Goal: Task Accomplishment & Management: Use online tool/utility

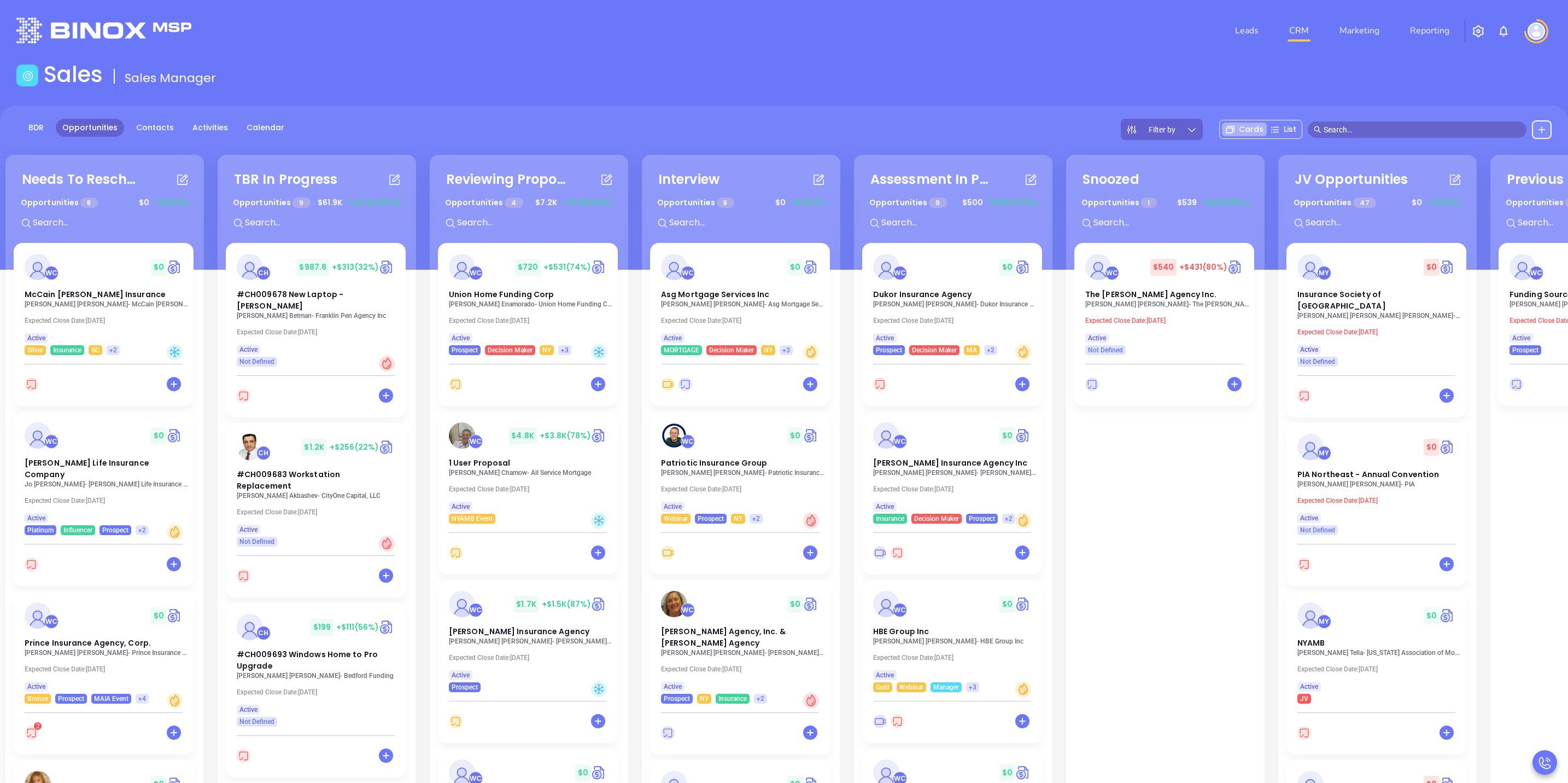
scroll to position [0, 179]
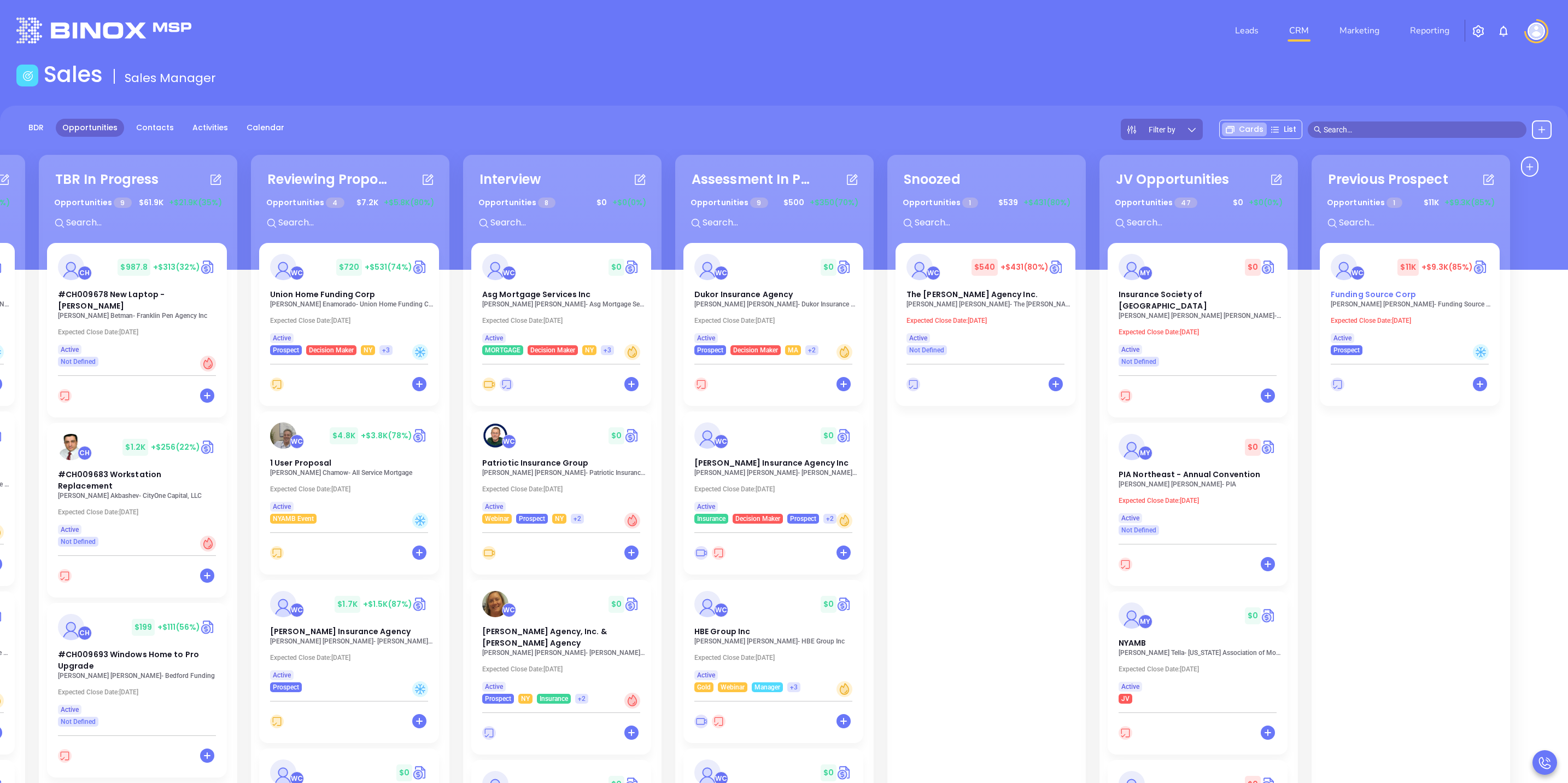
click at [1380, 275] on div "WC $ 11K +$9.3K (85%)" at bounding box center [1409, 267] width 171 height 26
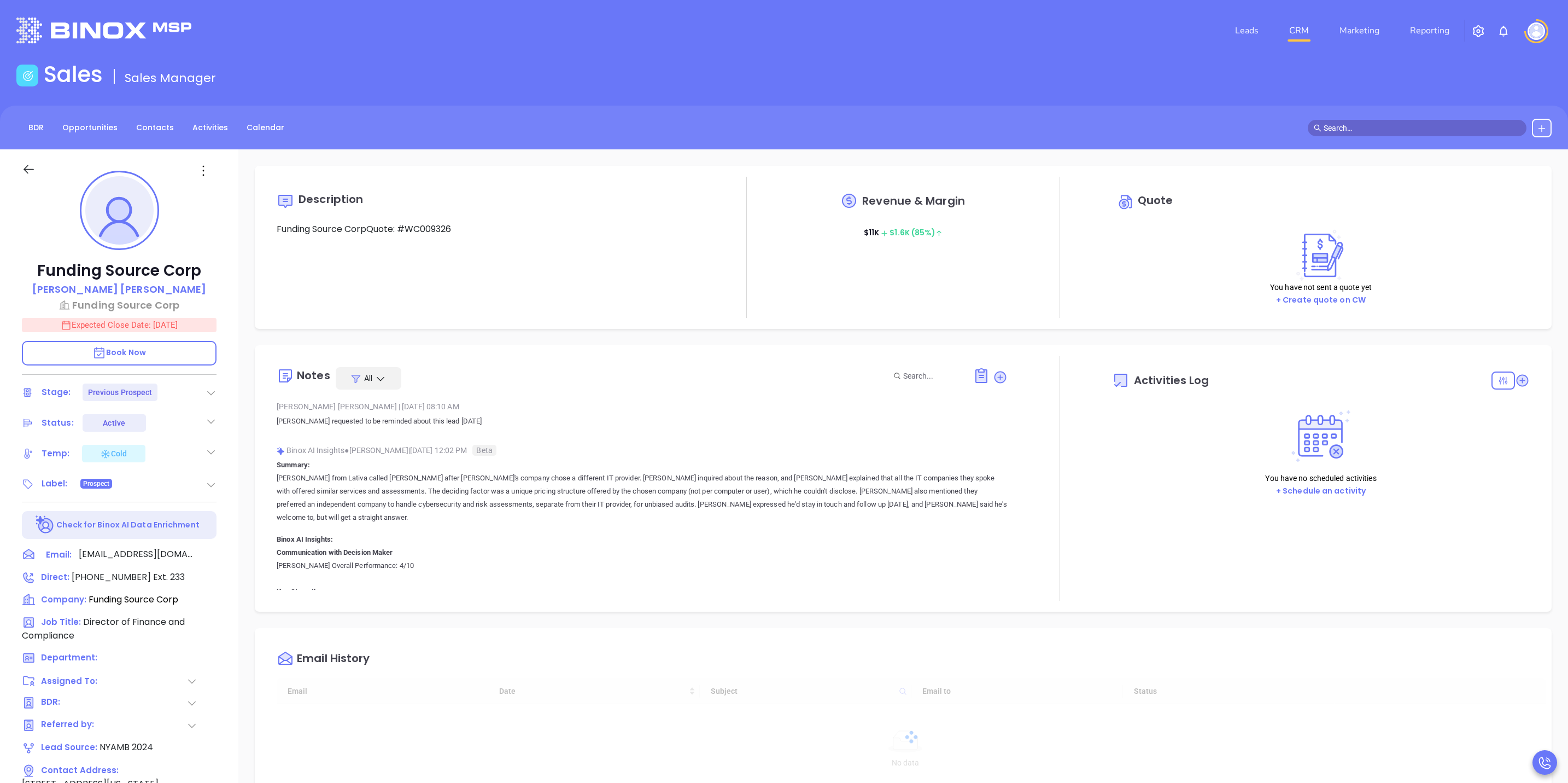
type input "[DATE]"
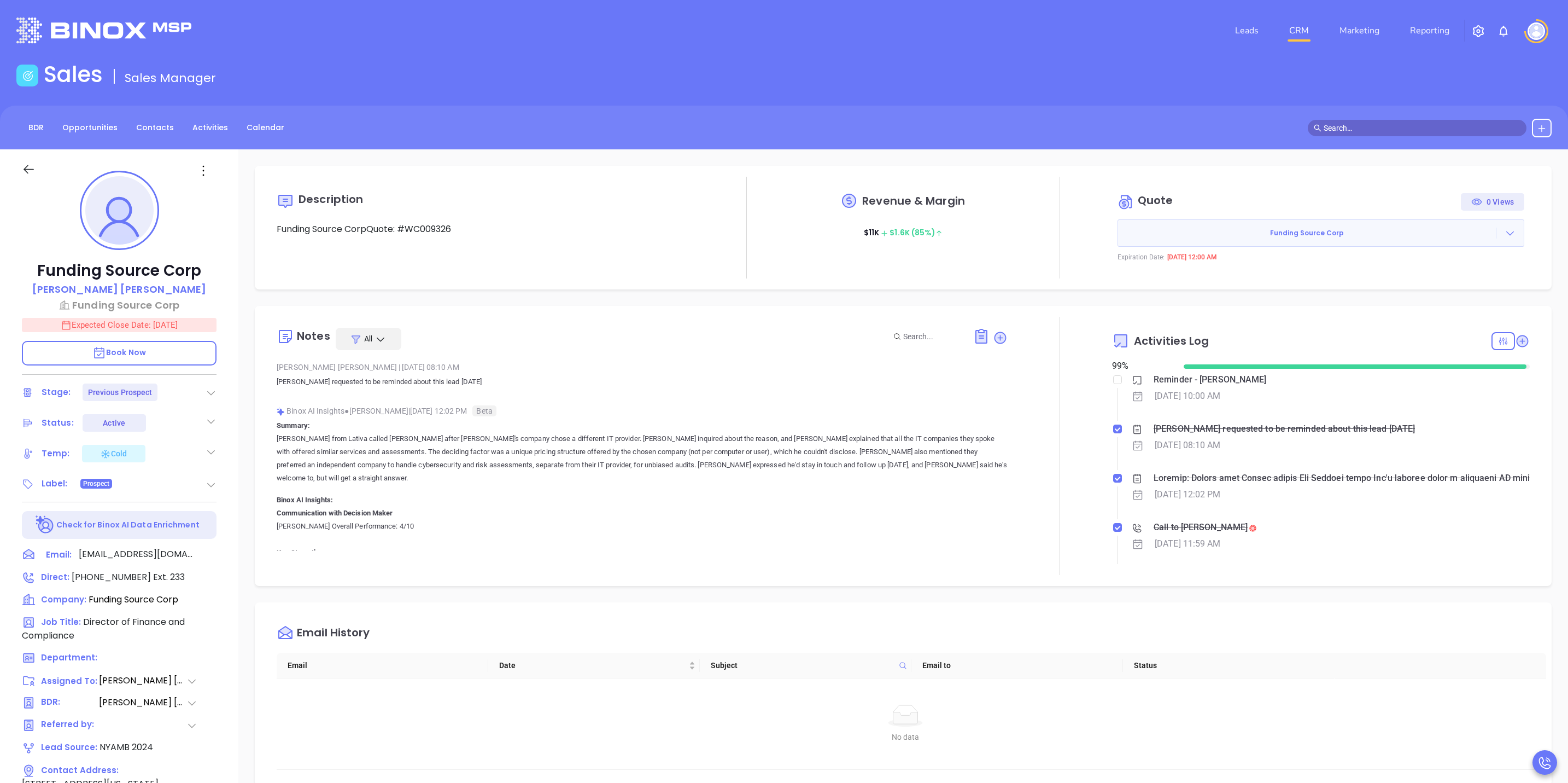
scroll to position [318, 0]
type input "[PERSON_NAME]"
click at [191, 327] on p "Expected Close Date: Jul 31, 2025" at bounding box center [120, 324] width 195 height 14
click at [202, 324] on icon "Choose date, selected date is Jul 31, 2025" at bounding box center [202, 324] width 13 height 13
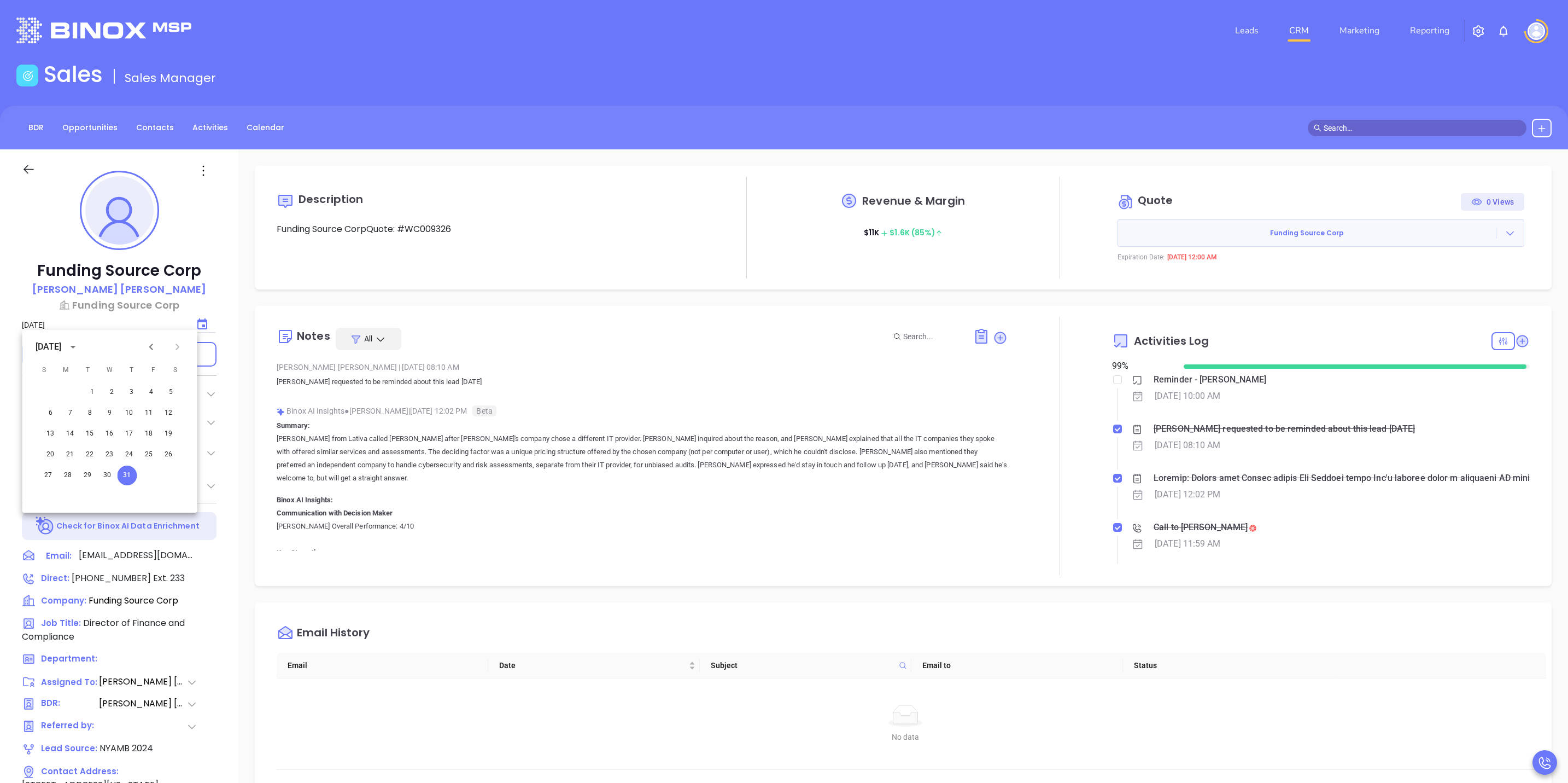
click at [176, 349] on icon "Next month" at bounding box center [177, 346] width 4 height 7
click at [45, 491] on button "30" at bounding box center [44, 496] width 19 height 20
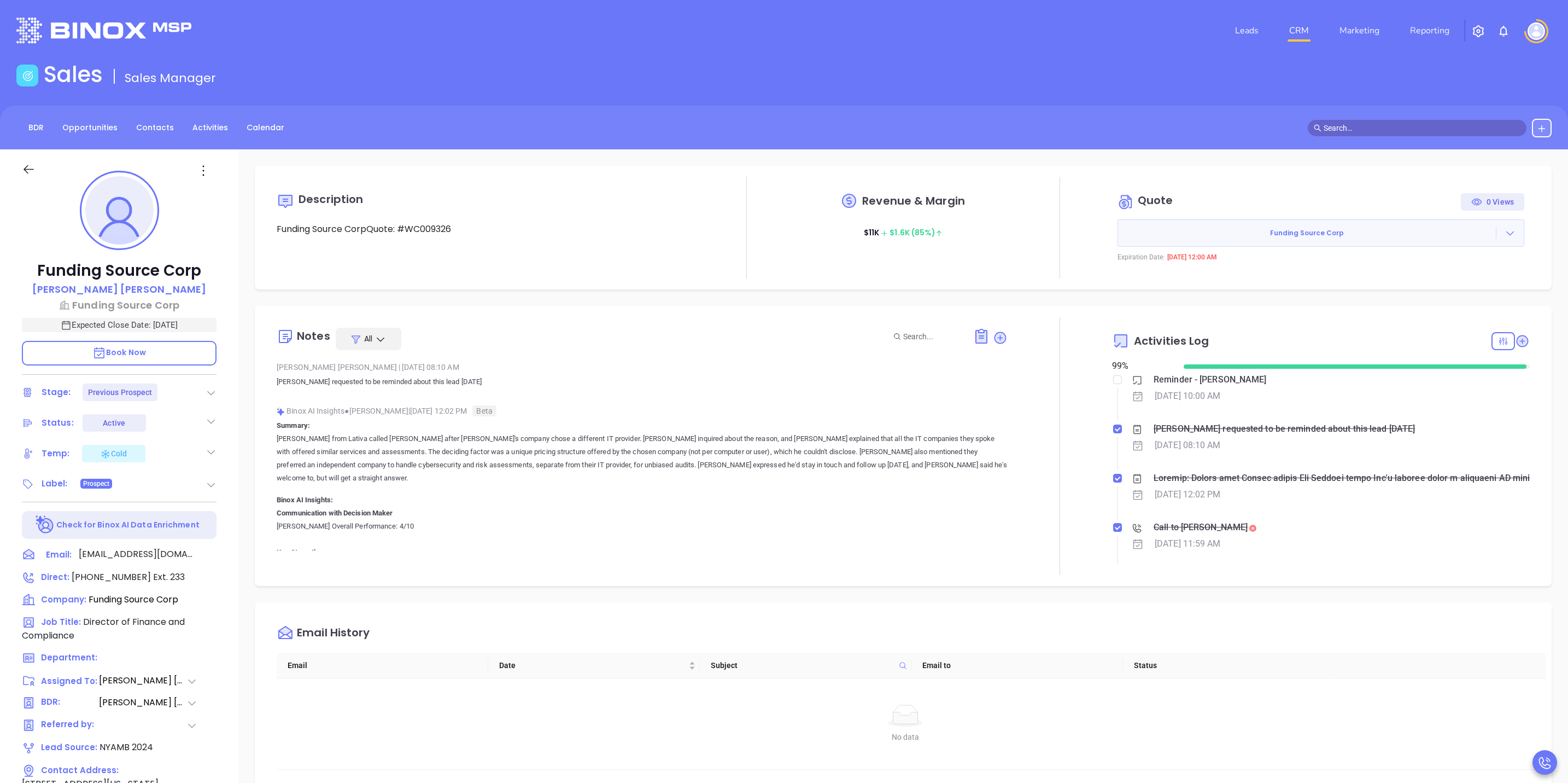
drag, startPoint x: 1088, startPoint y: 359, endPoint x: 1106, endPoint y: 346, distance: 22.2
click at [1112, 346] on div "Activities Log" at bounding box center [1160, 341] width 97 height 26
click at [1113, 378] on input "checkbox" at bounding box center [1117, 379] width 8 height 8
checkbox input "true"
click at [1517, 338] on icon at bounding box center [1523, 341] width 11 height 11
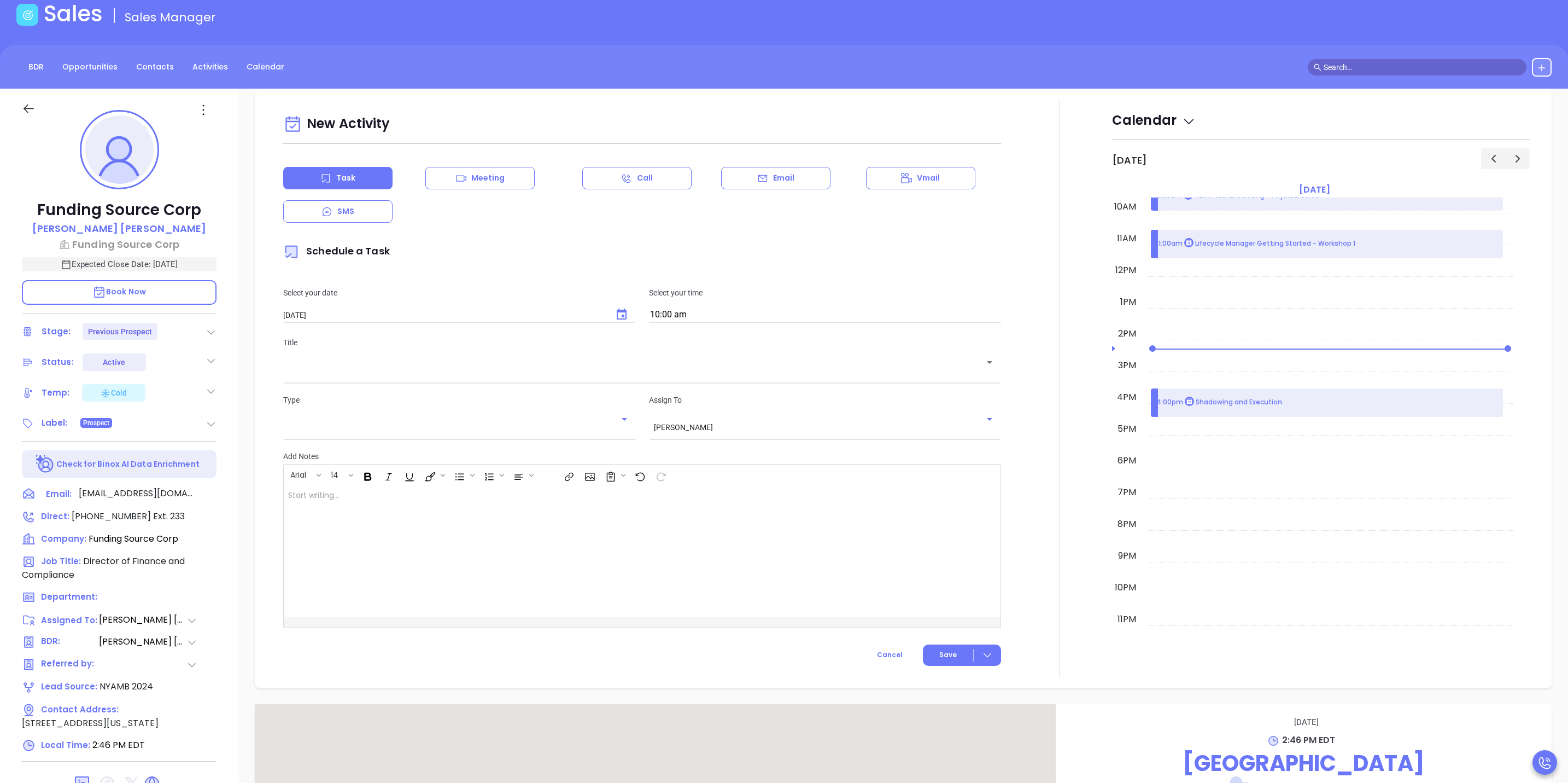
scroll to position [150, 0]
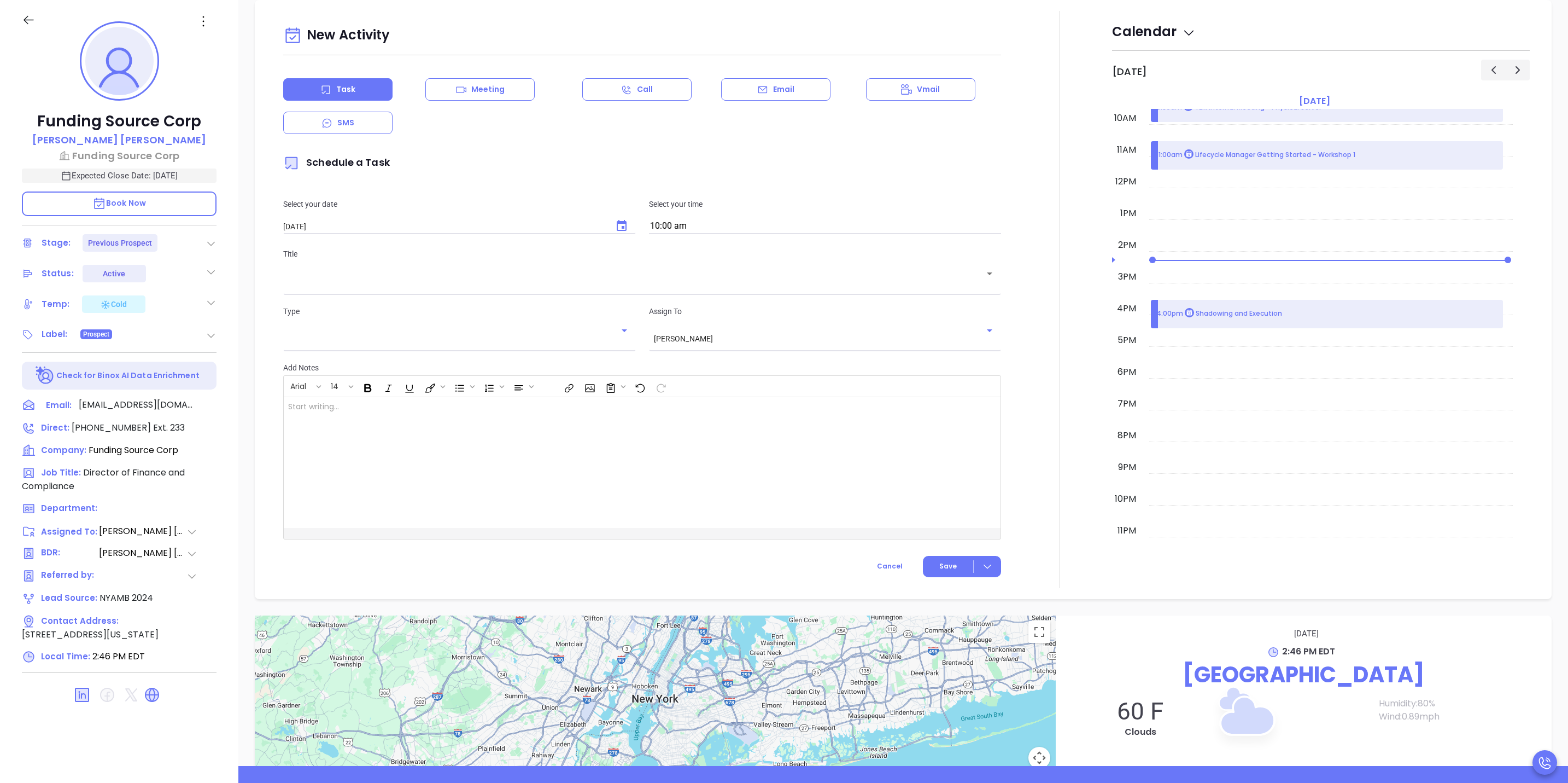
click at [527, 285] on input "text" at bounding box center [633, 281] width 692 height 10
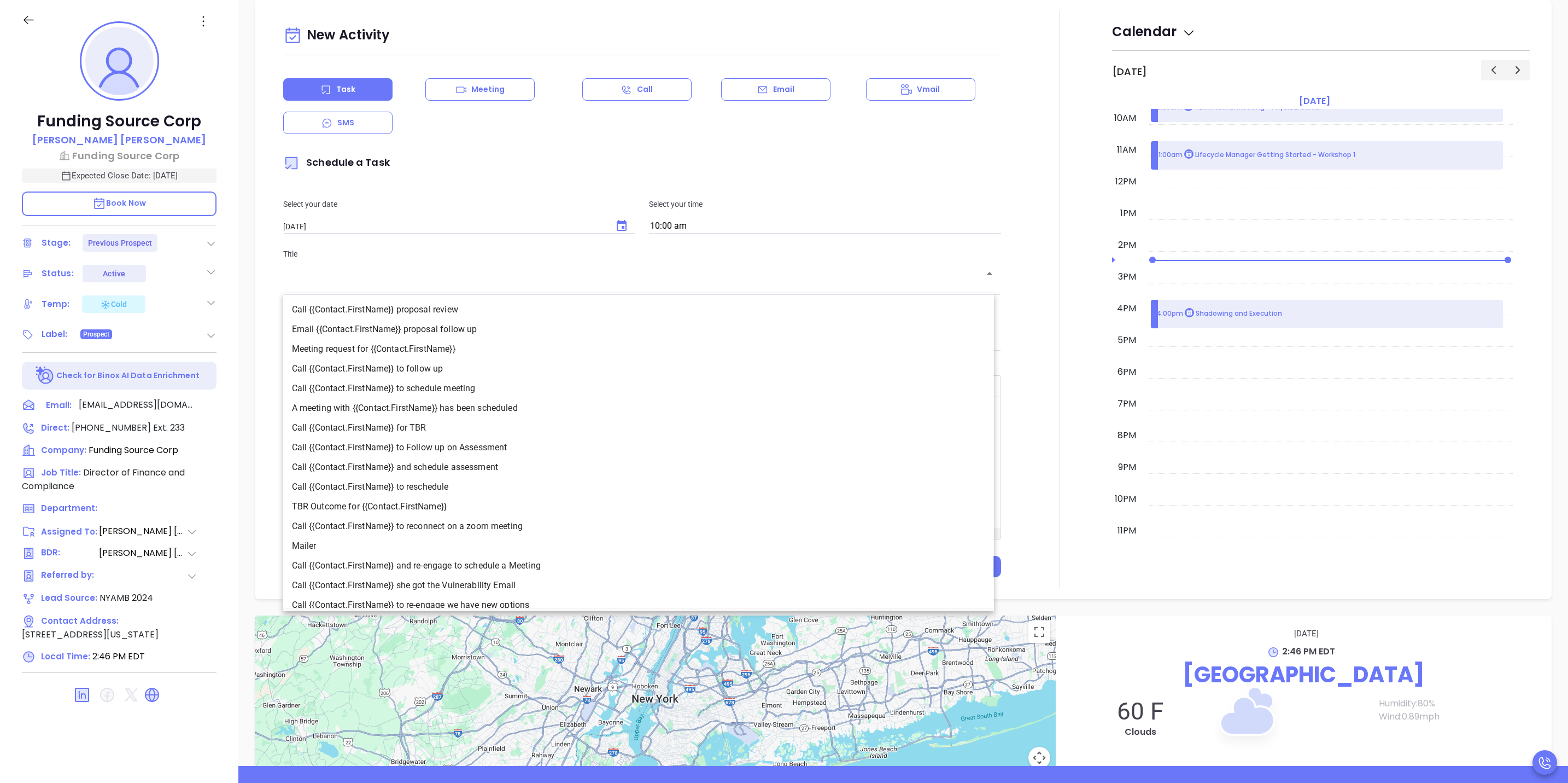
click at [417, 306] on li "Call {{Contact.FirstName}} proposal review" at bounding box center [639, 309] width 711 height 20
type input "Call Zev proposal review"
type input "Call"
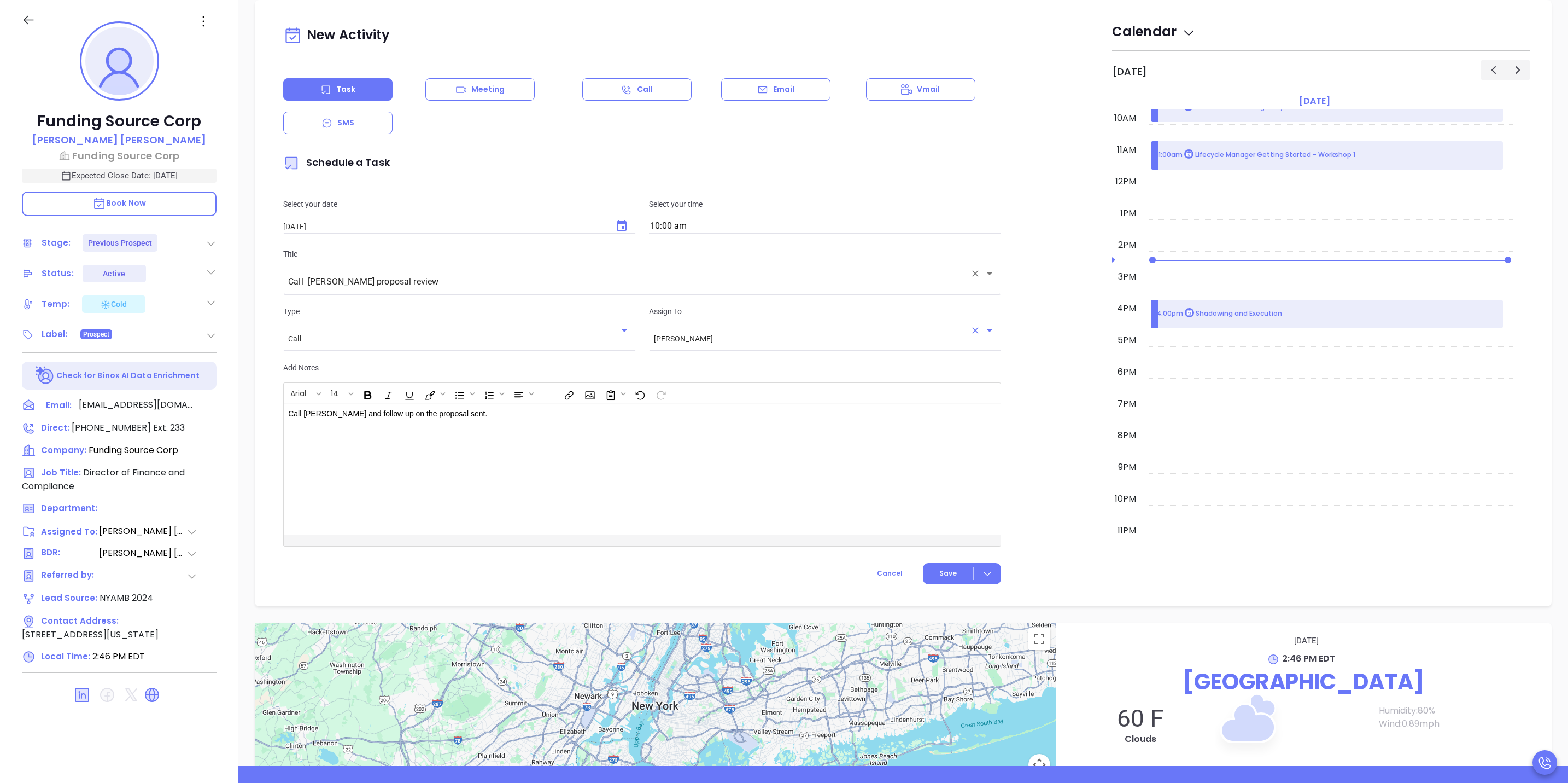
click at [753, 340] on input "[PERSON_NAME]" at bounding box center [810, 338] width 312 height 9
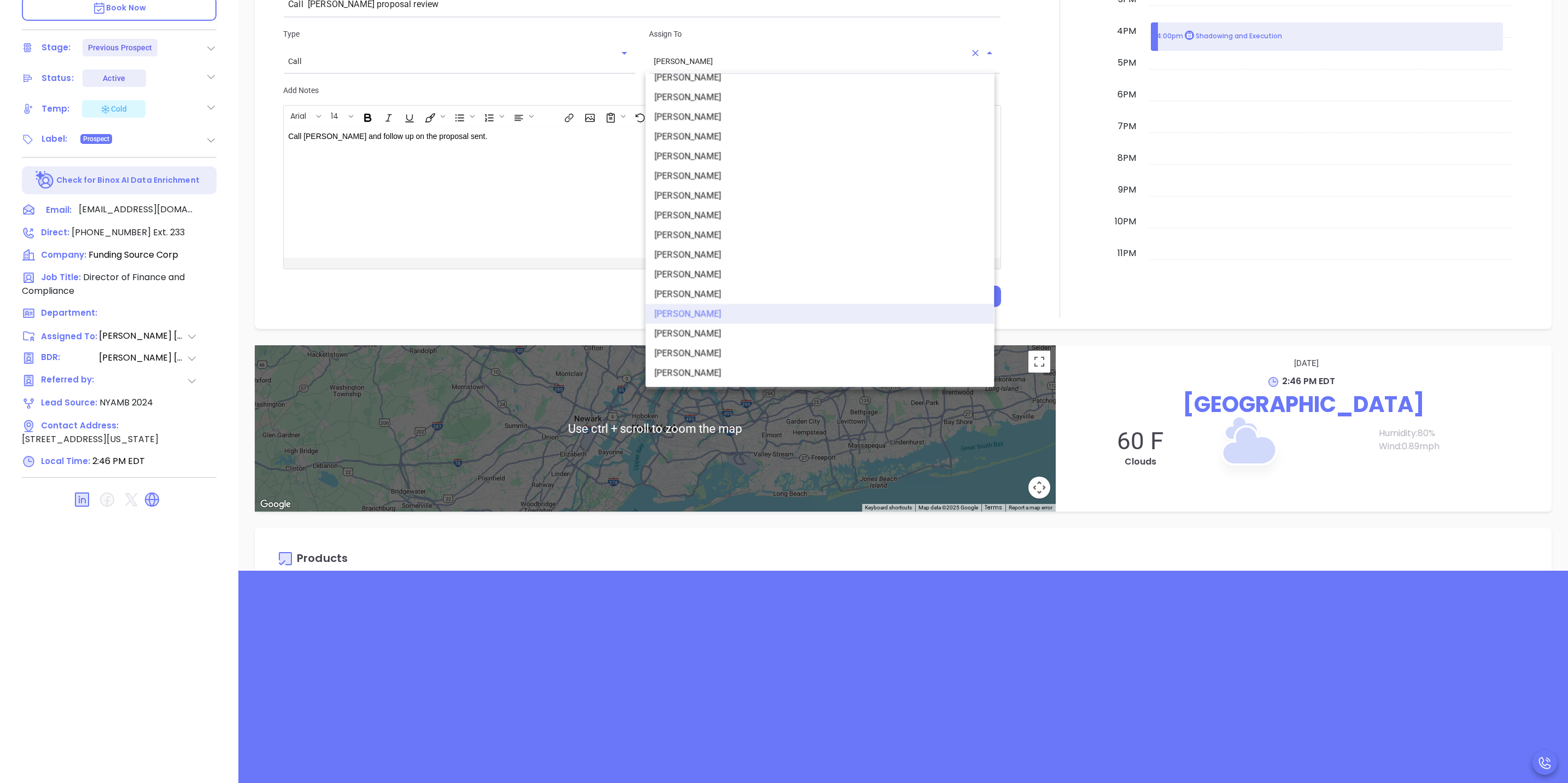
scroll to position [817, 0]
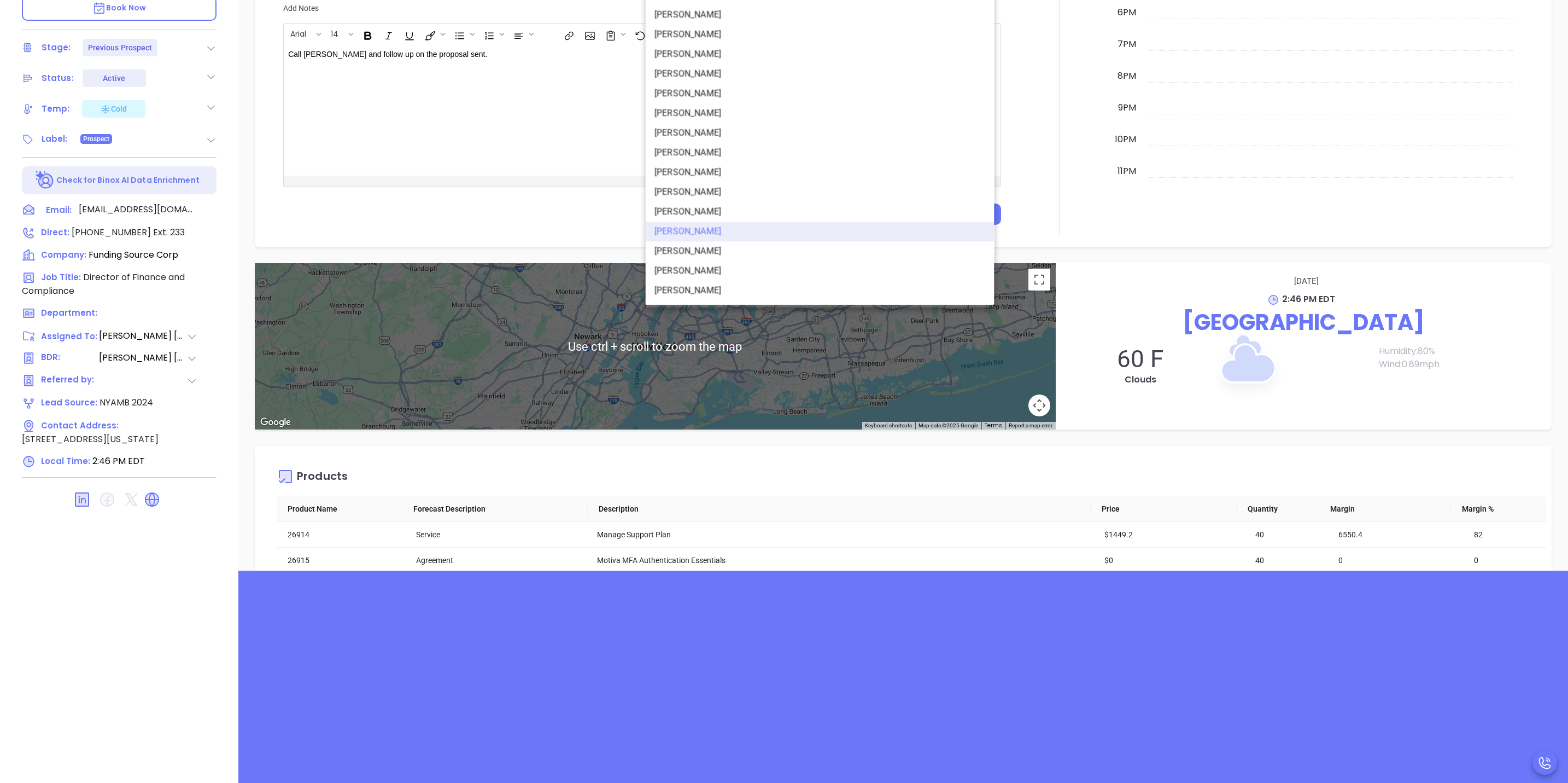
click at [684, 431] on div at bounding box center [1180, 642] width 1050 height 591
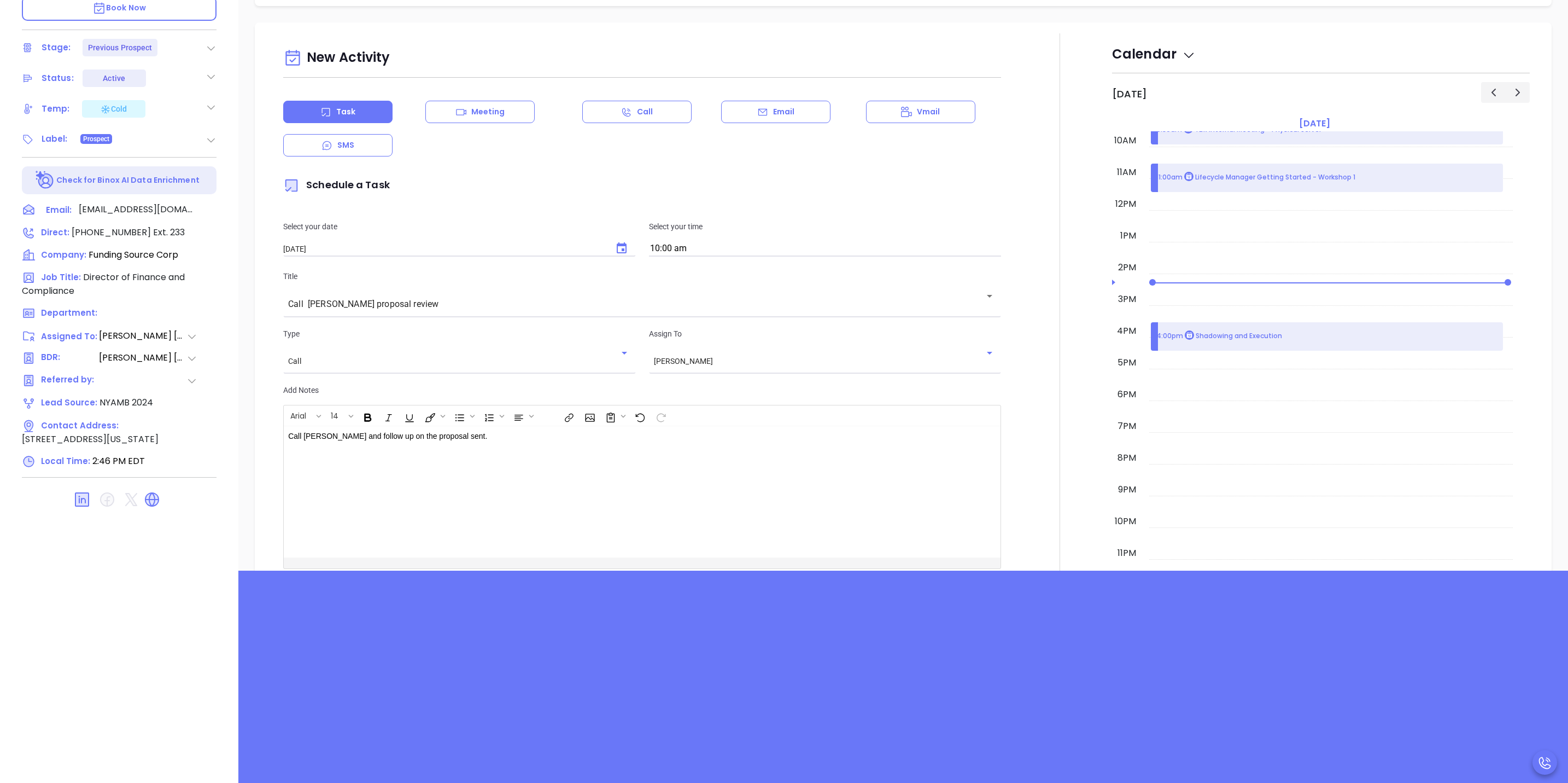
scroll to position [407, 0]
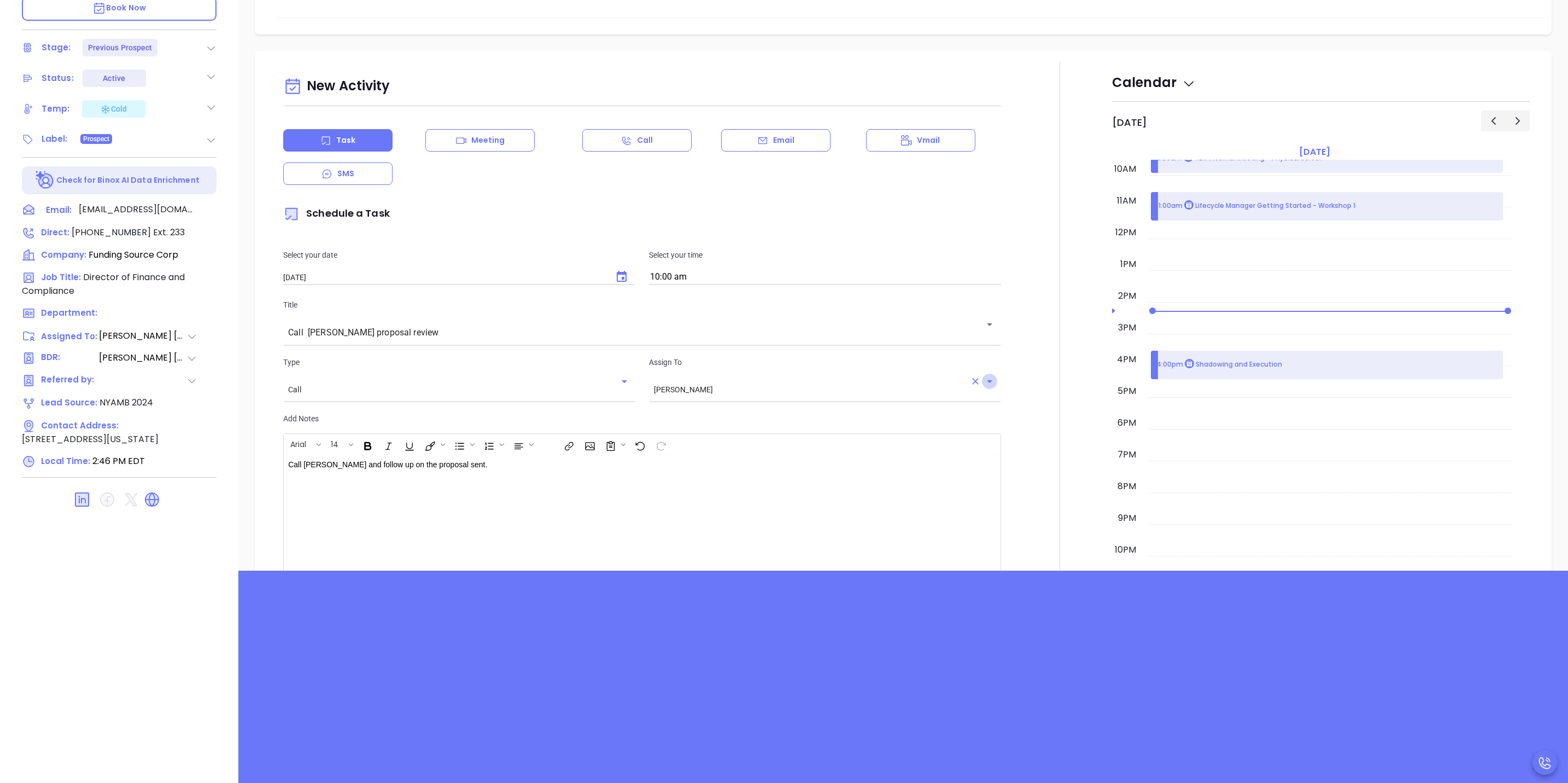
click at [983, 382] on icon "Open" at bounding box center [990, 381] width 13 height 13
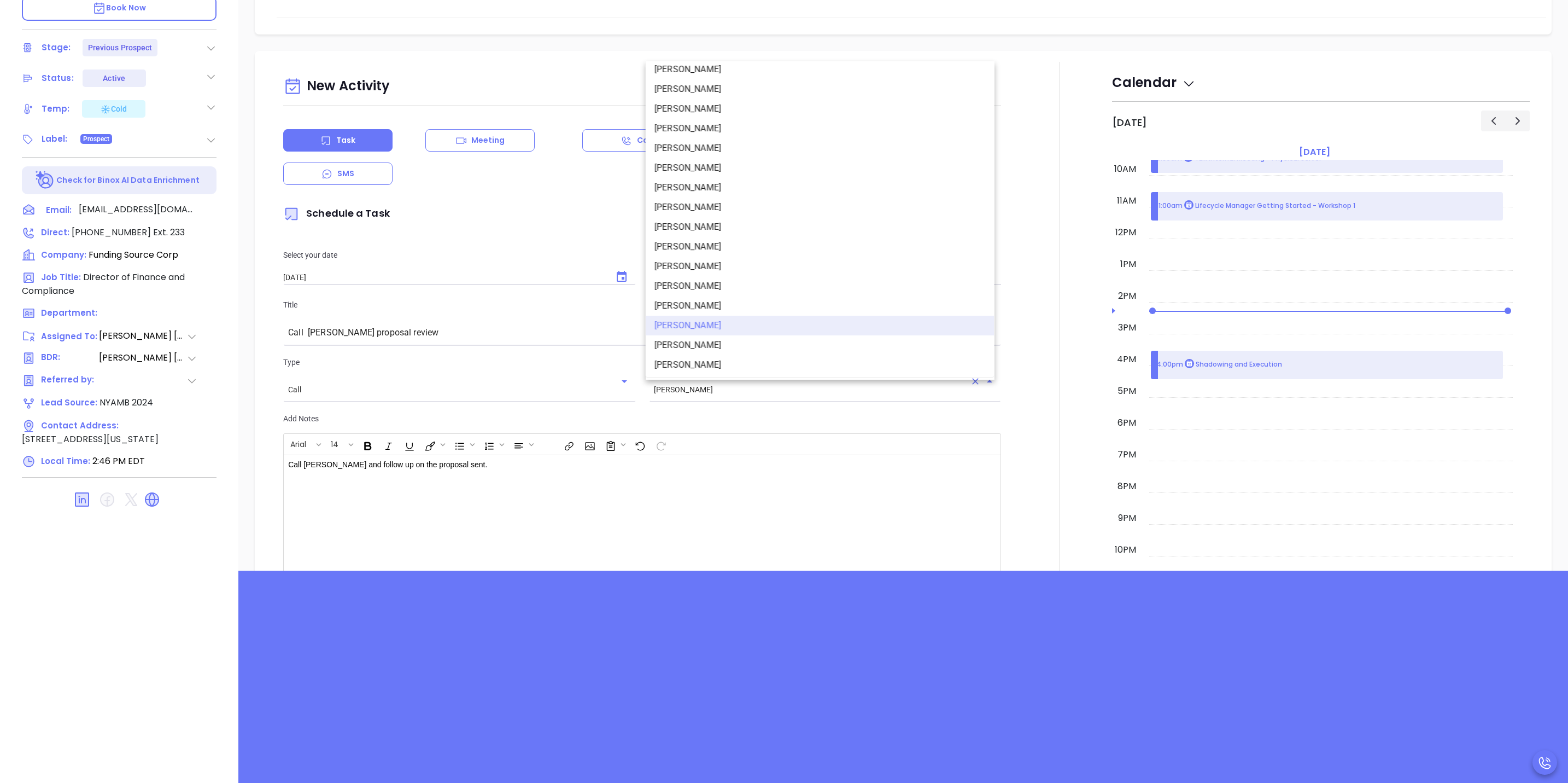
scroll to position [70, 0]
click at [753, 342] on li "[PERSON_NAME]" at bounding box center [821, 343] width 349 height 20
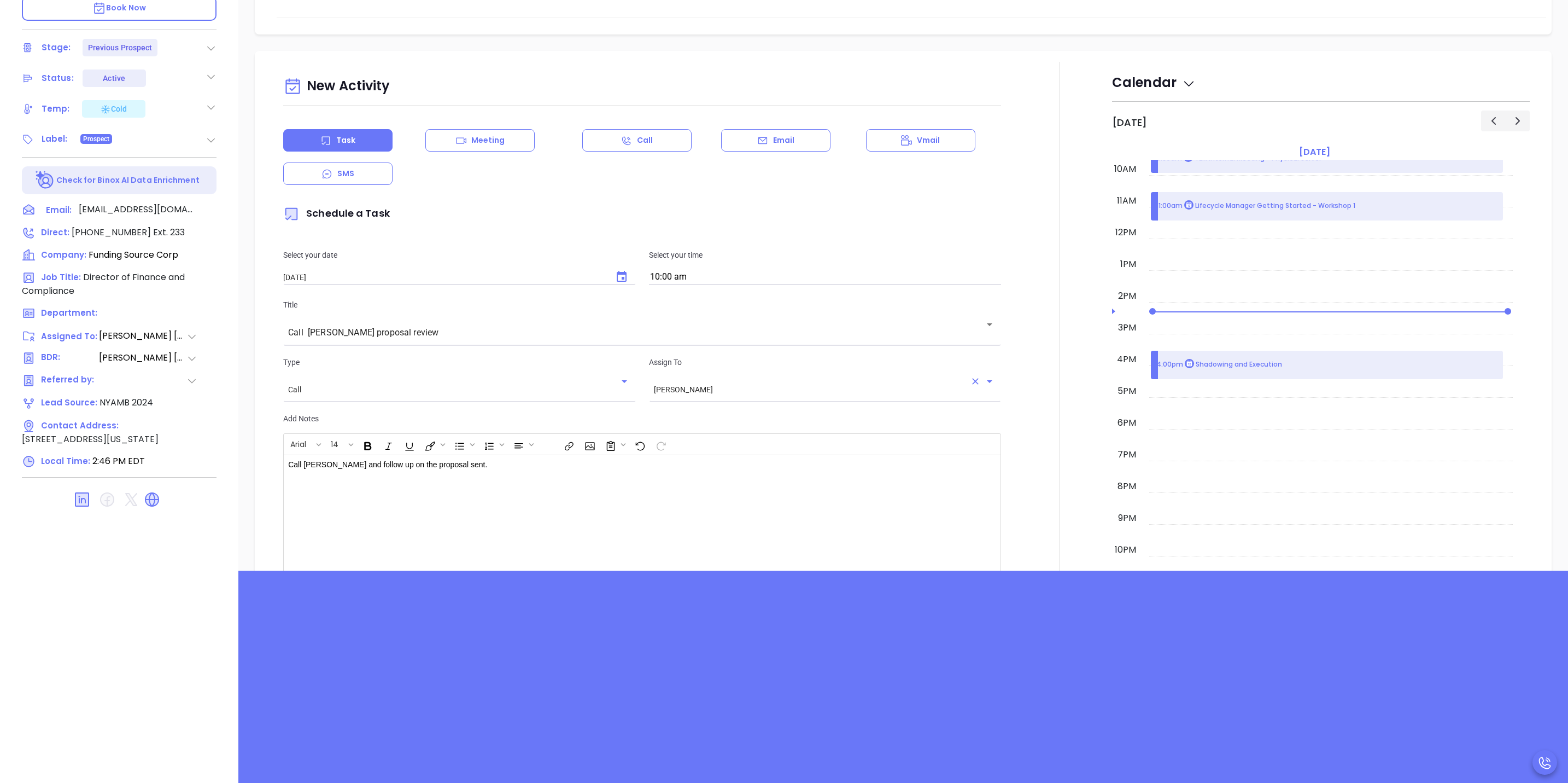
click at [986, 378] on icon "Open" at bounding box center [990, 381] width 13 height 13
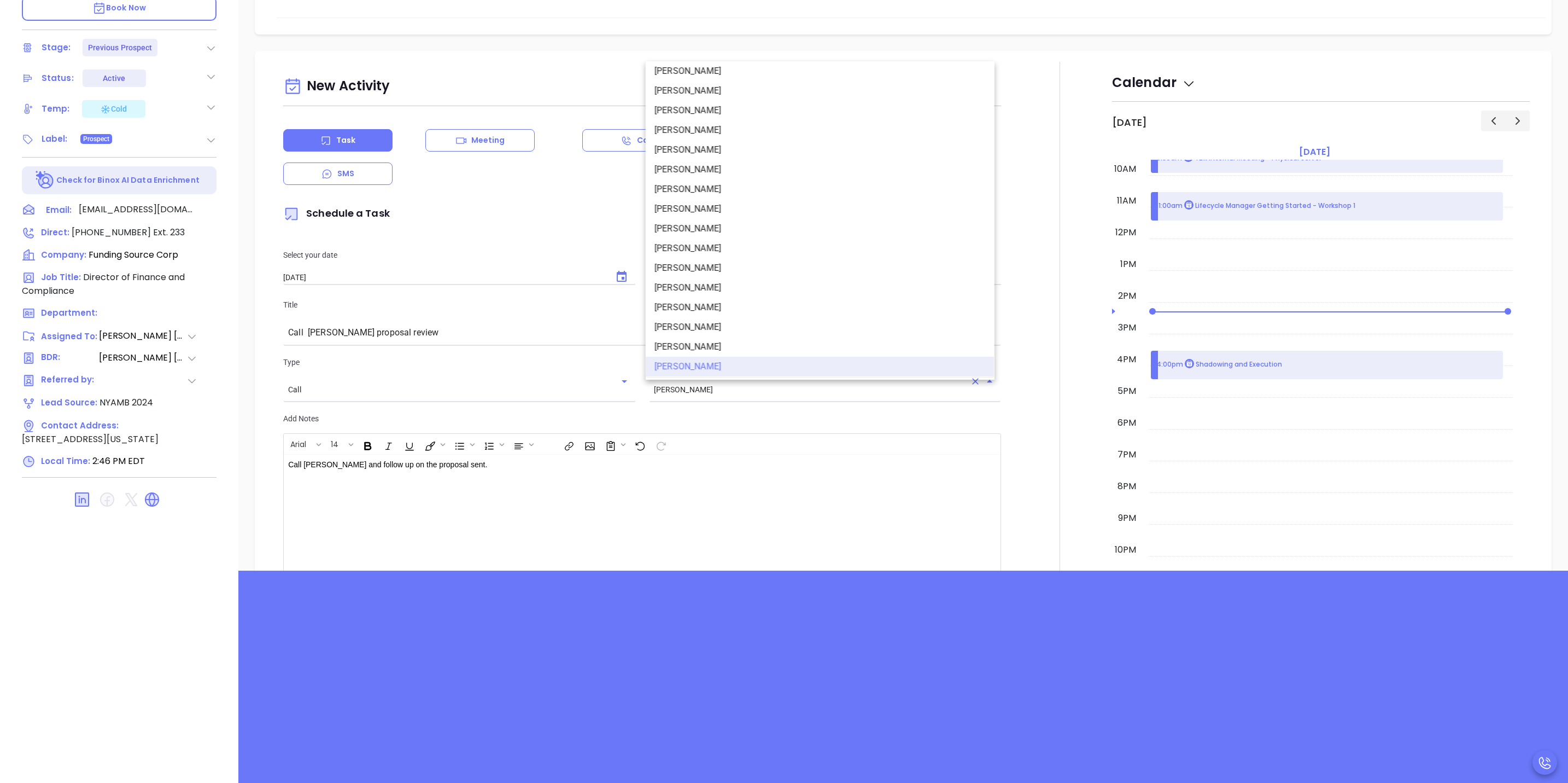
scroll to position [0, 0]
click at [744, 98] on li "[PERSON_NAME]" at bounding box center [821, 97] width 349 height 20
type input "[PERSON_NAME]"
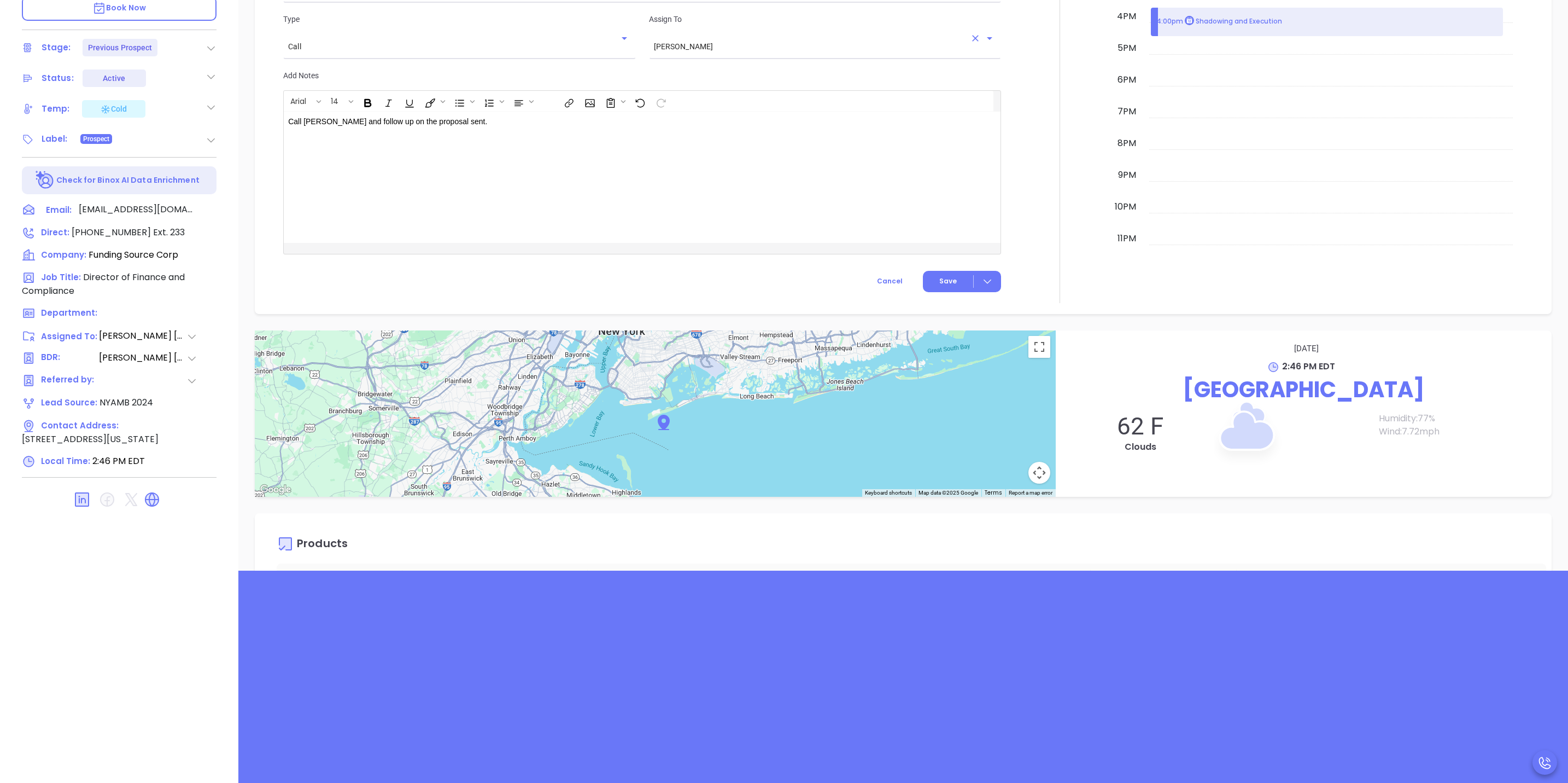
scroll to position [736, 0]
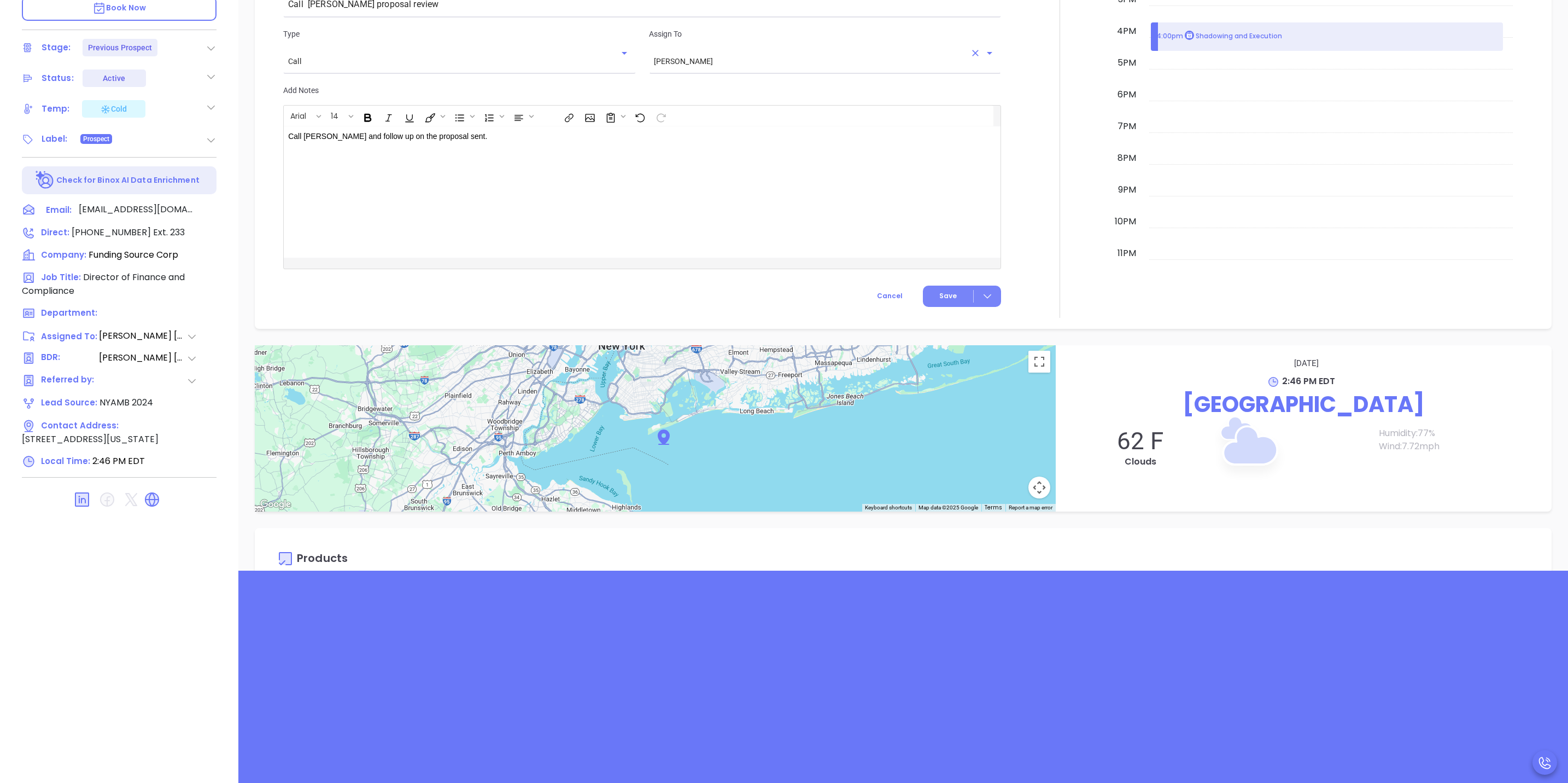
click at [982, 294] on icon at bounding box center [988, 296] width 11 height 11
click at [977, 320] on div "Save & Add to Calendar" at bounding box center [936, 320] width 97 height 12
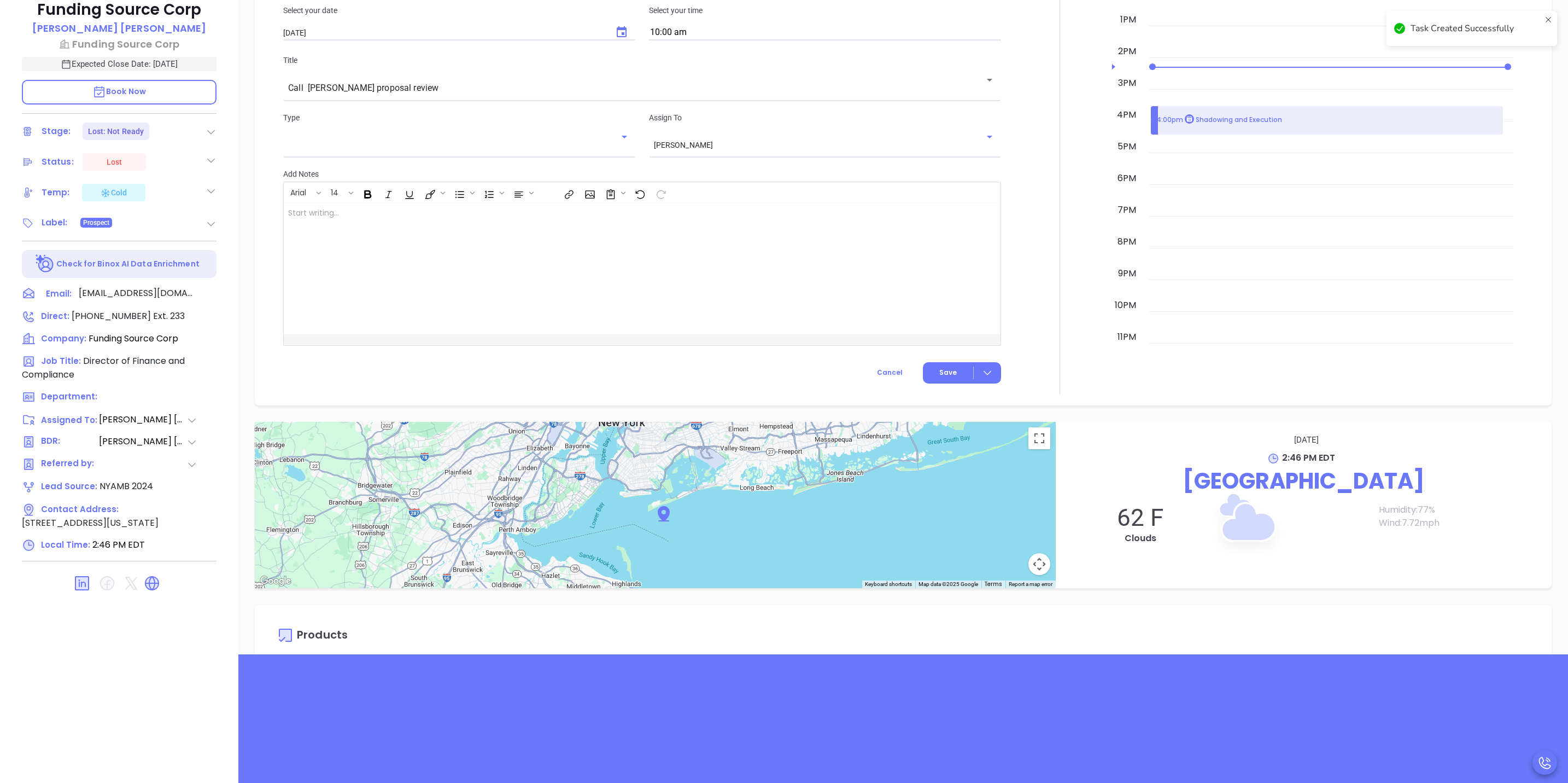
scroll to position [72, 0]
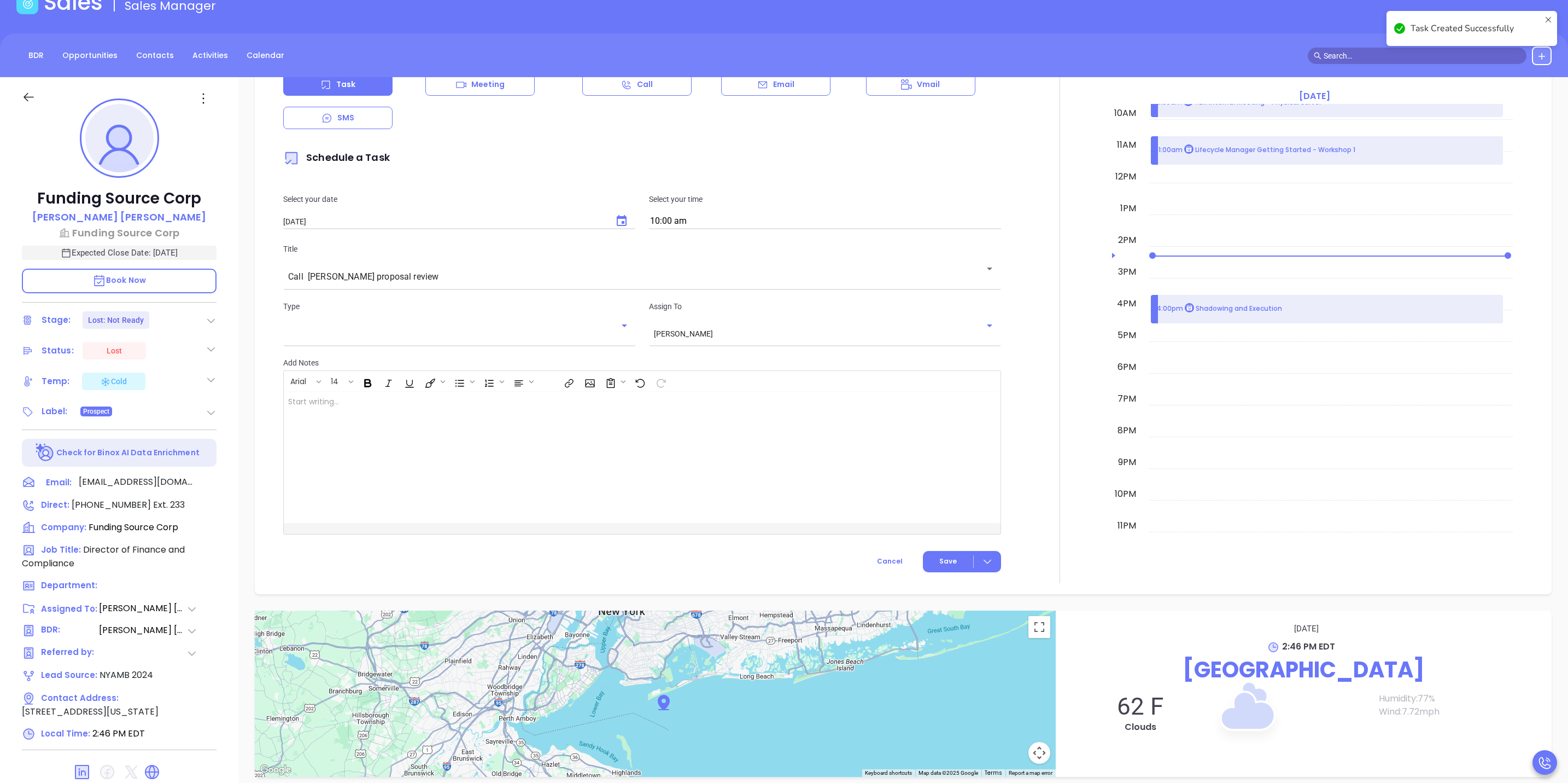
checkbox input "false"
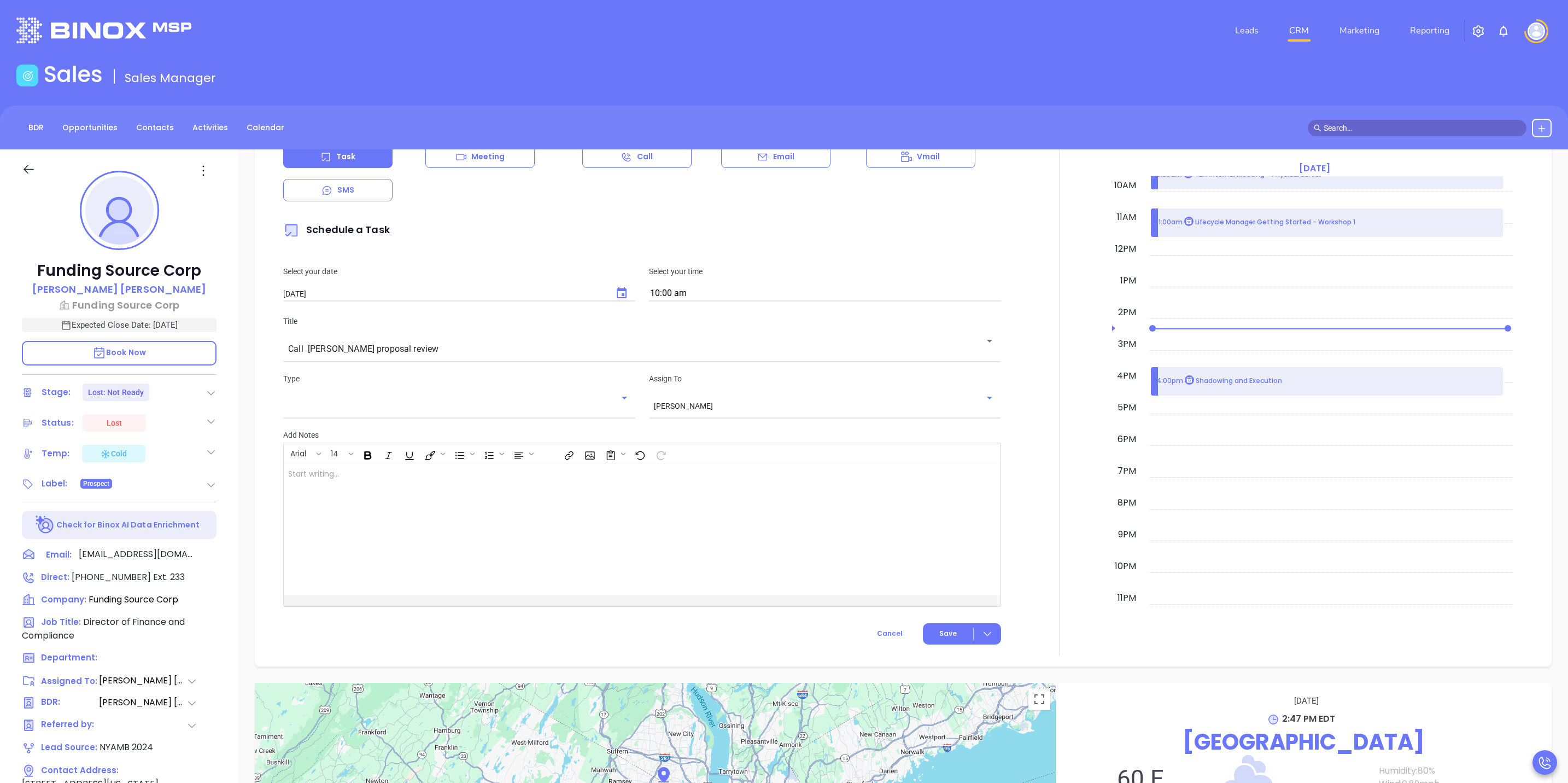
click at [29, 171] on icon at bounding box center [29, 169] width 14 height 14
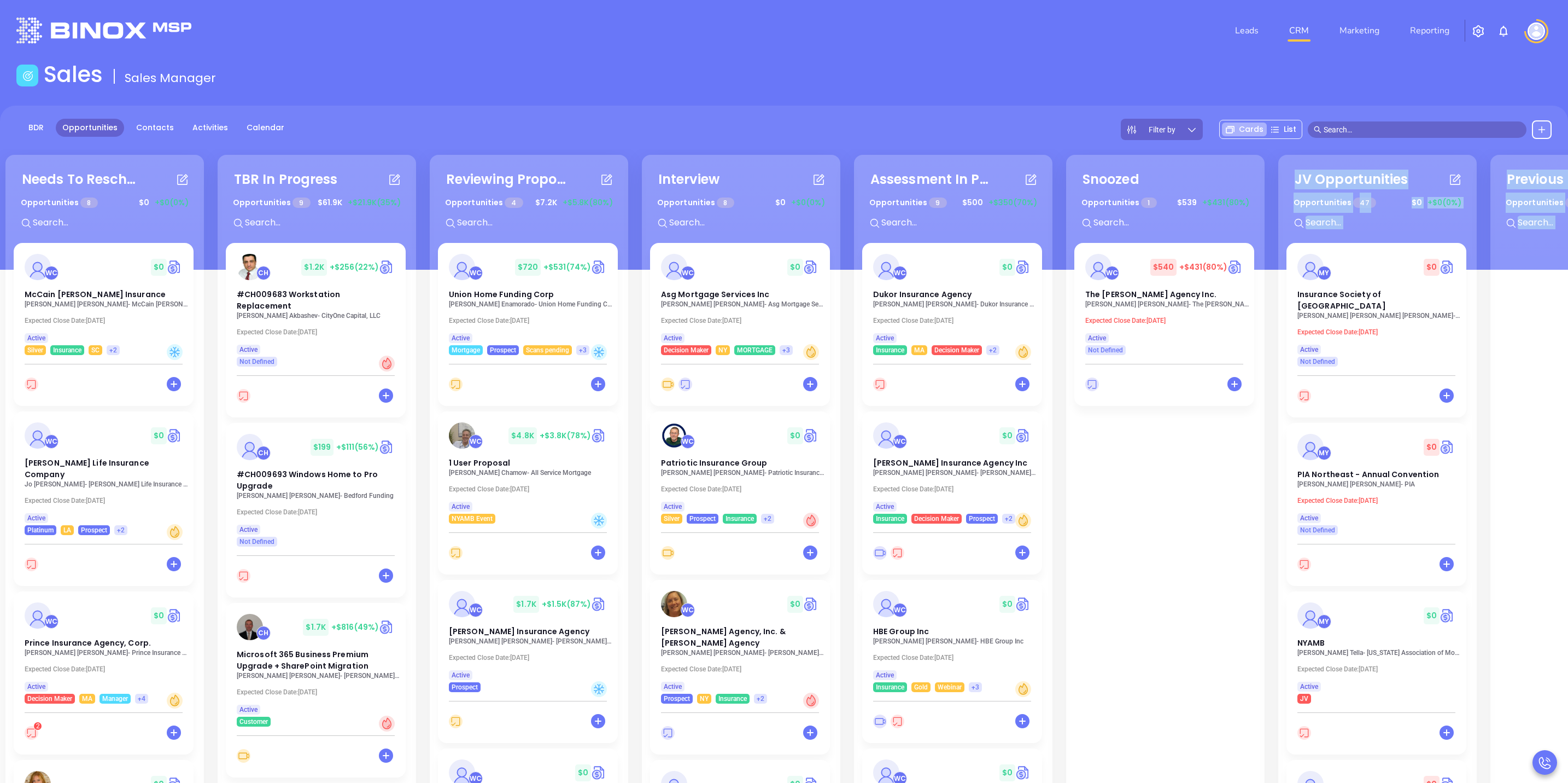
drag, startPoint x: 1547, startPoint y: 425, endPoint x: 1104, endPoint y: 553, distance: 461.1
click at [1104, 553] on div "Needs To Reschedule Opportunities 8 $ 0 +$0 (0%) + WC $ 0 McCain Atkinson Insur…" at bounding box center [851, 538] width 1697 height 772
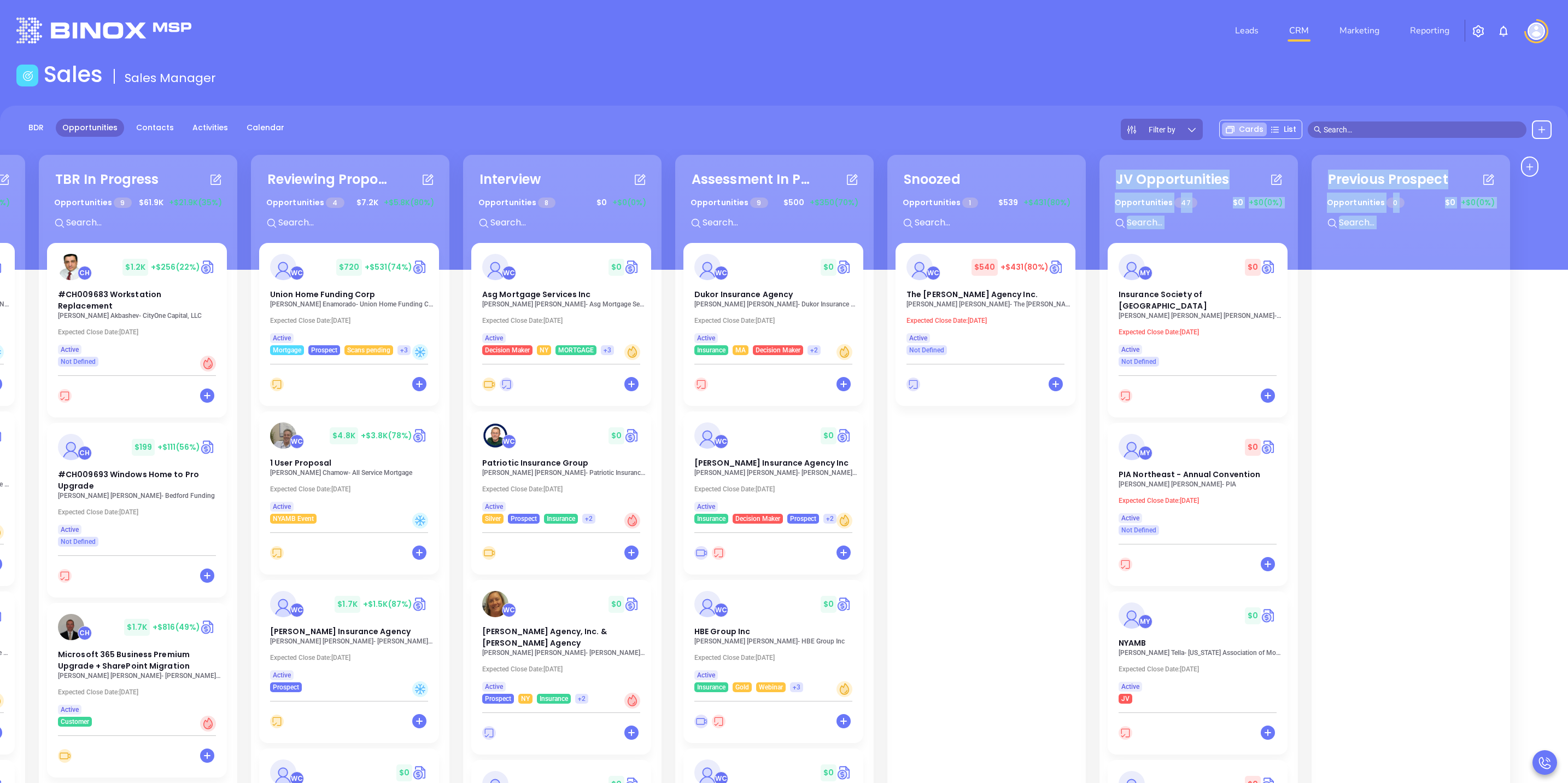
click at [1440, 320] on div at bounding box center [1411, 626] width 182 height 766
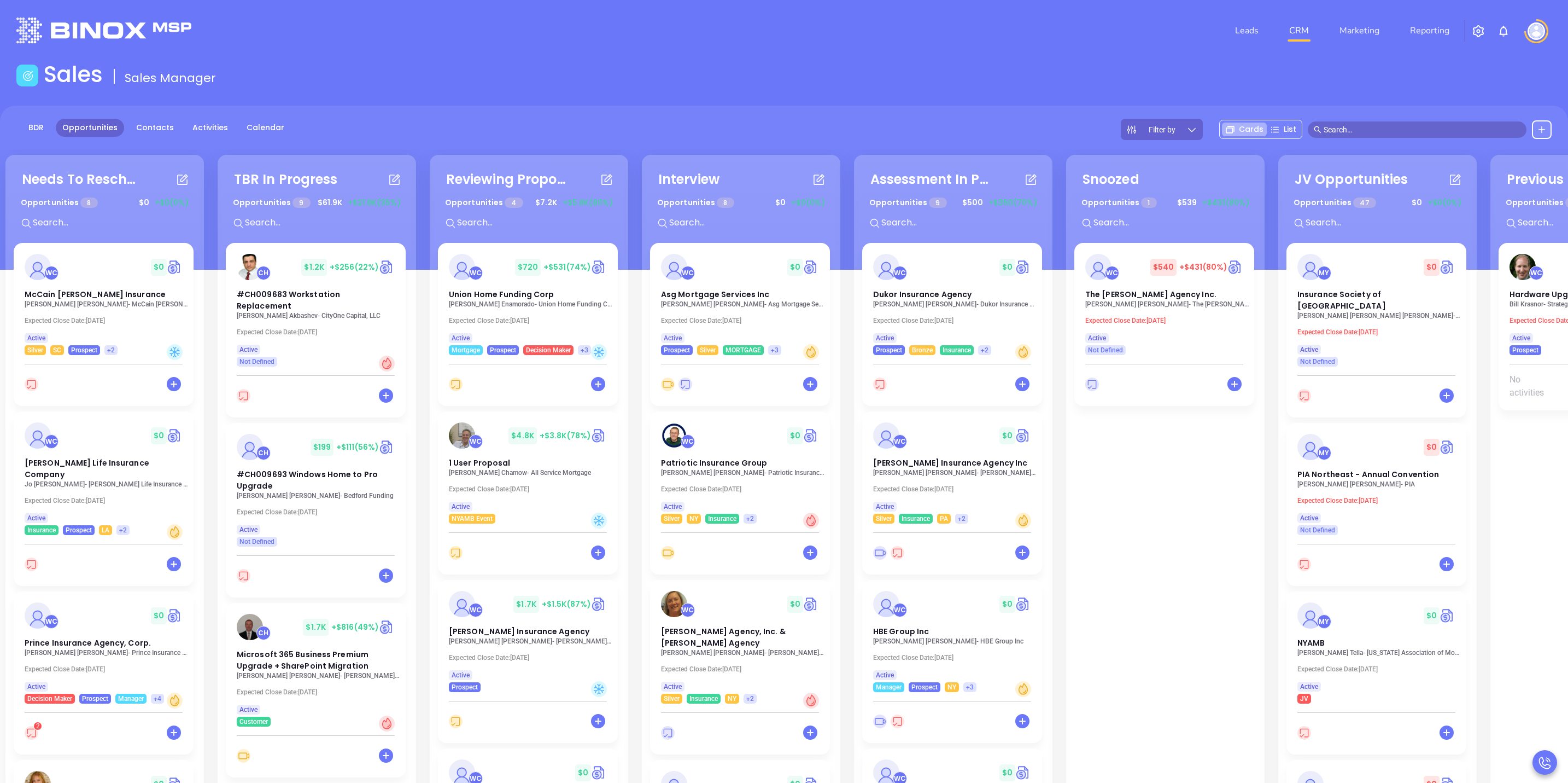
scroll to position [0, 179]
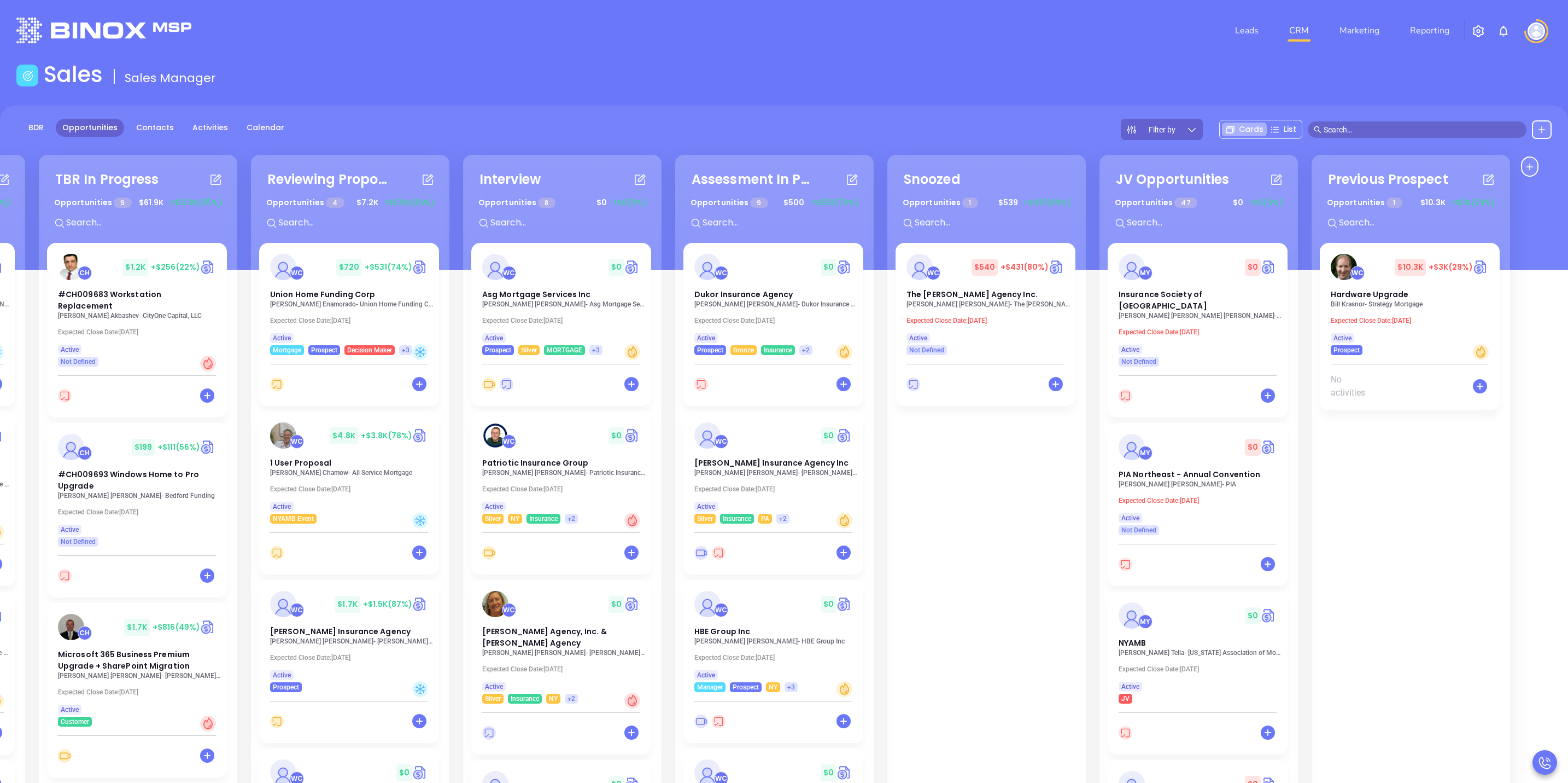
click at [1453, 306] on p "Bill Krasnor - Strategy Mortgage" at bounding box center [1413, 304] width 164 height 7
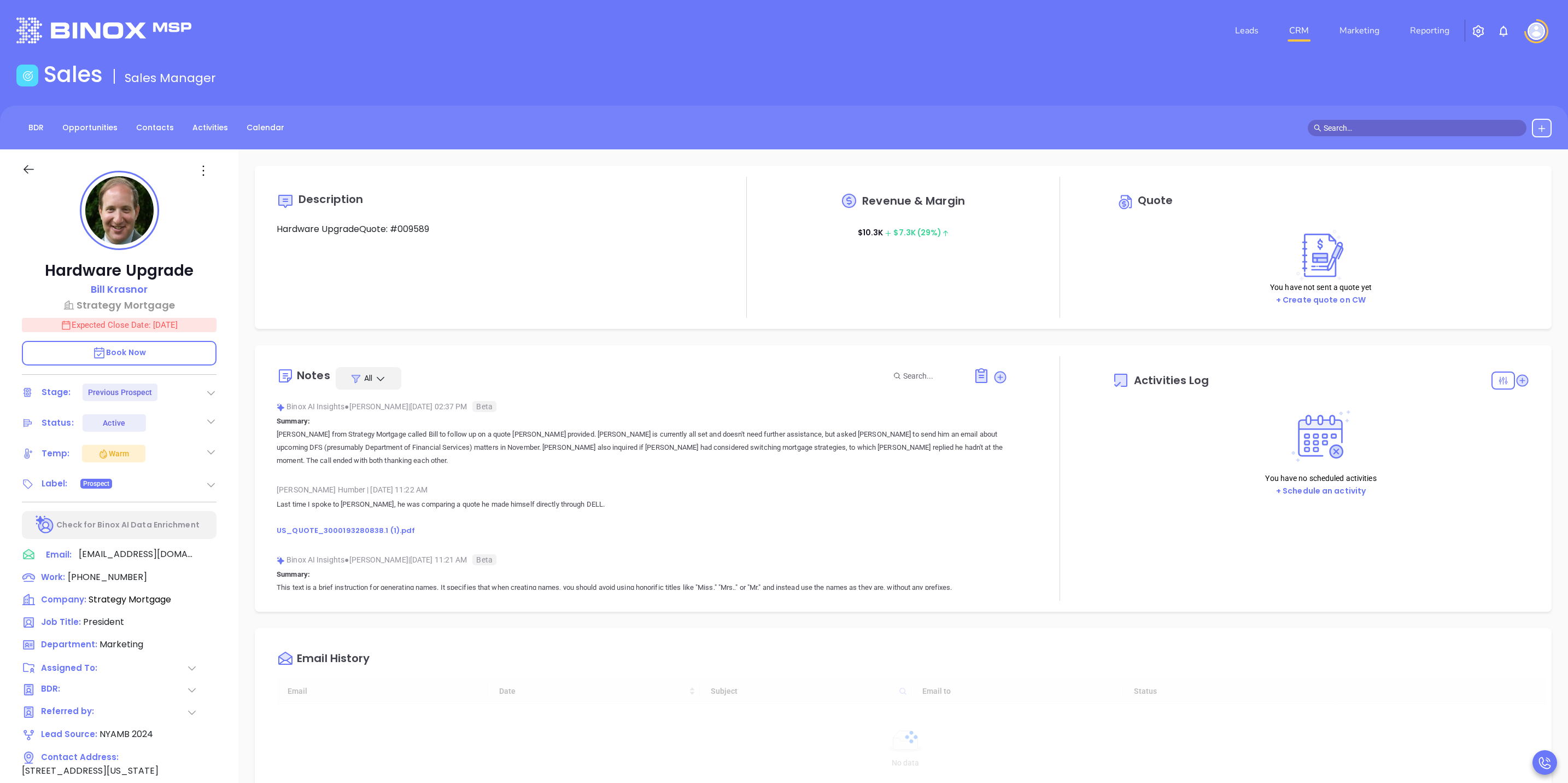
type input "[DATE]"
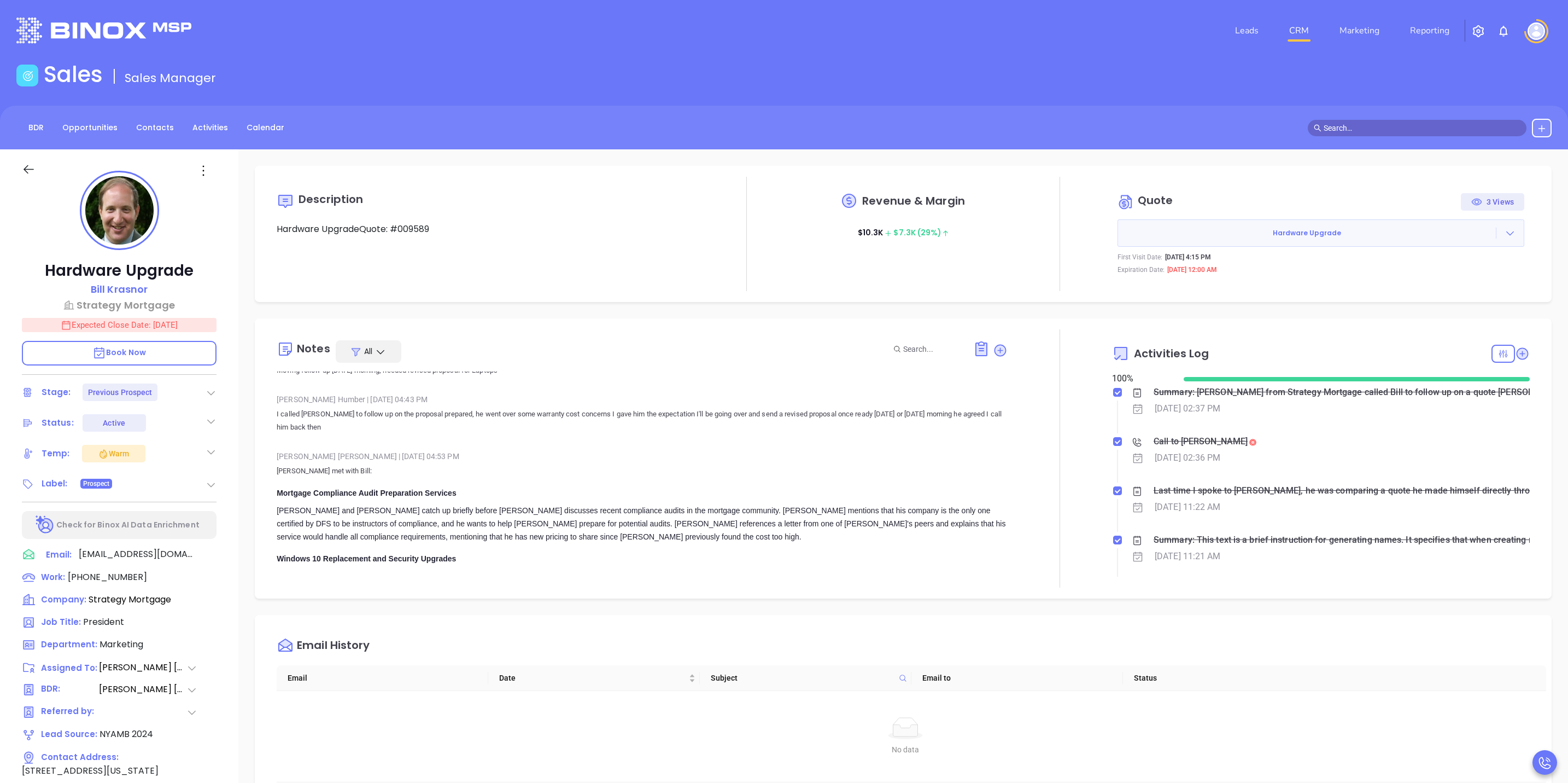
scroll to position [328, 0]
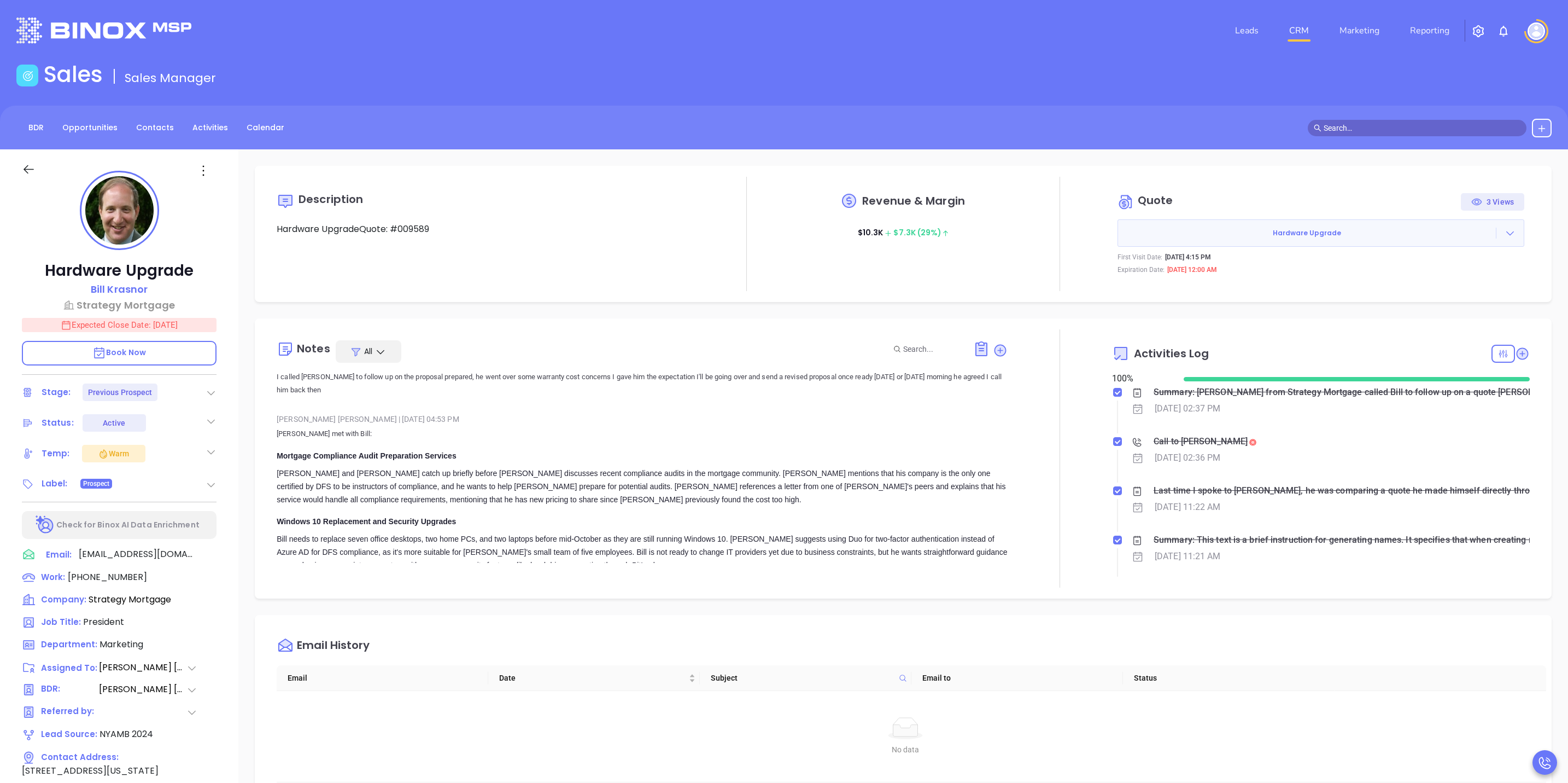
type input "[PERSON_NAME]"
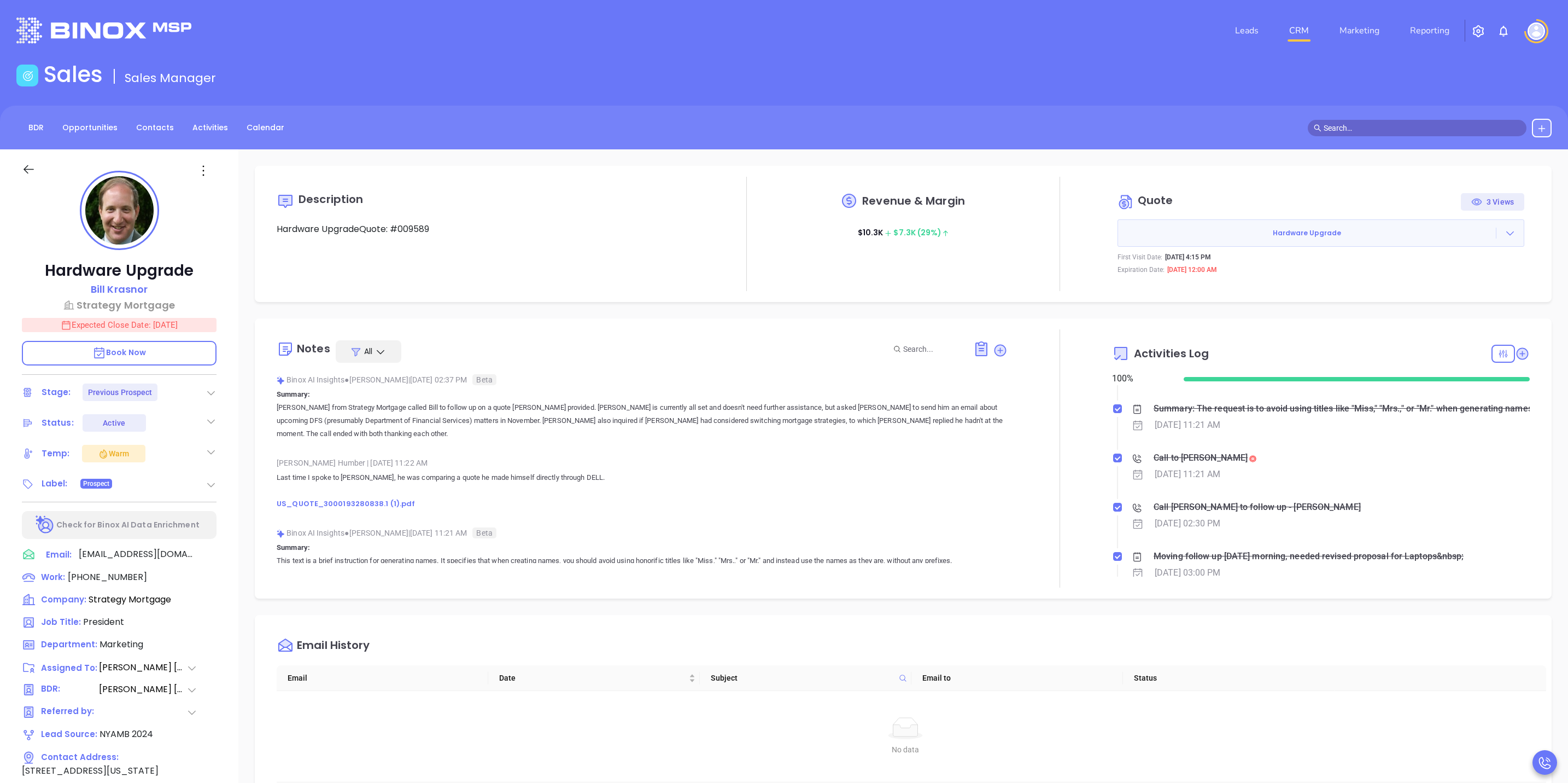
scroll to position [0, 0]
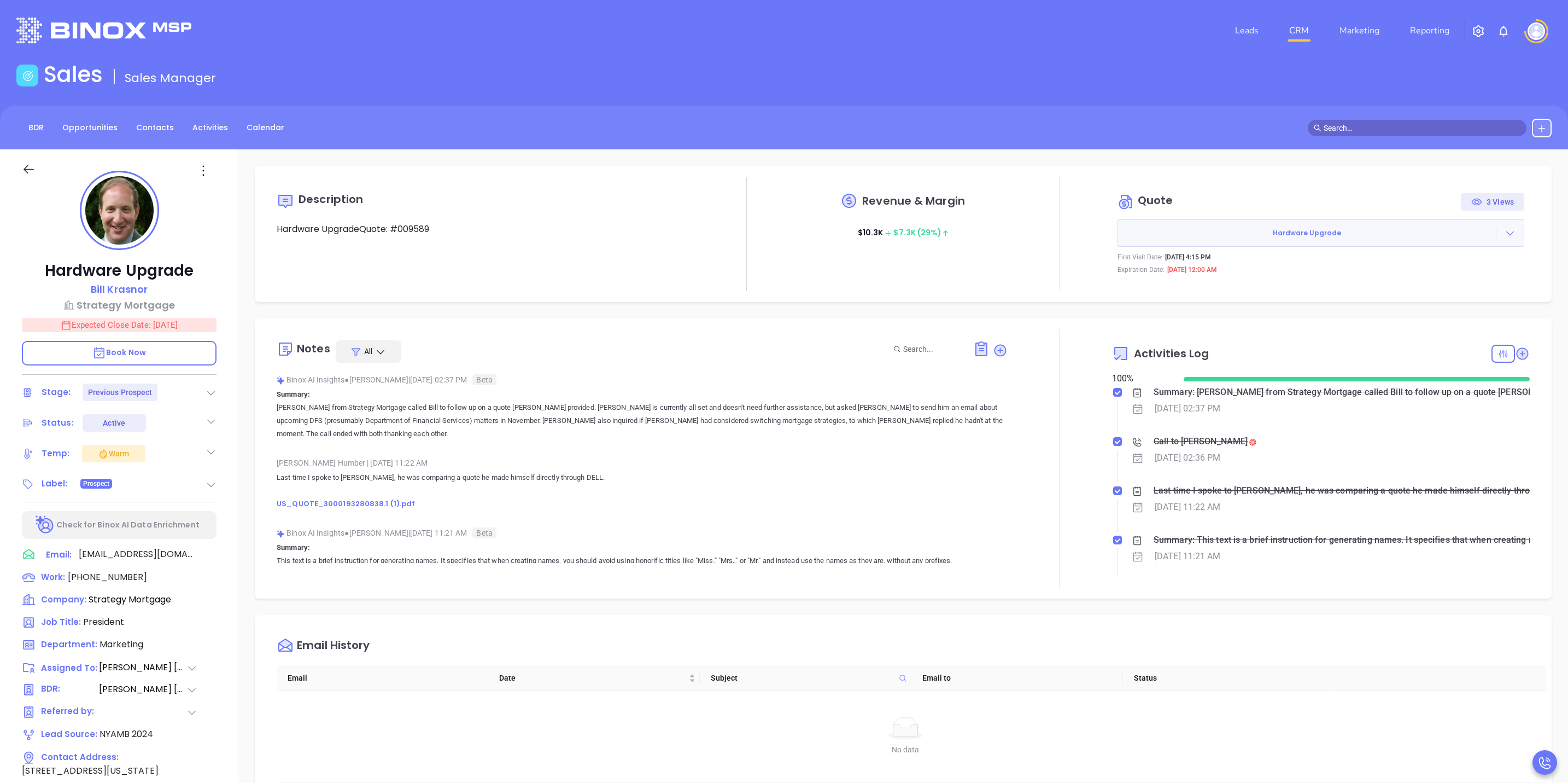
click at [661, 473] on p "Last time I spoke to Bill, he was comparing a quote he made himself directly th…" at bounding box center [641, 490] width 731 height 39
click at [141, 320] on p "Expected Close Date: Sep 29, 2025" at bounding box center [120, 324] width 195 height 14
click at [201, 325] on icon "Choose date, selected date is Sep 29, 2025" at bounding box center [202, 324] width 13 height 13
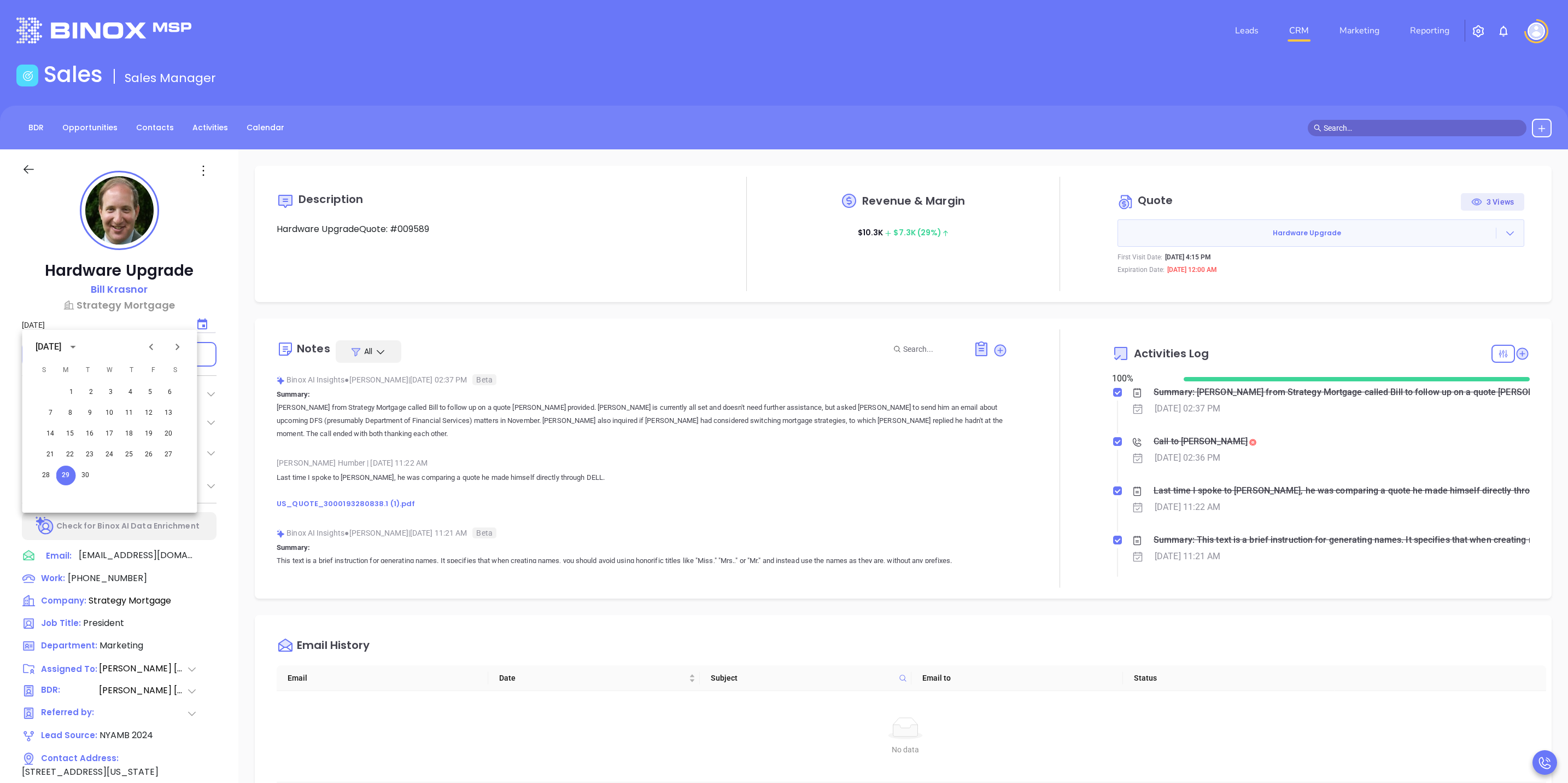
click at [173, 349] on icon "Next month" at bounding box center [177, 346] width 13 height 13
click at [38, 169] on div at bounding box center [41, 175] width 52 height 25
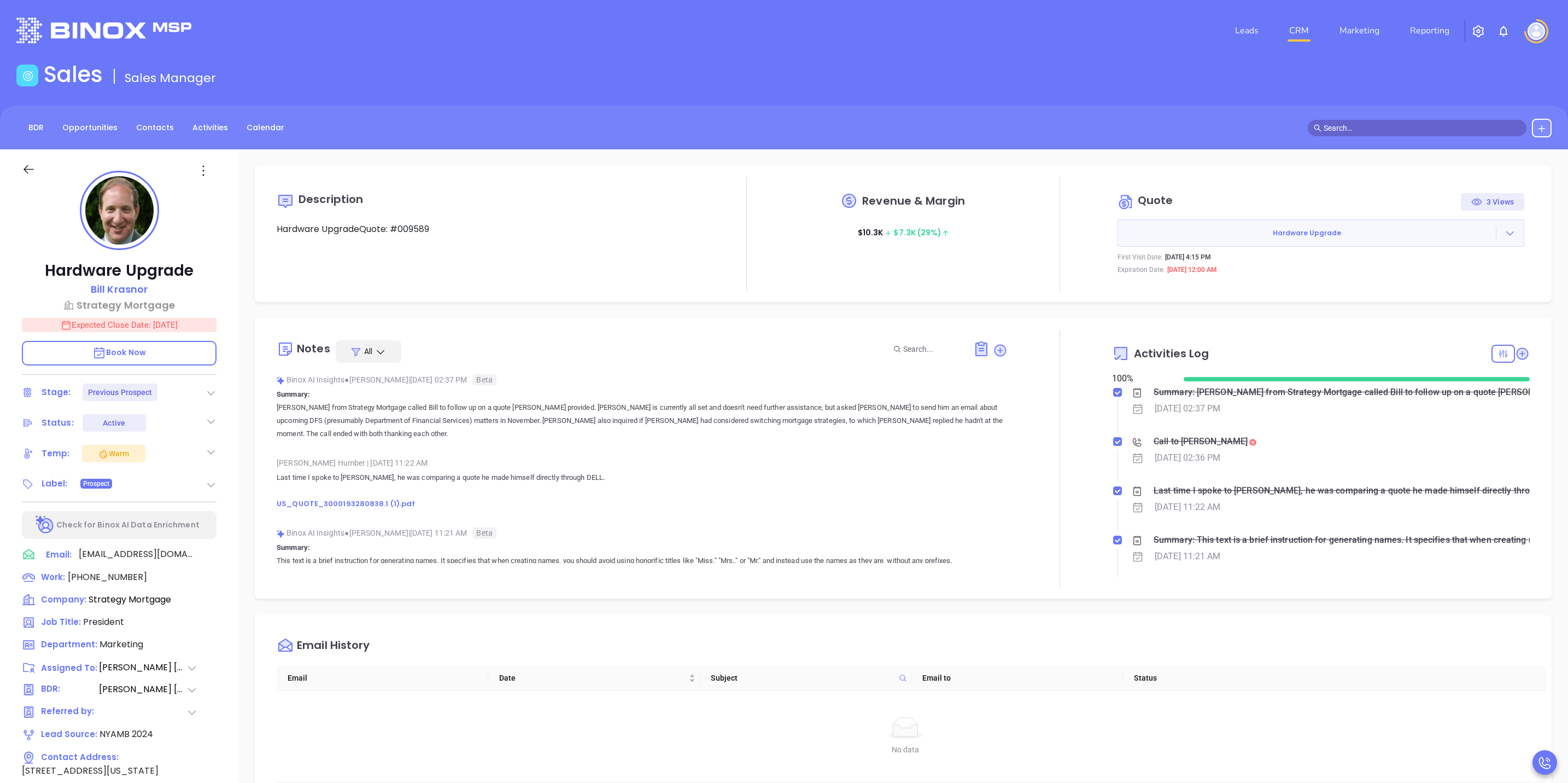
click at [29, 167] on icon at bounding box center [29, 169] width 14 height 14
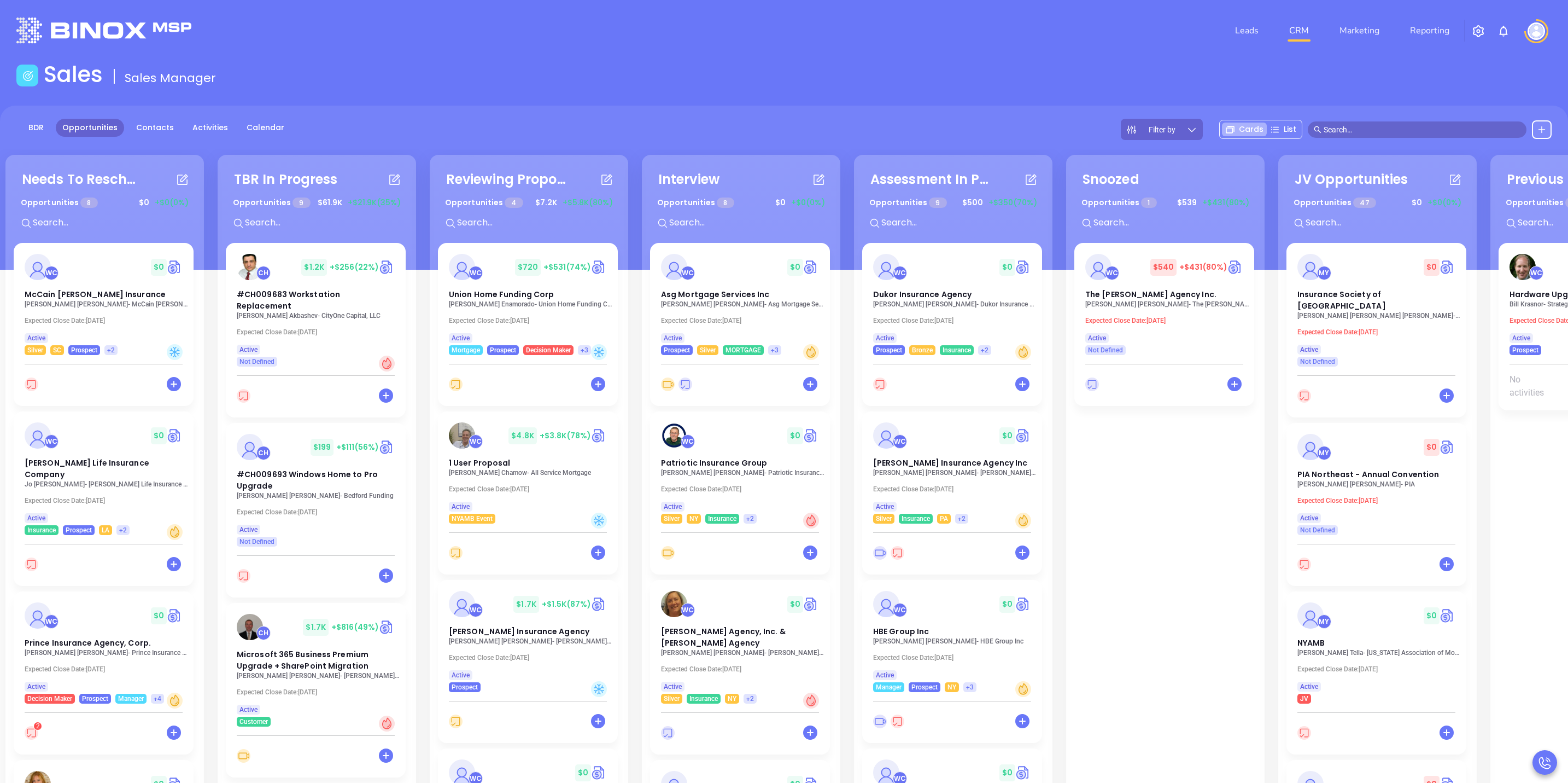
scroll to position [0, 179]
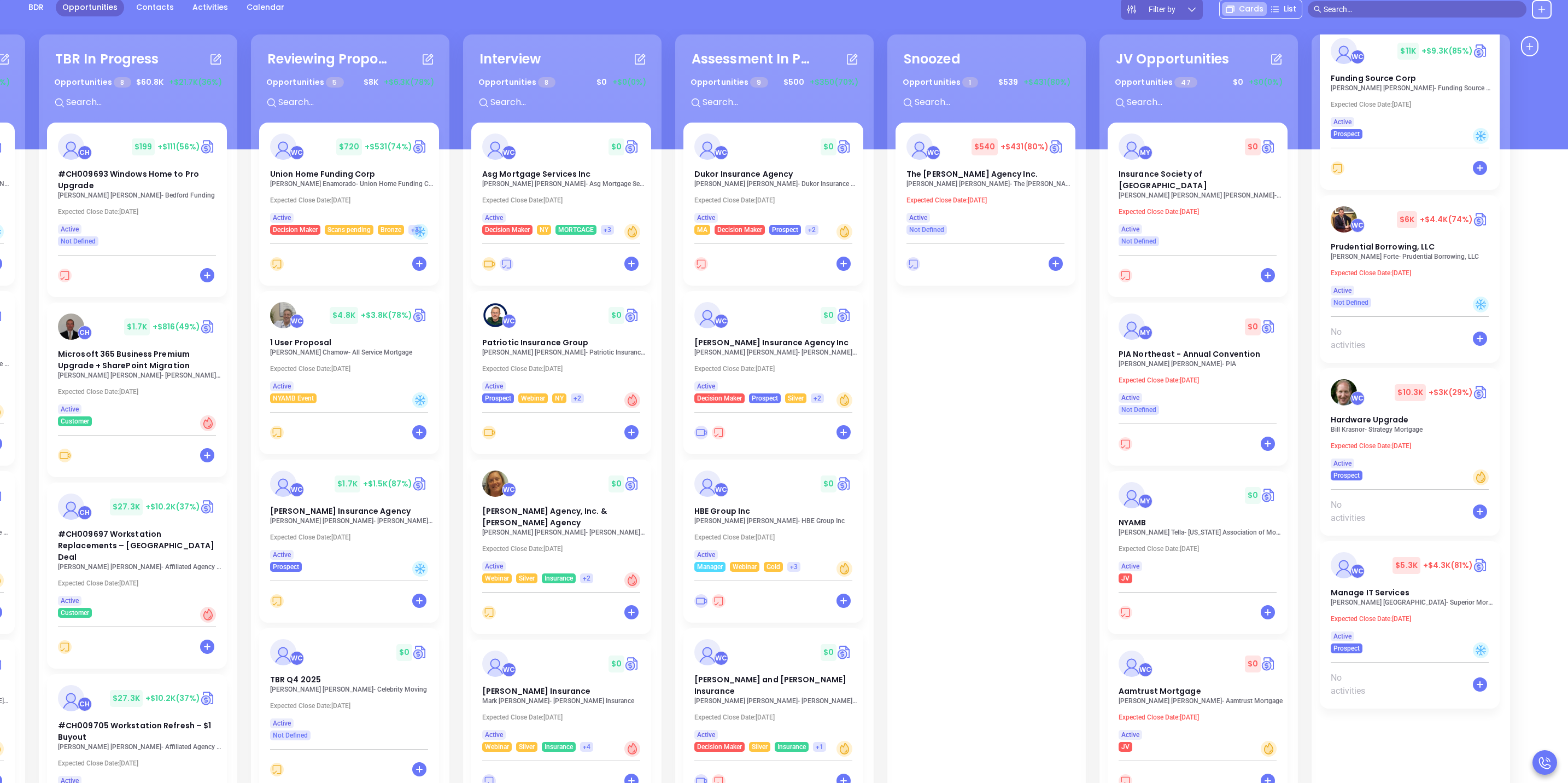
scroll to position [150, 0]
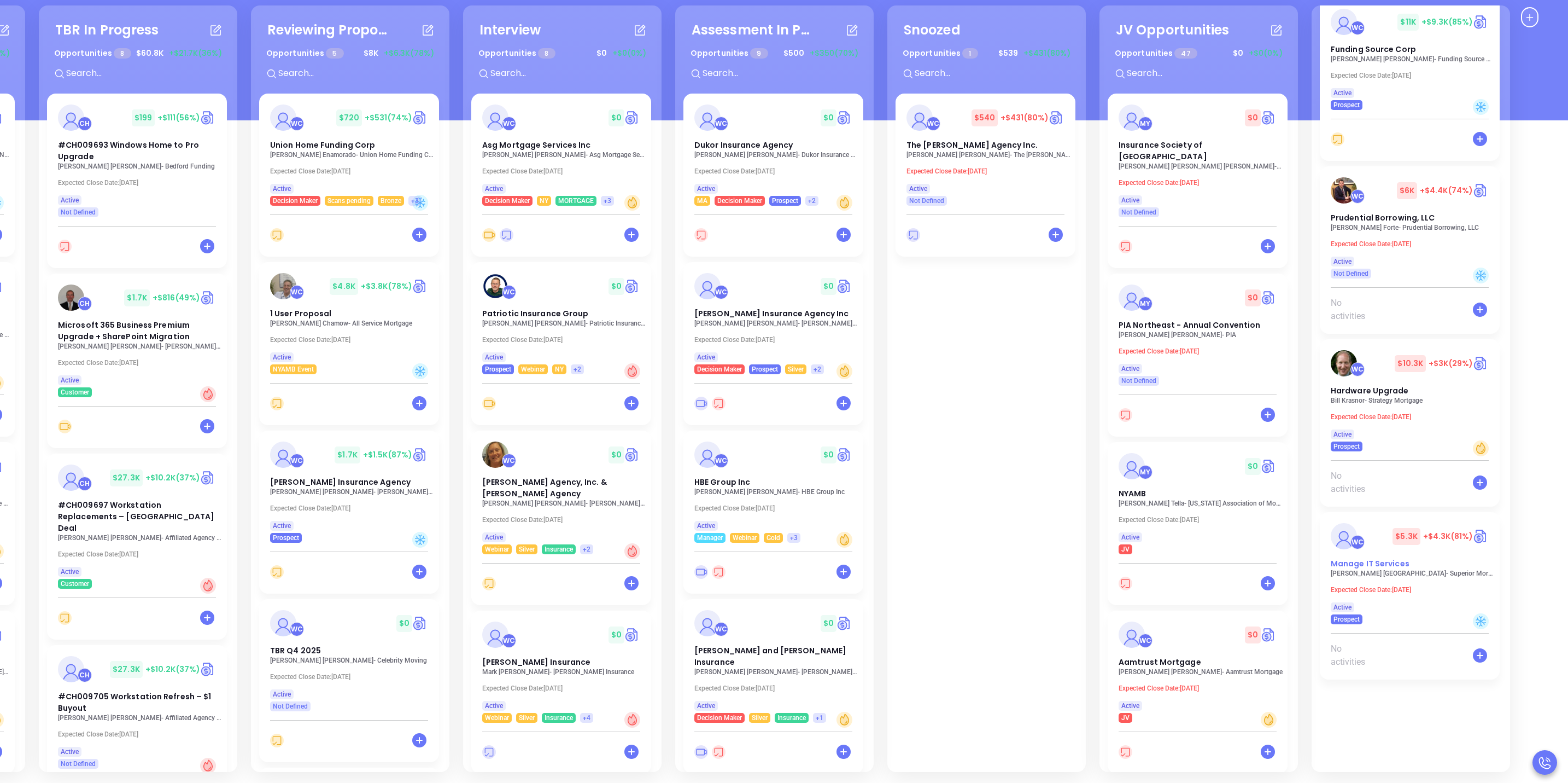
click at [1381, 532] on div "WC $ 5.3K +$4.3K (81%)" at bounding box center [1409, 536] width 171 height 26
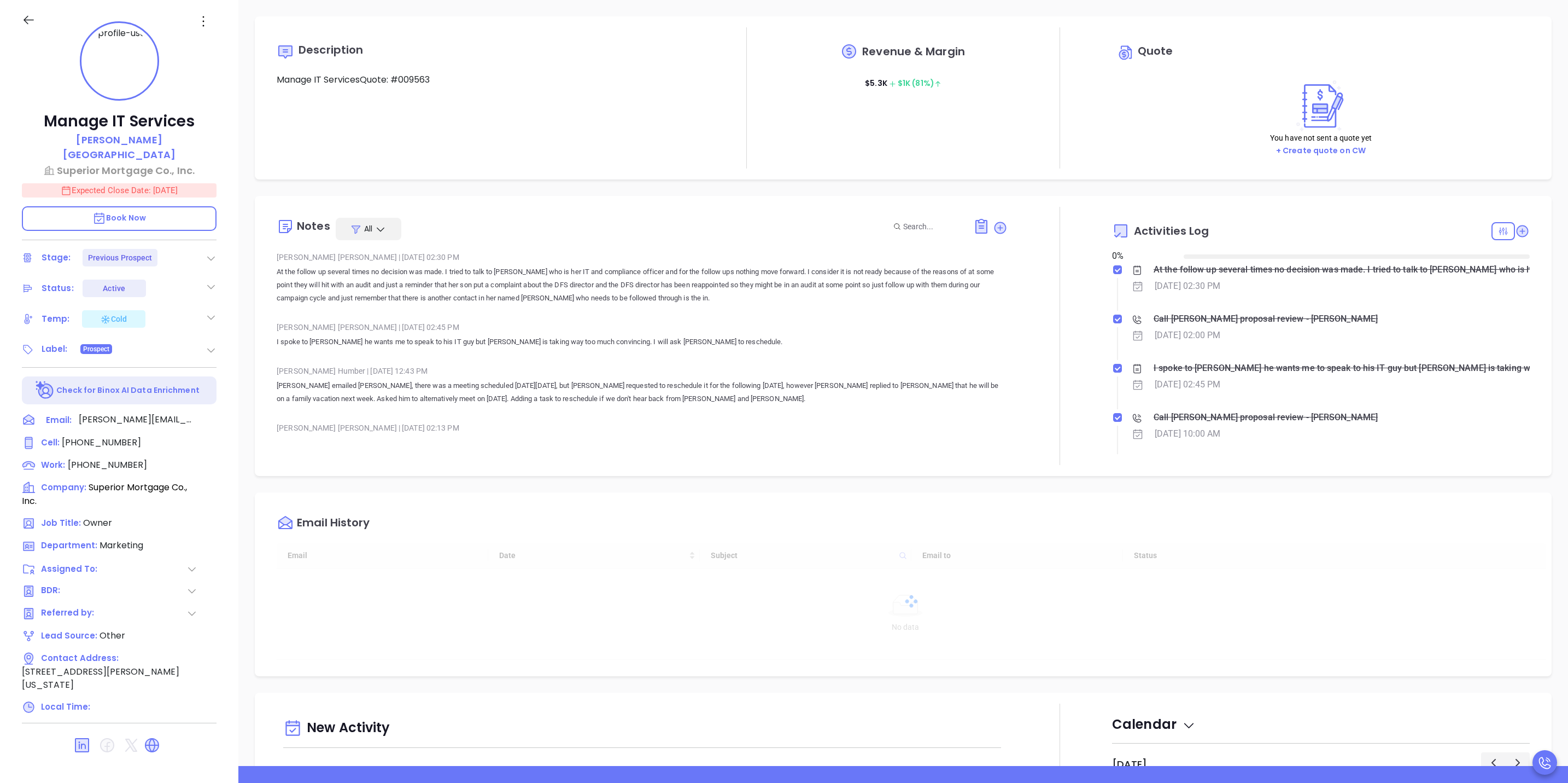
type input "[DATE]"
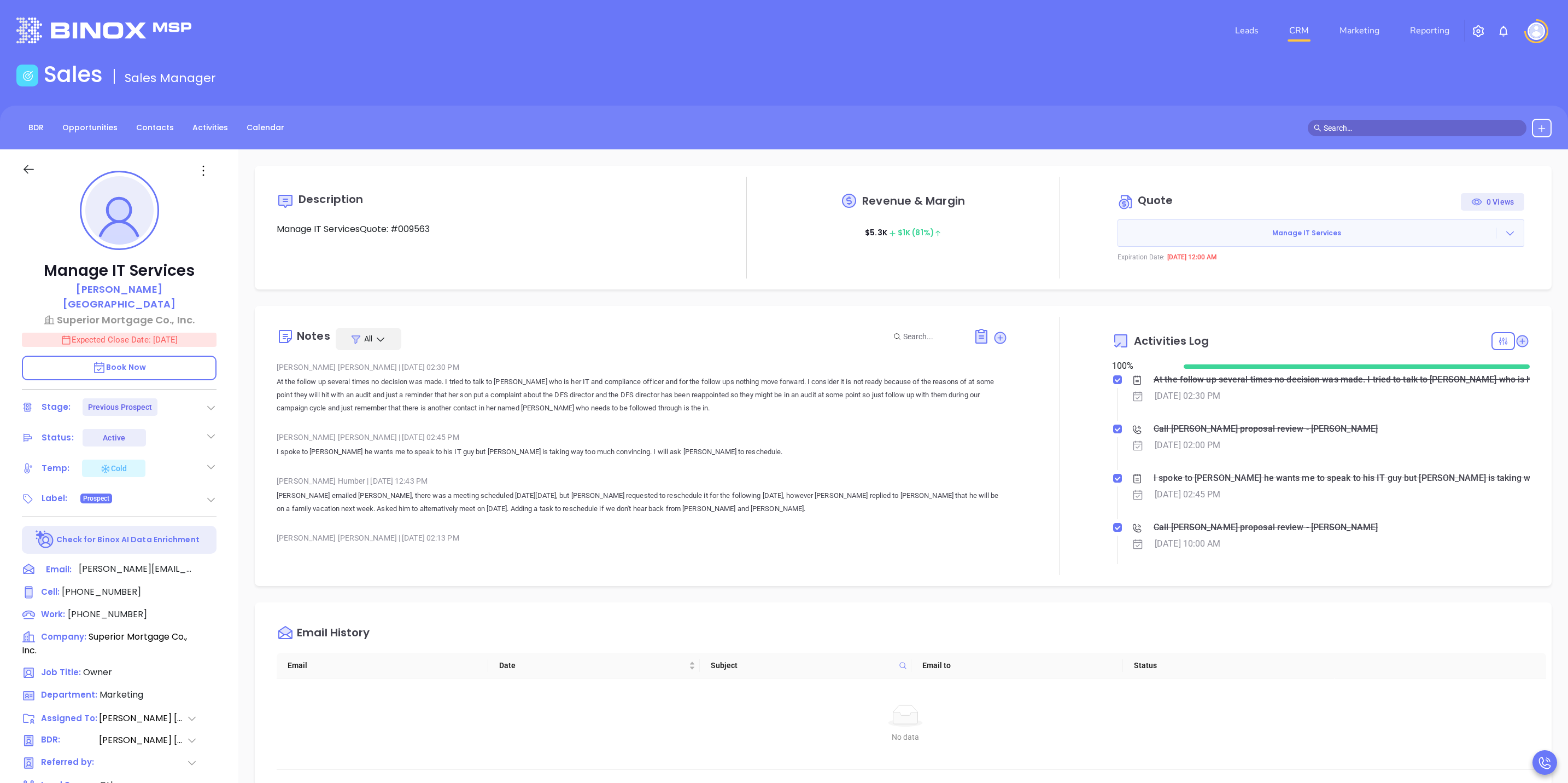
type input "[PERSON_NAME]"
click at [121, 333] on p "Expected Close Date: Sep 30, 2025" at bounding box center [120, 339] width 195 height 14
click at [201, 333] on icon "Choose date, selected date is Sep 30, 2025" at bounding box center [202, 339] width 13 height 13
click at [175, 346] on icon "Next month" at bounding box center [177, 346] width 13 height 13
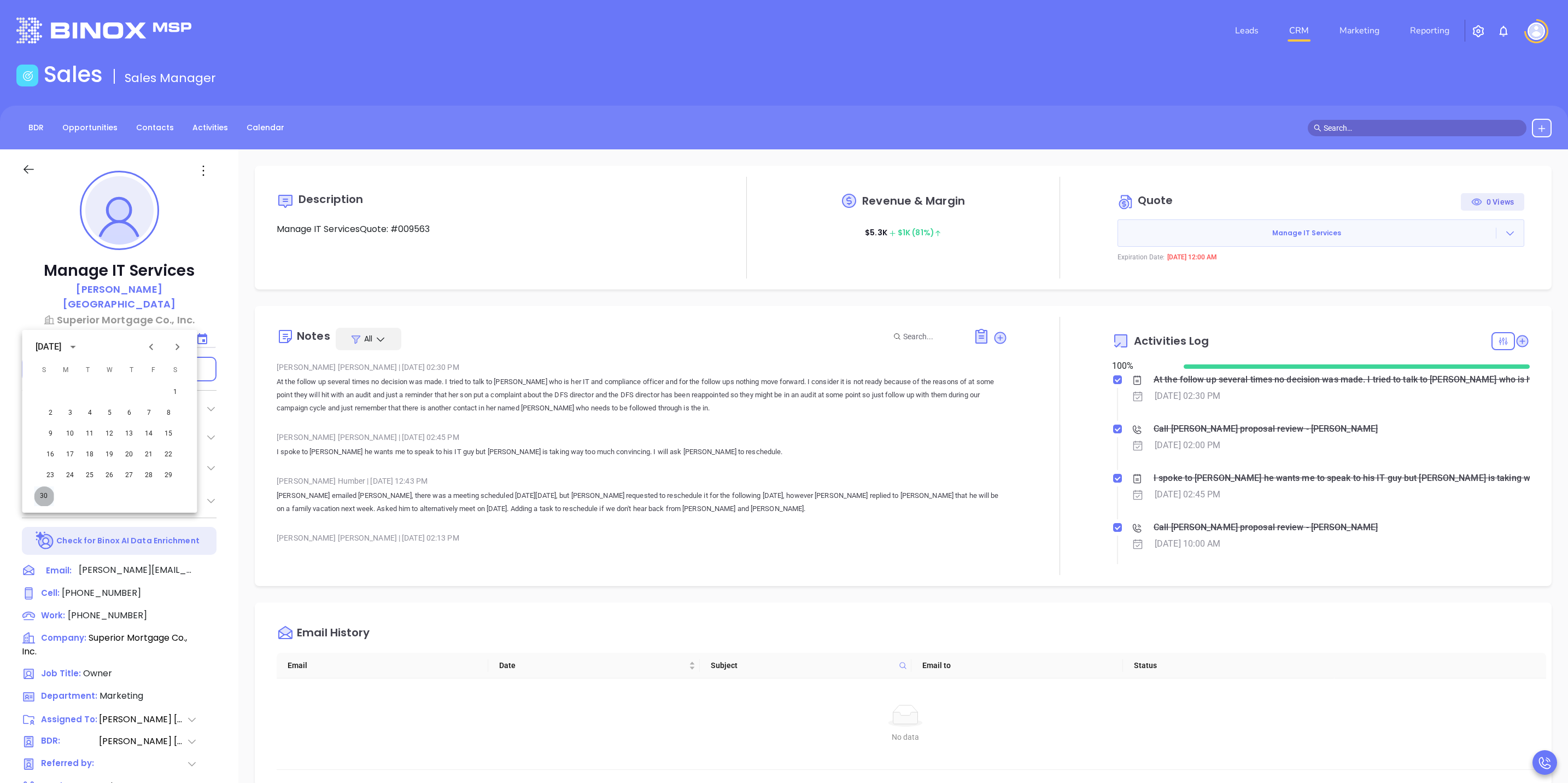
click at [46, 493] on button "30" at bounding box center [44, 496] width 19 height 20
click at [1517, 340] on icon at bounding box center [1523, 341] width 11 height 11
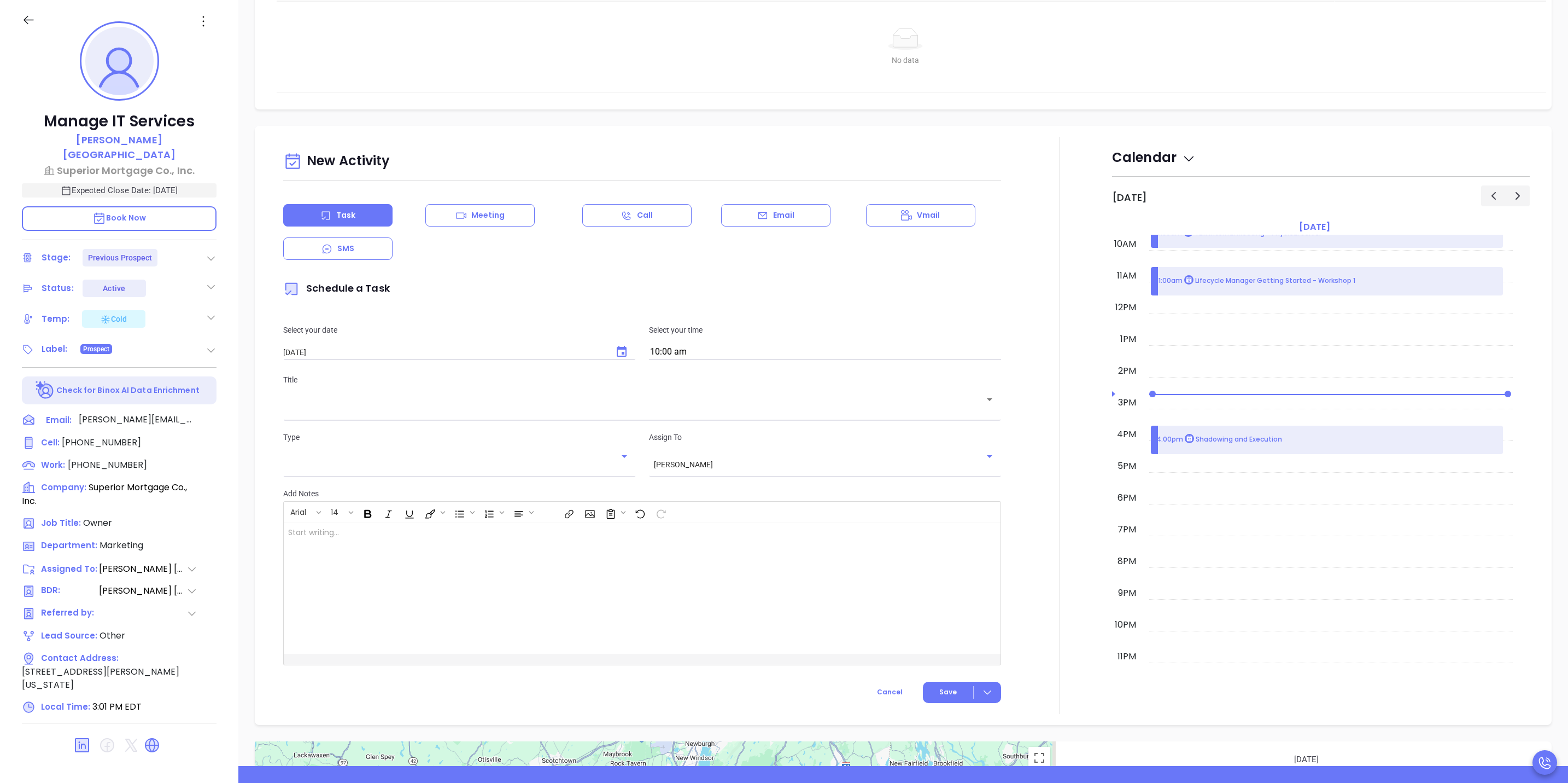
scroll to position [489, 0]
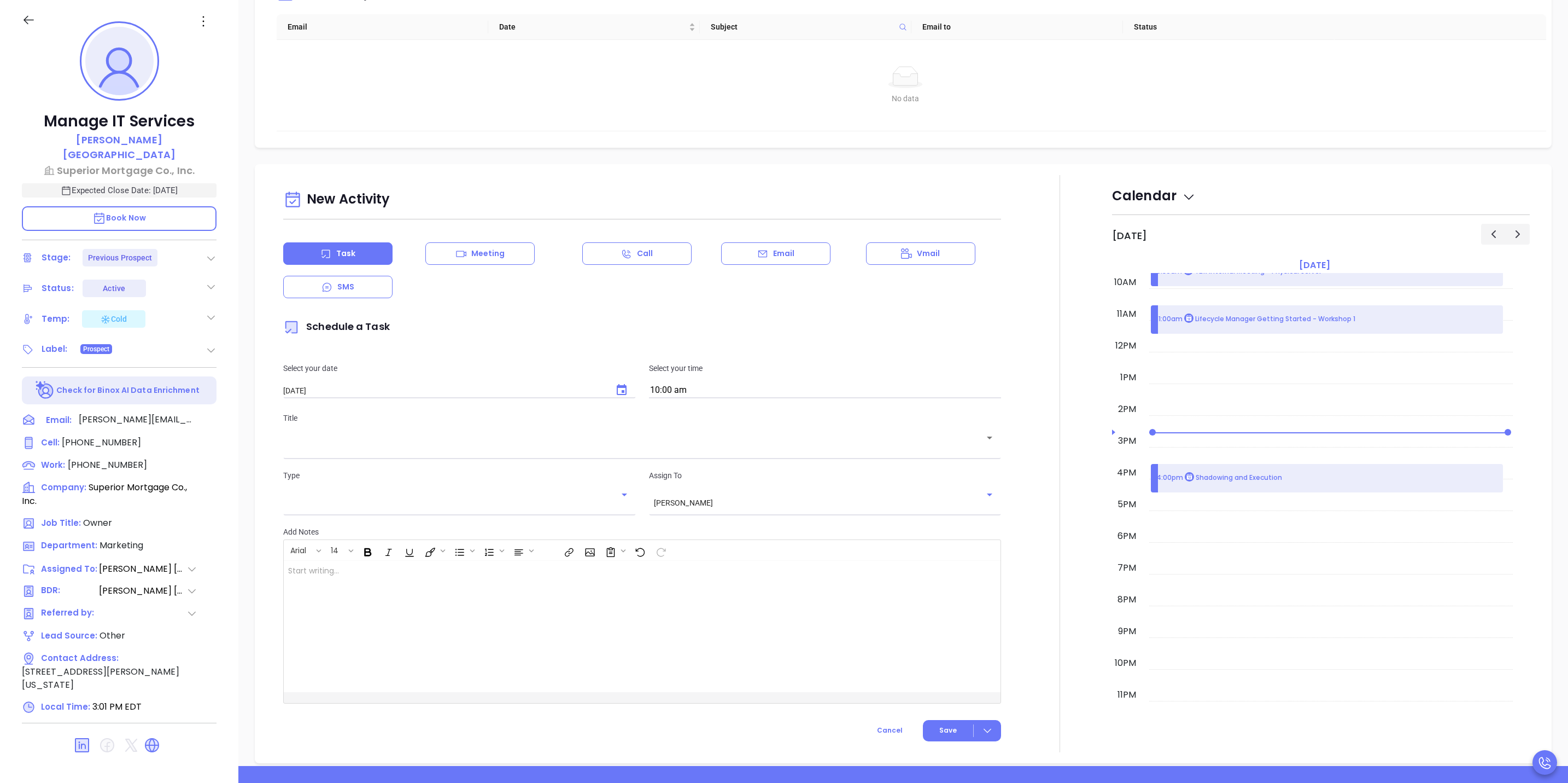
click at [385, 325] on span "Schedule a Task" at bounding box center [336, 326] width 107 height 14
click at [616, 389] on icon "Choose date, selected date is Oct 15, 2025" at bounding box center [621, 389] width 10 height 11
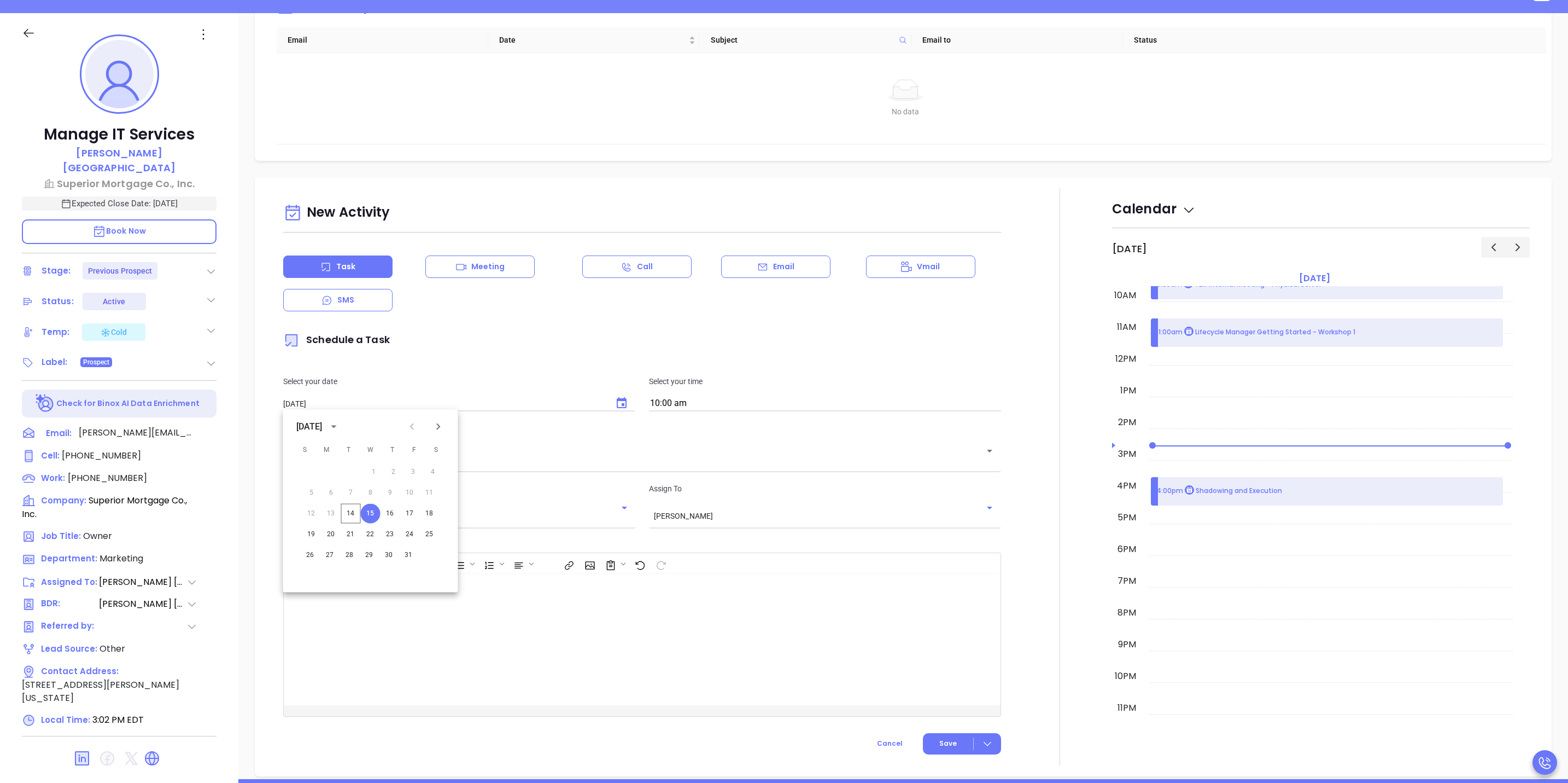
scroll to position [164, 0]
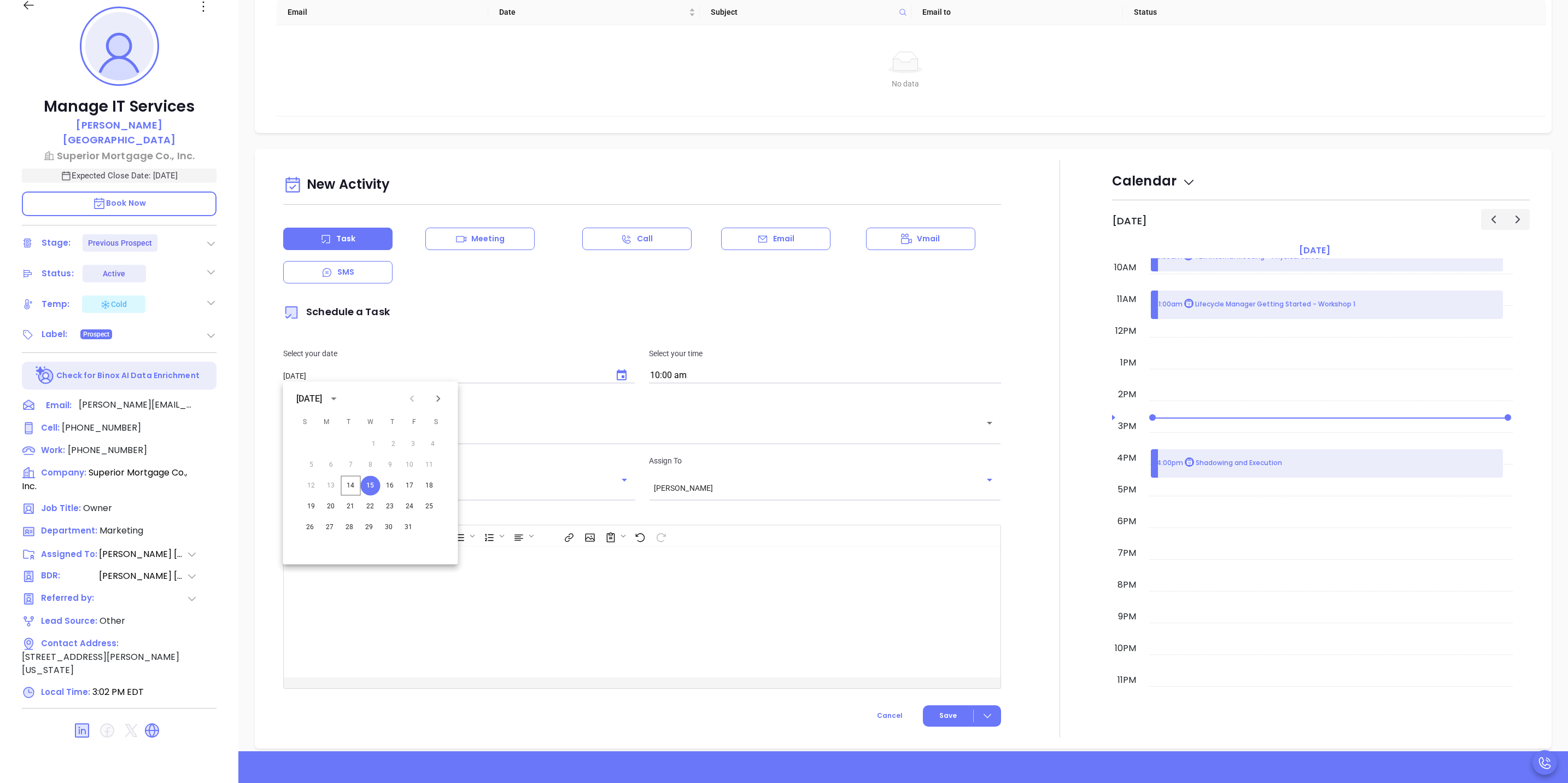
click at [558, 344] on div "Select your date 10/15/2025 ​ Select your time 10:00 am" at bounding box center [641, 365] width 731 height 63
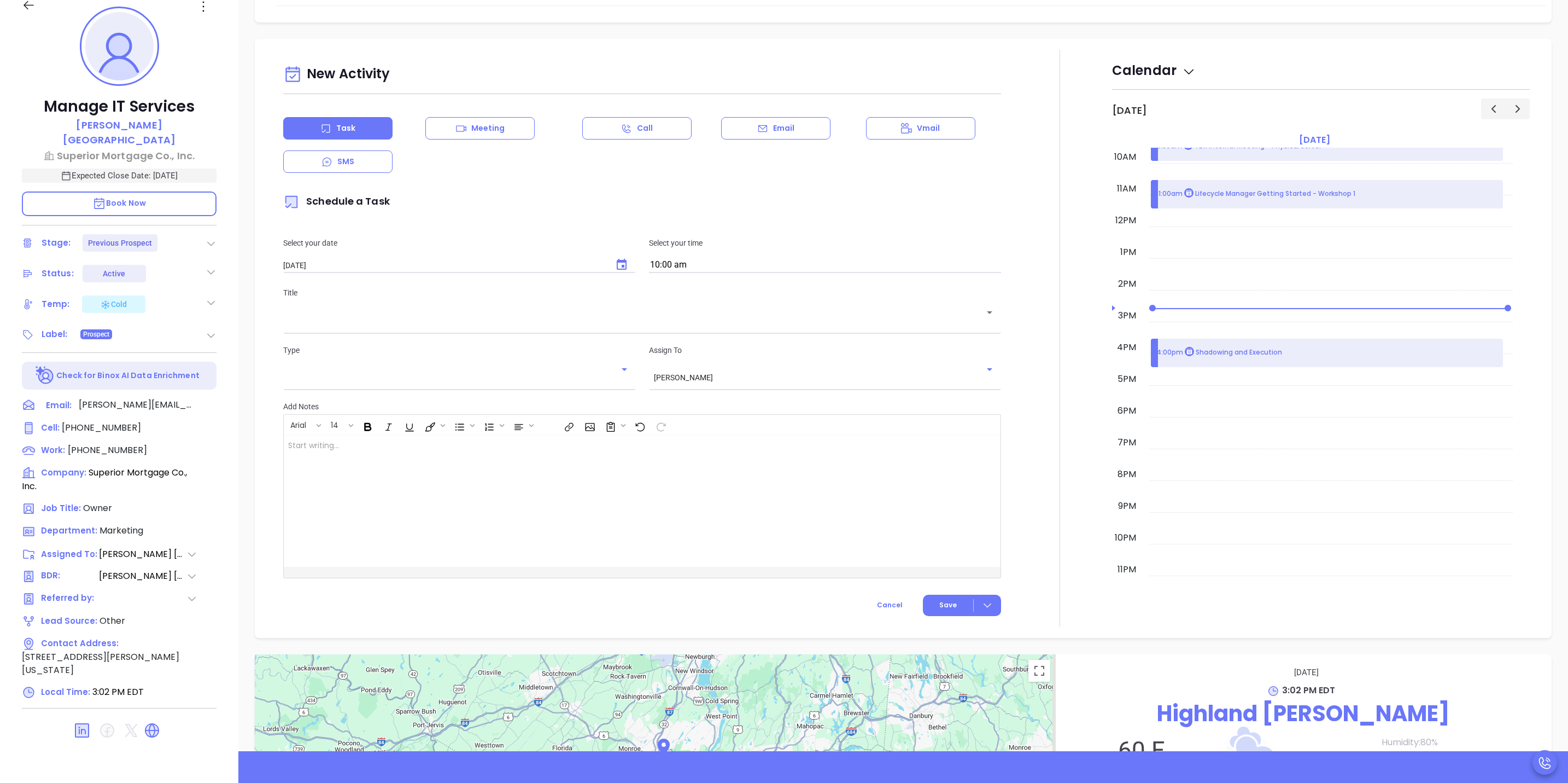
scroll to position [574, 0]
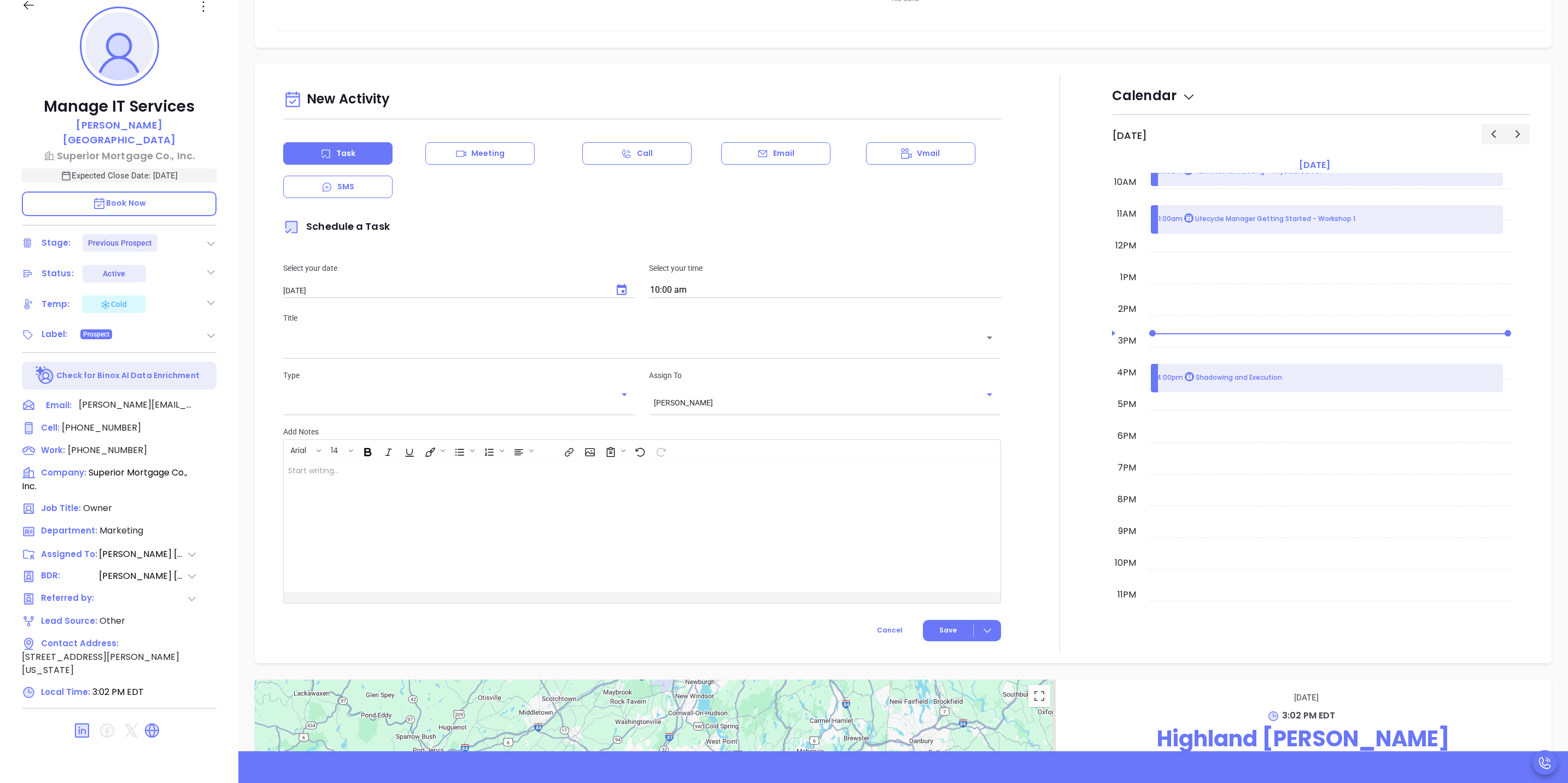
click at [776, 288] on input "10:00 am" at bounding box center [824, 290] width 352 height 15
click at [735, 356] on button "10:15 am" at bounding box center [734, 355] width 170 height 23
type input "10:15 am"
click at [784, 404] on input "[PERSON_NAME]" at bounding box center [810, 402] width 312 height 9
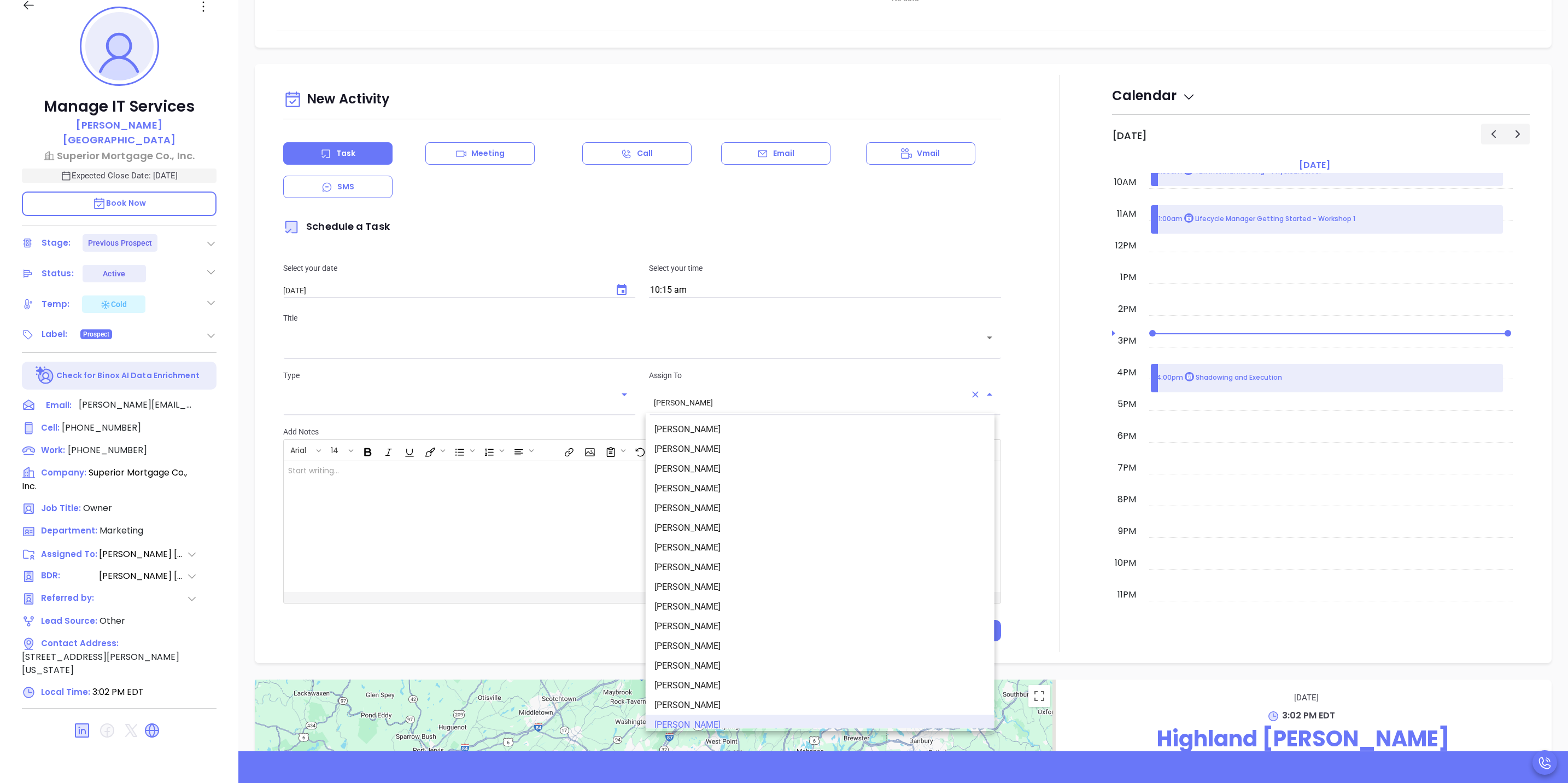
scroll to position [7, 0]
click at [753, 447] on li "[PERSON_NAME]" at bounding box center [821, 442] width 349 height 20
type input "[PERSON_NAME]"
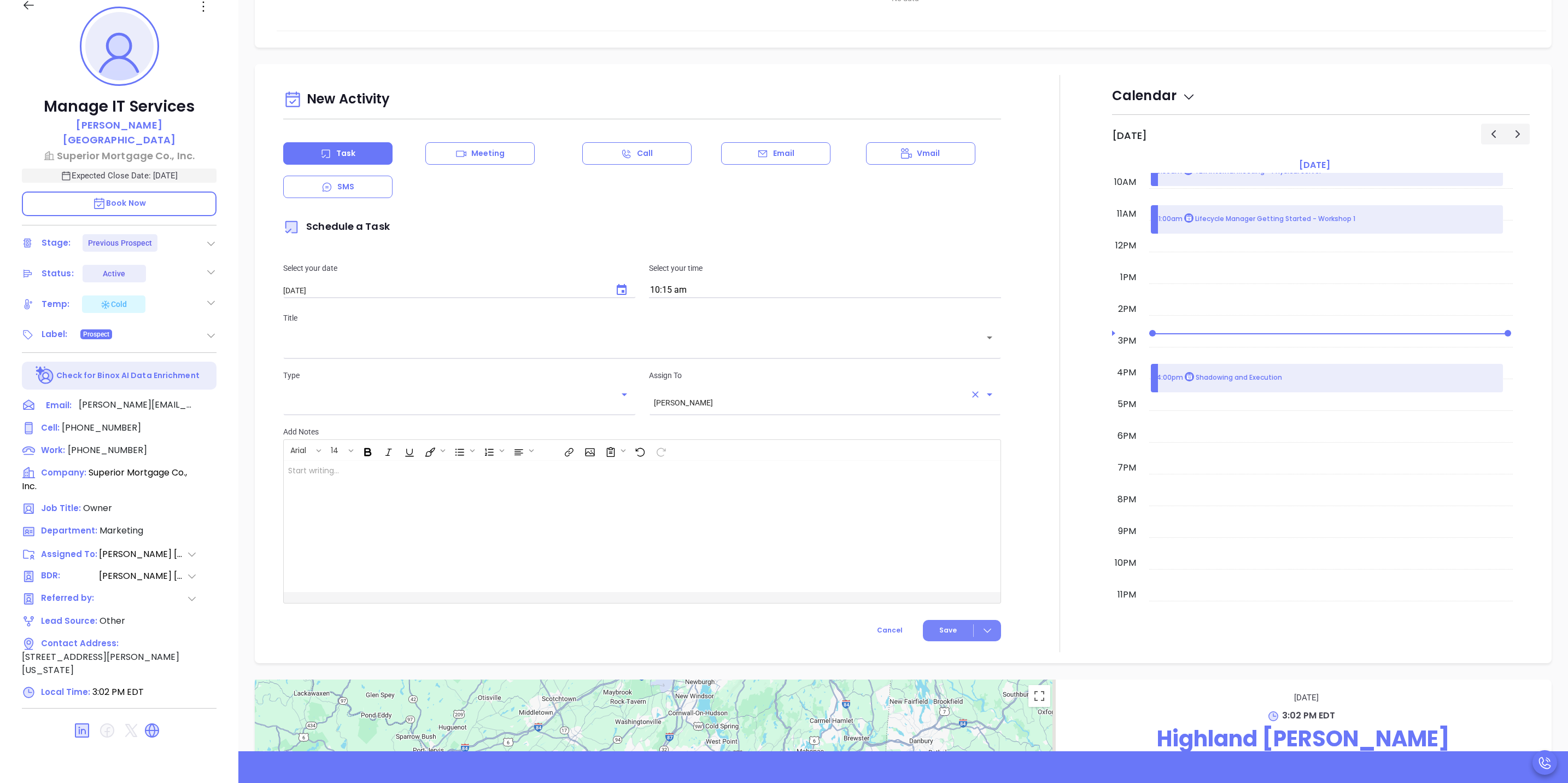
click at [975, 637] on div at bounding box center [987, 631] width 27 height 13
click at [968, 651] on div "Save & Add to Calendar" at bounding box center [936, 654] width 97 height 12
click at [982, 631] on icon at bounding box center [988, 631] width 11 height 11
click at [971, 650] on div "Save & Add to Calendar" at bounding box center [936, 654] width 97 height 12
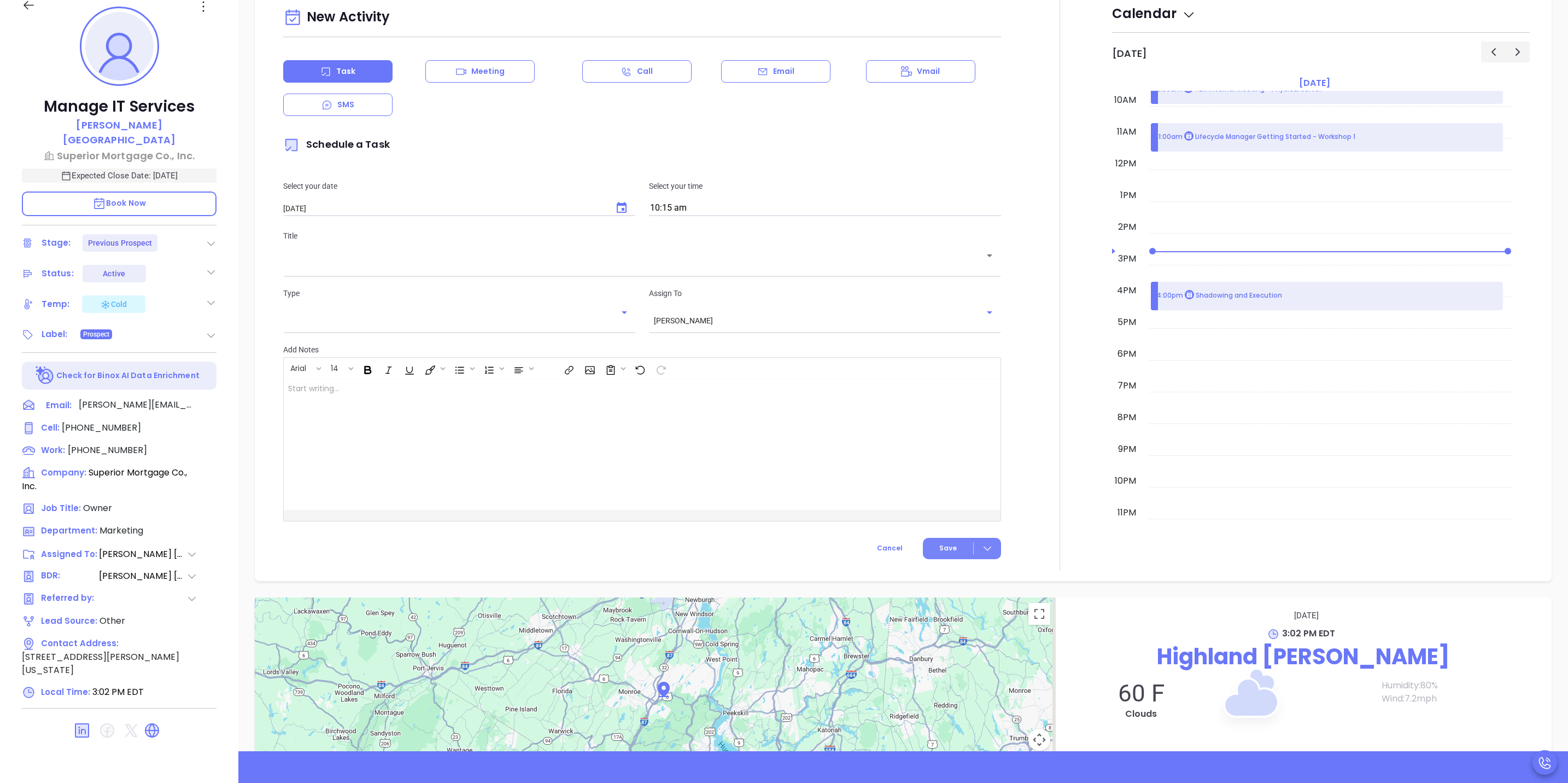
click at [988, 548] on div at bounding box center [987, 549] width 27 height 13
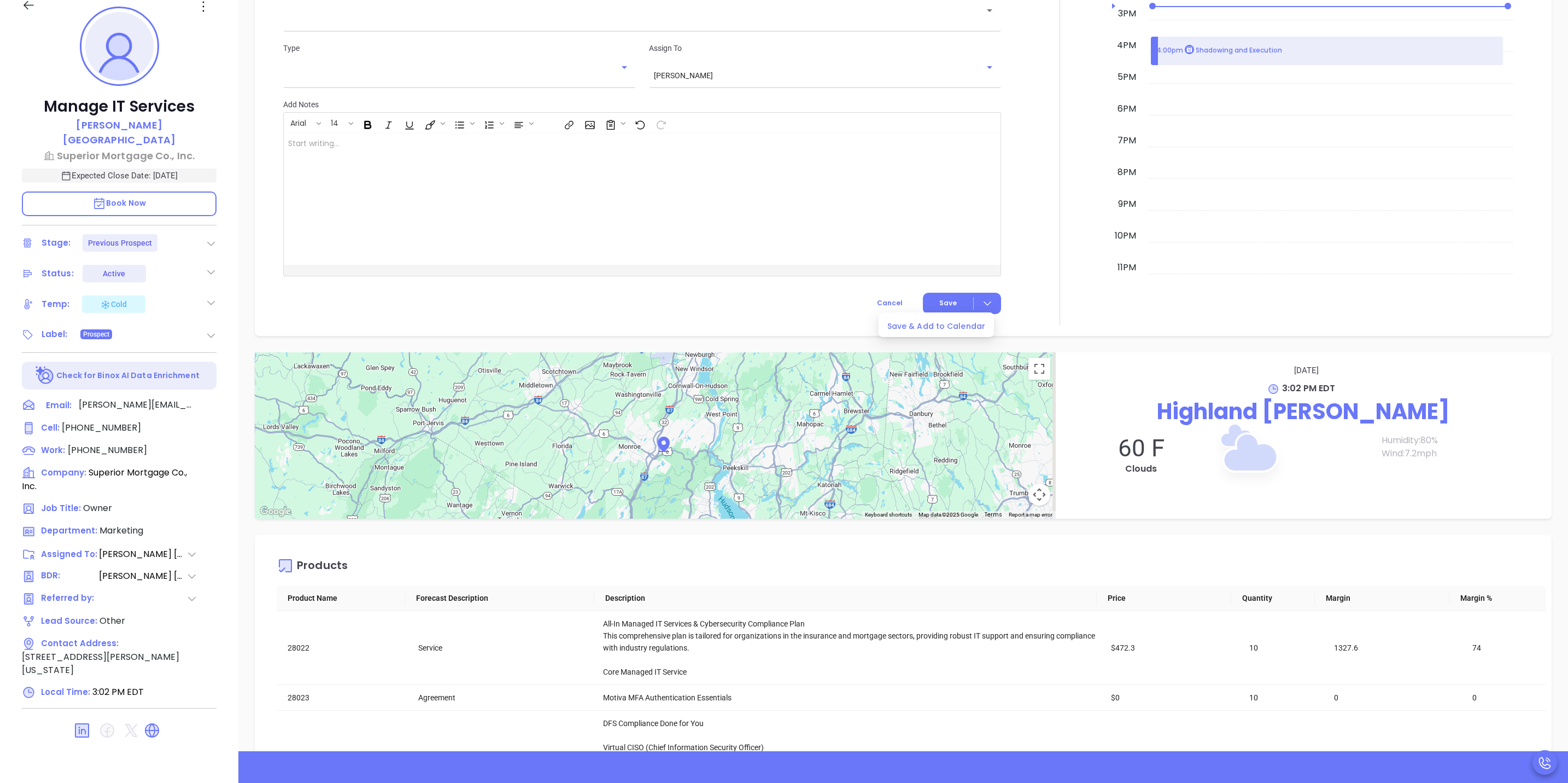
scroll to position [903, 0]
click at [955, 331] on div "Save & Add to Calendar" at bounding box center [936, 326] width 97 height 12
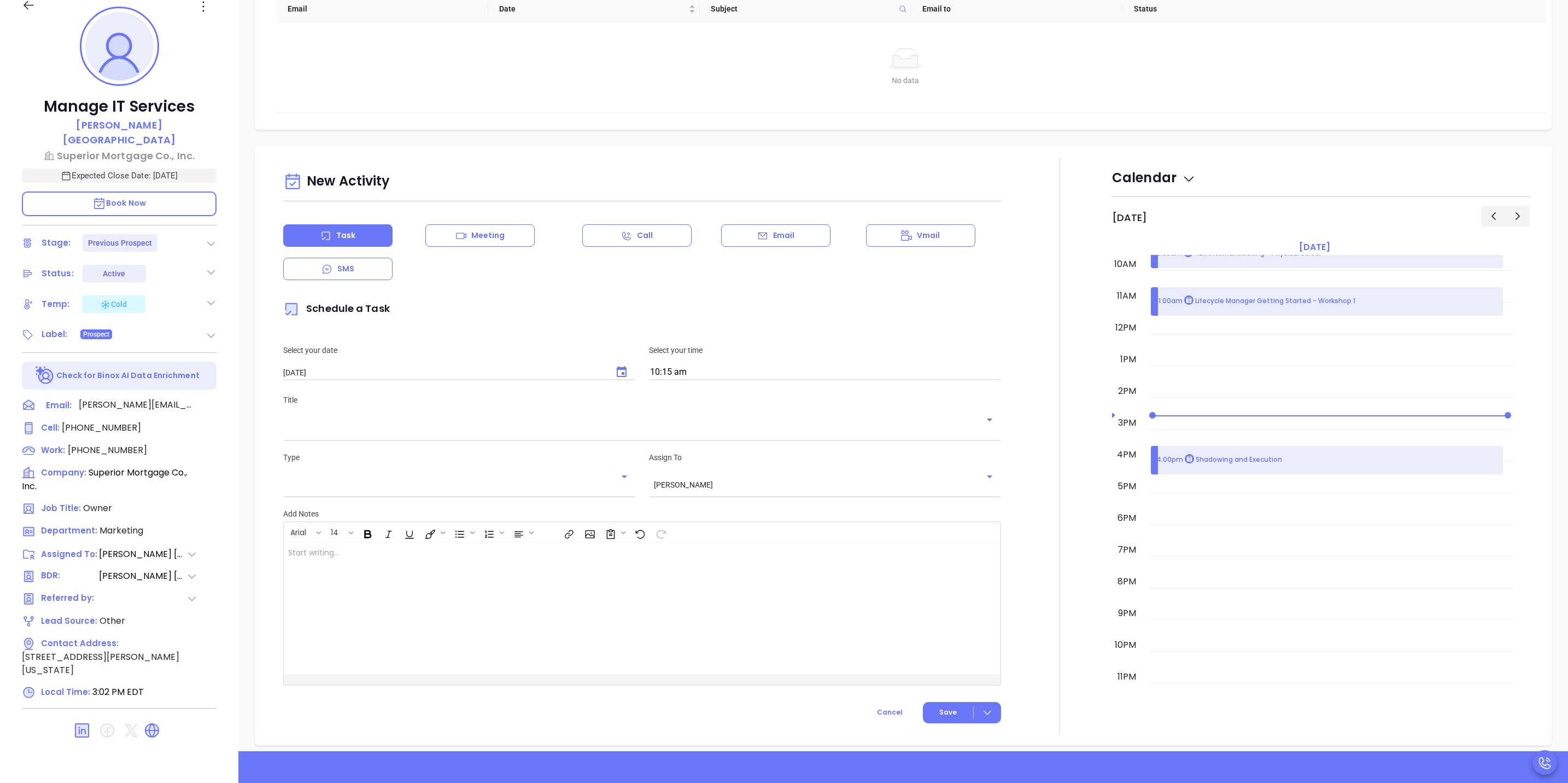
scroll to position [574, 0]
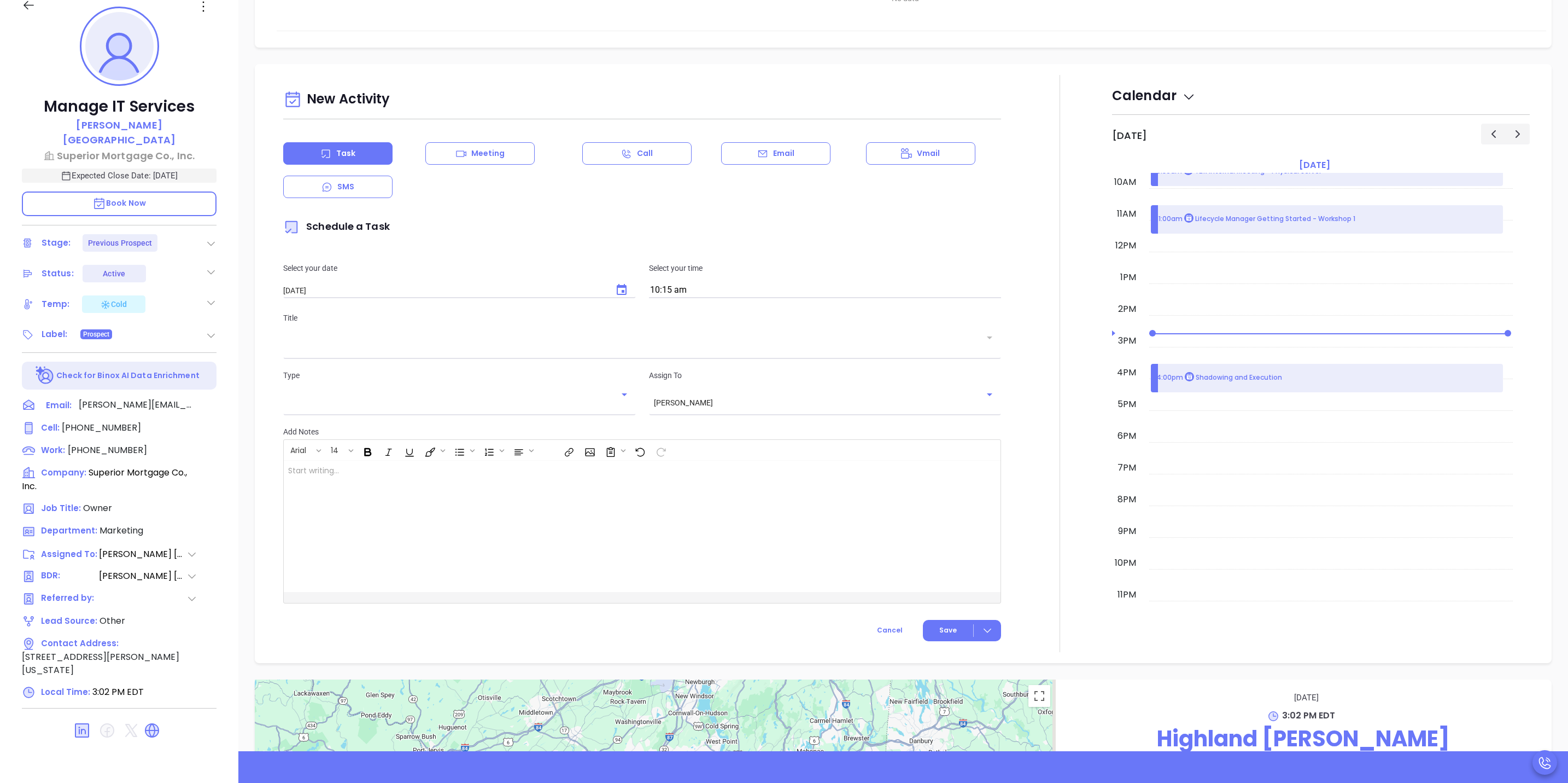
click at [987, 339] on icon "Open" at bounding box center [990, 337] width 6 height 3
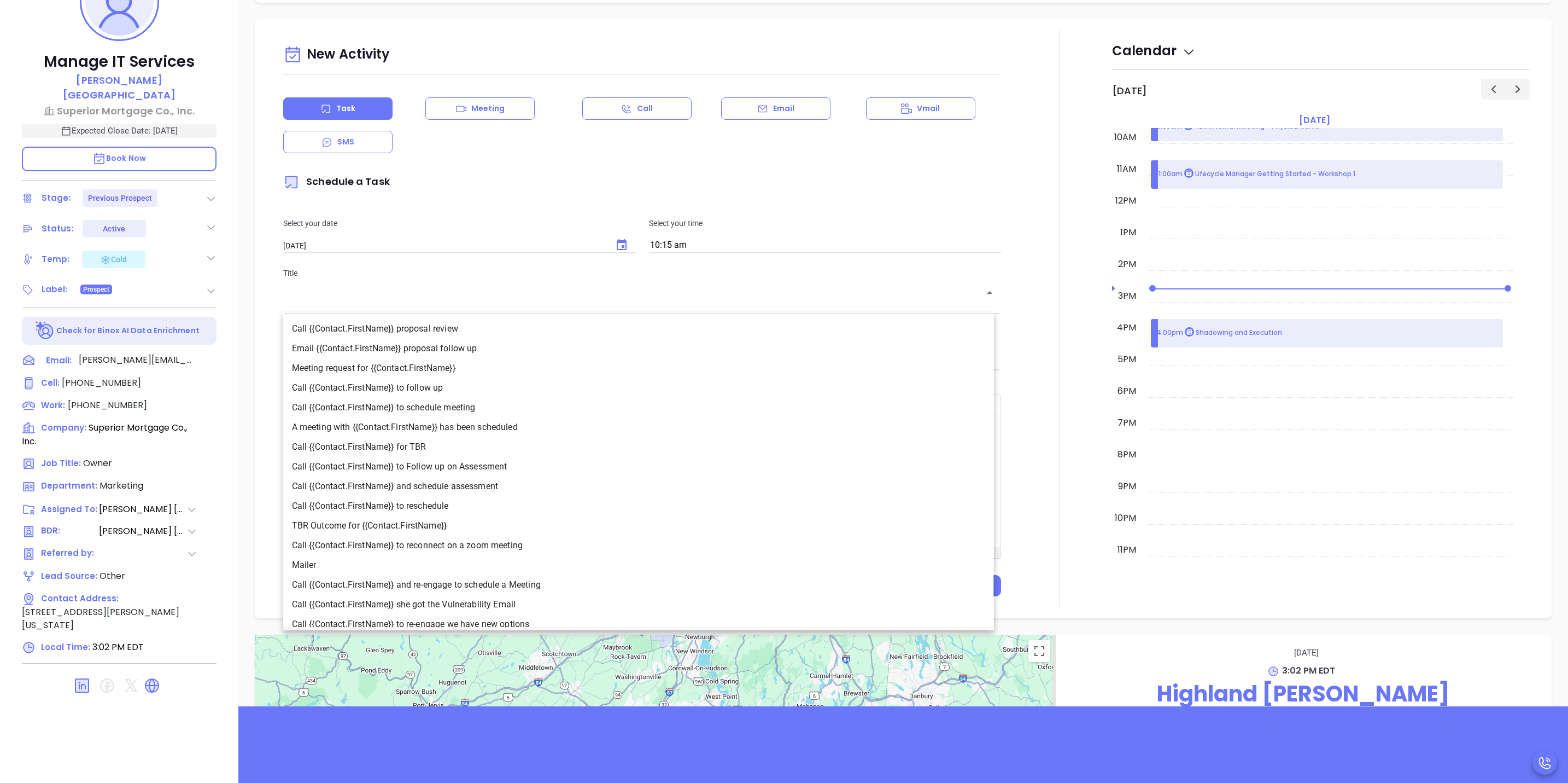
scroll to position [180, 0]
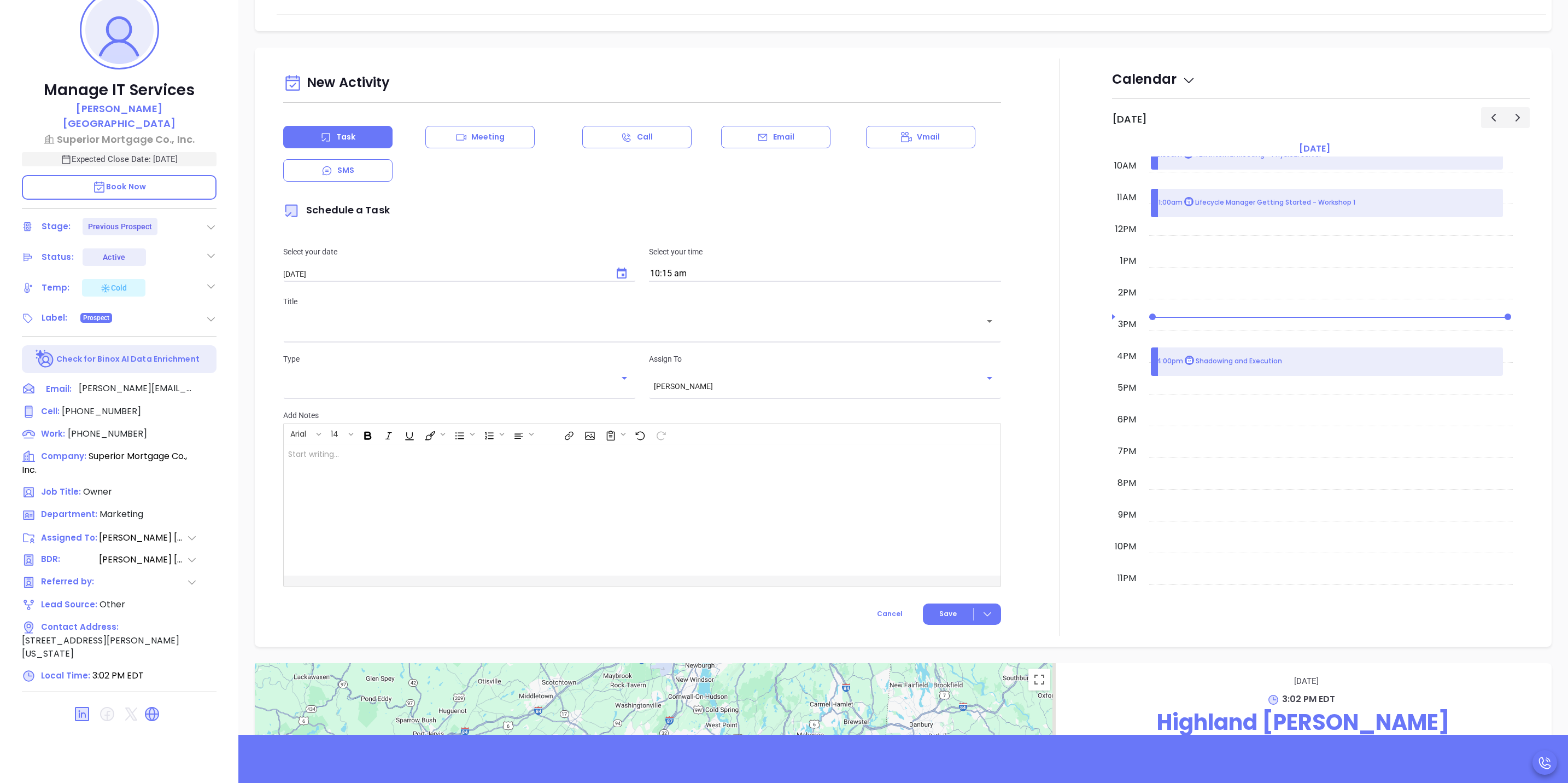
click at [457, 223] on p "Schedule a Task" at bounding box center [641, 210] width 718 height 25
click at [622, 376] on icon "Open" at bounding box center [625, 378] width 13 height 13
click at [706, 311] on div "Title ​" at bounding box center [641, 317] width 731 height 44
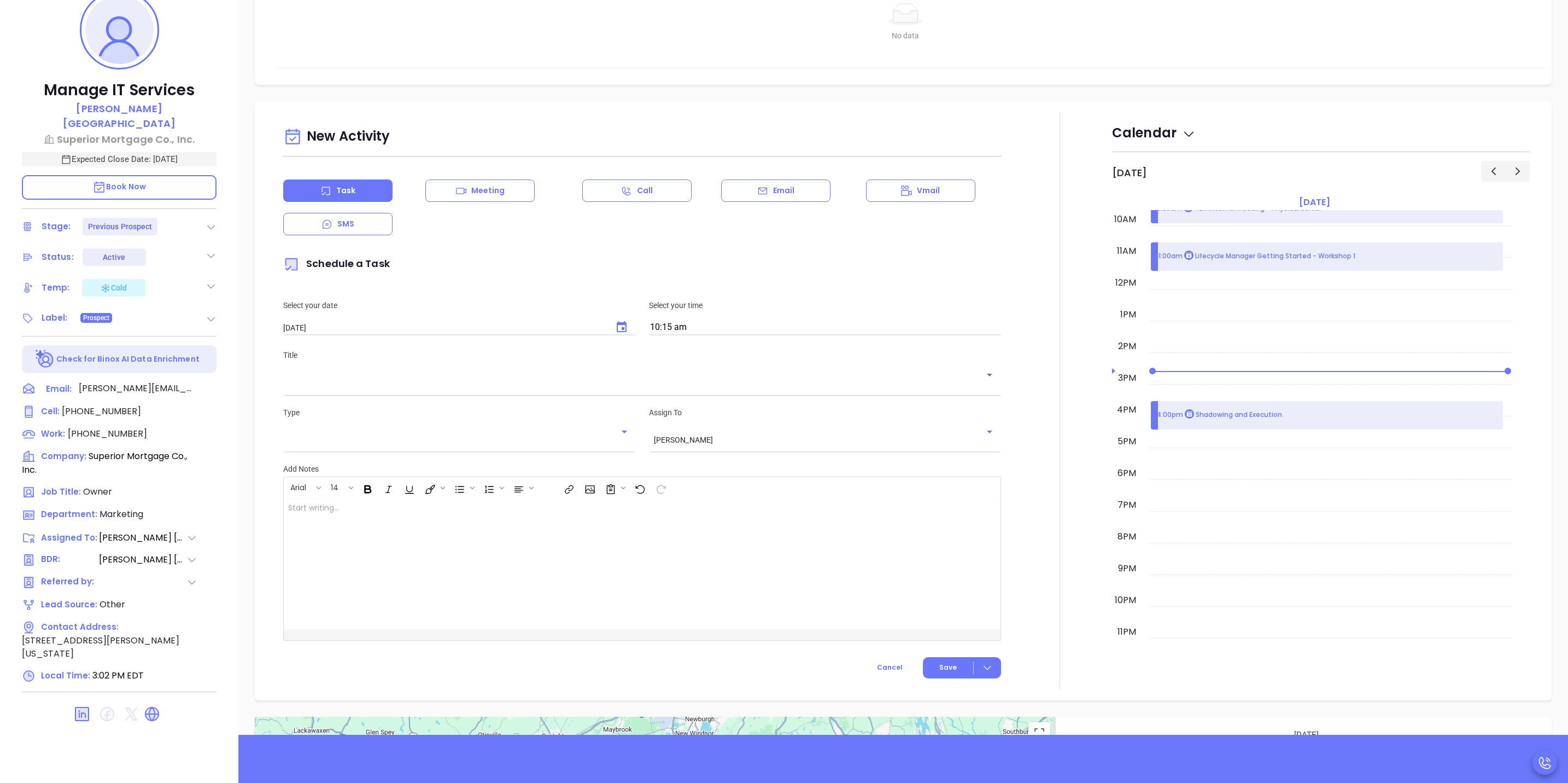
scroll to position [492, 0]
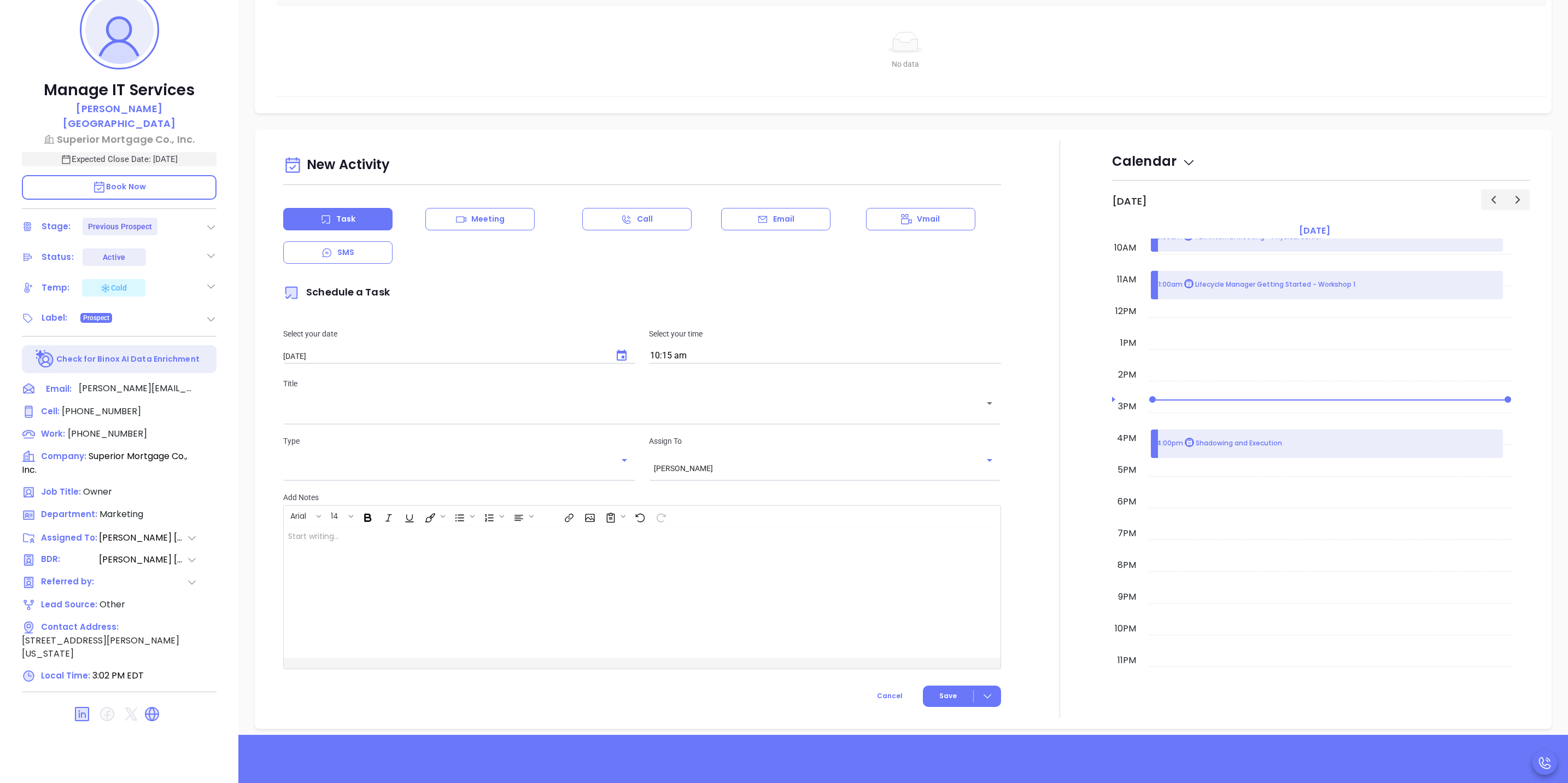
click at [515, 408] on input "text" at bounding box center [633, 411] width 692 height 10
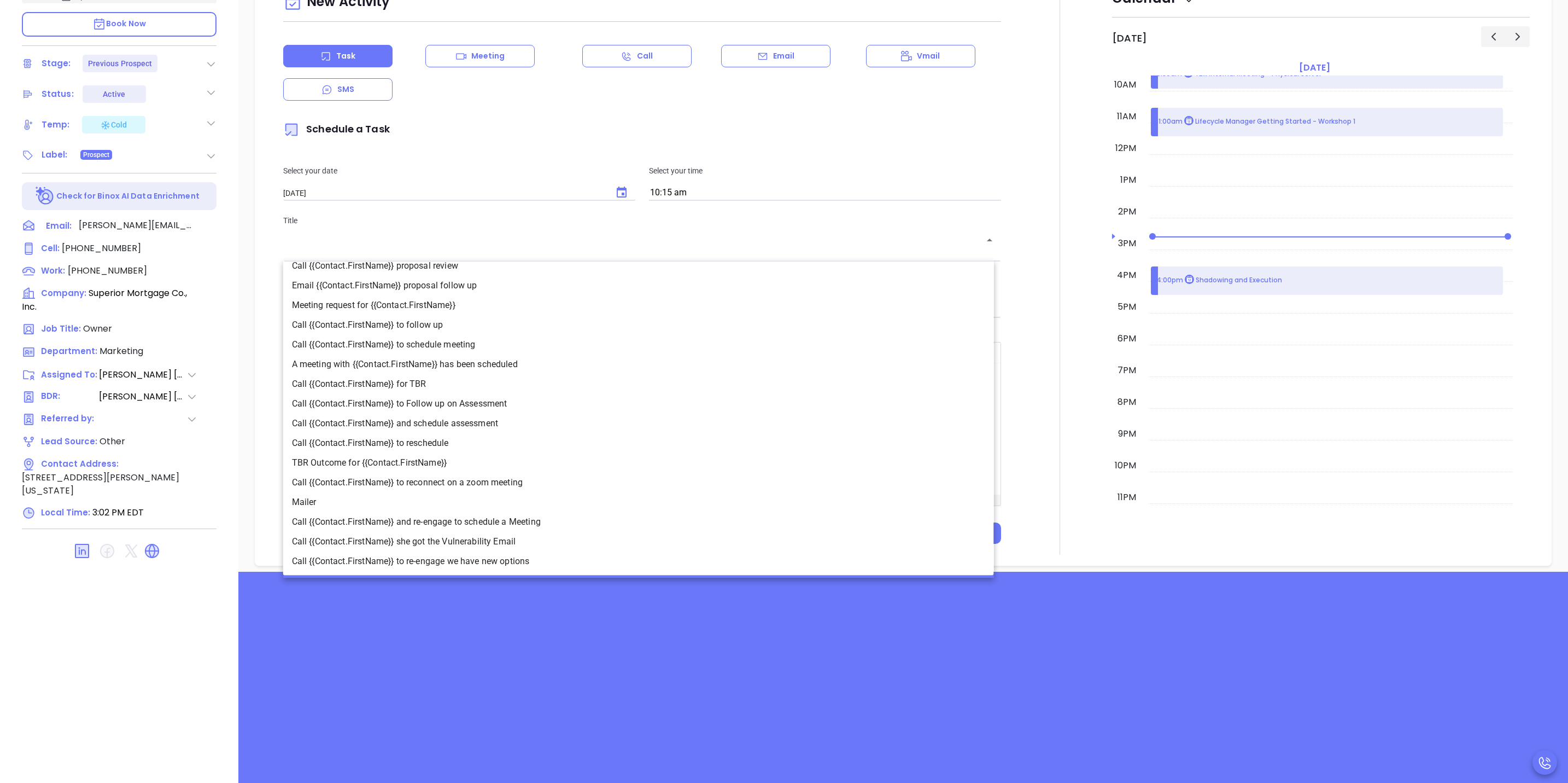
scroll to position [345, 0]
click at [237, 250] on div "Manage IT Services Lisa Ferrara Superior Mortgage Co., Inc. Expected Close Date…" at bounding box center [119, 294] width 239 height 979
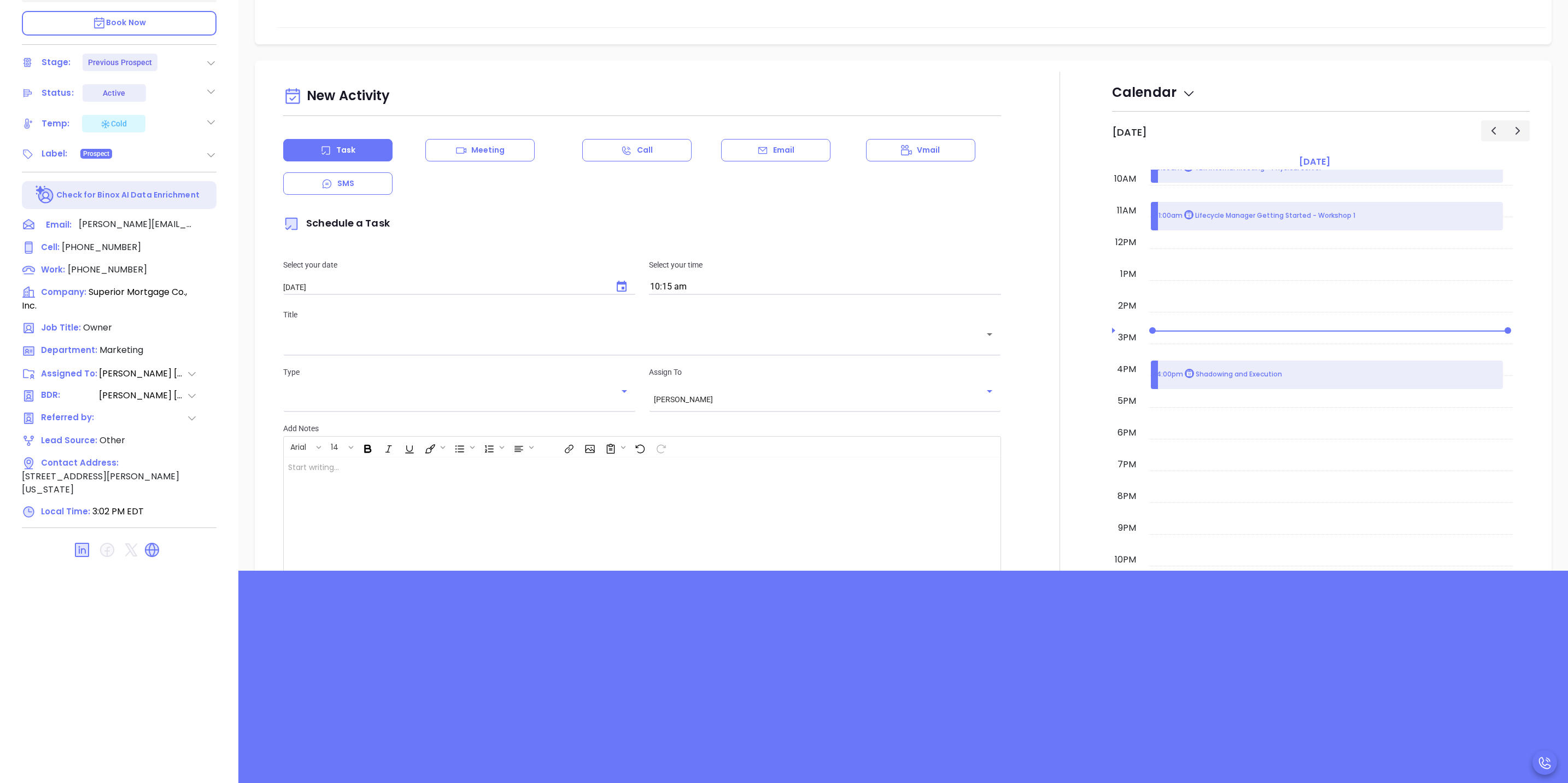
scroll to position [492, 0]
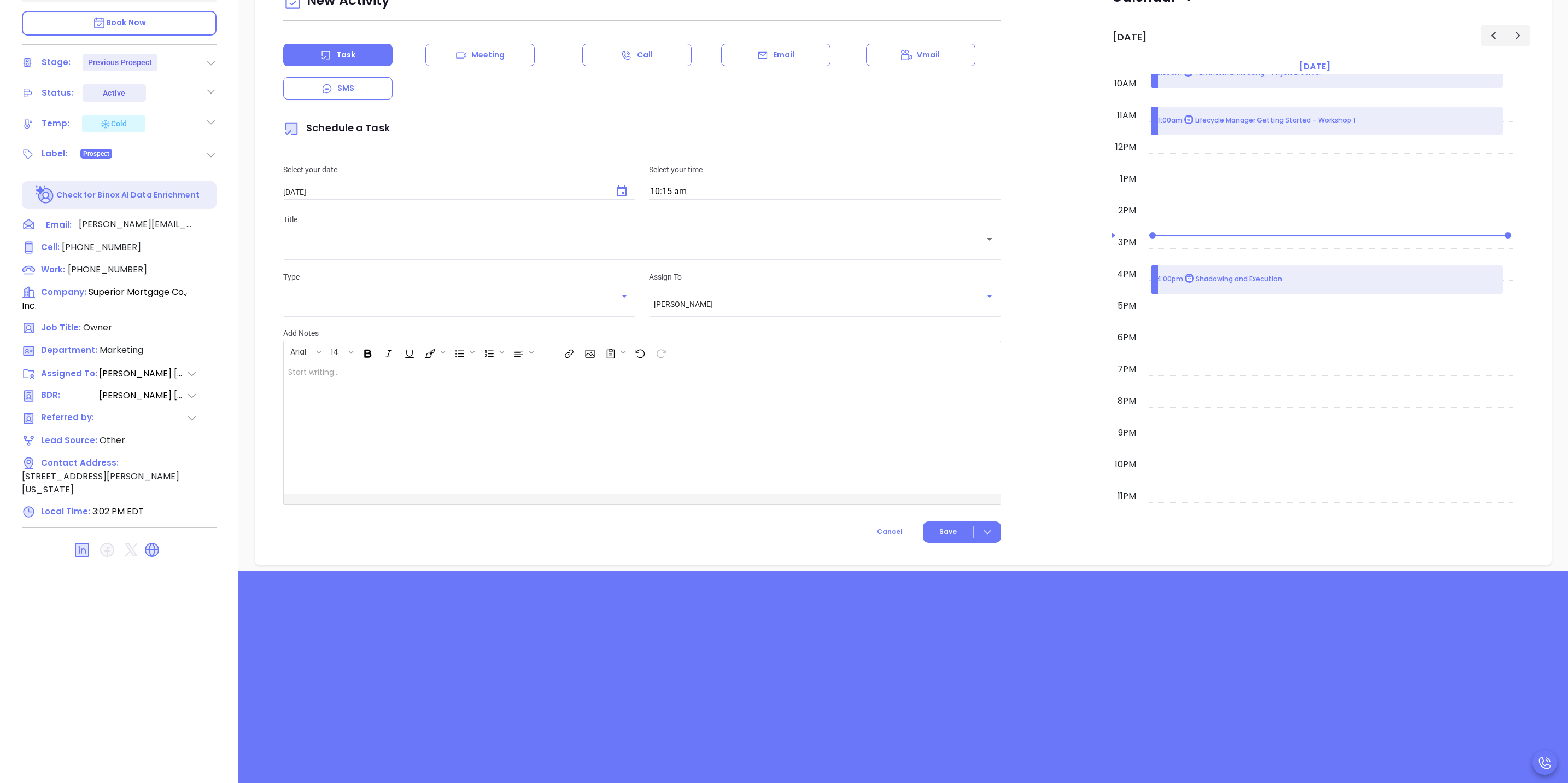
click at [983, 239] on icon "Open" at bounding box center [990, 239] width 13 height 13
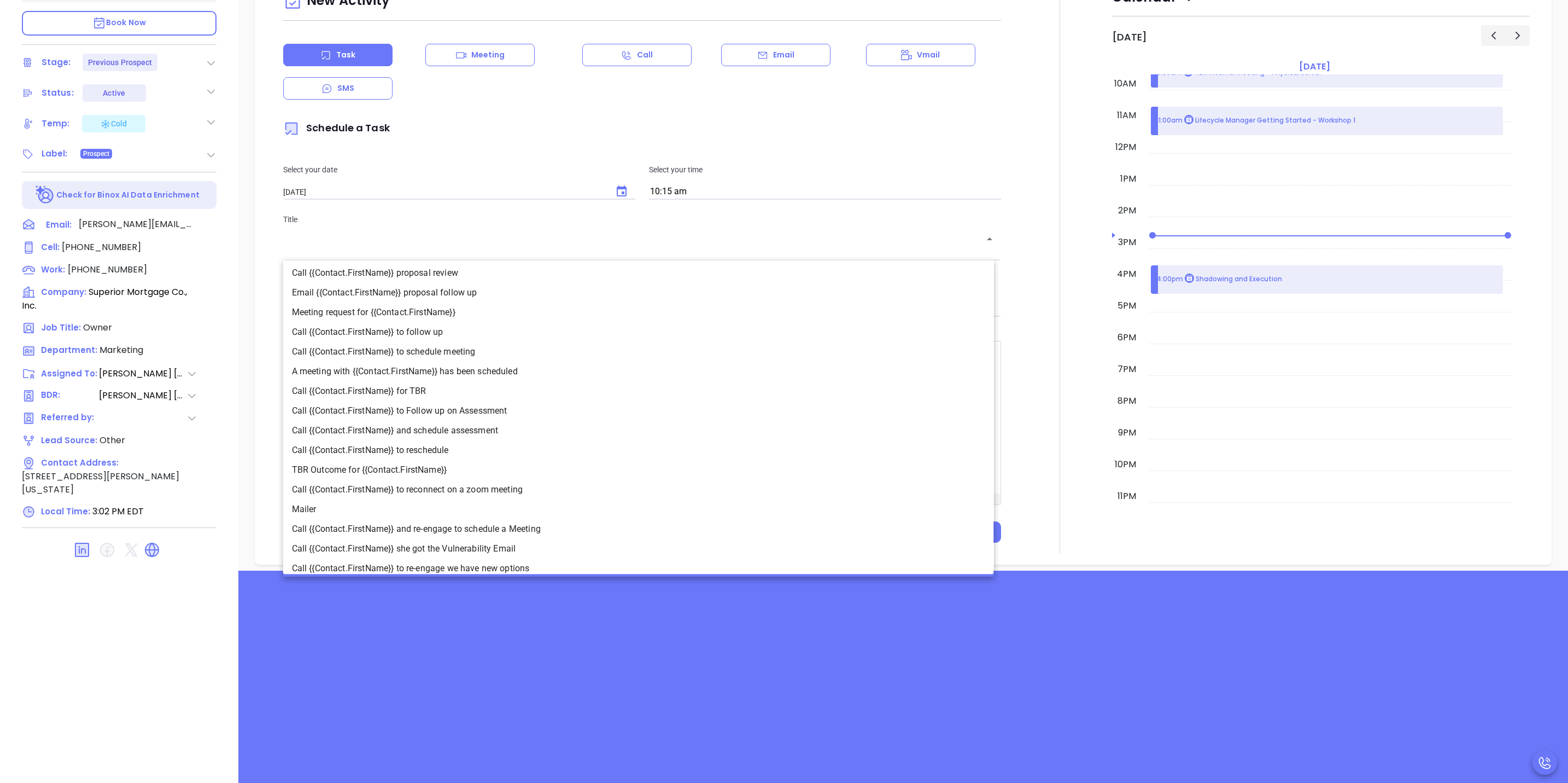
scroll to position [0, 0]
click at [440, 279] on li "Call {{Contact.FirstName}} proposal review" at bounding box center [639, 275] width 711 height 20
type input "Call [PERSON_NAME] proposal review"
type input "Call"
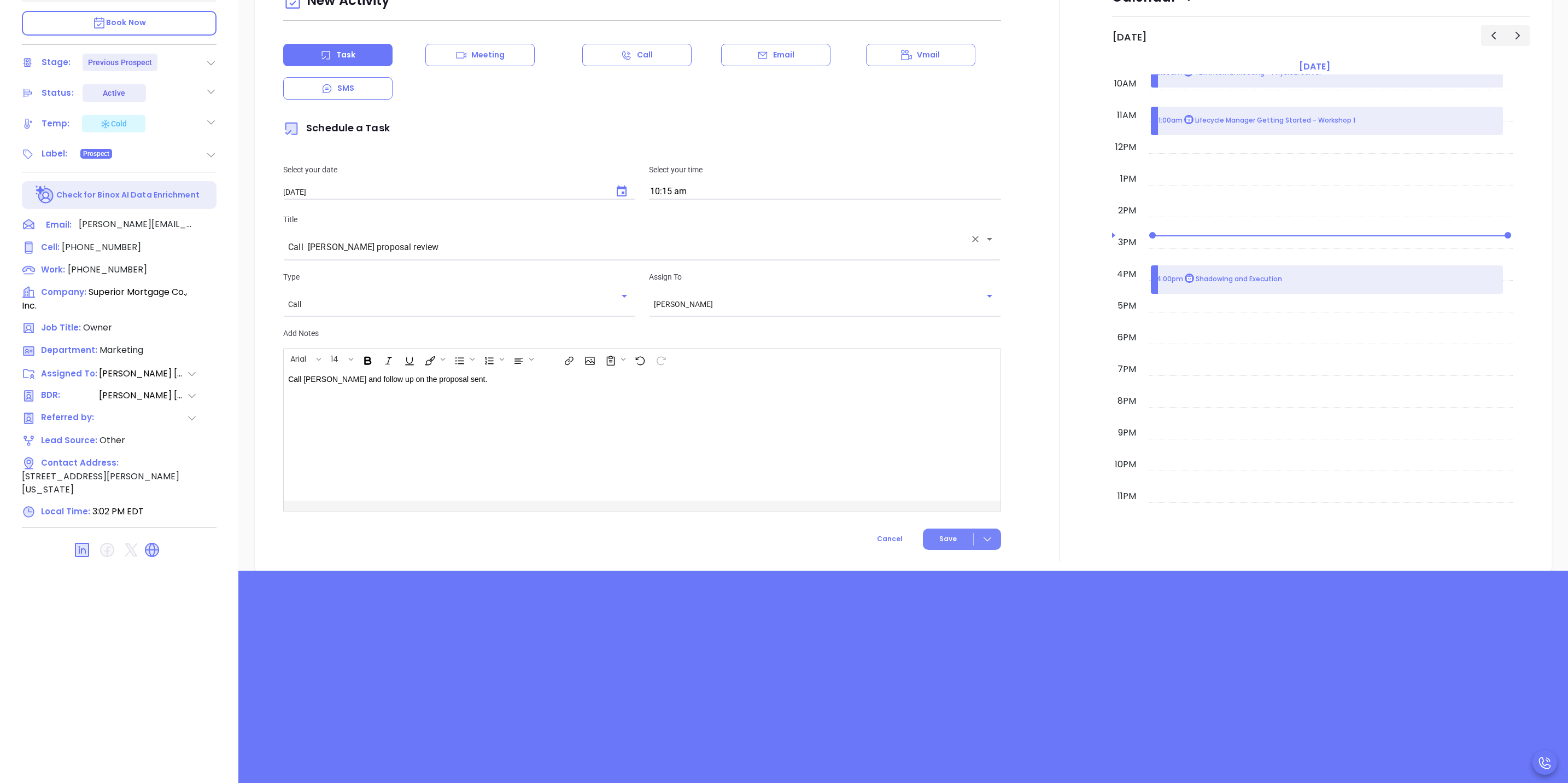
click at [981, 547] on button "Save" at bounding box center [962, 539] width 78 height 21
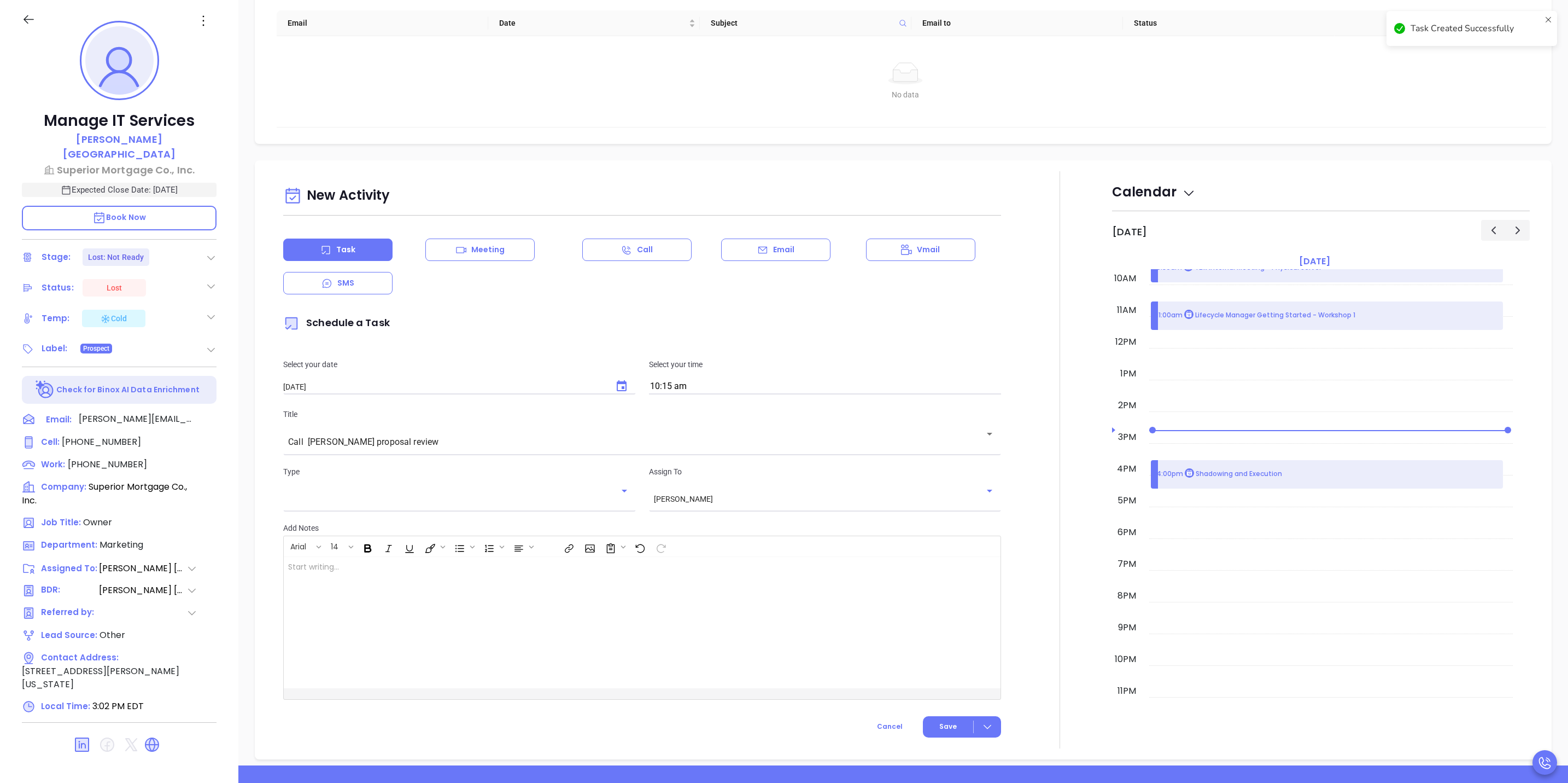
checkbox input "false"
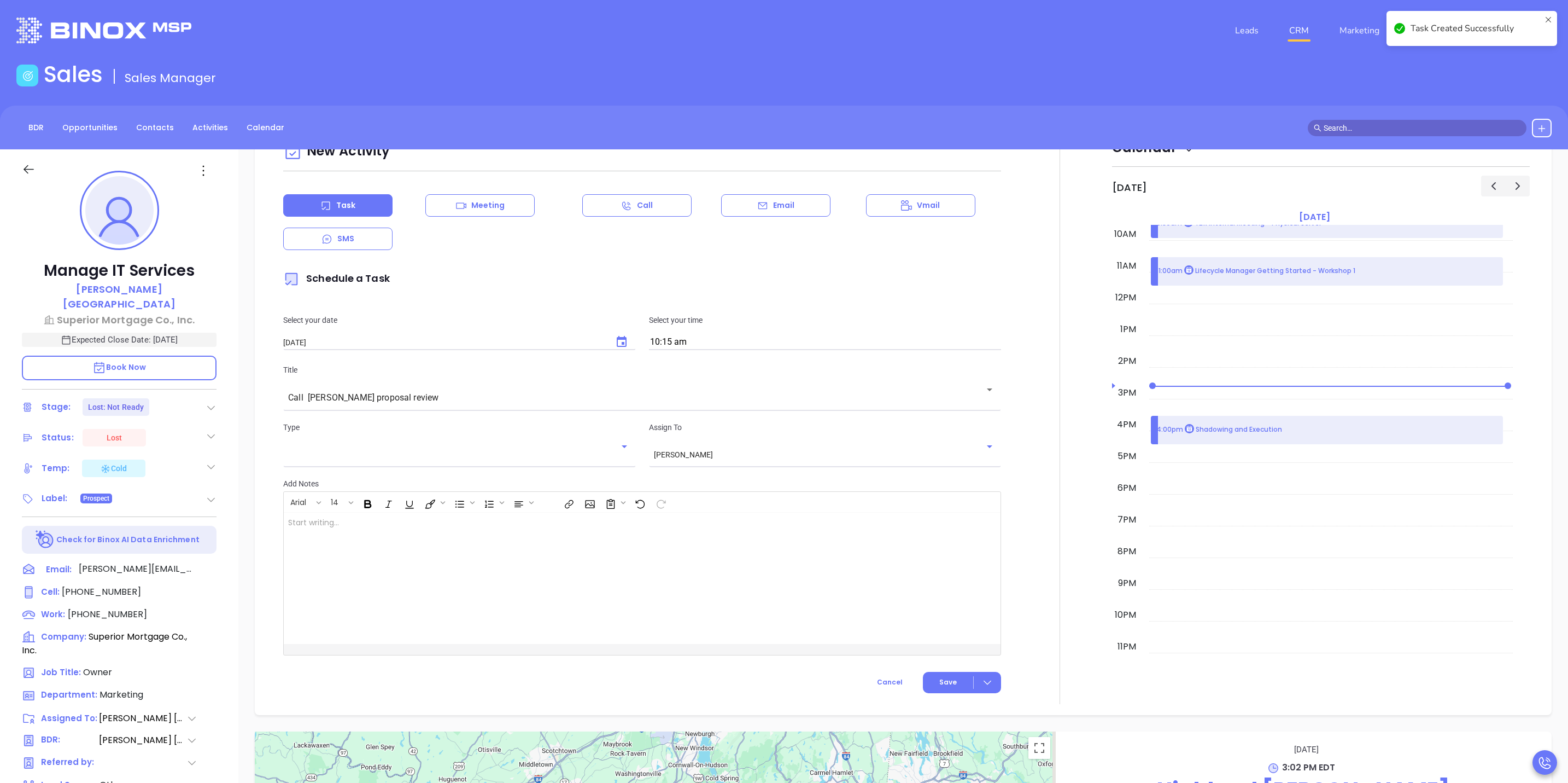
scroll to position [820, 0]
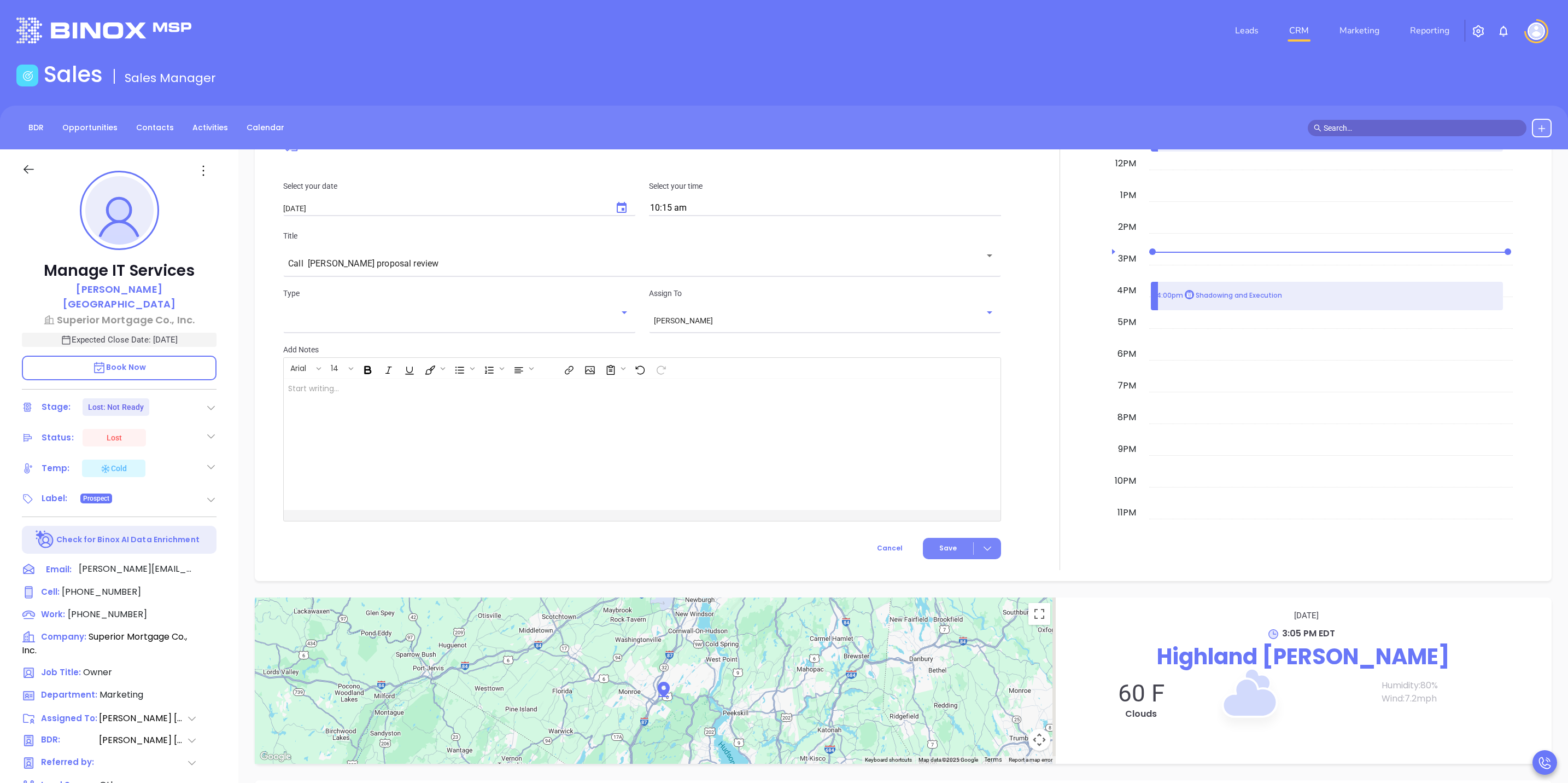
click at [982, 548] on icon at bounding box center [988, 548] width 11 height 11
click at [977, 571] on div "Save & Add to Calendar" at bounding box center [936, 572] width 97 height 12
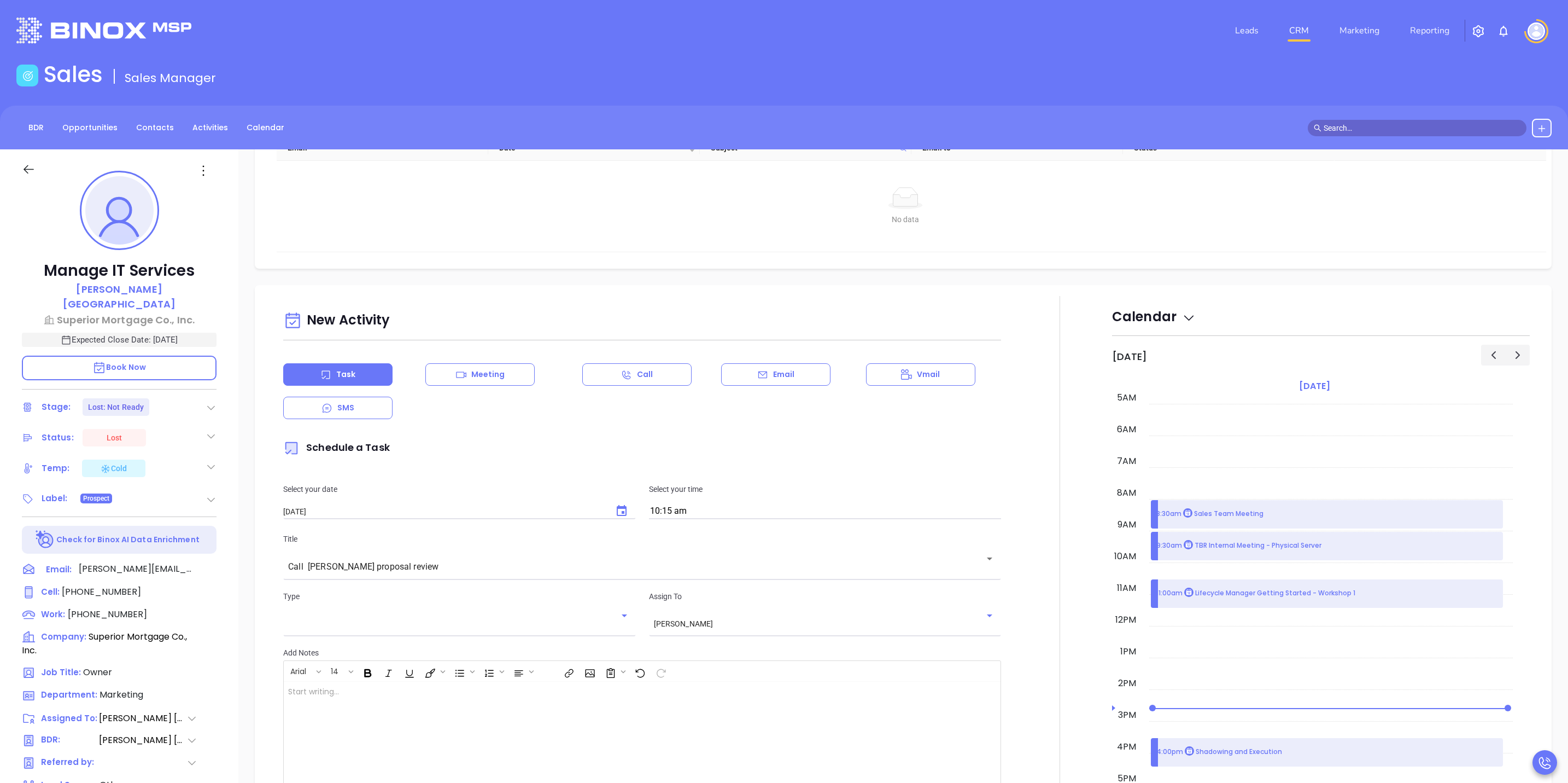
scroll to position [657, 0]
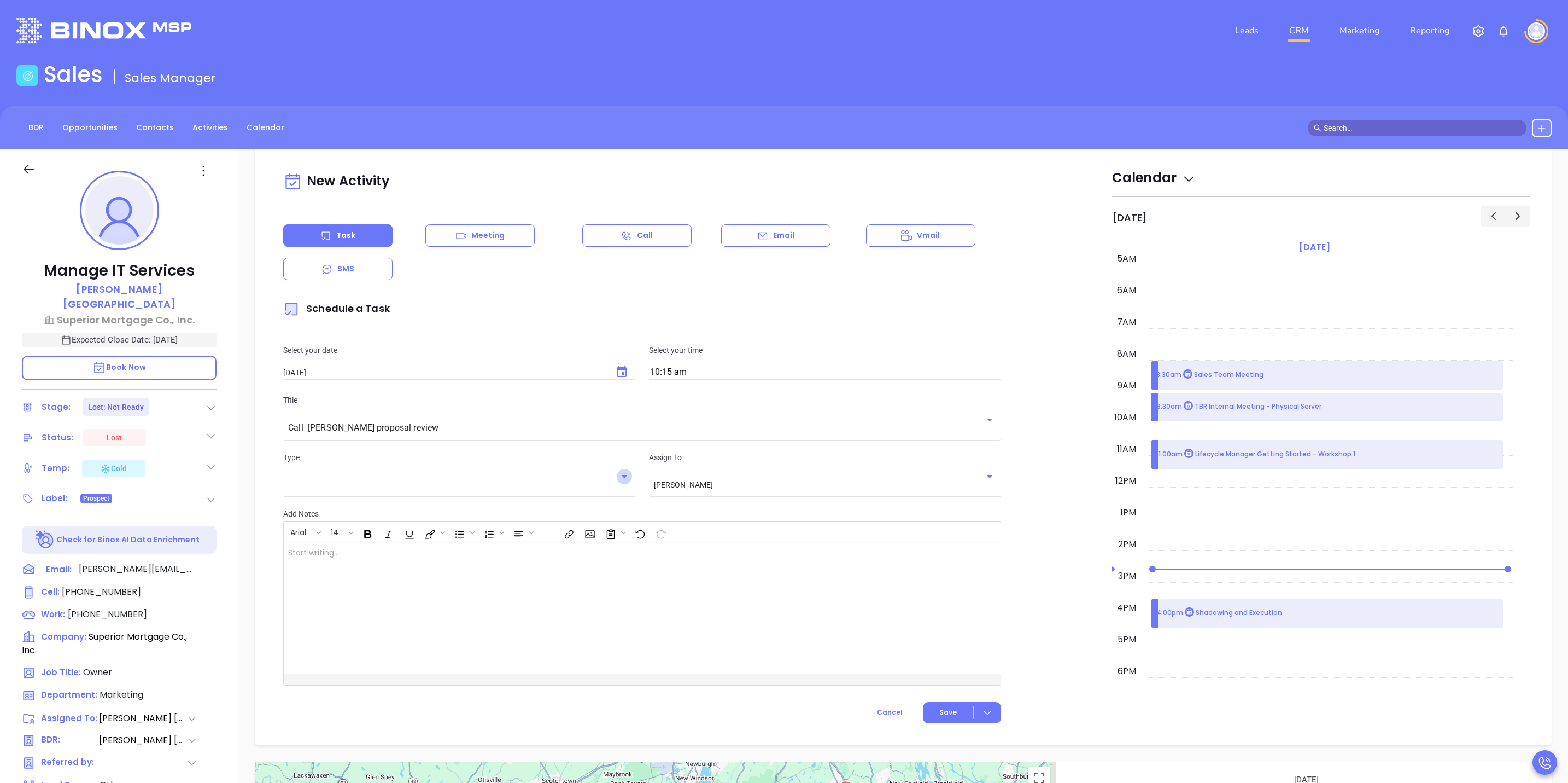
click at [626, 477] on icon "Open" at bounding box center [625, 476] width 13 height 13
click at [591, 502] on li "Call" at bounding box center [458, 511] width 349 height 20
type input "Call"
click at [975, 719] on div at bounding box center [987, 712] width 27 height 13
click at [966, 731] on div "Save & Add to Calendar" at bounding box center [936, 736] width 97 height 12
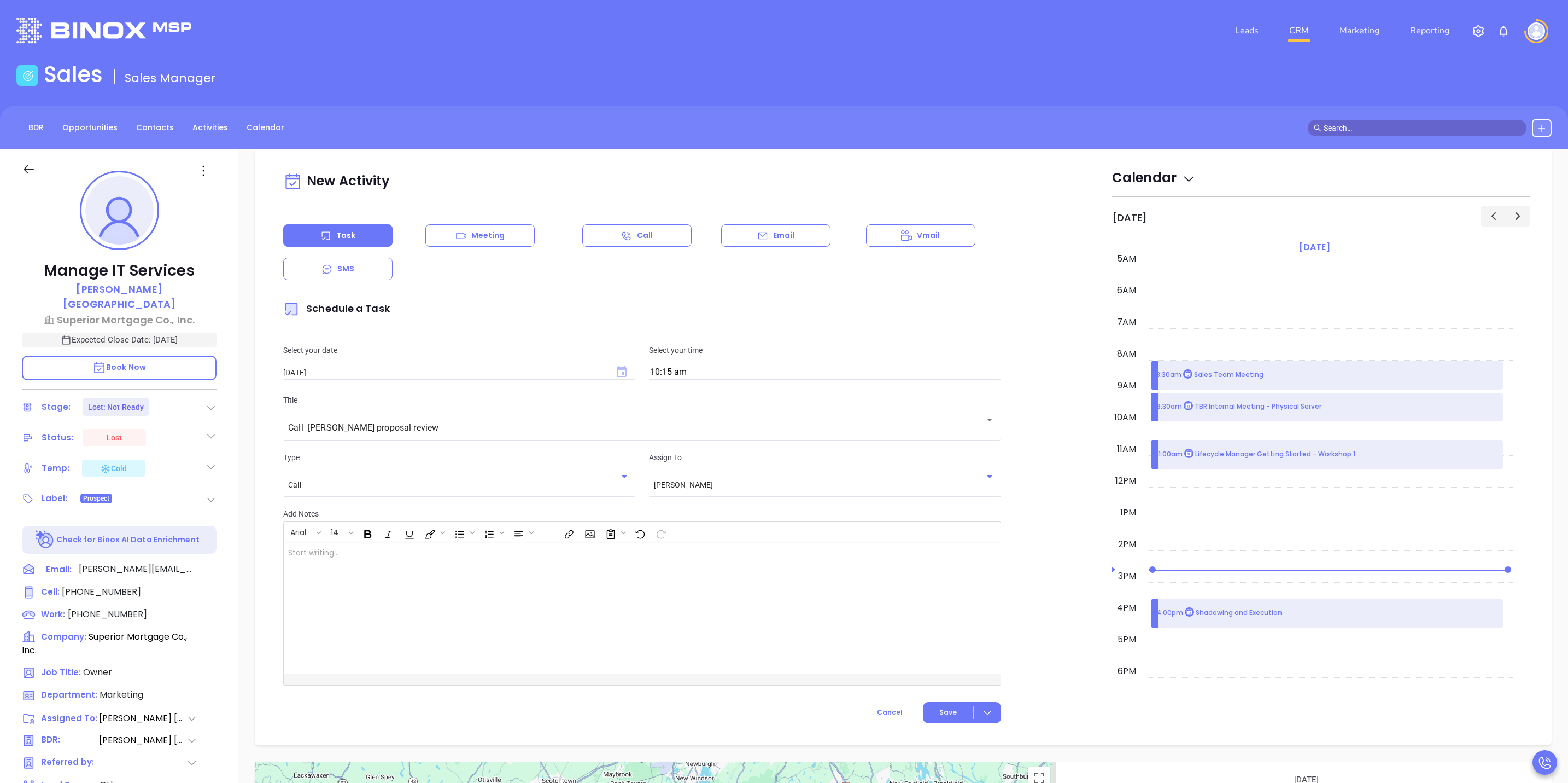
click at [616, 376] on icon "Choose date, selected date is Oct 15, 2025" at bounding box center [621, 372] width 10 height 11
click at [371, 480] on button "15" at bounding box center [370, 482] width 19 height 20
click at [982, 711] on icon at bounding box center [988, 712] width 11 height 11
click at [948, 733] on div "Save & Add to Calendar" at bounding box center [936, 736] width 97 height 12
click at [1511, 214] on span "button" at bounding box center [1518, 216] width 13 height 13
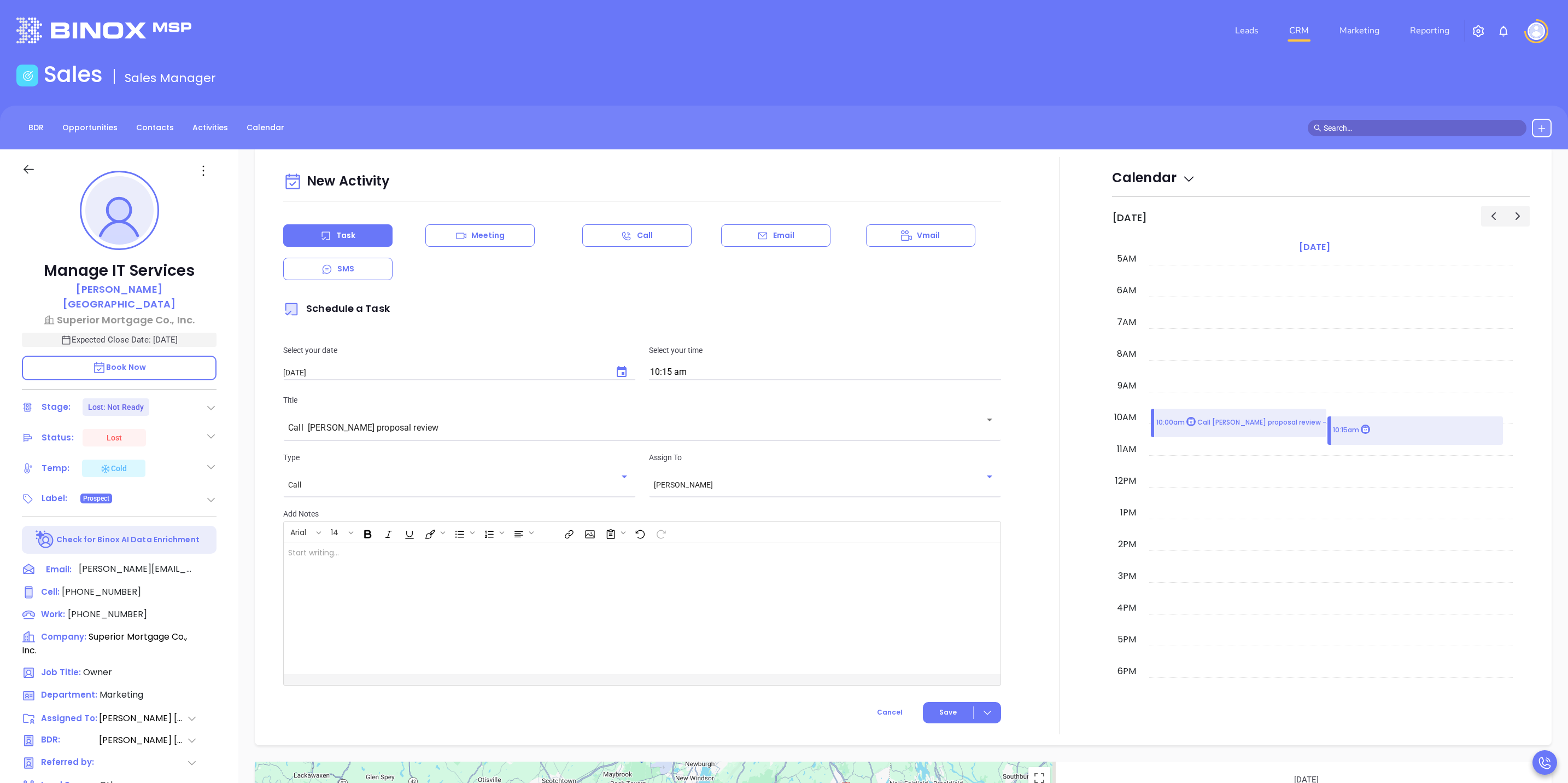
scroll to position [318, 0]
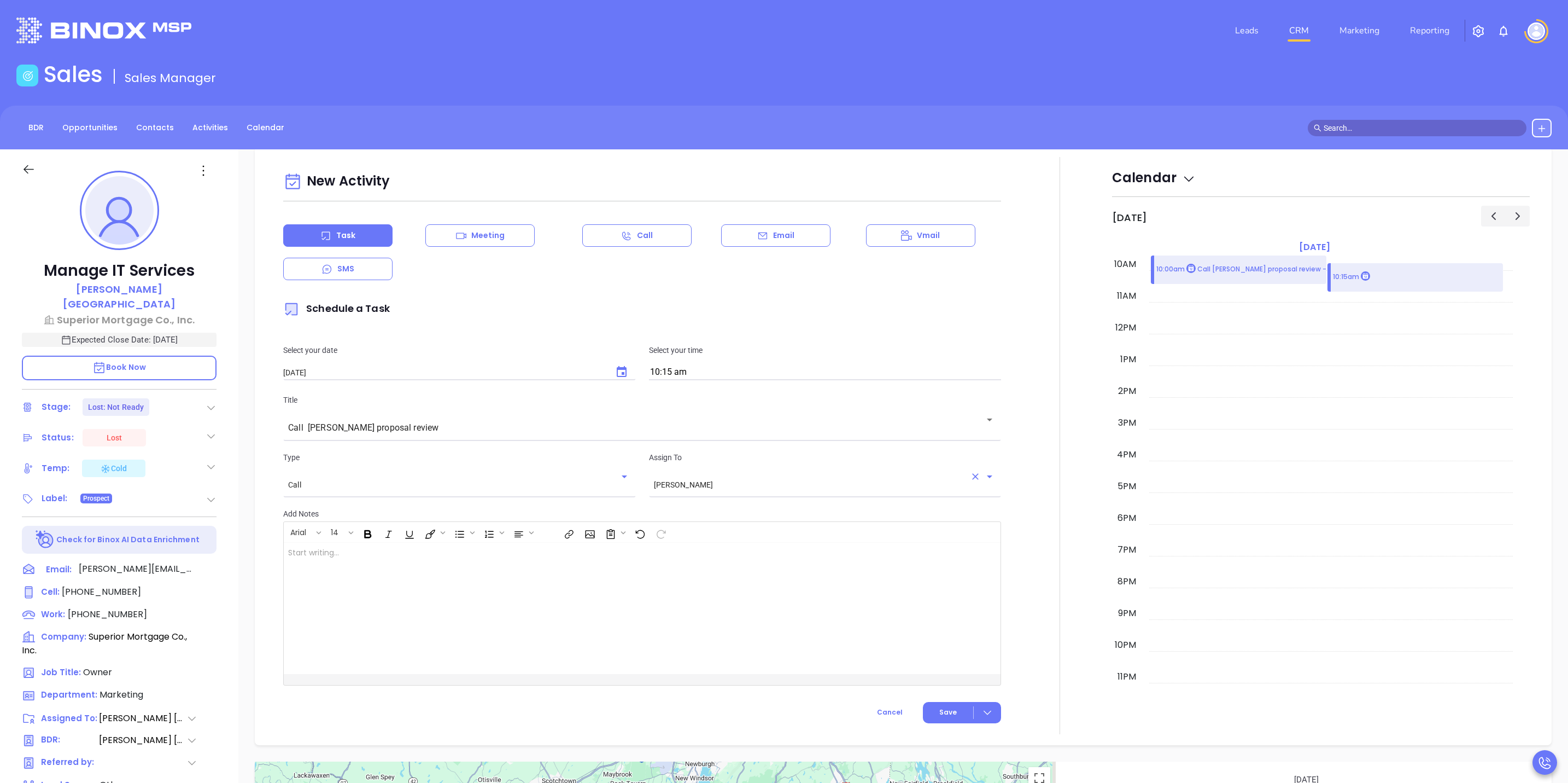
click at [986, 473] on icon "Open" at bounding box center [990, 476] width 13 height 13
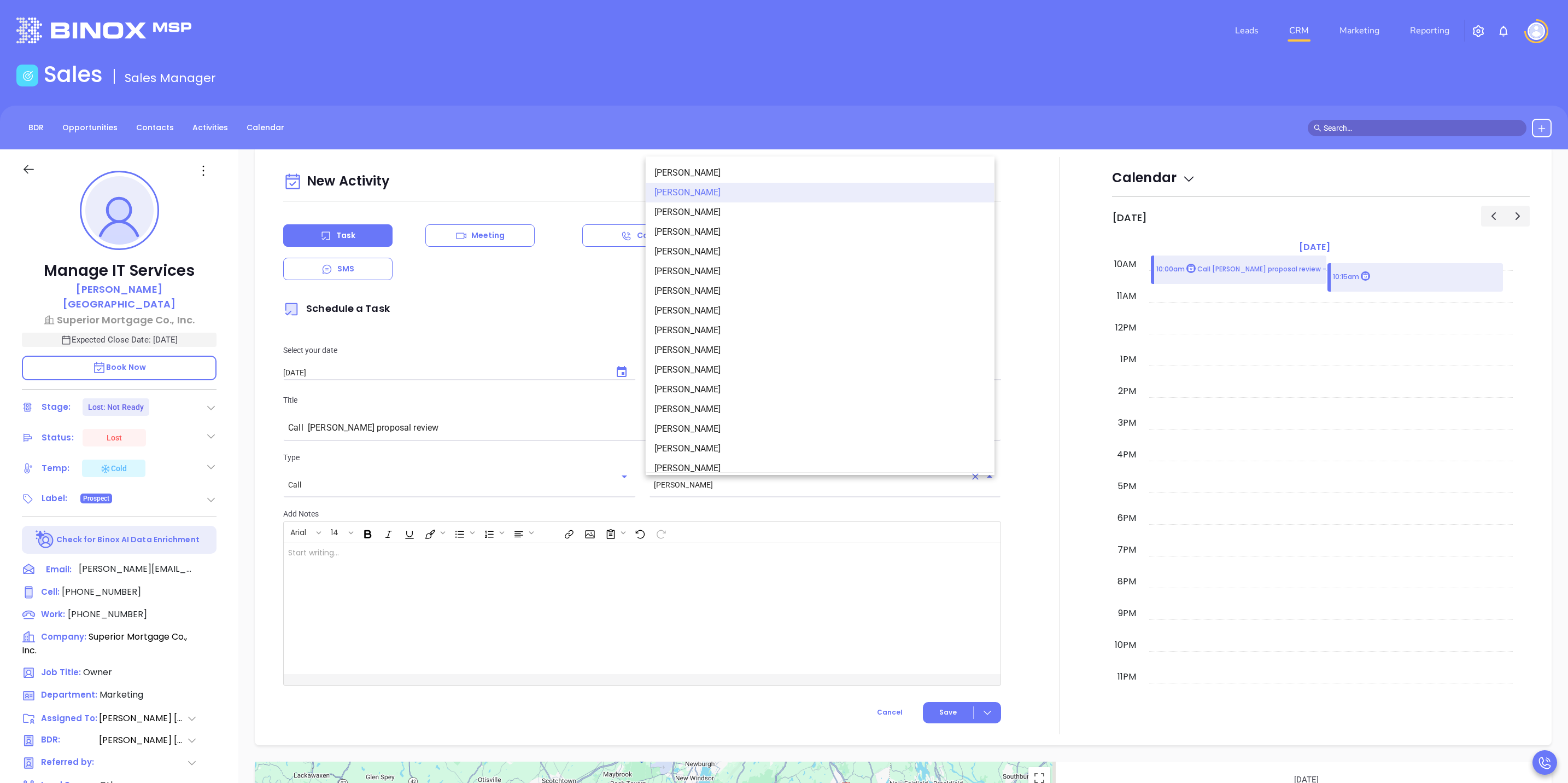
click at [735, 195] on li "[PERSON_NAME]" at bounding box center [821, 192] width 349 height 20
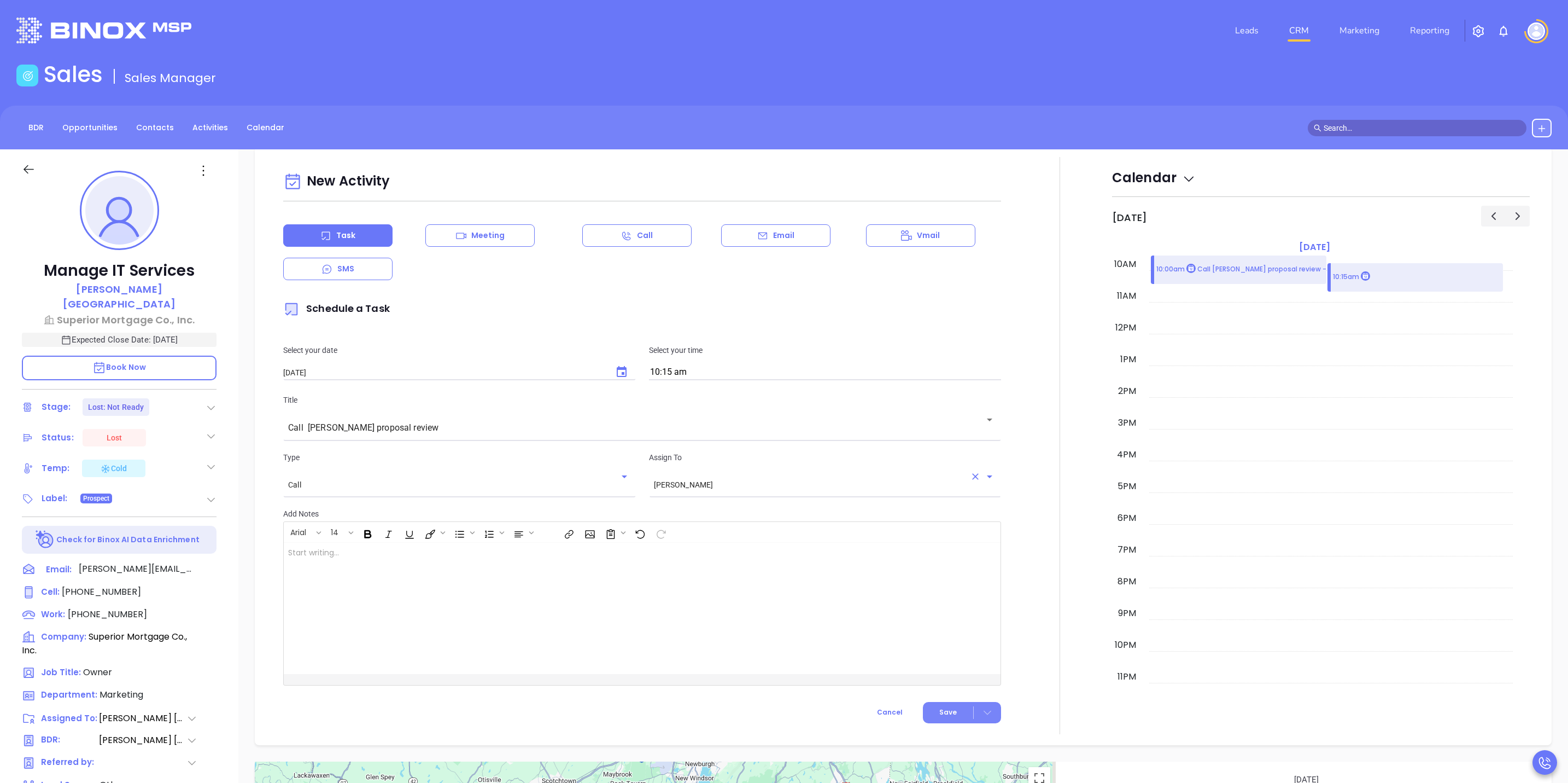
click at [984, 714] on icon at bounding box center [988, 712] width 7 height 5
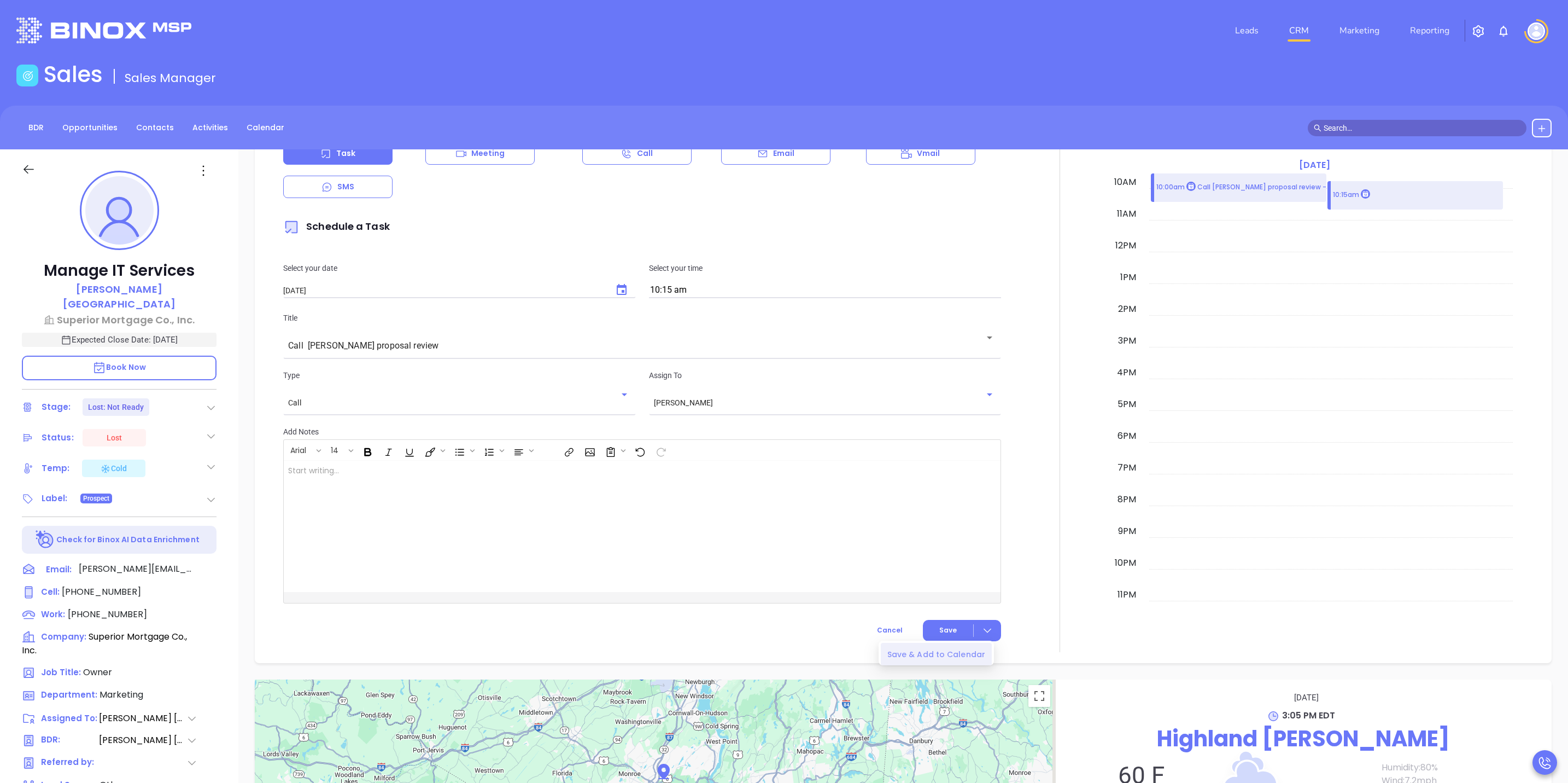
click at [967, 655] on div "Save & Add to Calendar" at bounding box center [936, 654] width 97 height 12
click at [295, 224] on icon at bounding box center [292, 228] width 11 height 11
click at [696, 289] on input "10:15 am" at bounding box center [824, 290] width 352 height 15
click at [902, 259] on div "Select your date 10/15/2025 ​ Select your time 10:15 am" at bounding box center [641, 280] width 731 height 63
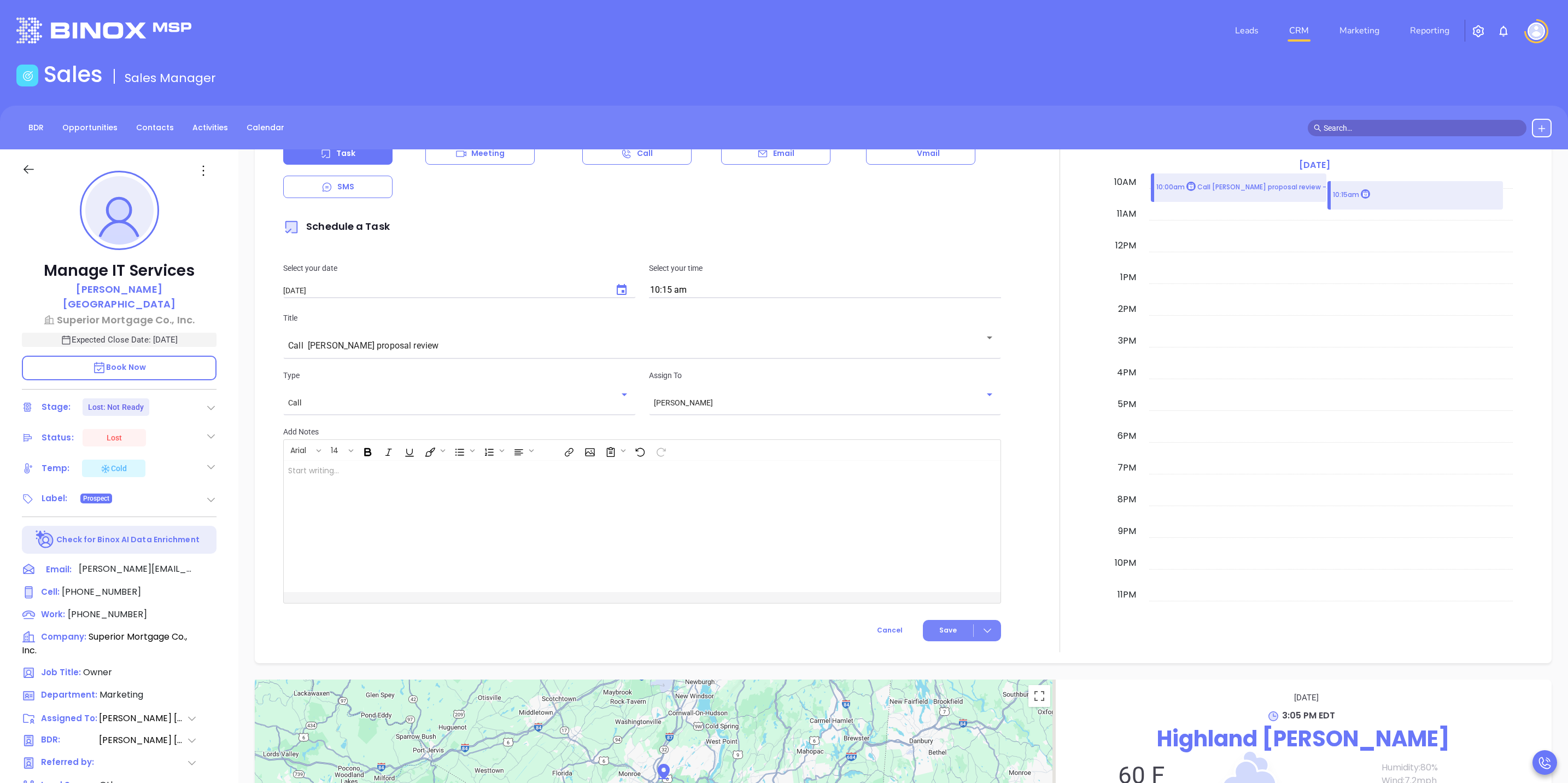
click at [982, 627] on icon at bounding box center [988, 631] width 11 height 11
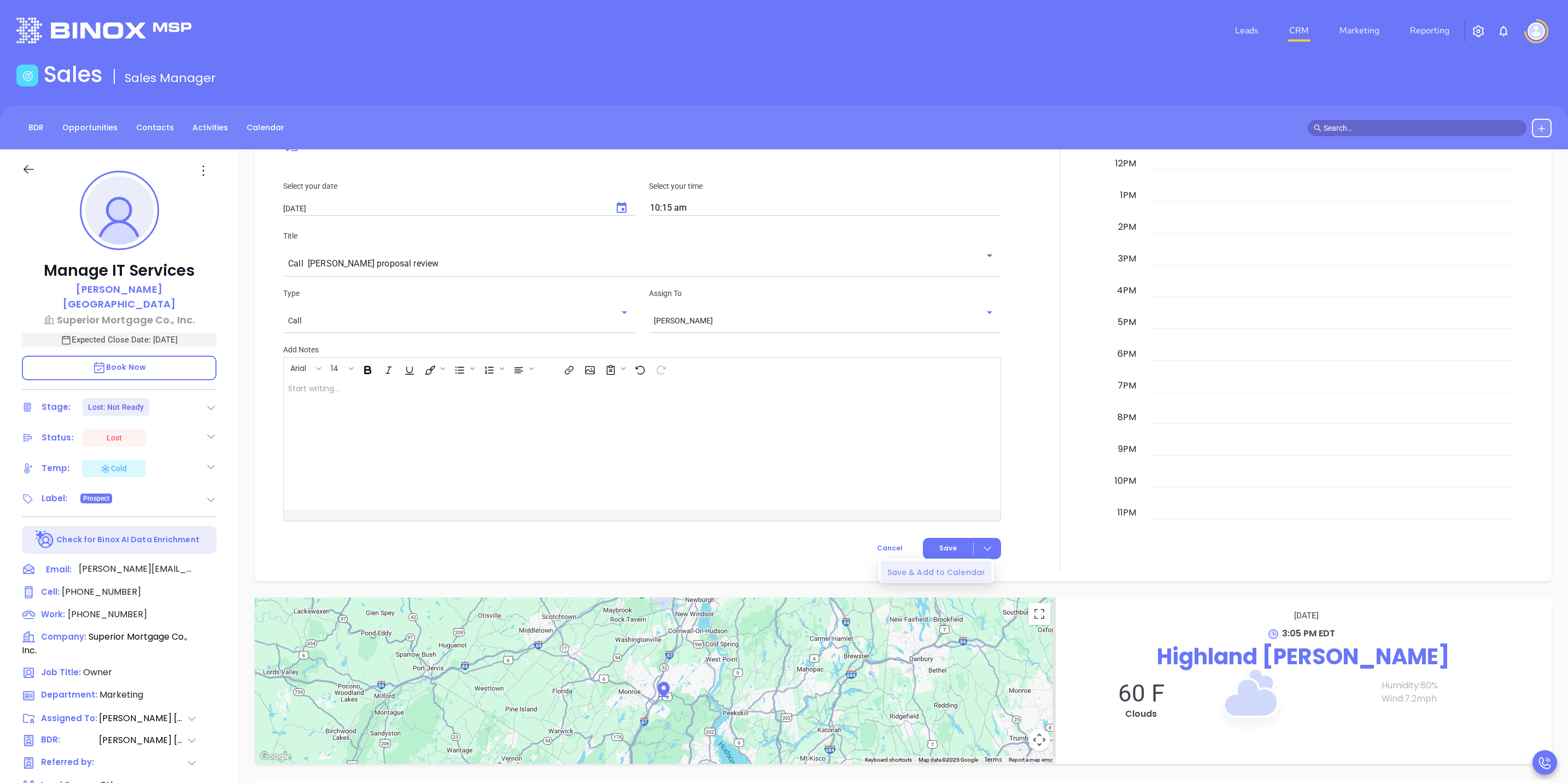
click at [917, 573] on div "Save & Add to Calendar" at bounding box center [936, 572] width 97 height 12
click at [988, 542] on button "Save" at bounding box center [962, 548] width 78 height 21
click at [984, 551] on icon at bounding box center [988, 548] width 7 height 5
click at [954, 574] on div "Save & Add to Calendar" at bounding box center [936, 572] width 97 height 12
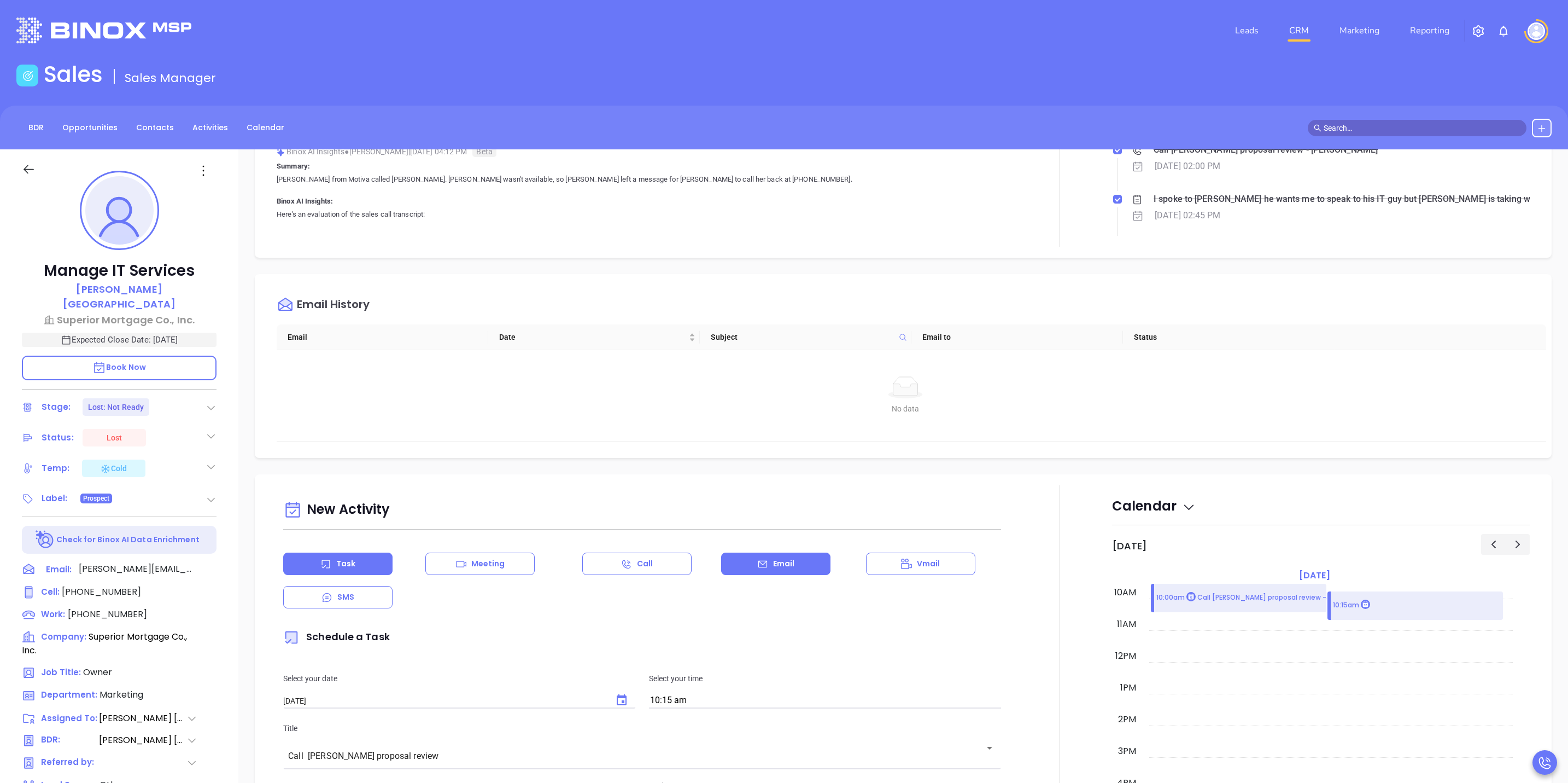
scroll to position [0, 0]
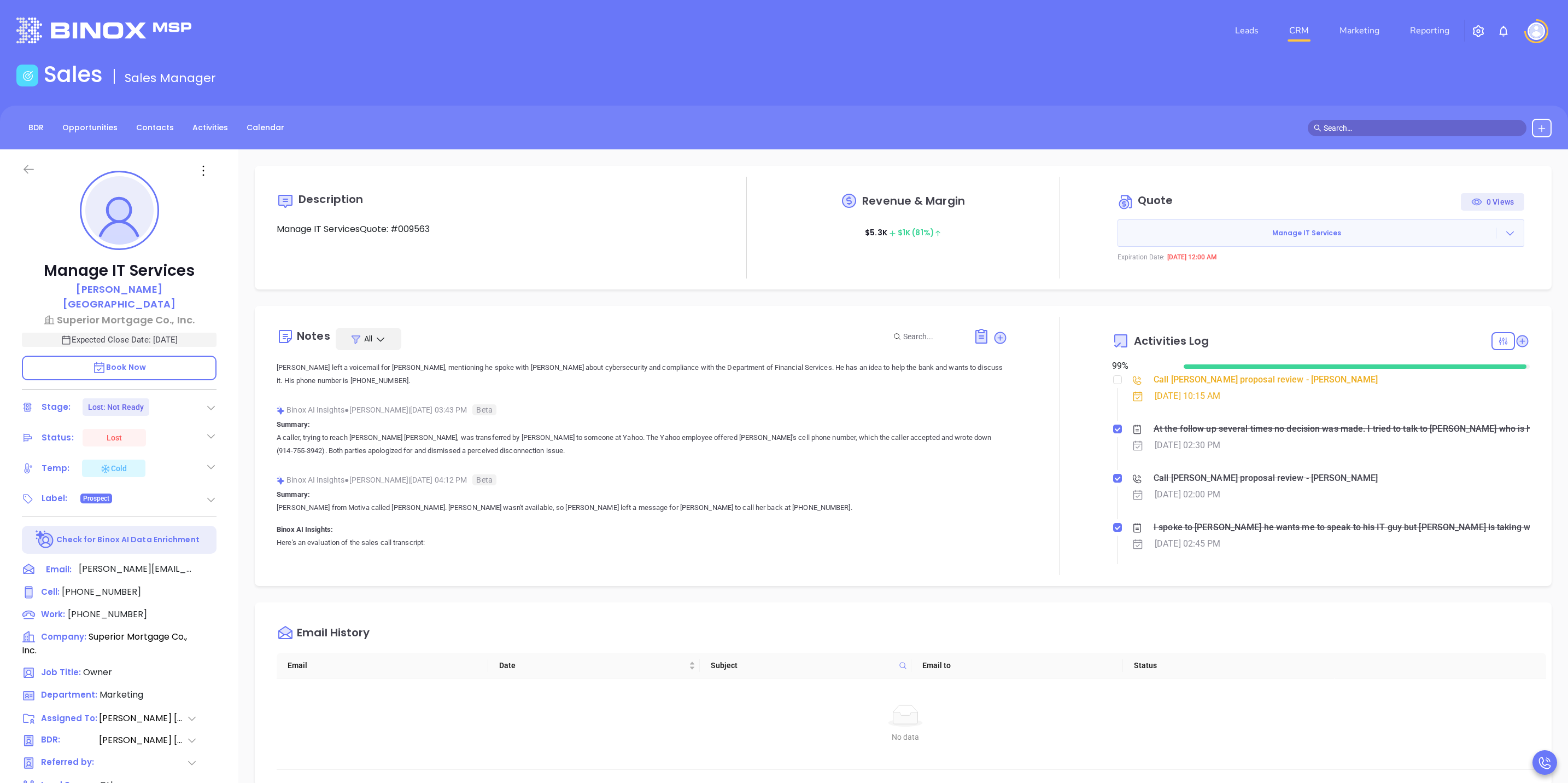
click at [26, 171] on icon at bounding box center [28, 169] width 10 height 8
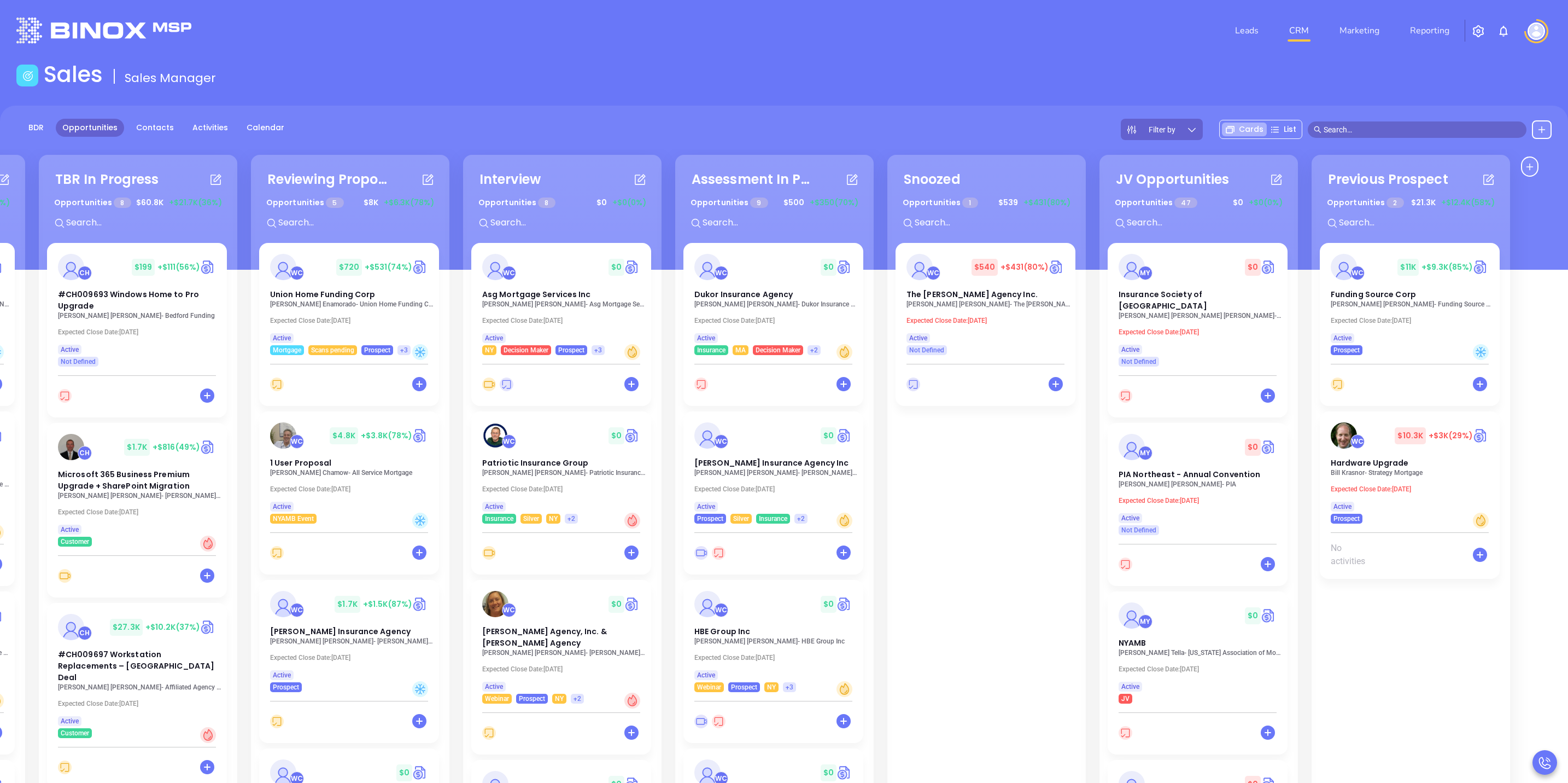
click at [1385, 128] on input "text" at bounding box center [1422, 129] width 197 height 12
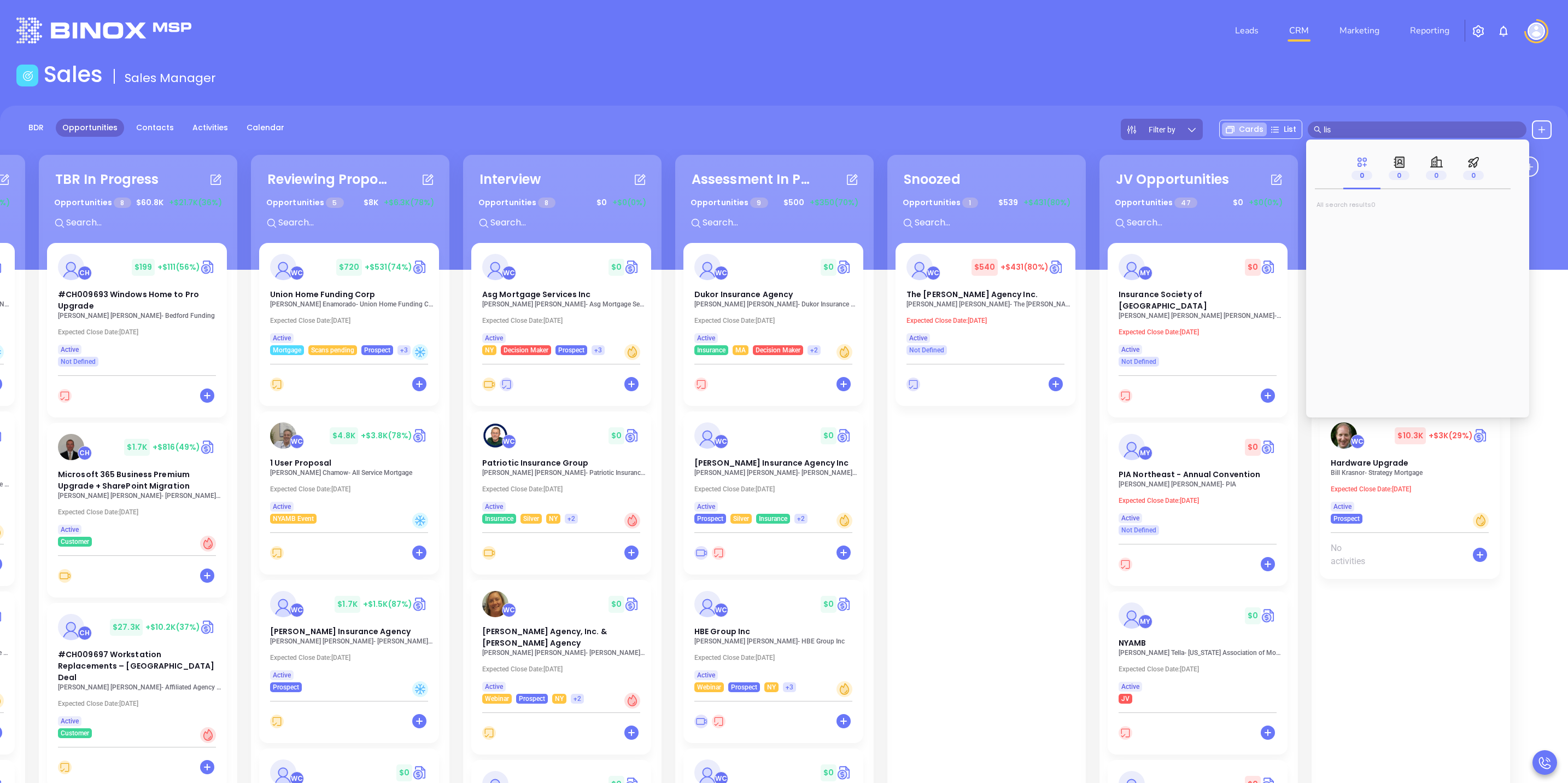
type input "lisa"
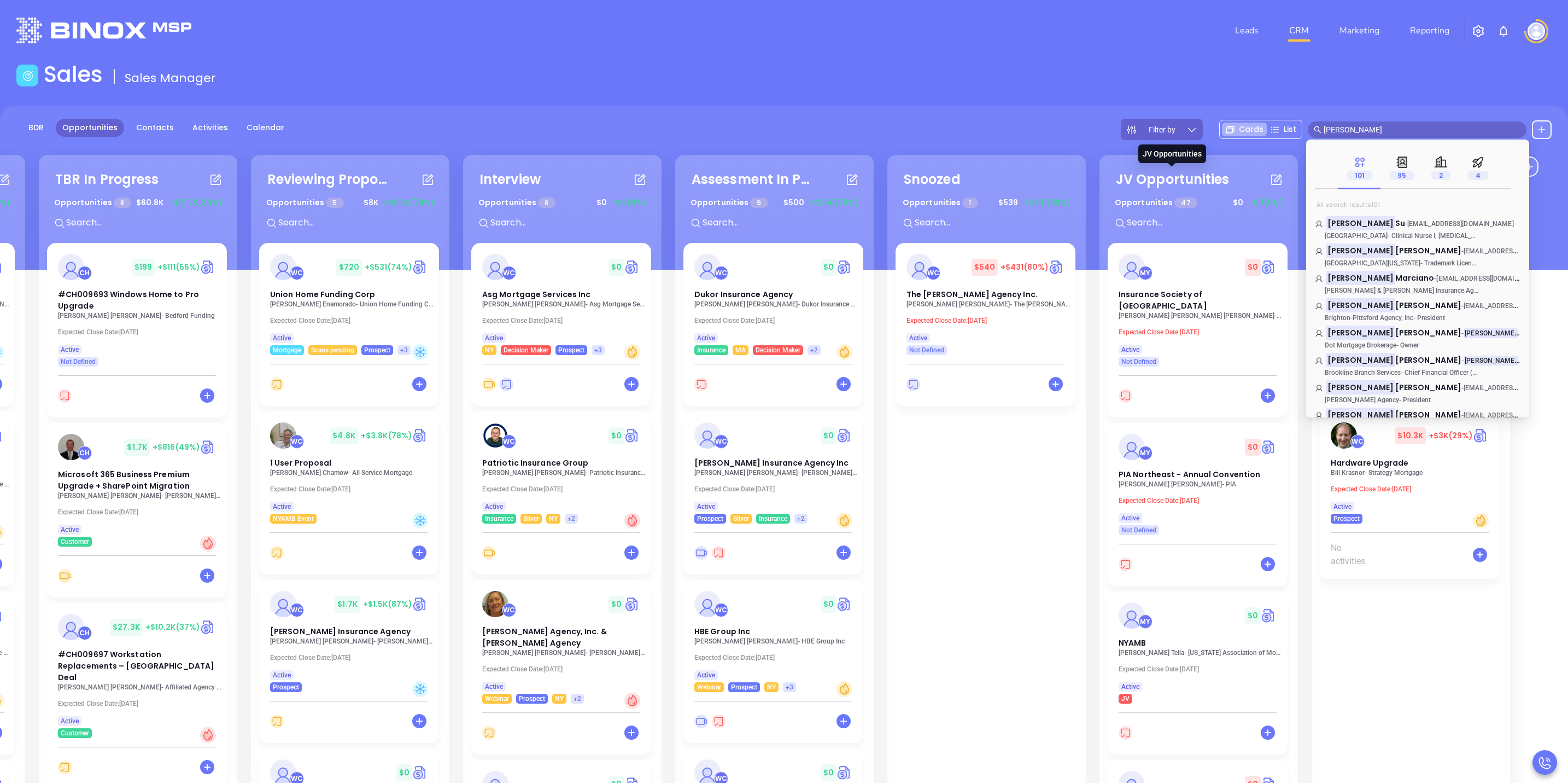
drag, startPoint x: 1385, startPoint y: 128, endPoint x: 1198, endPoint y: 173, distance: 192.3
click at [1198, 173] on main "Sales Sales Manager BDR Opportunities Contacts Activities Calendar Filter by Ca…" at bounding box center [784, 497] width 1568 height 871
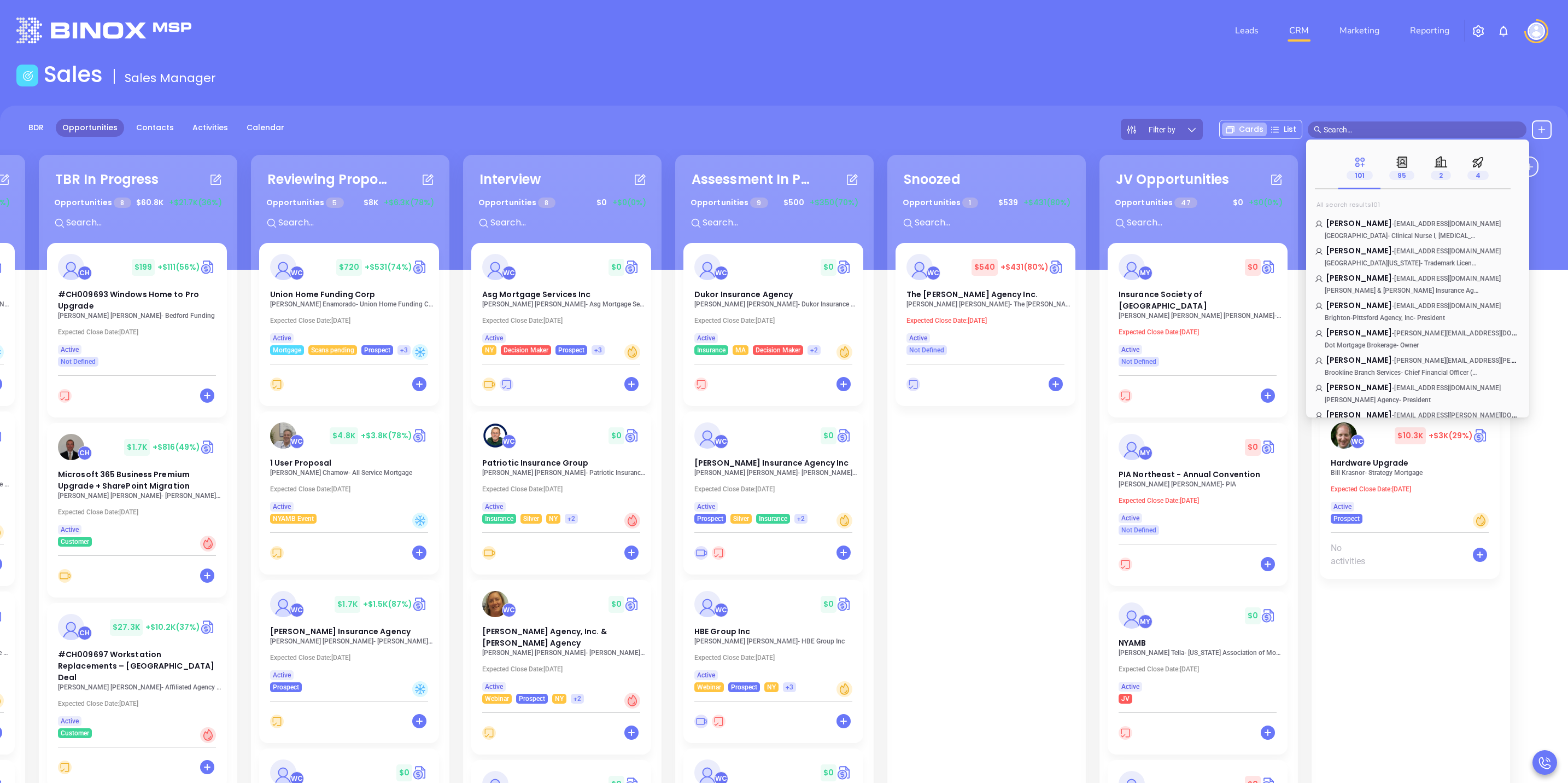
click at [1024, 98] on main "Sales Sales Manager BDR Opportunities Contacts Activities Calendar Filter by Ca…" at bounding box center [784, 497] width 1568 height 871
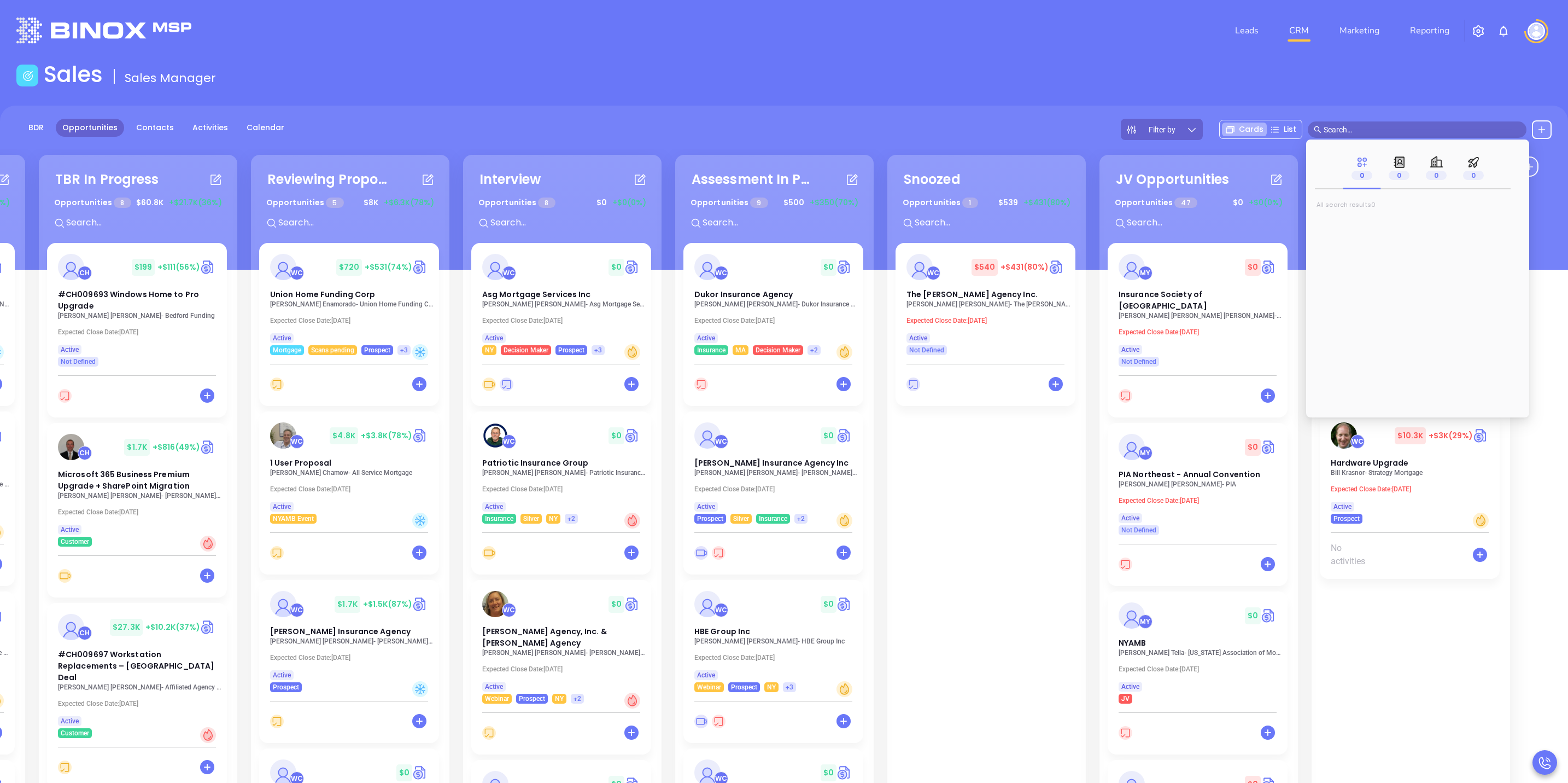
click at [1443, 629] on div "WC $ 11K +$9.3K (85%) Funding Source Corp Zev Meltzer - Funding Source Corp Exp…" at bounding box center [1411, 626] width 182 height 766
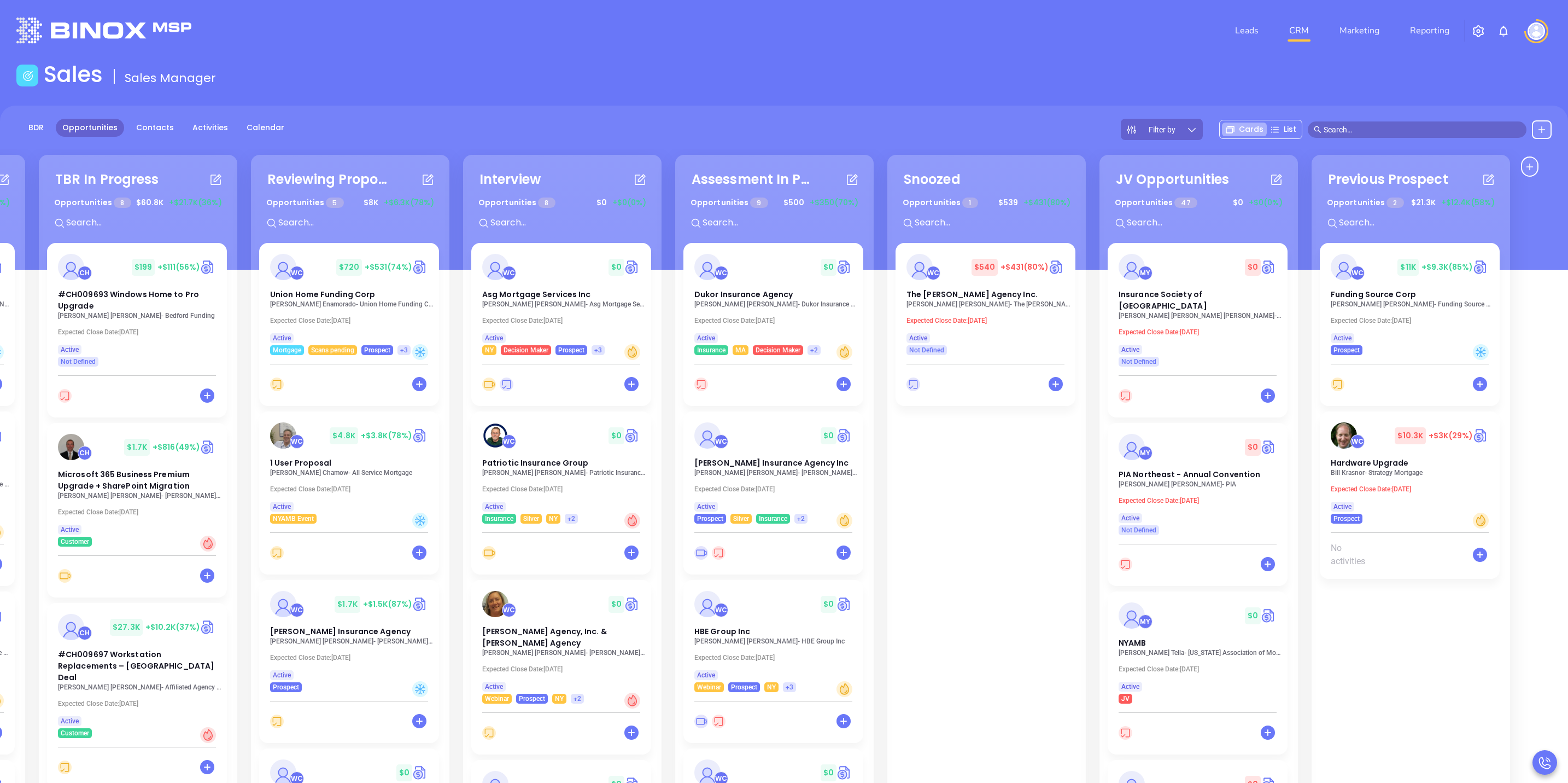
click at [1343, 128] on input "text" at bounding box center [1422, 129] width 197 height 12
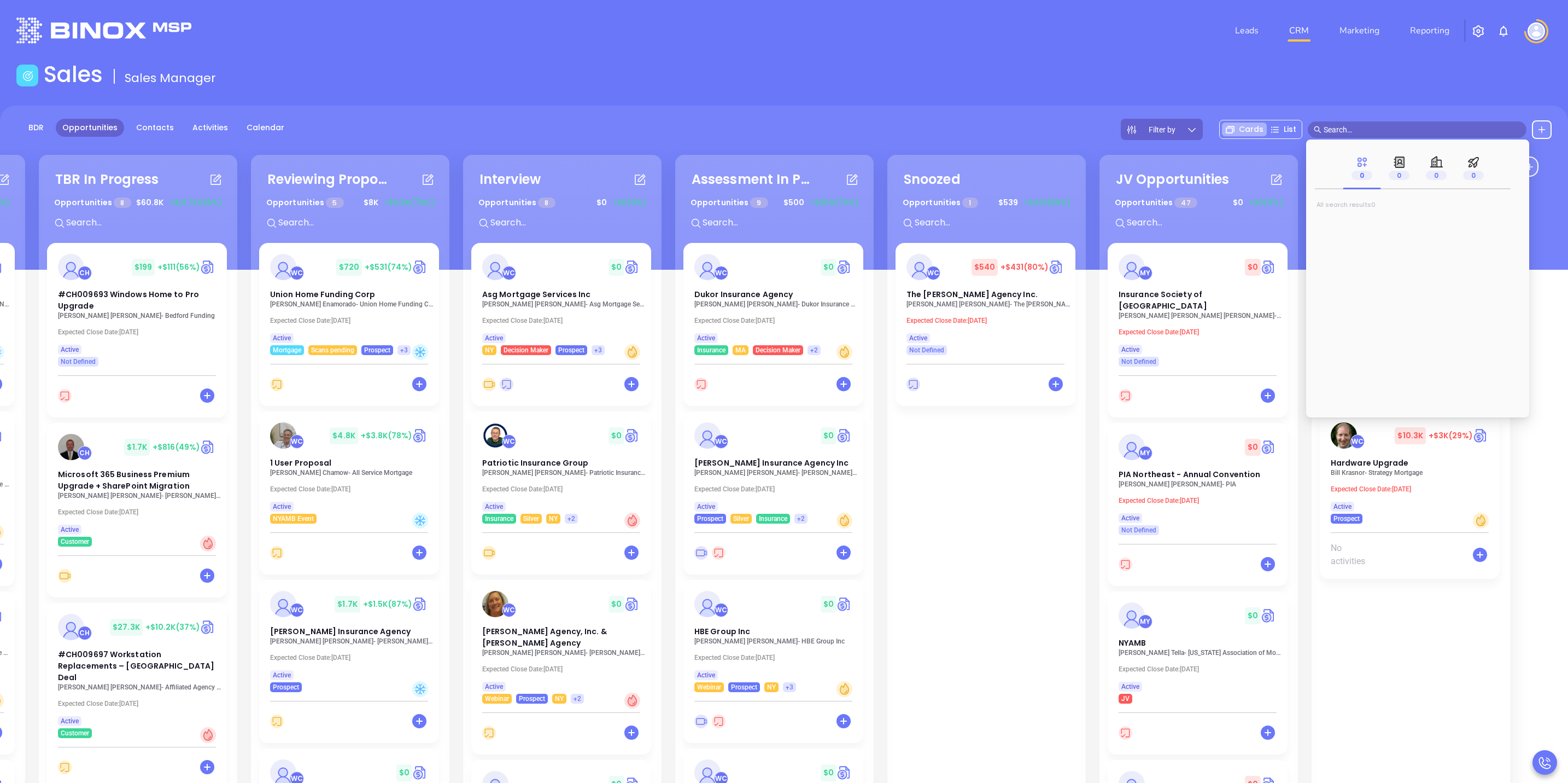
click at [1430, 620] on div "WC $ 11K +$9.3K (85%) Funding Source Corp Zev Meltzer - Funding Source Corp Exp…" at bounding box center [1411, 626] width 182 height 766
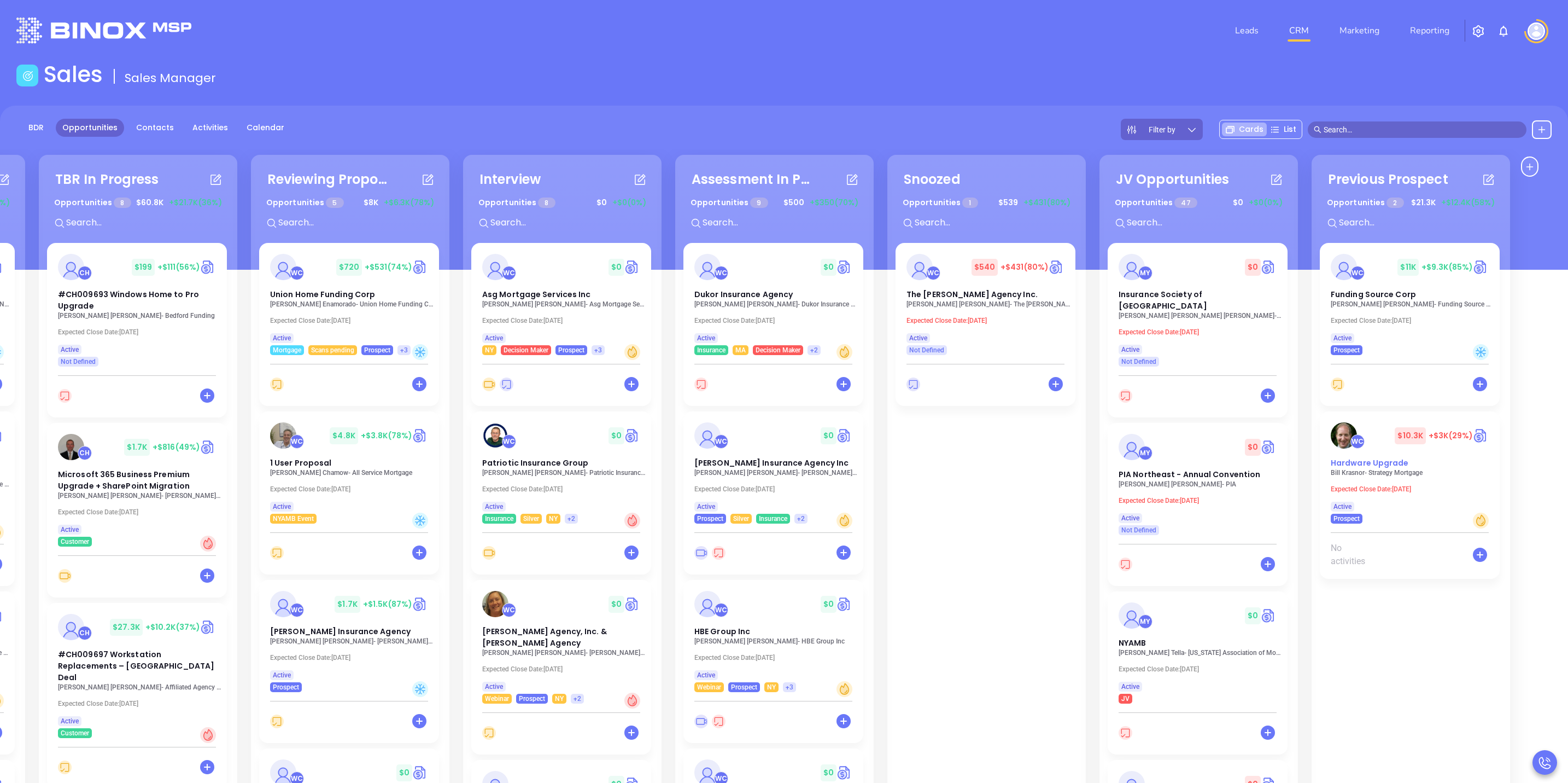
click at [1457, 464] on div "Hardware Upgrade" at bounding box center [1409, 463] width 171 height 11
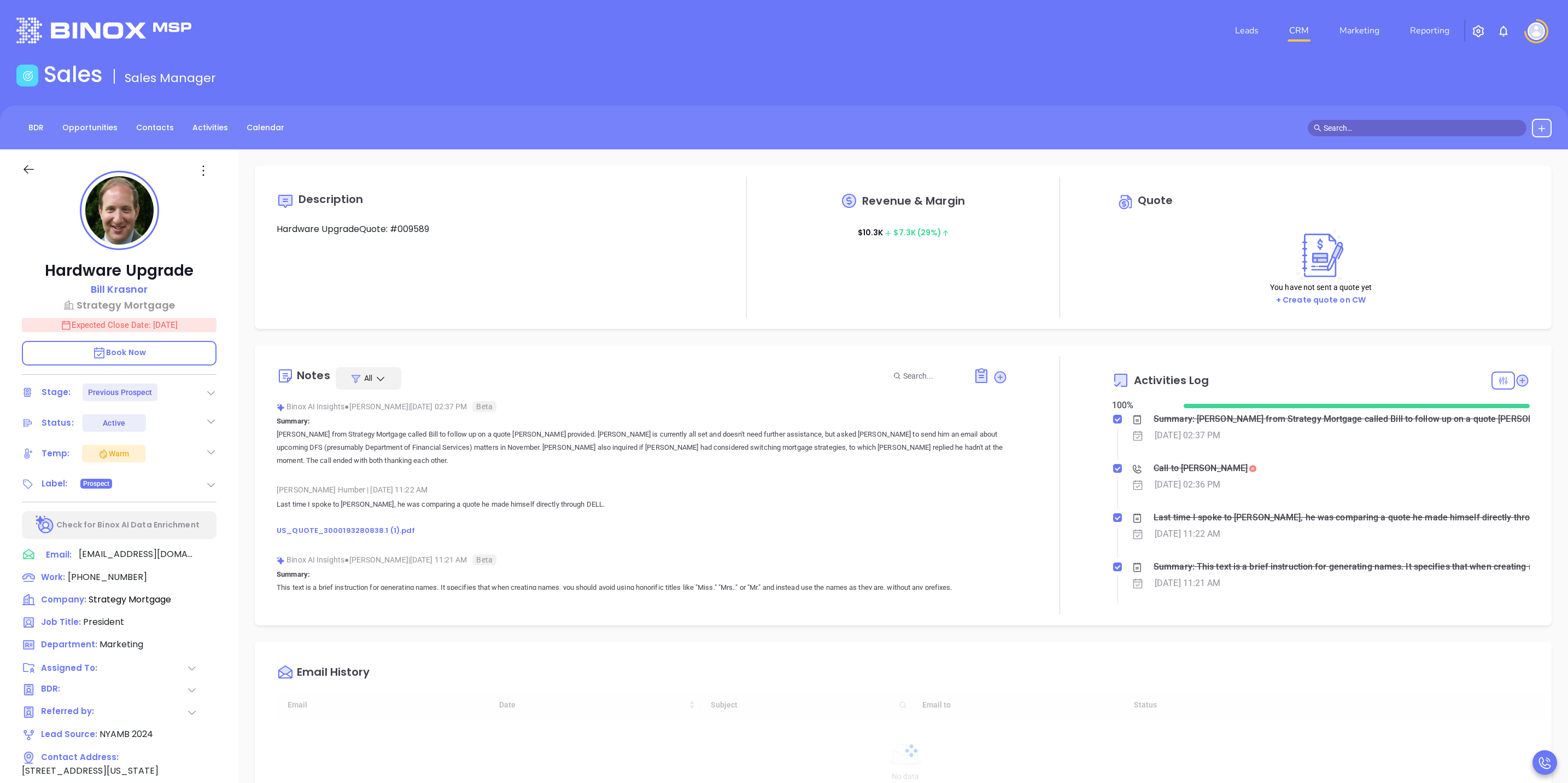
type input "[DATE]"
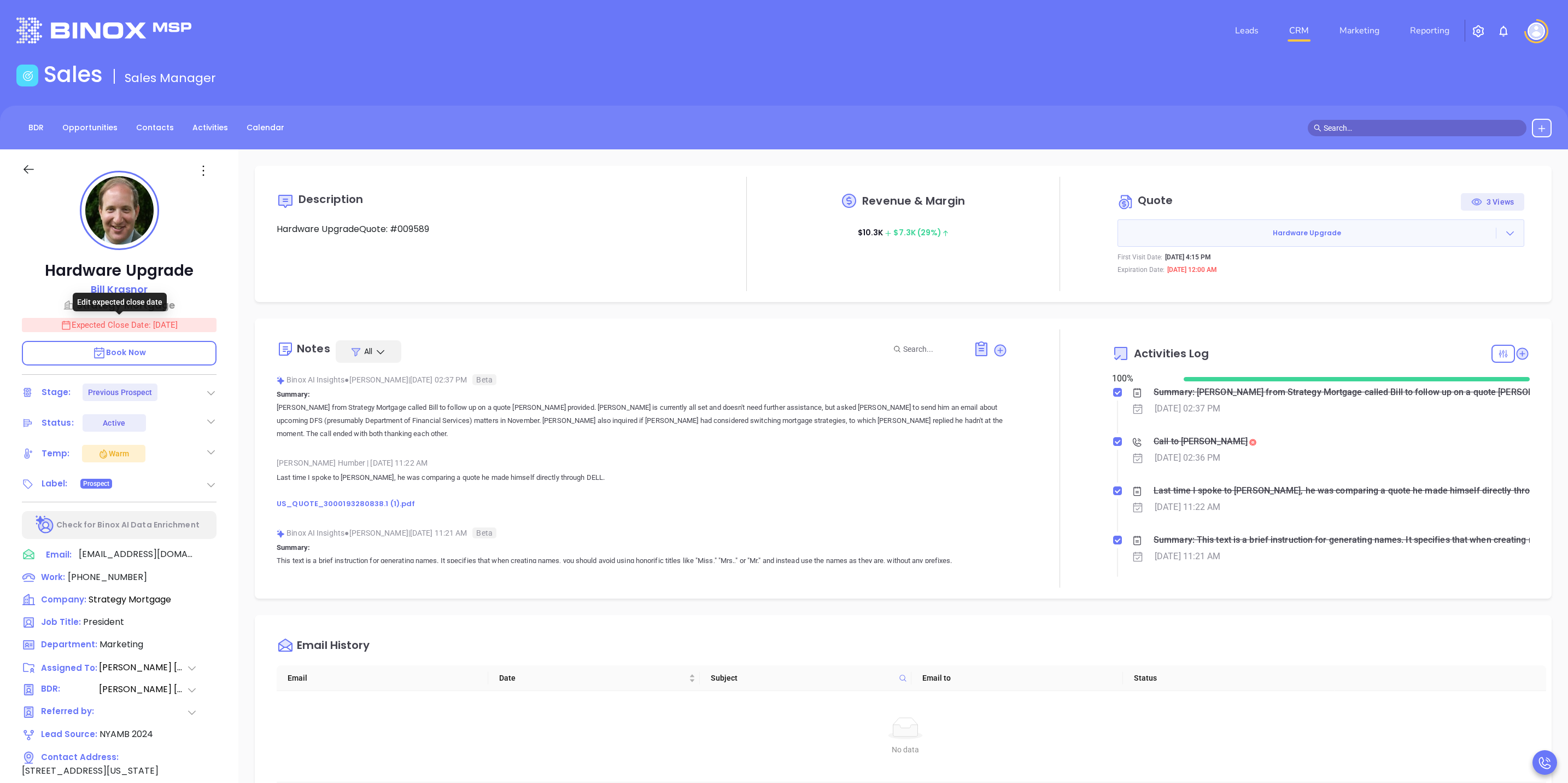
click at [177, 320] on p "Expected Close Date: Sep 29, 2025" at bounding box center [120, 324] width 195 height 14
type input "[PERSON_NAME]"
click at [207, 327] on icon "Choose date, selected date is Sep 29, 2025" at bounding box center [202, 324] width 10 height 11
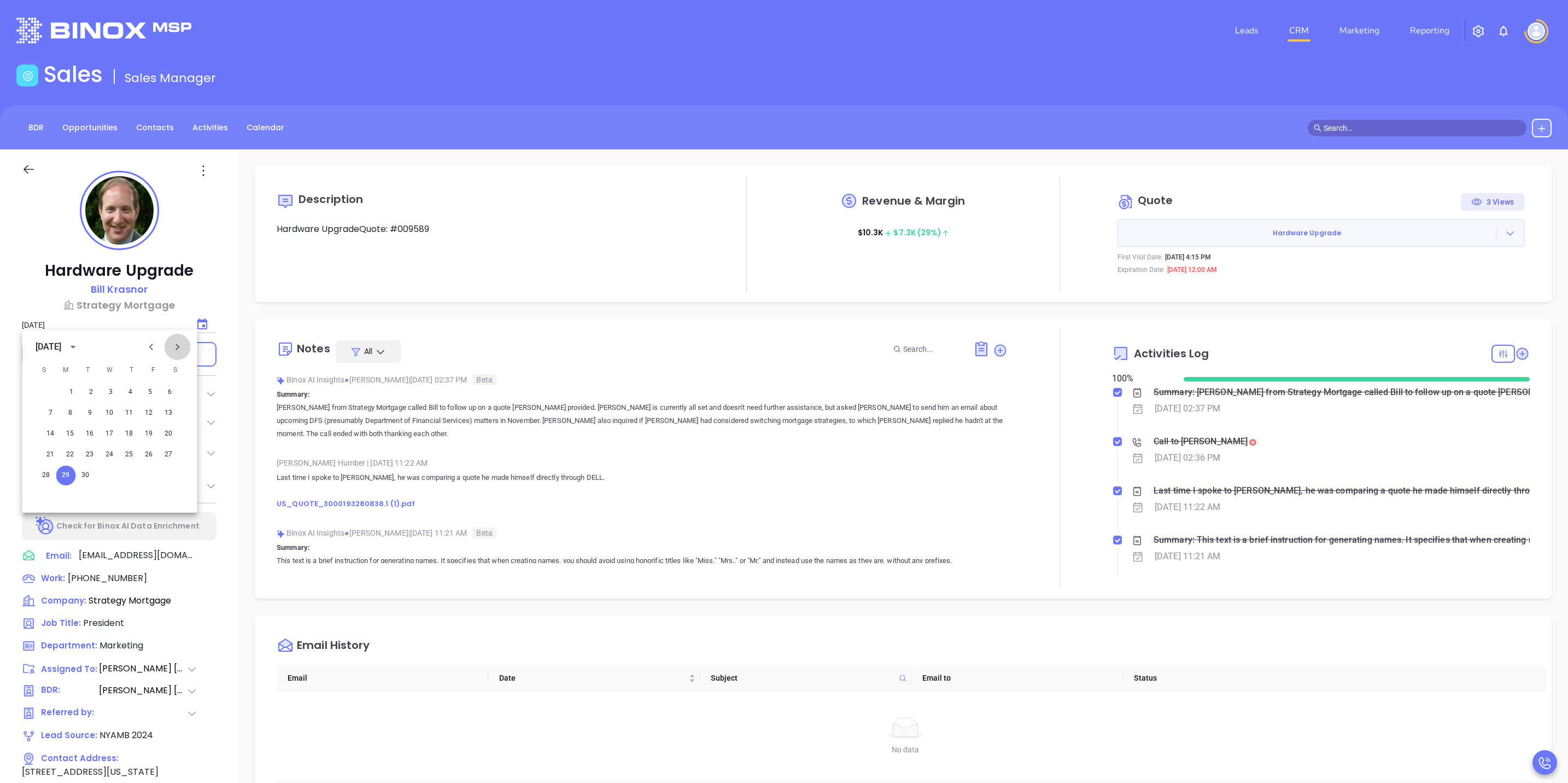
click at [177, 349] on icon "Next month" at bounding box center [177, 346] width 13 height 13
click at [39, 501] on button "30" at bounding box center [44, 496] width 19 height 20
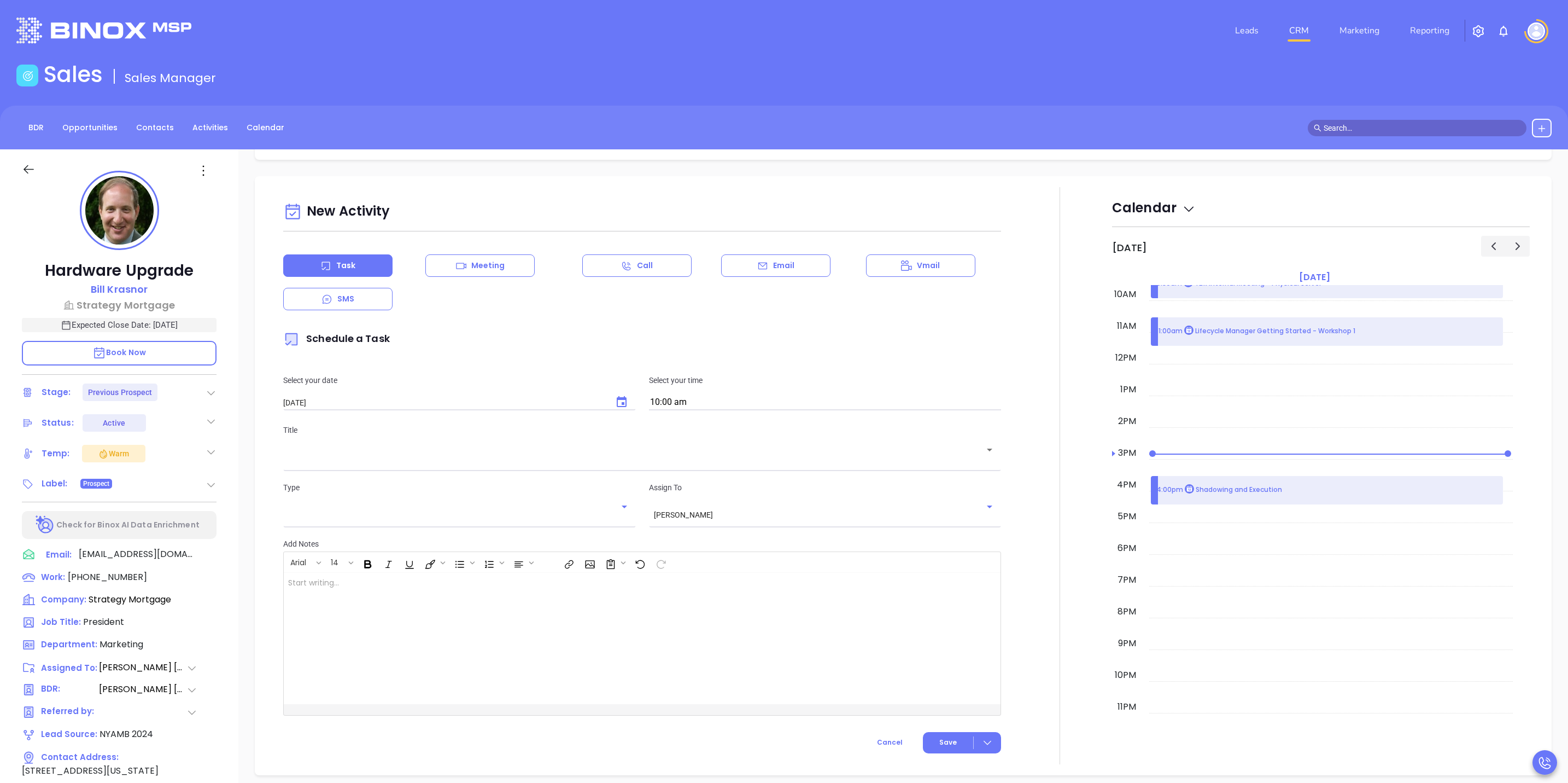
scroll to position [738, 0]
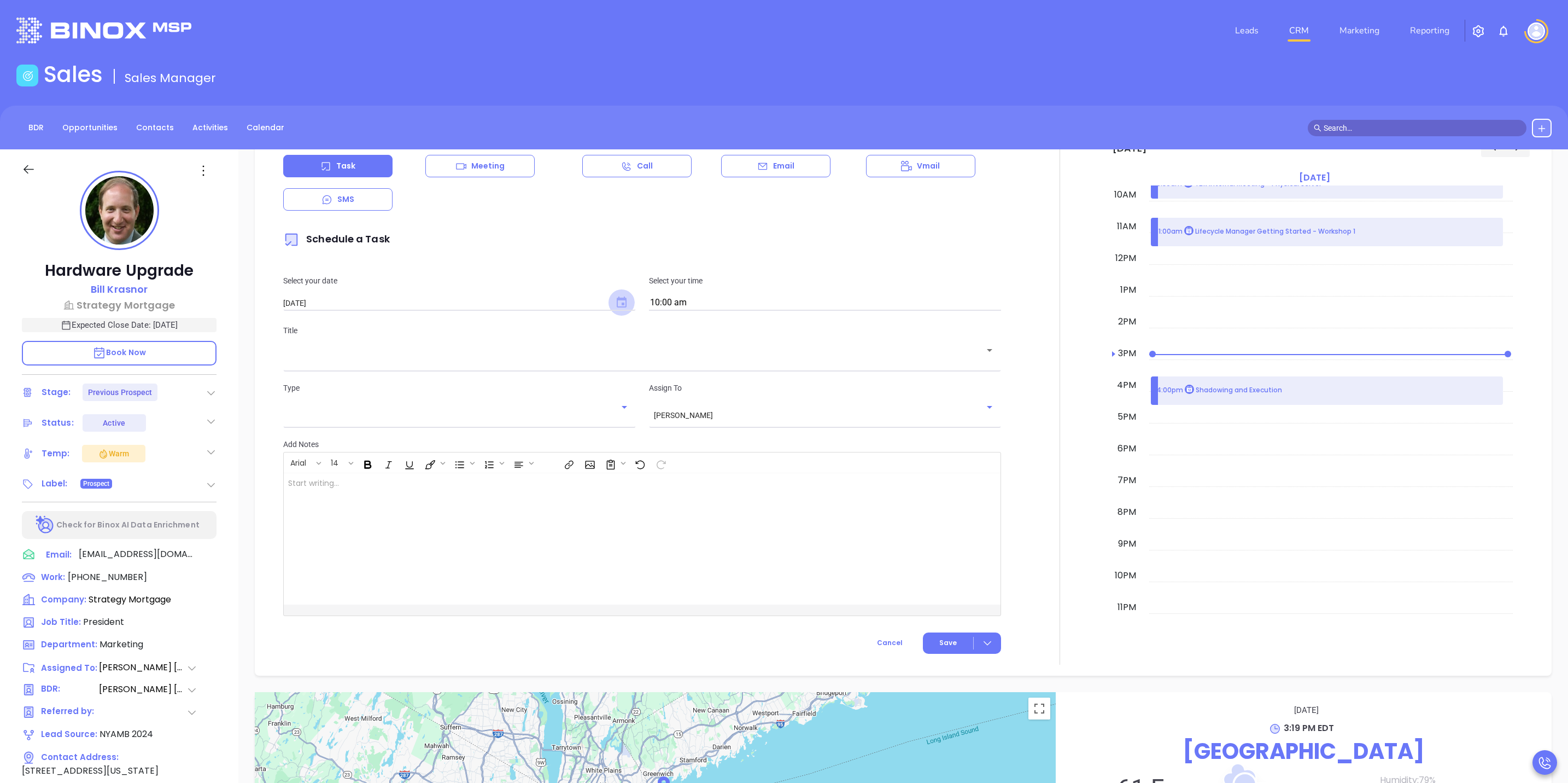
click at [616, 307] on icon "Choose date, selected date is Oct 15, 2025" at bounding box center [621, 302] width 10 height 11
click at [668, 297] on input "10:00 am" at bounding box center [824, 303] width 352 height 15
click at [706, 391] on button "10:30 am" at bounding box center [734, 391] width 170 height 23
type input "10:30 am"
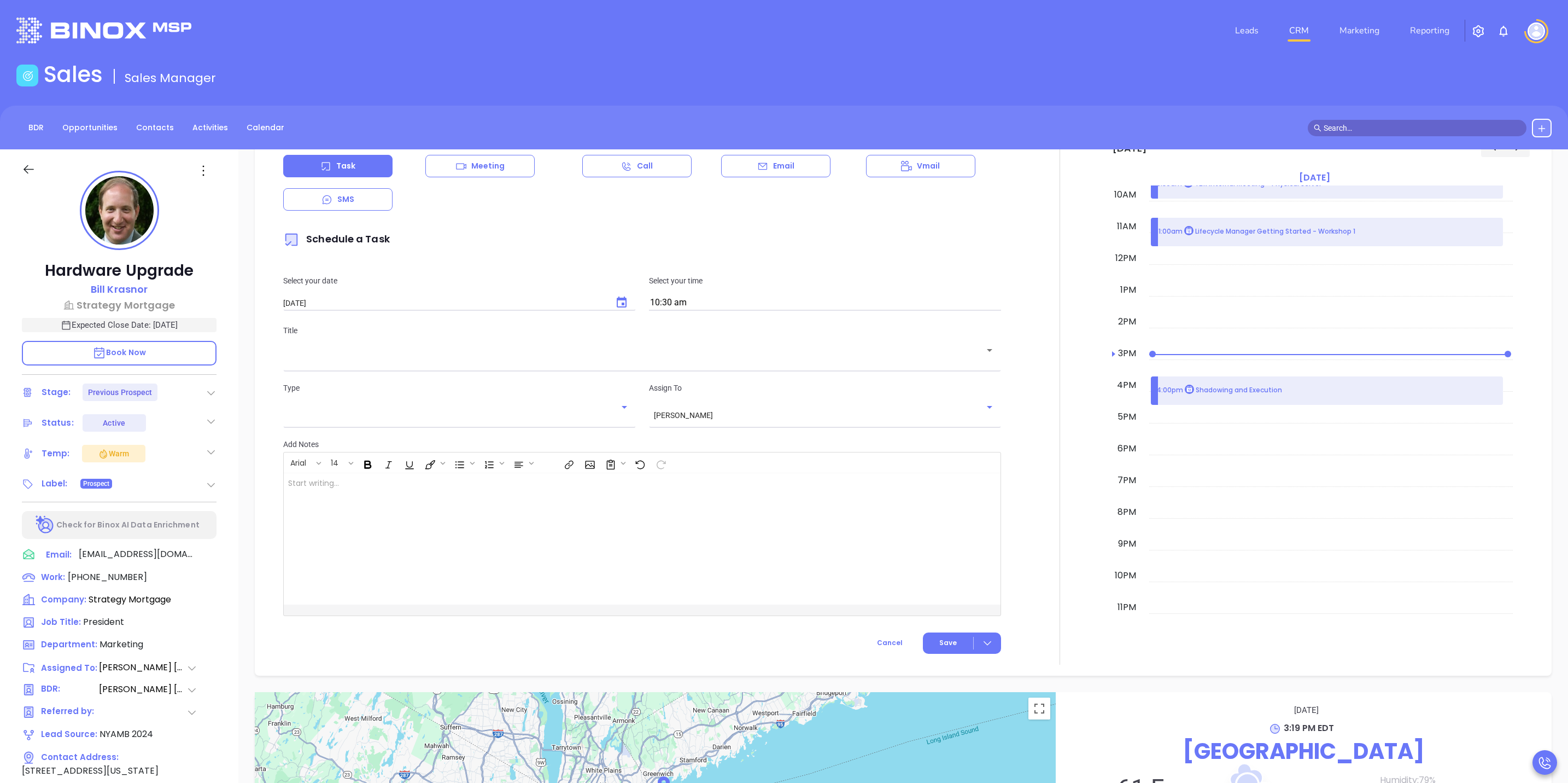
click at [876, 350] on div "​" at bounding box center [641, 357] width 718 height 21
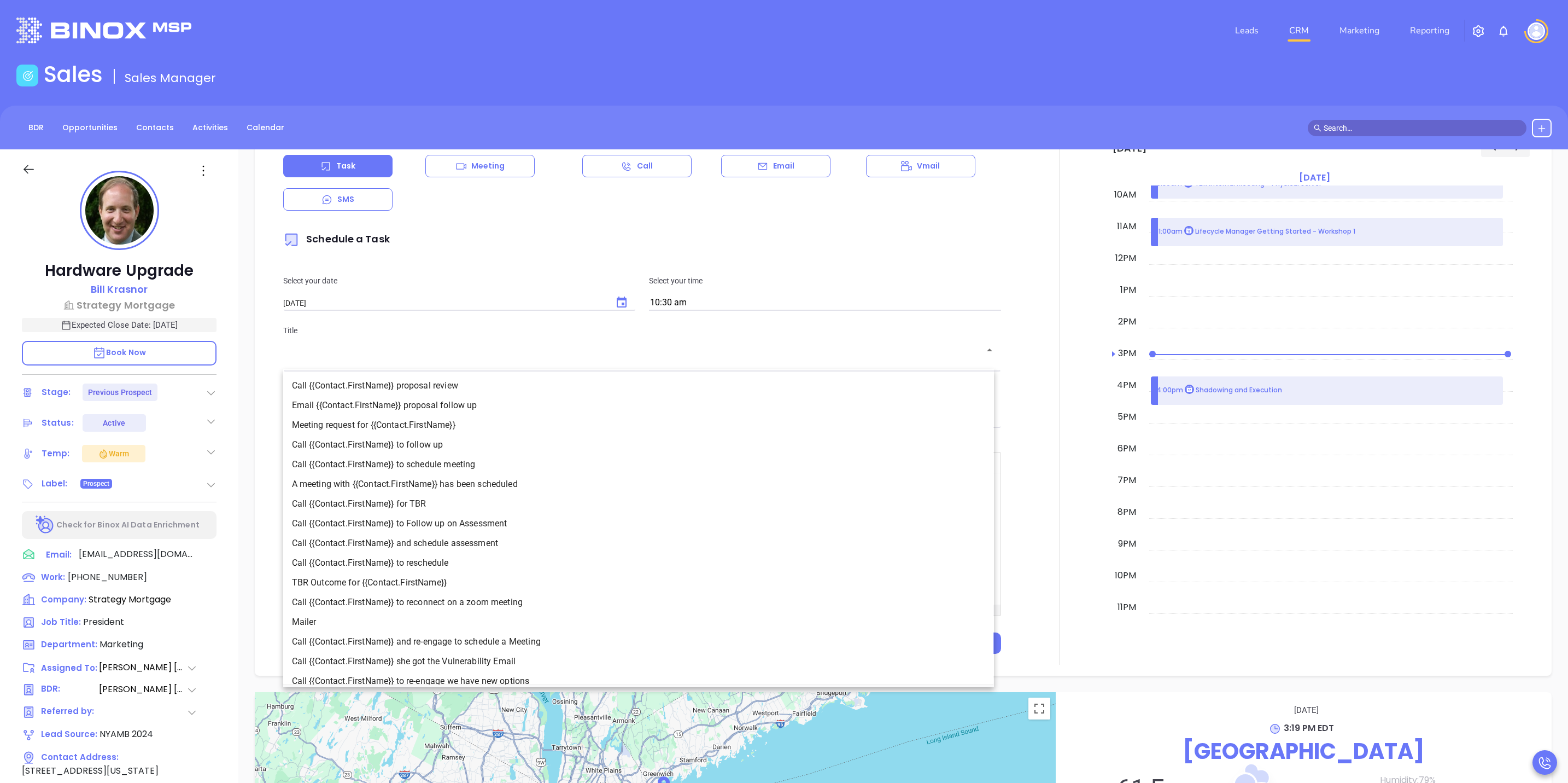
click at [355, 383] on li "Call {{Contact.FirstName}} proposal review" at bounding box center [639, 385] width 711 height 20
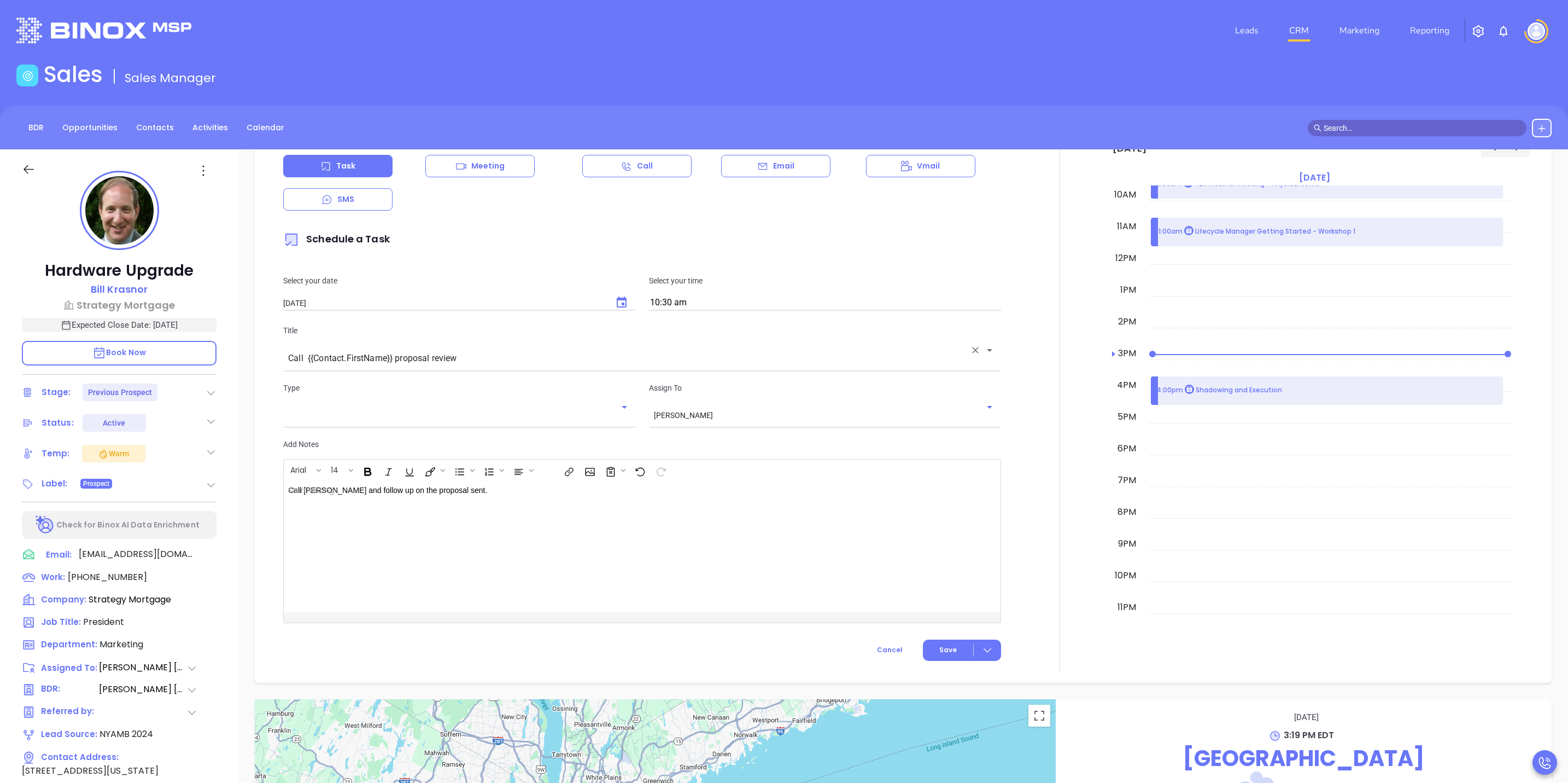
type input "Call Bill proposal review"
type input "Call"
click at [683, 424] on div "Sofia Chew ​" at bounding box center [824, 414] width 352 height 20
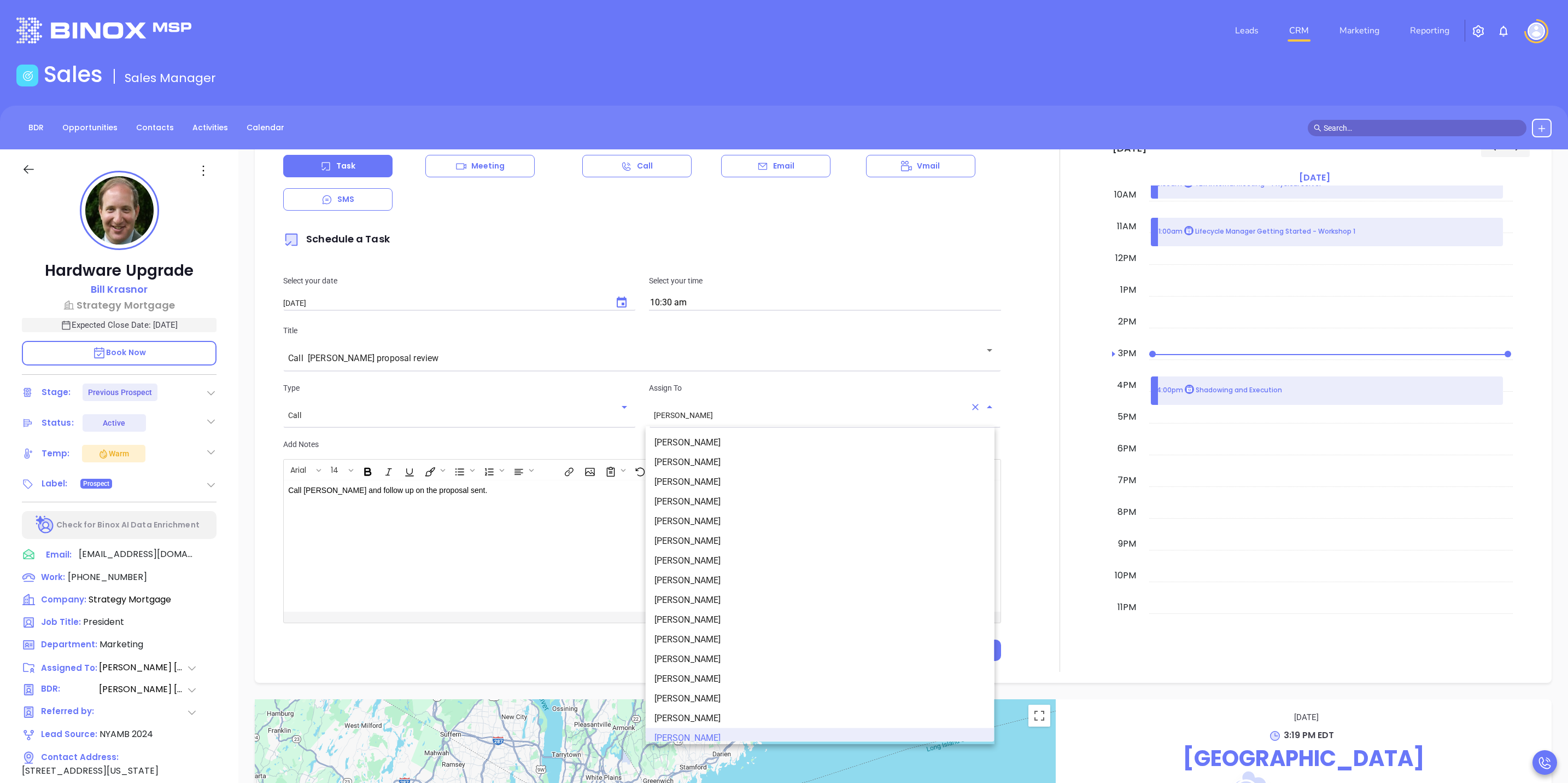
scroll to position [7, 0]
click at [689, 451] on li "[PERSON_NAME]" at bounding box center [821, 455] width 349 height 20
type input "[PERSON_NAME]"
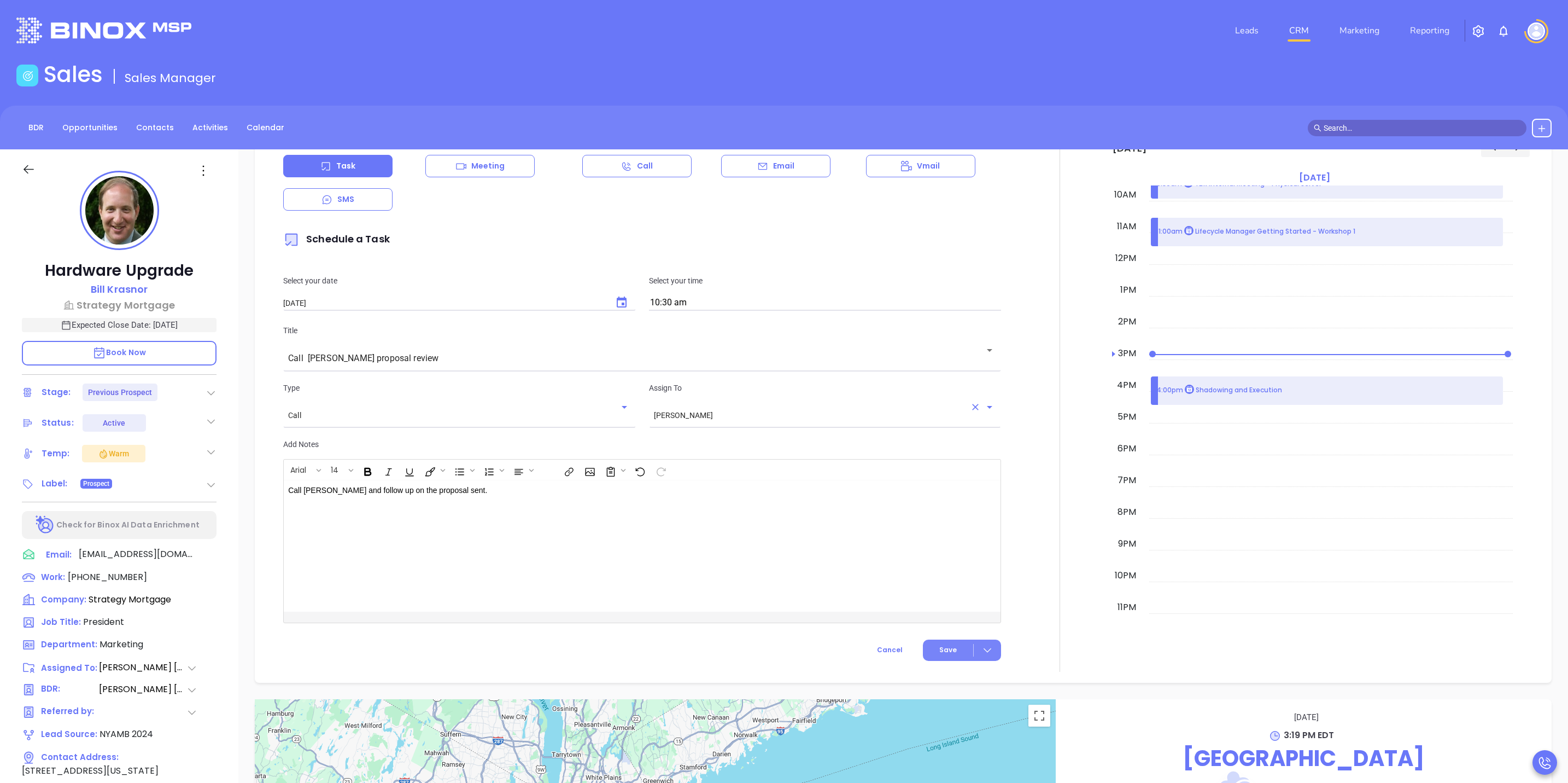
click at [982, 653] on icon at bounding box center [988, 650] width 11 height 11
click at [968, 674] on div "Save & Add to Calendar" at bounding box center [936, 673] width 97 height 12
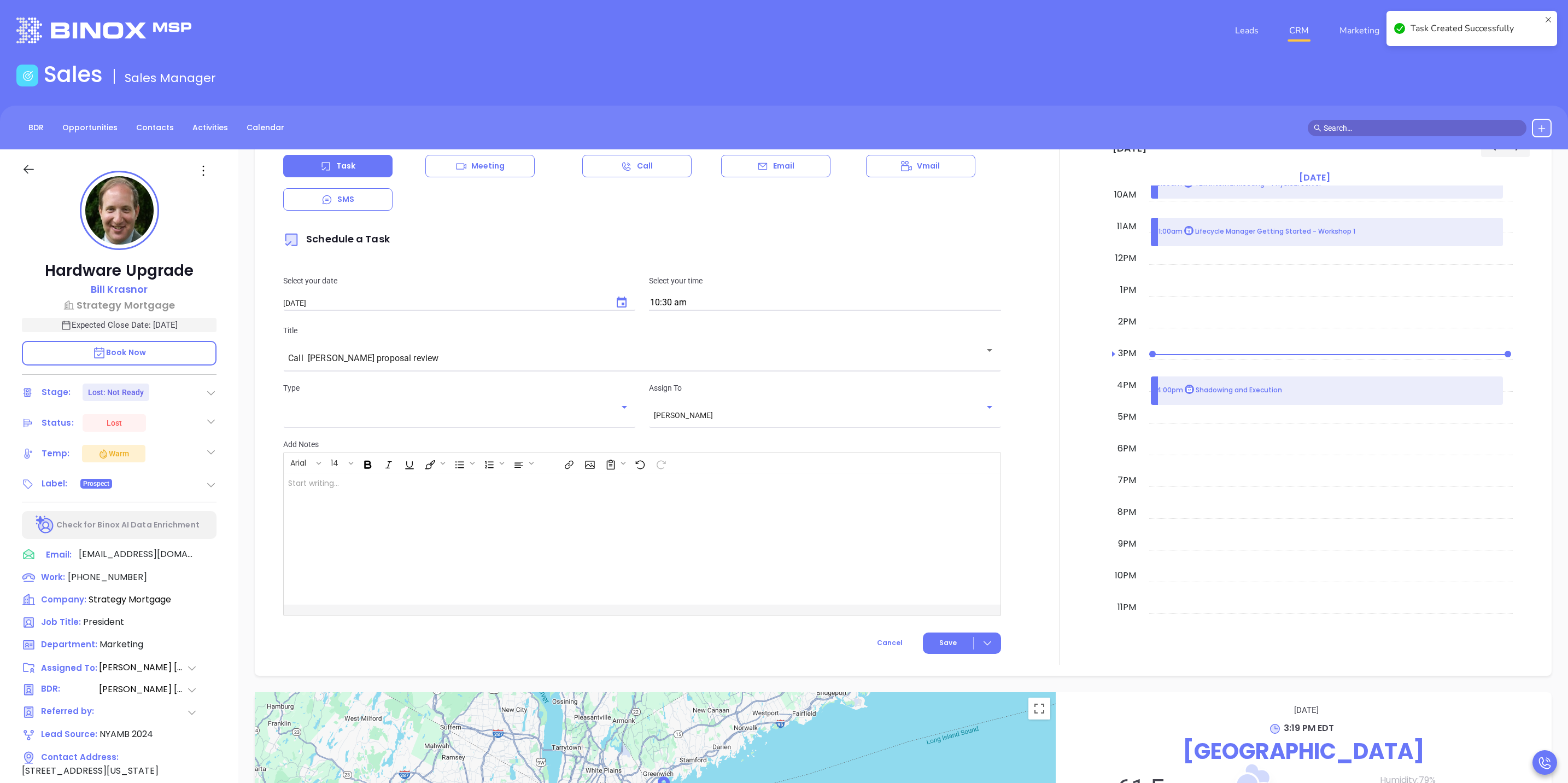
checkbox input "false"
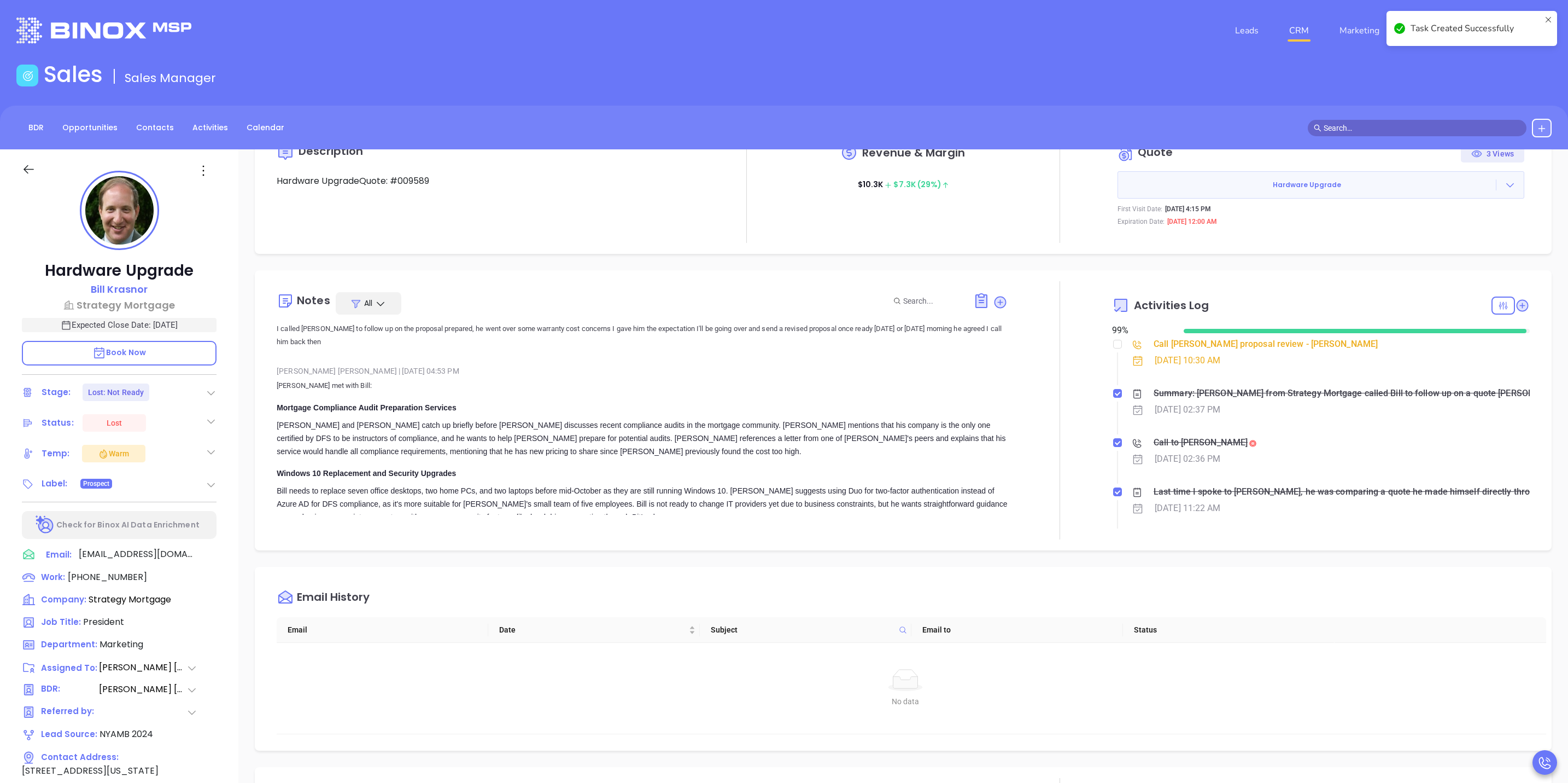
scroll to position [0, 0]
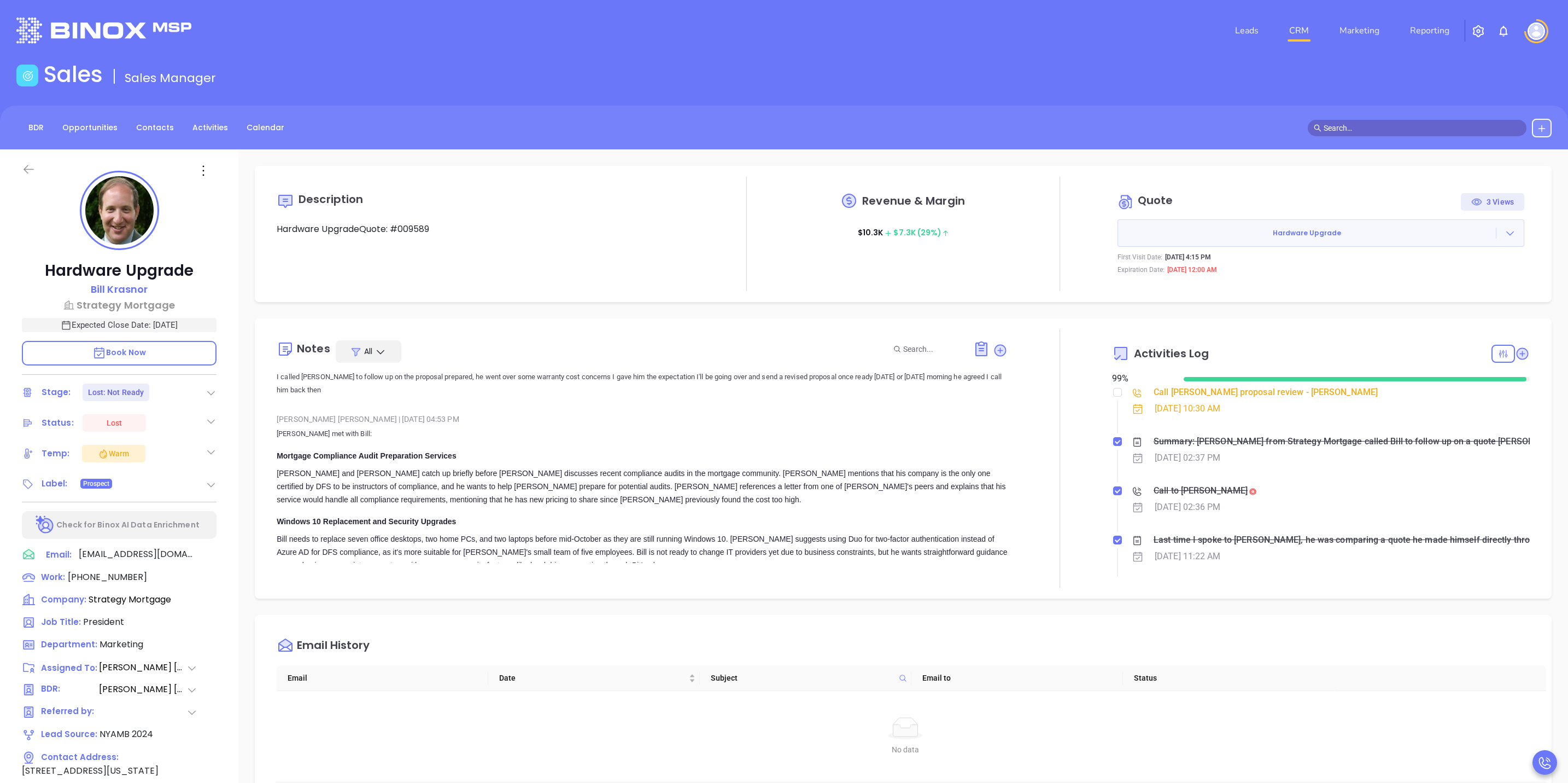
click at [29, 169] on icon at bounding box center [28, 169] width 10 height 8
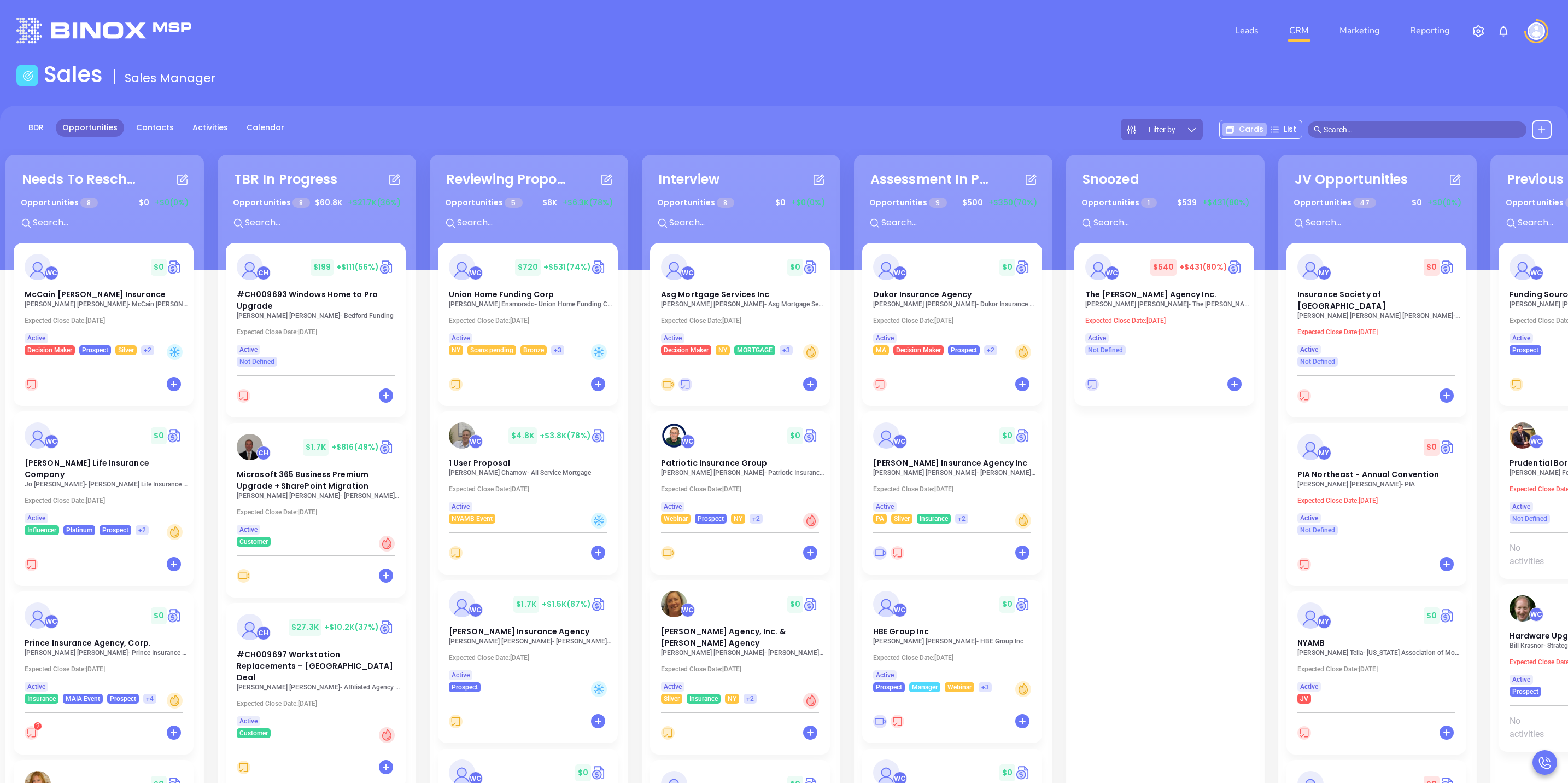
scroll to position [0, 179]
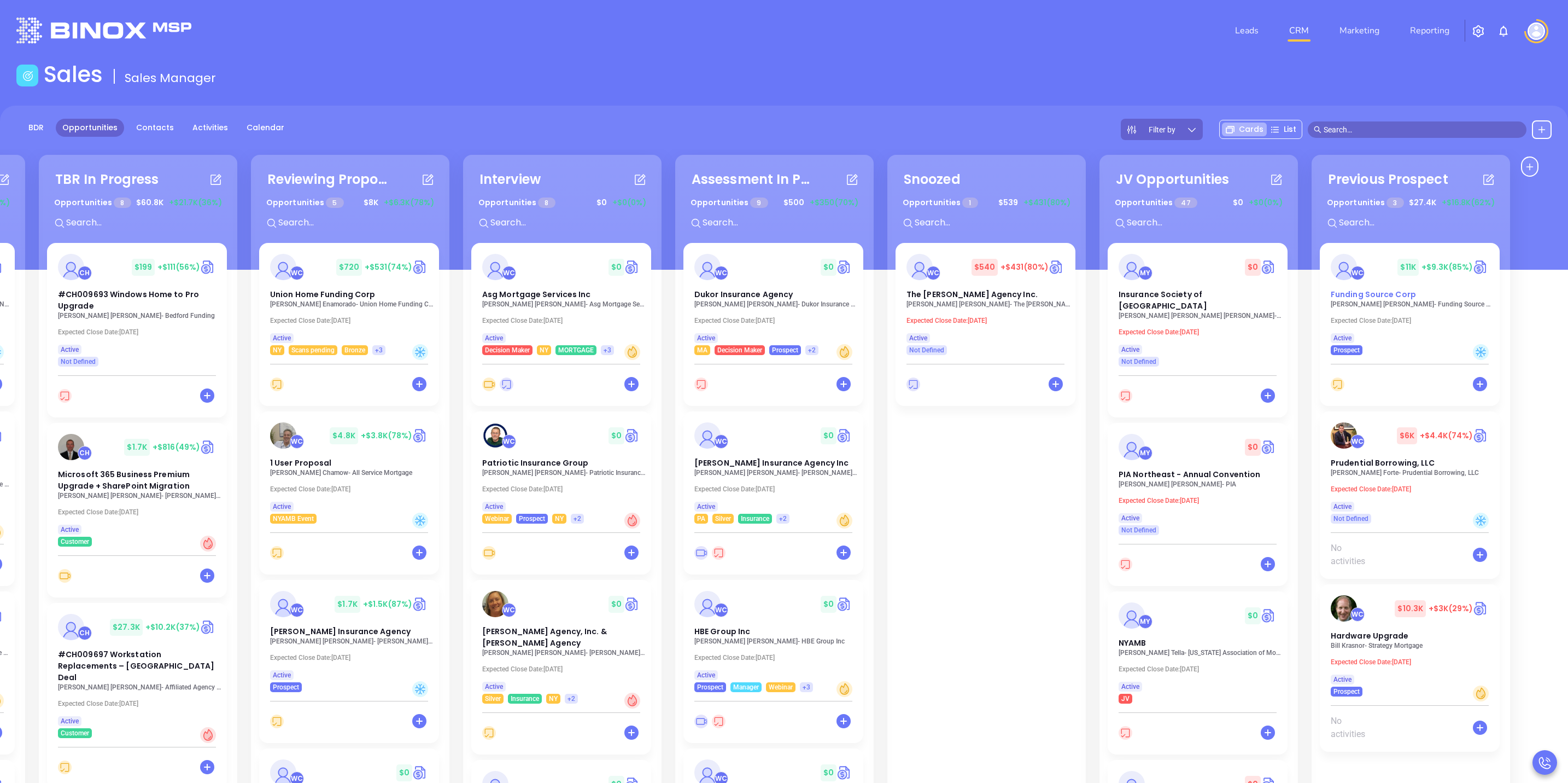
click at [1384, 294] on span "Funding Source Corp" at bounding box center [1374, 294] width 85 height 11
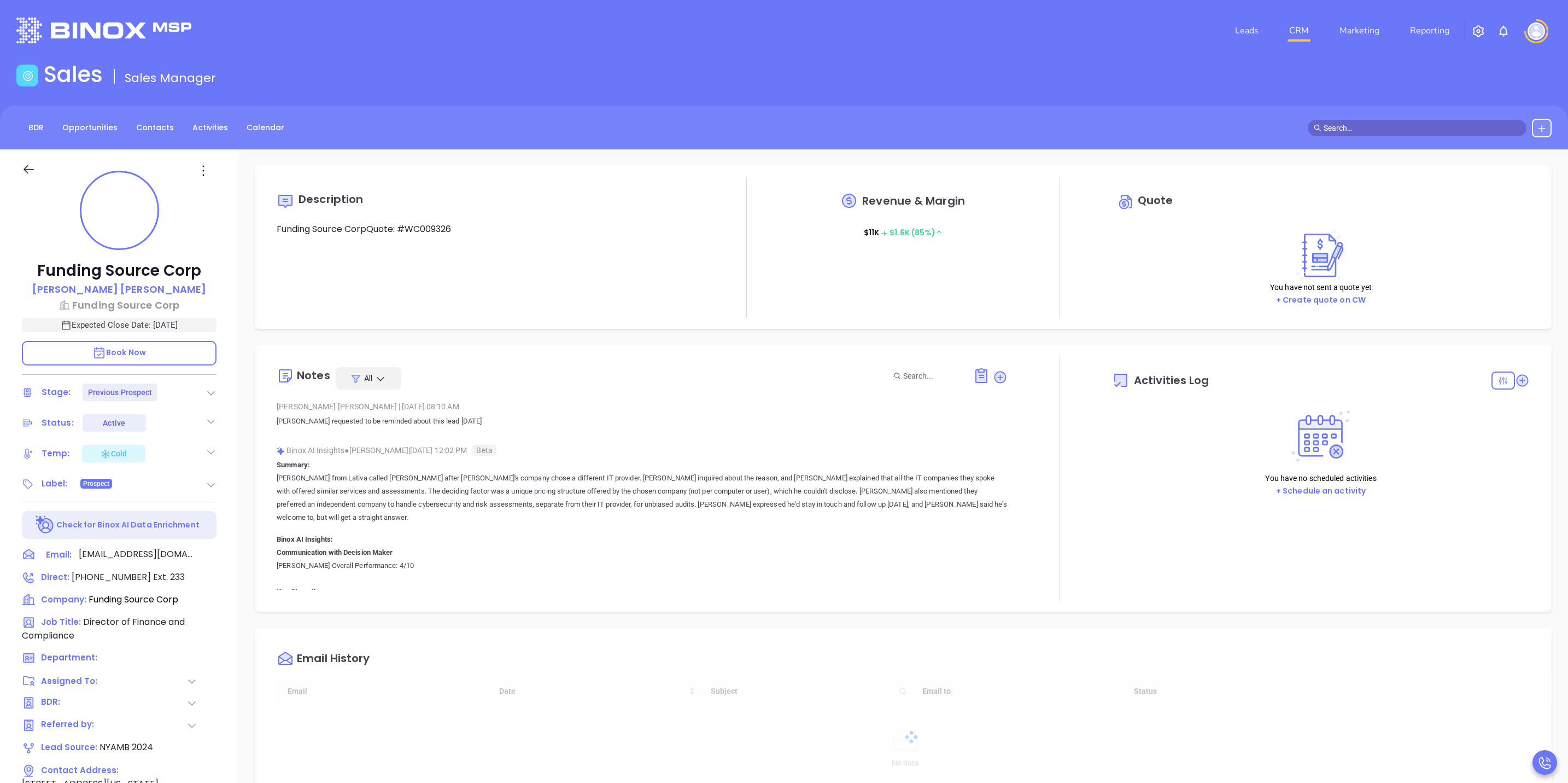
type input "[DATE]"
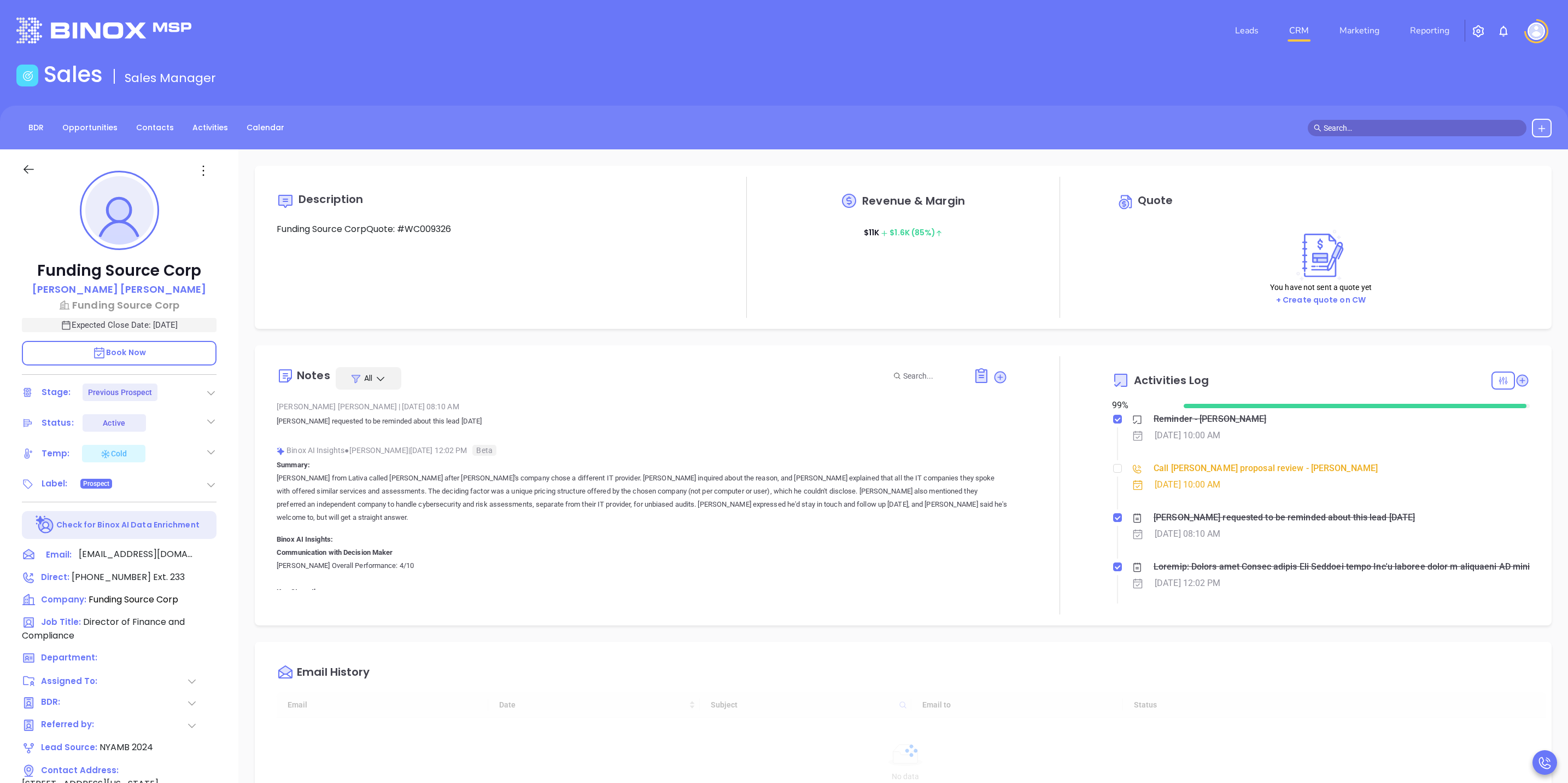
scroll to position [318, 0]
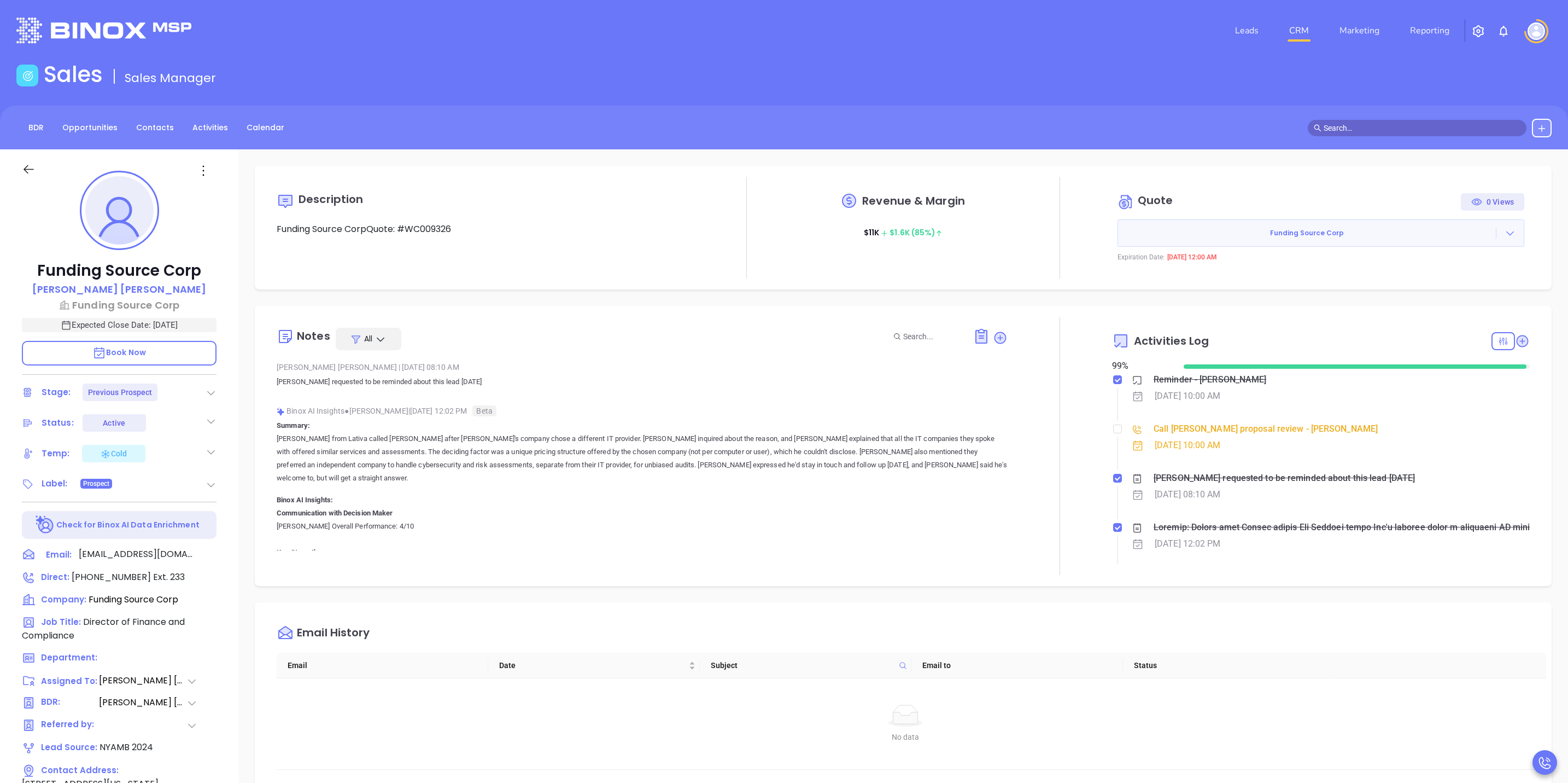
type input "[PERSON_NAME]"
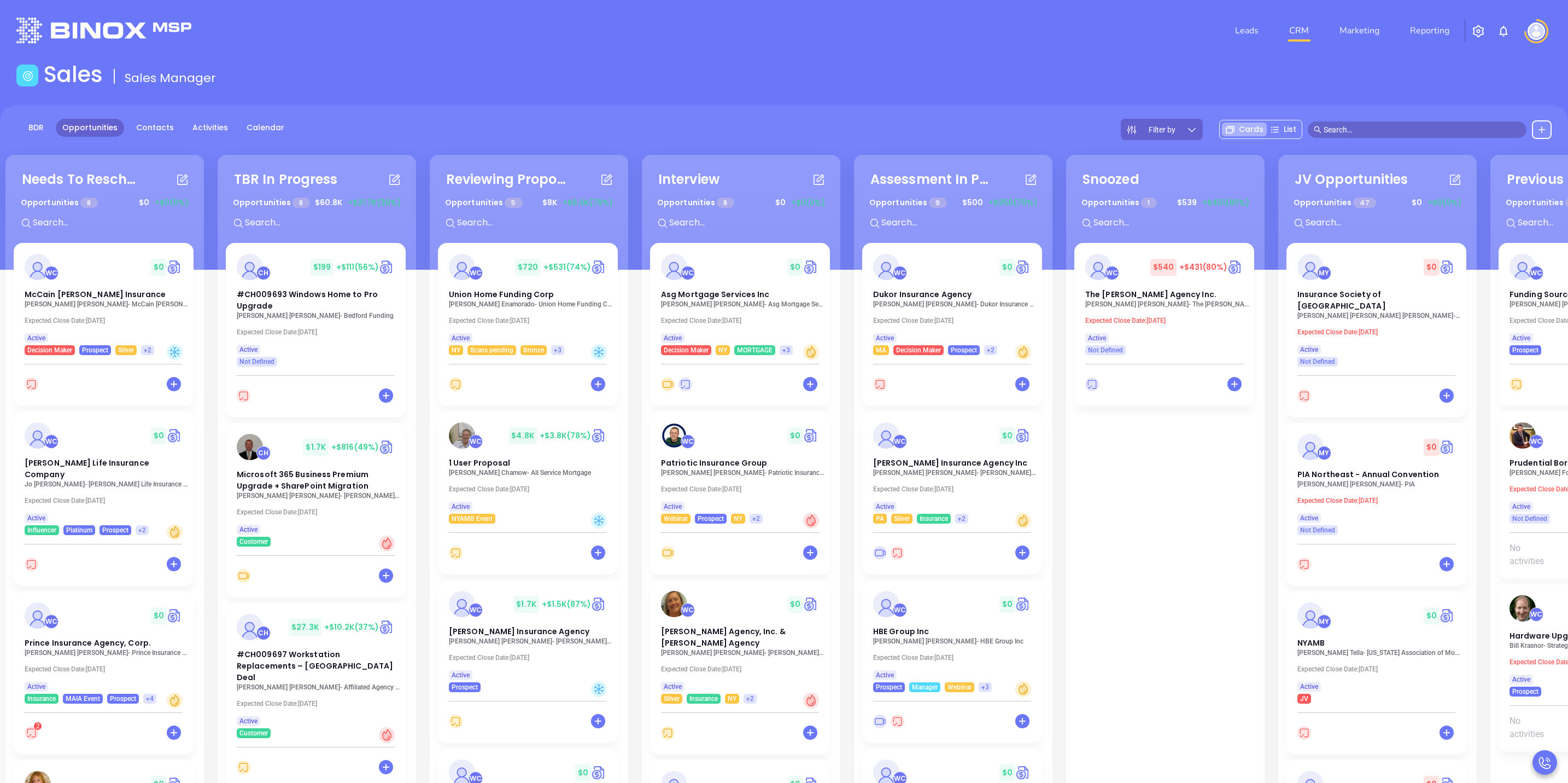
scroll to position [0, 179]
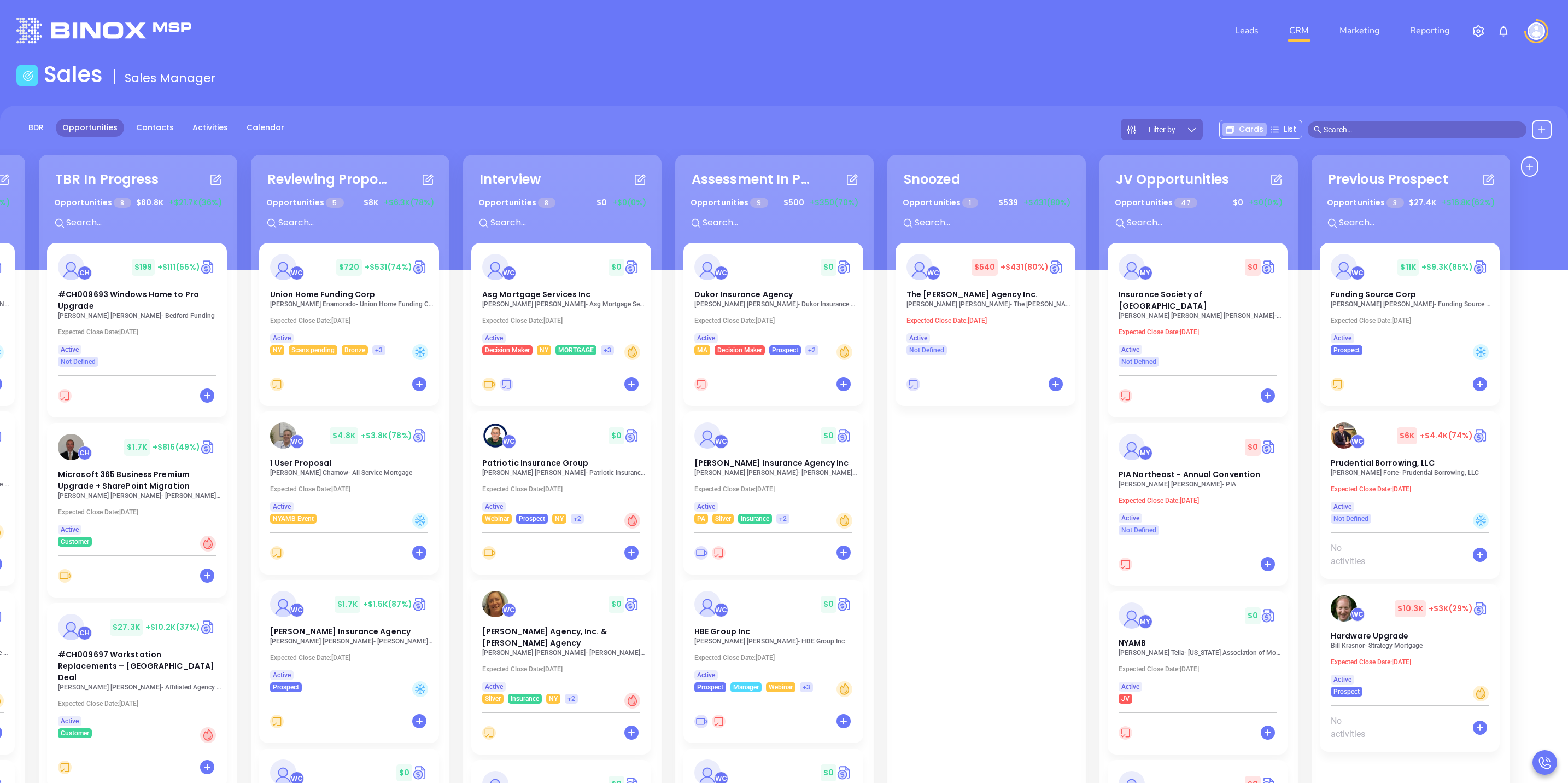
click at [1454, 307] on p "[PERSON_NAME] - Funding Source Corp" at bounding box center [1413, 304] width 164 height 7
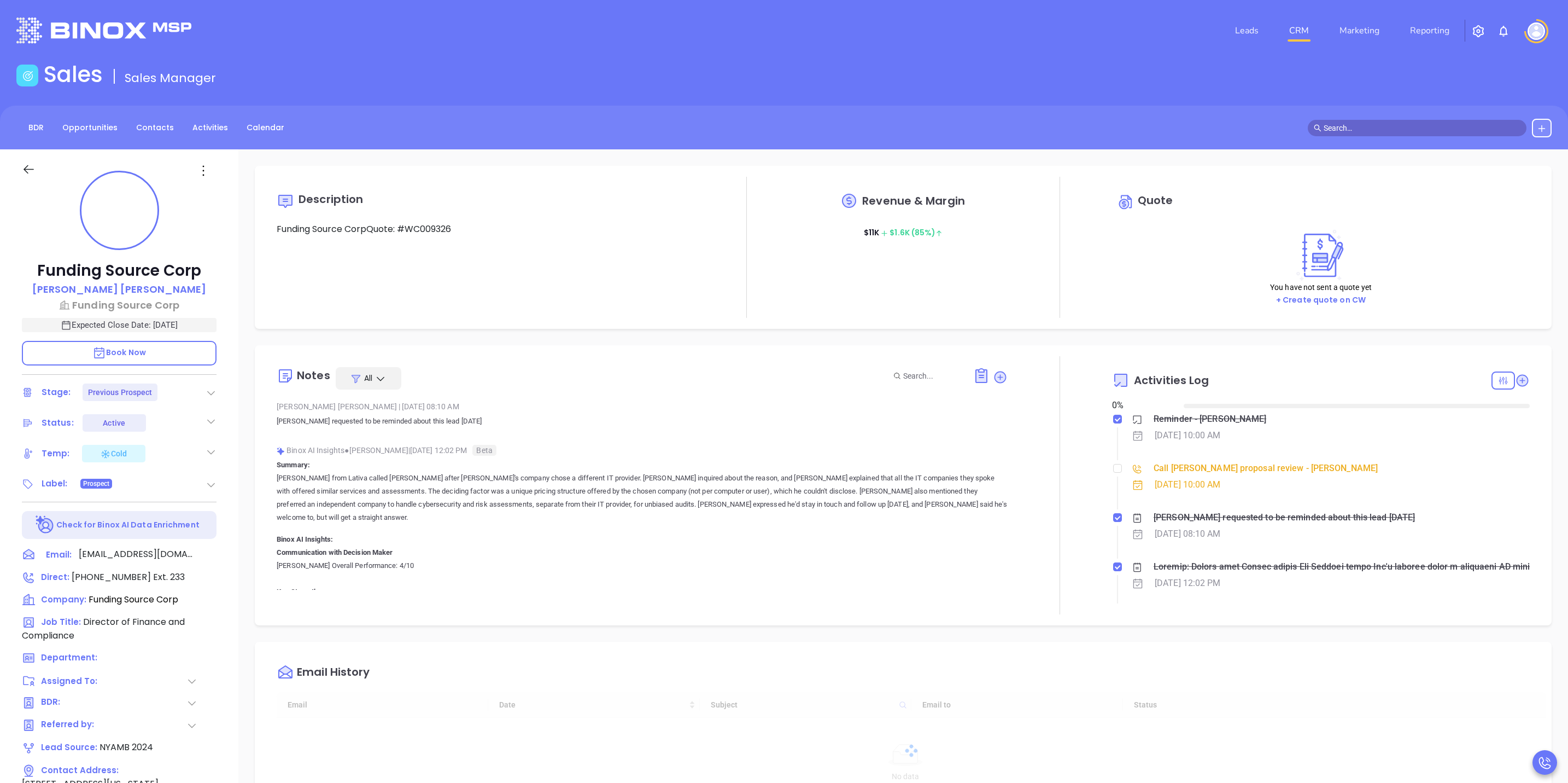
type input "[DATE]"
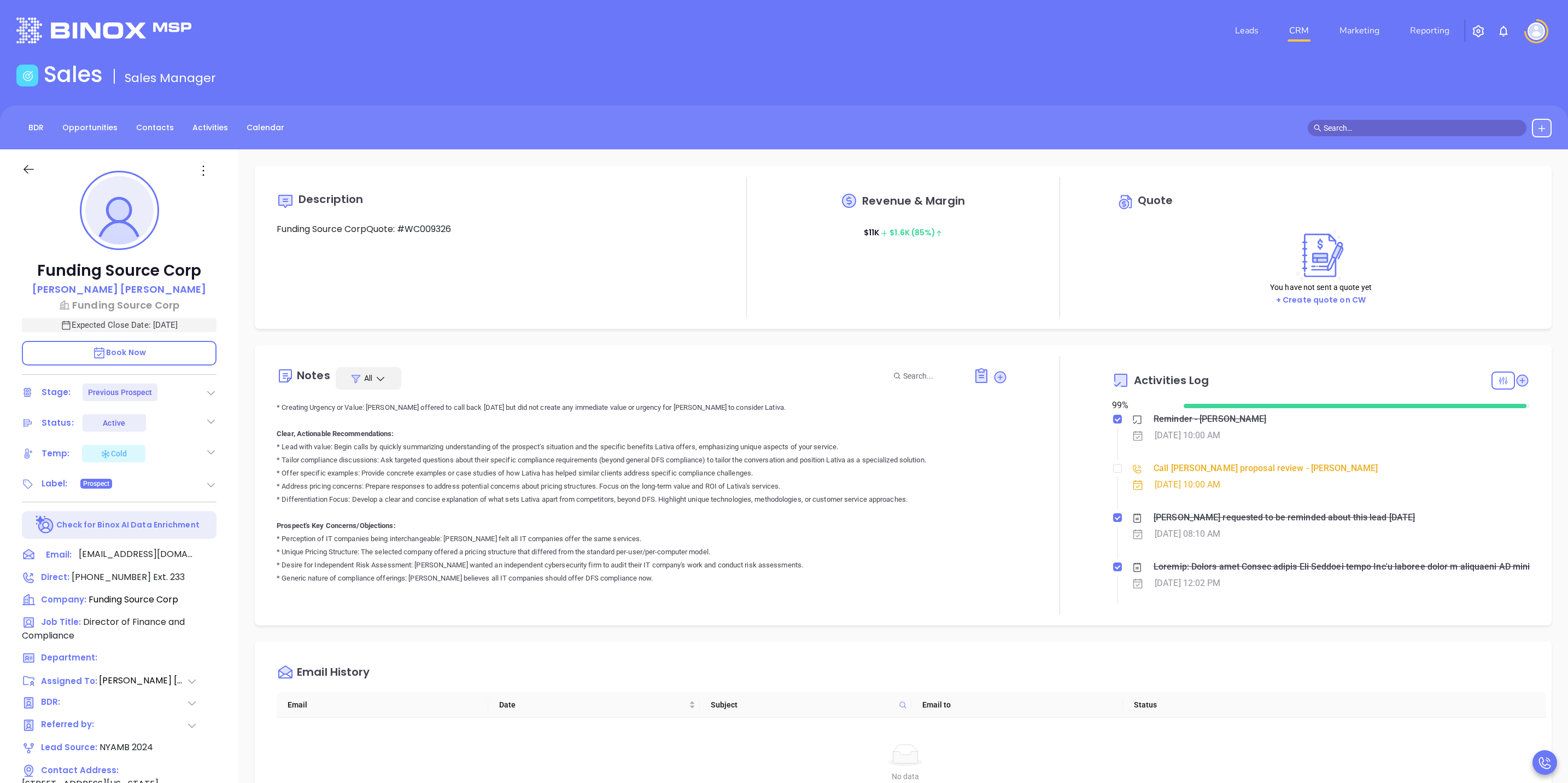
scroll to position [328, 0]
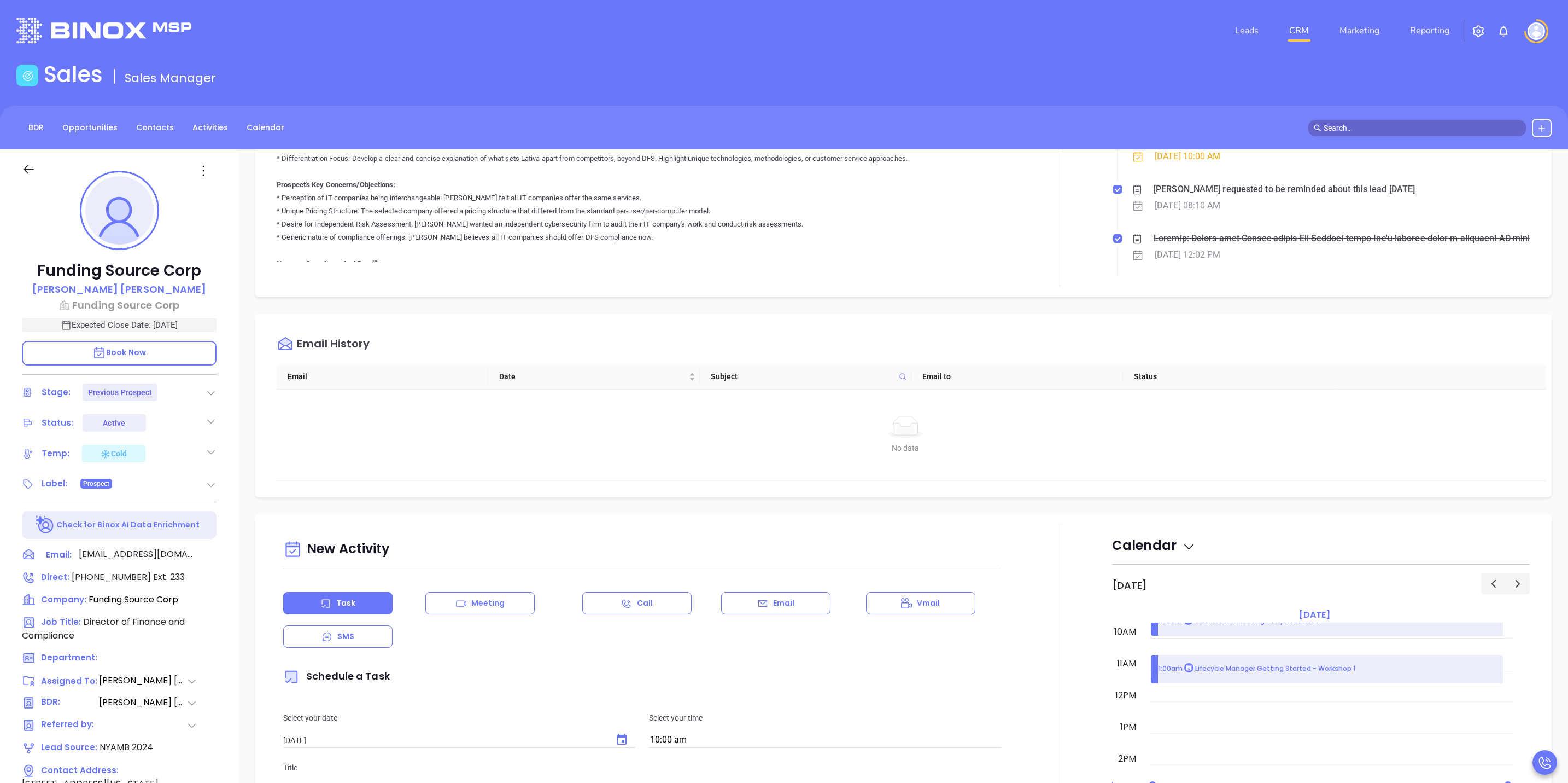
type input "[PERSON_NAME]"
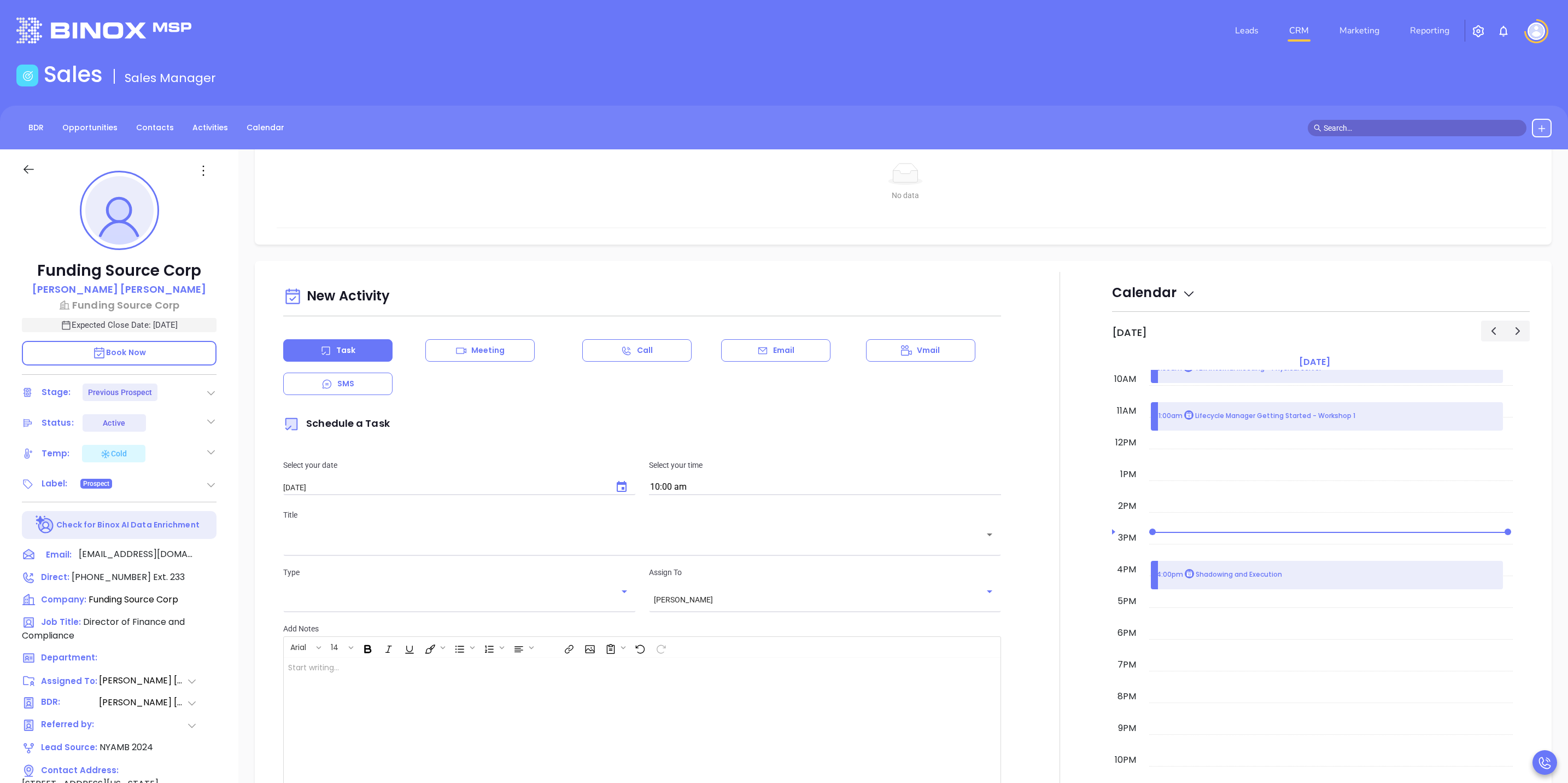
scroll to position [535, 0]
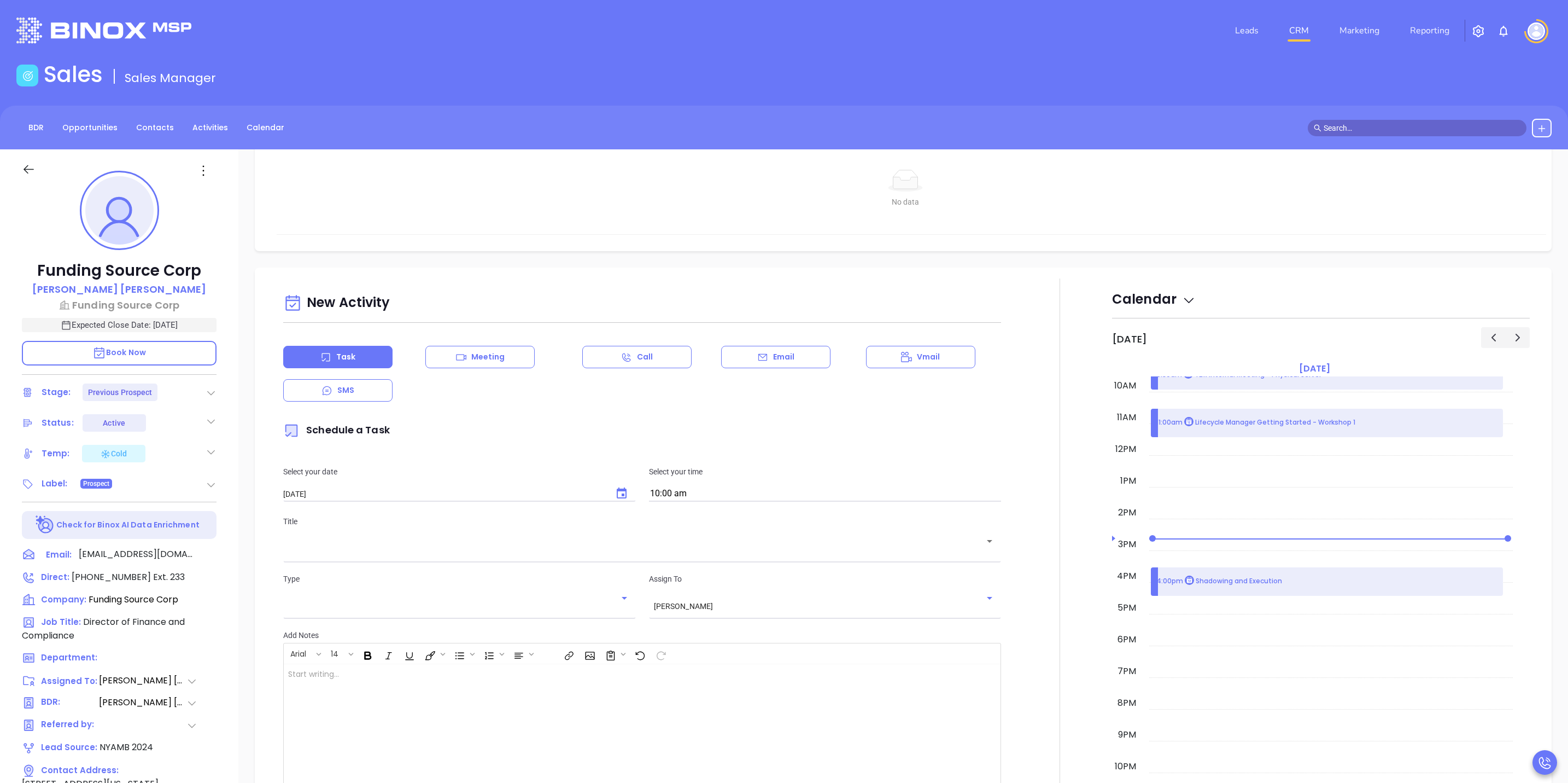
click at [1511, 336] on span "button" at bounding box center [1518, 337] width 13 height 13
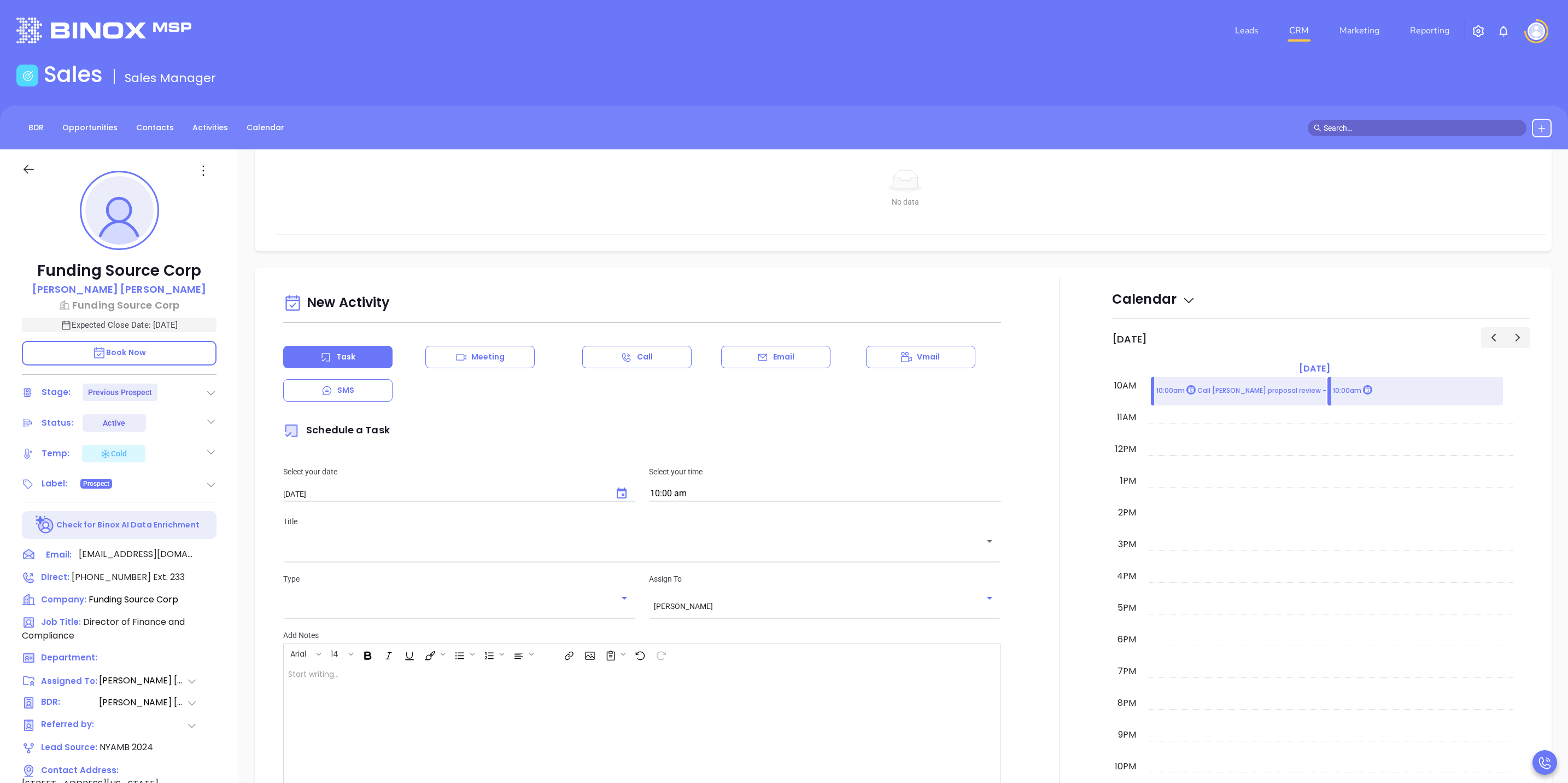
click at [17, 182] on div at bounding box center [41, 175] width 52 height 25
click at [17, 181] on div at bounding box center [41, 175] width 52 height 25
click at [23, 165] on icon at bounding box center [29, 169] width 14 height 14
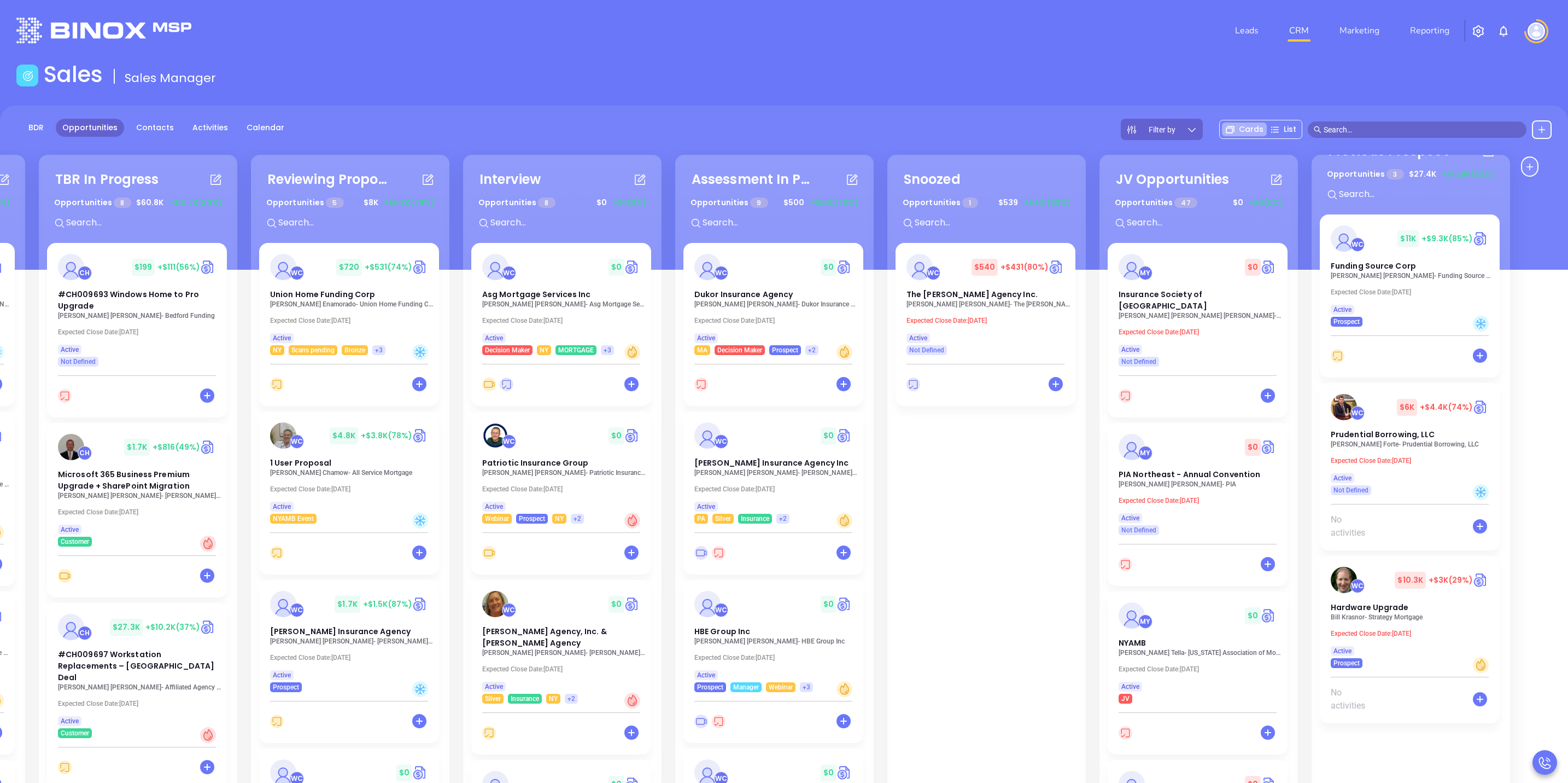
scroll to position [14, 0]
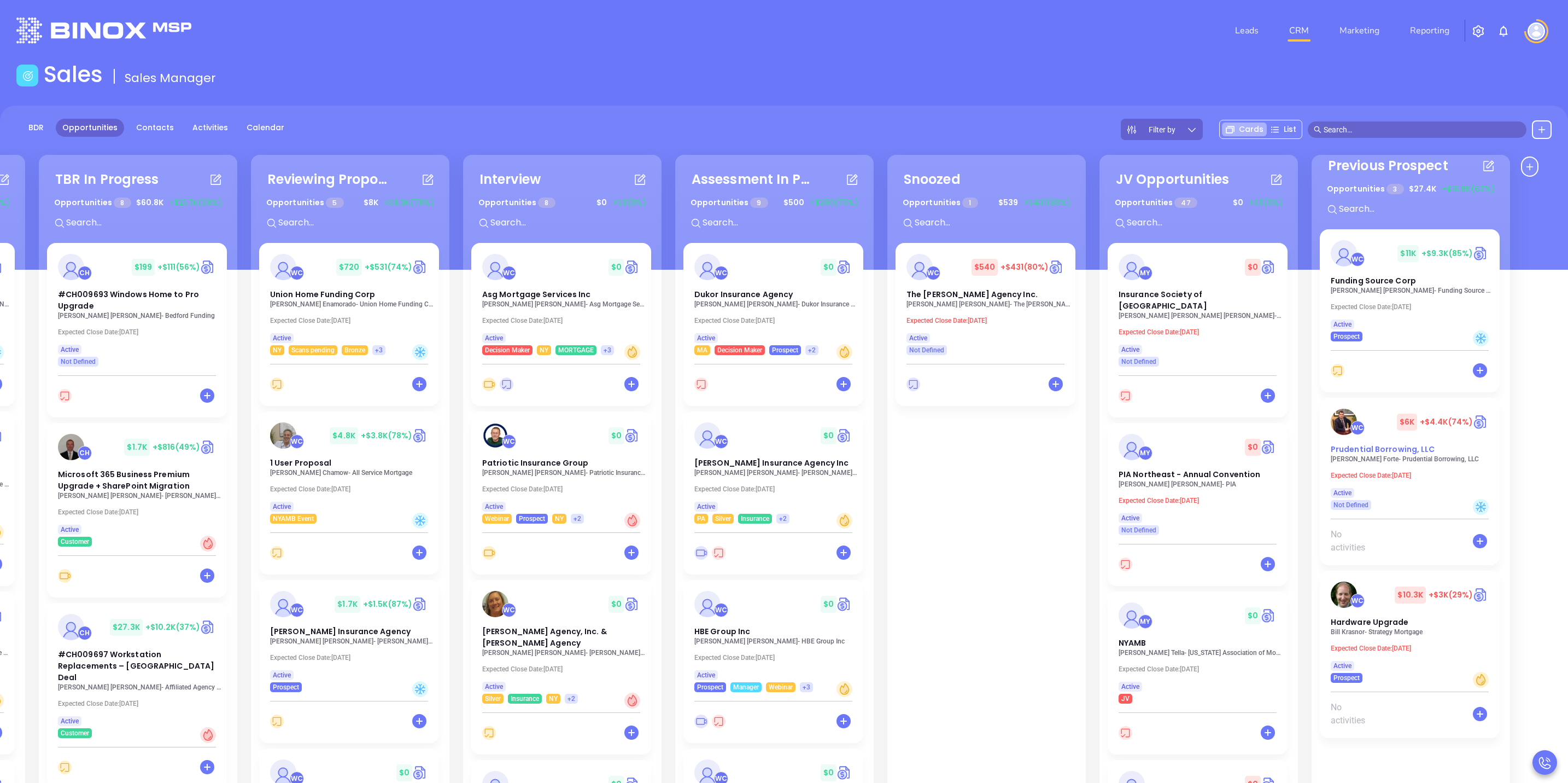
click at [1388, 440] on div "WC $ 6K +$4.4K (74%) Prudential Borrowing, LLC" at bounding box center [1409, 432] width 171 height 46
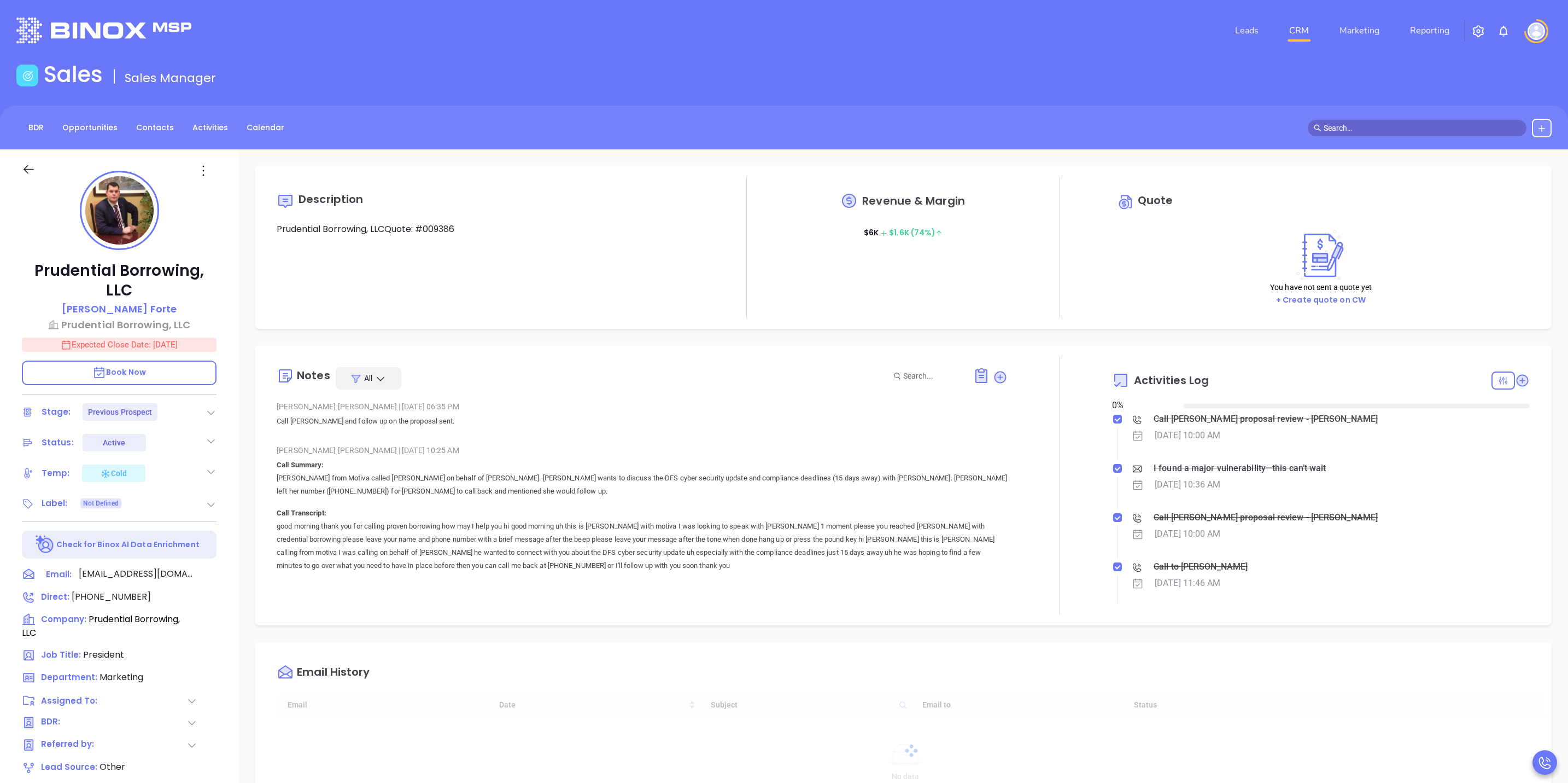
type input "[DATE]"
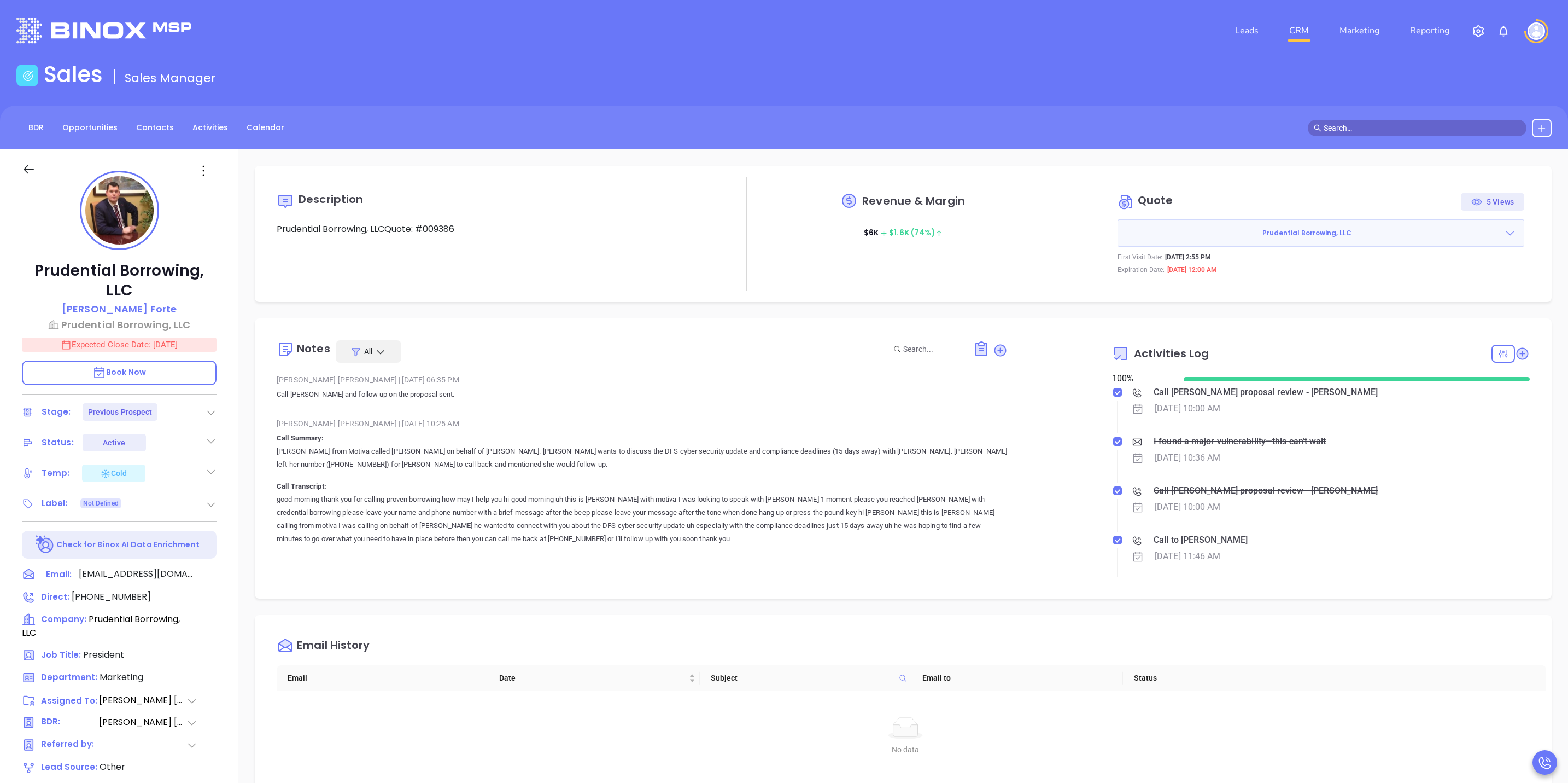
type input "[PERSON_NAME]"
click at [112, 346] on p "Expected Close Date: [DATE]" at bounding box center [120, 344] width 195 height 14
click at [201, 346] on icon "Choose date, selected date is May 29, 2025" at bounding box center [202, 344] width 13 height 13
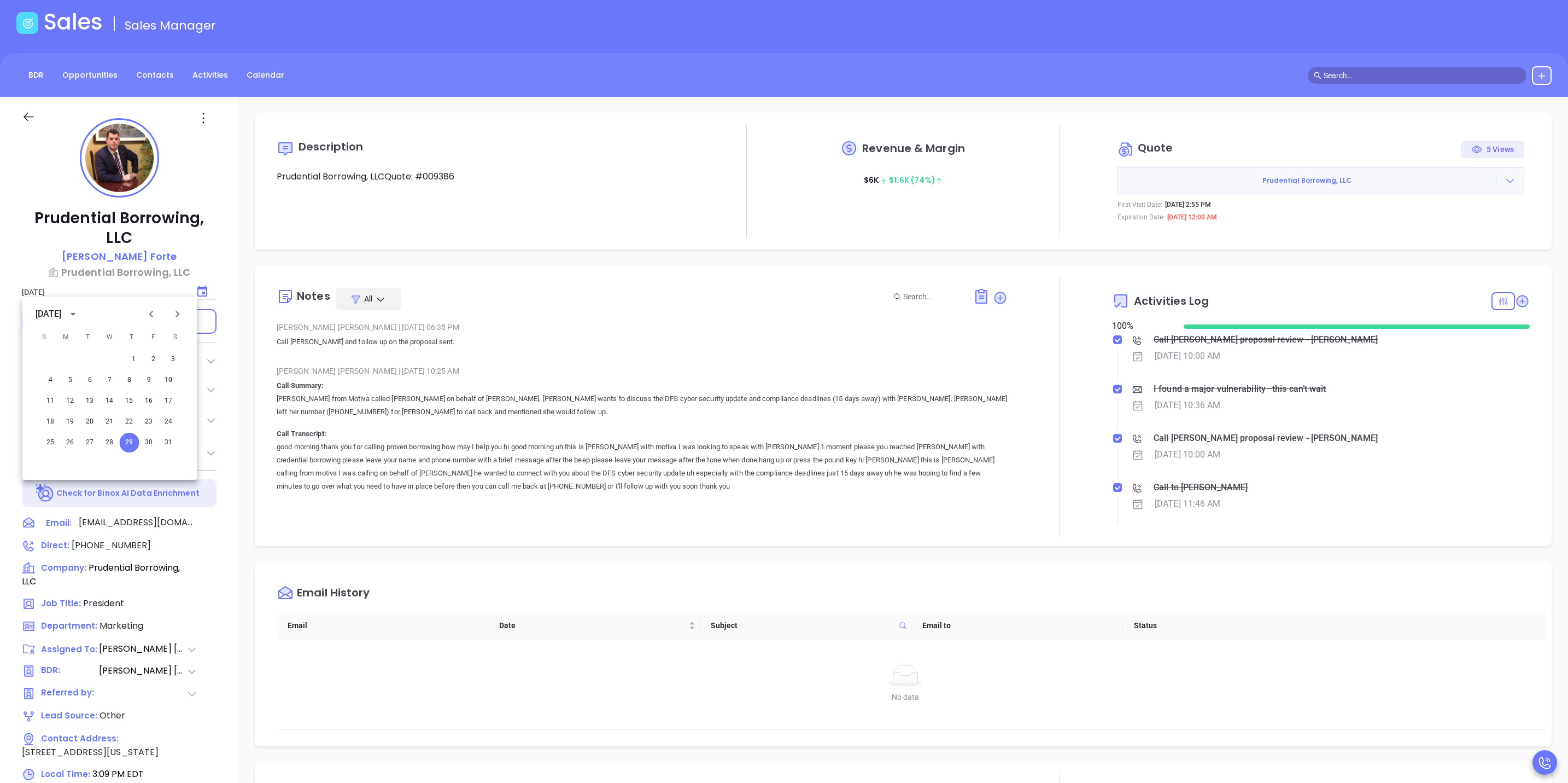
scroll to position [82, 0]
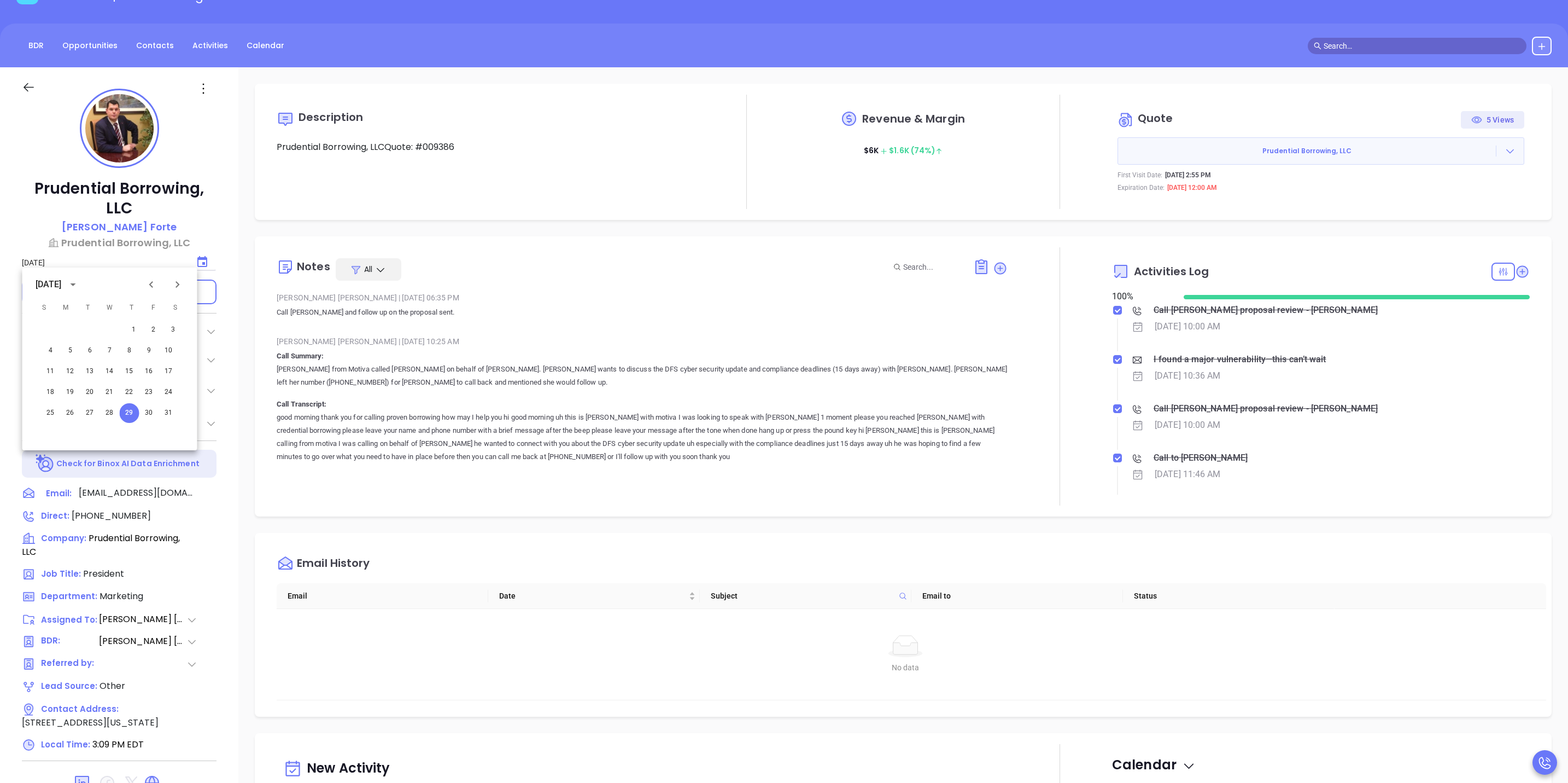
click at [171, 284] on icon "Next month" at bounding box center [177, 284] width 13 height 13
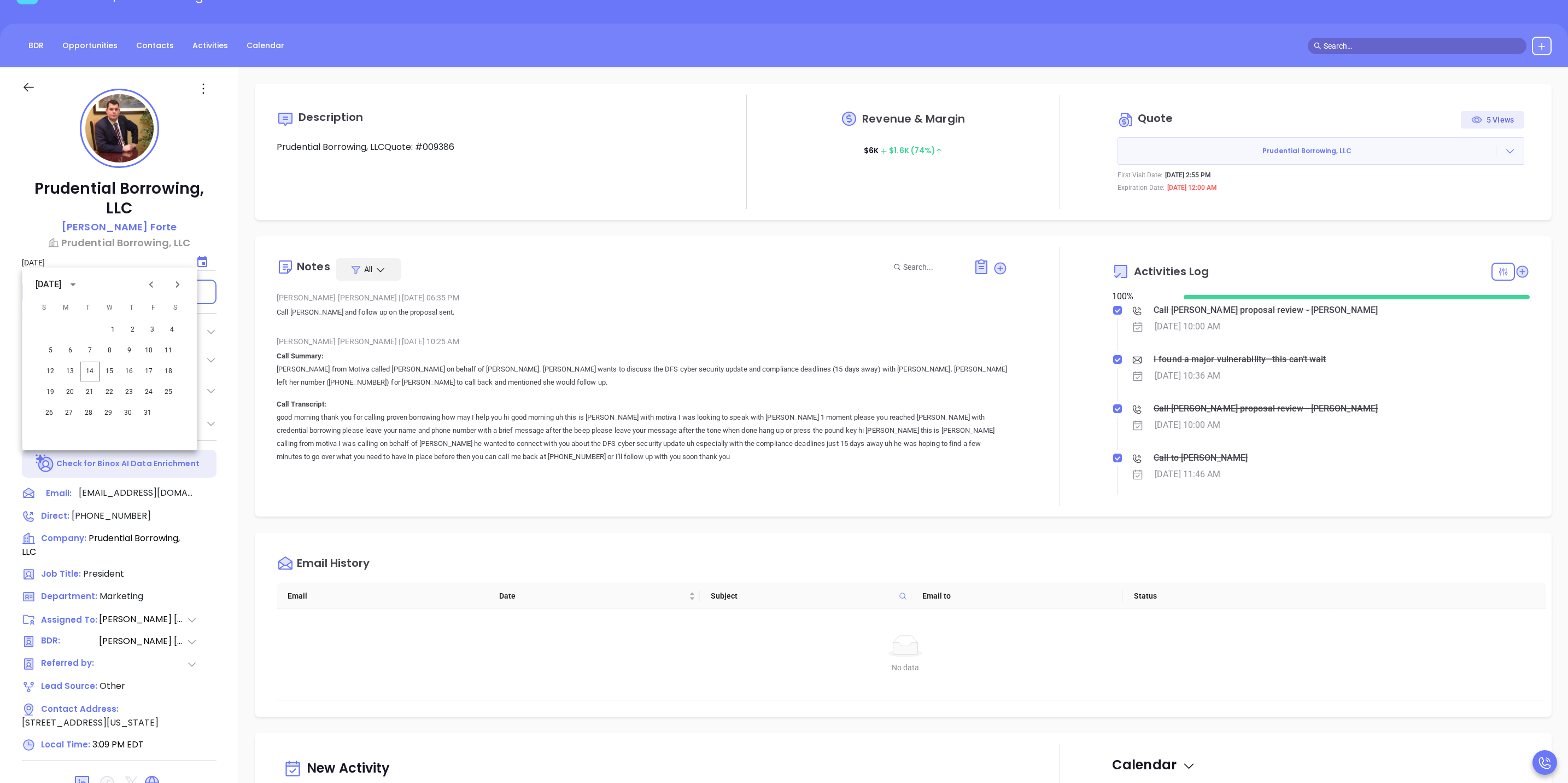
click at [171, 284] on icon "Next month" at bounding box center [177, 284] width 13 height 13
click at [44, 437] on button "30" at bounding box center [44, 433] width 19 height 20
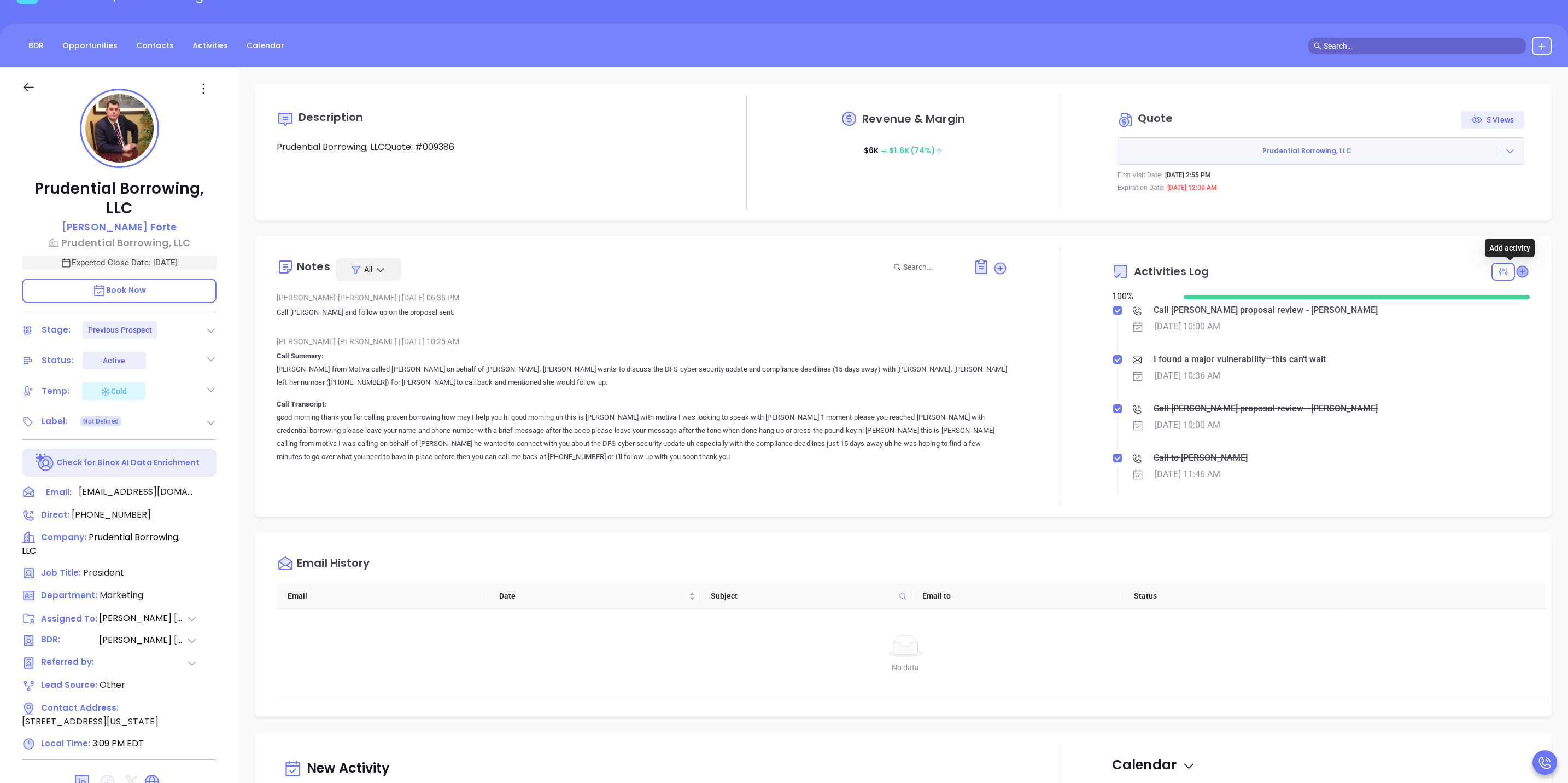
click at [1517, 269] on icon at bounding box center [1523, 271] width 11 height 11
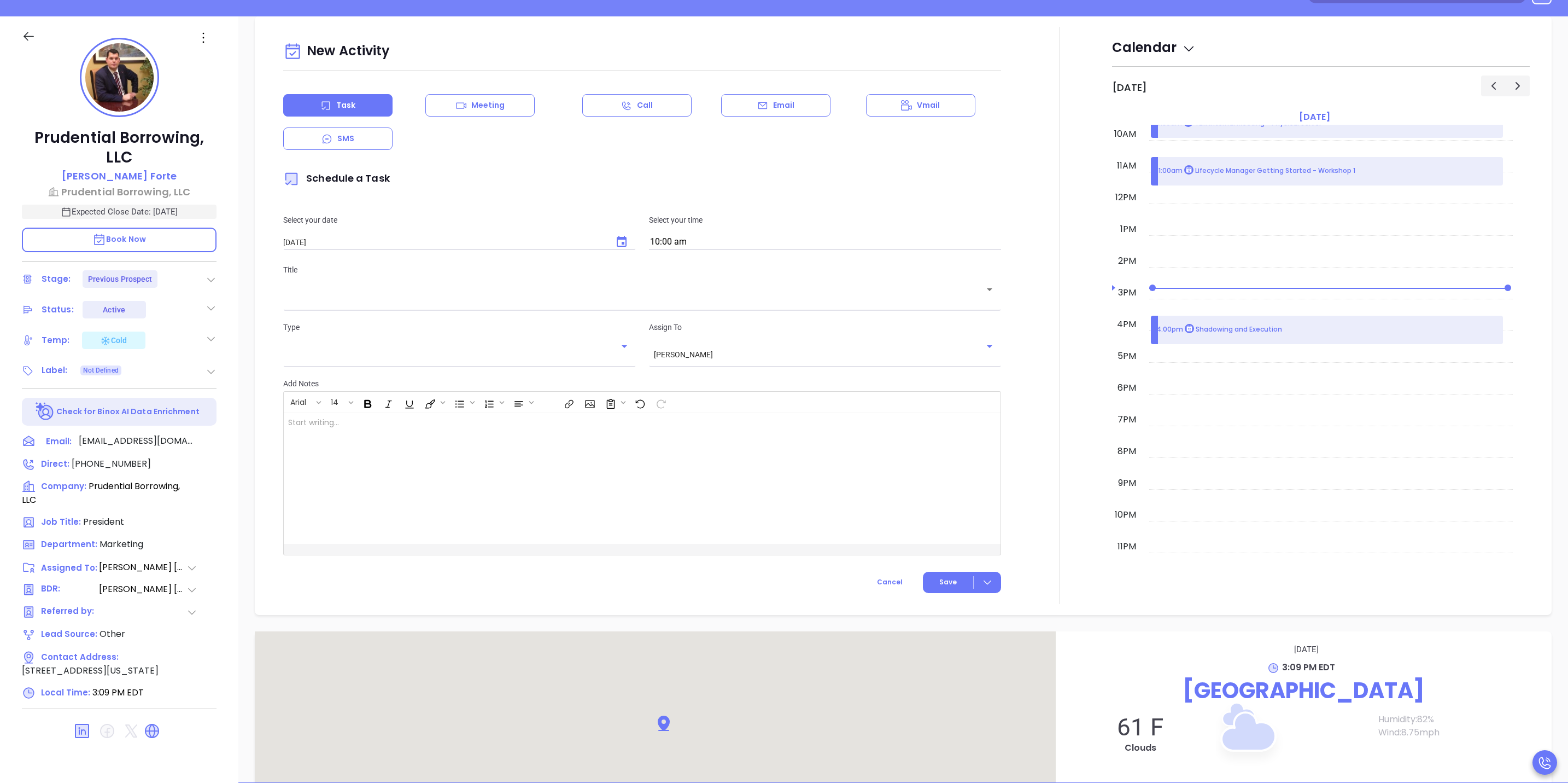
scroll to position [150, 0]
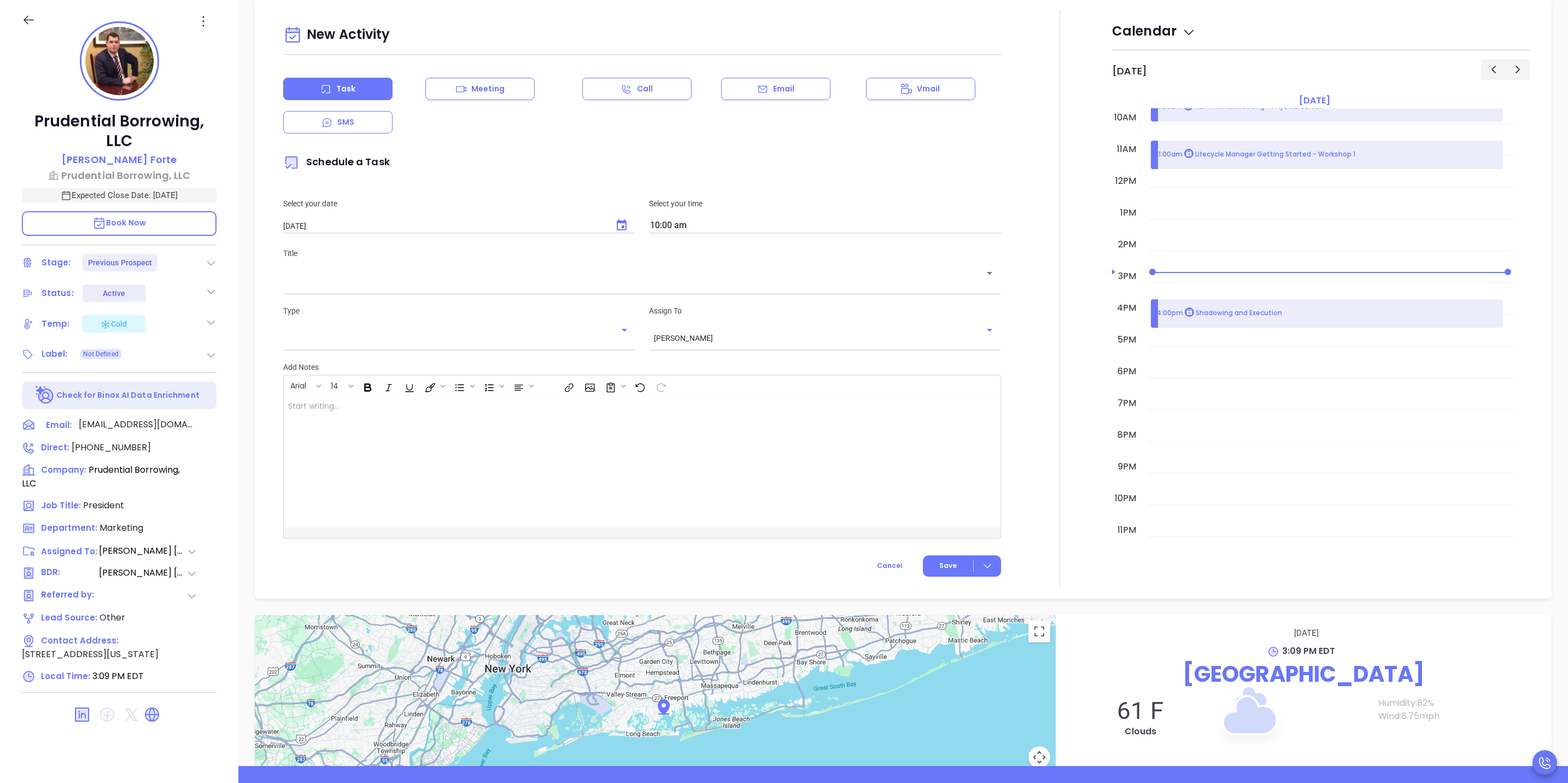
click at [659, 228] on input "10:00 am" at bounding box center [824, 226] width 352 height 15
click at [684, 290] on button "10:15 am" at bounding box center [734, 290] width 170 height 23
type input "10:15 am"
click at [466, 281] on input "text" at bounding box center [633, 281] width 692 height 10
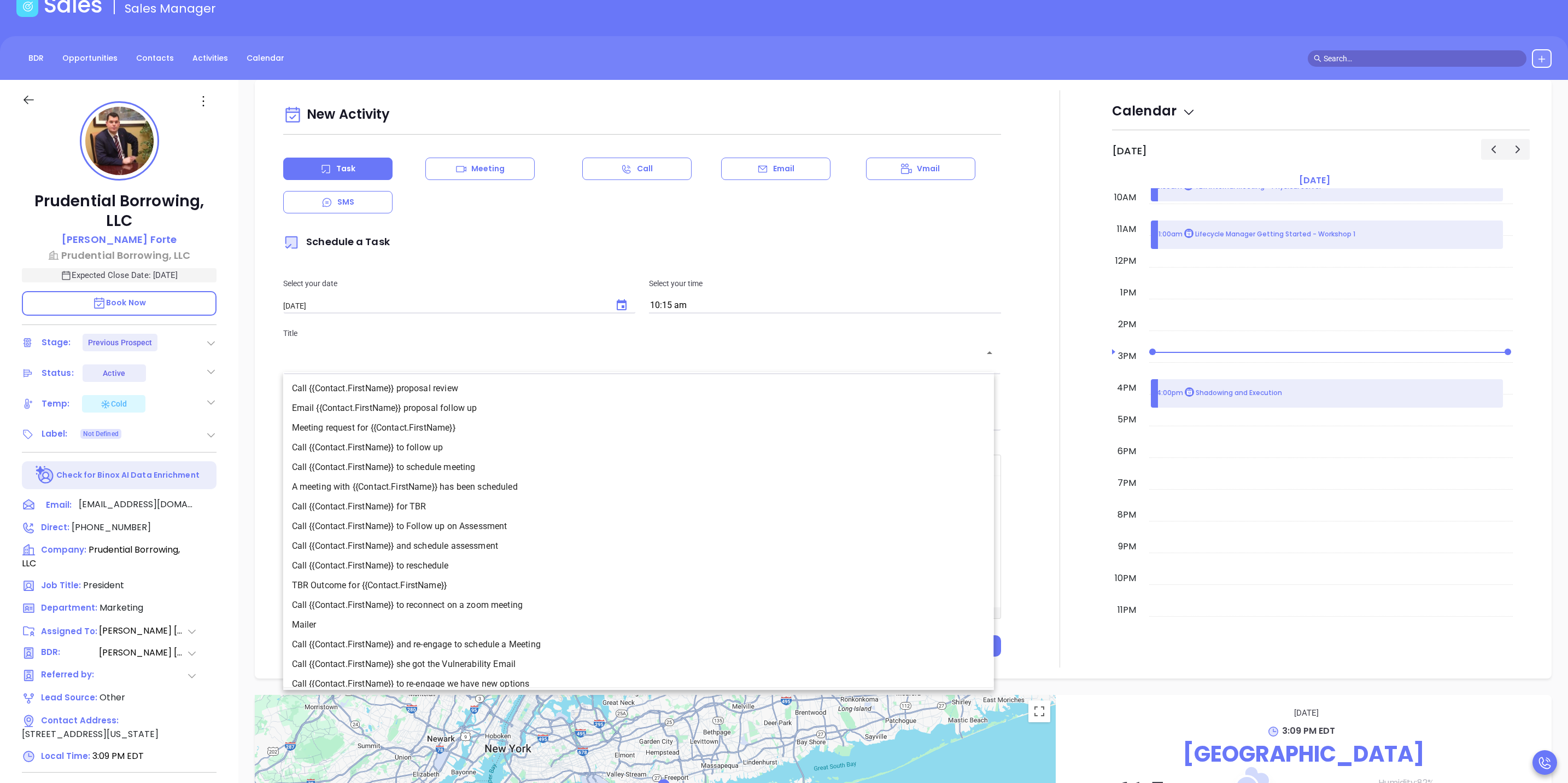
scroll to position [0, 0]
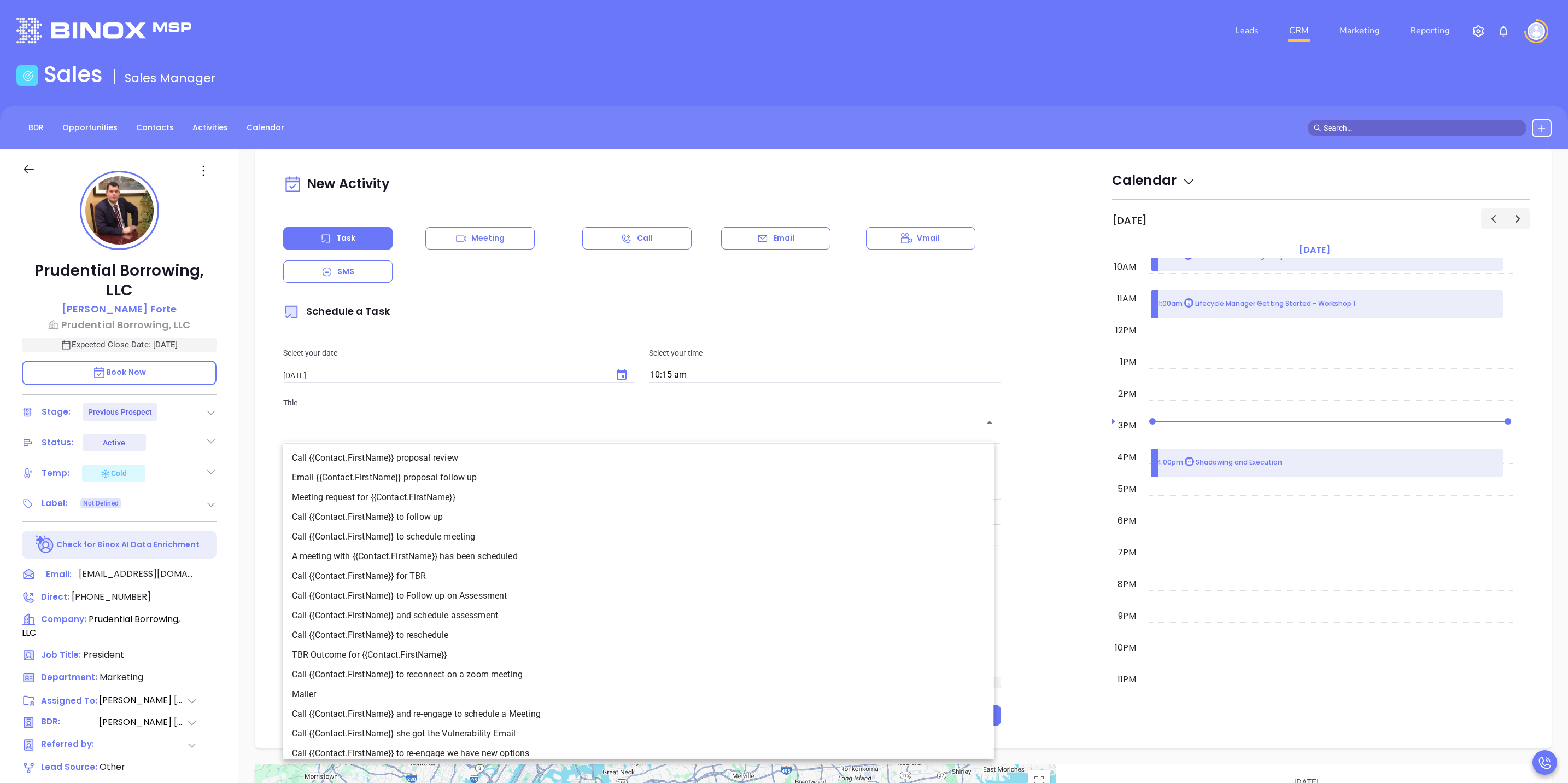
click at [455, 457] on li "Call {{Contact.FirstName}} proposal review" at bounding box center [639, 457] width 711 height 20
type input "Call [PERSON_NAME] proposal review"
type input "Call"
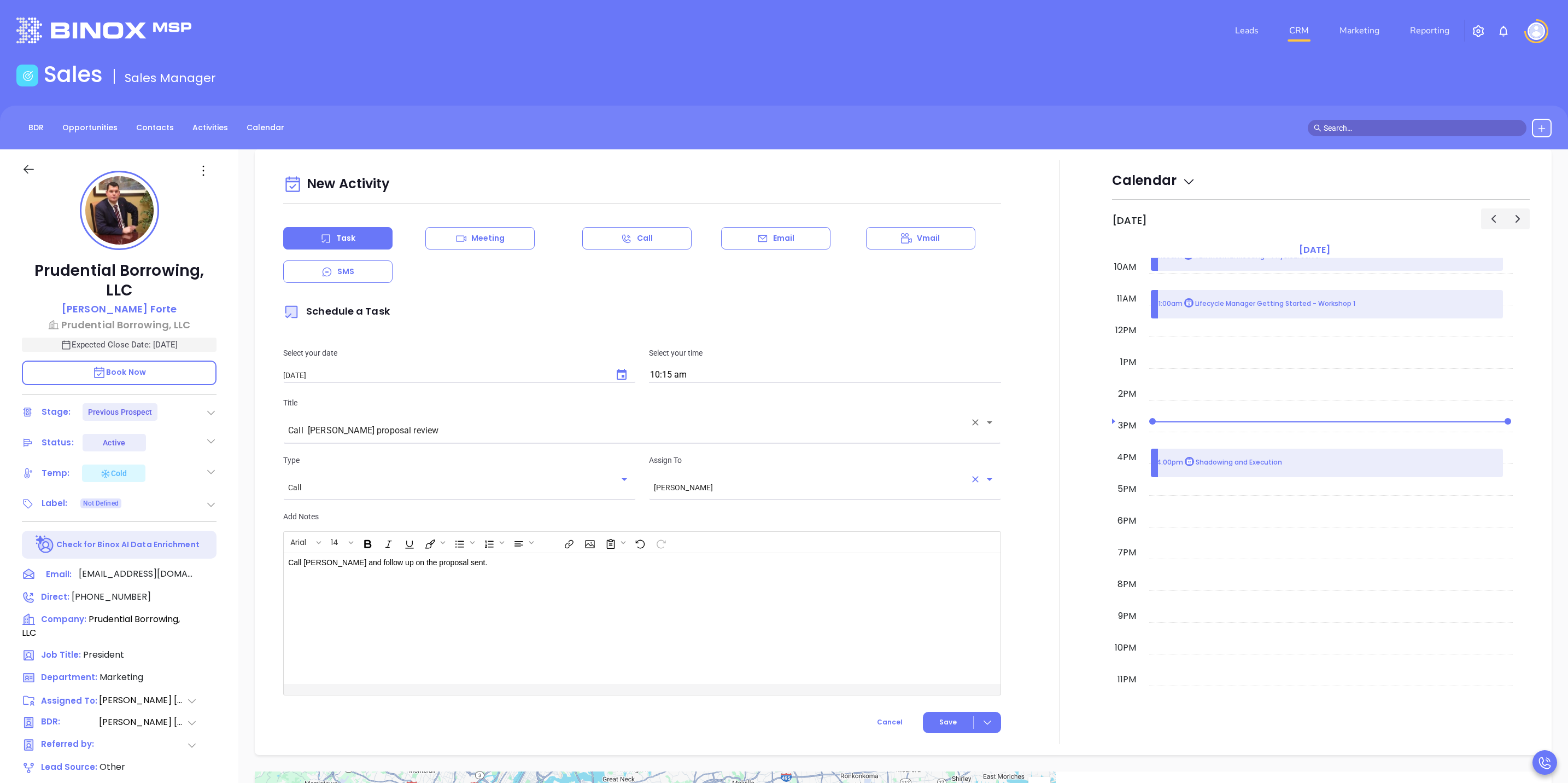
click at [758, 489] on input "[PERSON_NAME]" at bounding box center [810, 487] width 312 height 9
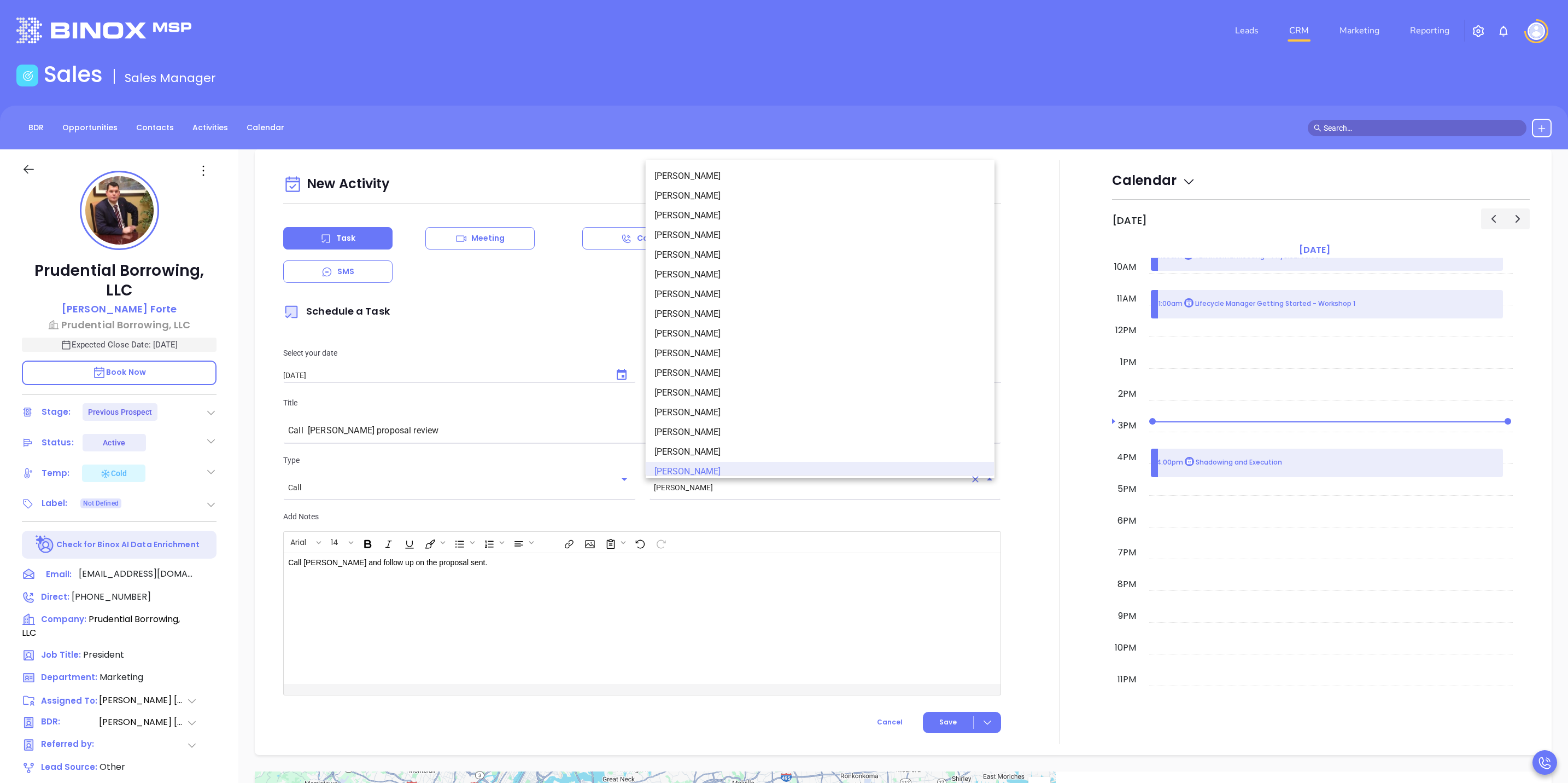
scroll to position [7, 0]
click at [716, 176] on li "[PERSON_NAME]" at bounding box center [821, 169] width 349 height 20
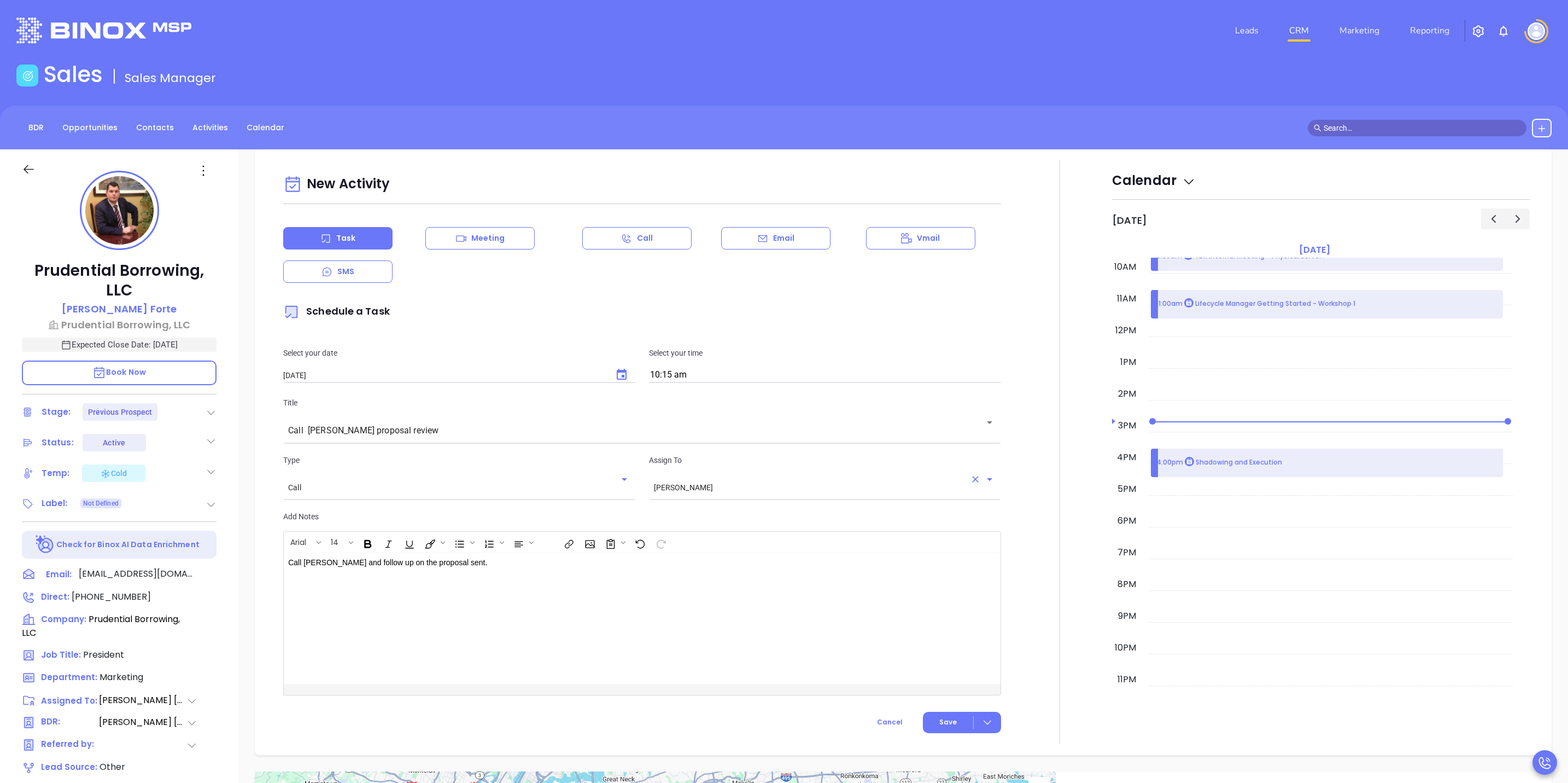
click at [745, 494] on div "[PERSON_NAME] ​" at bounding box center [824, 487] width 352 height 20
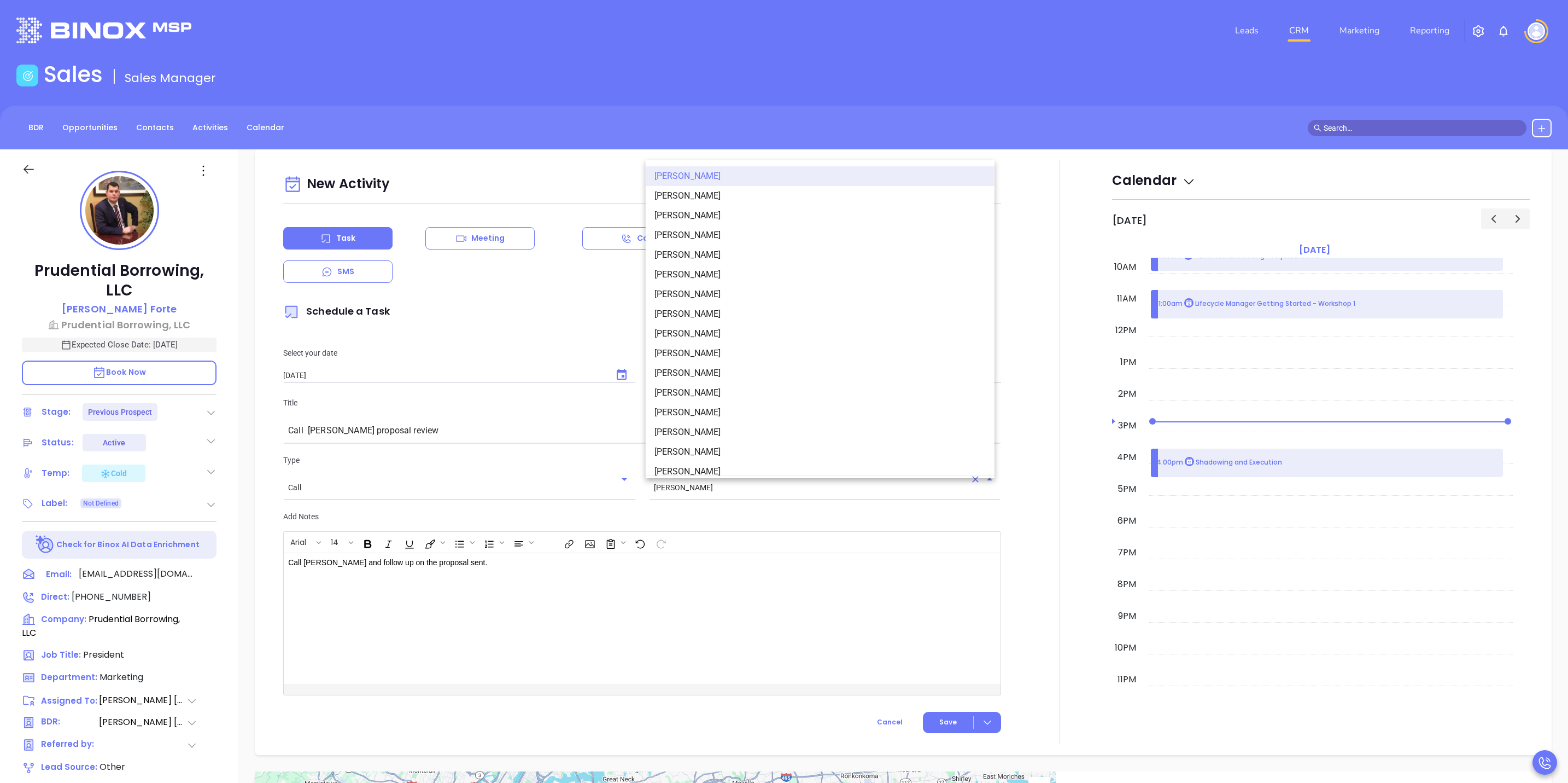
click at [706, 201] on li "[PERSON_NAME]" at bounding box center [821, 195] width 349 height 20
type input "[PERSON_NAME]"
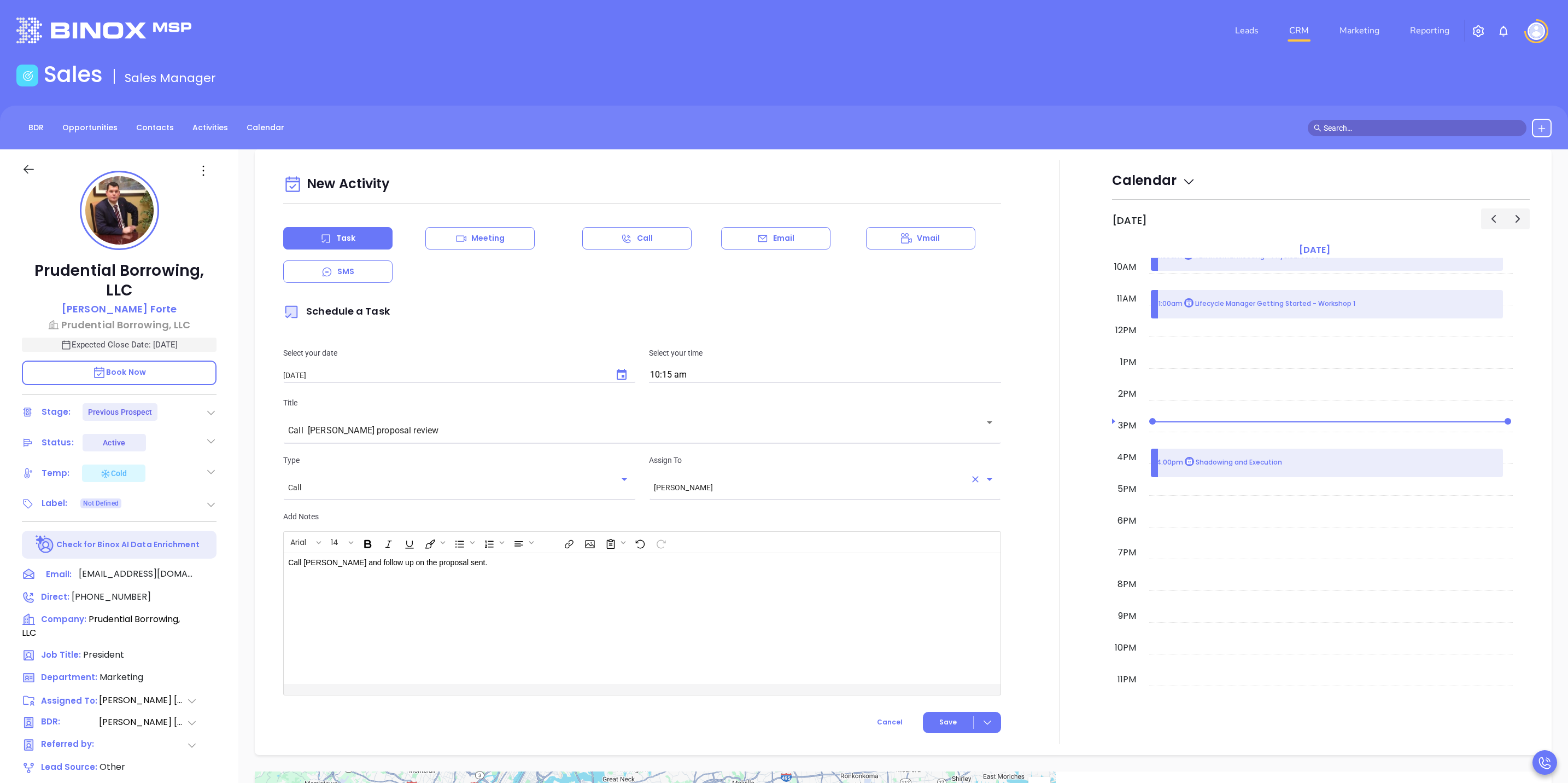
scroll to position [749, 0]
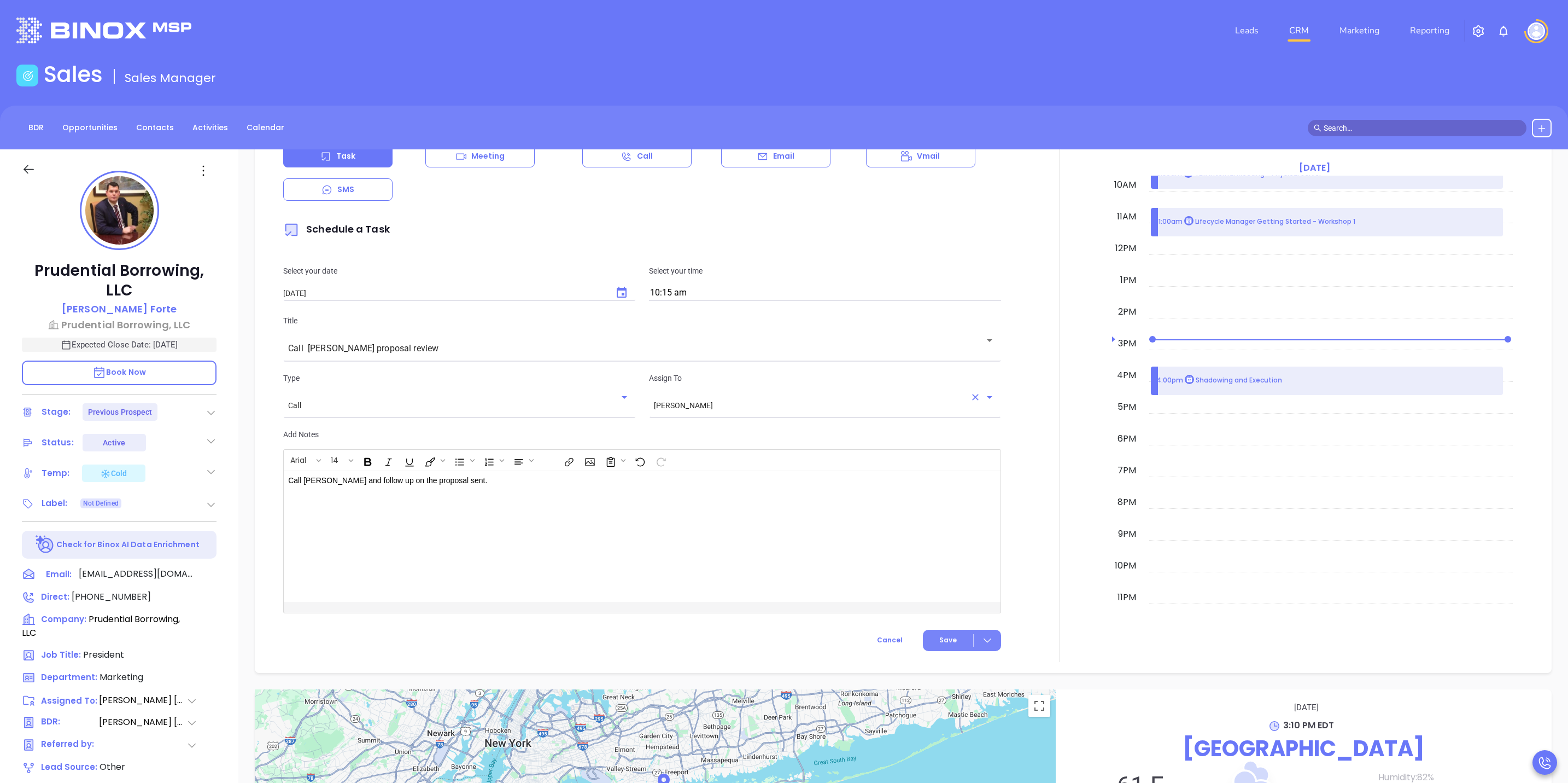
click at [982, 642] on icon at bounding box center [988, 640] width 11 height 11
click at [956, 668] on div "Save & Add to Calendar" at bounding box center [936, 664] width 97 height 12
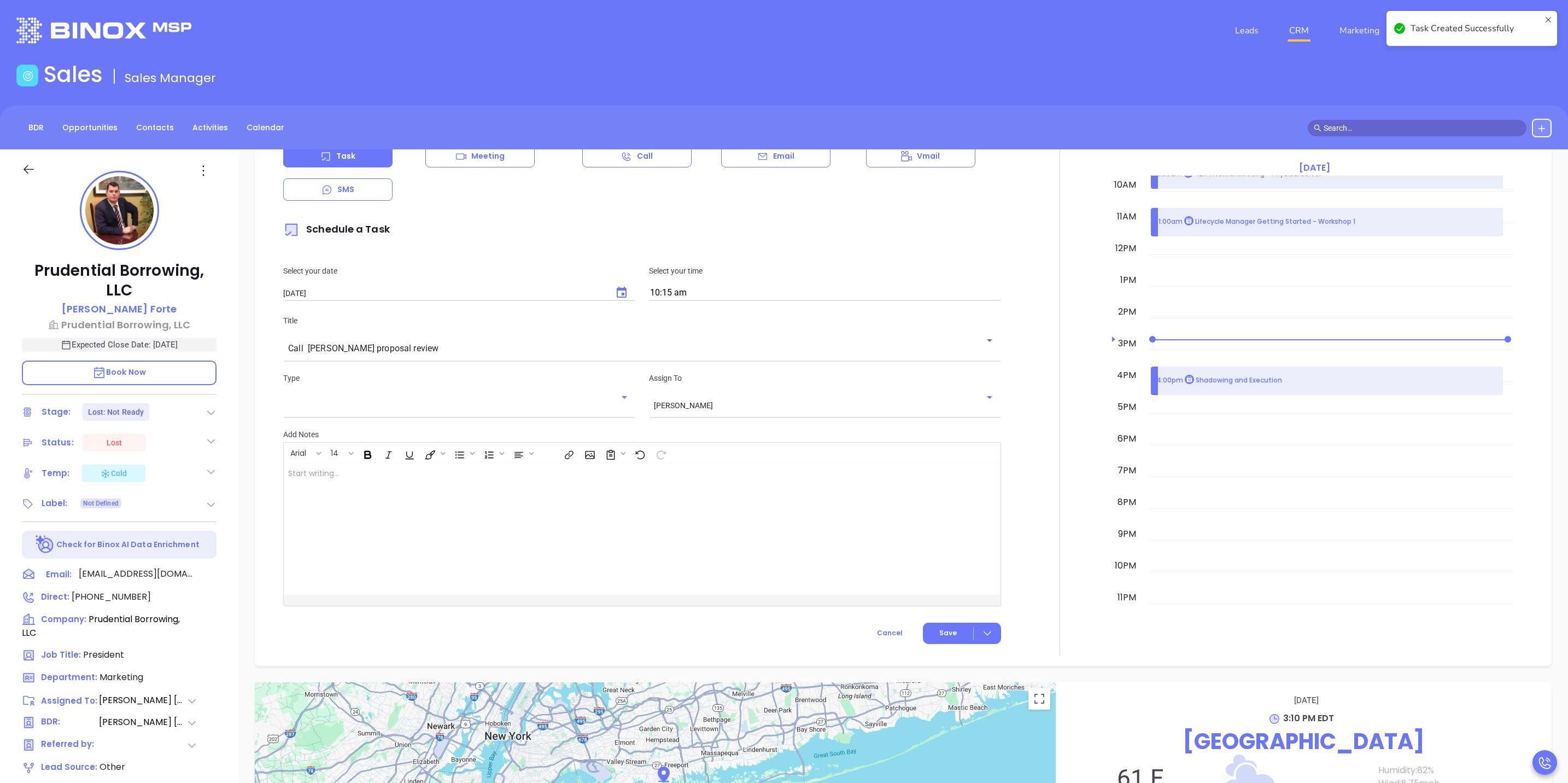
checkbox input "false"
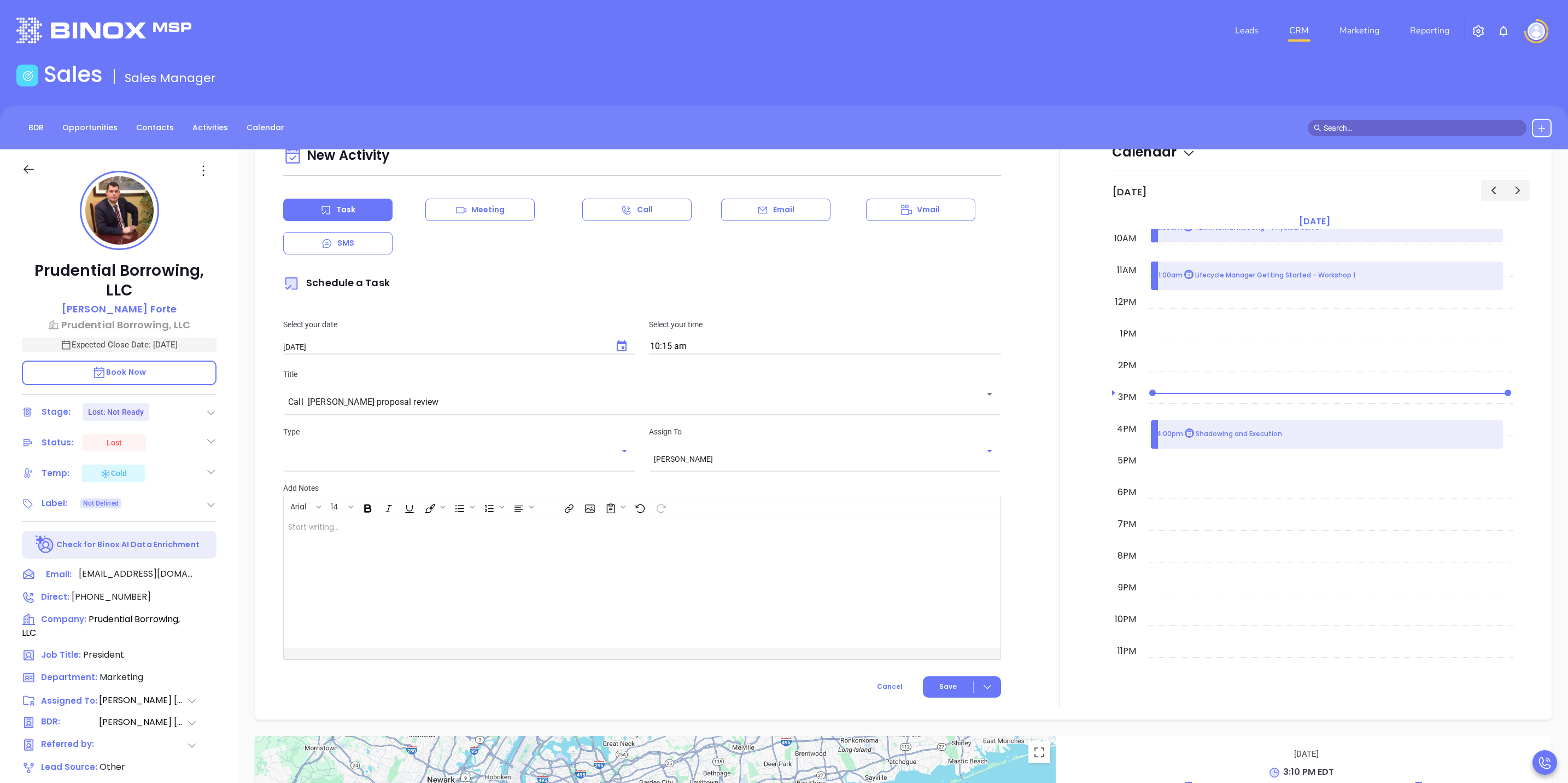
scroll to position [666, 0]
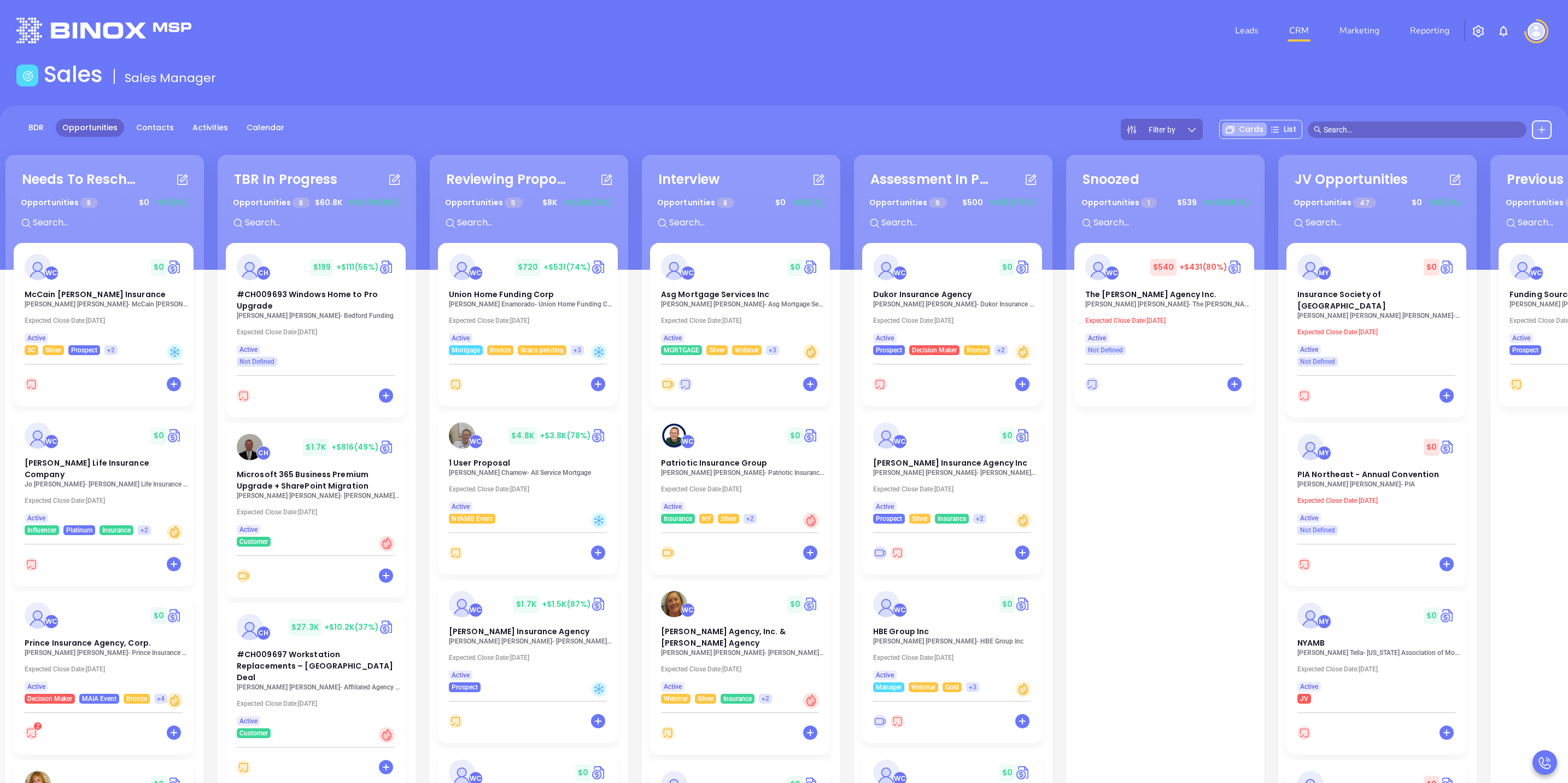
scroll to position [0, 179]
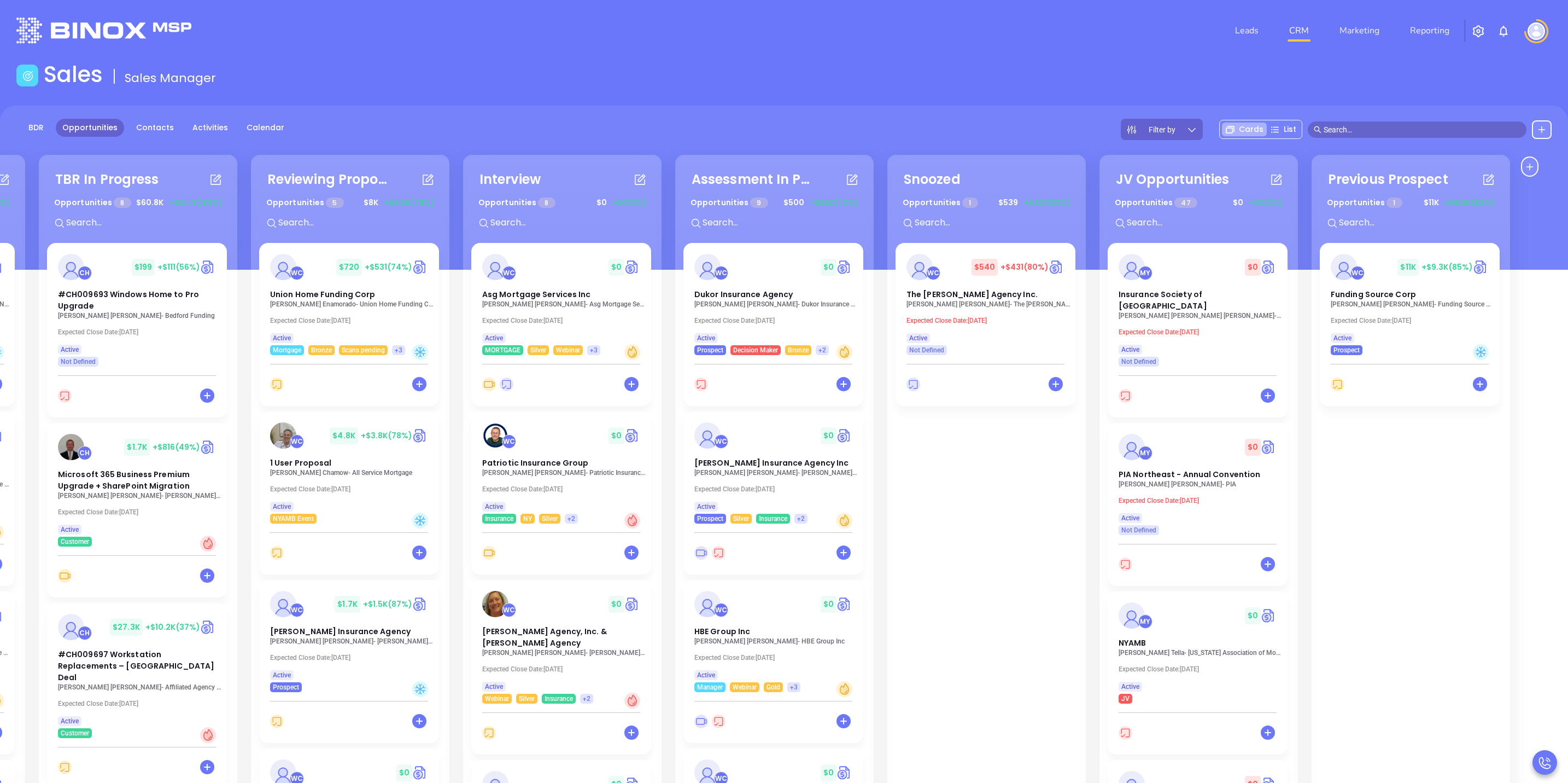
click at [1419, 307] on p "[PERSON_NAME] - Funding Source Corp" at bounding box center [1413, 304] width 164 height 7
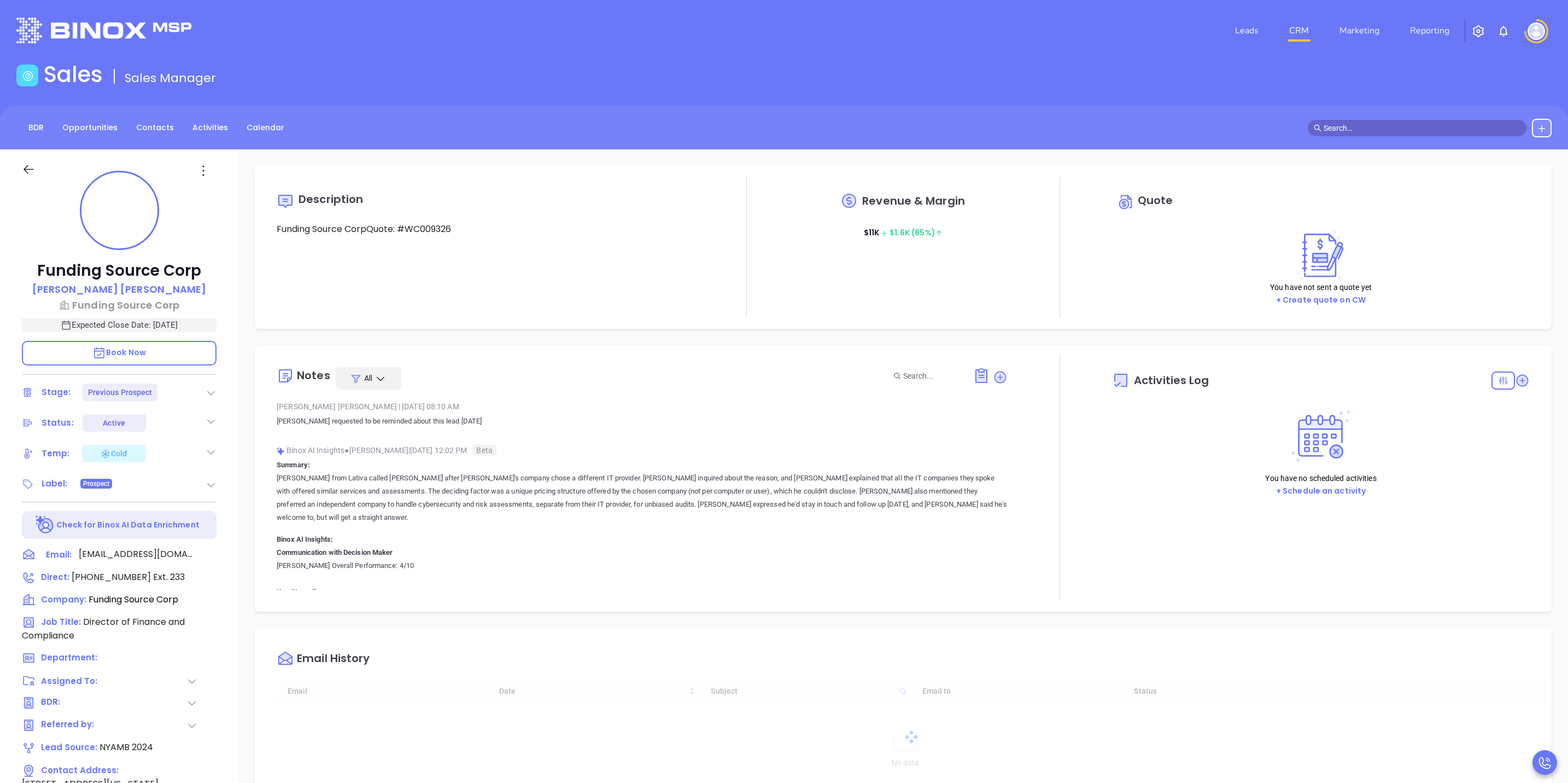
type input "[DATE]"
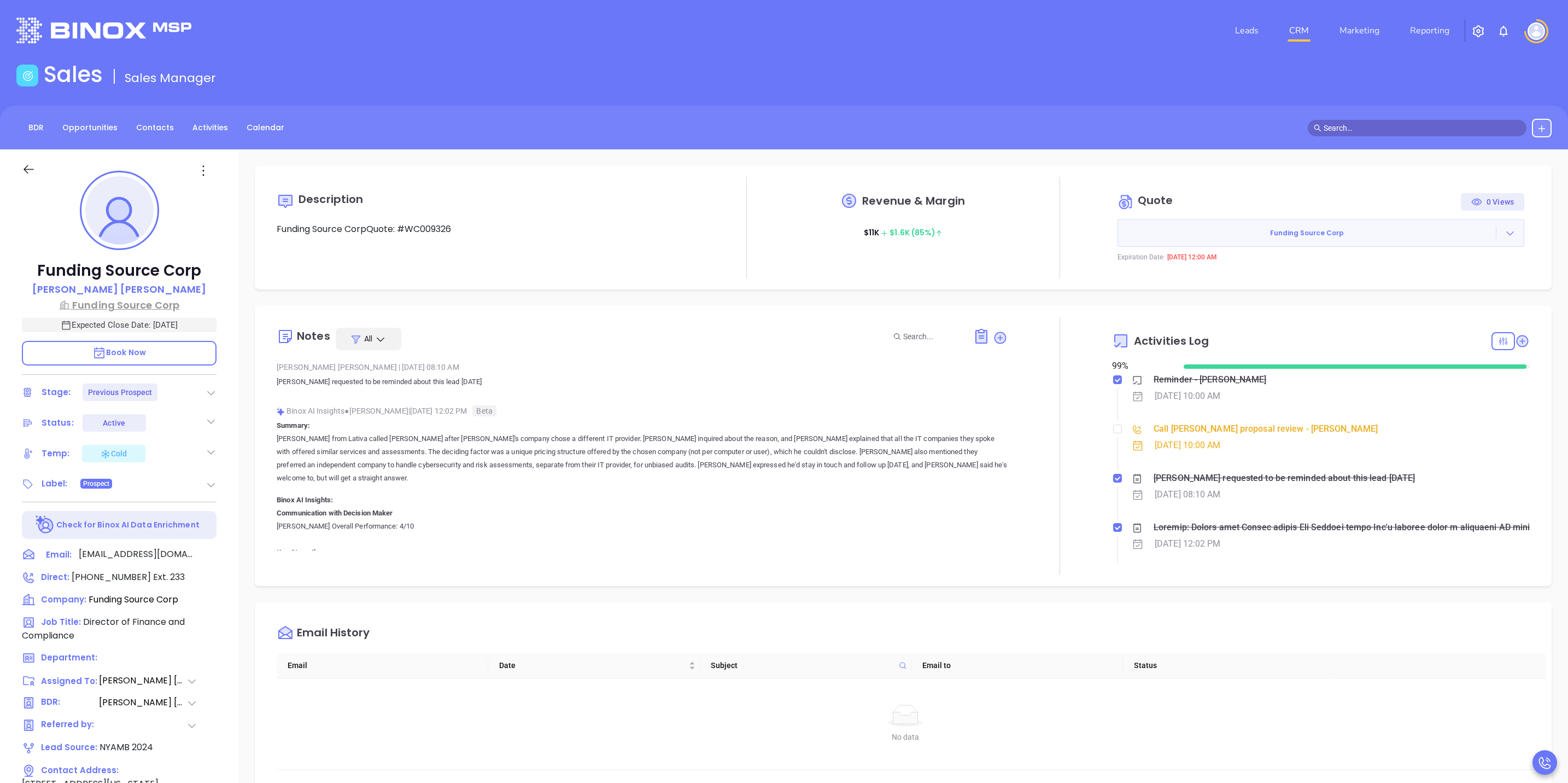
scroll to position [318, 0]
type input "[PERSON_NAME]"
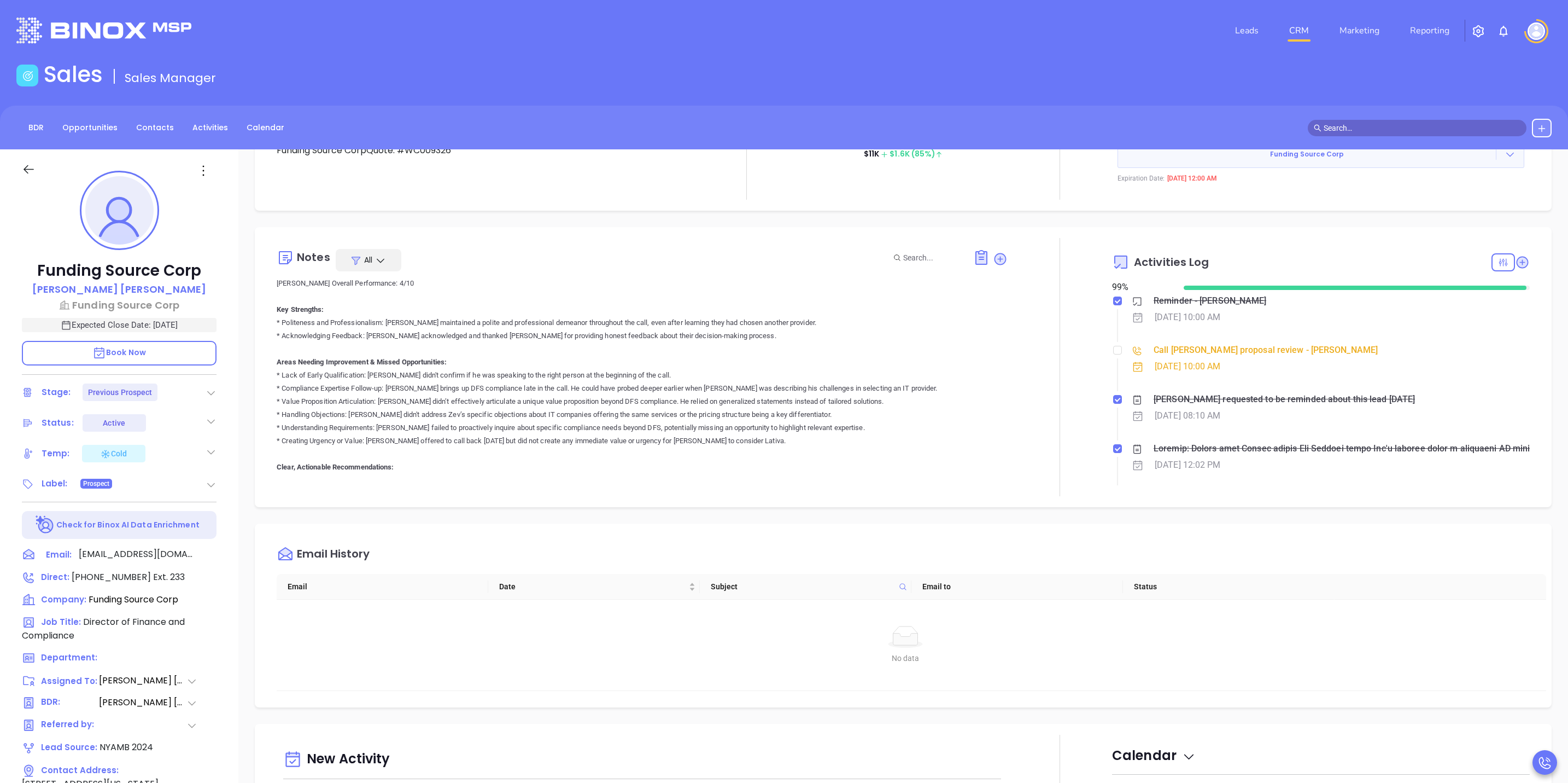
scroll to position [0, 0]
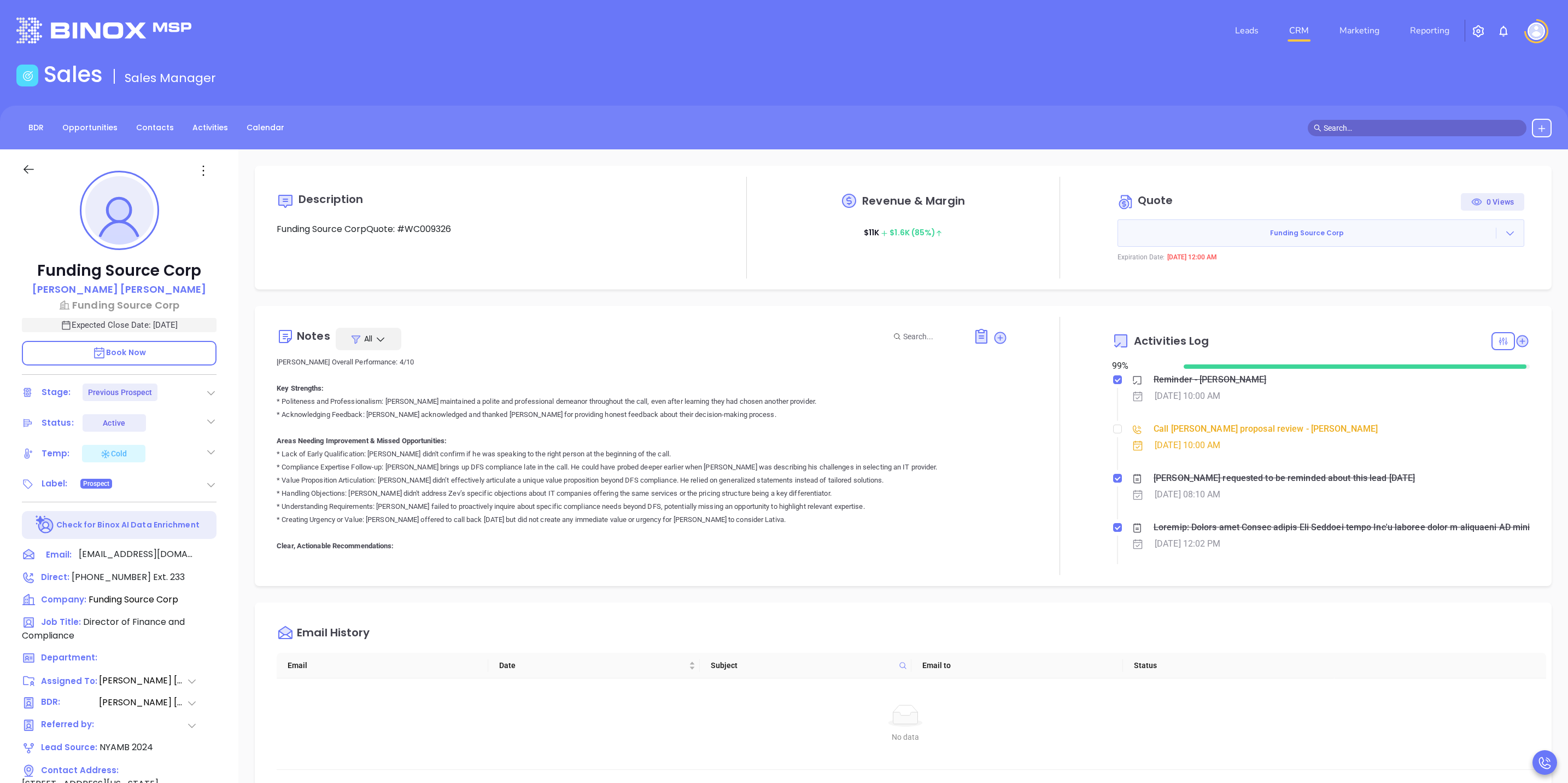
click at [1199, 428] on div "Call [PERSON_NAME] proposal review - [PERSON_NAME]" at bounding box center [1265, 429] width 224 height 17
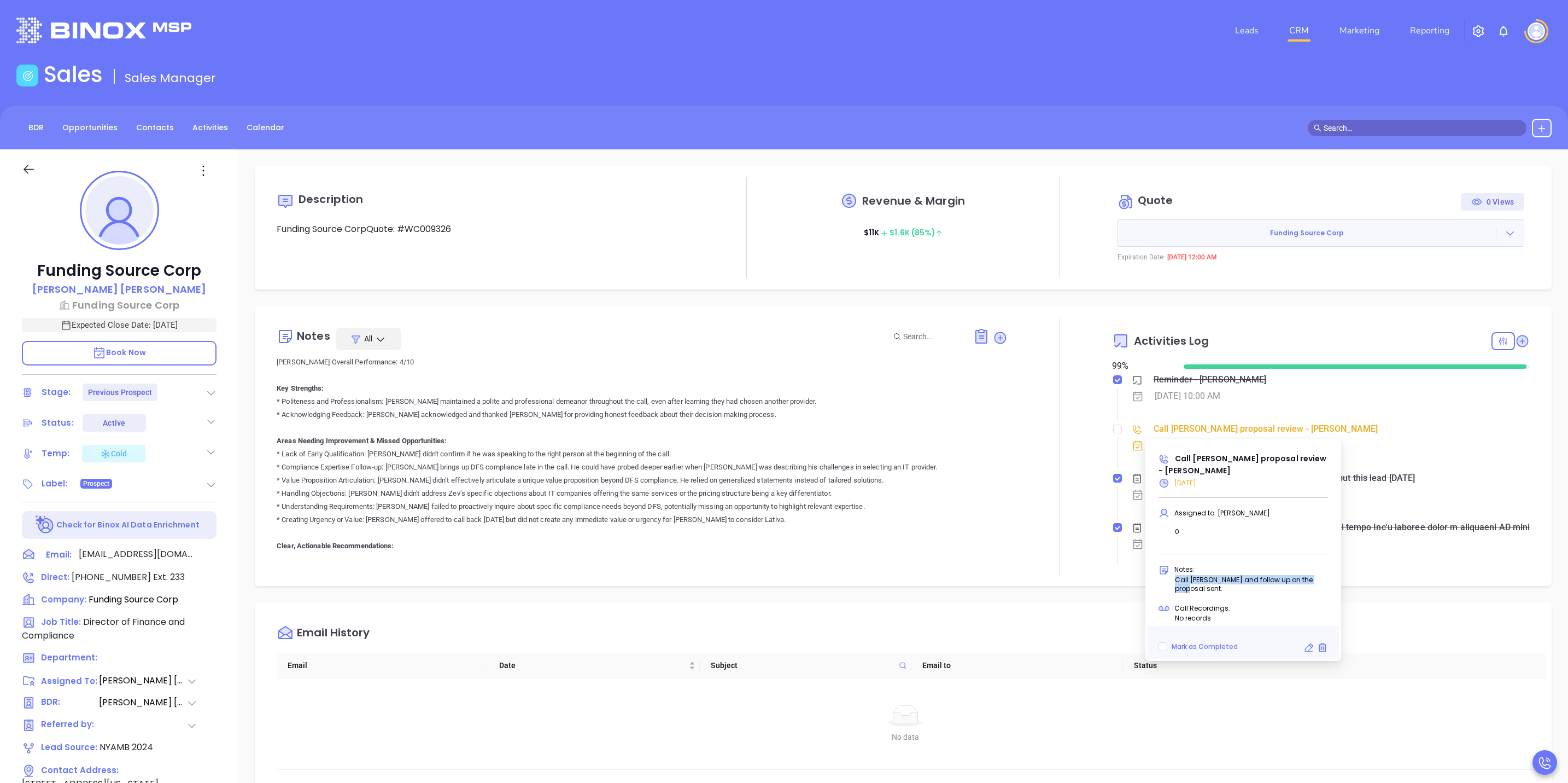
drag, startPoint x: 1175, startPoint y: 567, endPoint x: 1324, endPoint y: 570, distance: 149.0
click at [1324, 576] on p "Call [PERSON_NAME] and follow up on the proposal sent." at bounding box center [1251, 584] width 153 height 18
click at [594, 299] on div "Description Funding Source CorpQuote: #WC009326 Revenue & Margin $ 11K $ 1.6K (…" at bounding box center [903, 532] width 1329 height 766
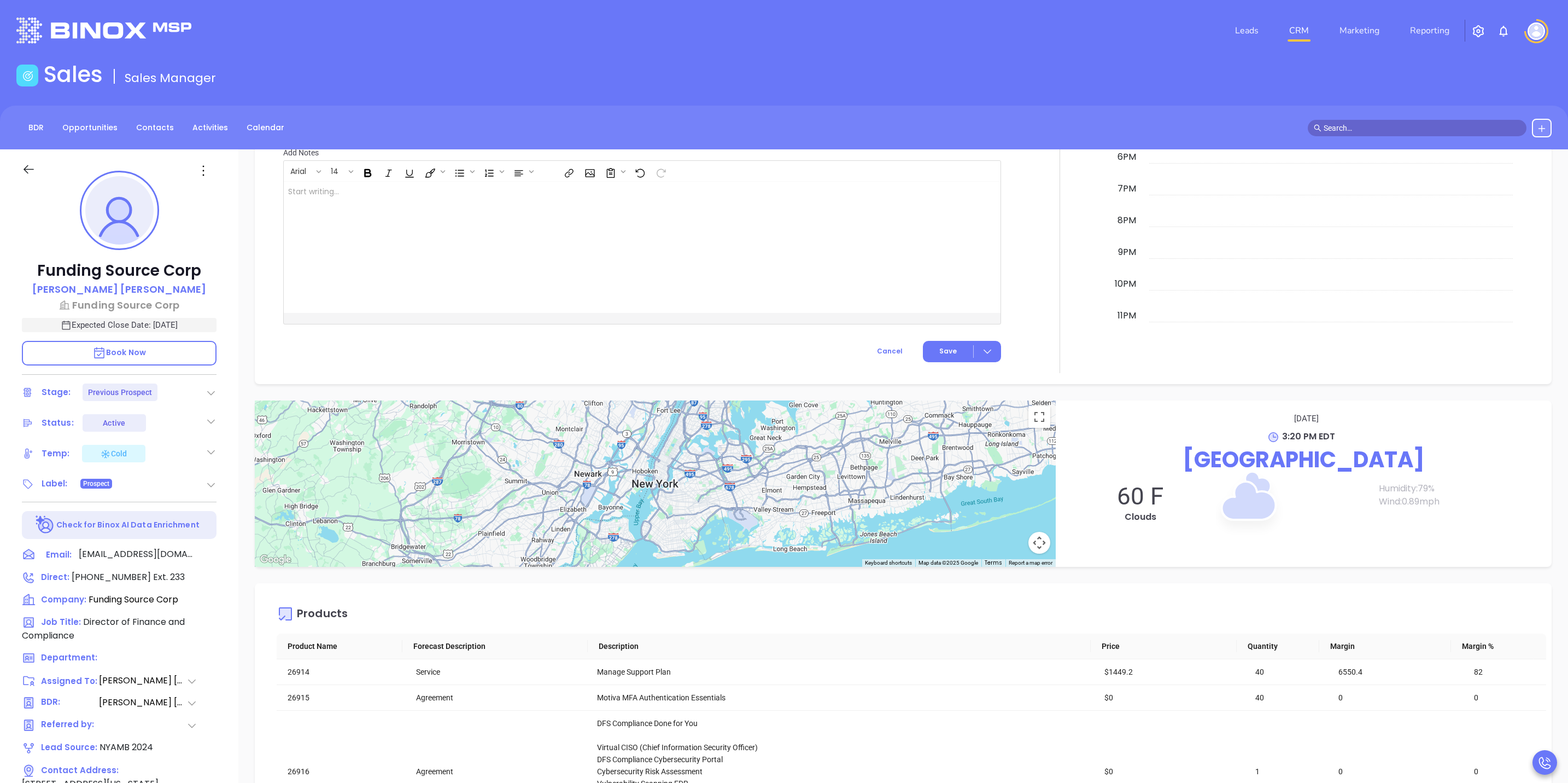
scroll to position [657, 0]
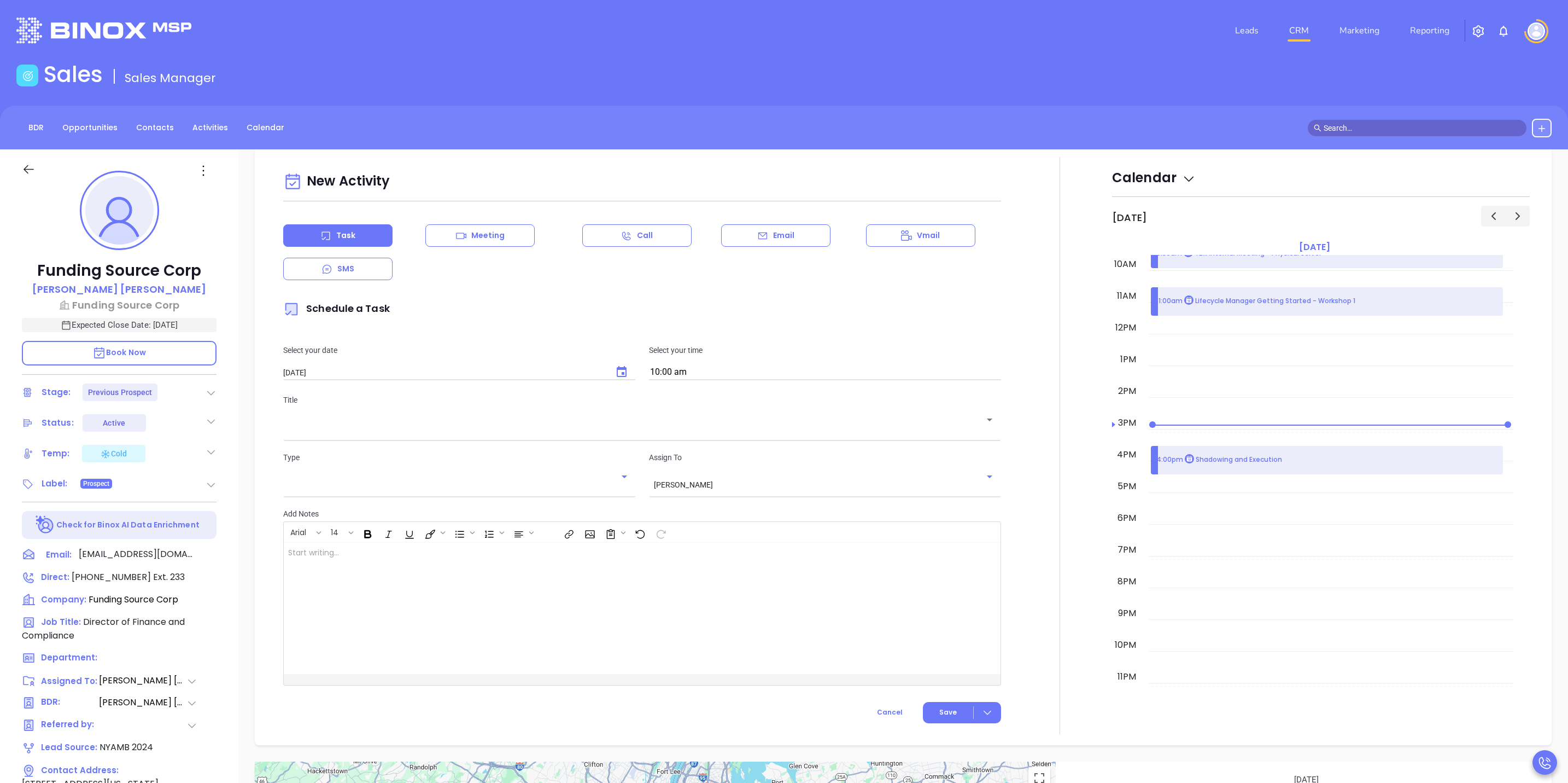
click at [590, 370] on input "[DATE]" at bounding box center [443, 372] width 320 height 9
click at [623, 382] on button "Choose date, selected date is Oct 15, 2025" at bounding box center [622, 372] width 26 height 26
click at [577, 338] on div "Select your date 10/15/2025 ​ Select your time 10:00 am" at bounding box center [641, 362] width 731 height 63
click at [25, 170] on icon at bounding box center [28, 169] width 10 height 8
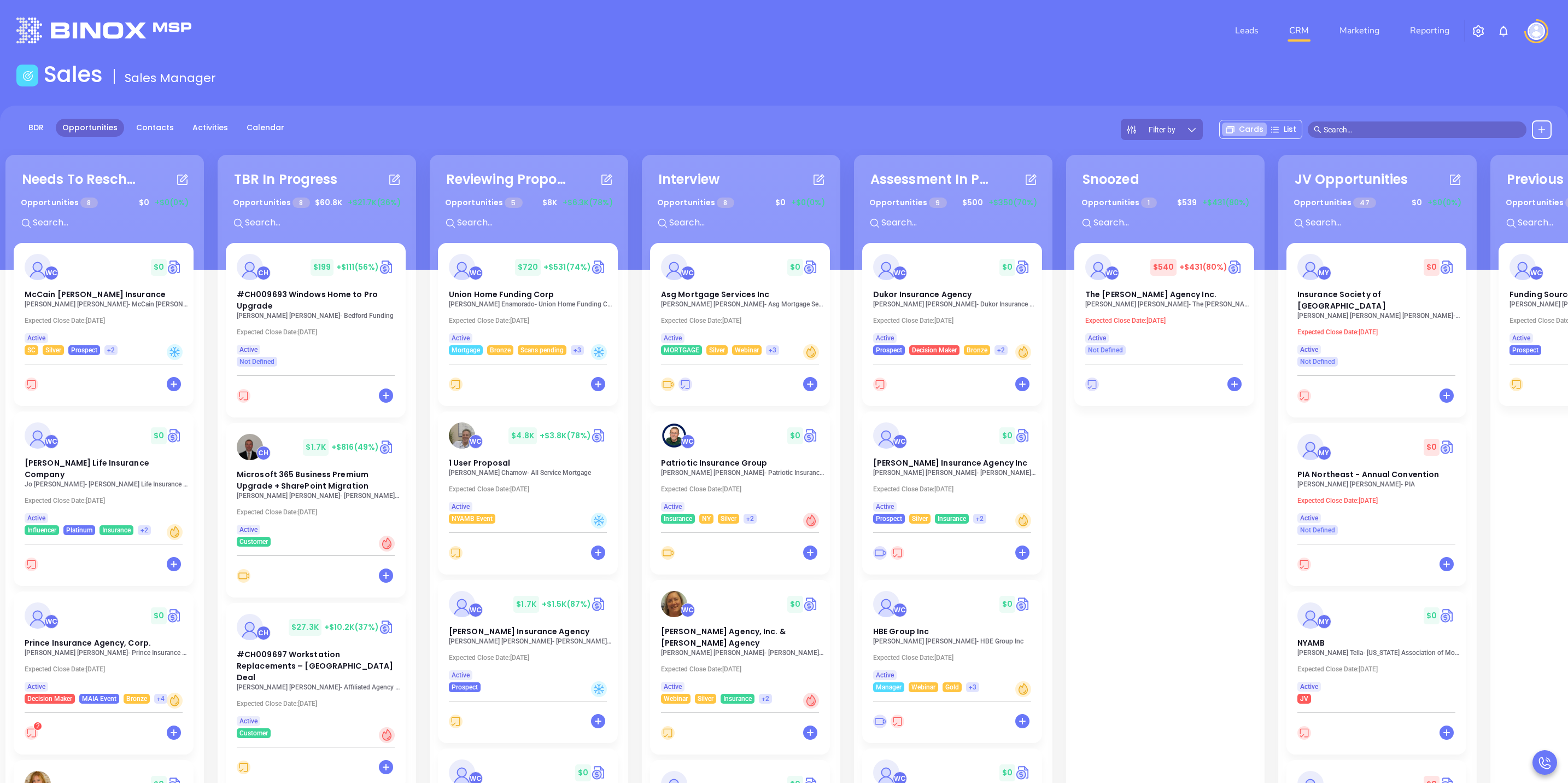
click at [1399, 124] on input "text" at bounding box center [1422, 129] width 197 height 12
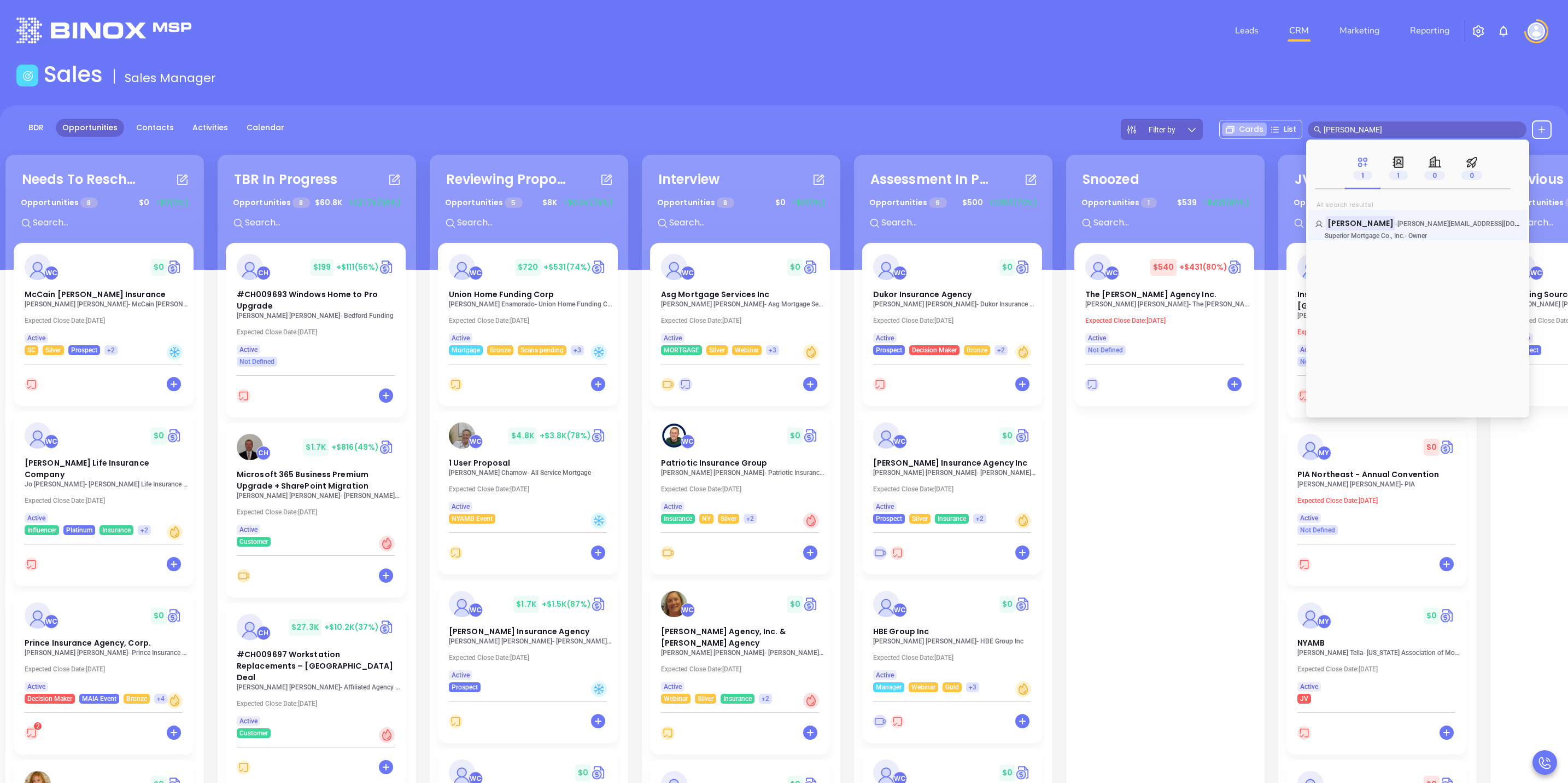
type input "[PERSON_NAME]"
click at [1431, 232] on p "Superior Mortgage Co., Inc. - Owner" at bounding box center [1396, 236] width 164 height 7
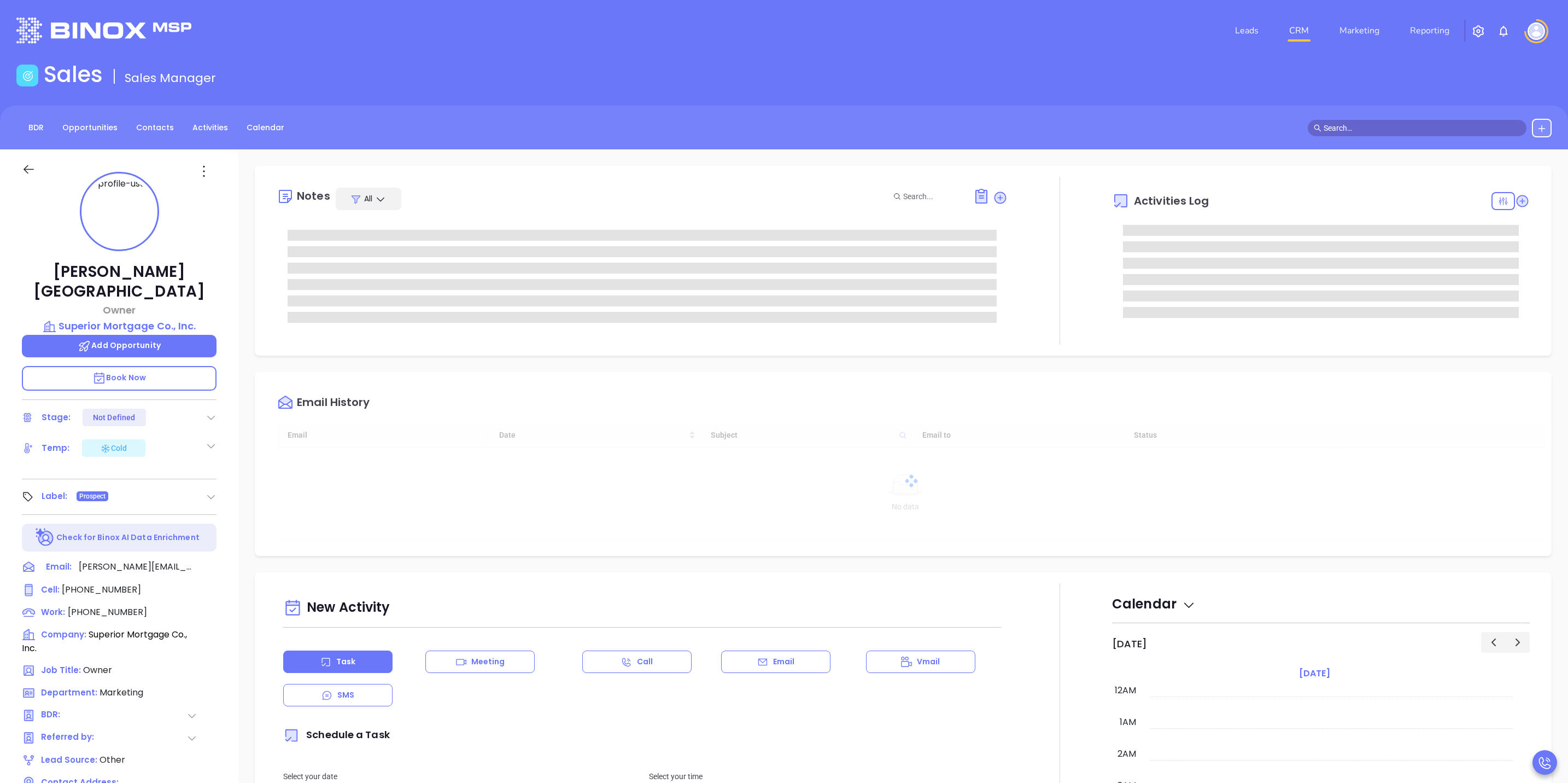
type input "[DATE]"
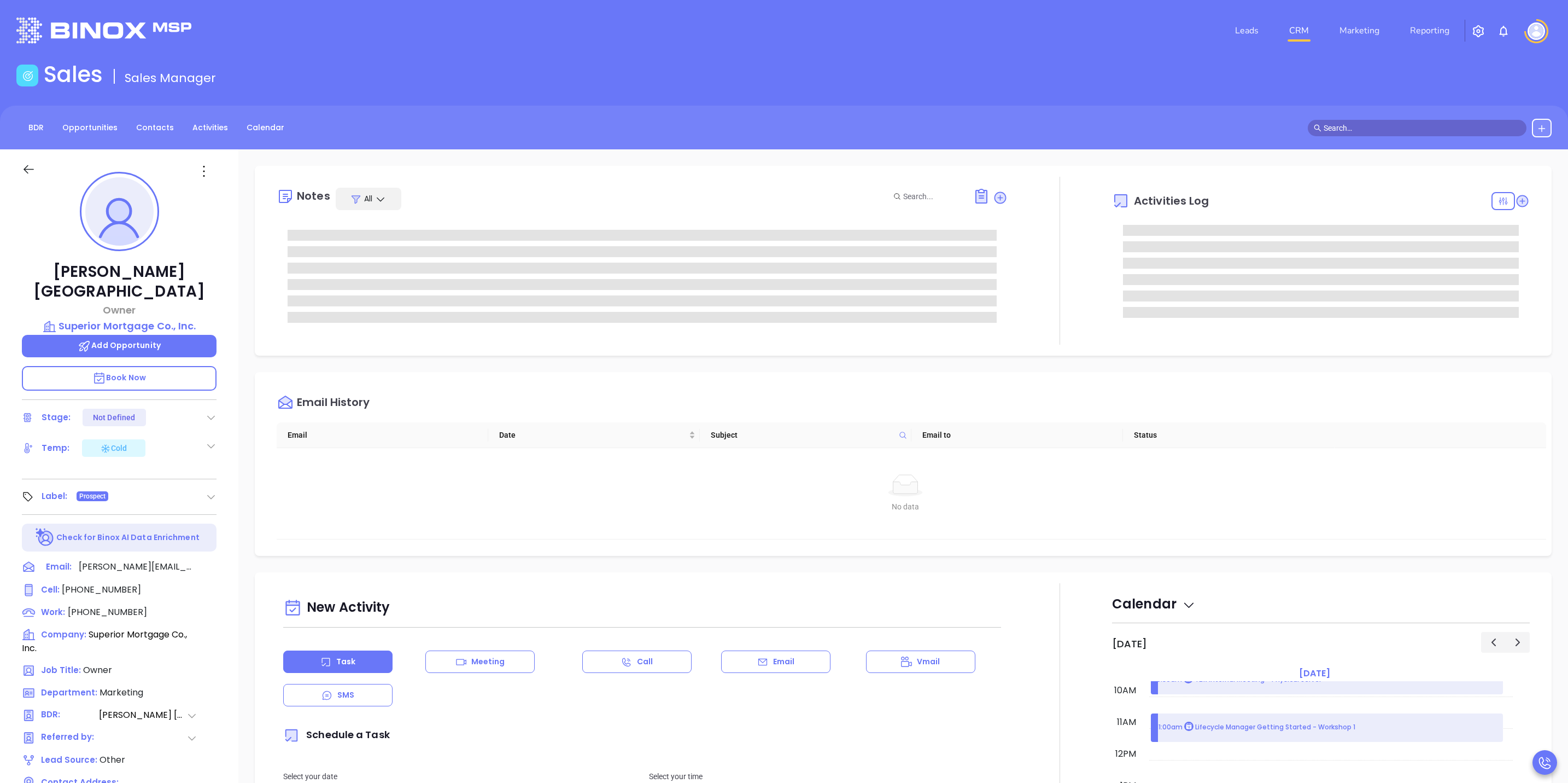
type input "[PERSON_NAME]"
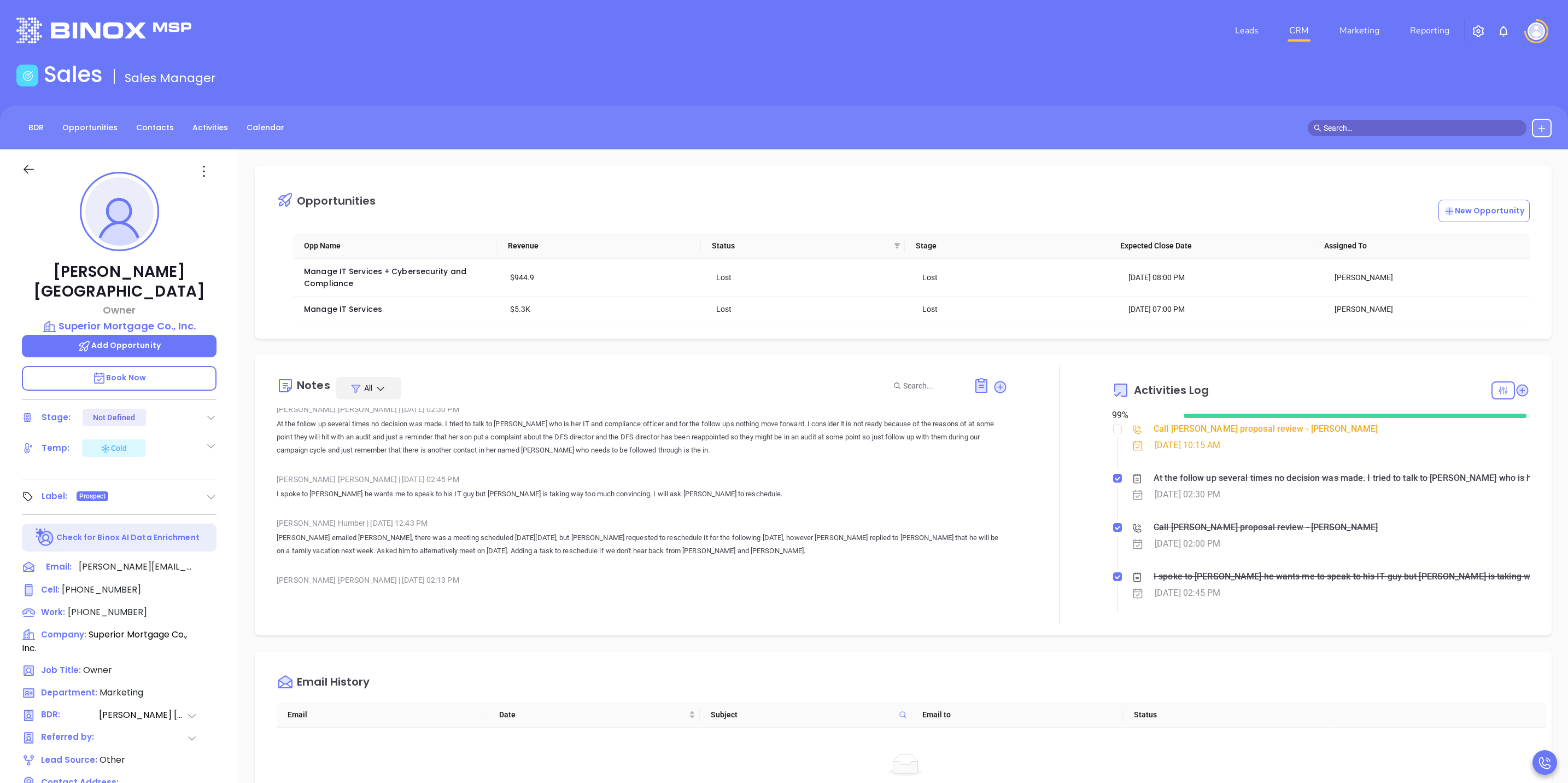
scroll to position [0, 0]
click at [28, 164] on icon at bounding box center [29, 169] width 14 height 14
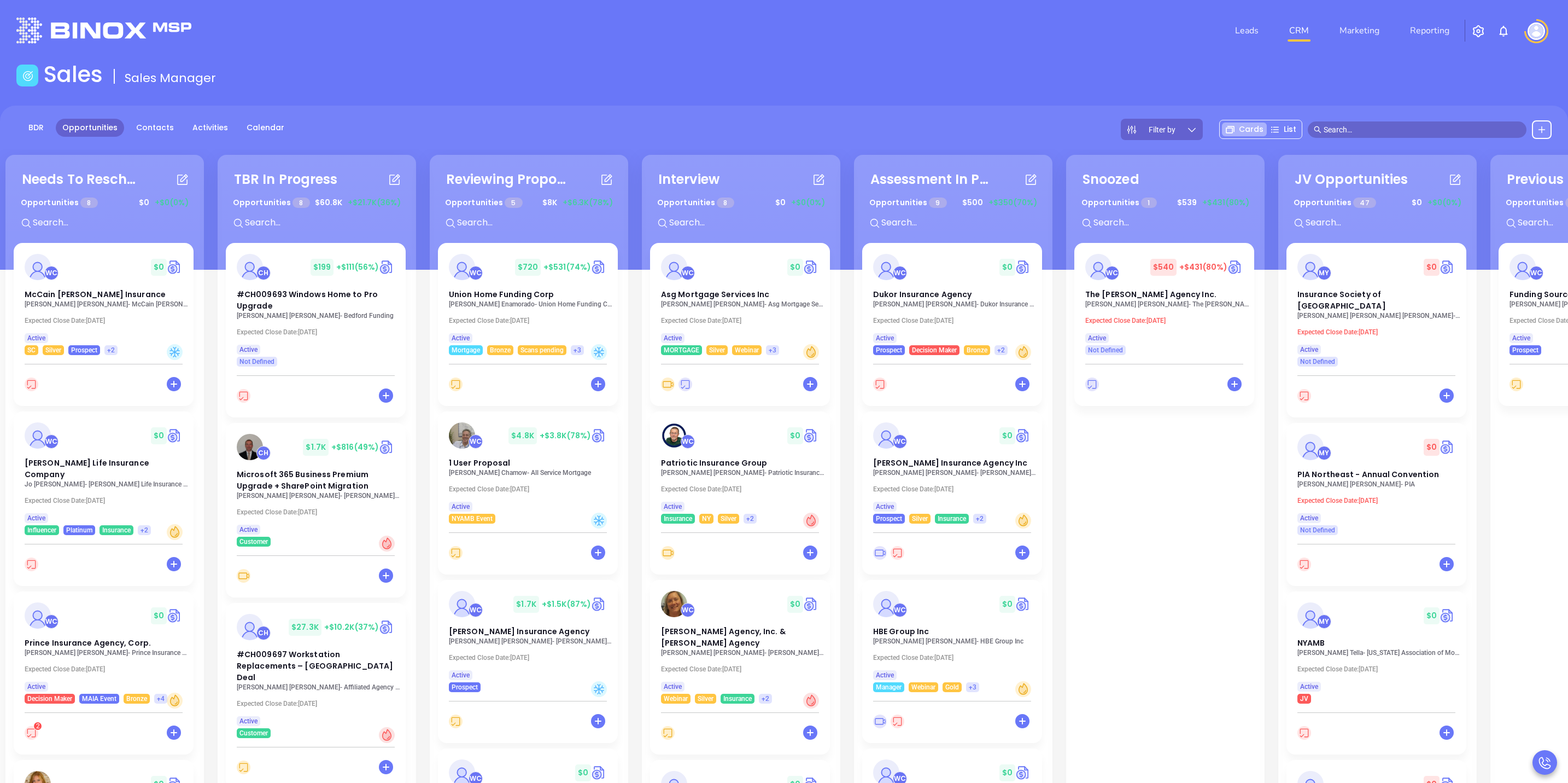
click at [1441, 127] on input "text" at bounding box center [1422, 129] width 197 height 12
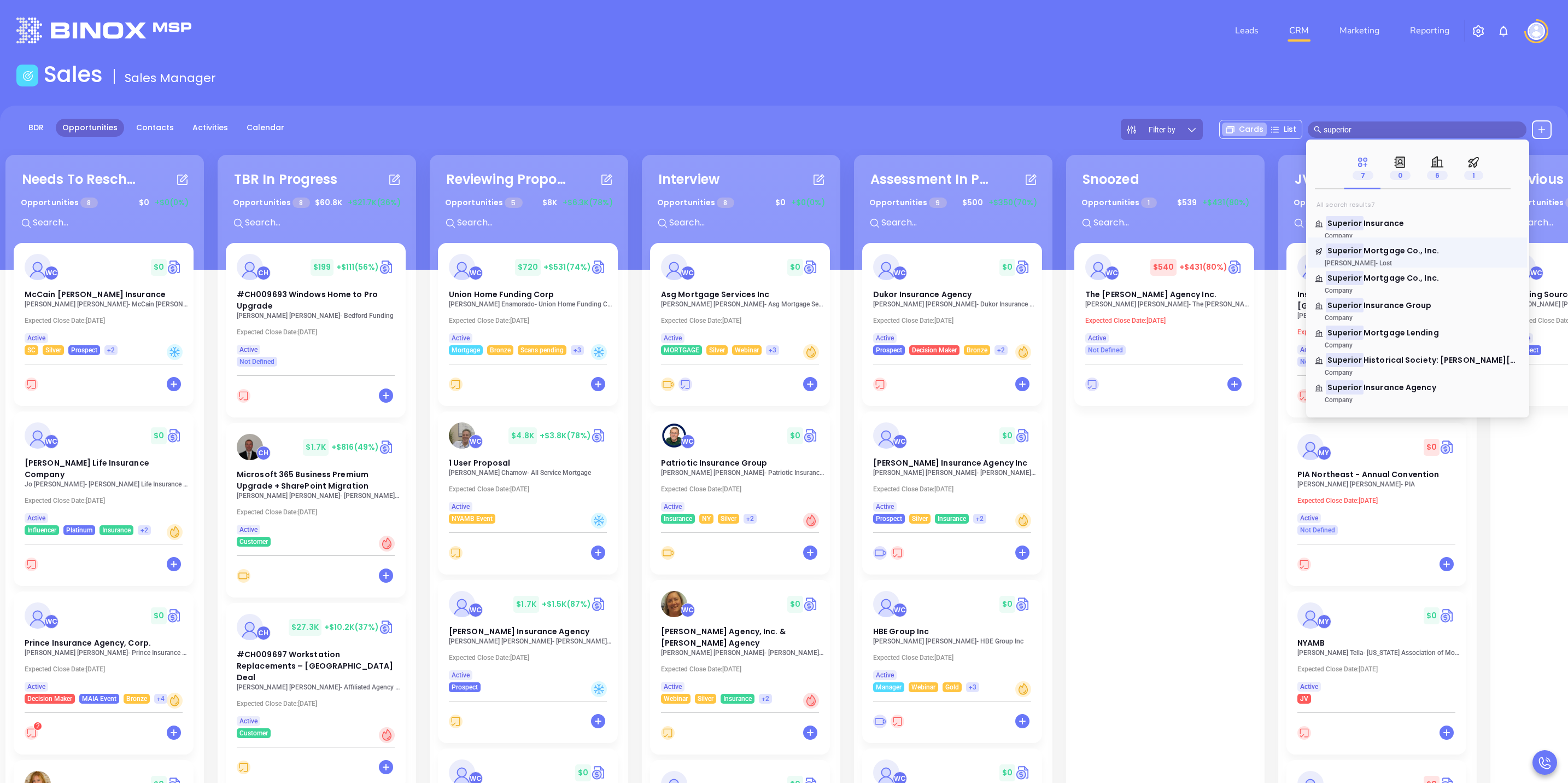
type input "superior"
click at [1464, 253] on link "Superior Mortgage Co., Inc. Walter Contreras - Lost" at bounding box center [1417, 256] width 205 height 22
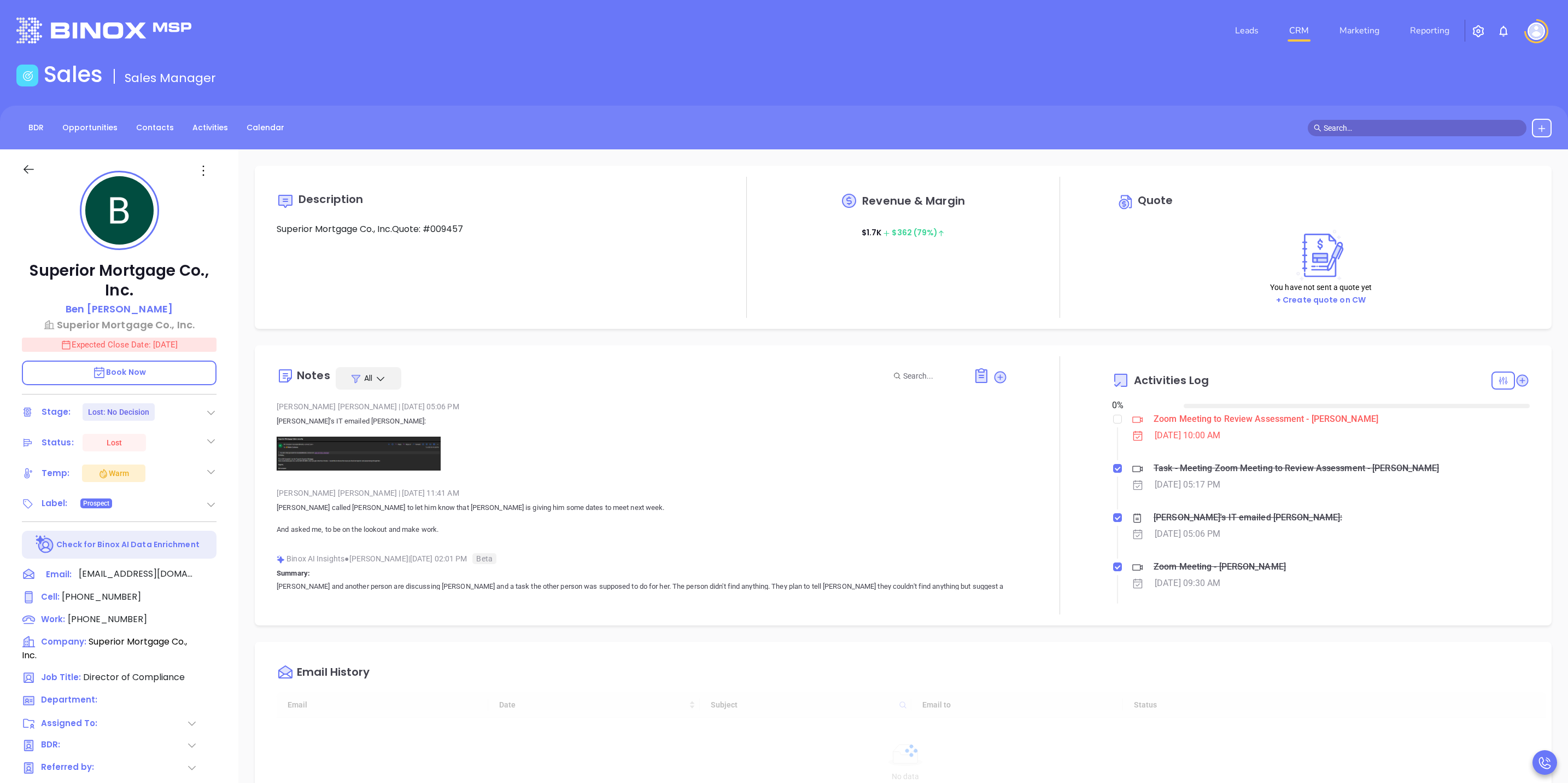
type input "[DATE]"
drag, startPoint x: 36, startPoint y: 164, endPoint x: 30, endPoint y: 169, distance: 7.8
click at [36, 164] on div at bounding box center [41, 175] width 52 height 25
click at [22, 170] on icon at bounding box center [29, 169] width 14 height 14
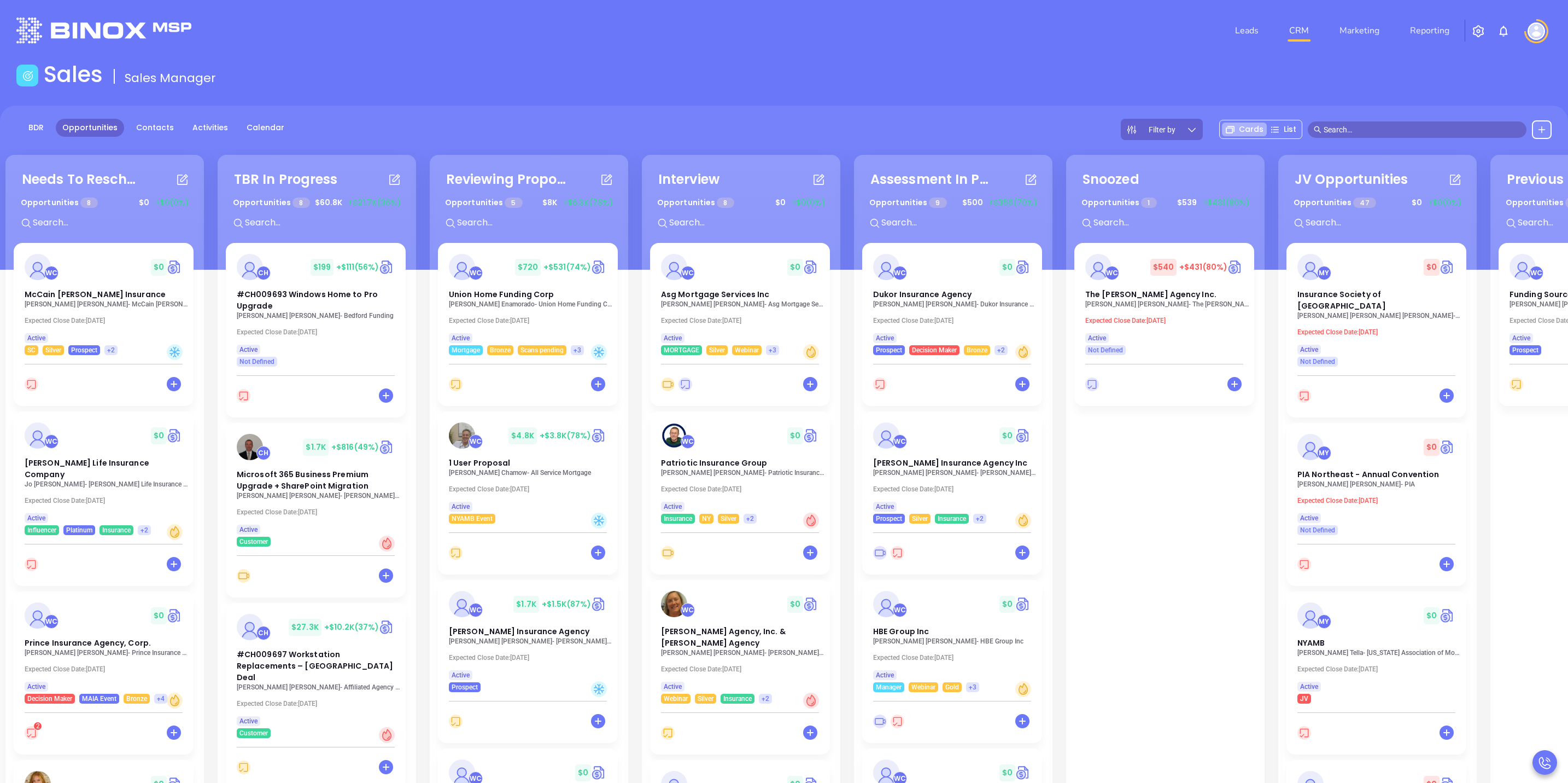
click at [1188, 128] on icon at bounding box center [1192, 130] width 11 height 11
click at [1081, 45] on div "Leads CRM Marketing Reporting" at bounding box center [1043, 31] width 1032 height 39
click at [196, 133] on link "Activities" at bounding box center [210, 127] width 48 height 18
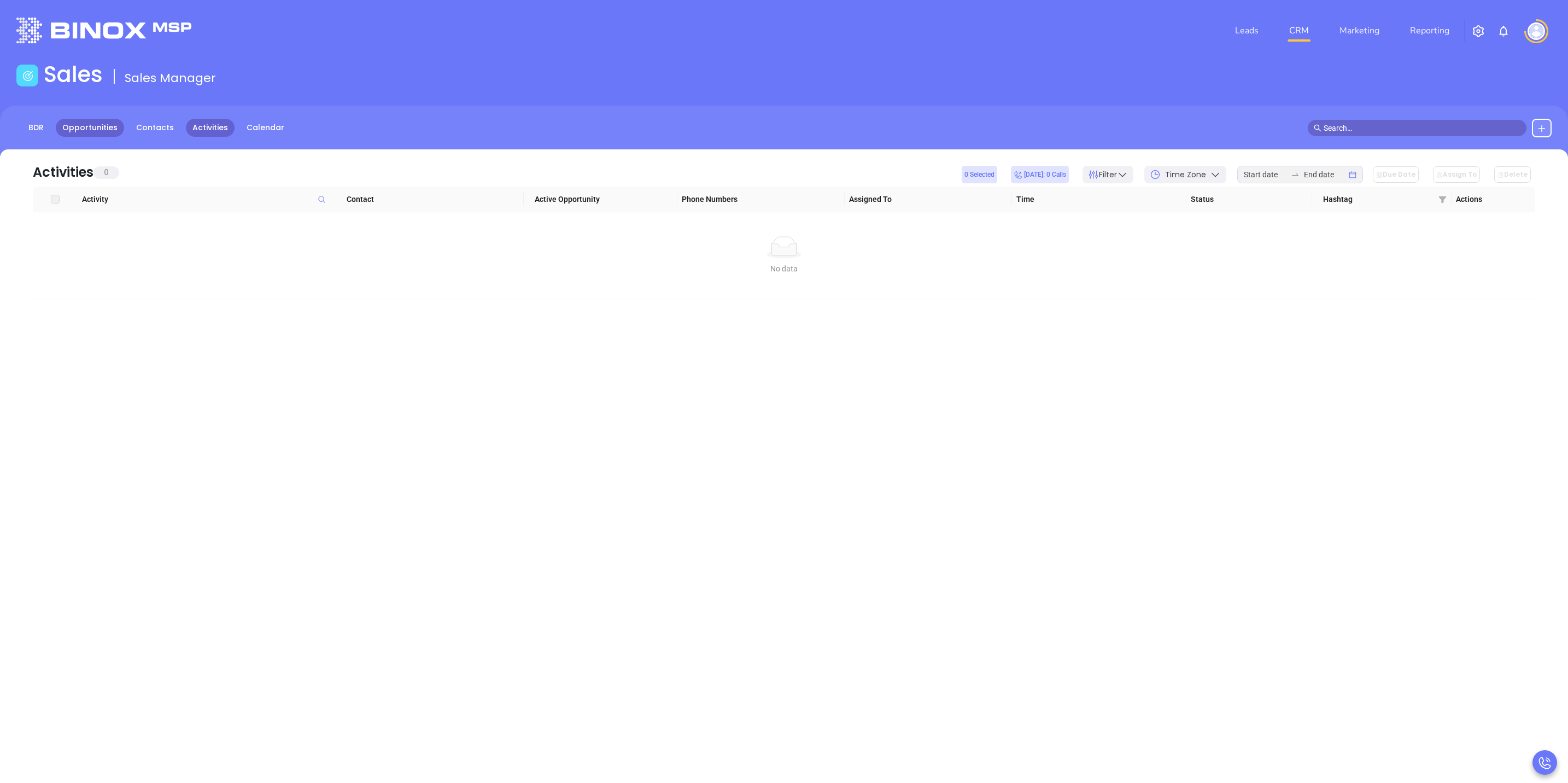
click at [77, 137] on link "Opportunities" at bounding box center [90, 127] width 69 height 18
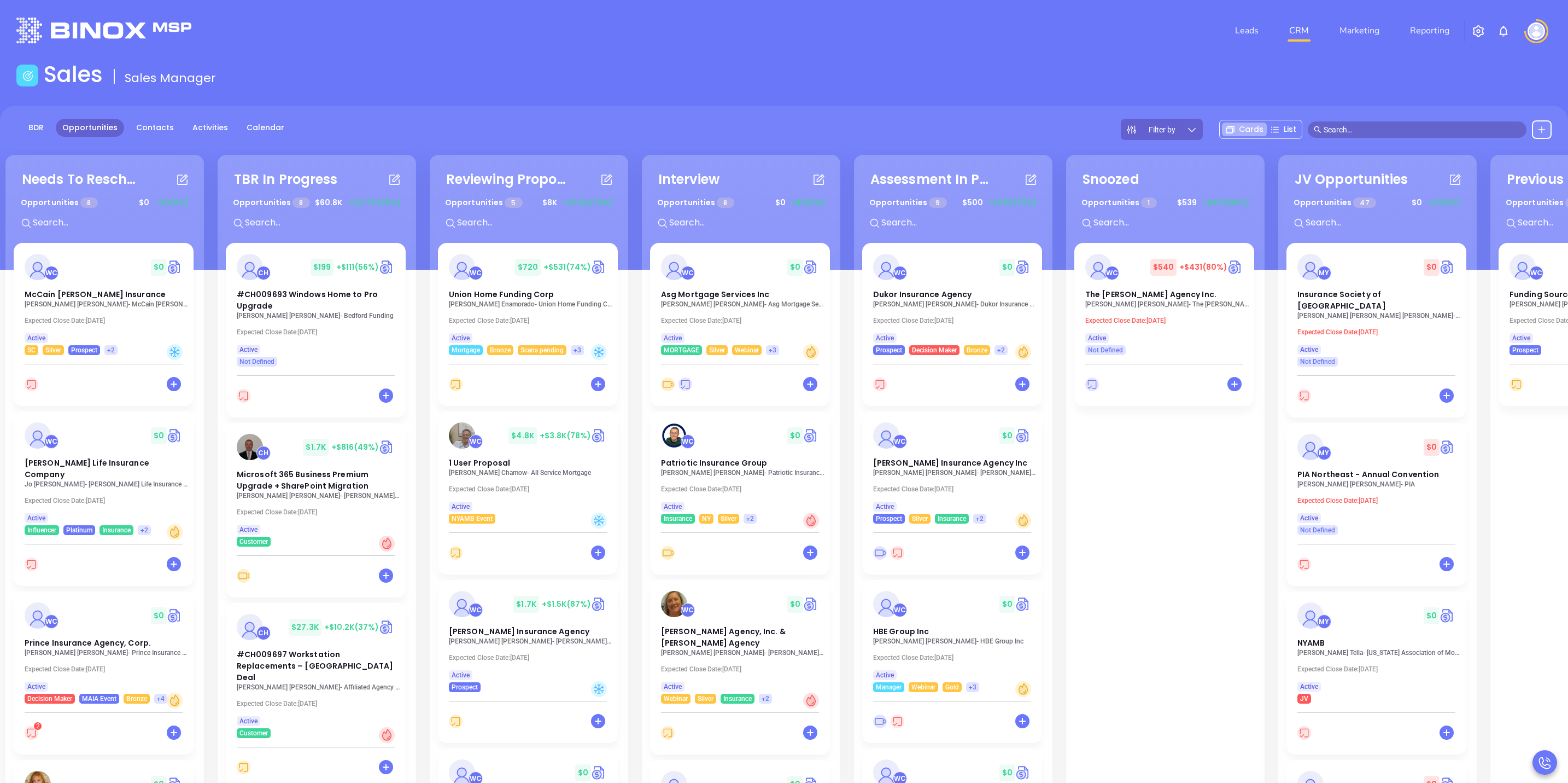
click at [1362, 125] on input "text" at bounding box center [1422, 129] width 197 height 12
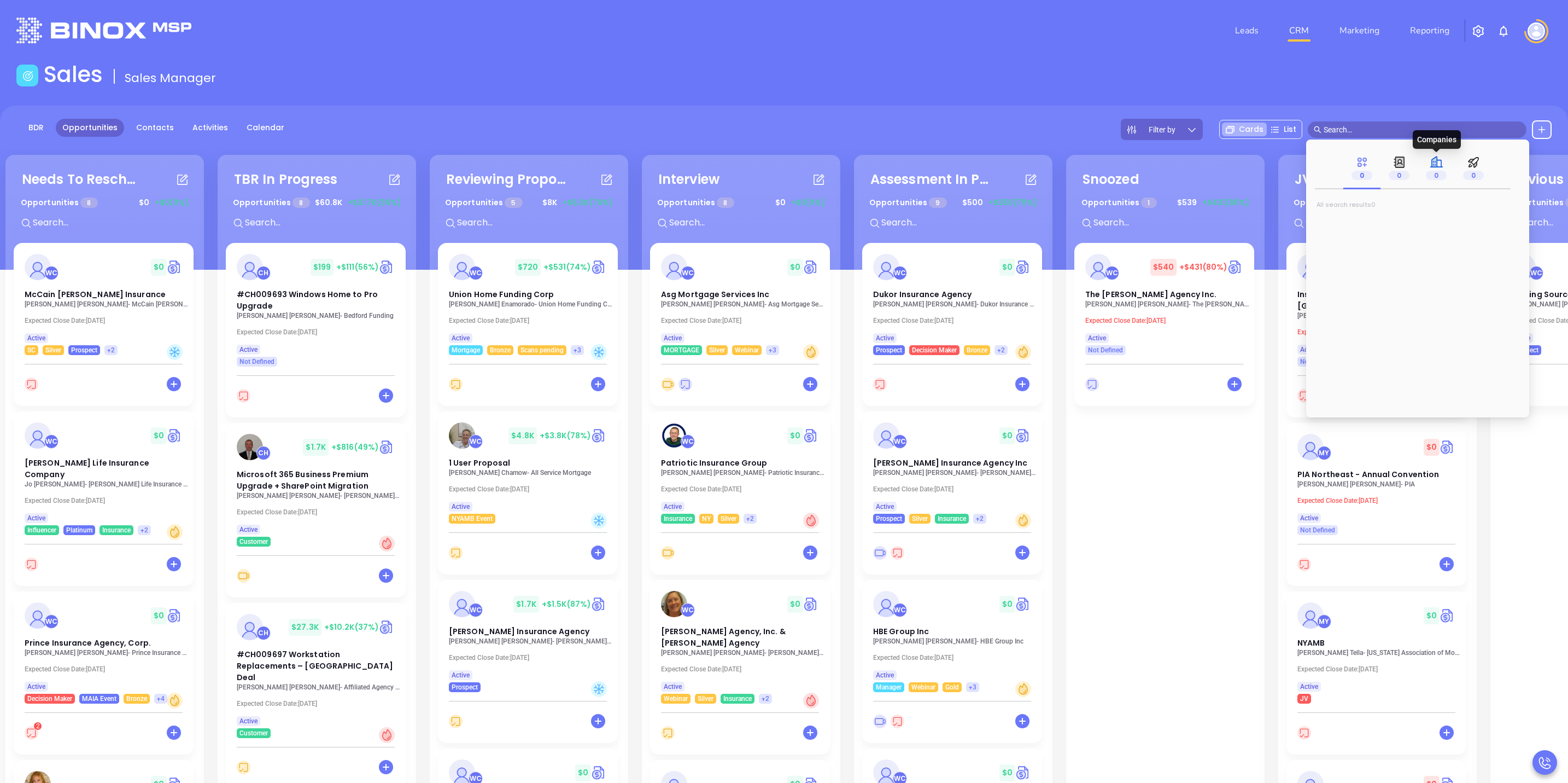
click at [1437, 161] on icon at bounding box center [1436, 162] width 14 height 14
click at [1391, 124] on input "text" at bounding box center [1422, 129] width 197 height 12
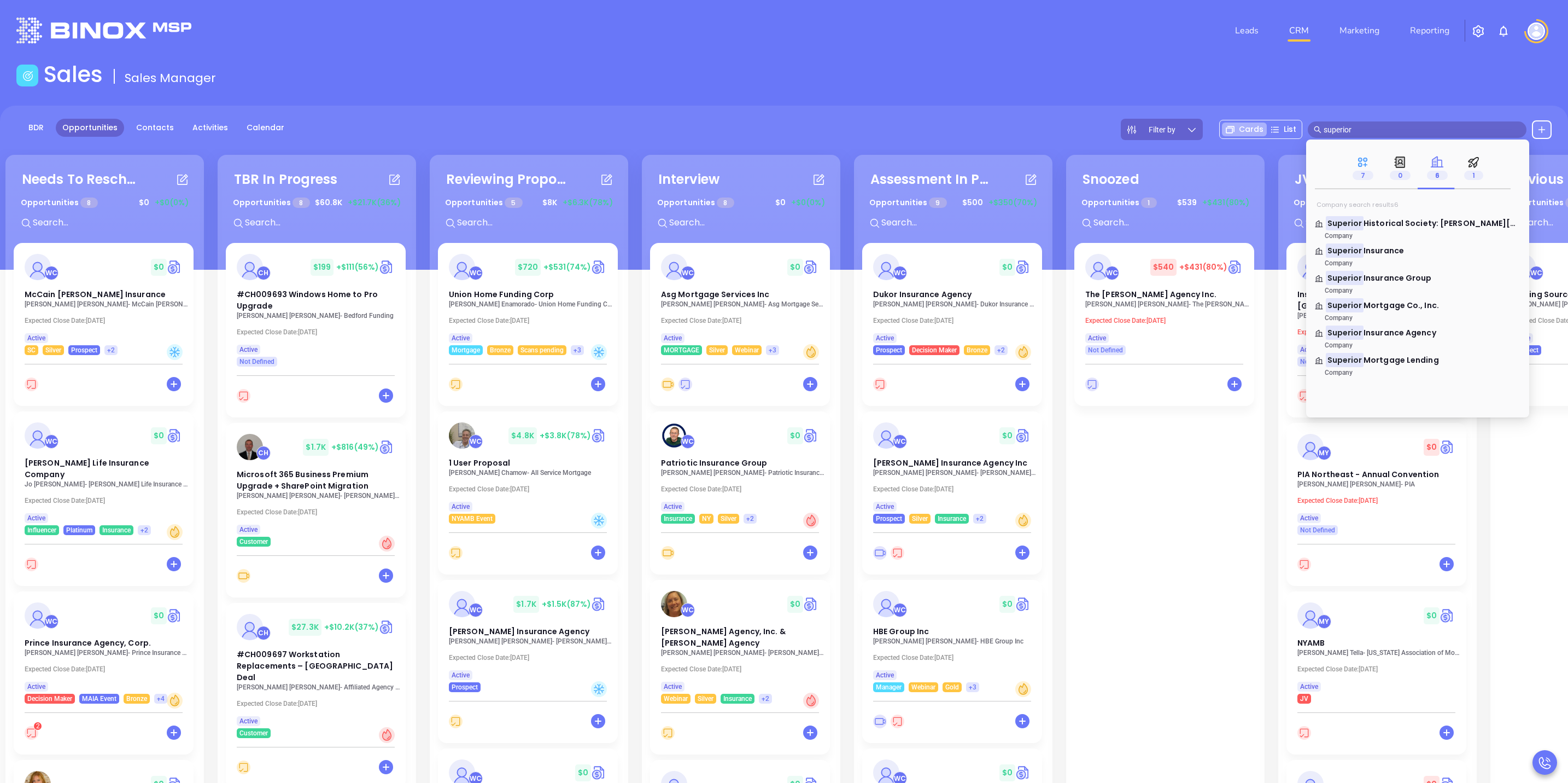
drag, startPoint x: 1471, startPoint y: 130, endPoint x: 1368, endPoint y: 150, distance: 104.9
click at [1369, 148] on body "Leads CRM Marketing Reporting Financial Leads Leads Sales Sales Manager BDR Opp…" at bounding box center [784, 391] width 1568 height 783
type input "superior"
click at [1368, 165] on icon at bounding box center [1363, 162] width 14 height 14
drag, startPoint x: 1367, startPoint y: 124, endPoint x: 1275, endPoint y: 134, distance: 92.5
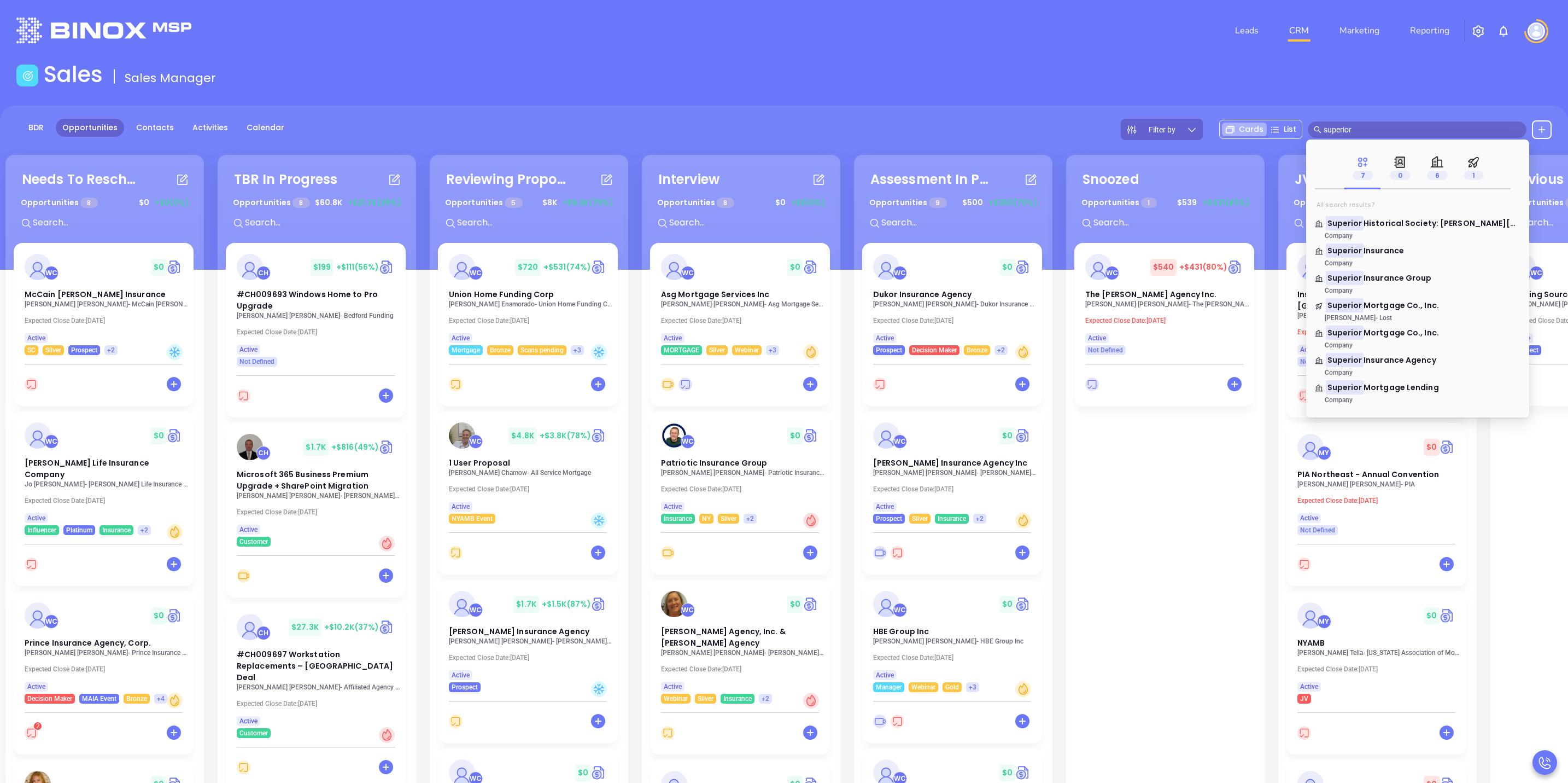
click at [1275, 134] on div "Filter by Cards List superior" at bounding box center [1336, 129] width 431 height 21
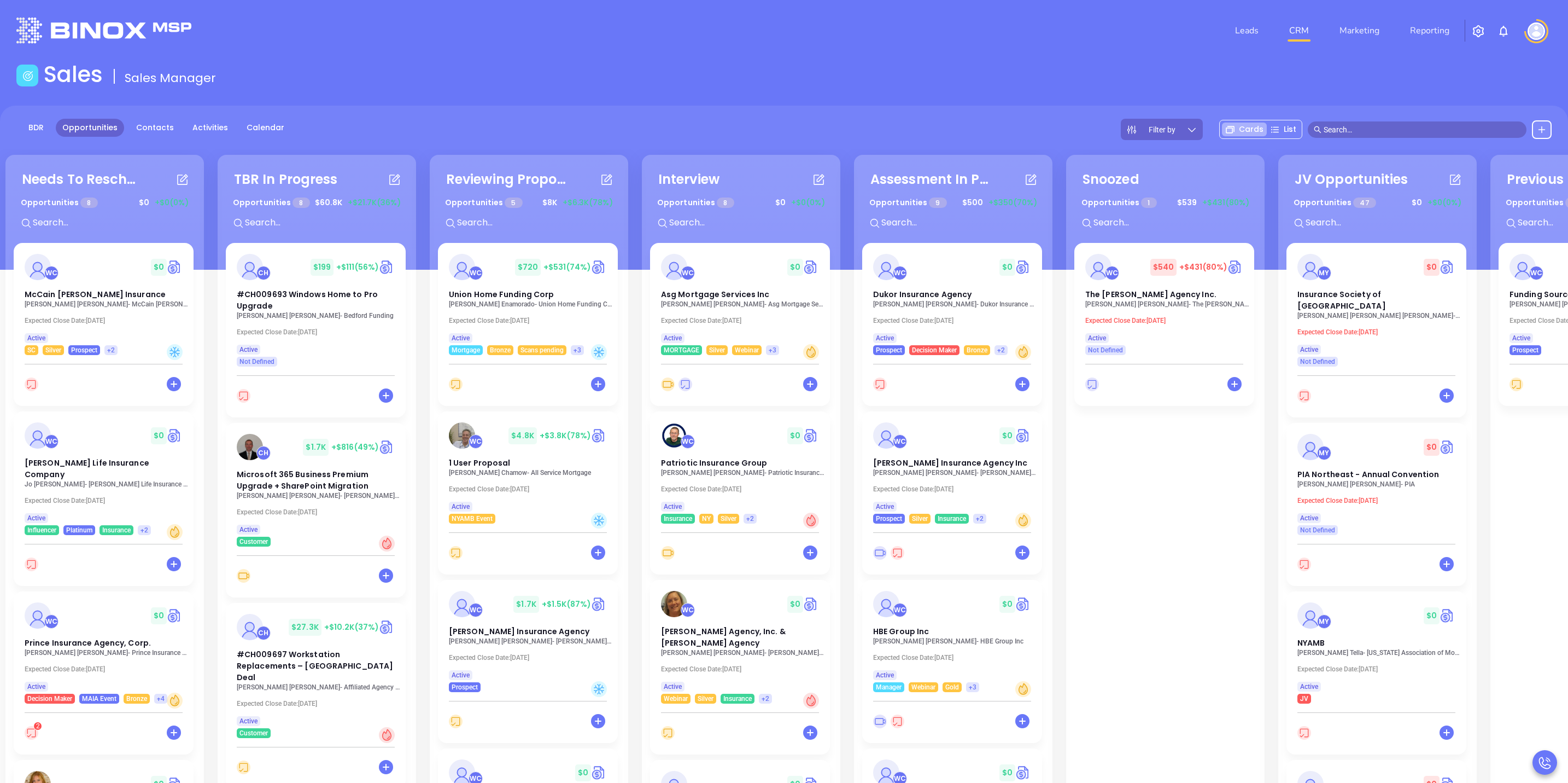
click at [1223, 481] on div "WC $ 540 +$431 (80%) The Willis E. Kilborne Agency Inc. Jessica A. Hess - The W…" at bounding box center [1165, 626] width 182 height 766
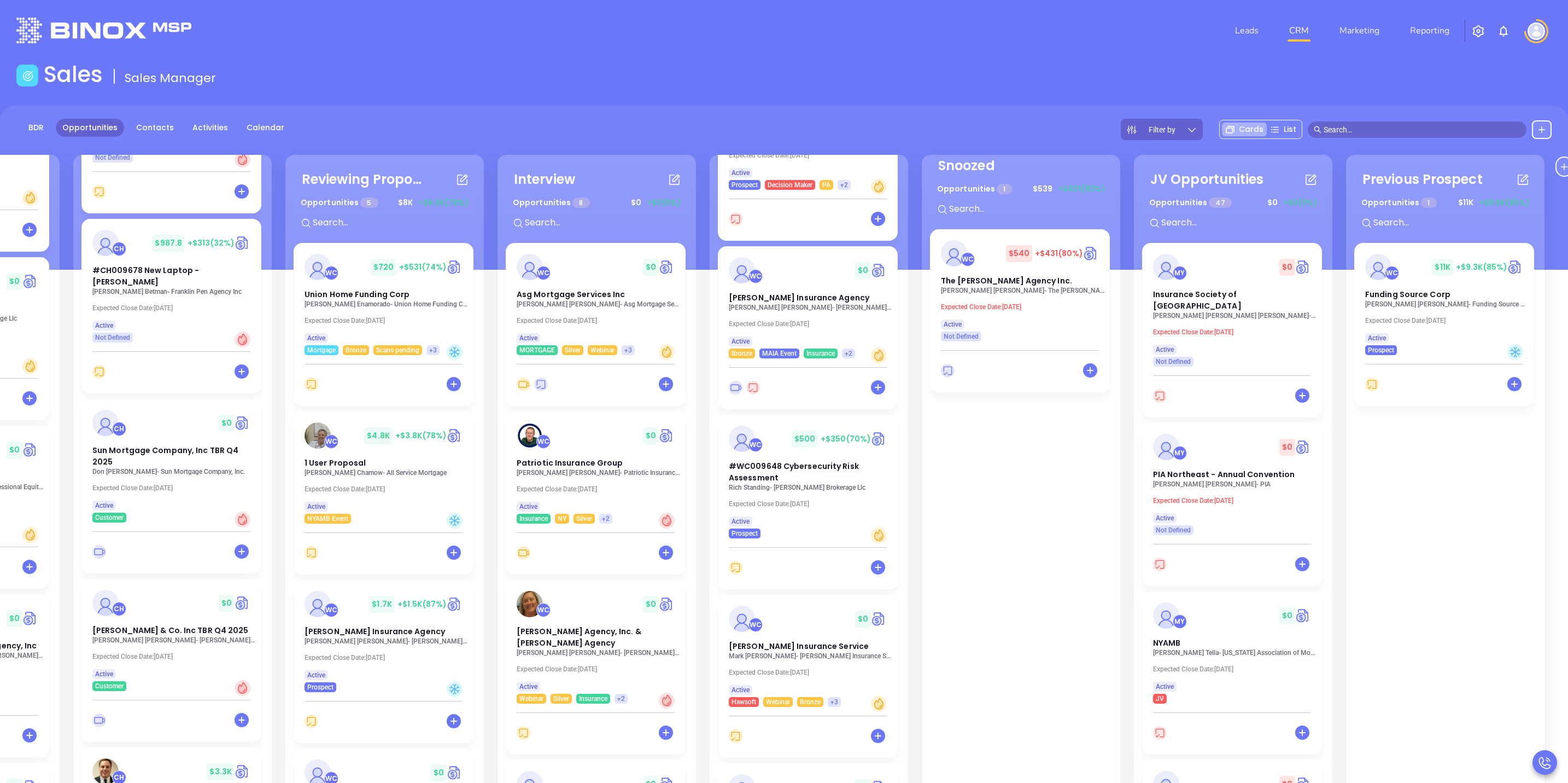
scroll to position [0, 179]
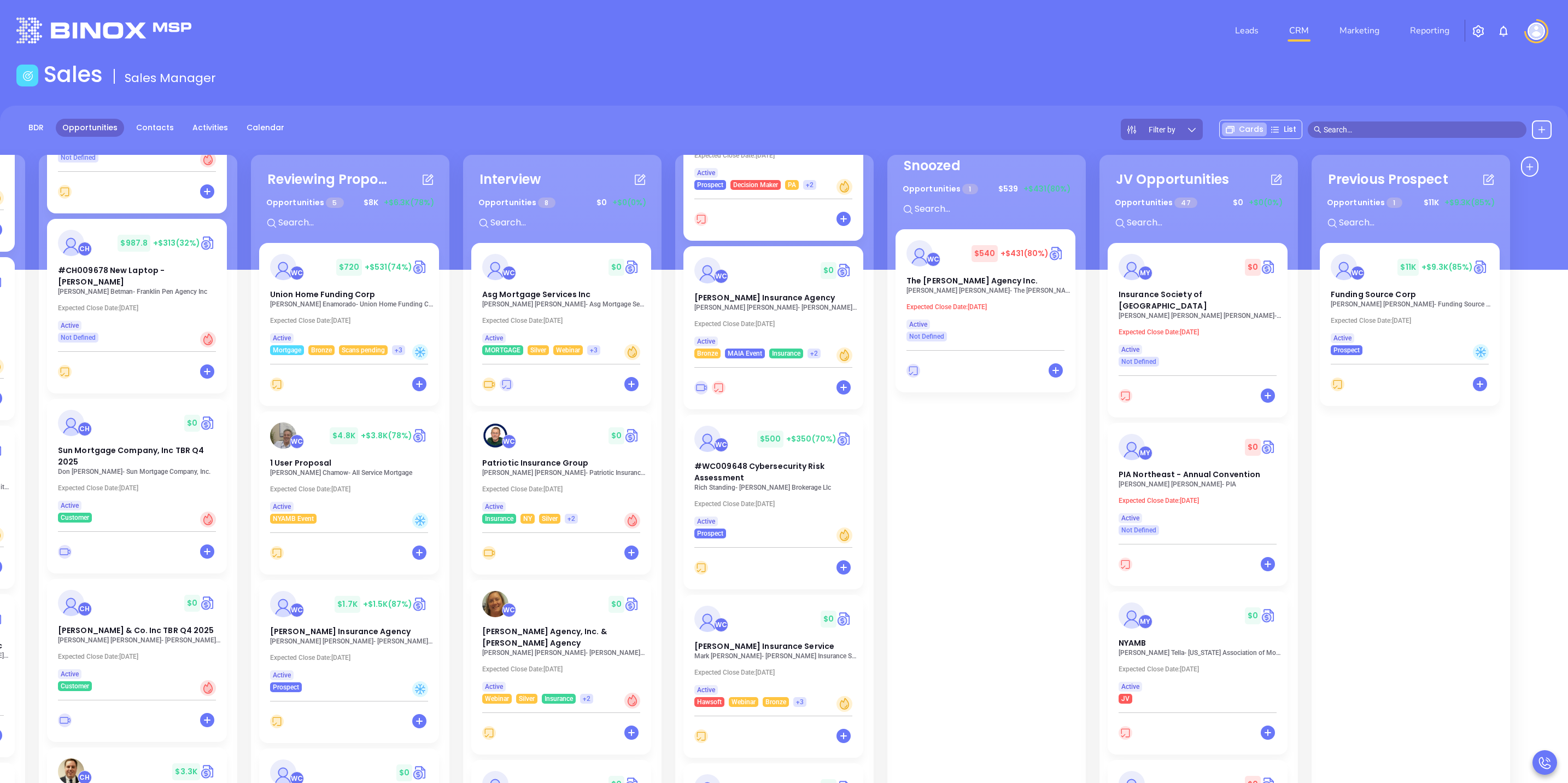
drag, startPoint x: 998, startPoint y: 519, endPoint x: 1003, endPoint y: 522, distance: 5.8
click at [997, 522] on div "WC $ 540 +$431 (80%) The Willis E. Kilborne Agency Inc. Jessica A. Hess - The W…" at bounding box center [987, 612] width 182 height 766
click at [1474, 309] on div "WC $ 11K +$9.3K (85%) Funding Source Corp Zev Meltzer - Funding Source Corp Exp…" at bounding box center [1410, 299] width 180 height 112
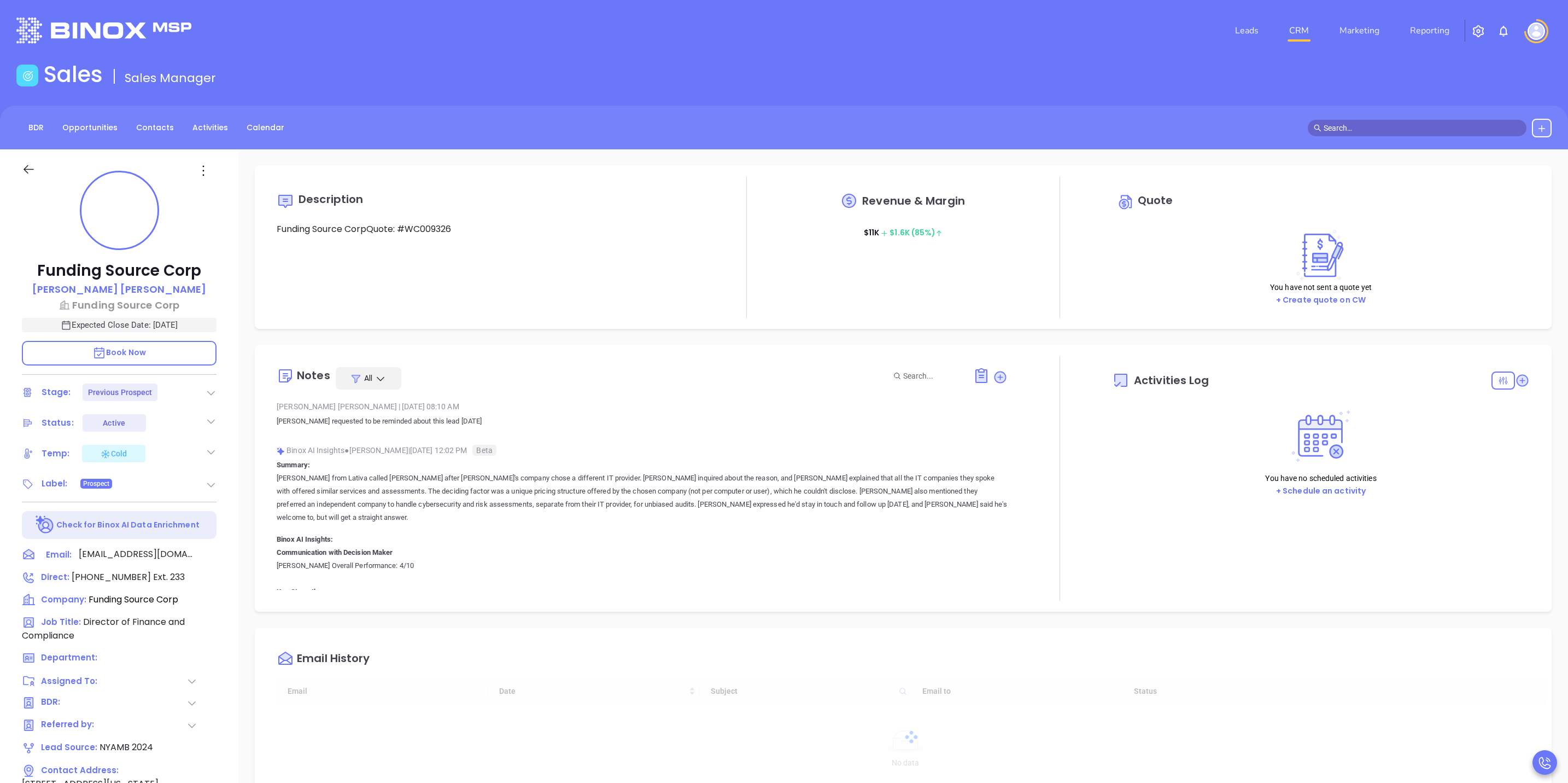
type input "[DATE]"
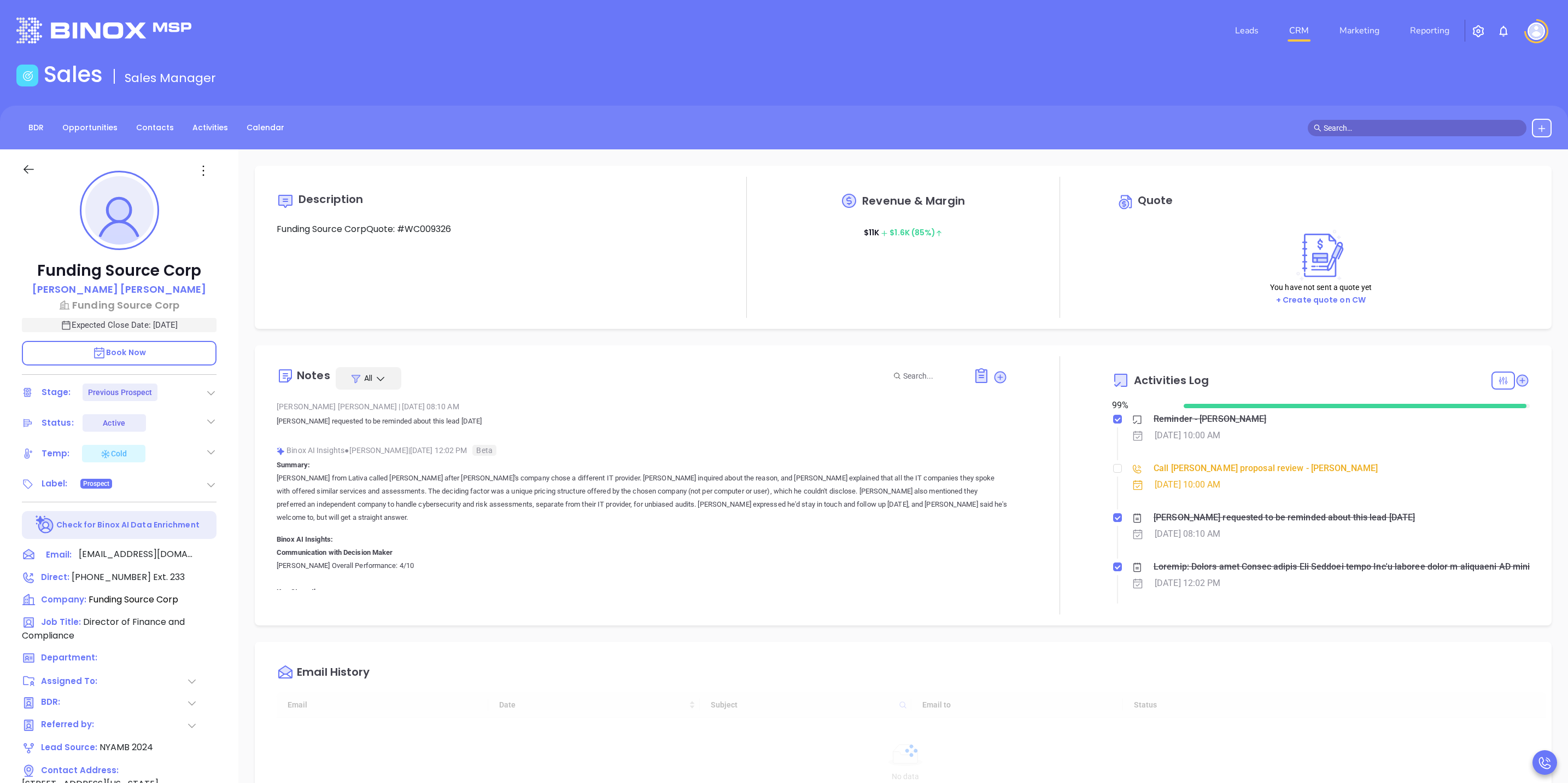
scroll to position [318, 0]
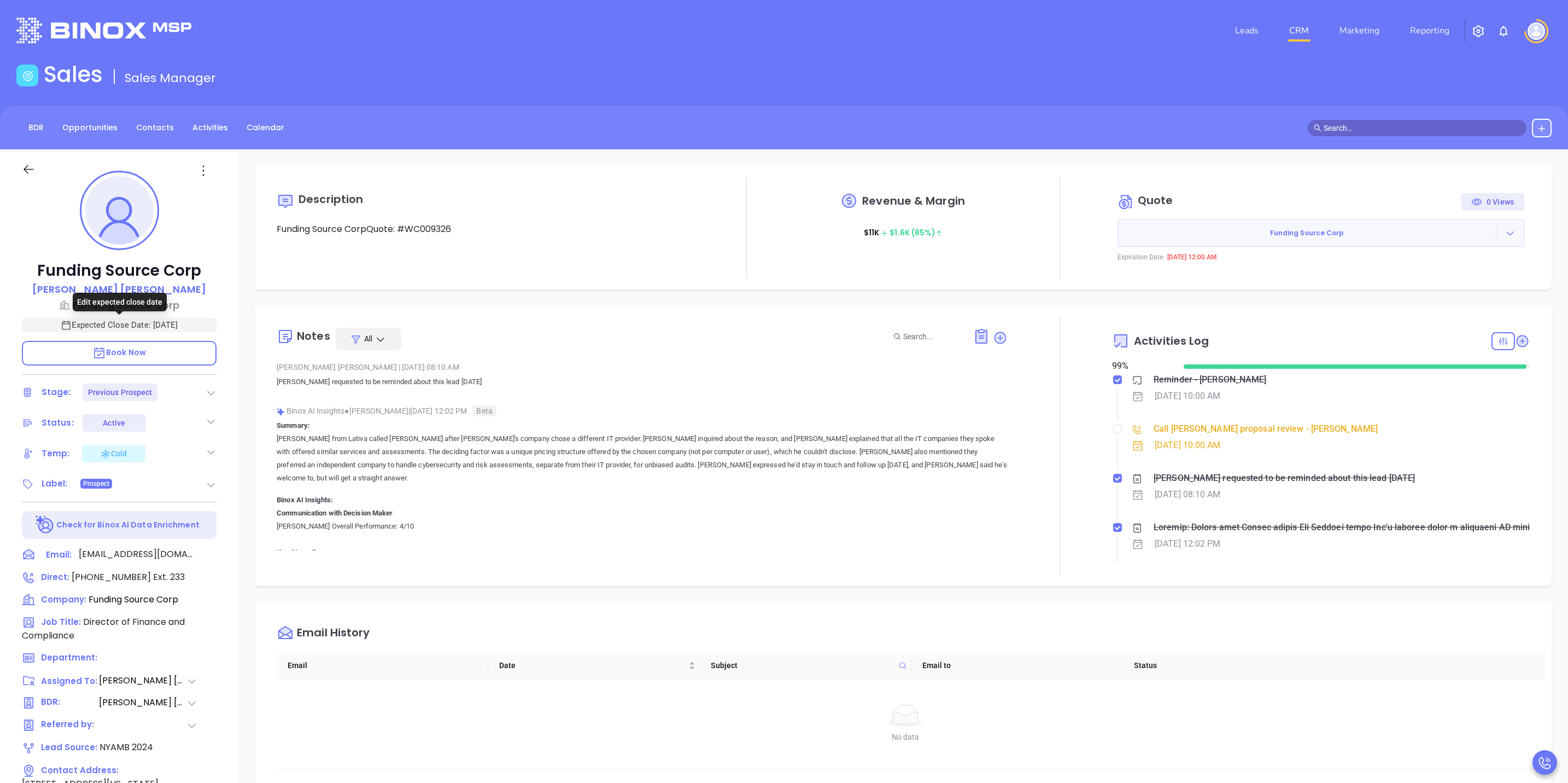
type input "[PERSON_NAME]"
click at [23, 169] on icon at bounding box center [28, 169] width 10 height 8
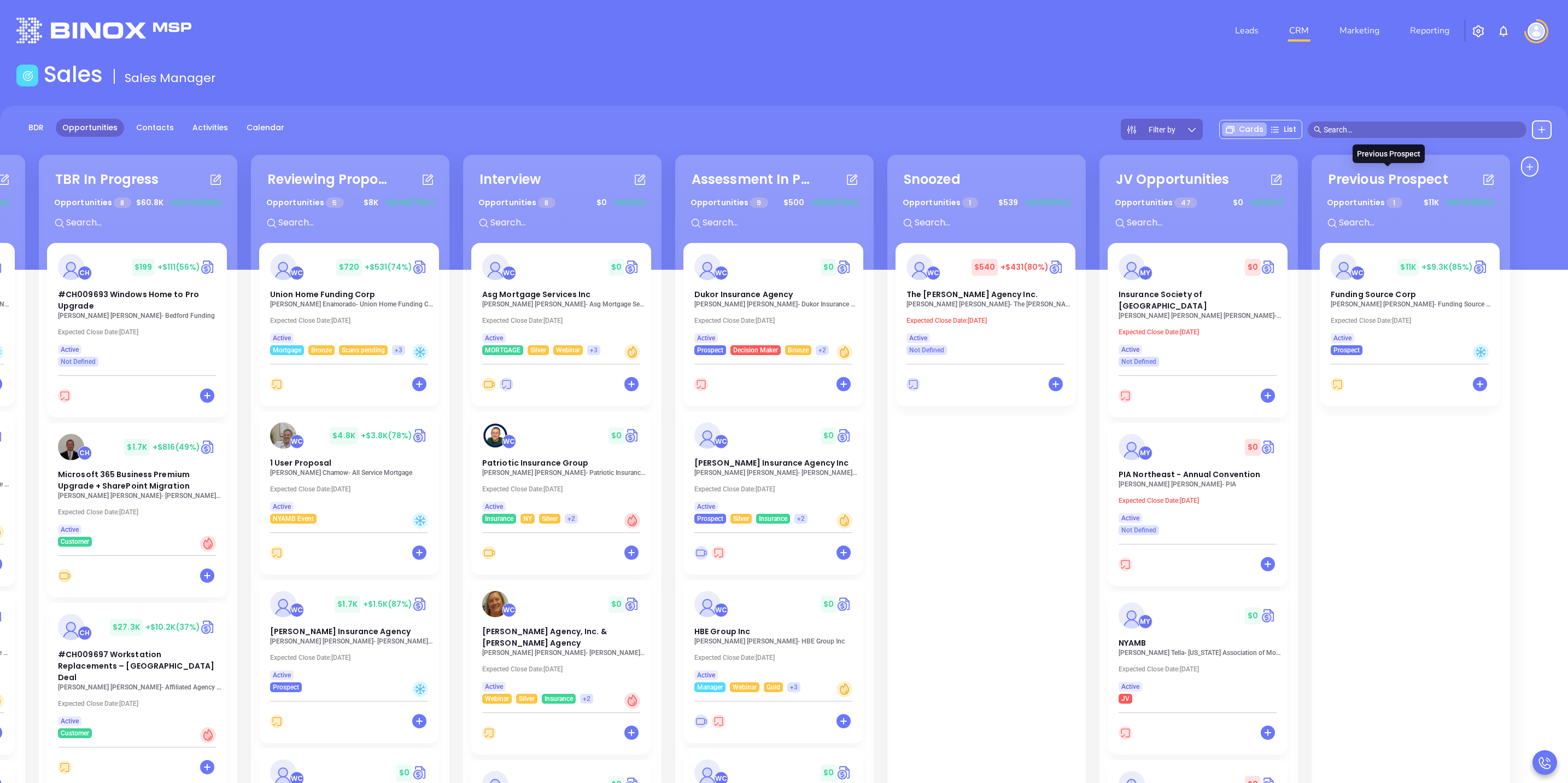
click at [1370, 189] on div "Previous Prospect" at bounding box center [1389, 179] width 121 height 20
click at [1370, 182] on div "Previous Prospect" at bounding box center [1389, 179] width 121 height 20
click at [1058, 139] on div "BDR Opportunities Contacts Activities Calendar Filter by Cards List" at bounding box center [784, 129] width 1568 height 21
click at [1328, 179] on div "Previous Prospect" at bounding box center [1389, 179] width 121 height 20
click at [1424, 126] on input "text" at bounding box center [1422, 129] width 197 height 12
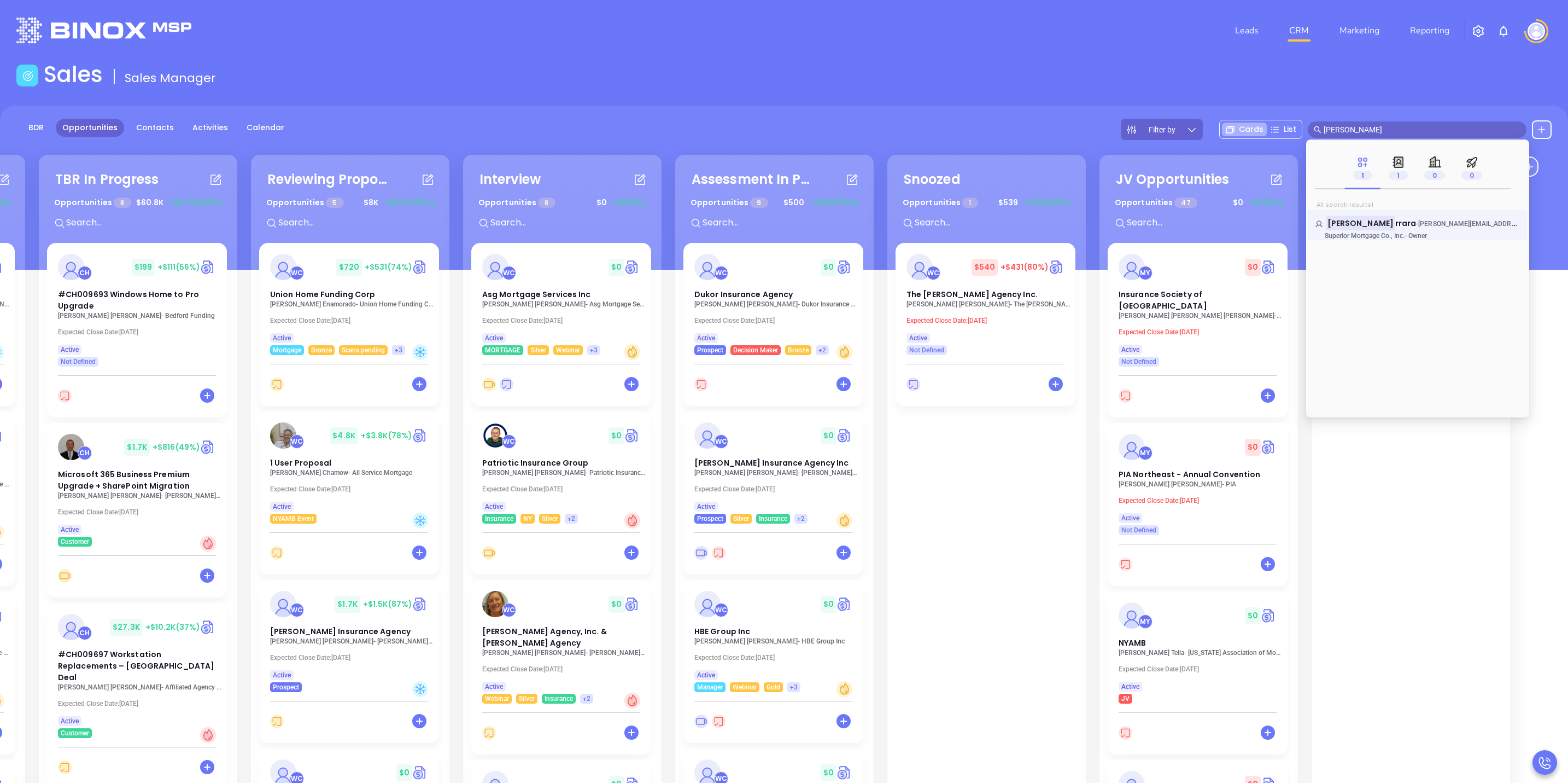
type input "lisa fe"
click at [1388, 230] on link "Lisa Fe rrara - lisa@superiormci.com Superior Mortgage Co., Inc. - Owner" at bounding box center [1417, 228] width 205 height 22
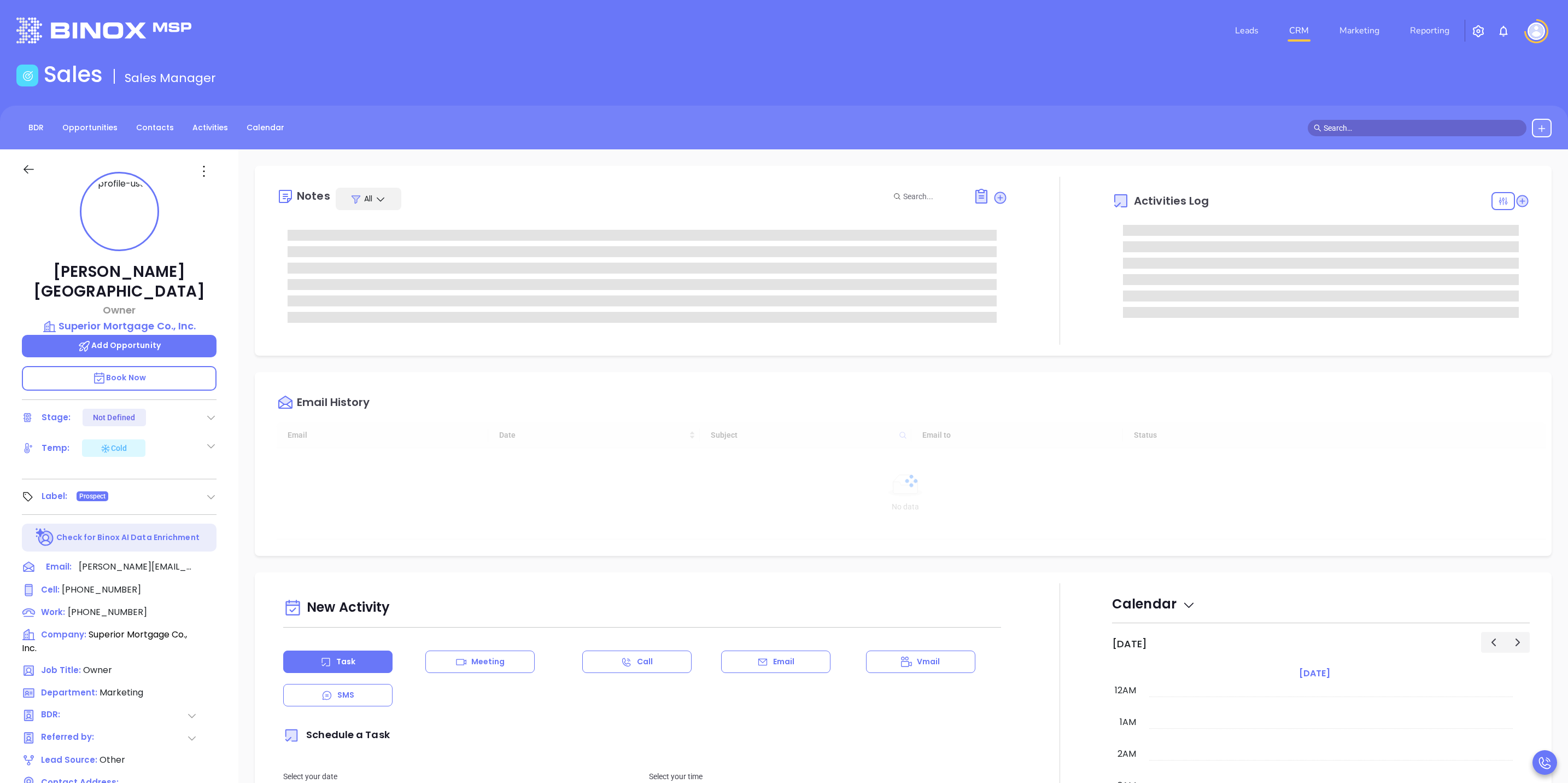
type input "[DATE]"
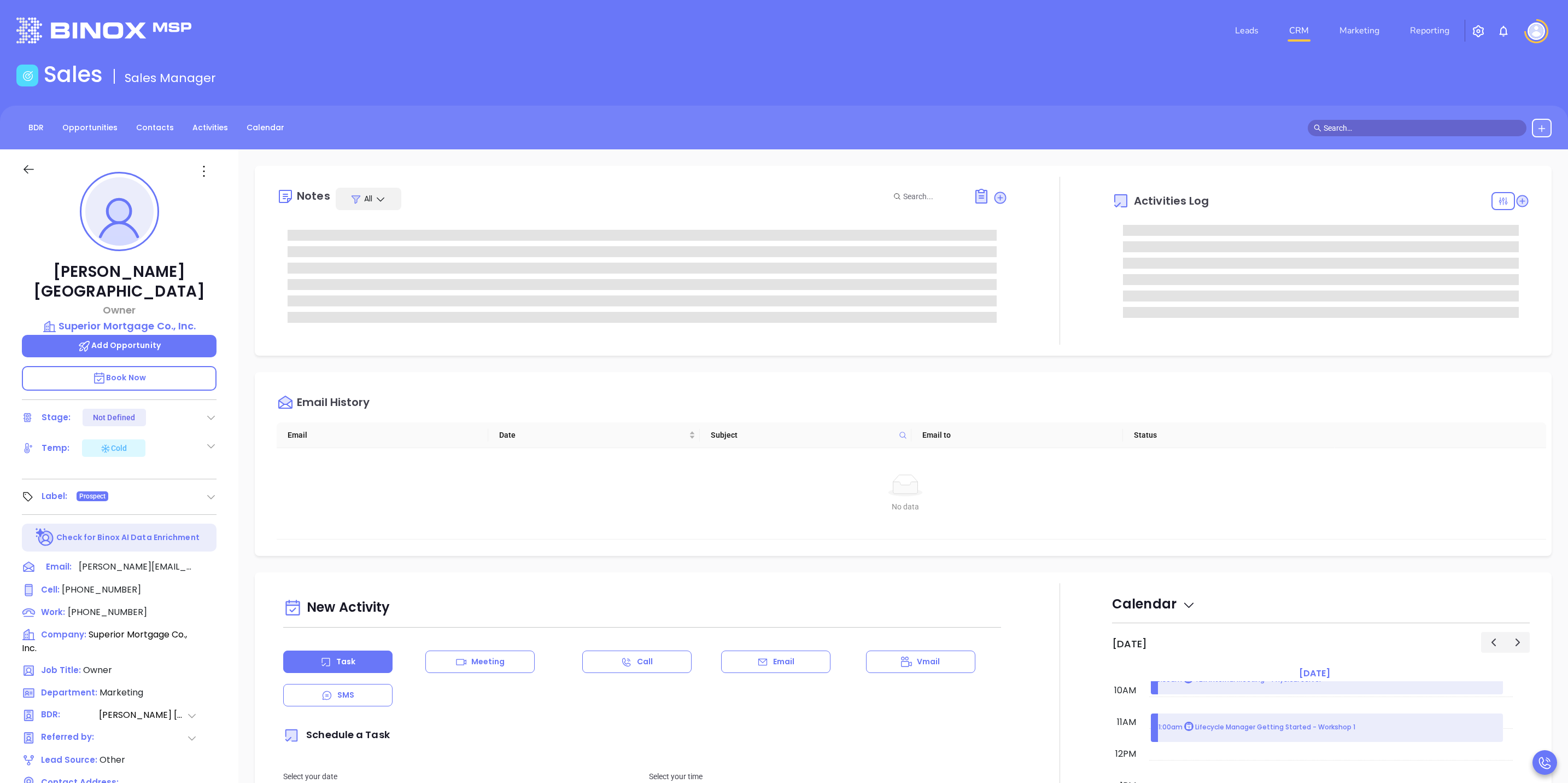
type input "[PERSON_NAME]"
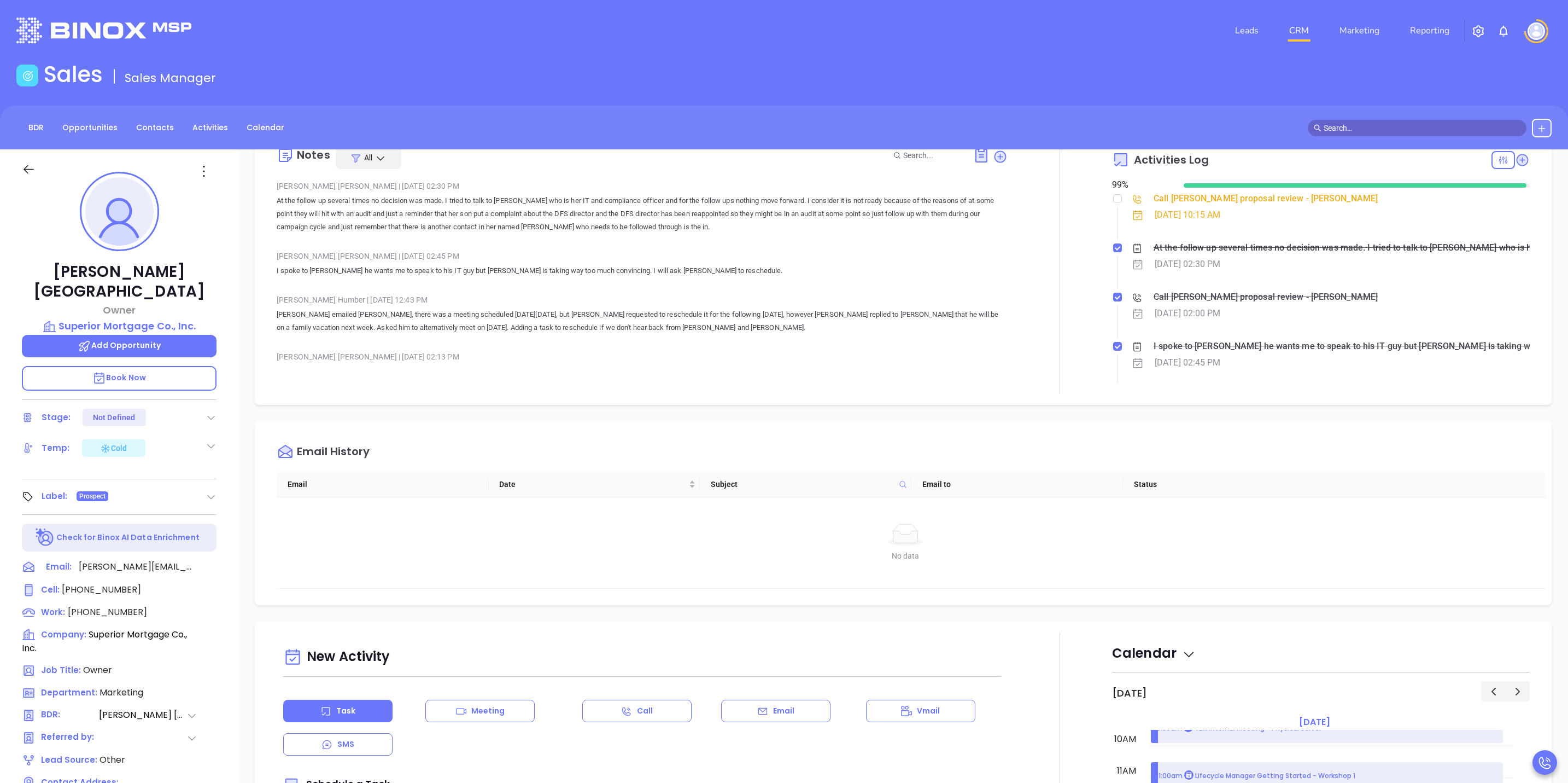
scroll to position [0, 0]
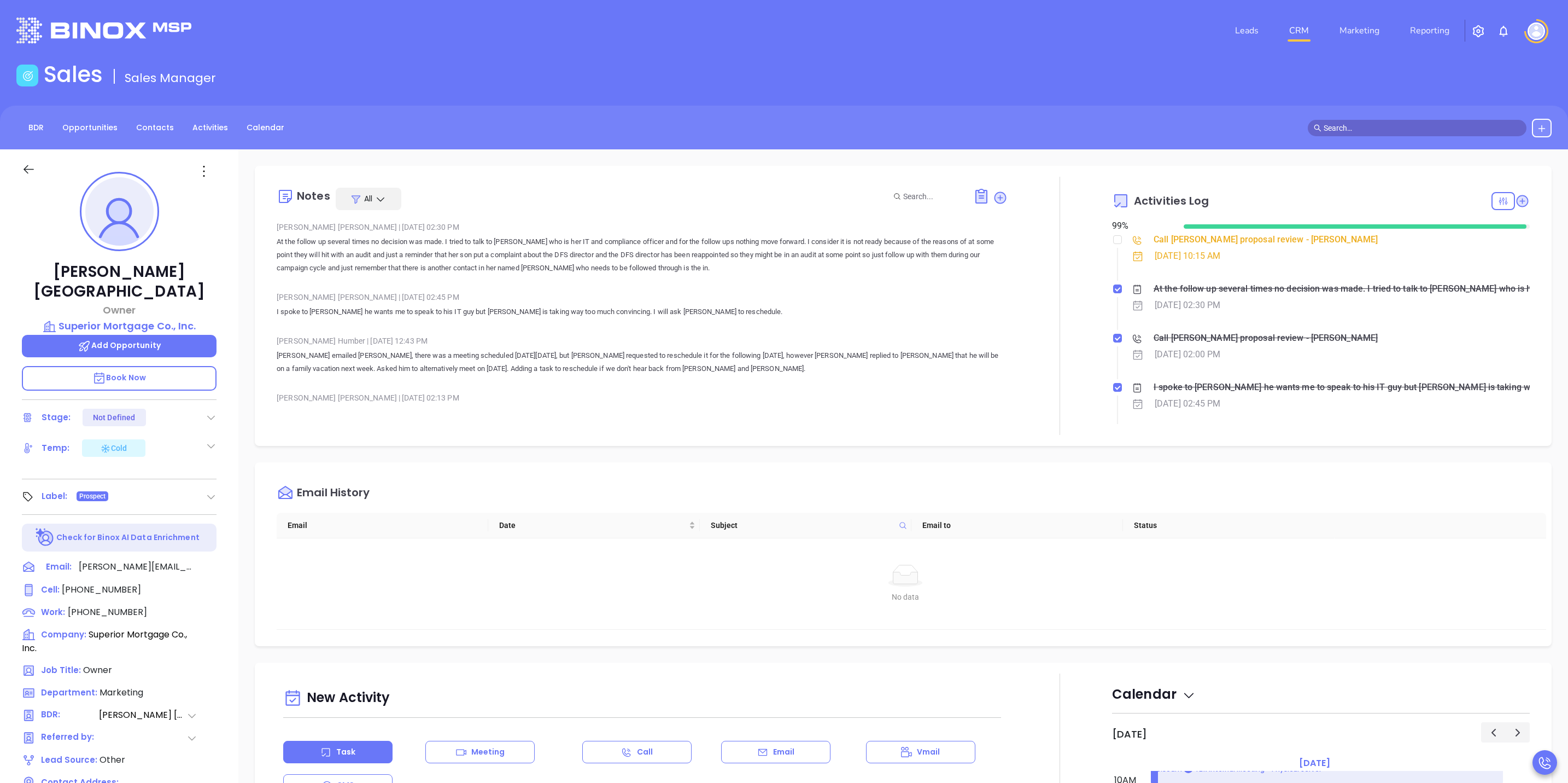
click at [1336, 243] on div "Call Lisa proposal review - Lisa Ferrara" at bounding box center [1332, 240] width 401 height 17
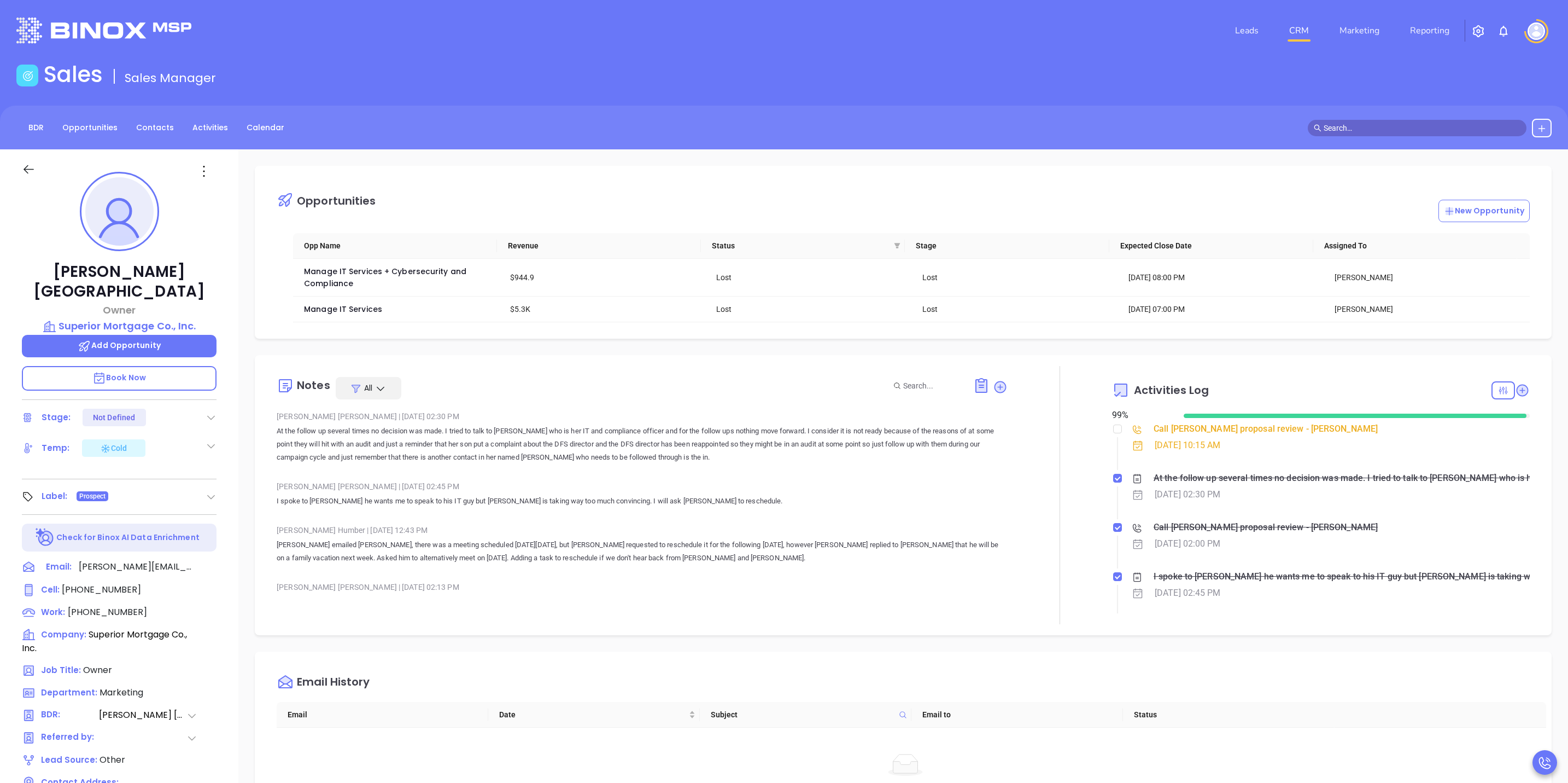
click at [36, 180] on div at bounding box center [41, 176] width 52 height 26
click at [33, 165] on icon at bounding box center [29, 169] width 14 height 14
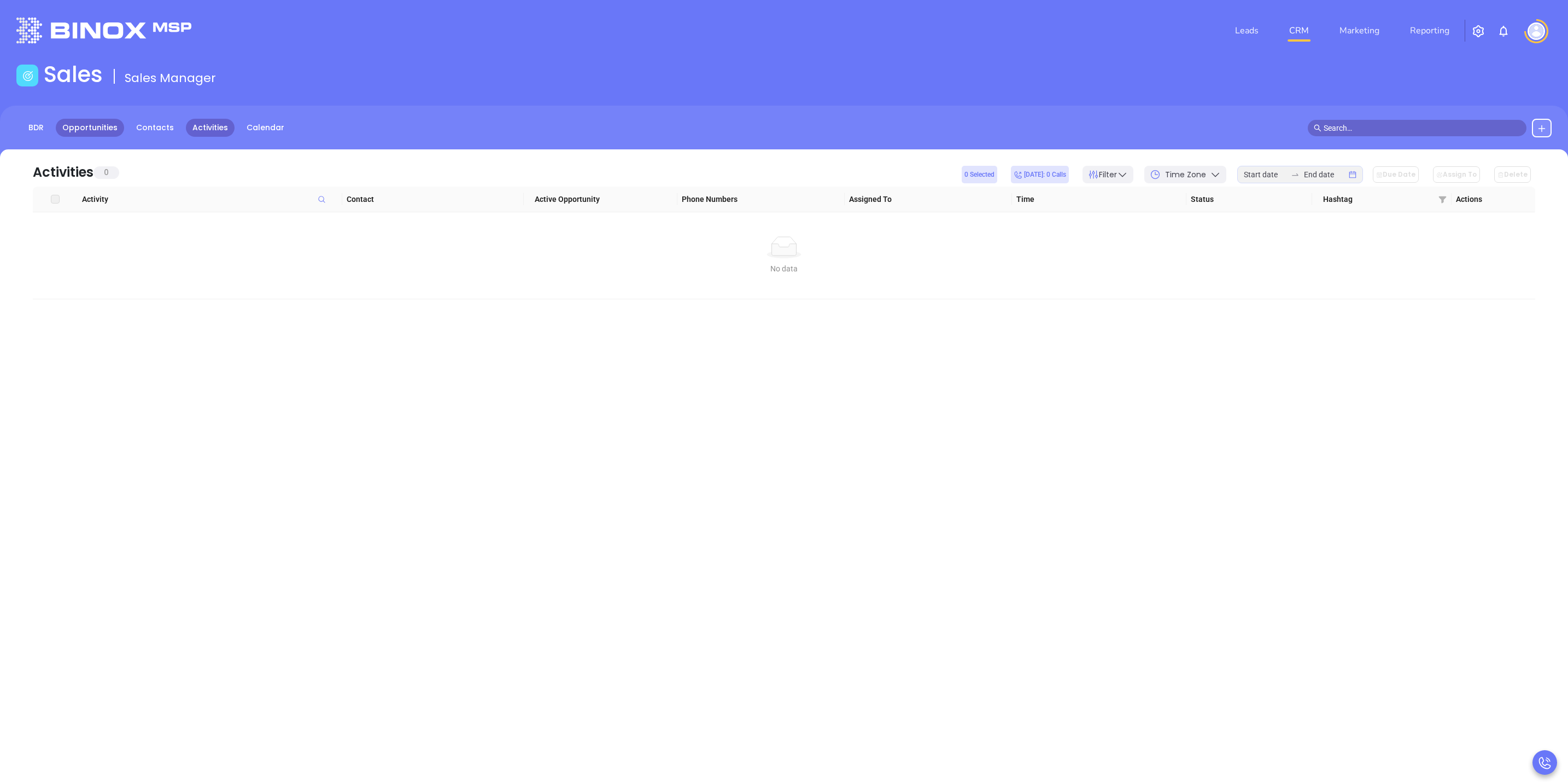
click at [71, 133] on link "Opportunities" at bounding box center [90, 127] width 69 height 18
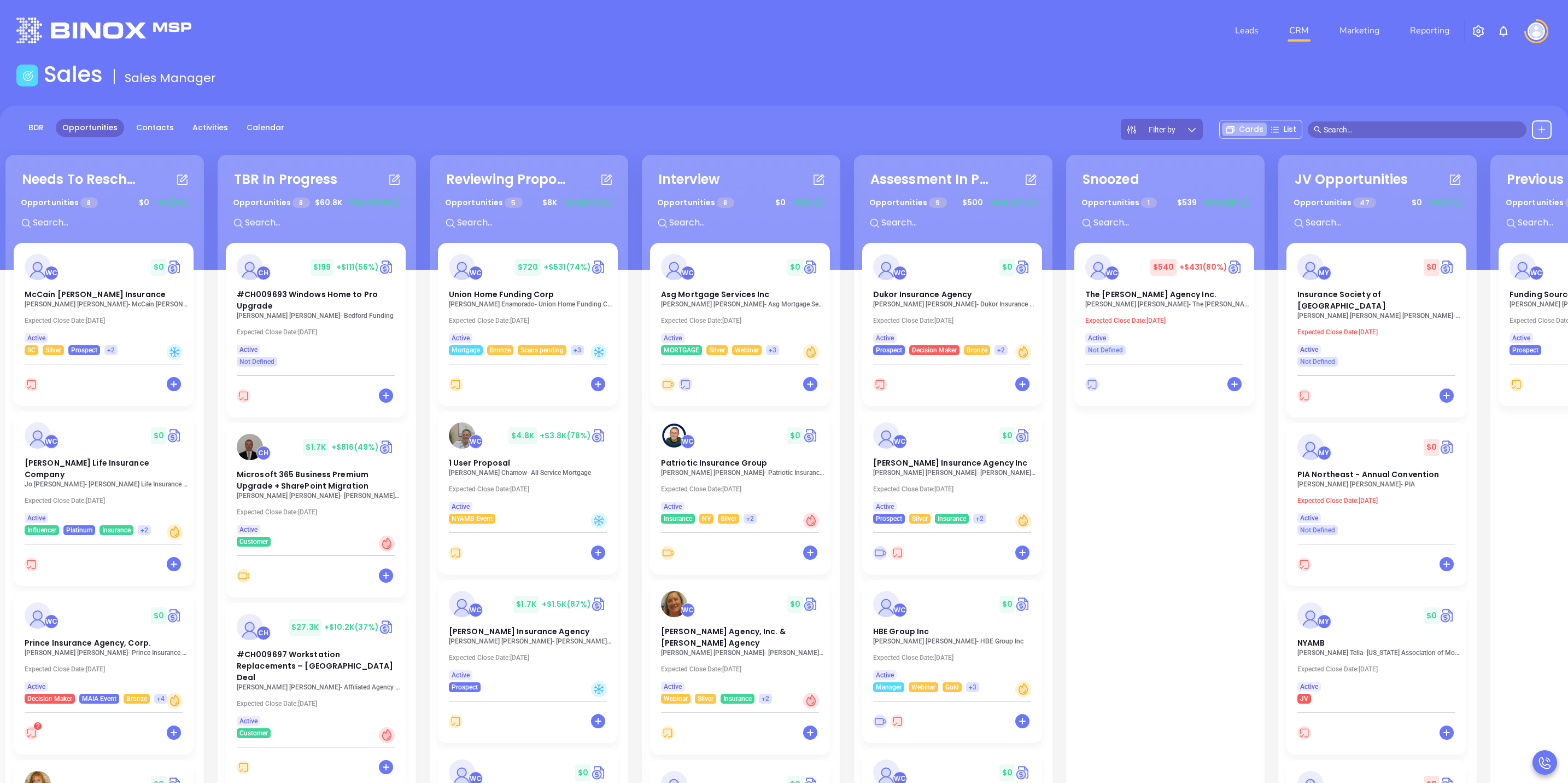
scroll to position [0, 179]
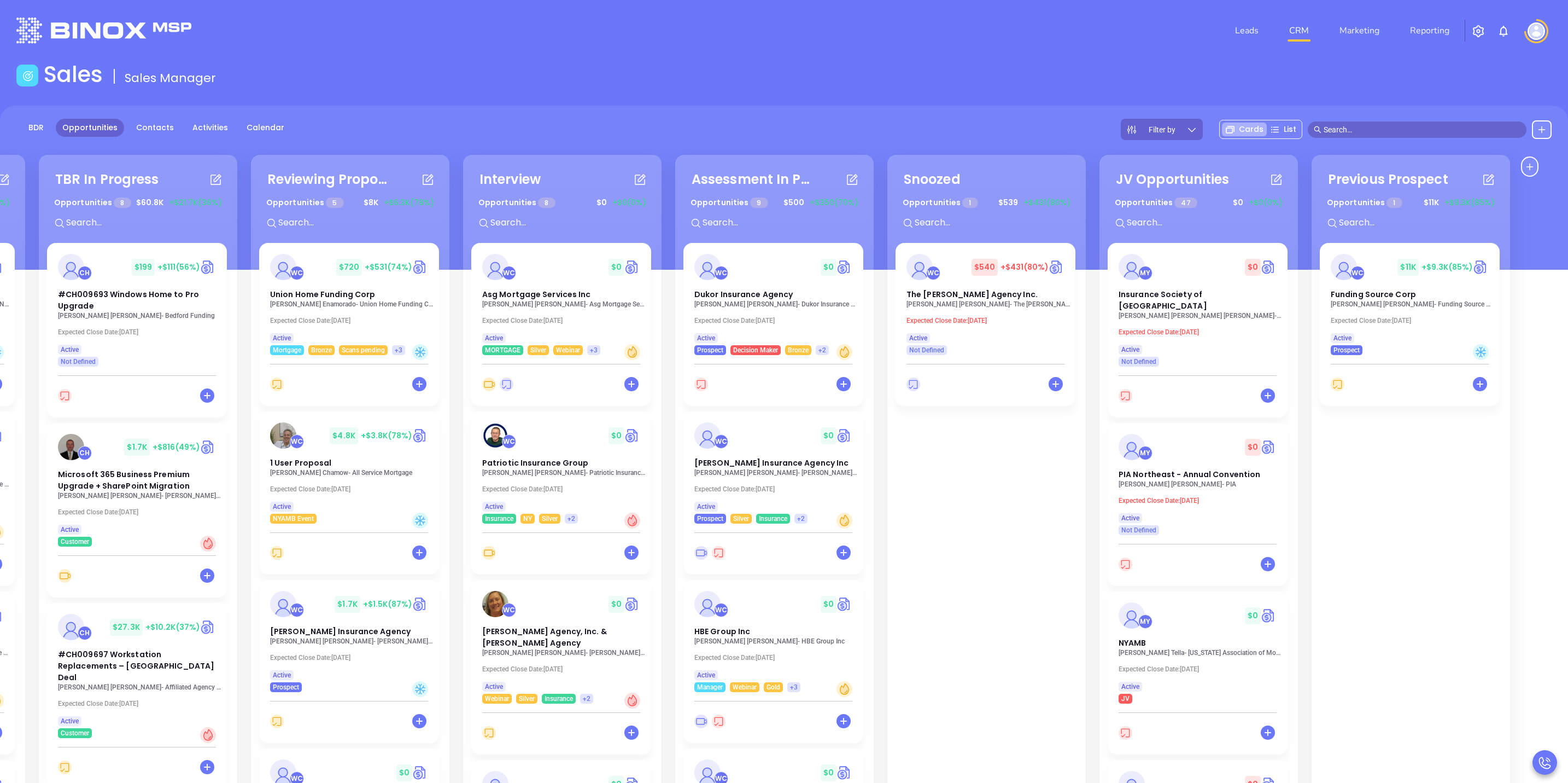
click at [1368, 228] on input "text" at bounding box center [1419, 222] width 164 height 14
type input "lisa"
drag, startPoint x: 1367, startPoint y: 229, endPoint x: 1298, endPoint y: 229, distance: 69.0
click at [1298, 229] on div "Needs To Reschedule Opportunities 8 $ 0 +$0 (0%) + WC $ 0 McCain Atkinson Insur…" at bounding box center [672, 538] width 1697 height 772
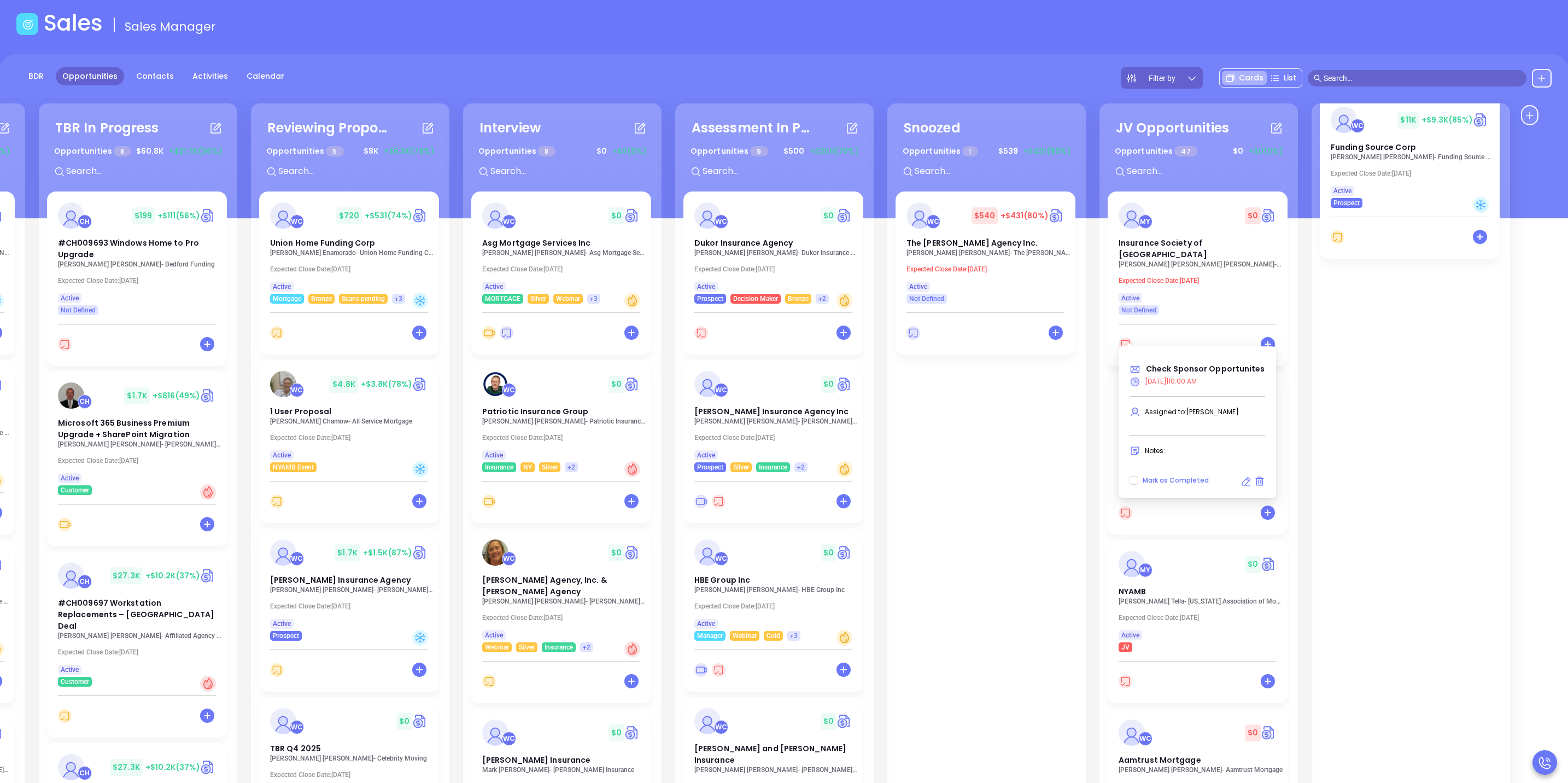
scroll to position [0, 0]
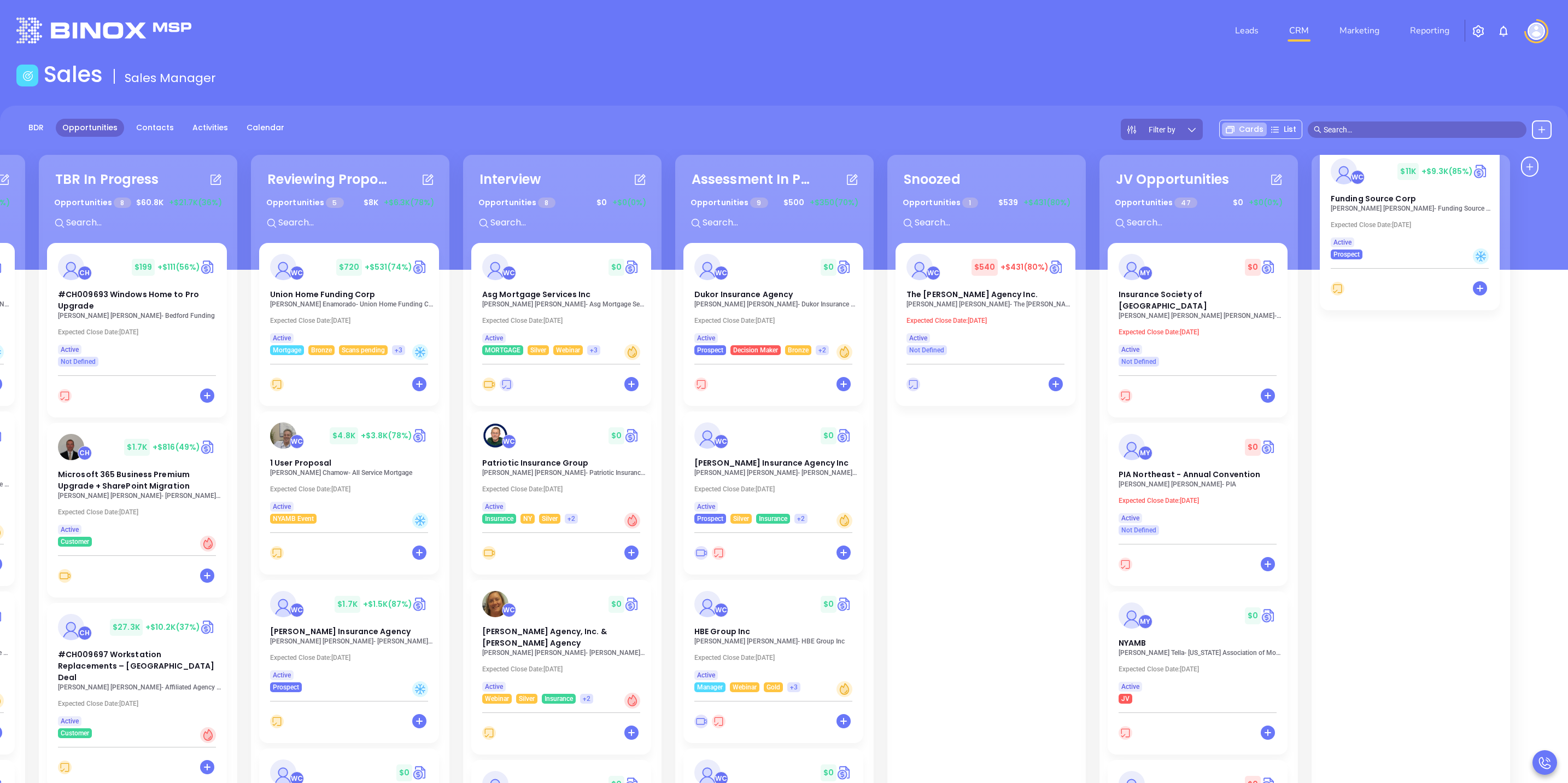
click at [1150, 224] on input "text" at bounding box center [1208, 222] width 164 height 14
type input "insurance"
click at [1368, 385] on div "WC $ 11K +$9.3K (85%) Funding Source Corp Zev Meltzer - Funding Source Corp Exp…" at bounding box center [1411, 529] width 182 height 766
click at [1178, 229] on input "insurance" at bounding box center [1208, 222] width 164 height 14
drag, startPoint x: 1178, startPoint y: 228, endPoint x: 1076, endPoint y: 236, distance: 102.3
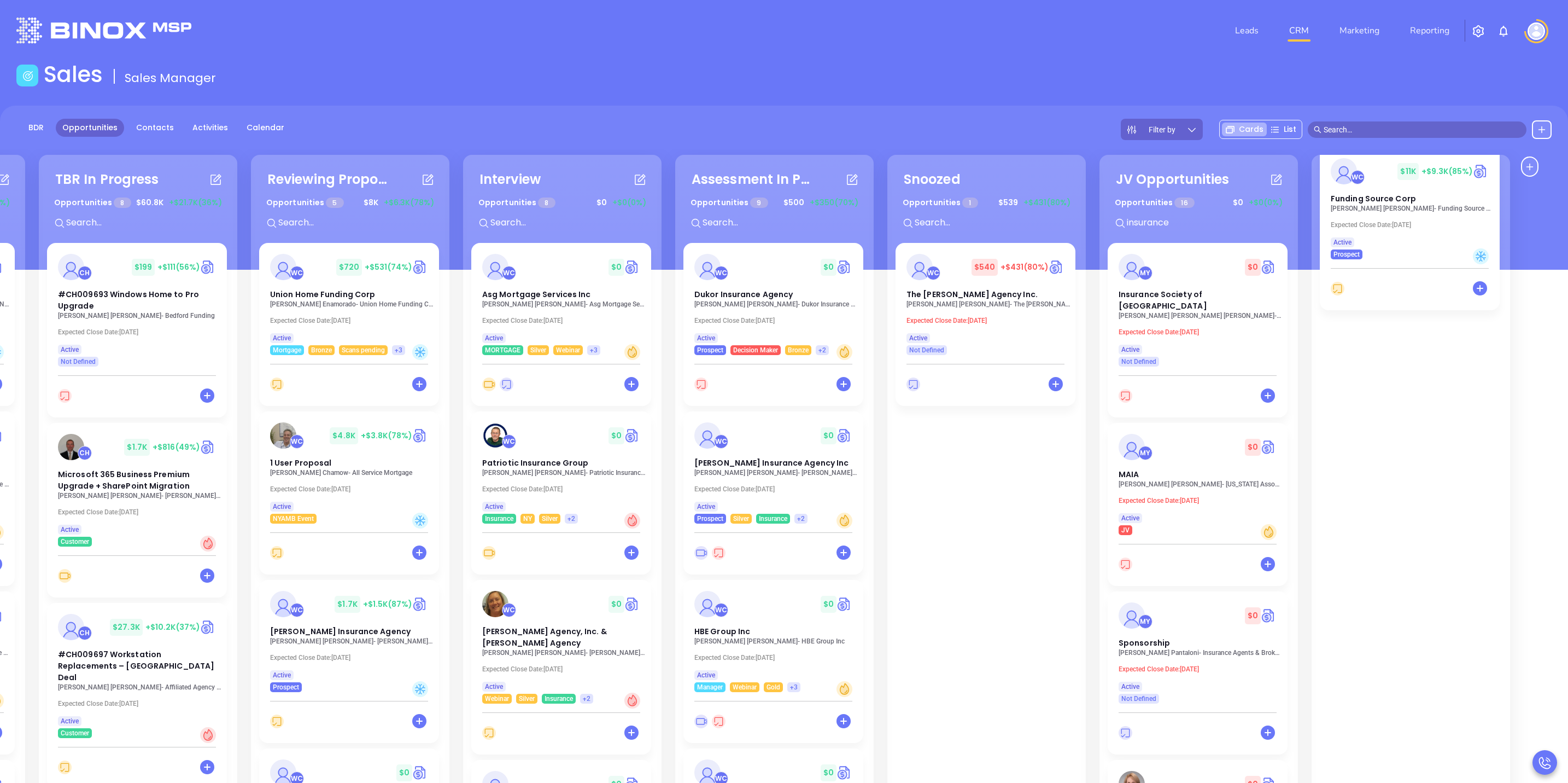
click at [1076, 236] on div "Needs To Reschedule Opportunities 8 $ 0 +$0 (0%) + WC $ 0 McCain Atkinson Insur…" at bounding box center [672, 538] width 1697 height 772
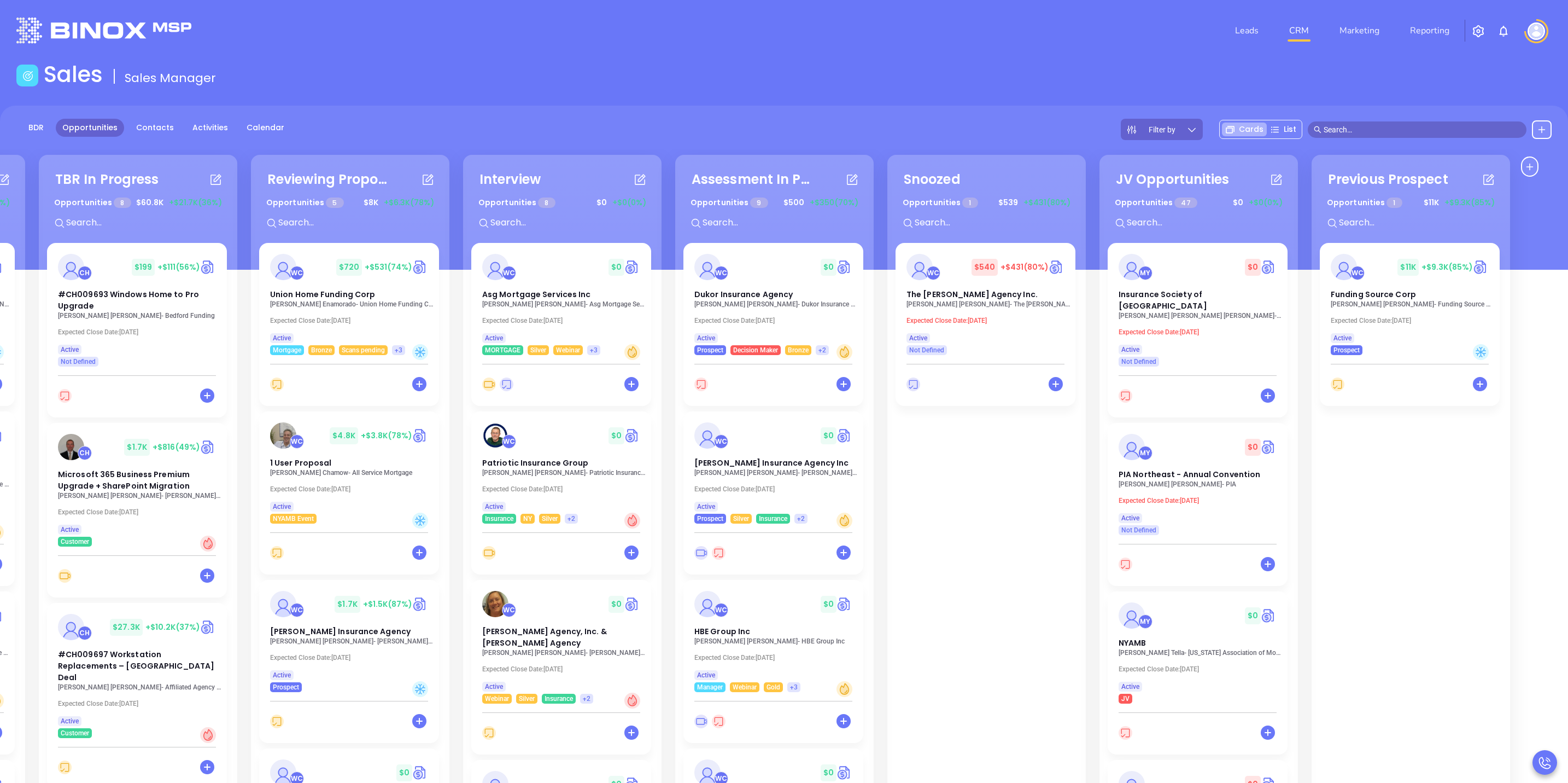
click at [1390, 319] on p "Expected Close Date: Nov 30, 2025" at bounding box center [1413, 320] width 164 height 7
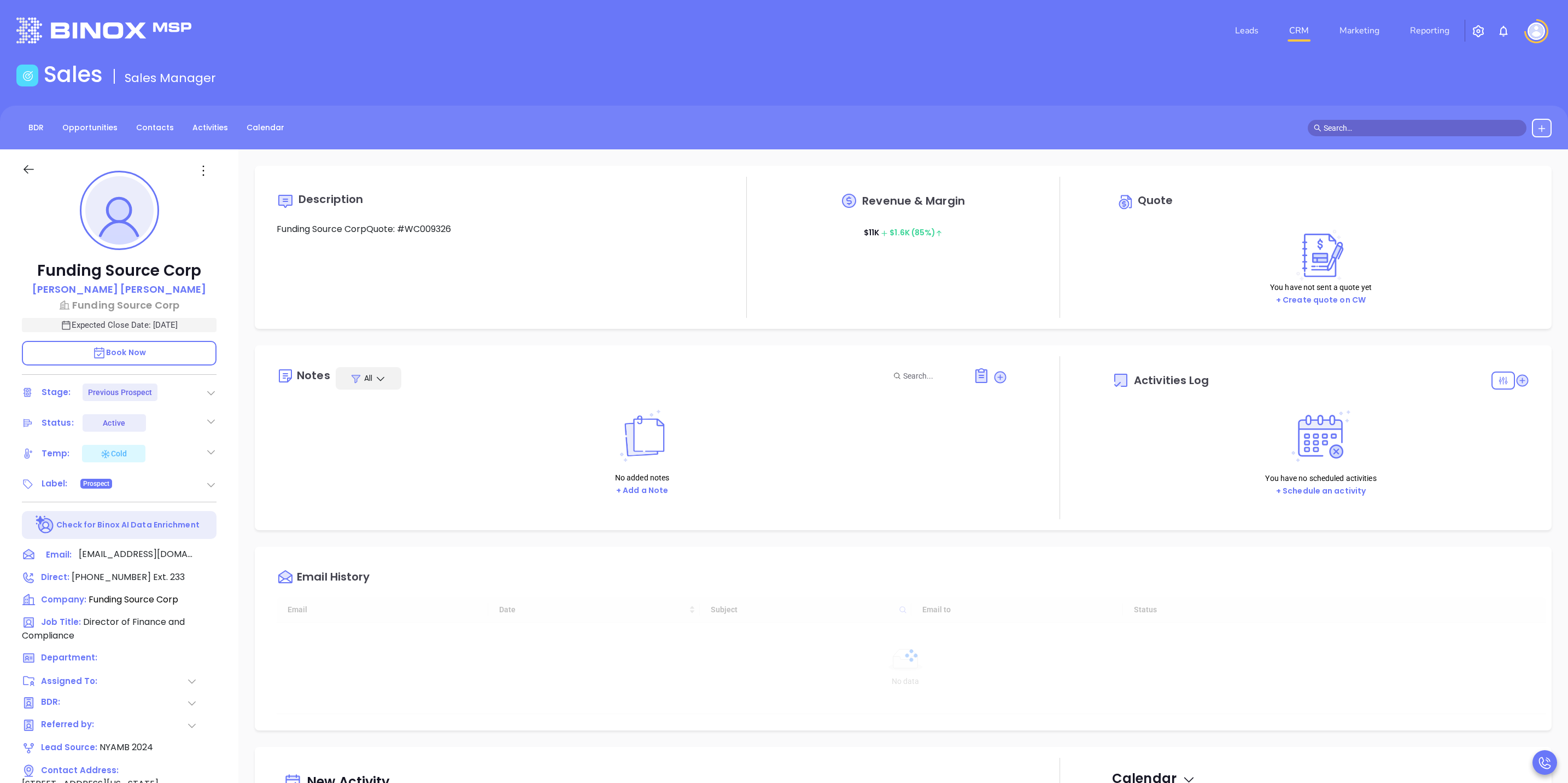
type input "[DATE]"
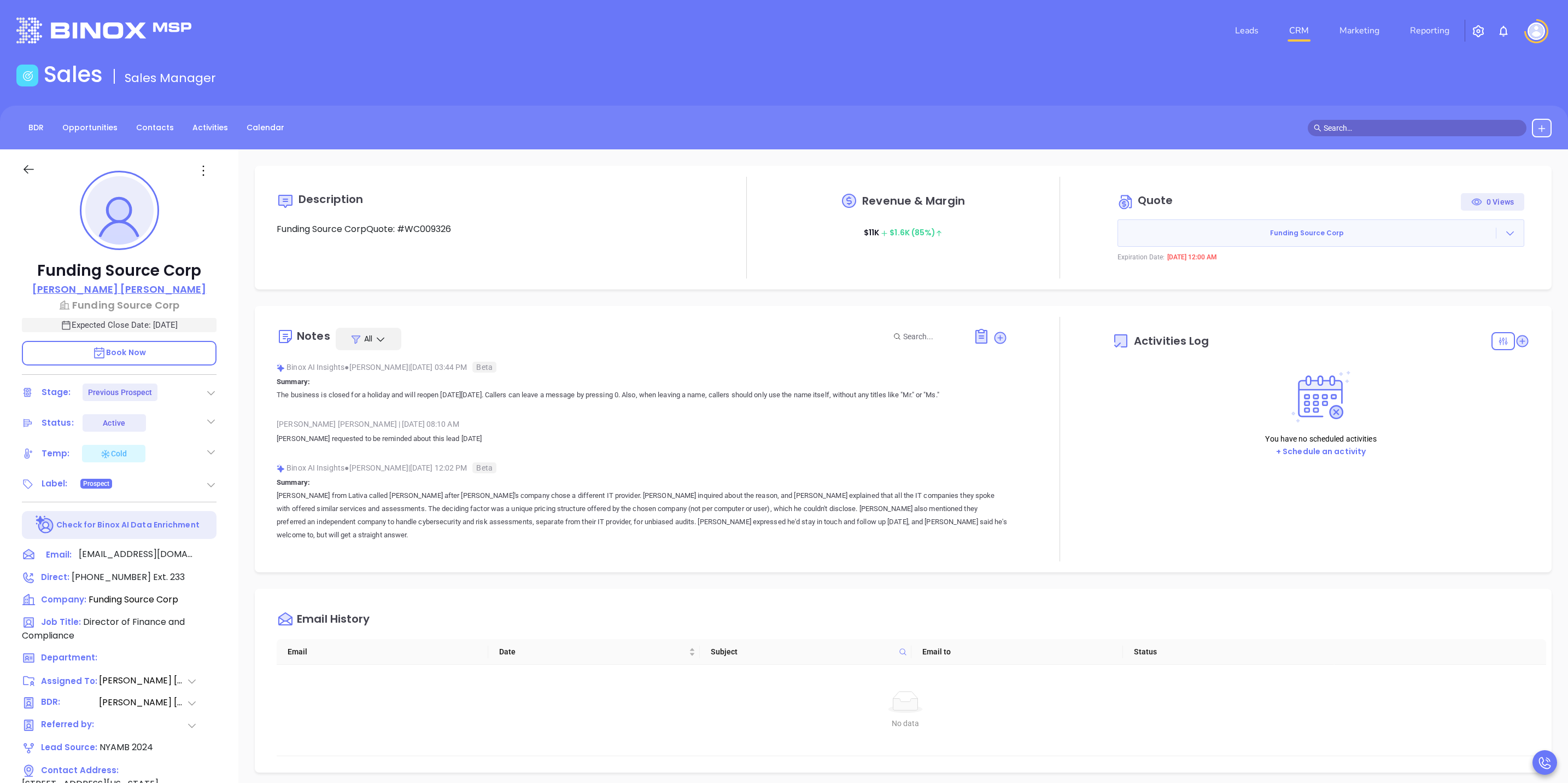
type input "[PERSON_NAME]"
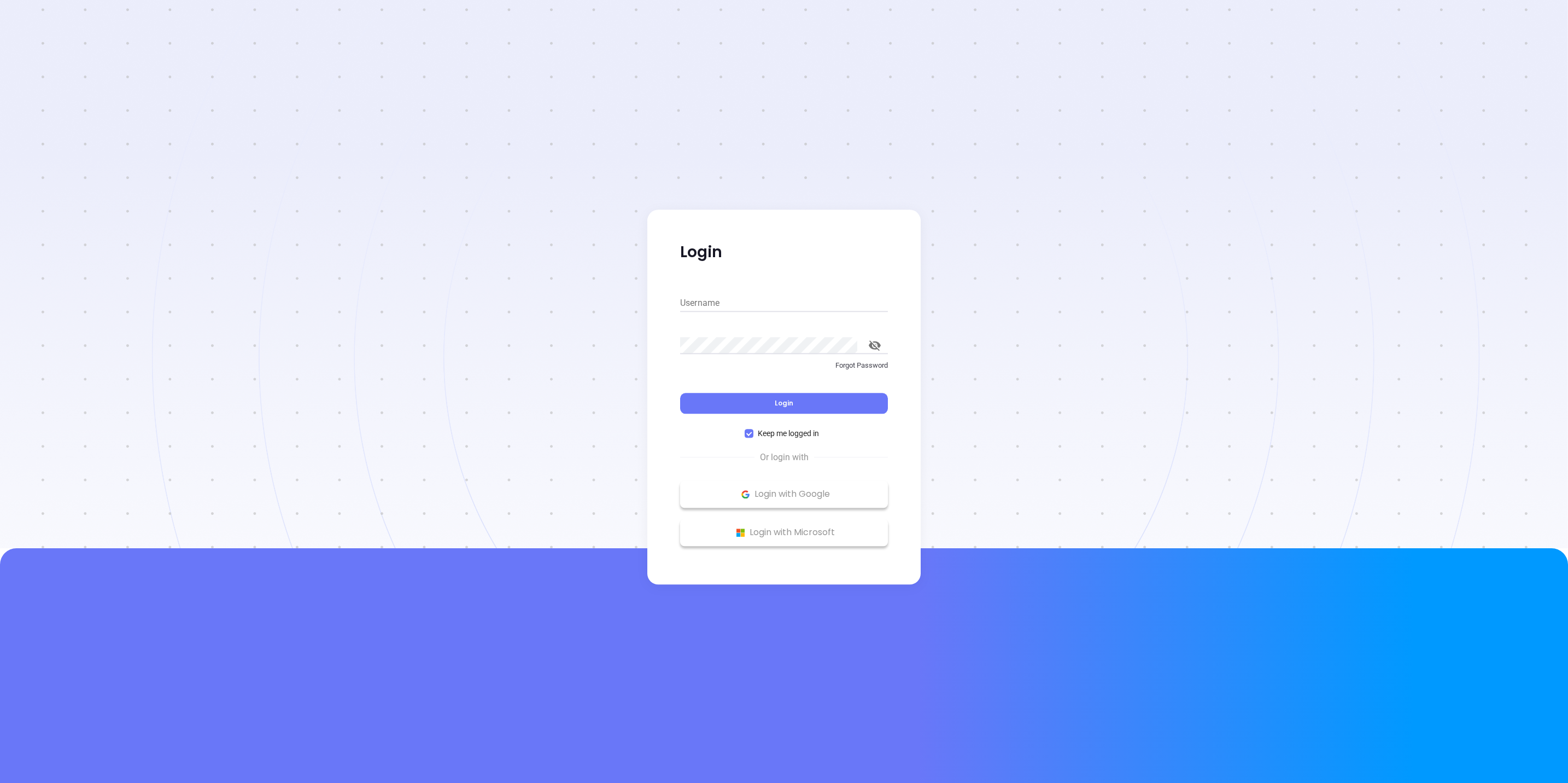
type input "[EMAIL_ADDRESS][DOMAIN_NAME]"
click at [797, 405] on button "Login" at bounding box center [784, 403] width 208 height 20
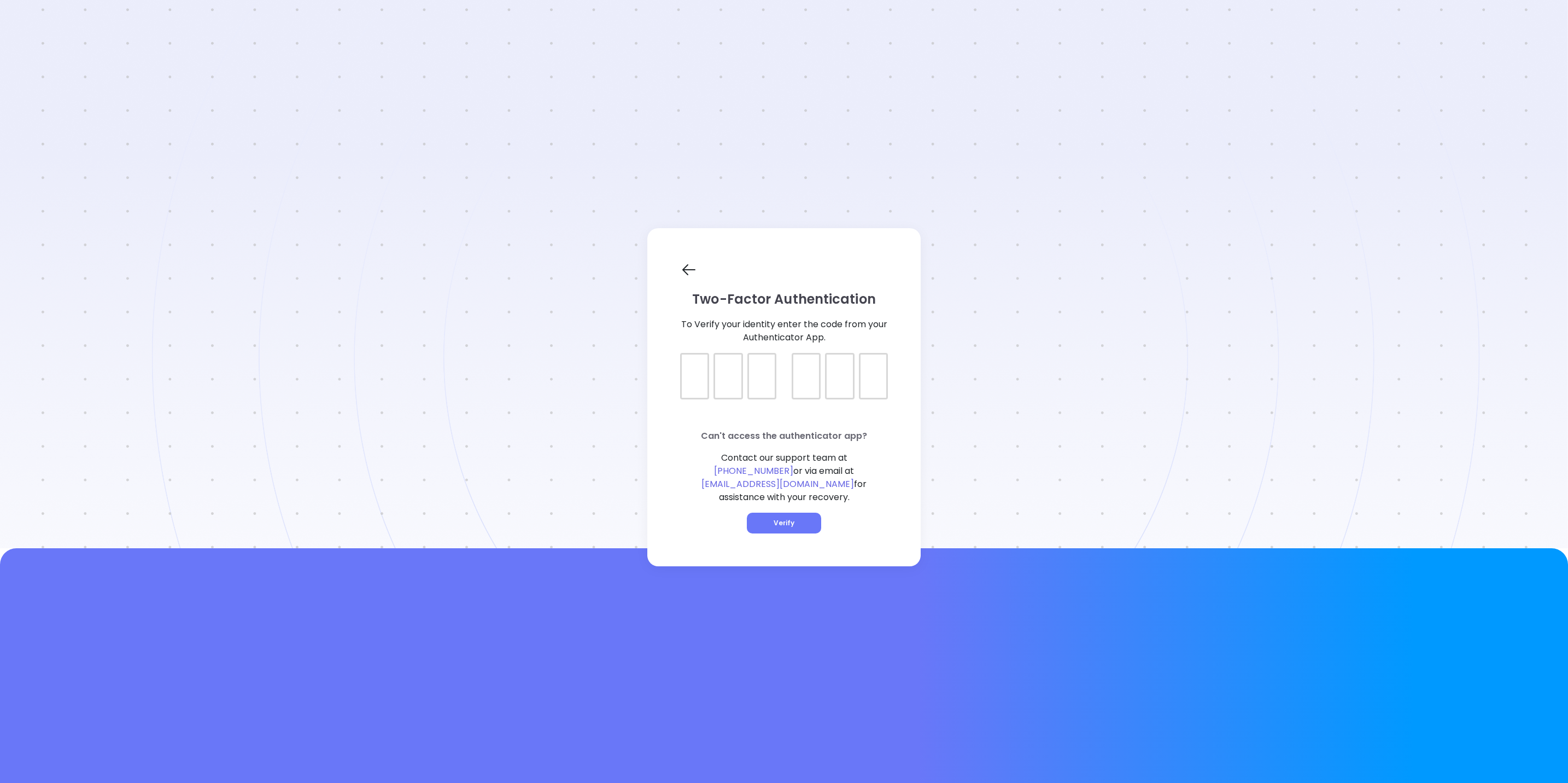
click at [700, 389] on div at bounding box center [694, 376] width 29 height 46
type input "367743"
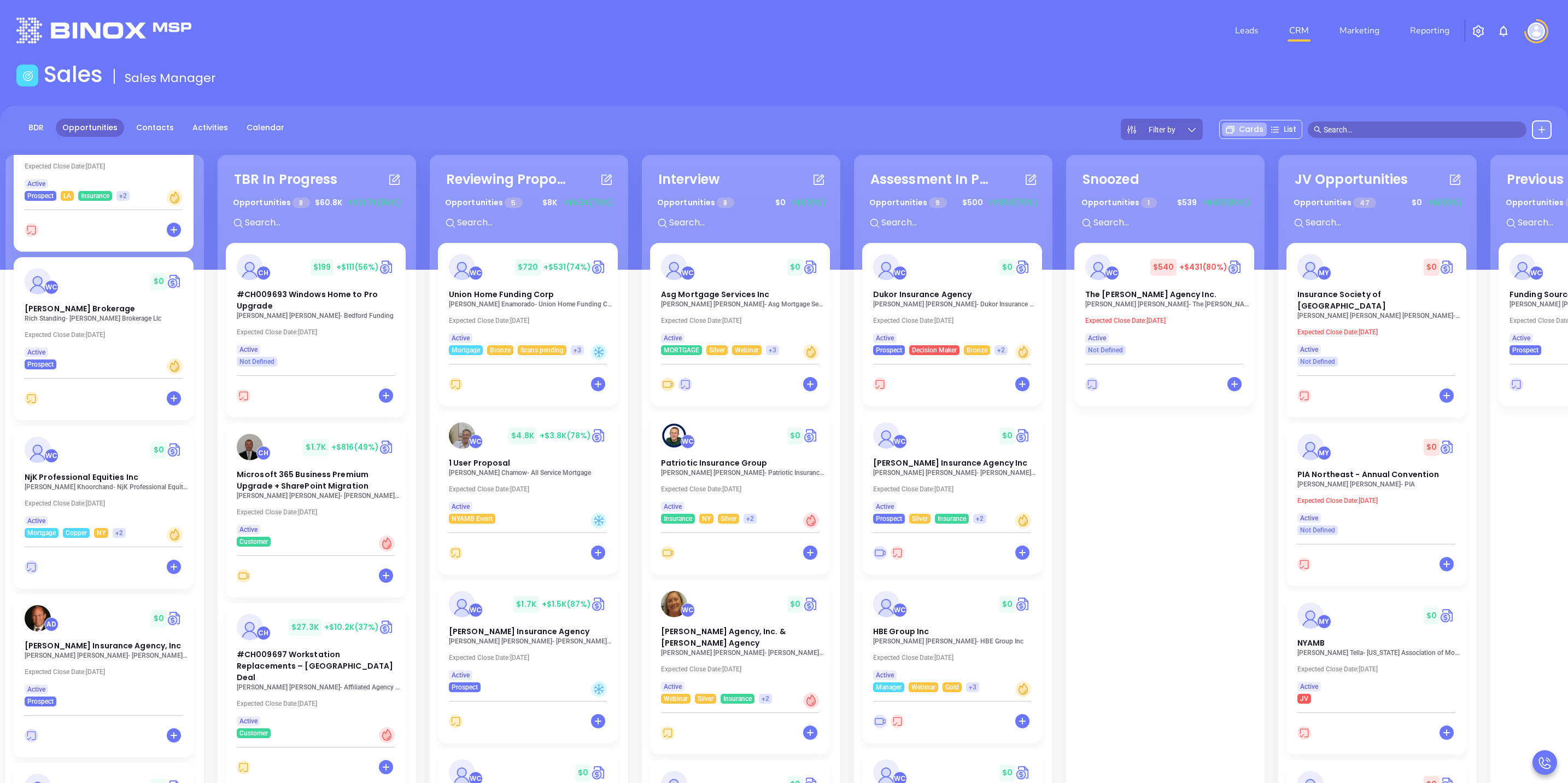
click at [1367, 124] on input "text" at bounding box center [1422, 129] width 197 height 12
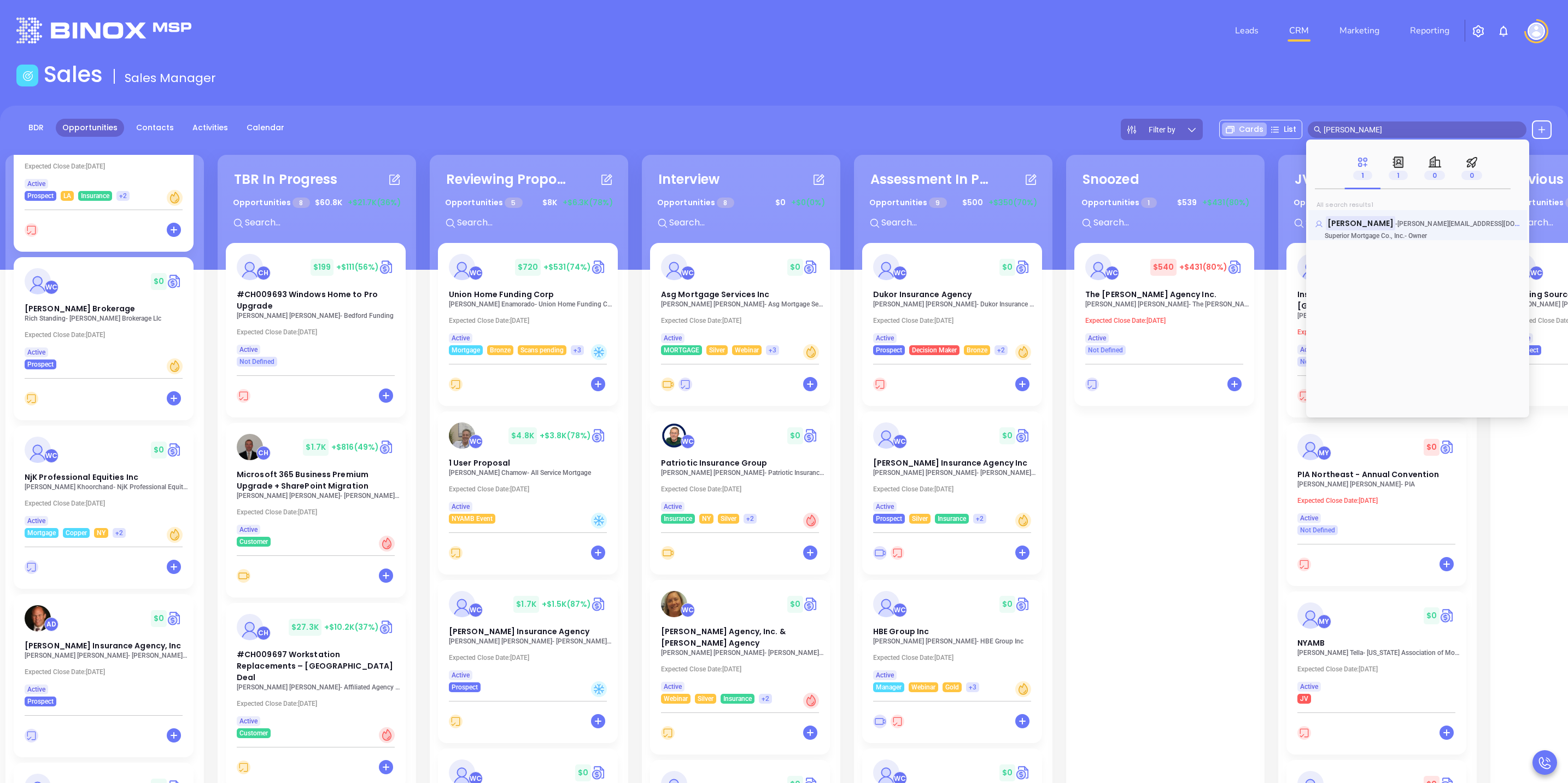
type input "lisa ferrara"
click at [1407, 218] on p "Lisa Ferrara - lisa@superiormci.com" at bounding box center [1417, 220] width 205 height 6
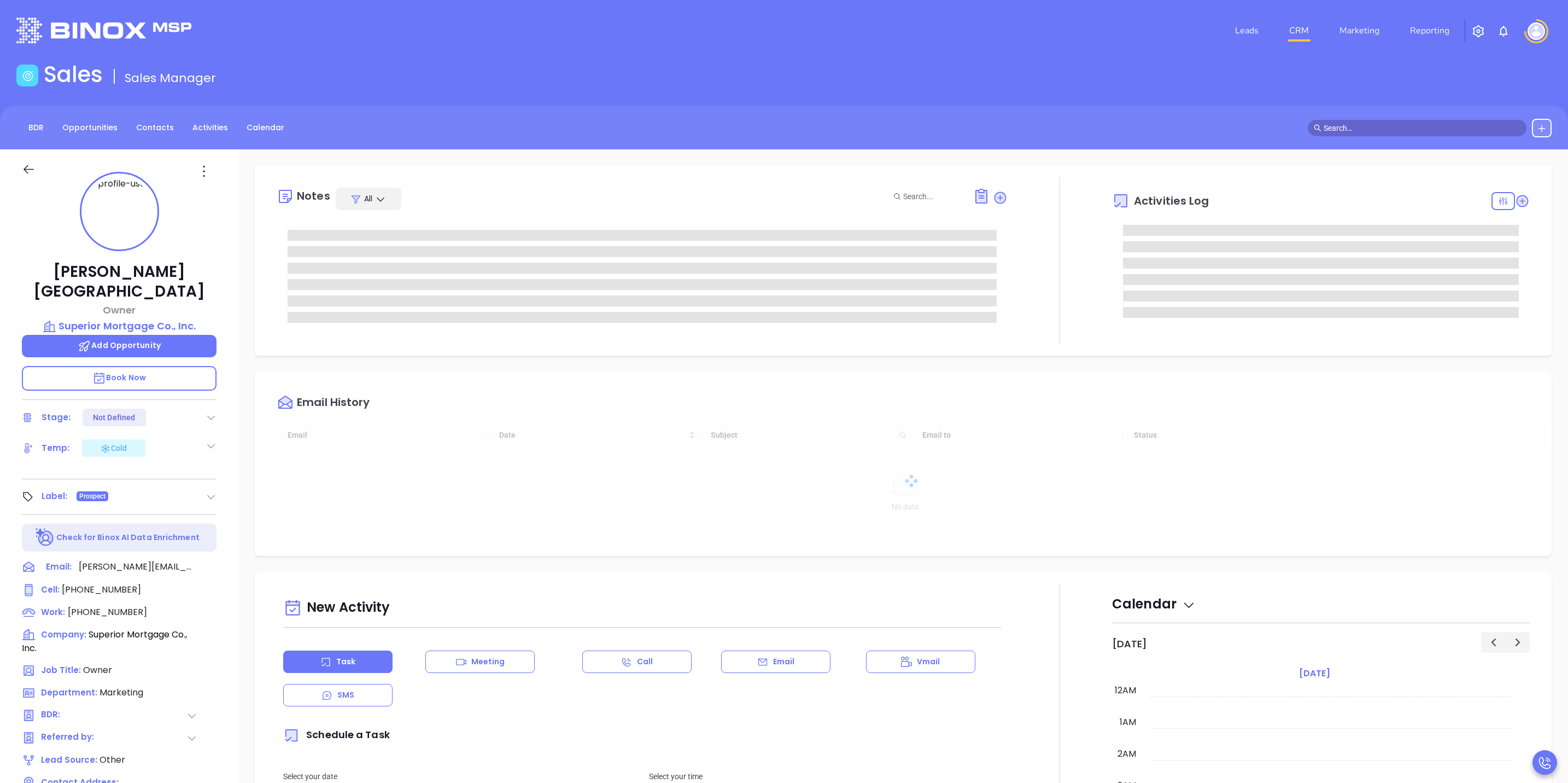
type input "[DATE]"
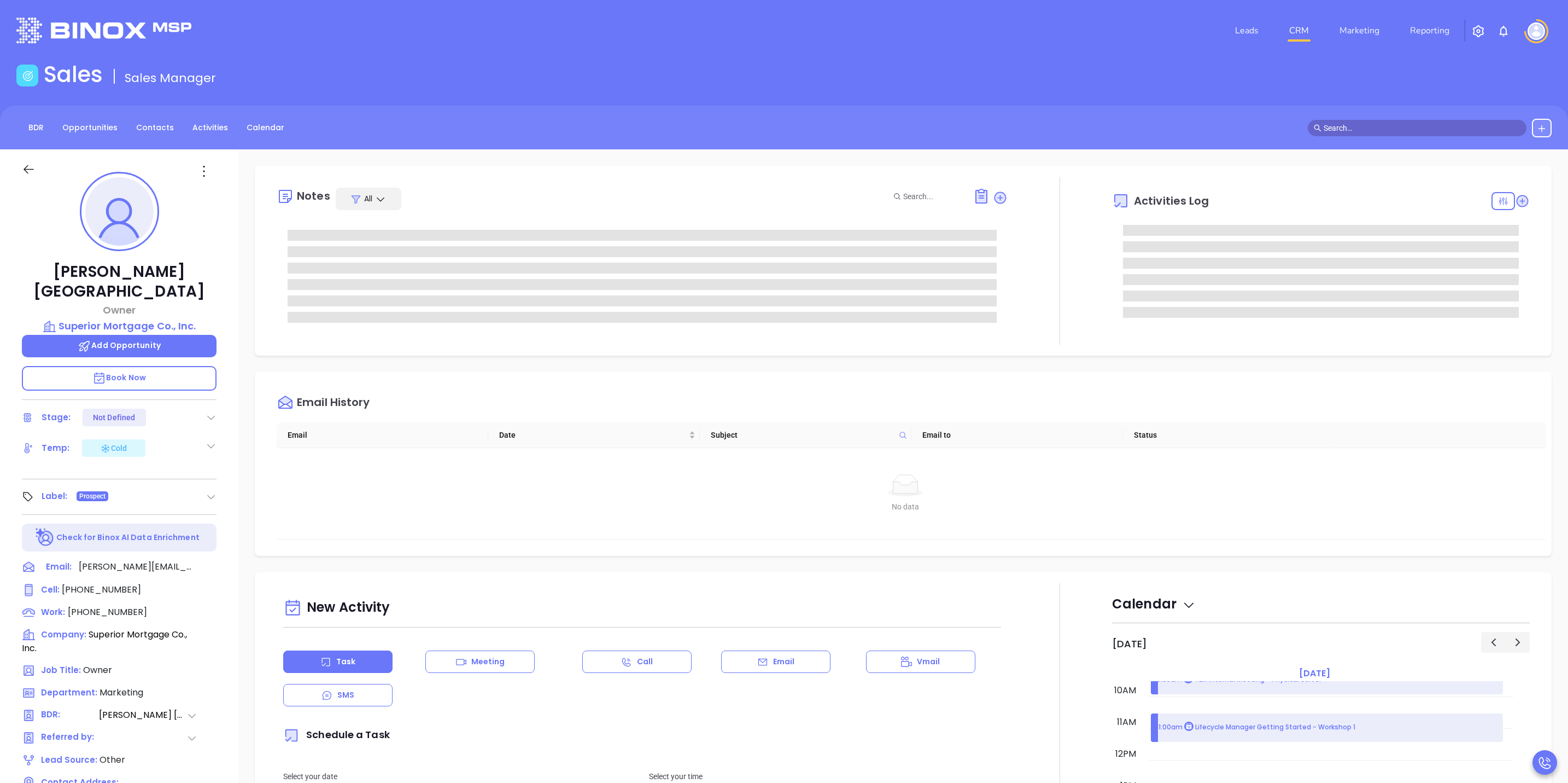
type input "[PERSON_NAME]"
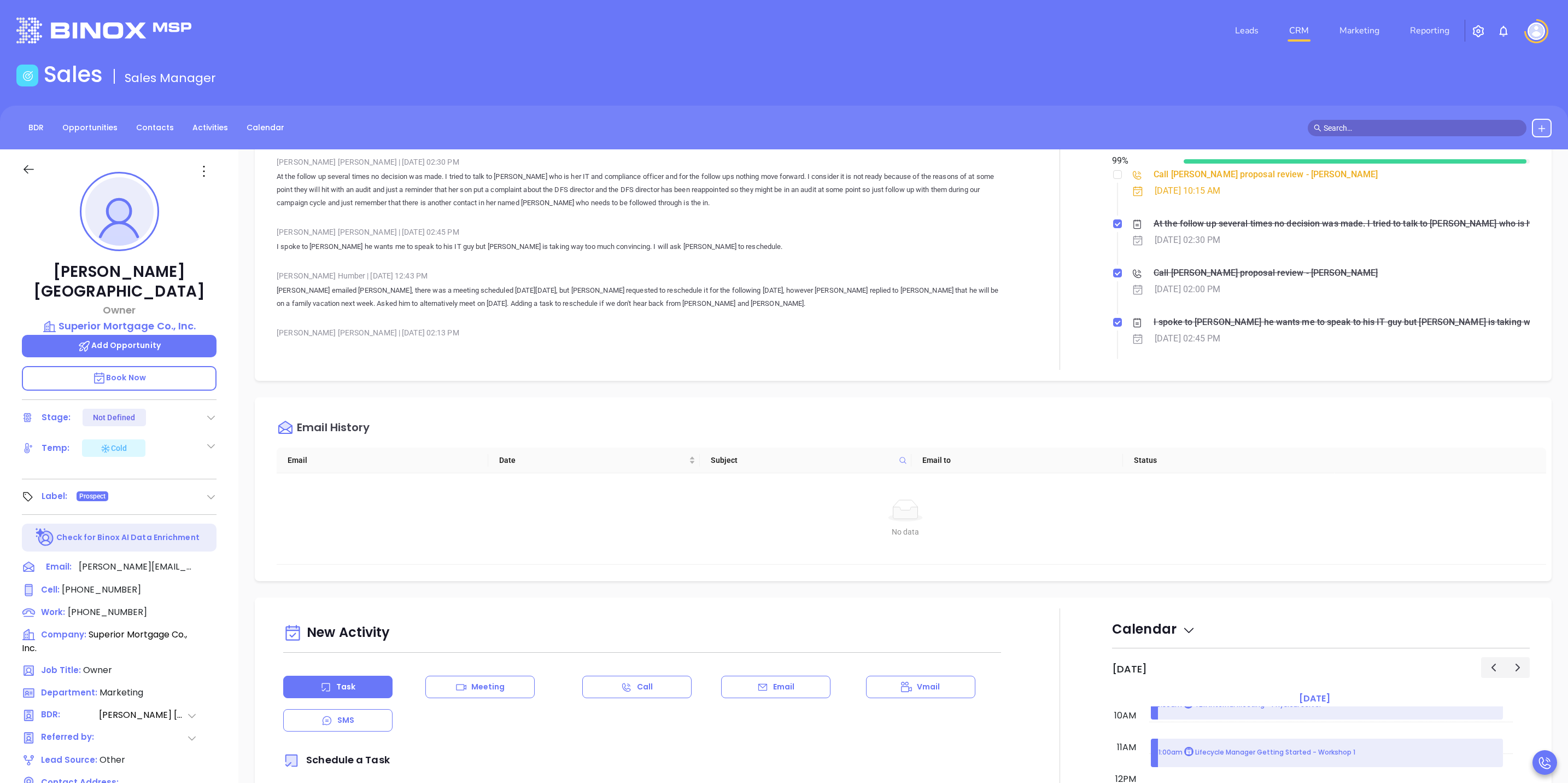
scroll to position [0, 0]
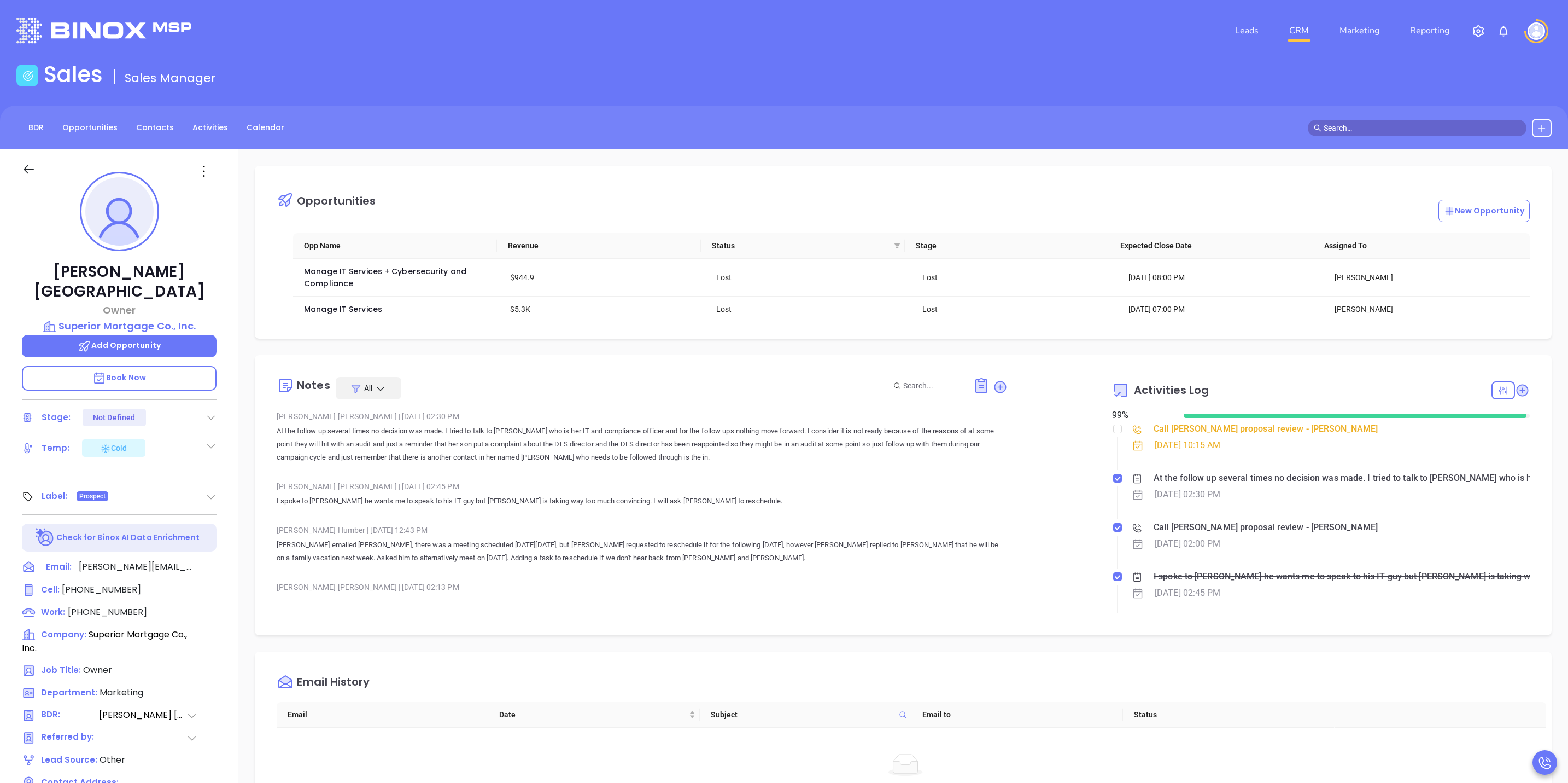
click at [27, 175] on icon at bounding box center [29, 169] width 14 height 14
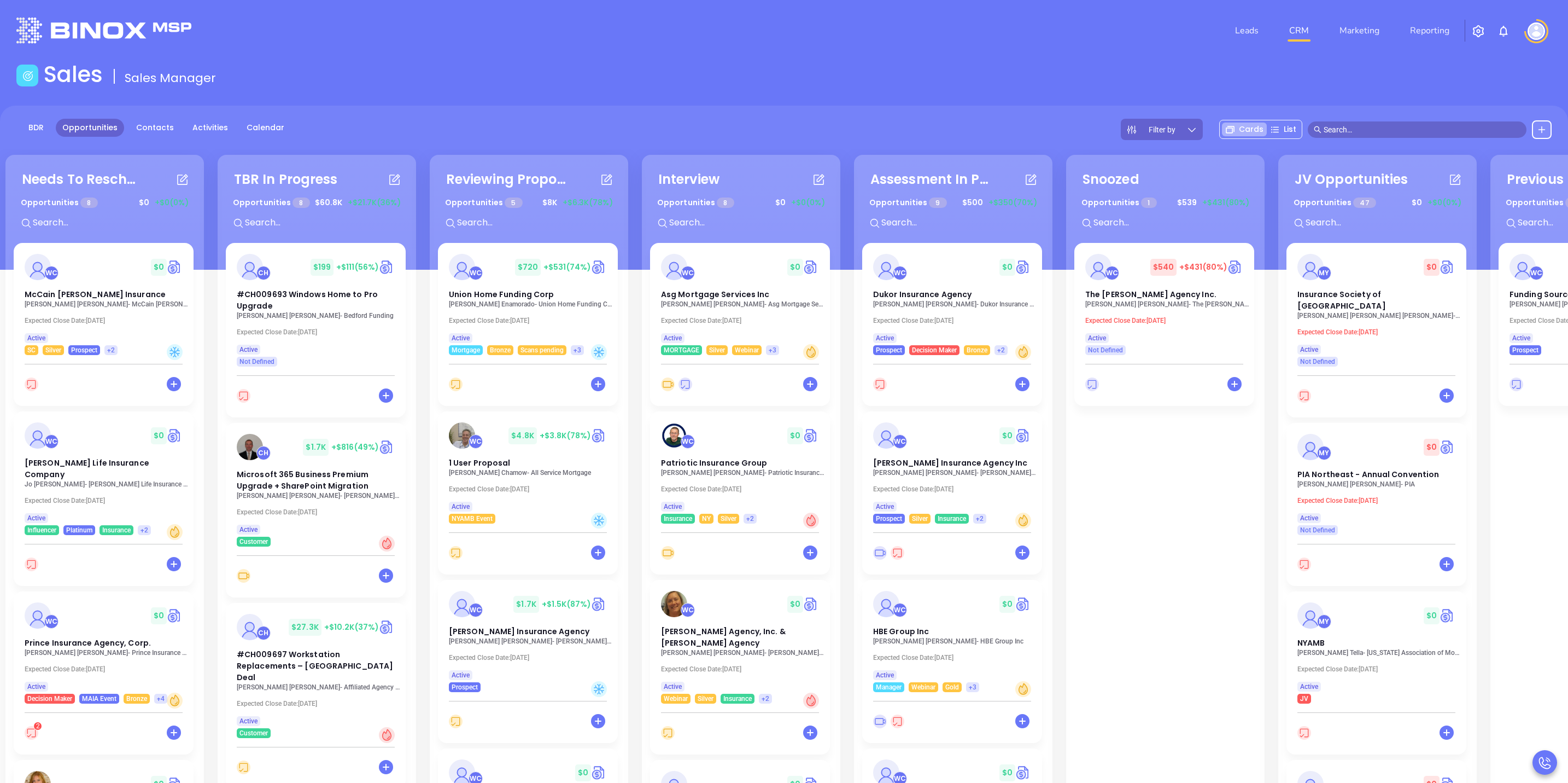
click at [1371, 122] on span at bounding box center [1418, 130] width 219 height 17
click at [1559, 494] on div "WC $ 11K +$9.3K (85%) Funding Source Corp Zev Meltzer - Funding Source Corp Exp…" at bounding box center [1589, 626] width 182 height 766
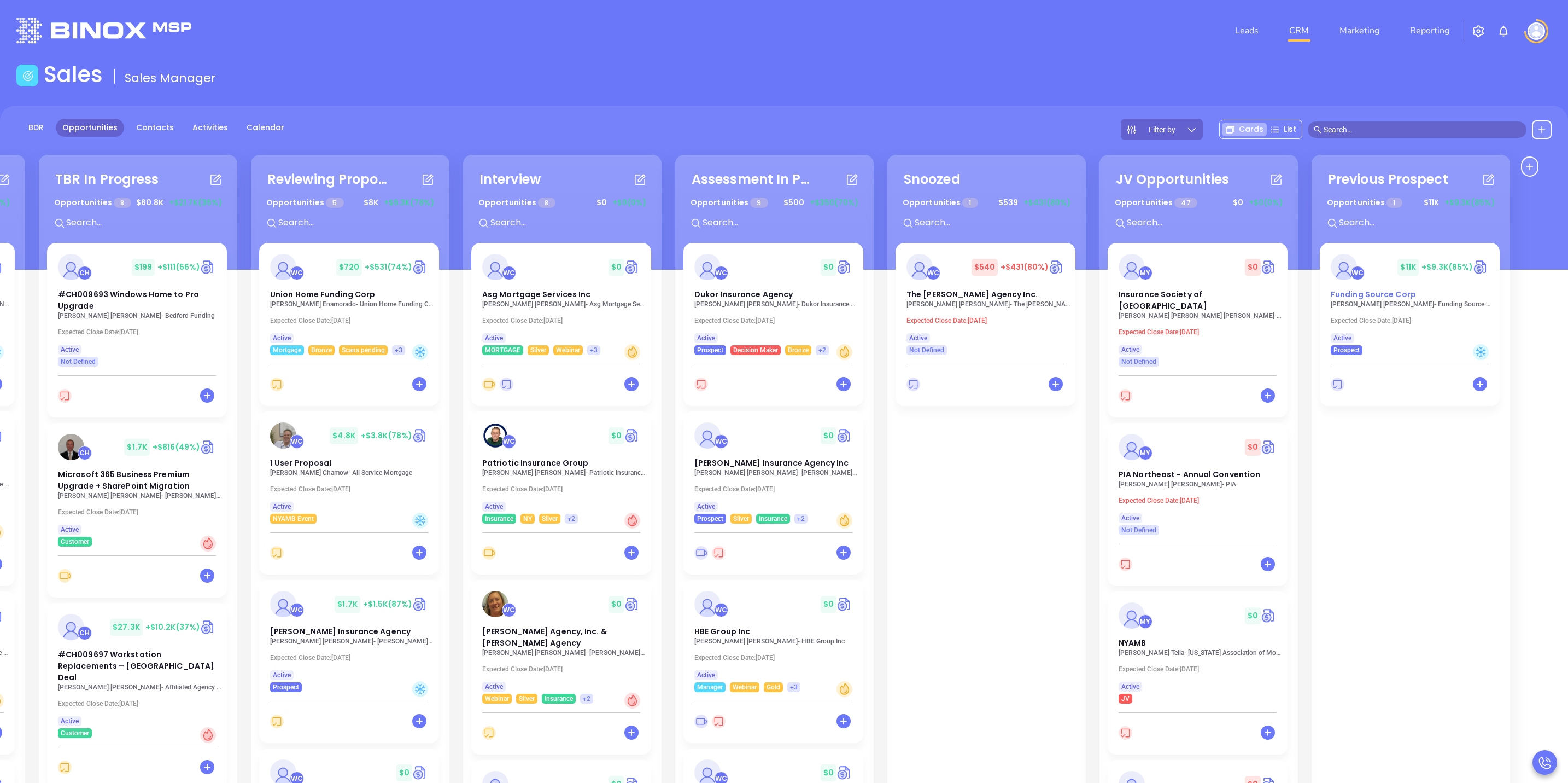
click at [1479, 299] on div "Funding Source Corp" at bounding box center [1409, 294] width 171 height 11
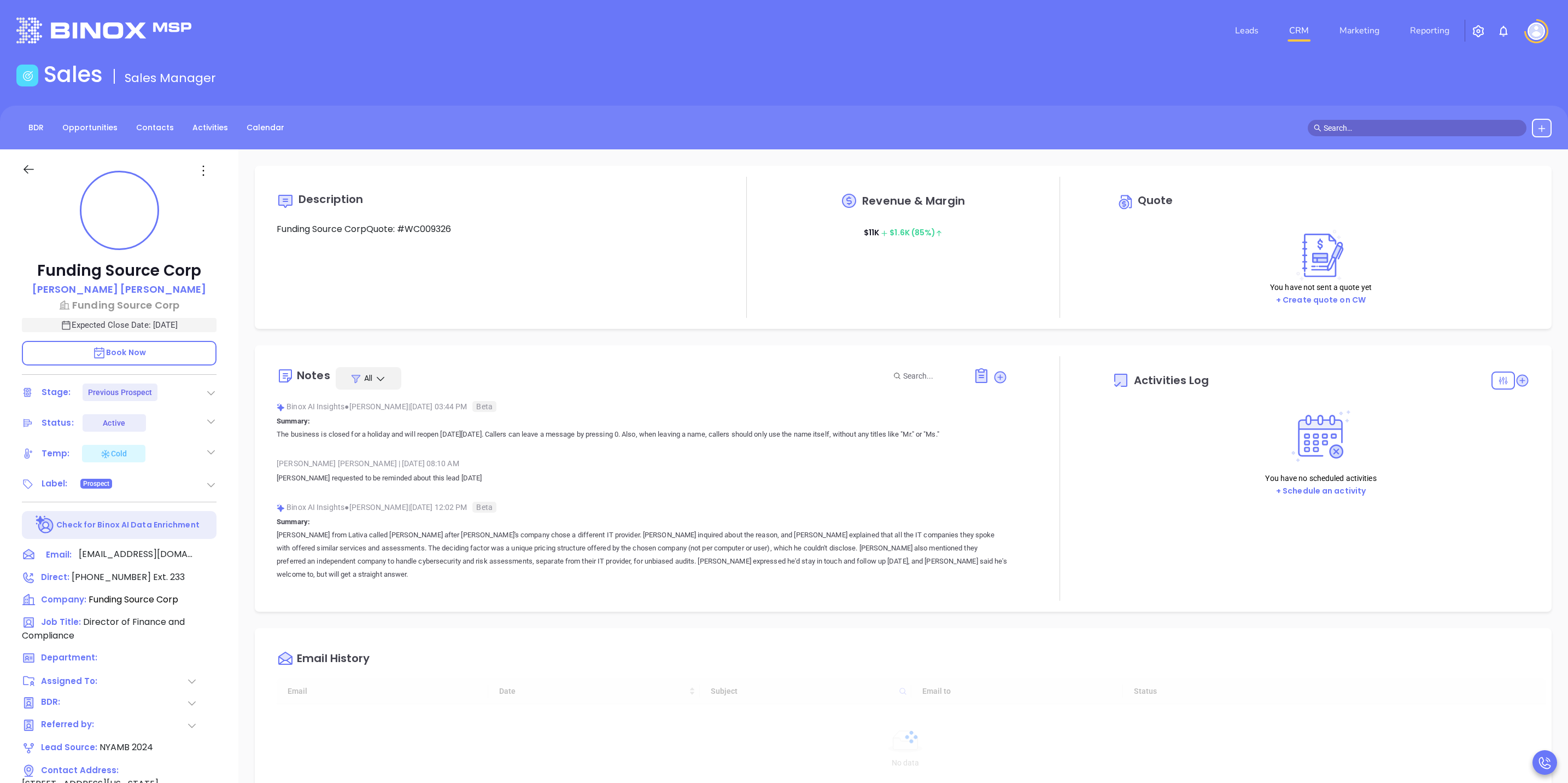
type input "[DATE]"
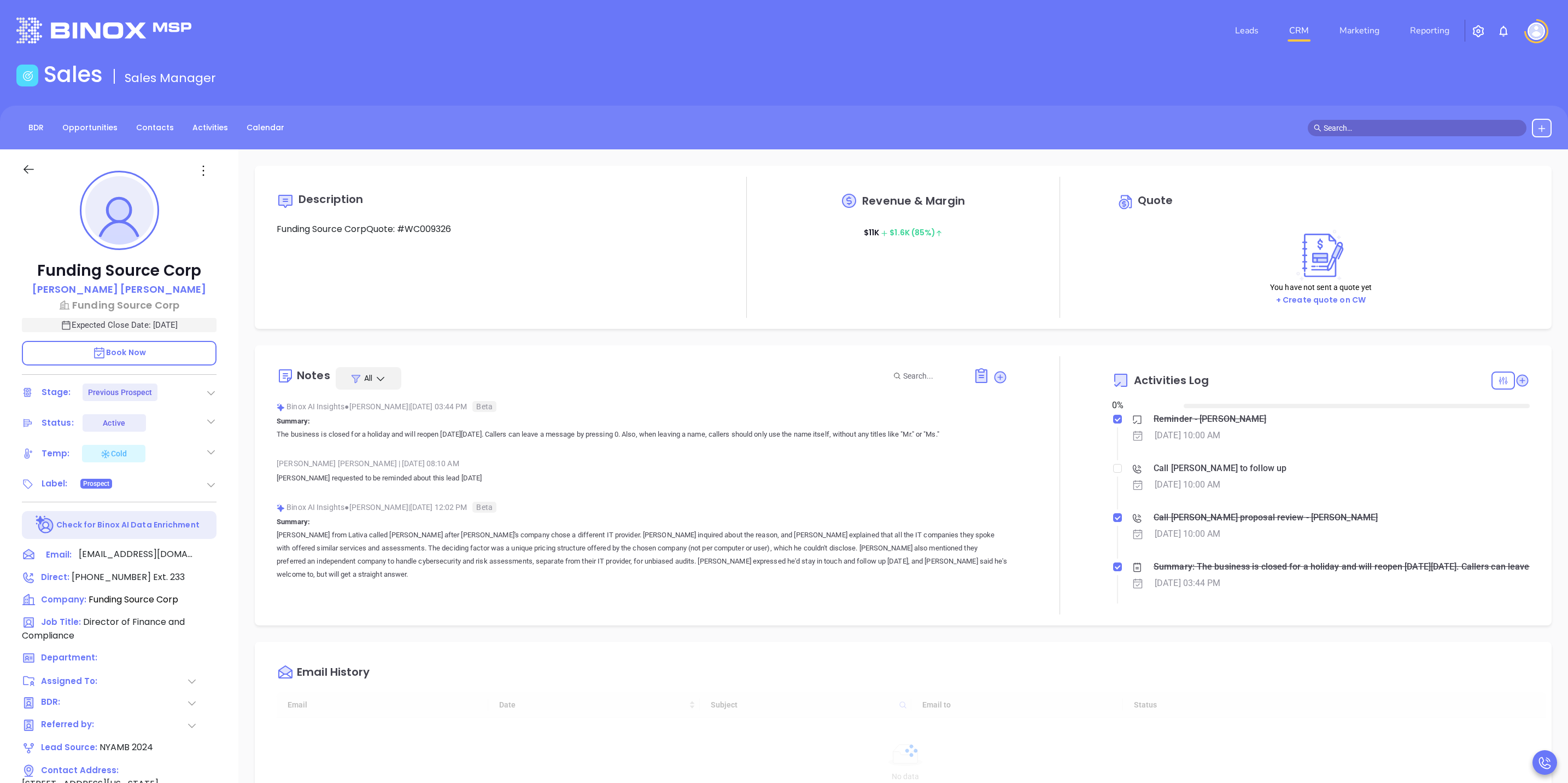
scroll to position [318, 0]
type input "[PERSON_NAME]"
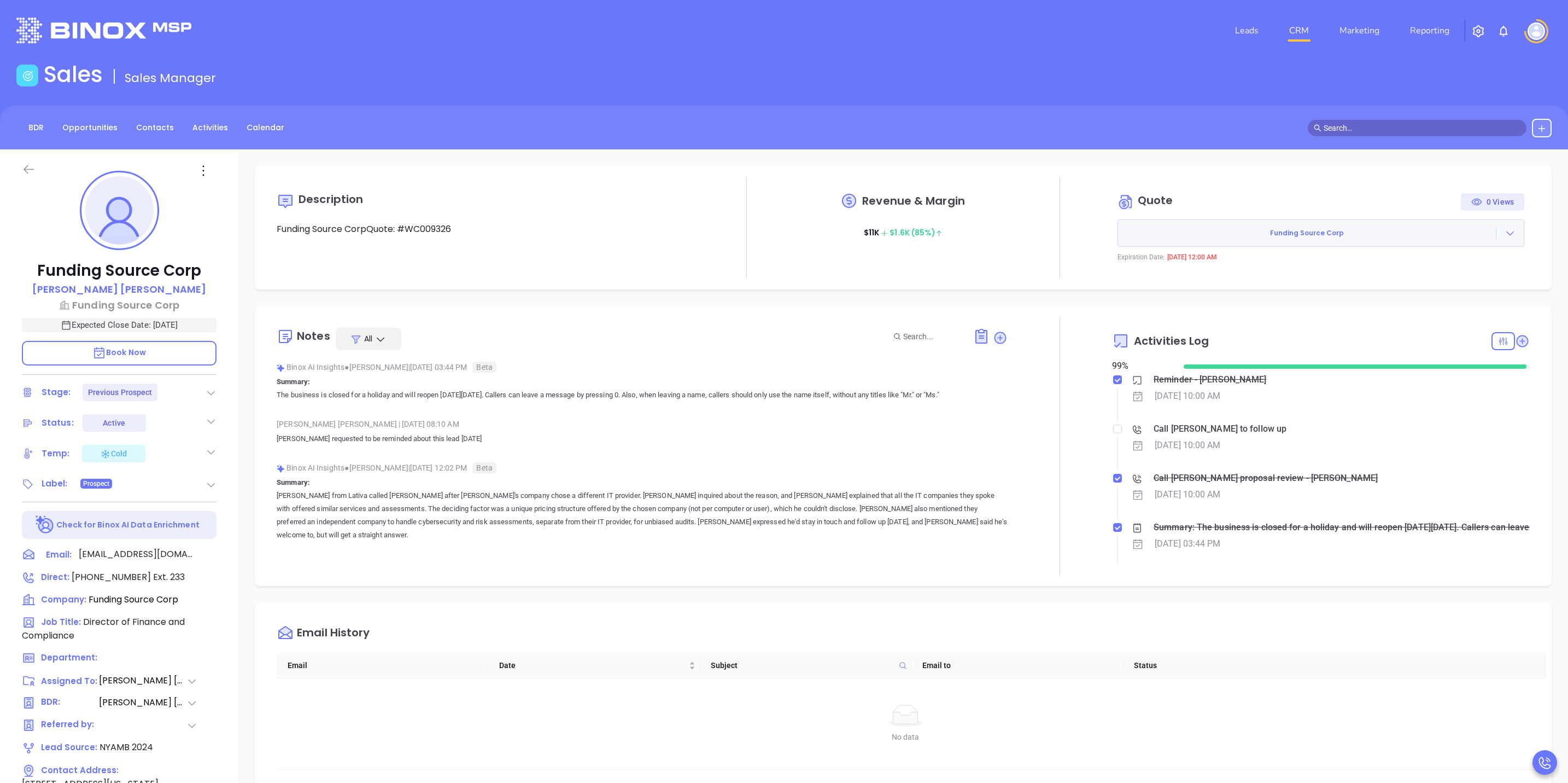
click at [27, 169] on icon at bounding box center [28, 169] width 10 height 8
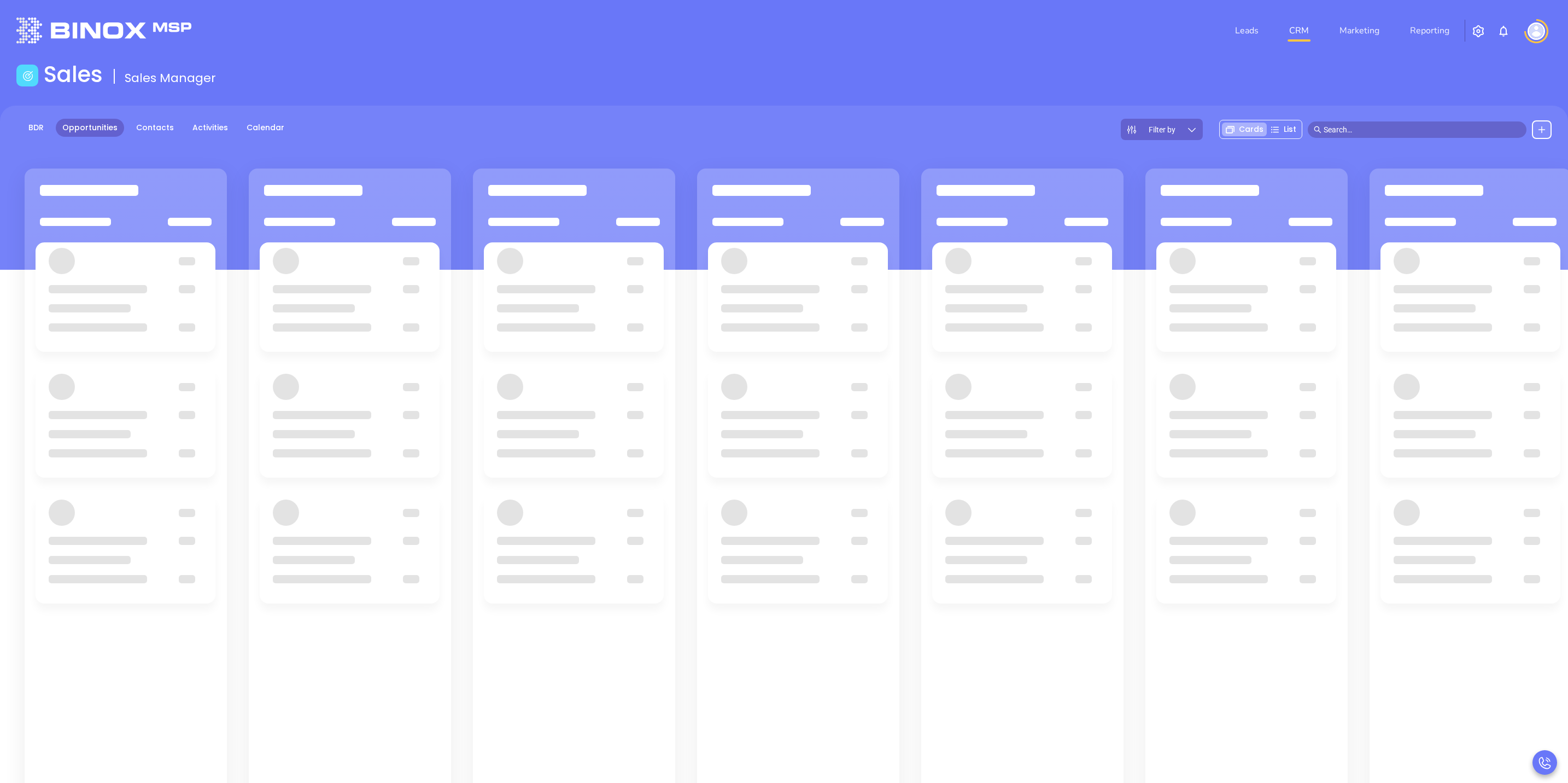
click at [1366, 134] on input "text" at bounding box center [1422, 129] width 197 height 12
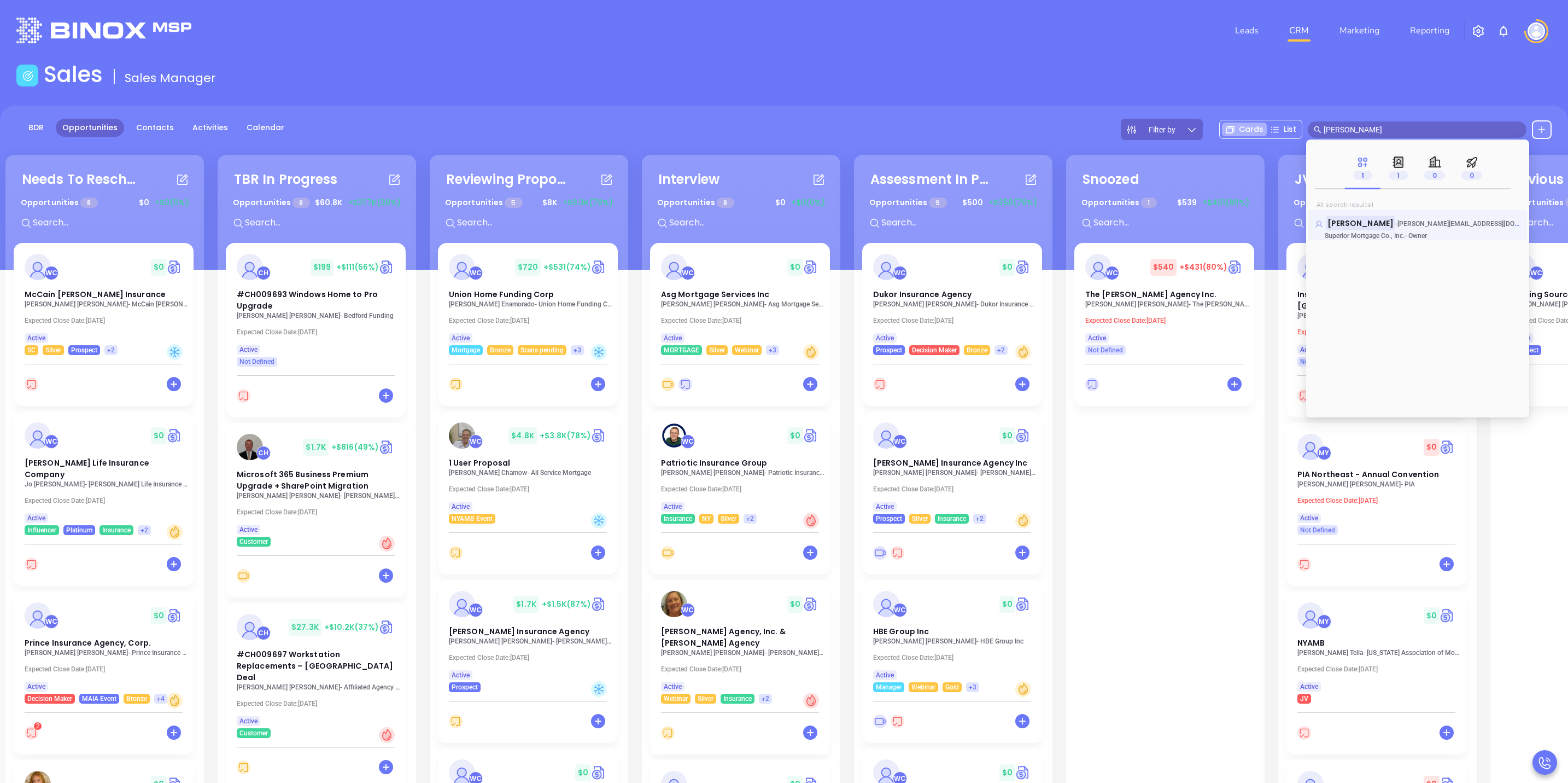
type input "lisa ferrara"
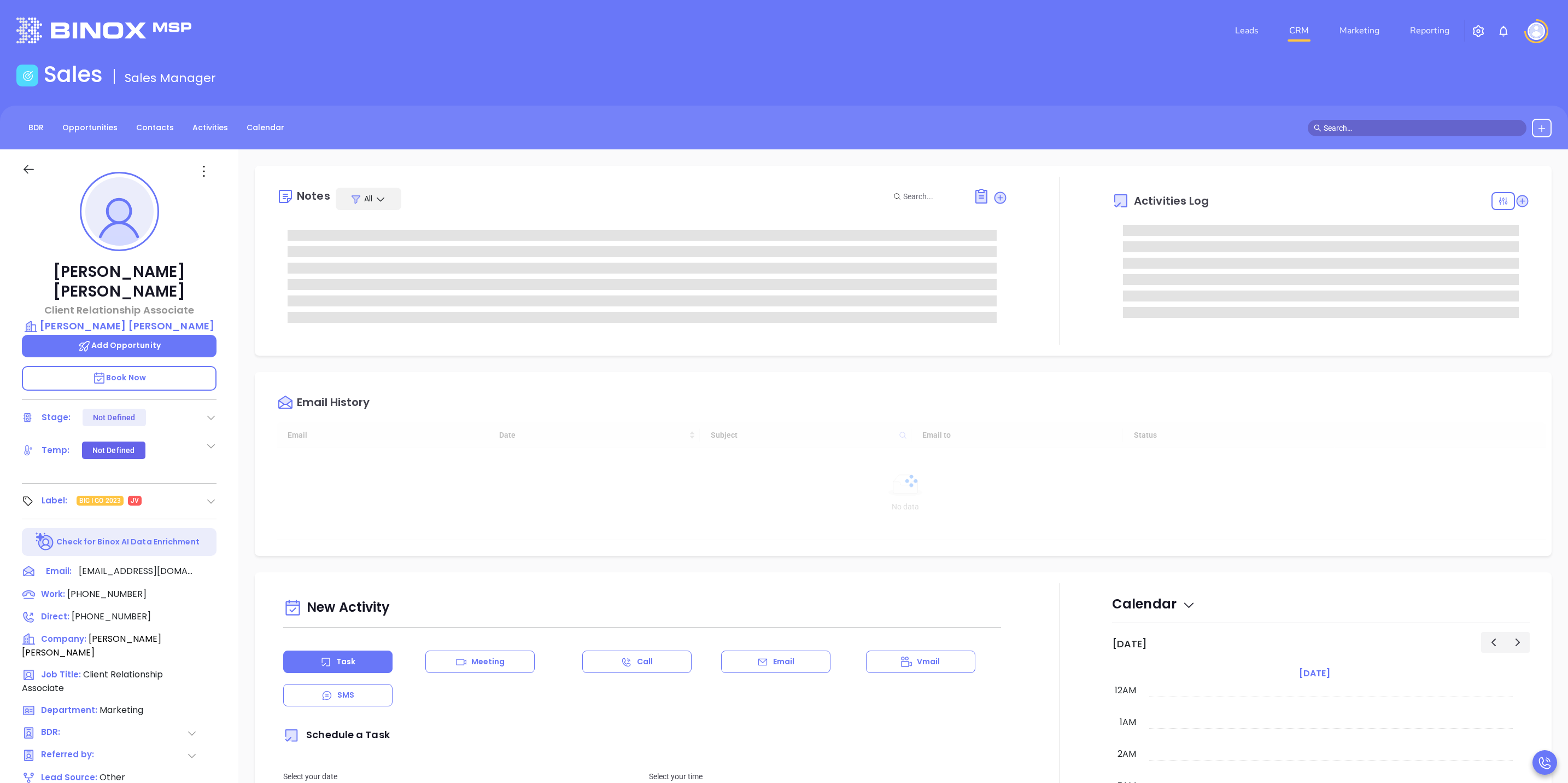
scroll to position [318, 0]
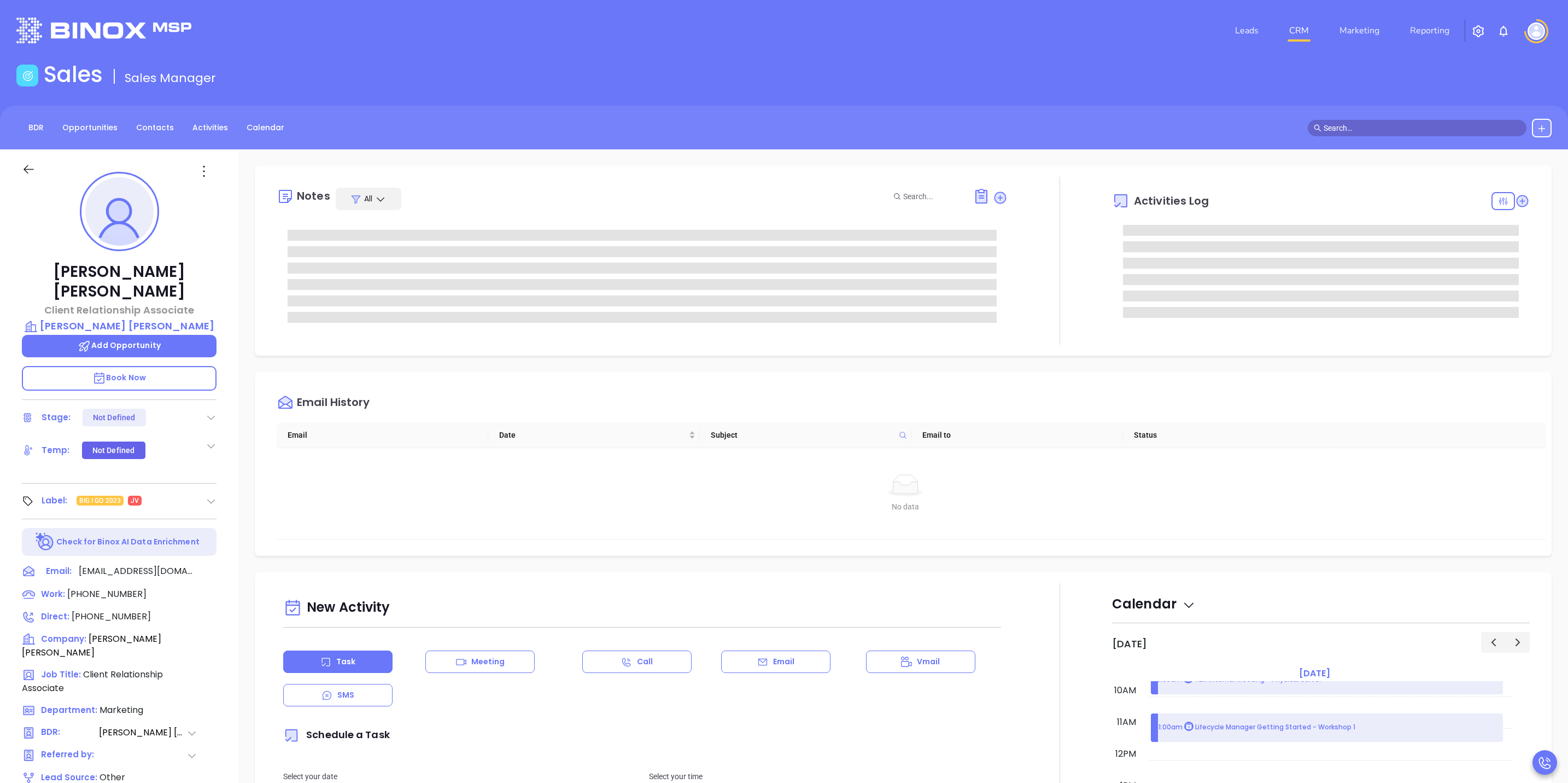
click at [18, 186] on div at bounding box center [41, 176] width 52 height 26
click at [27, 166] on icon at bounding box center [28, 169] width 10 height 8
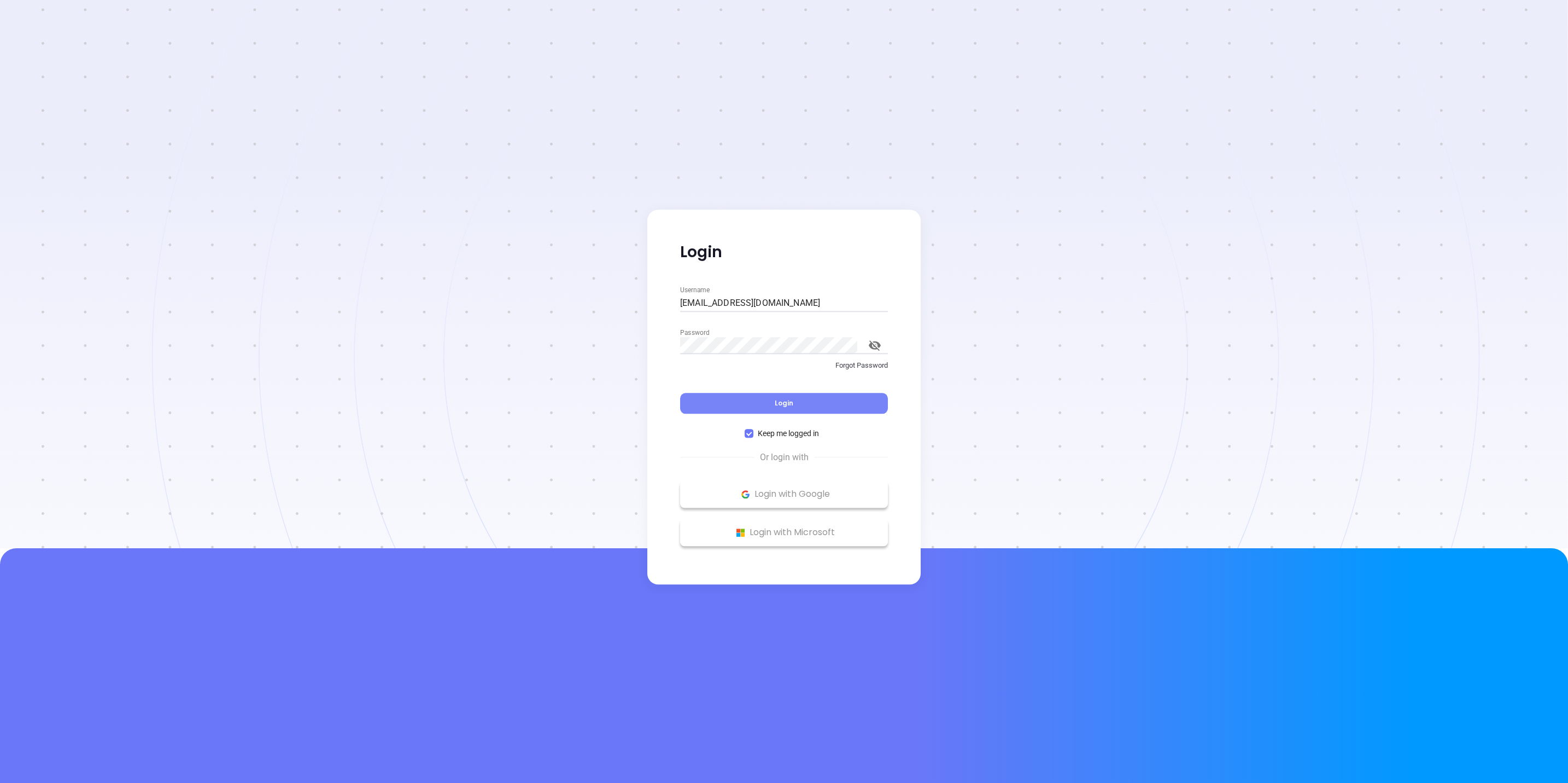
click at [808, 402] on button "Login" at bounding box center [784, 403] width 208 height 20
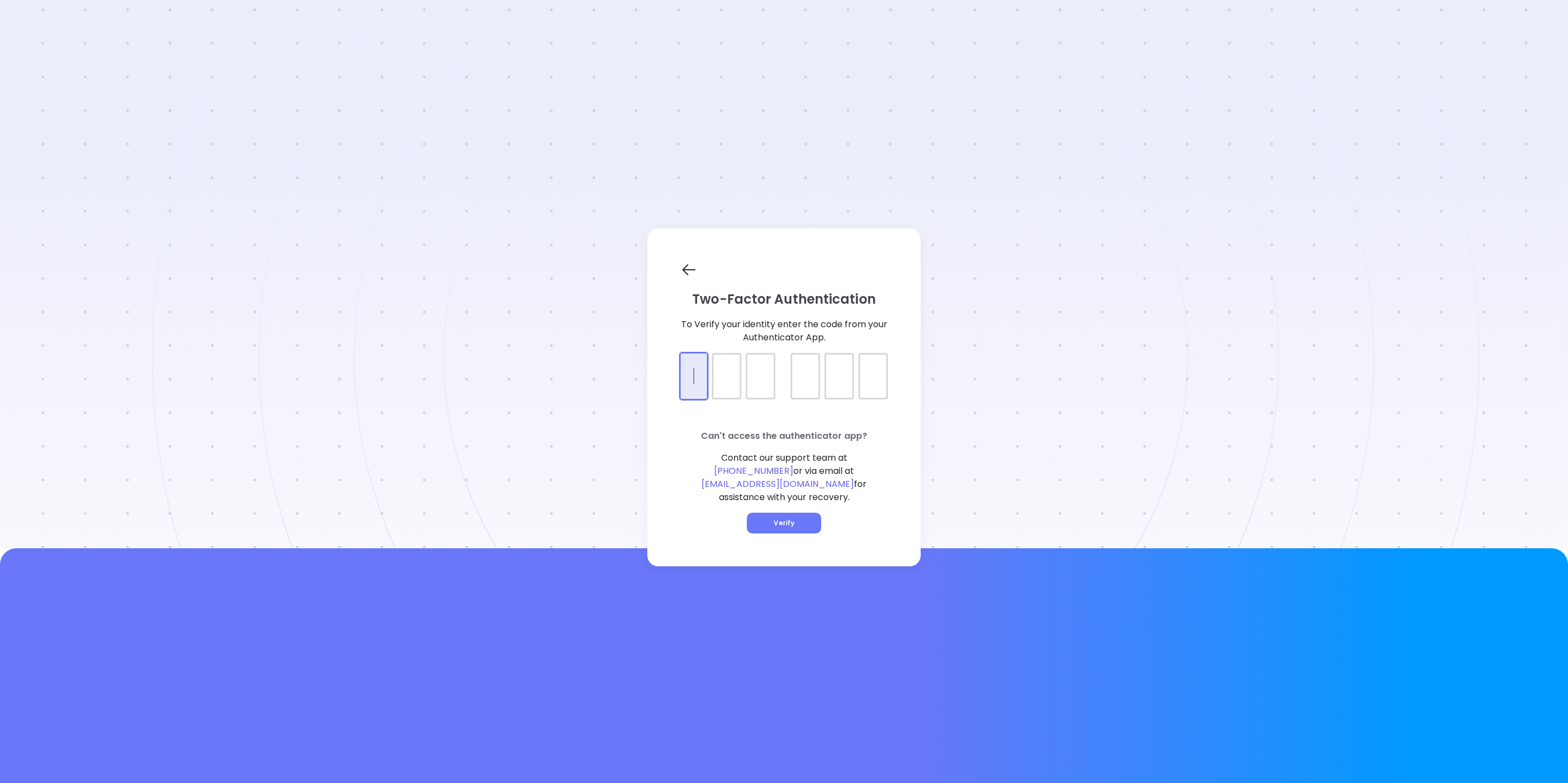
click at [701, 374] on div at bounding box center [784, 366] width 208 height 27
type input "566775"
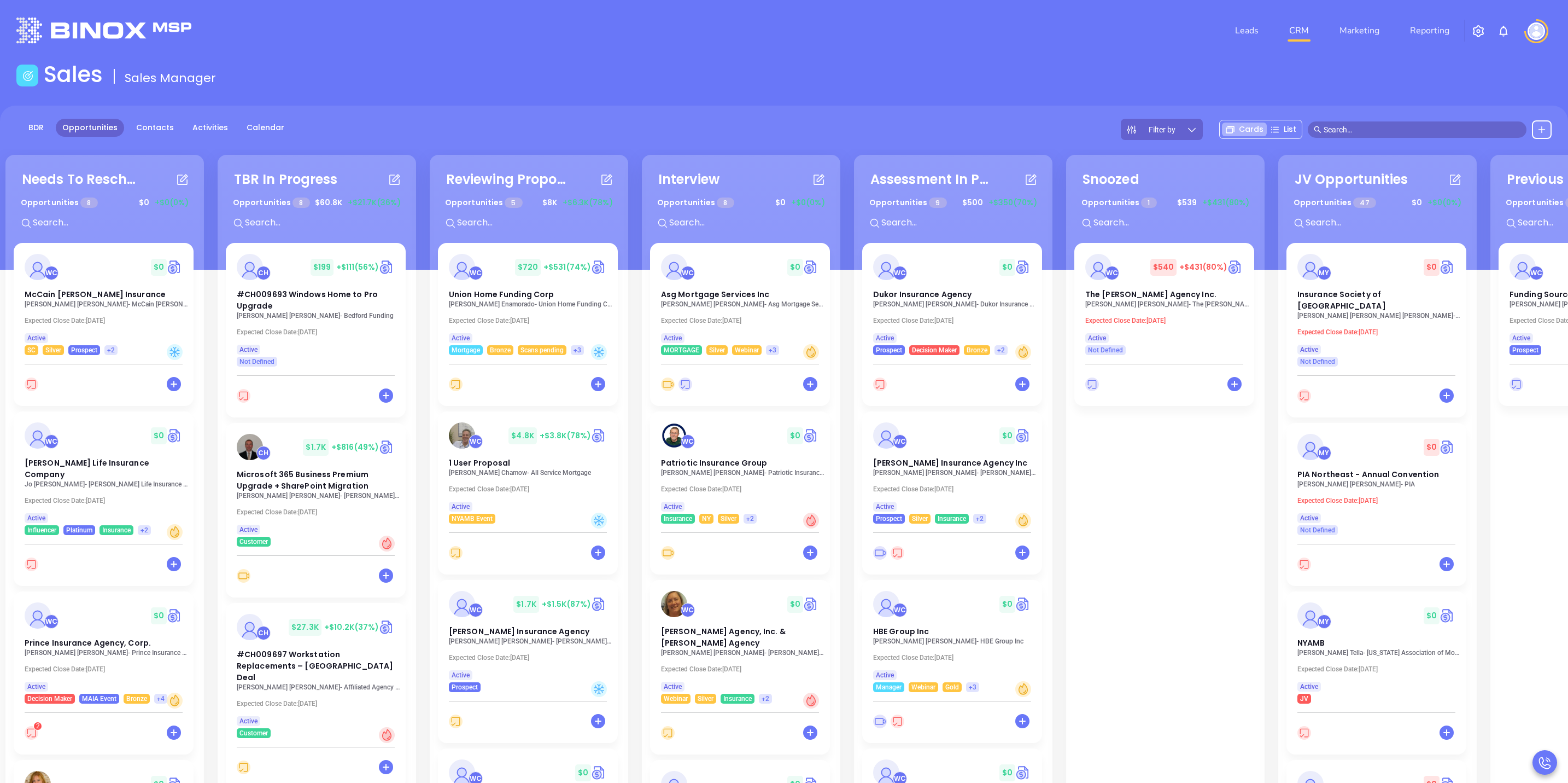
scroll to position [0, 179]
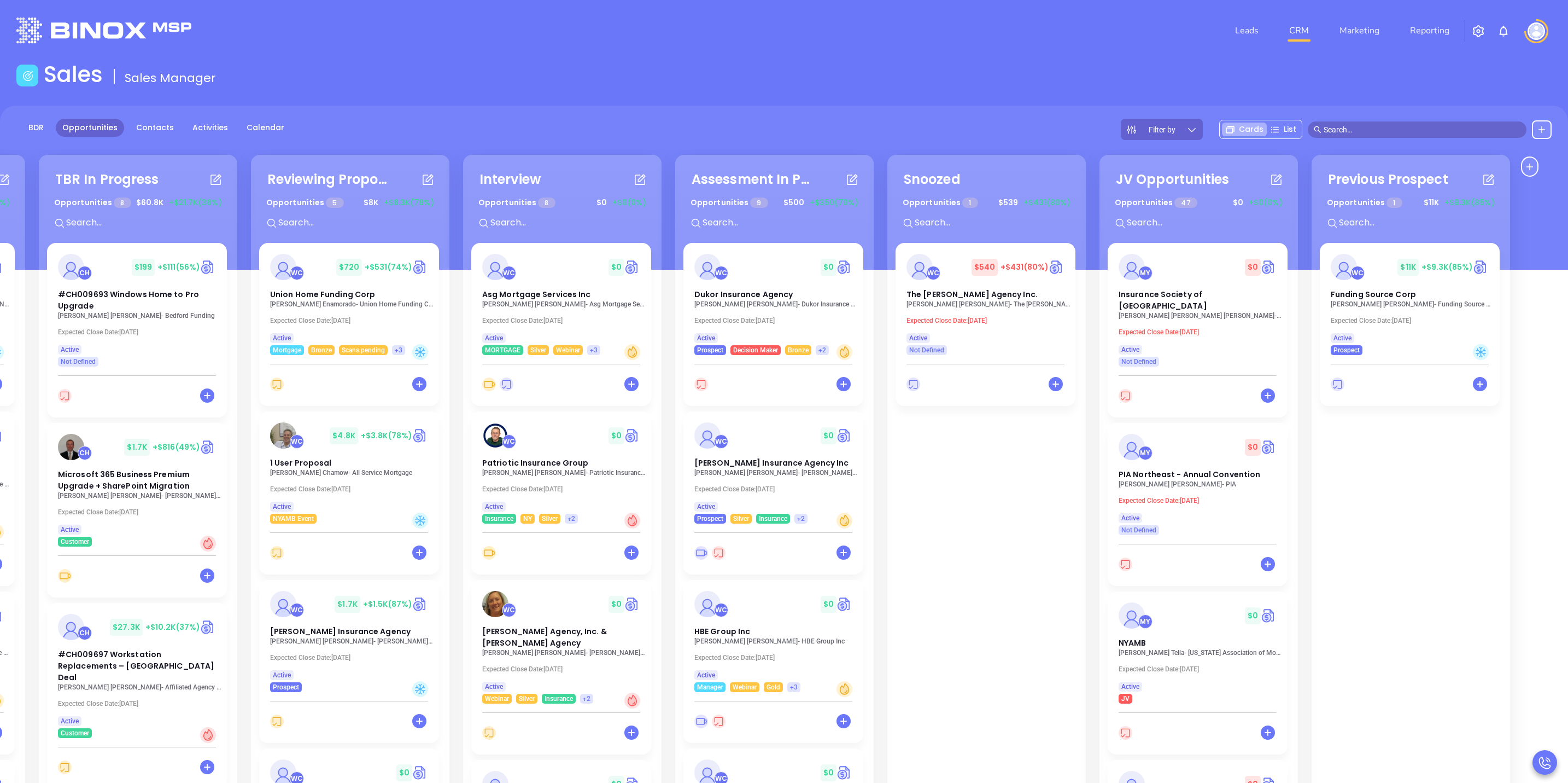
click at [1365, 128] on input "text" at bounding box center [1422, 129] width 197 height 12
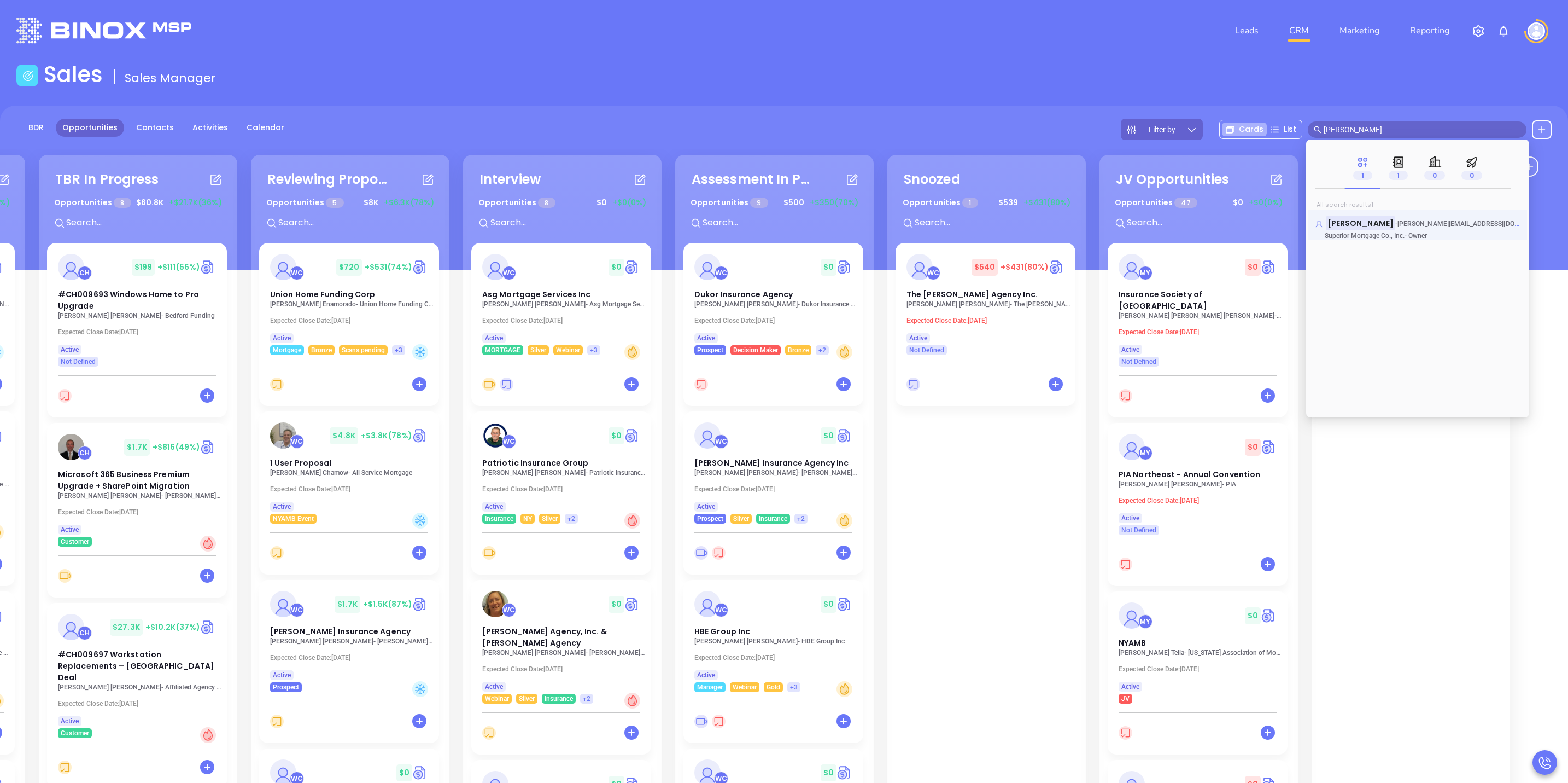
type input "lisa ferrara"
click at [1476, 222] on p "Lisa Ferrara - lisa@superiormci.com" at bounding box center [1417, 220] width 205 height 6
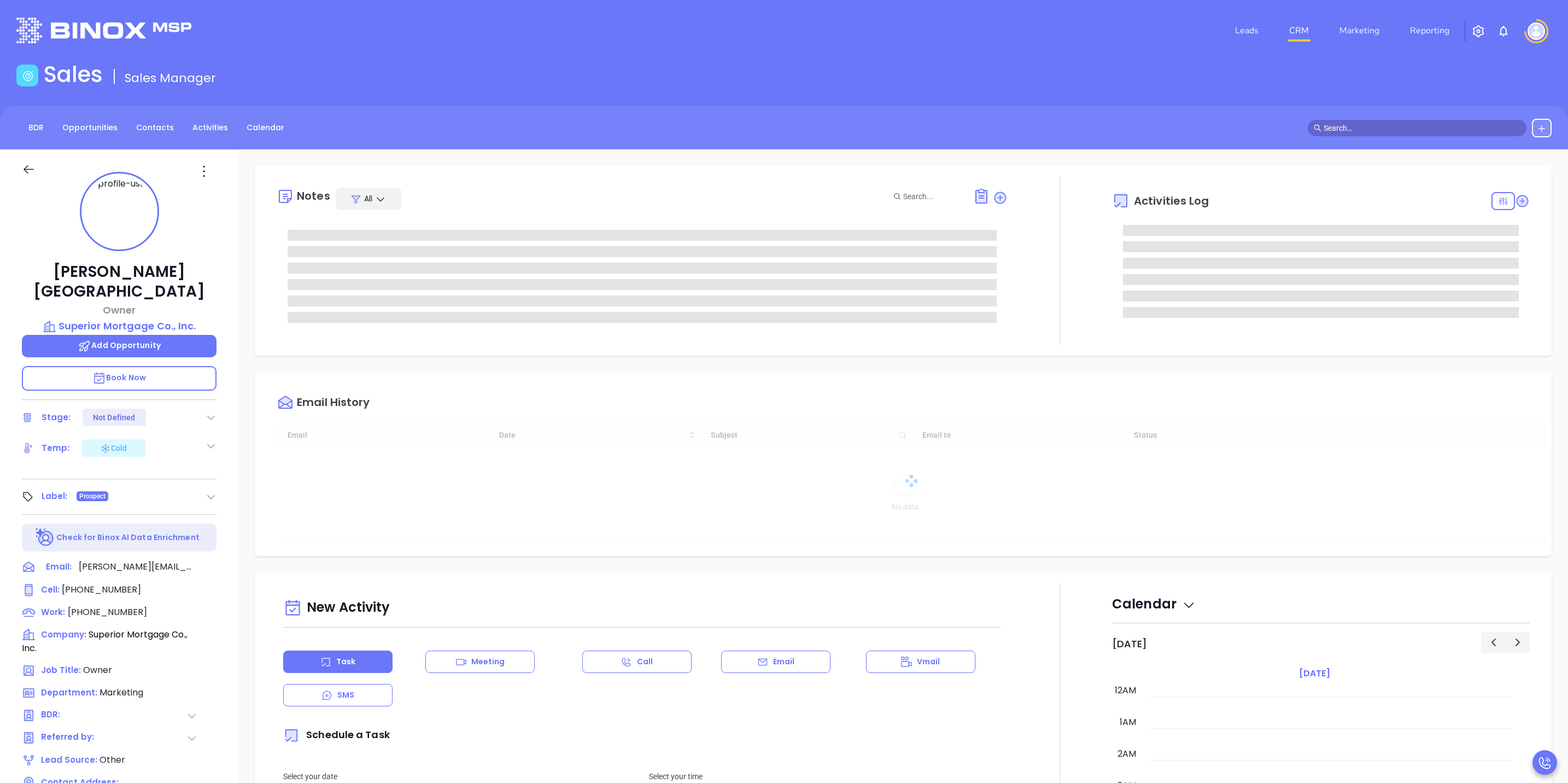
type input "[DATE]"
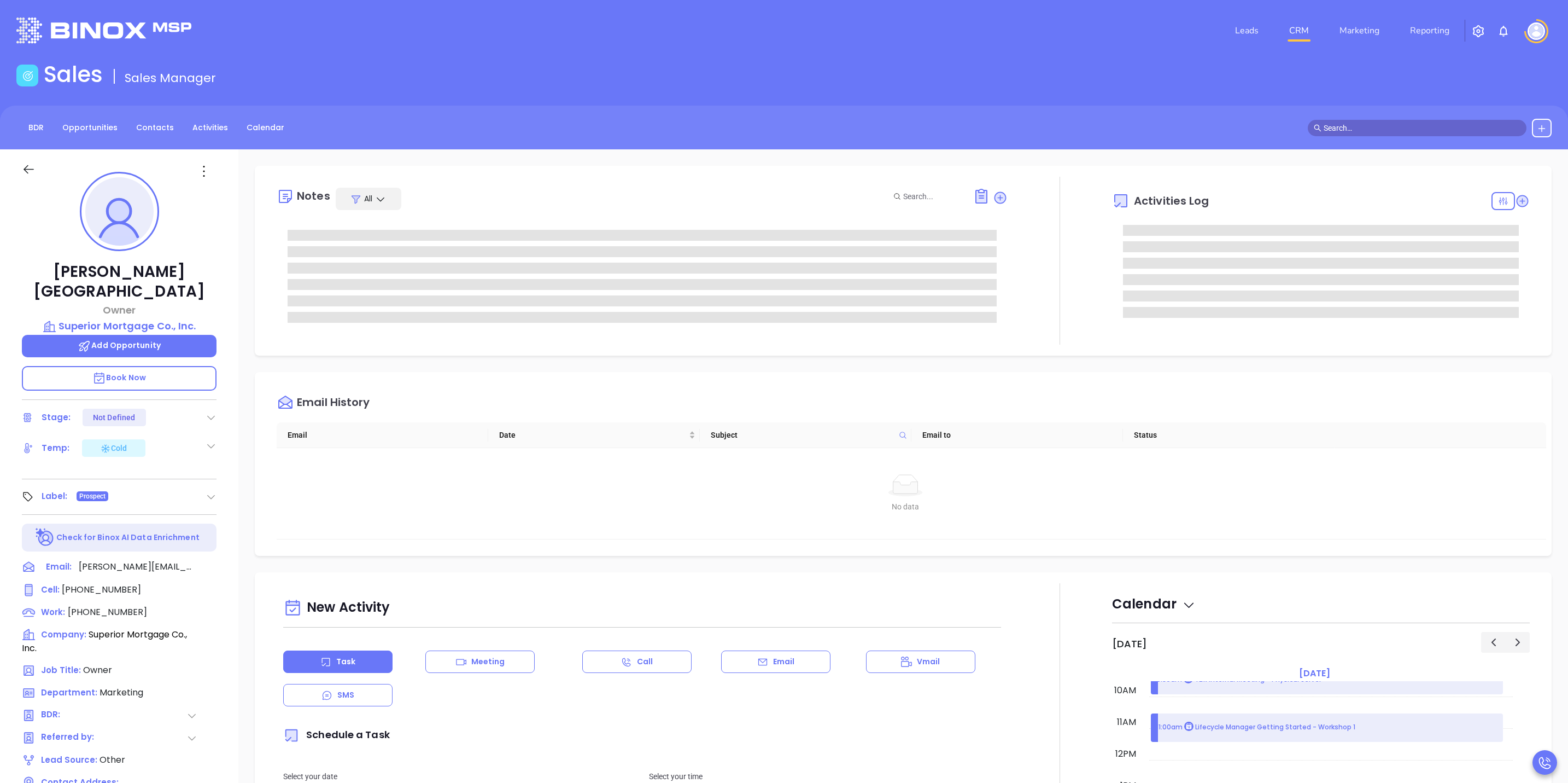
type input "[PERSON_NAME]"
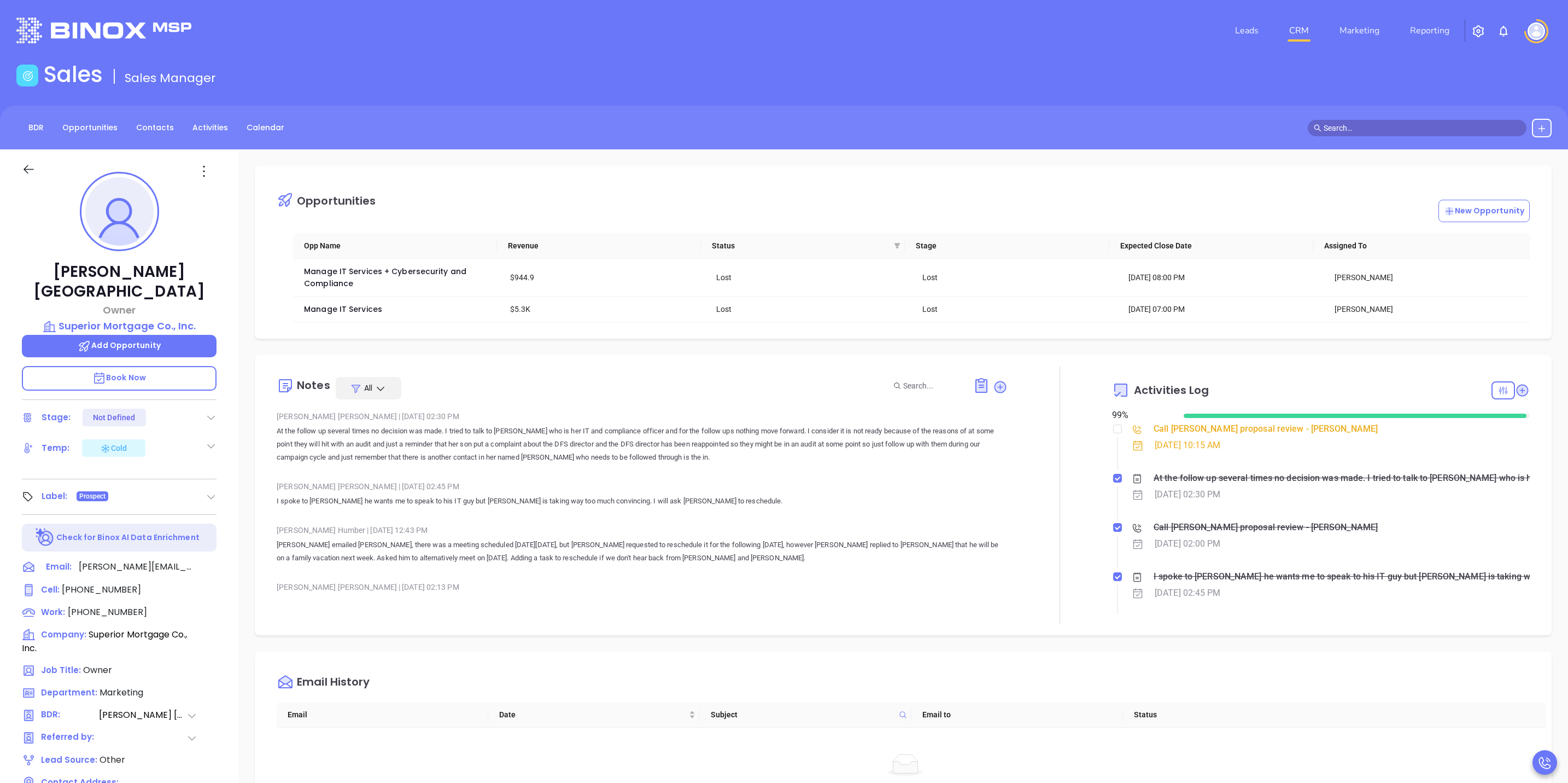
click at [1229, 425] on div "Call Lisa proposal review - Lisa Ferrara" at bounding box center [1265, 429] width 224 height 17
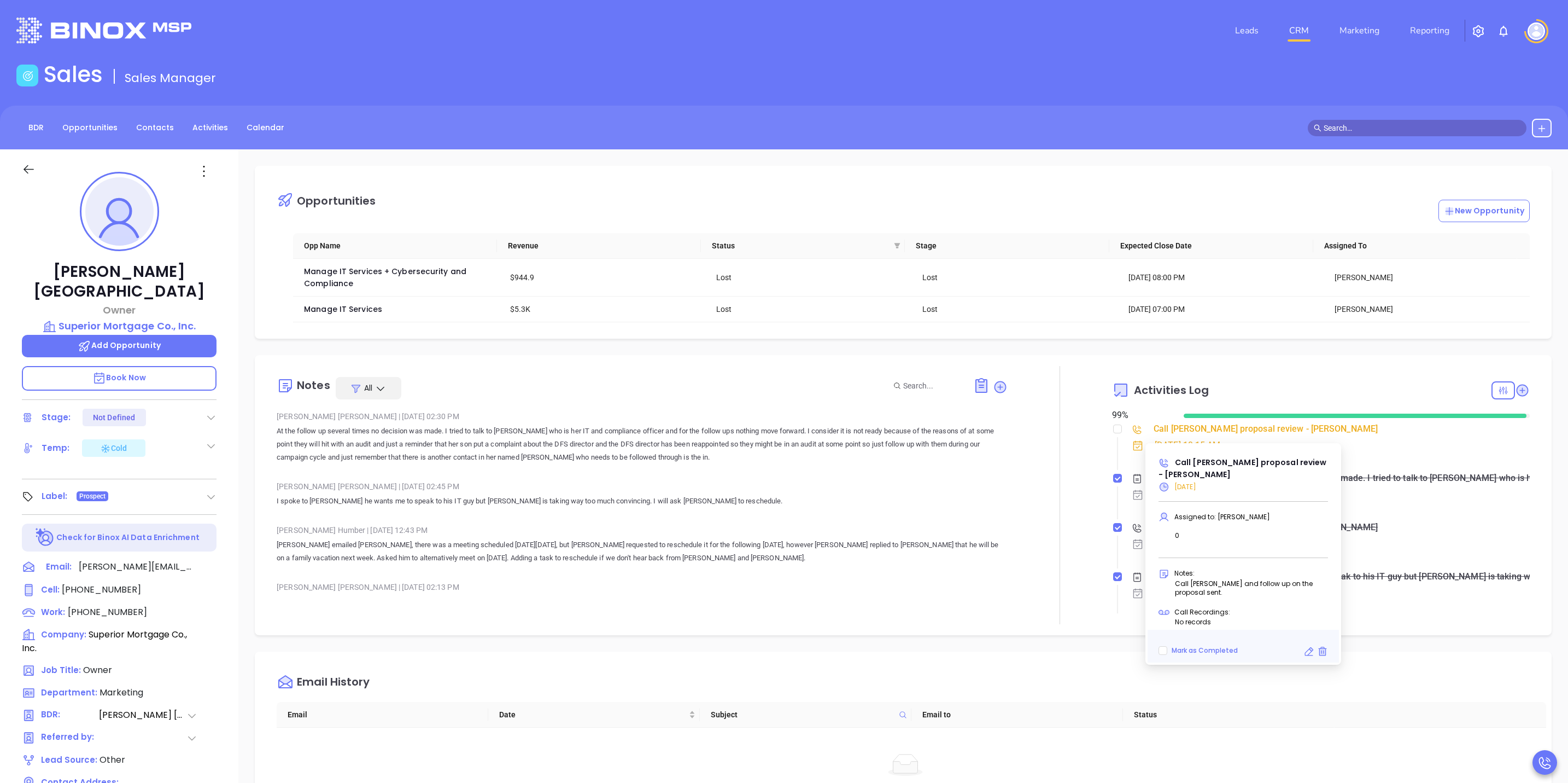
click at [1313, 646] on icon at bounding box center [1309, 652] width 11 height 11
type input "[DATE]"
type input "Call Lisa proposal review - Lisa Ferrara"
type input "Call"
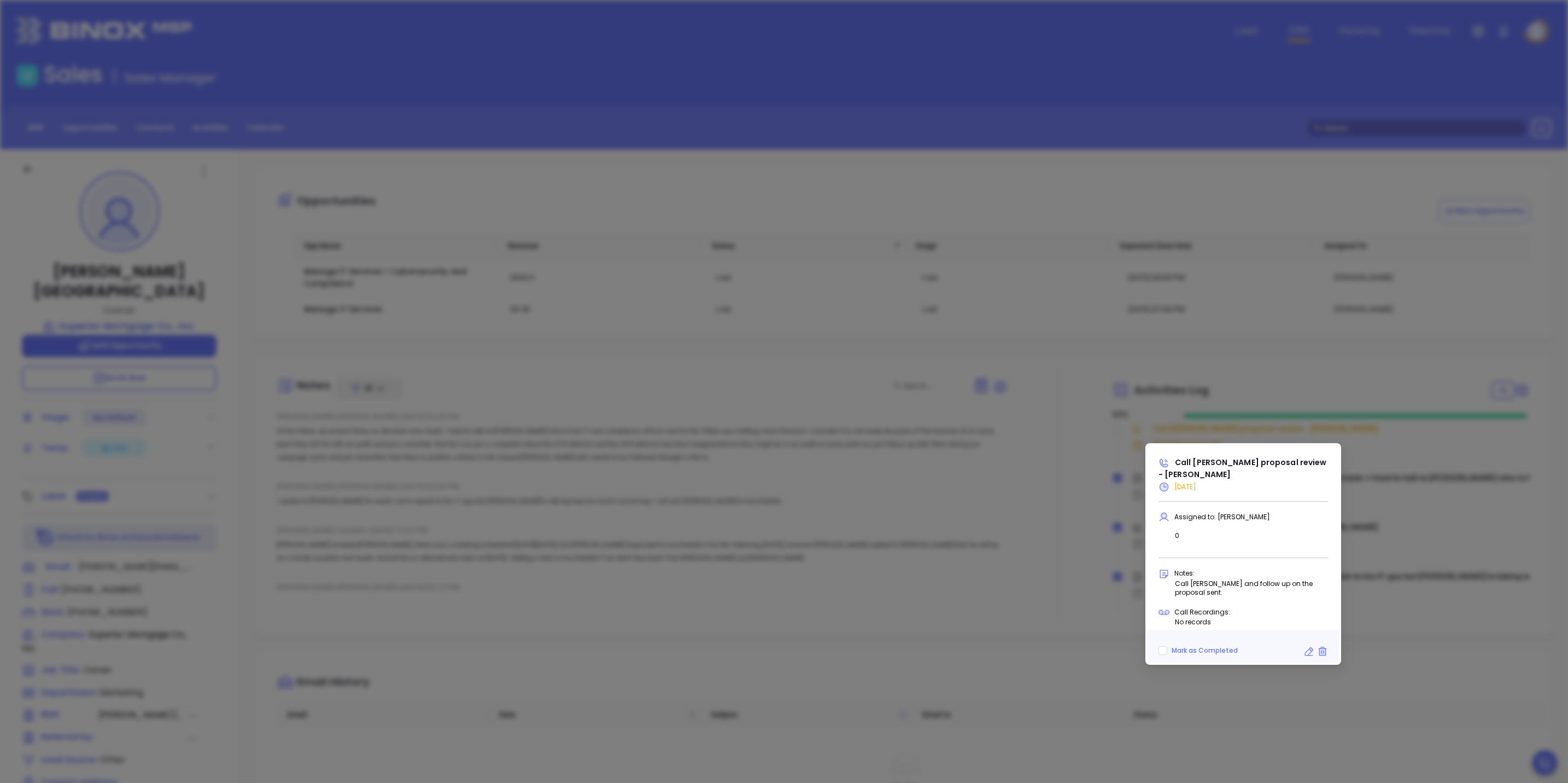
scroll to position [346, 0]
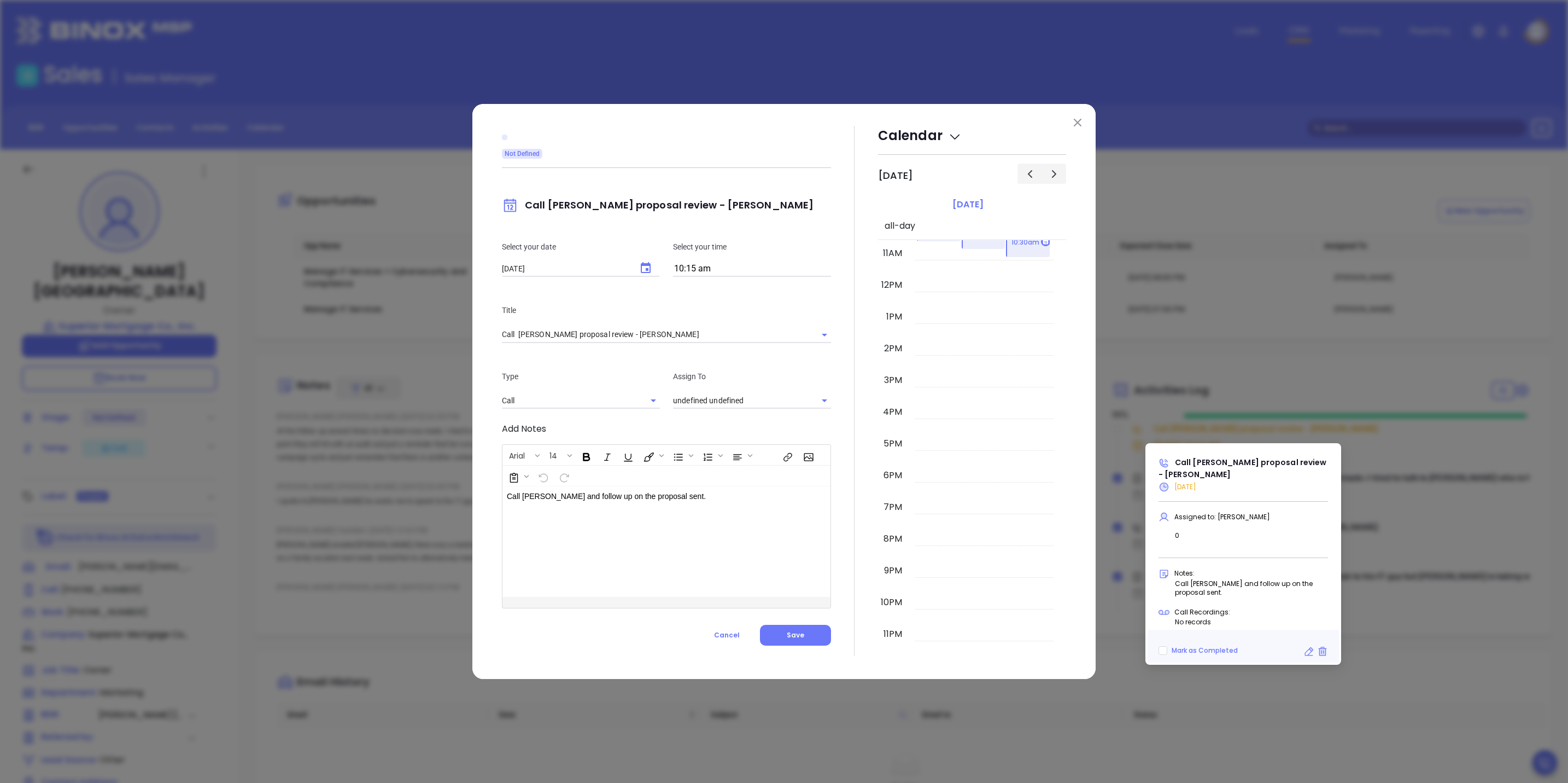
type input "[PERSON_NAME]"
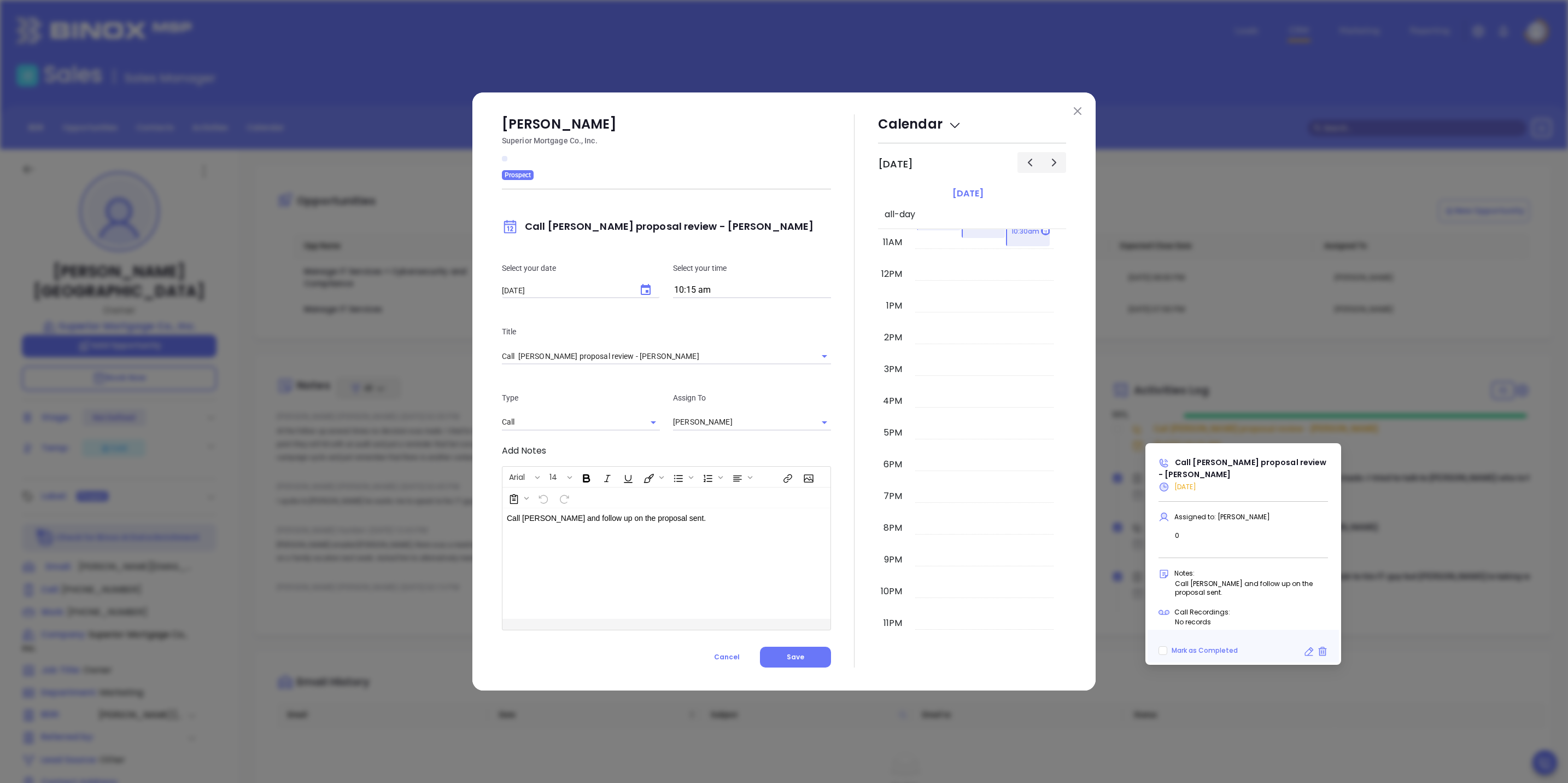
click at [647, 284] on icon "Choose date, selected date is Oct 15, 2025" at bounding box center [646, 290] width 13 height 13
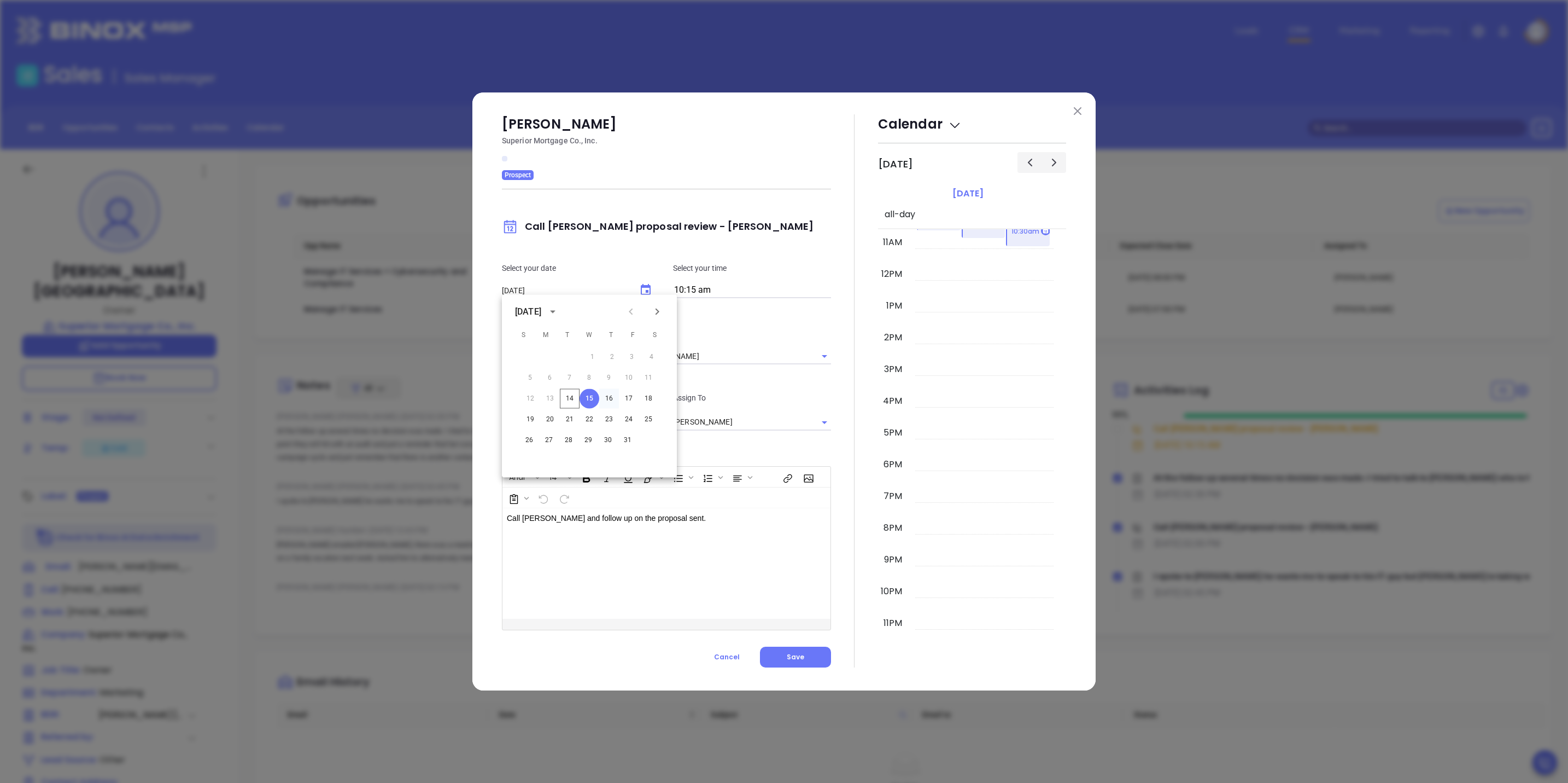
click at [606, 396] on button "16" at bounding box center [609, 398] width 19 height 20
type input "10/16/2025"
click at [815, 653] on button "Save" at bounding box center [796, 657] width 71 height 20
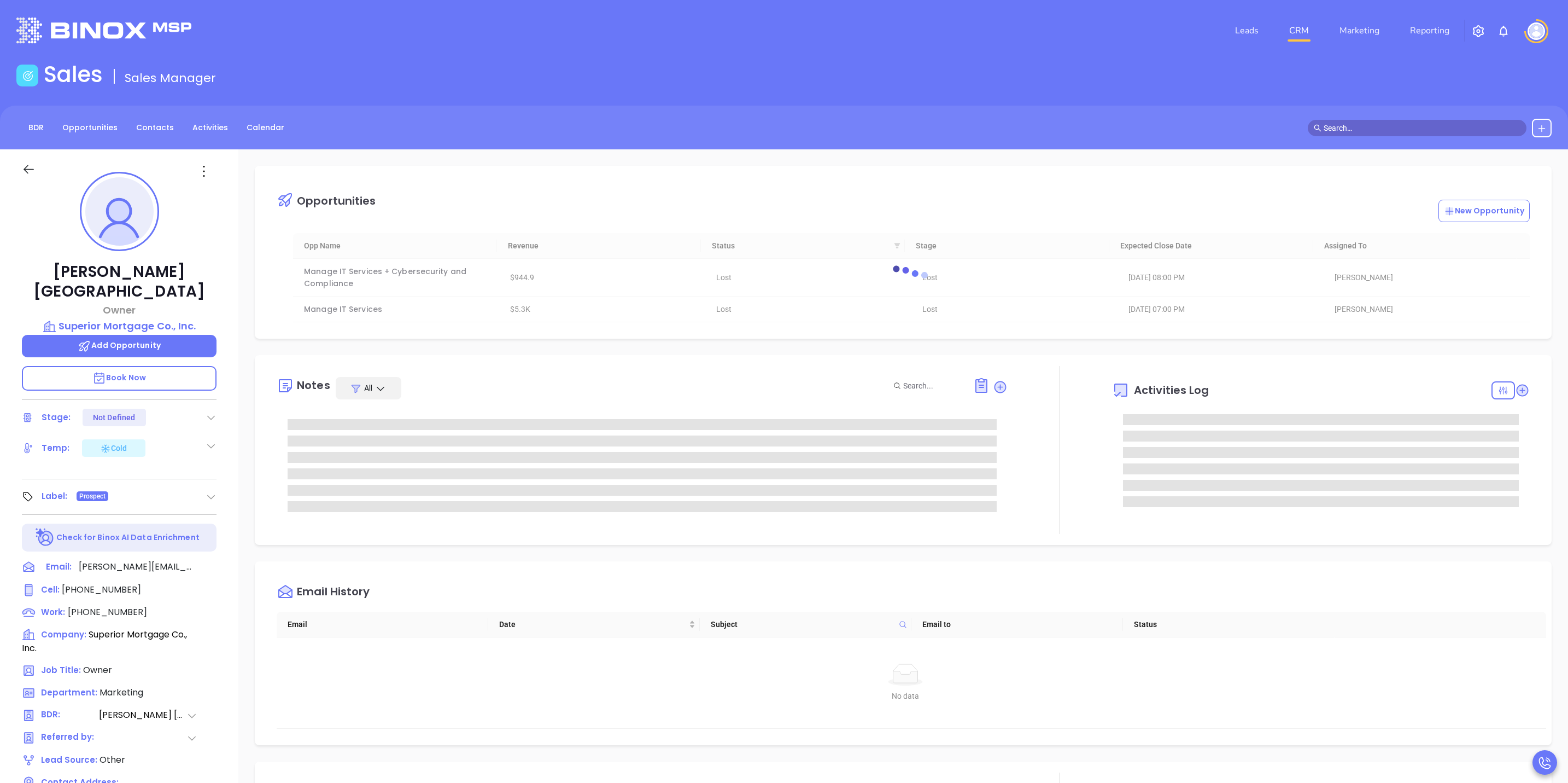
click at [30, 166] on icon at bounding box center [29, 169] width 14 height 14
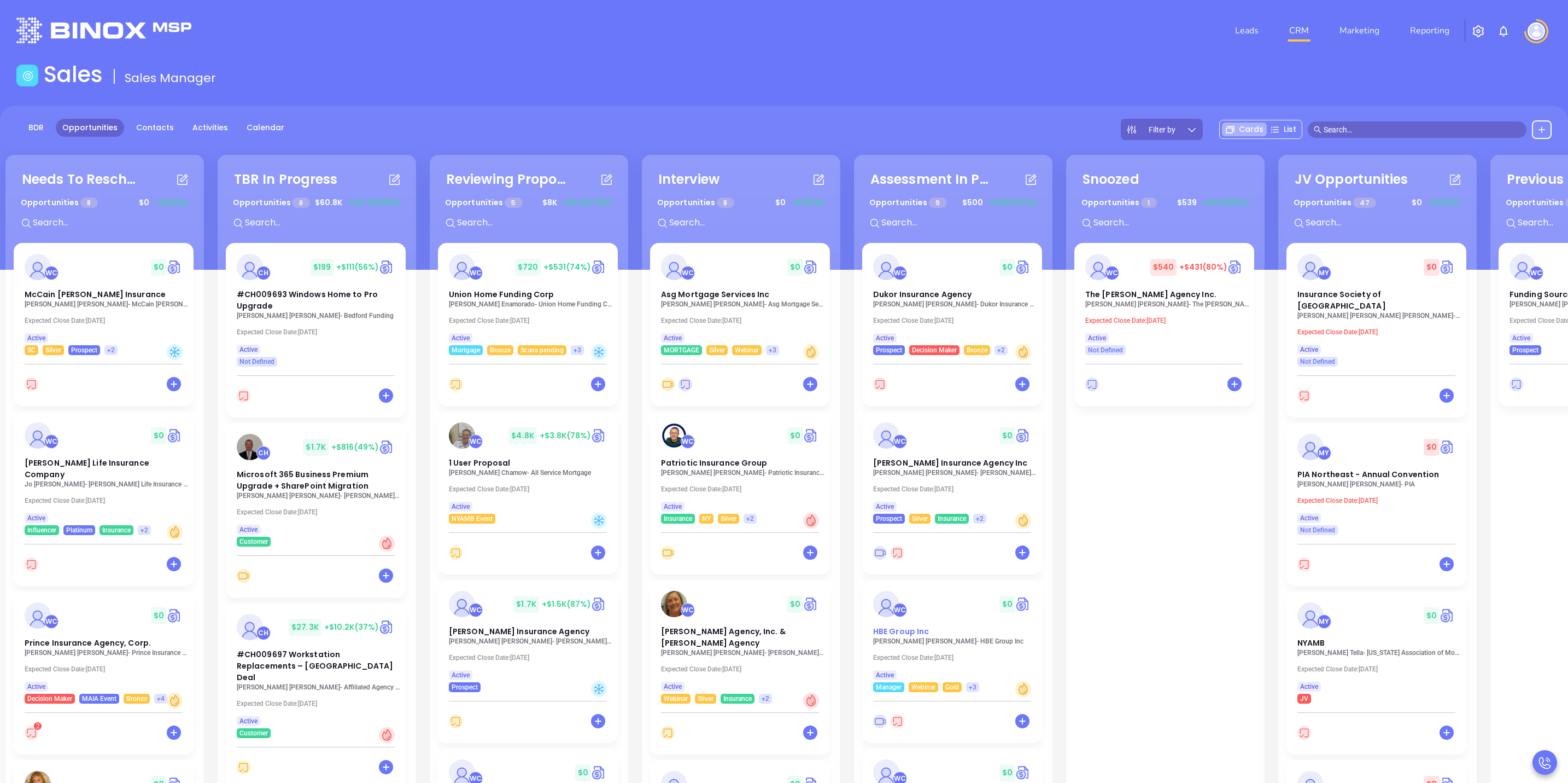
scroll to position [0, 179]
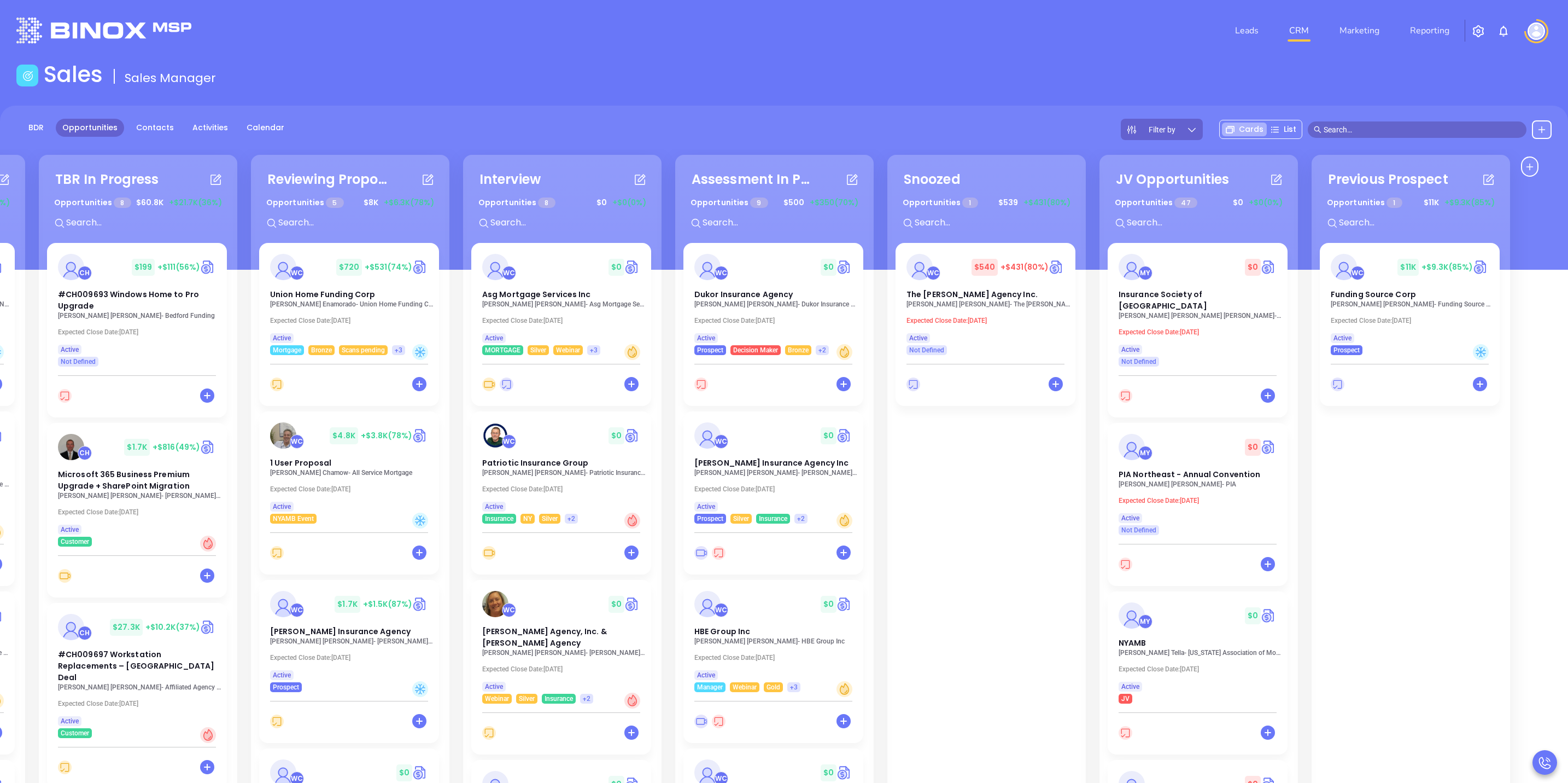
click at [1396, 440] on div "WC $ 11K +$9.3K (85%) Funding Source Corp Zev Meltzer - Funding Source Corp Exp…" at bounding box center [1411, 626] width 182 height 766
drag, startPoint x: 953, startPoint y: 526, endPoint x: 809, endPoint y: 560, distance: 148.0
click at [958, 515] on div "WC $ 540 +$431 (80%) The Willis E. Kilborne Agency Inc. Jessica A. Hess - The W…" at bounding box center [987, 626] width 182 height 766
click at [1442, 458] on div "WC $ 11K +$9.3K (85%) Funding Source Corp Zev Meltzer - Funding Source Corp Exp…" at bounding box center [1411, 626] width 182 height 766
click at [1353, 124] on input "text" at bounding box center [1422, 129] width 197 height 12
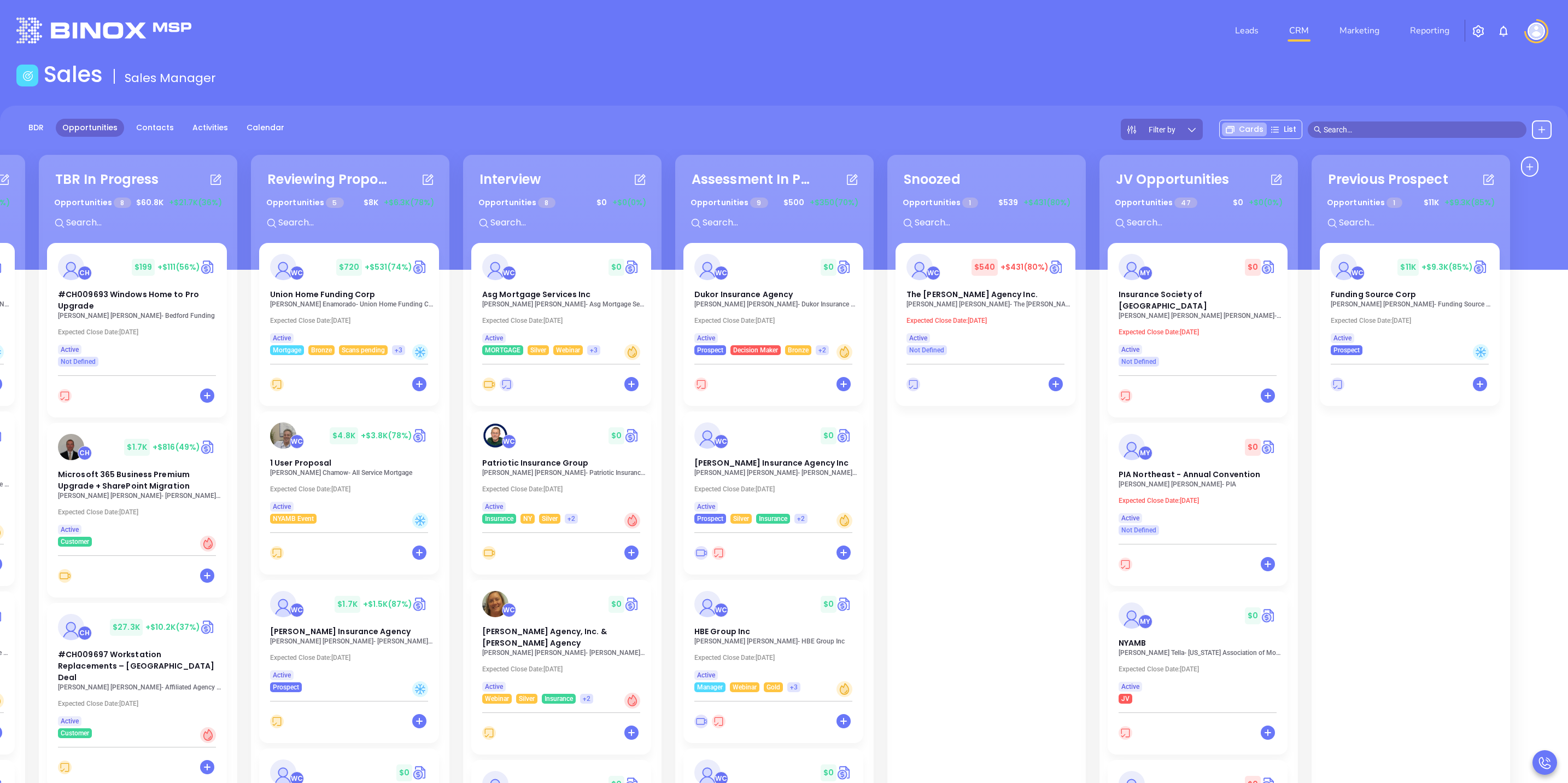
click at [1097, 23] on div "Leads CRM Marketing Reporting" at bounding box center [1043, 31] width 1032 height 39
click at [1064, 111] on div "BDR Opportunities Contacts Activities Calendar Filter by Cards List" at bounding box center [784, 188] width 1568 height 164
click at [1357, 131] on input "text" at bounding box center [1422, 129] width 197 height 12
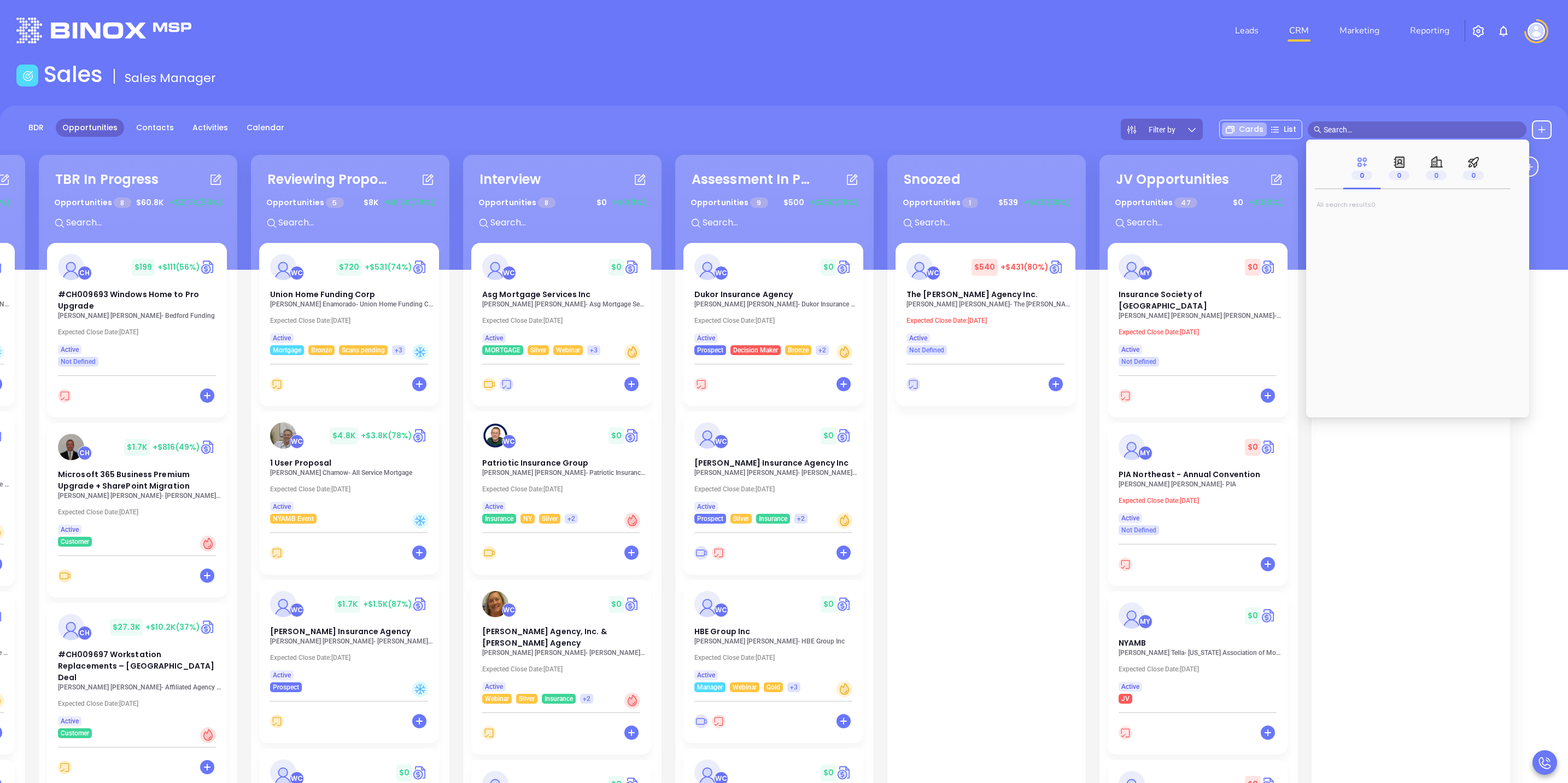
click at [1050, 67] on div "Sales Sales Manager" at bounding box center [784, 76] width 1549 height 31
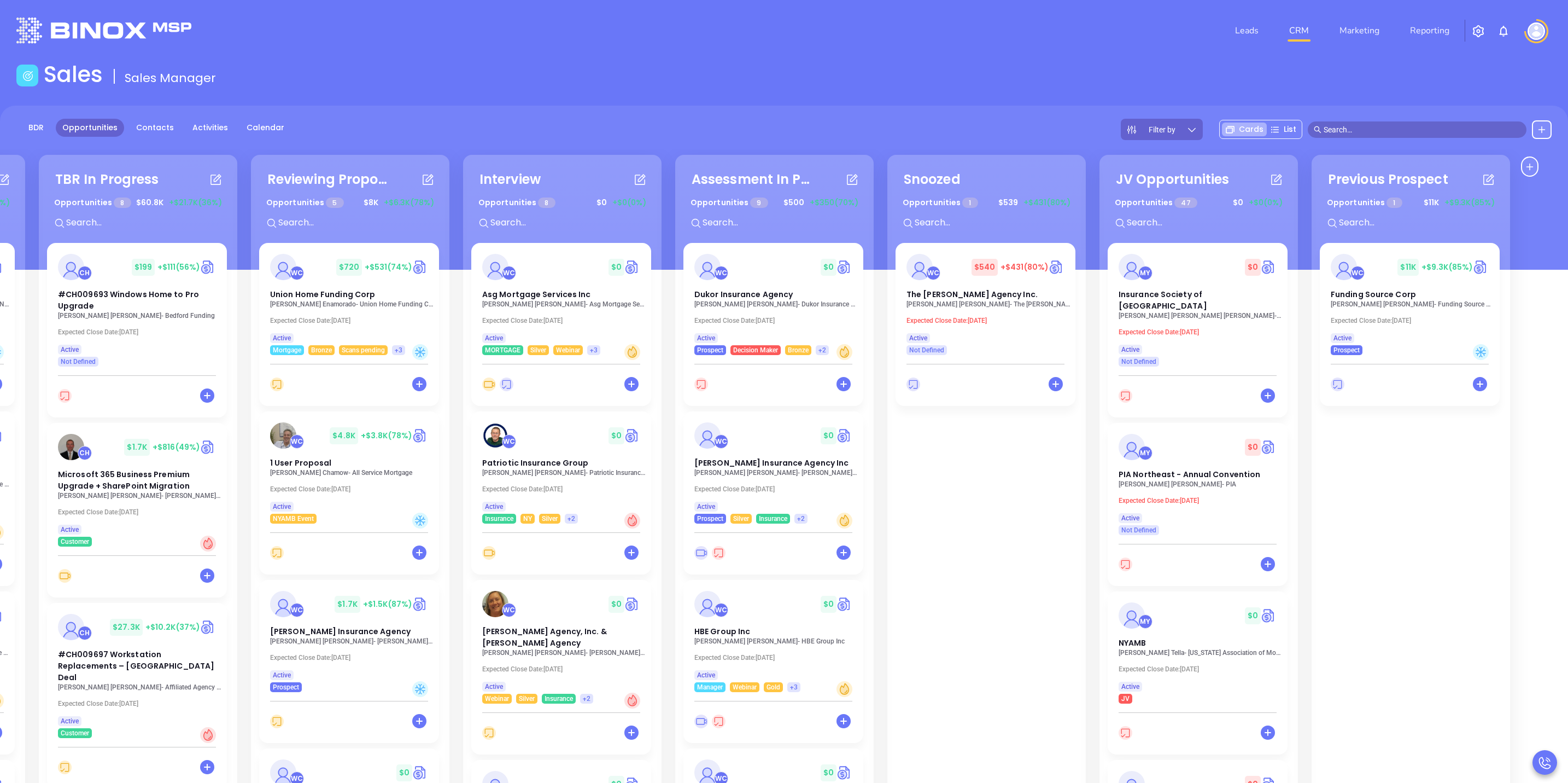
drag, startPoint x: 881, startPoint y: 43, endPoint x: 748, endPoint y: 48, distance: 133.1
click at [881, 43] on div "Leads CRM Marketing Reporting" at bounding box center [1043, 31] width 1032 height 39
click at [1339, 124] on input "text" at bounding box center [1422, 129] width 197 height 12
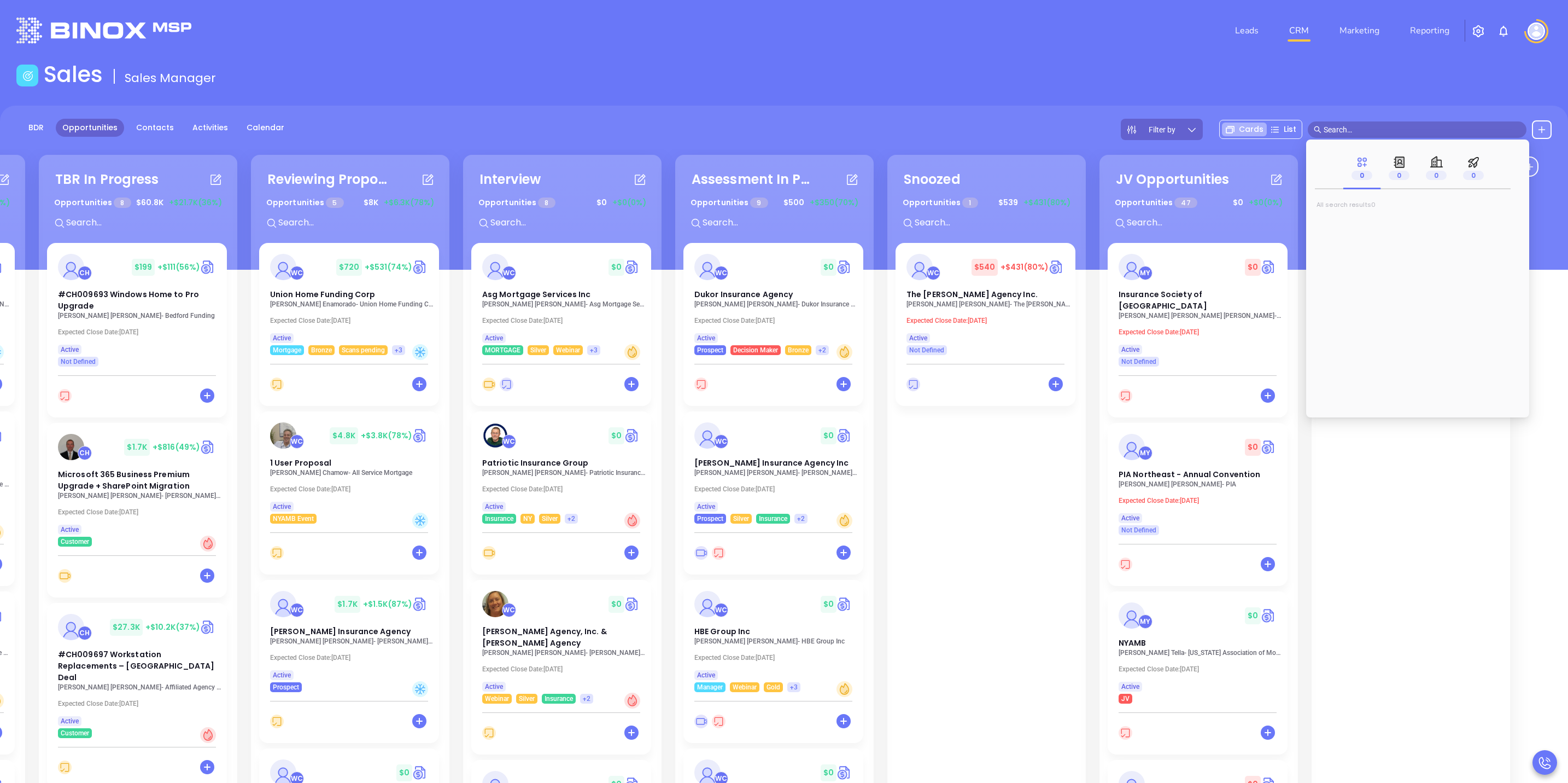
drag, startPoint x: 1398, startPoint y: 609, endPoint x: 1400, endPoint y: 482, distance: 127.0
click at [1399, 611] on div "WC $ 11K +$9.3K (85%) Funding Source Corp Zev Meltzer - Funding Source Corp Exp…" at bounding box center [1411, 626] width 182 height 766
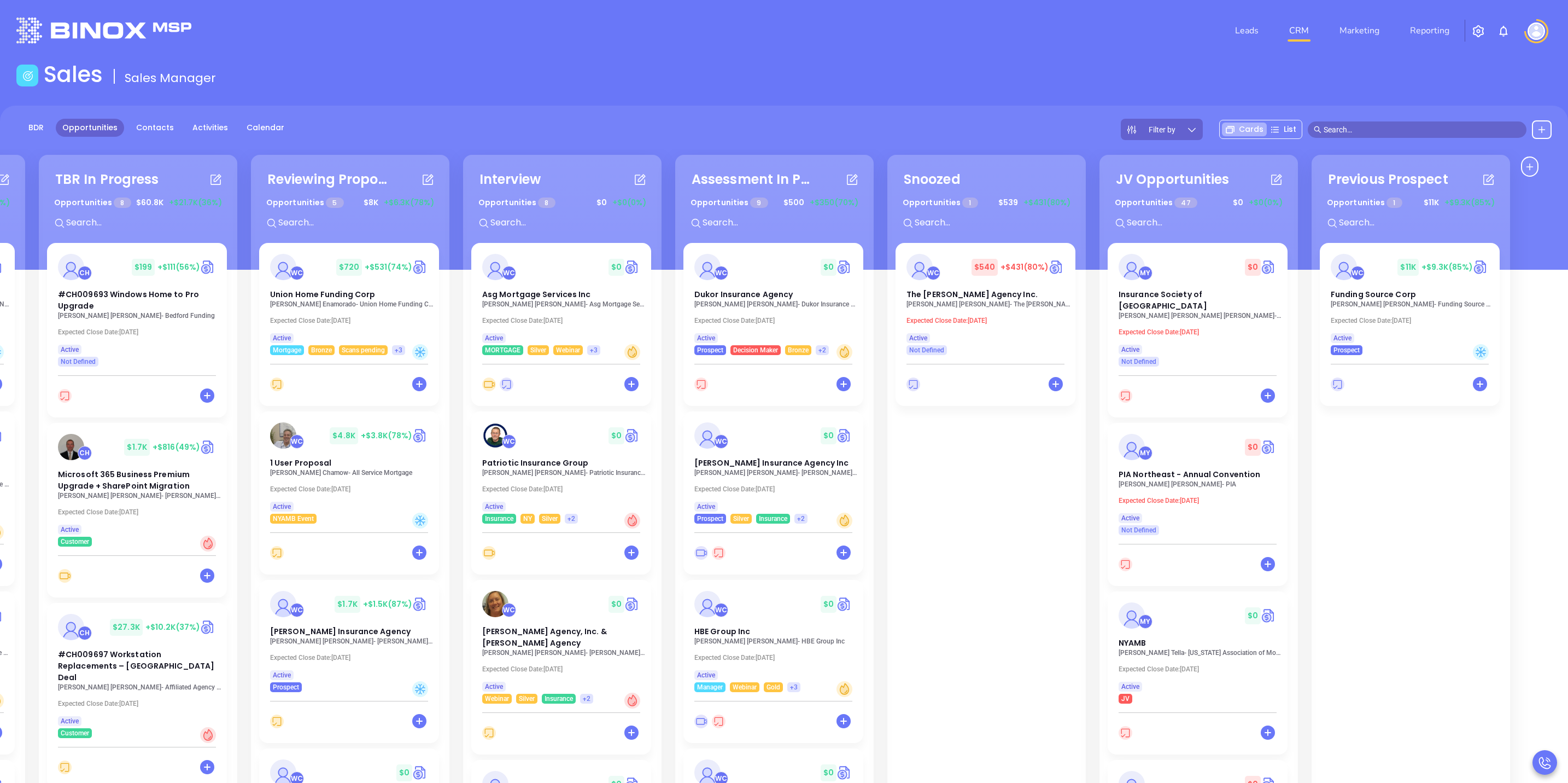
click at [1449, 310] on div "WC $ 11K +$9.3K (85%) Funding Source Corp Zev Meltzer - Funding Source Corp Exp…" at bounding box center [1410, 299] width 180 height 112
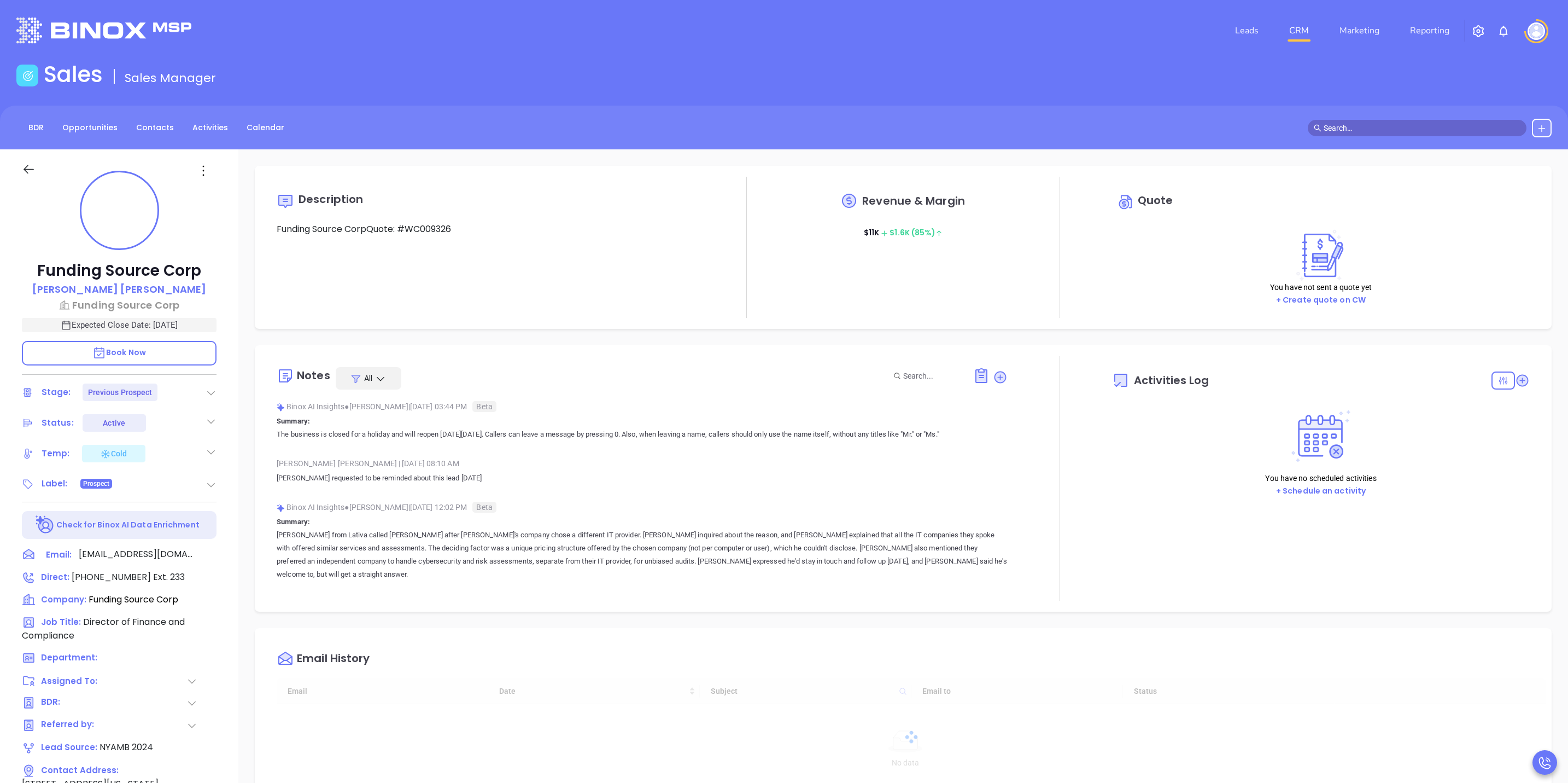
type input "[DATE]"
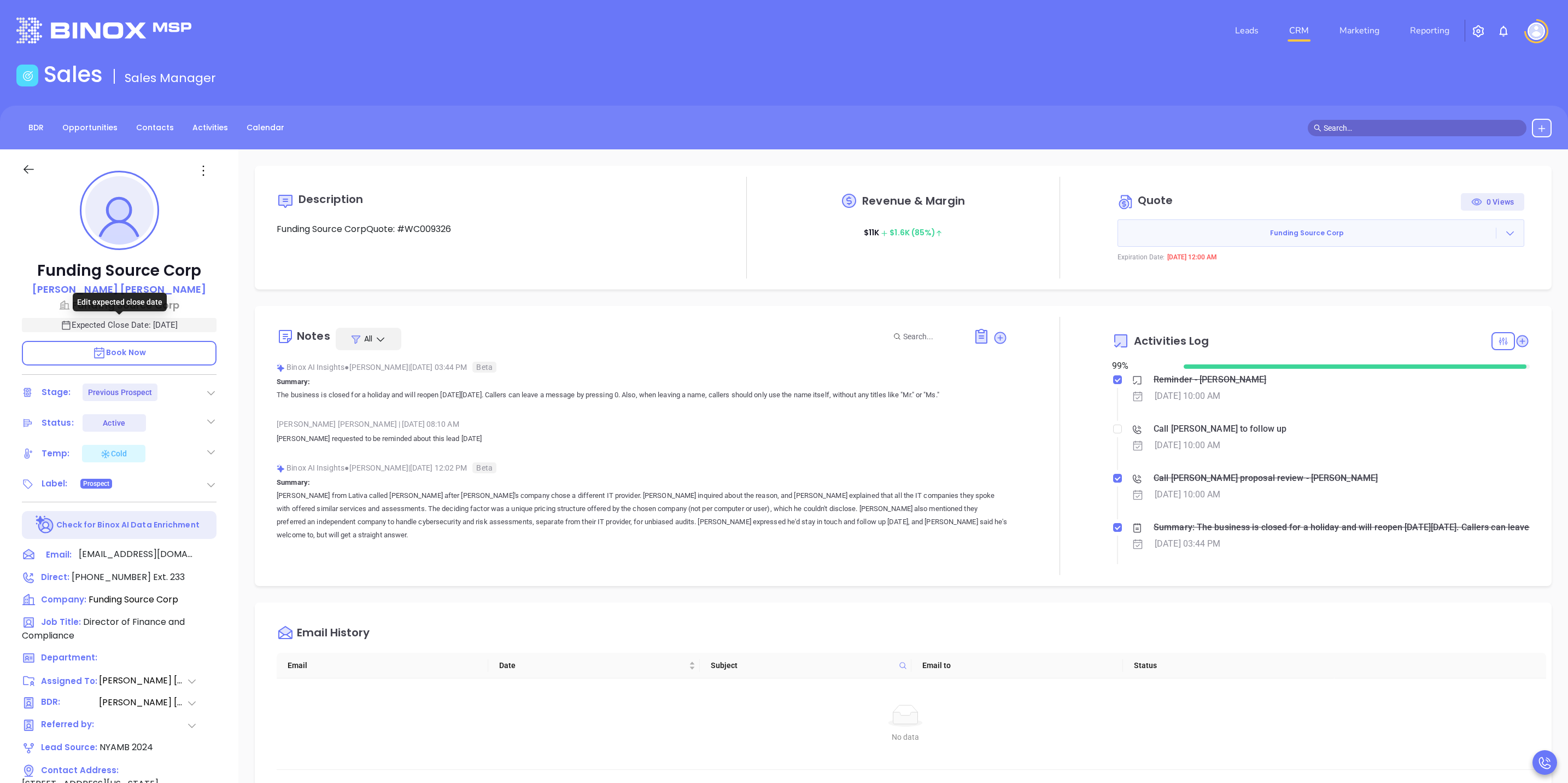
type input "[PERSON_NAME]"
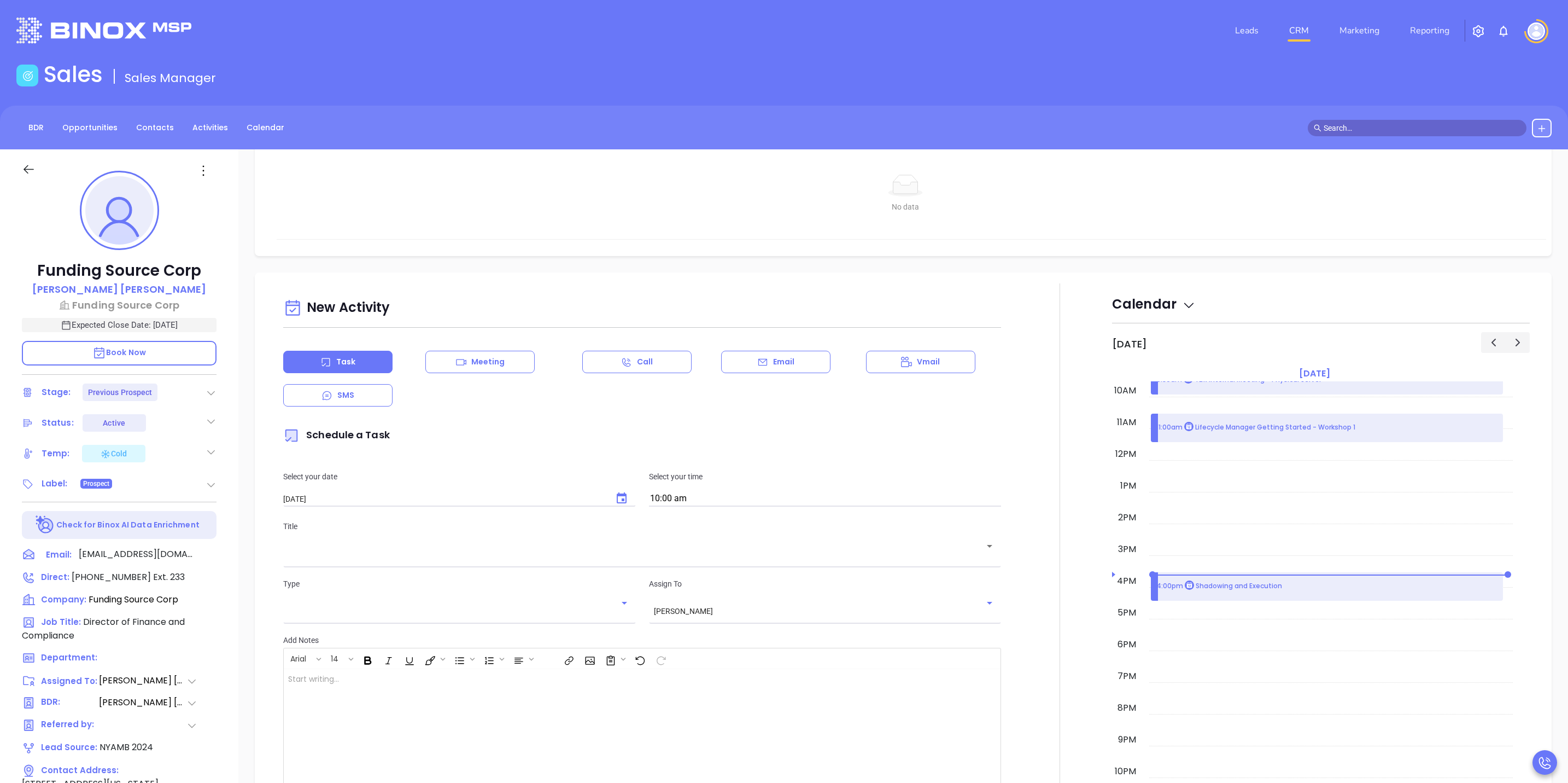
scroll to position [657, 0]
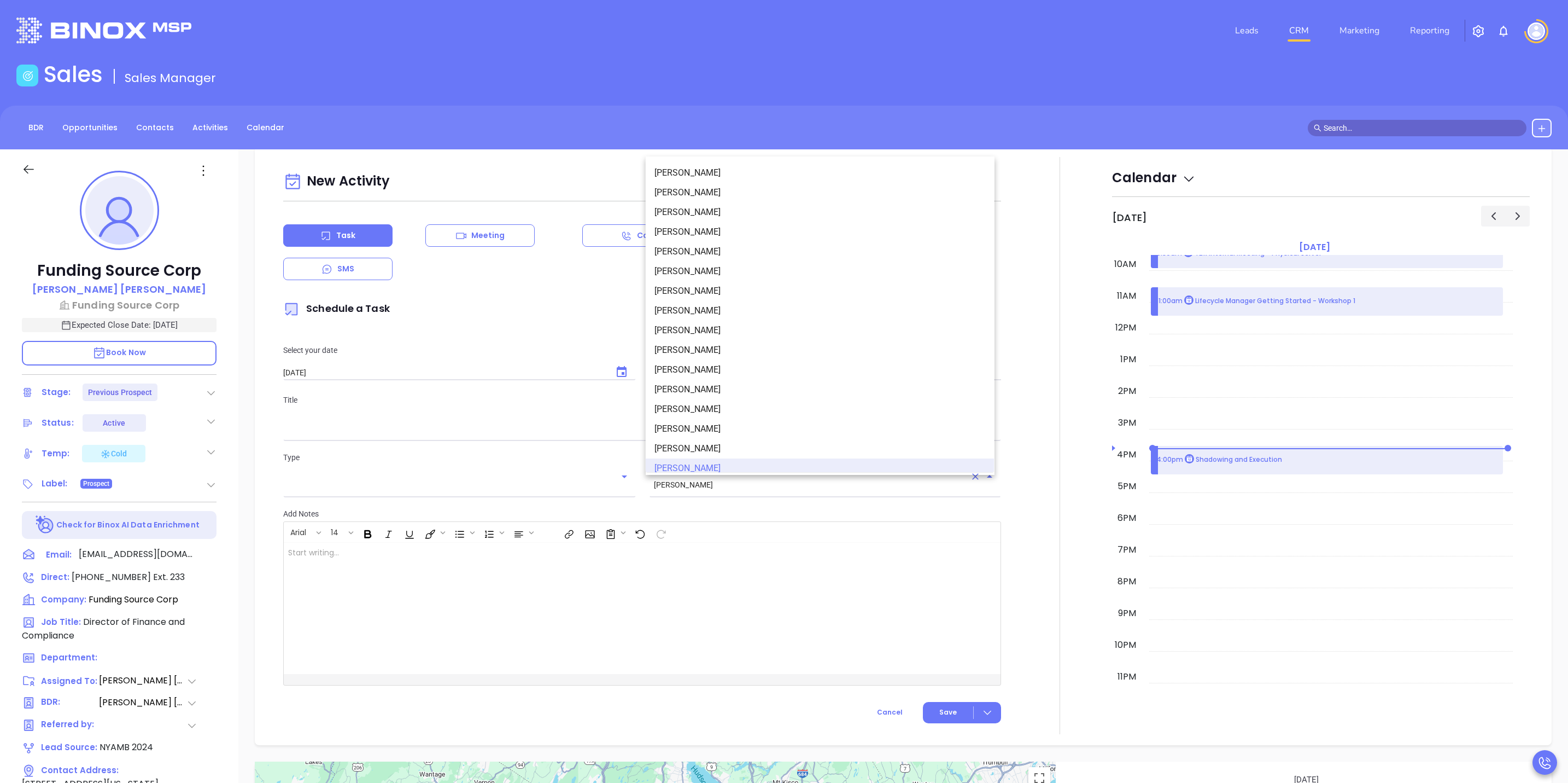
click at [744, 486] on input "[PERSON_NAME]" at bounding box center [810, 485] width 312 height 9
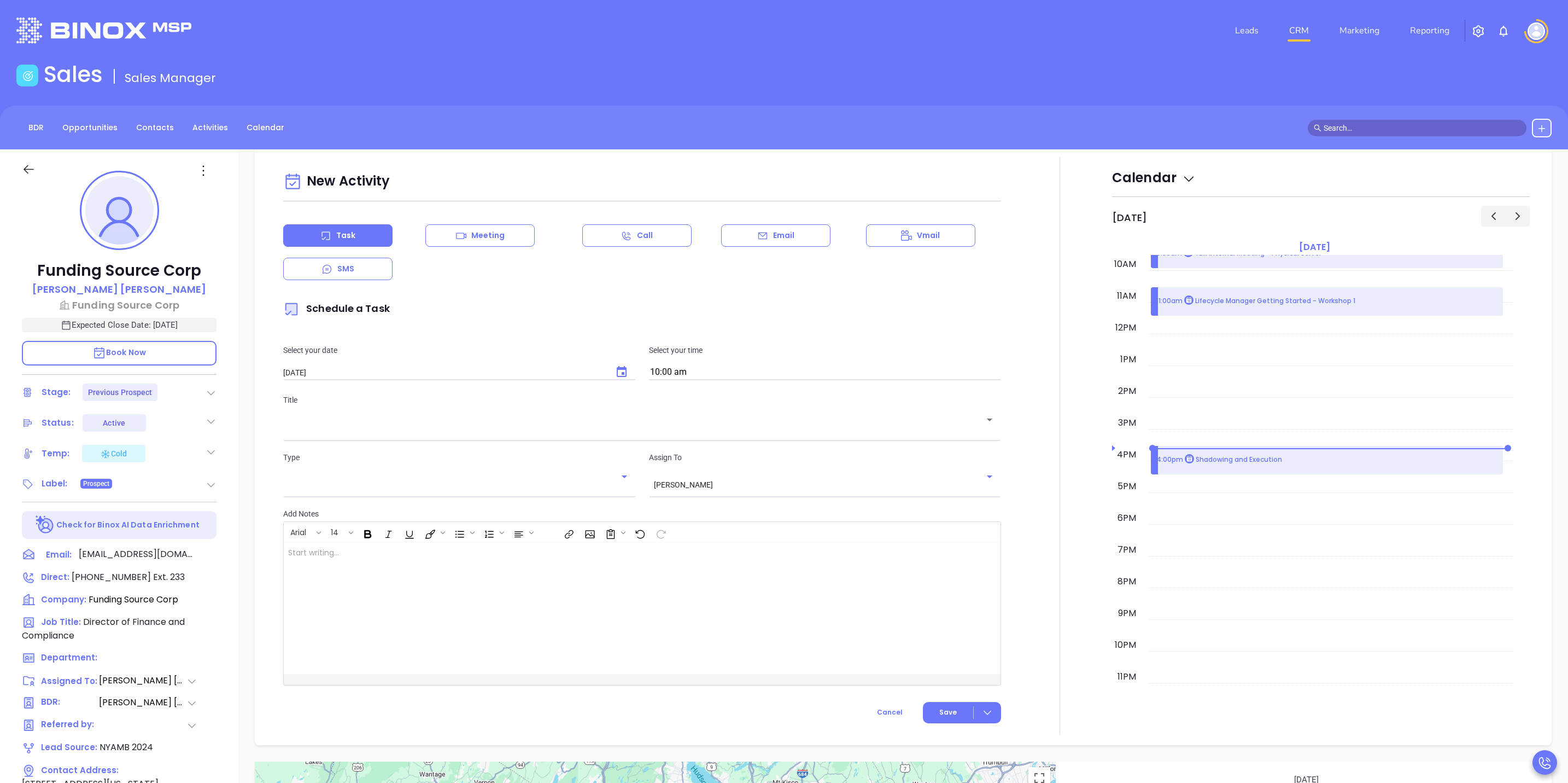
drag, startPoint x: 597, startPoint y: 104, endPoint x: 595, endPoint y: 118, distance: 14.1
click at [594, 104] on main "Sales Sales Manager BDR Opportunities Contacts Activities Calendar Call Now Cal…" at bounding box center [784, 594] width 1568 height 1066
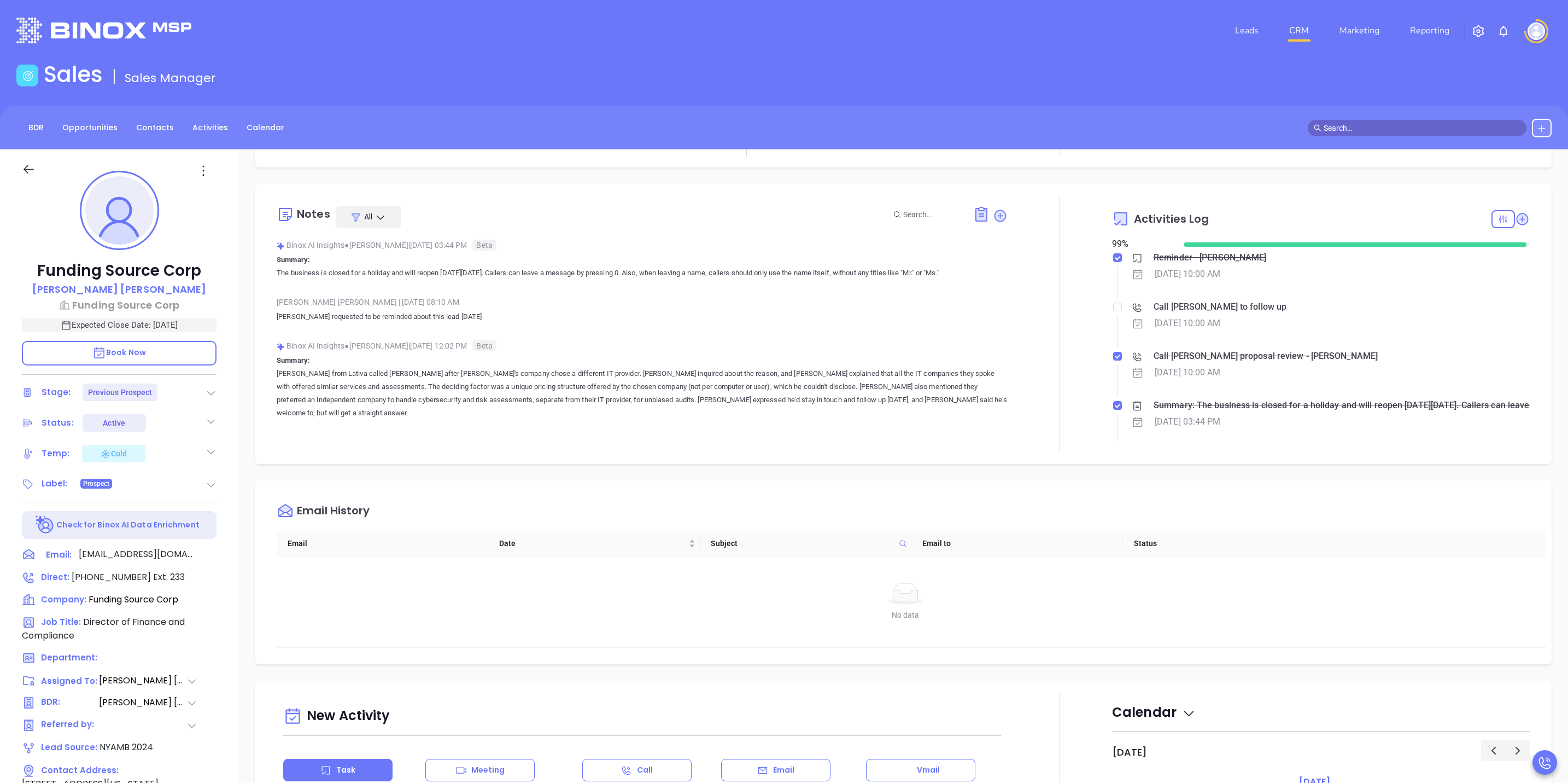
scroll to position [0, 0]
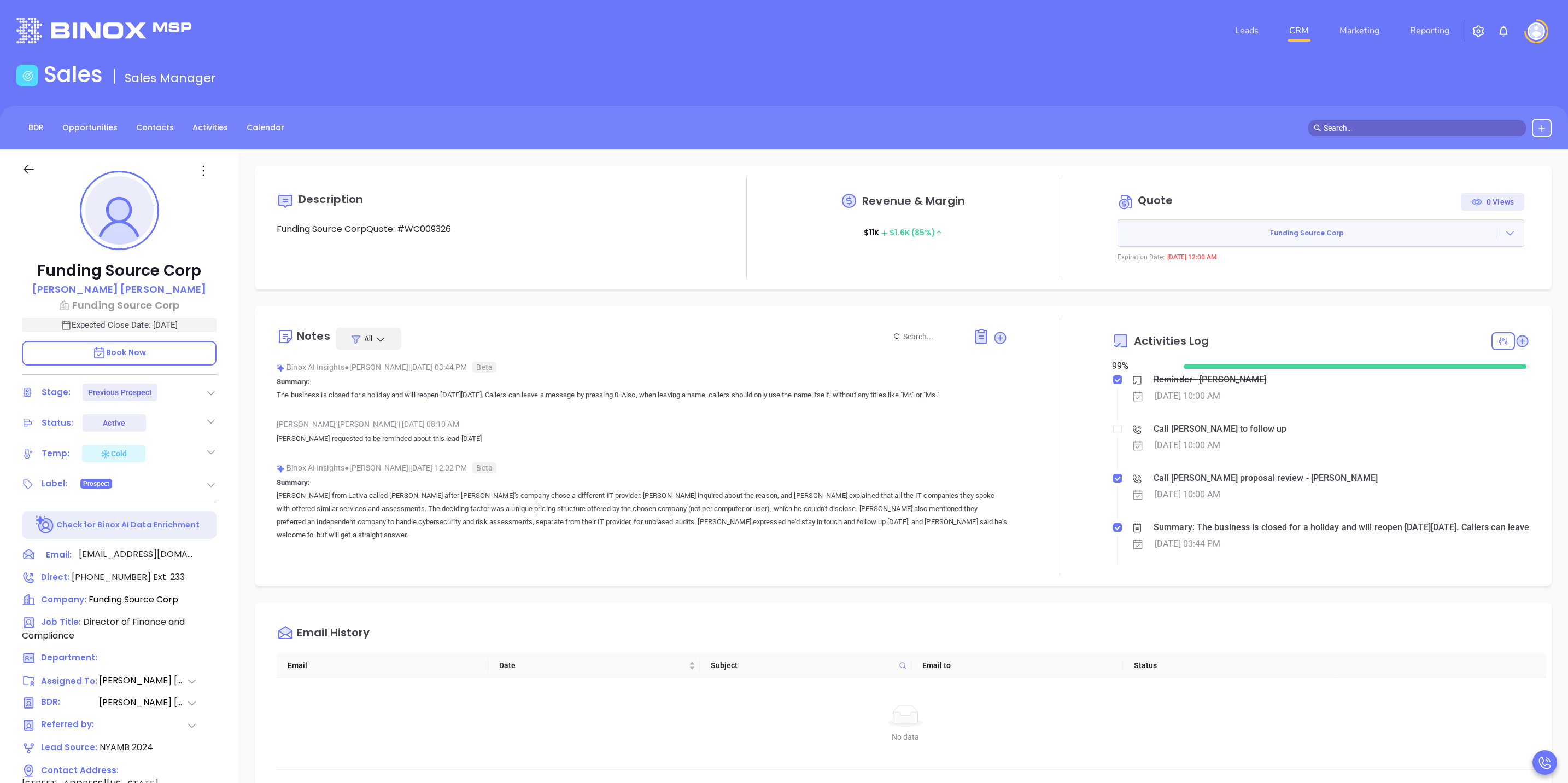
click at [22, 164] on icon at bounding box center [29, 169] width 14 height 14
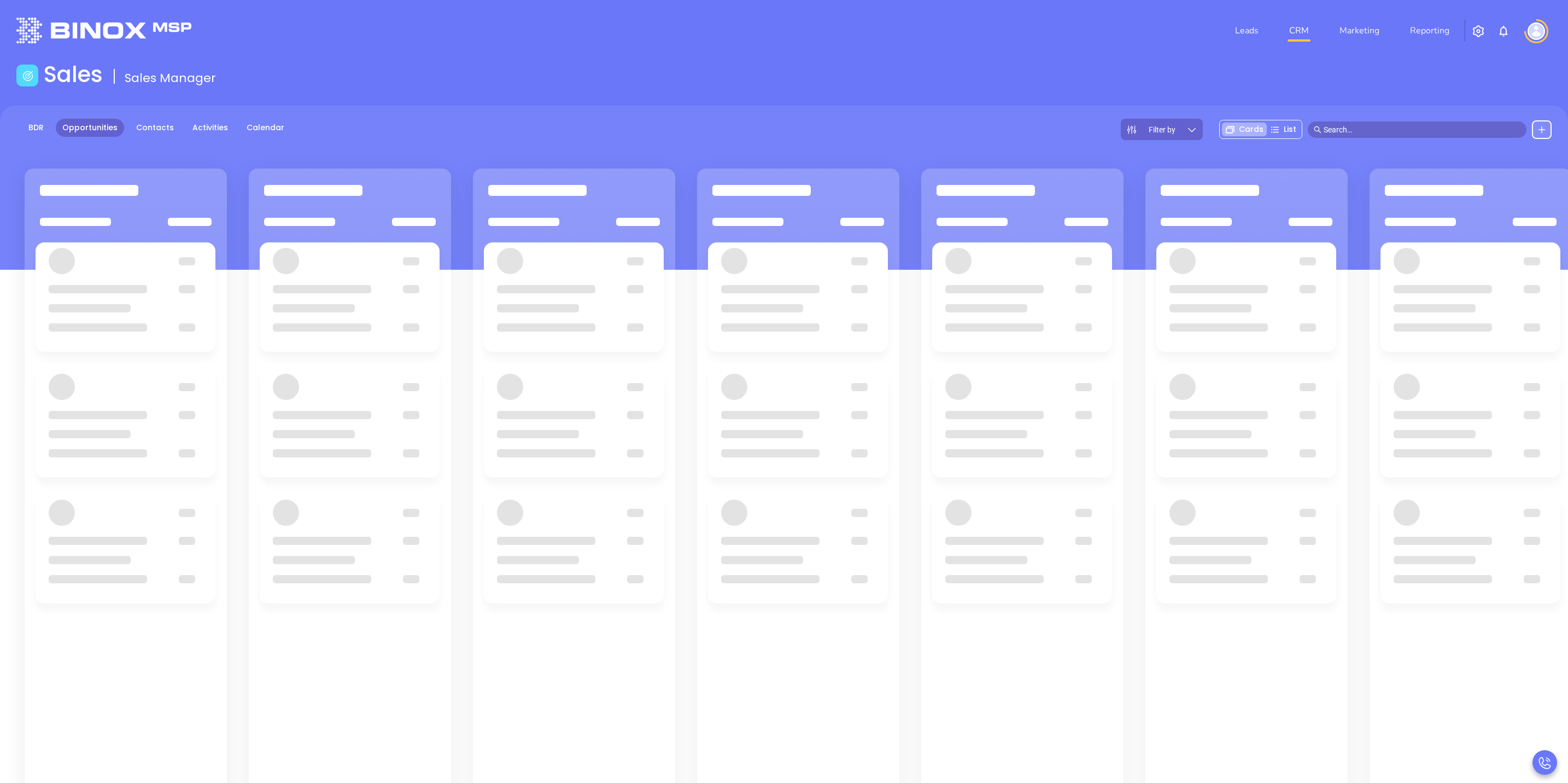
click at [1394, 133] on input "text" at bounding box center [1422, 129] width 197 height 12
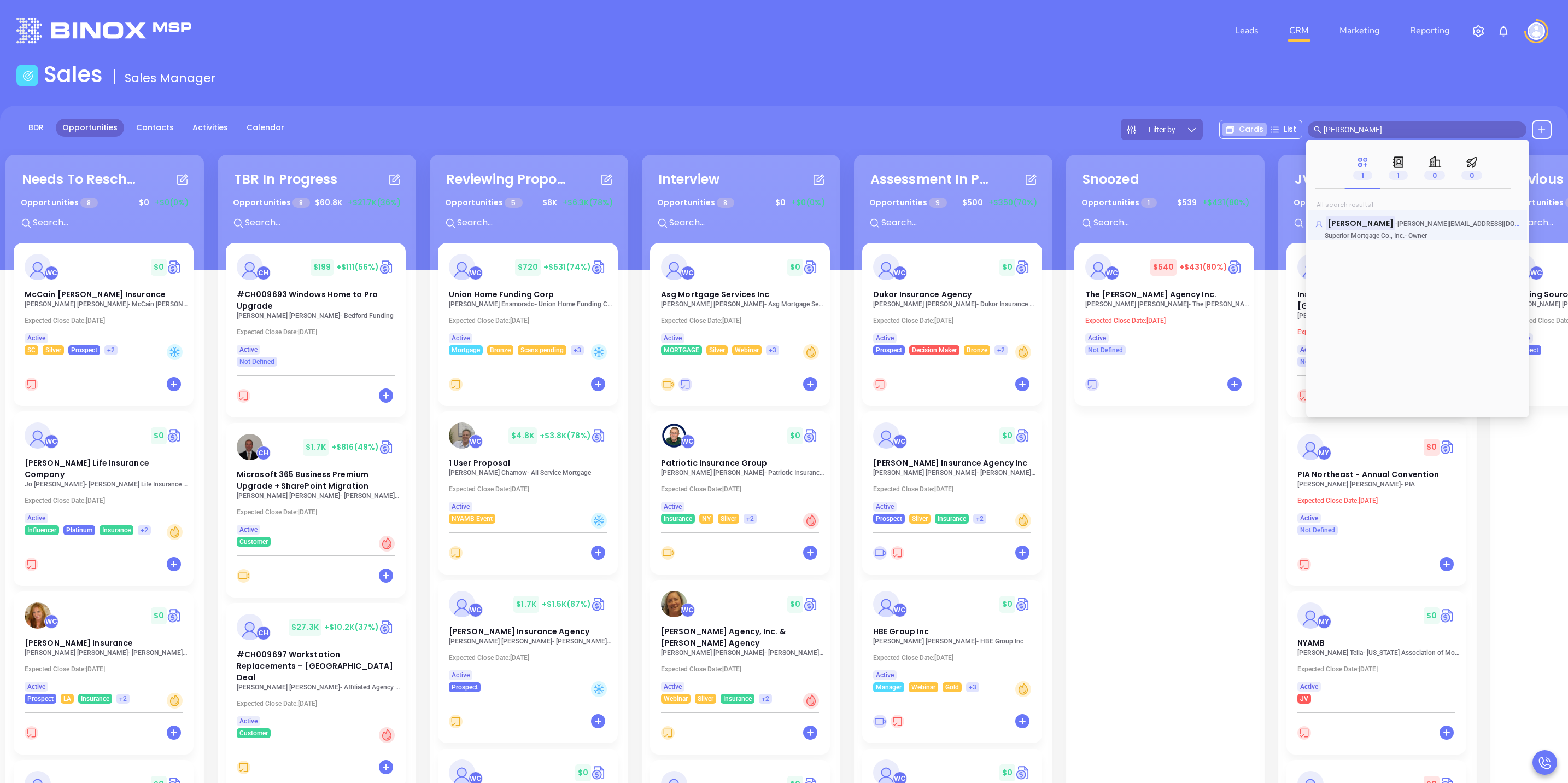
type input "LISA FERRARA"
click at [1423, 227] on span "lisa@superiormci.com" at bounding box center [1476, 223] width 158 height 11
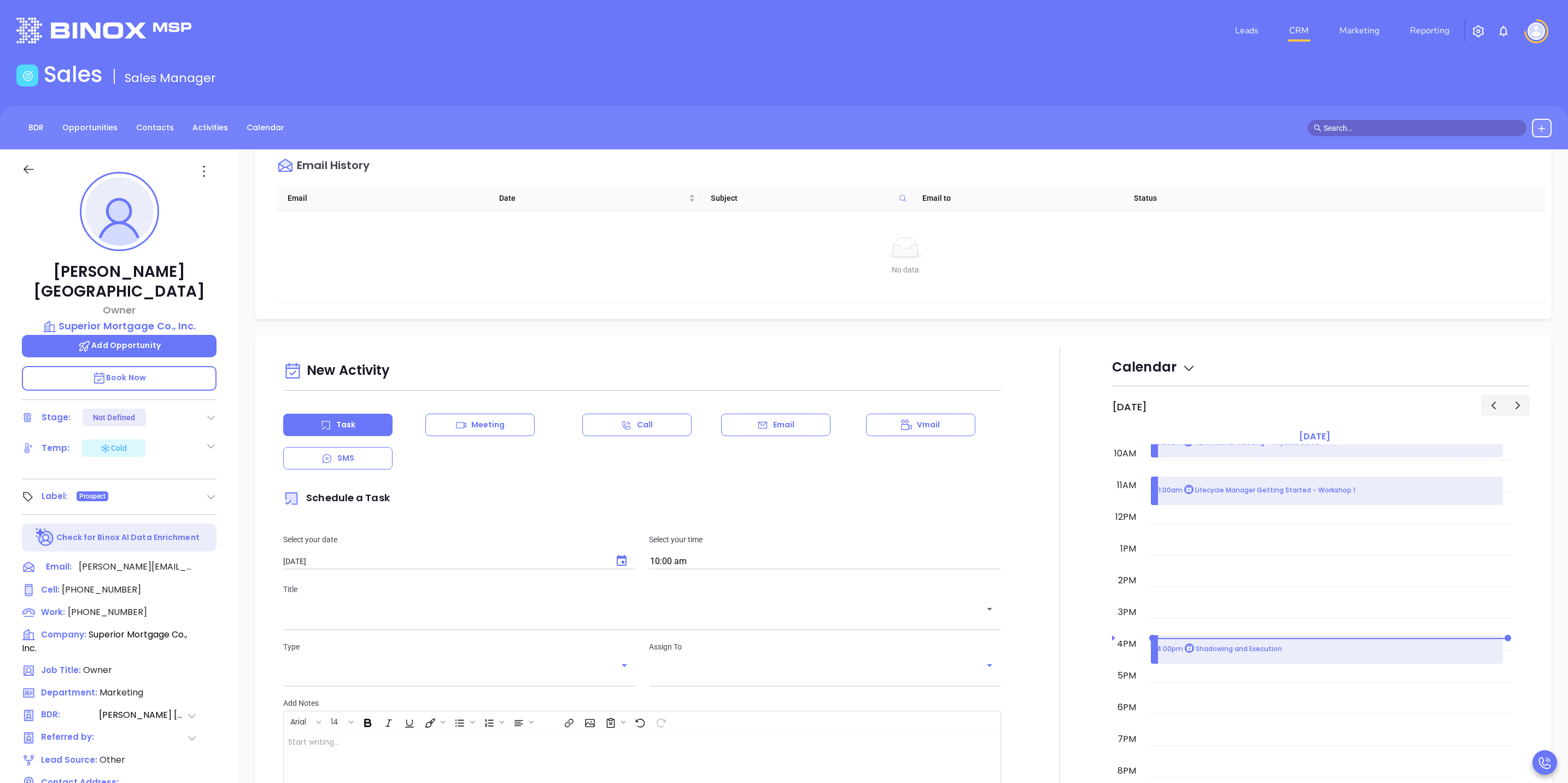
scroll to position [328, 0]
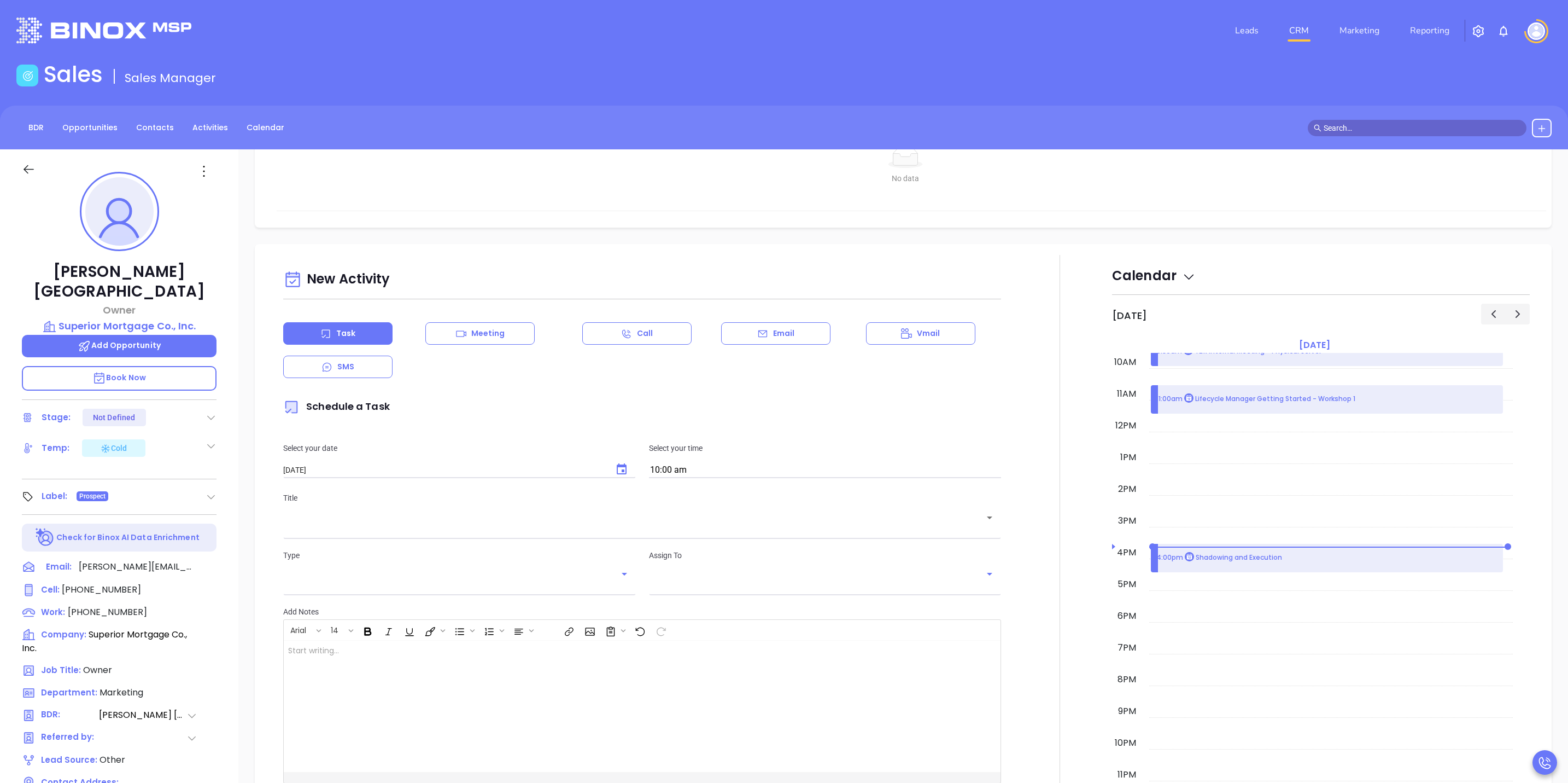
type input "[PERSON_NAME]"
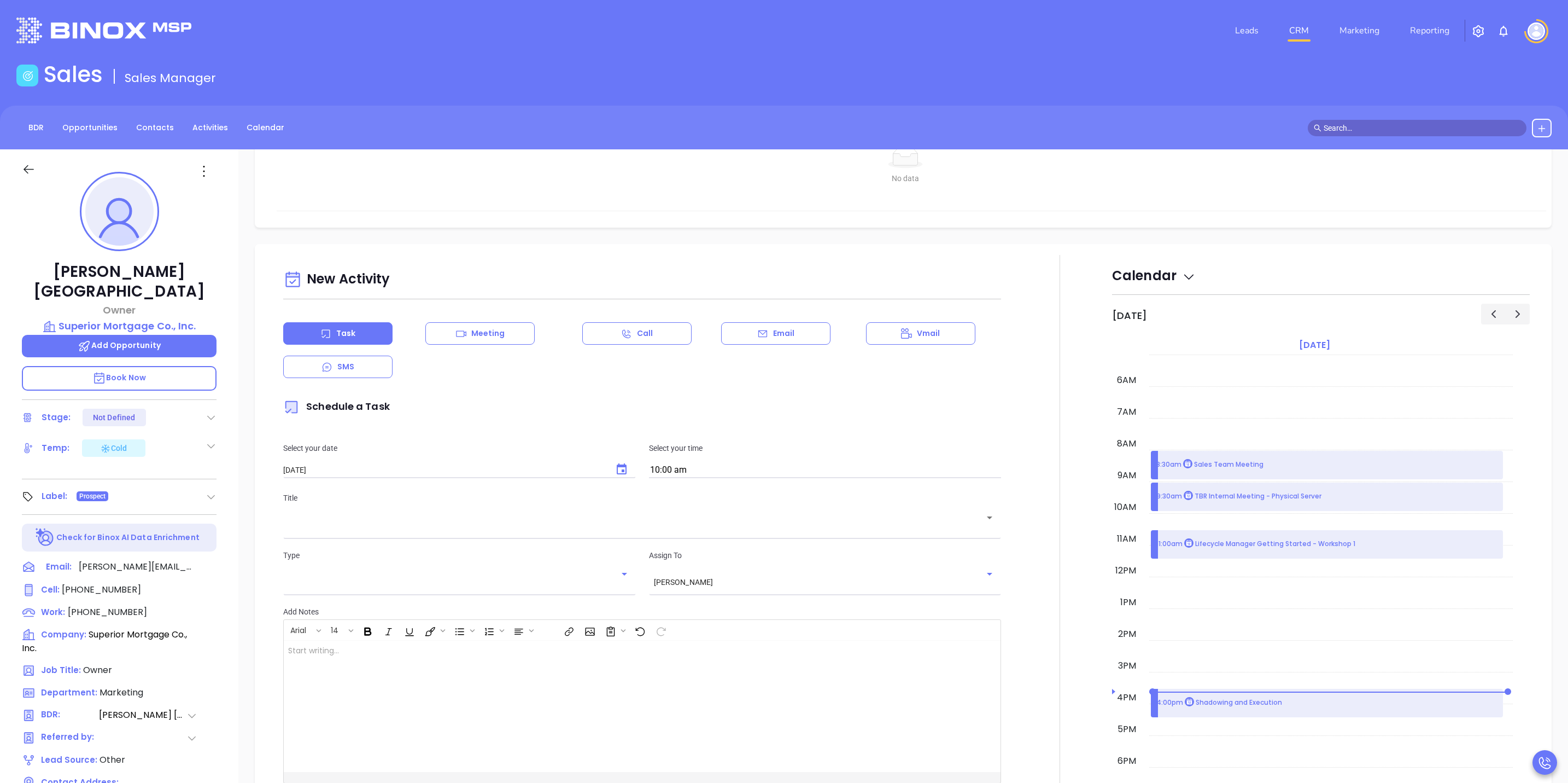
scroll to position [153, 0]
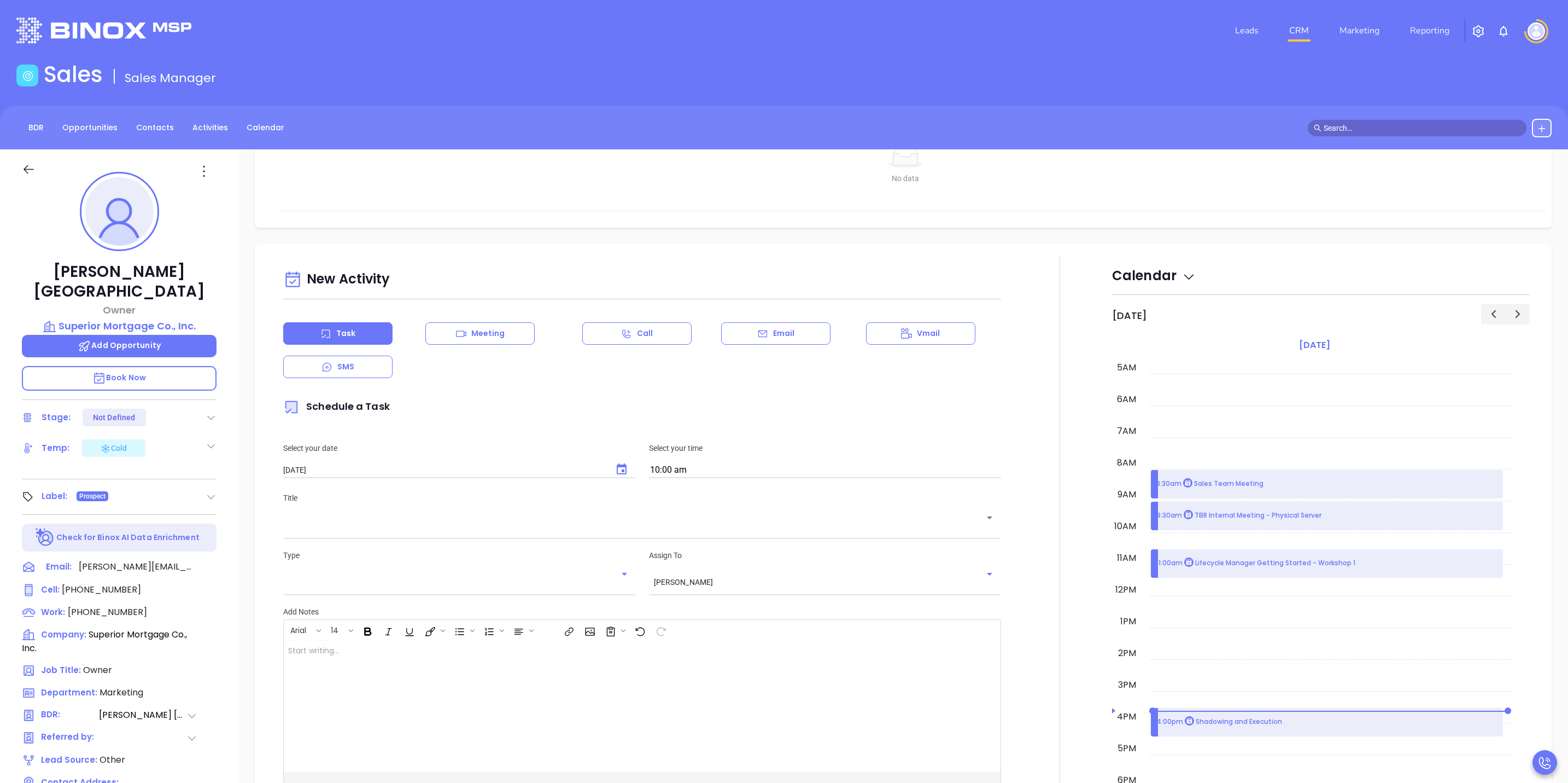
click at [1511, 314] on span "button" at bounding box center [1518, 314] width 13 height 13
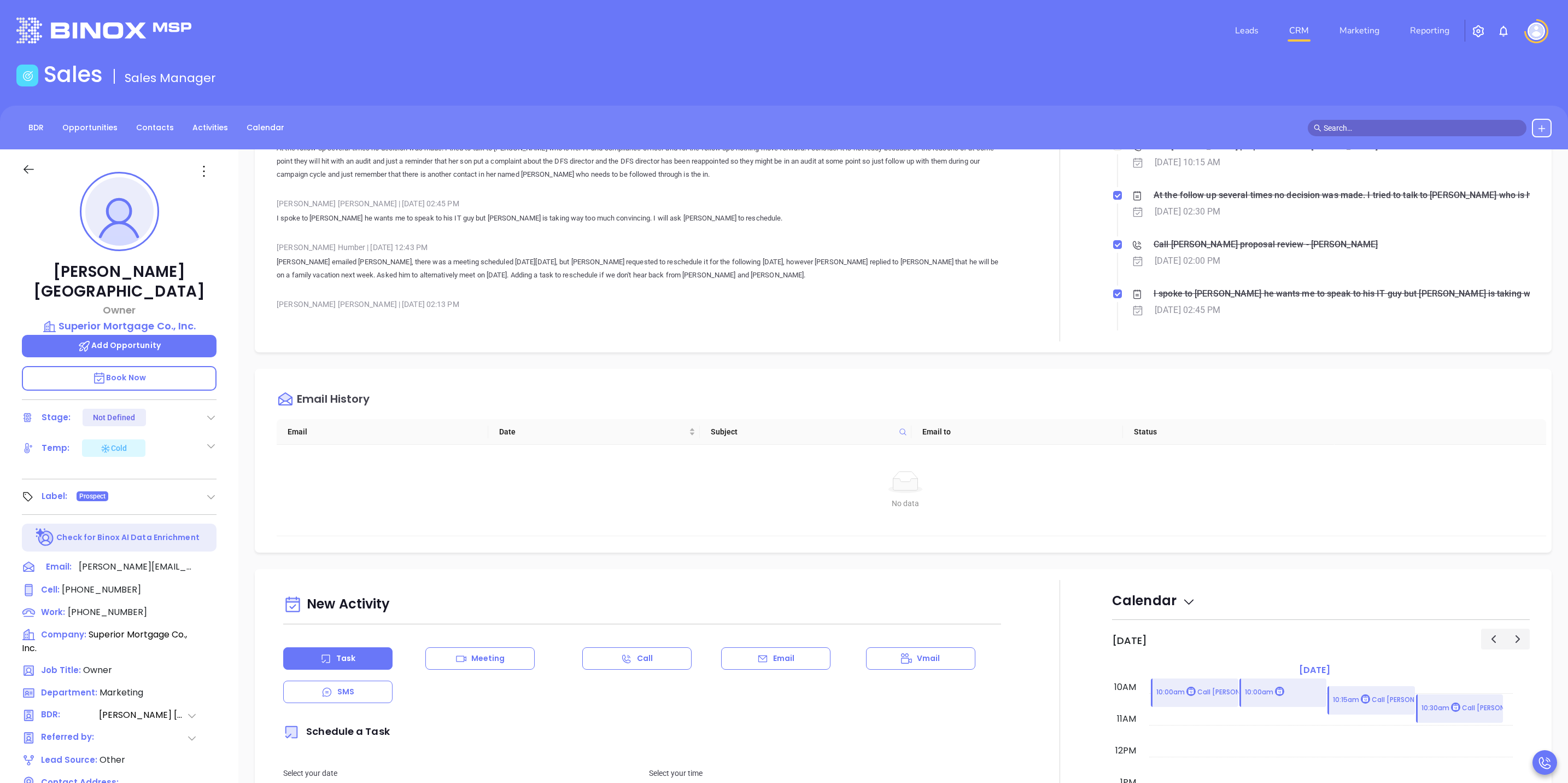
scroll to position [36, 0]
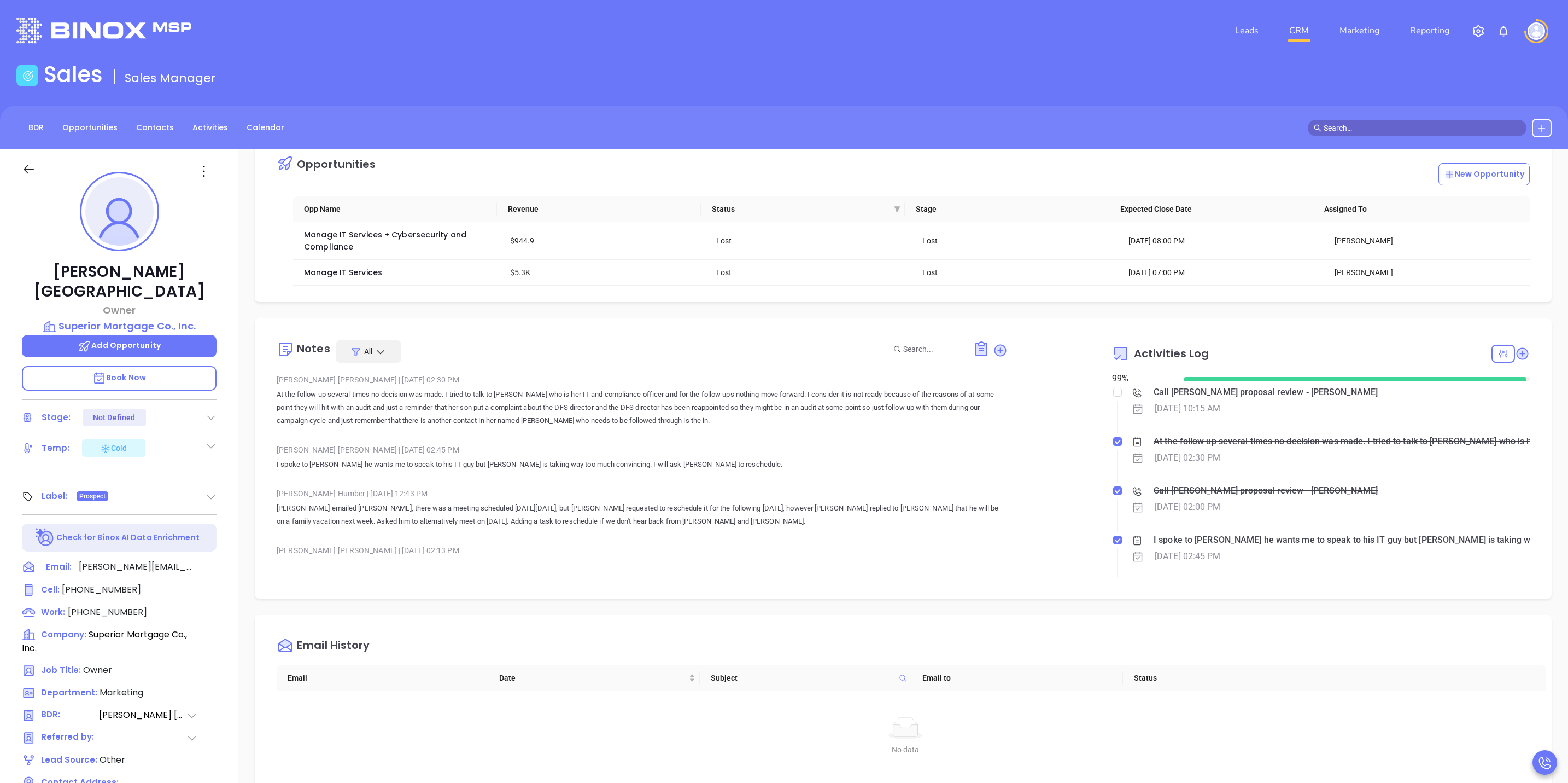
click at [27, 167] on icon at bounding box center [29, 169] width 14 height 14
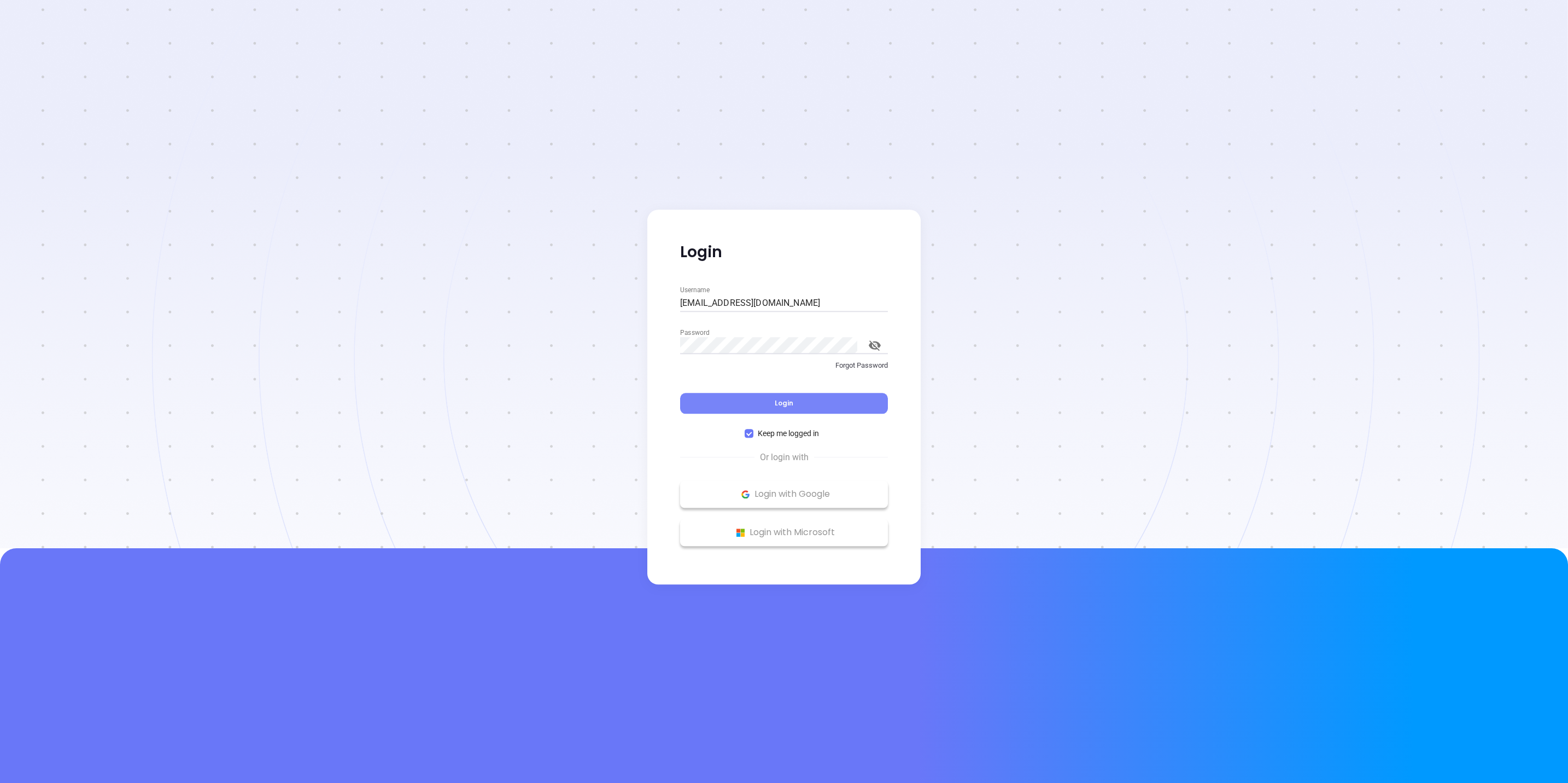
click at [847, 406] on button "Login" at bounding box center [784, 403] width 208 height 20
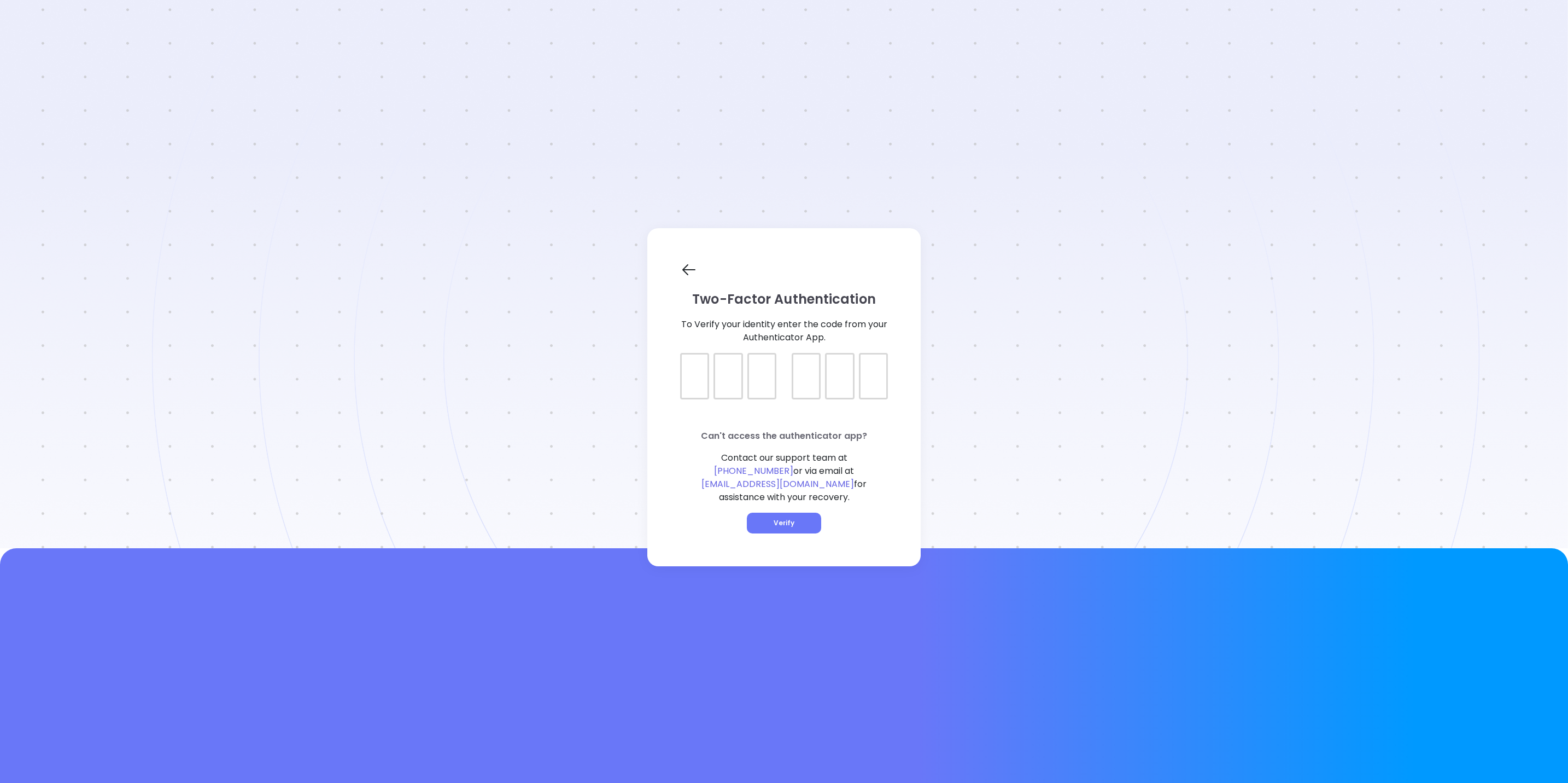
click at [696, 371] on div at bounding box center [784, 366] width 208 height 27
type input "926985"
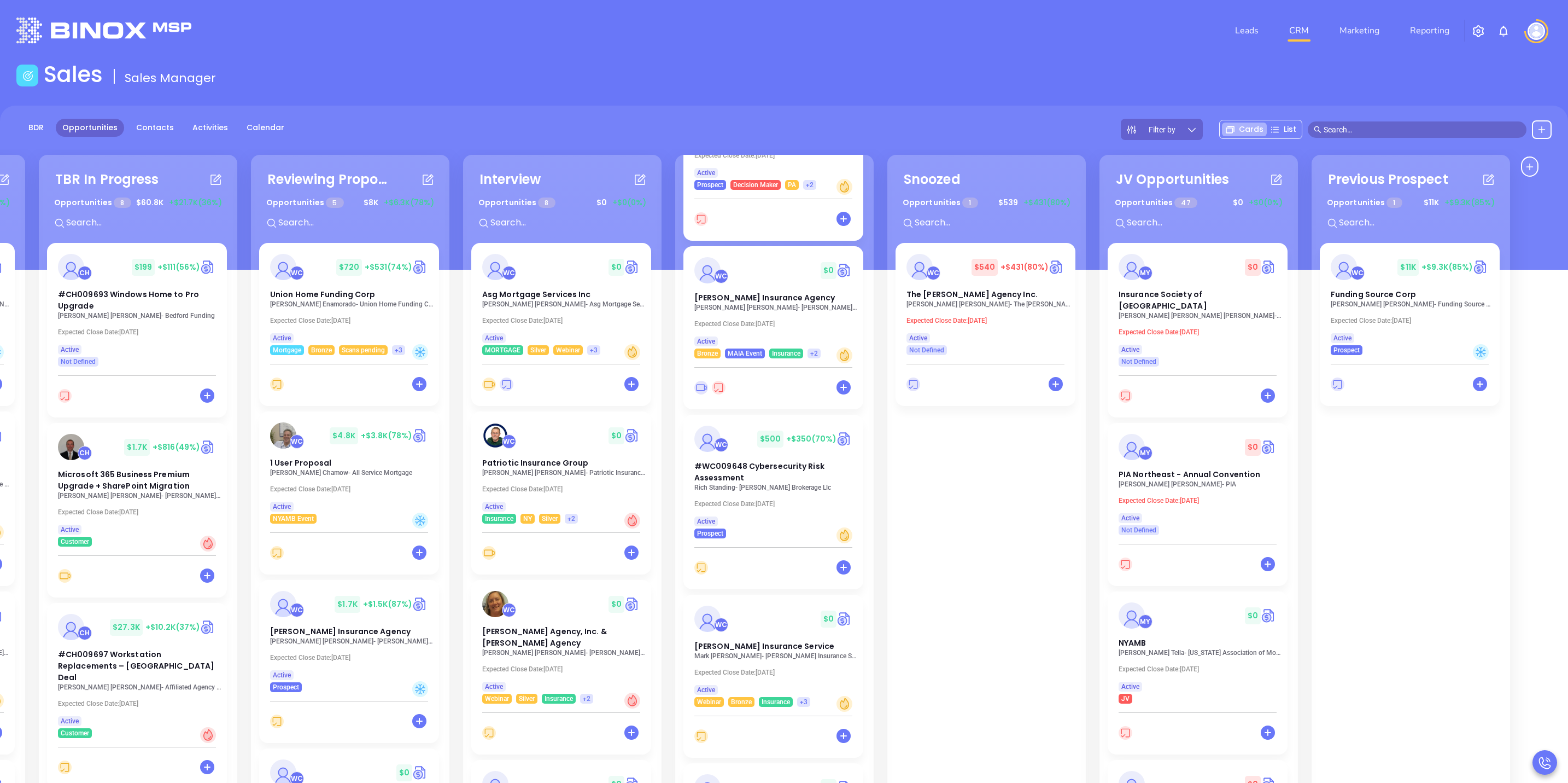
click at [1380, 130] on input "text" at bounding box center [1422, 129] width 197 height 12
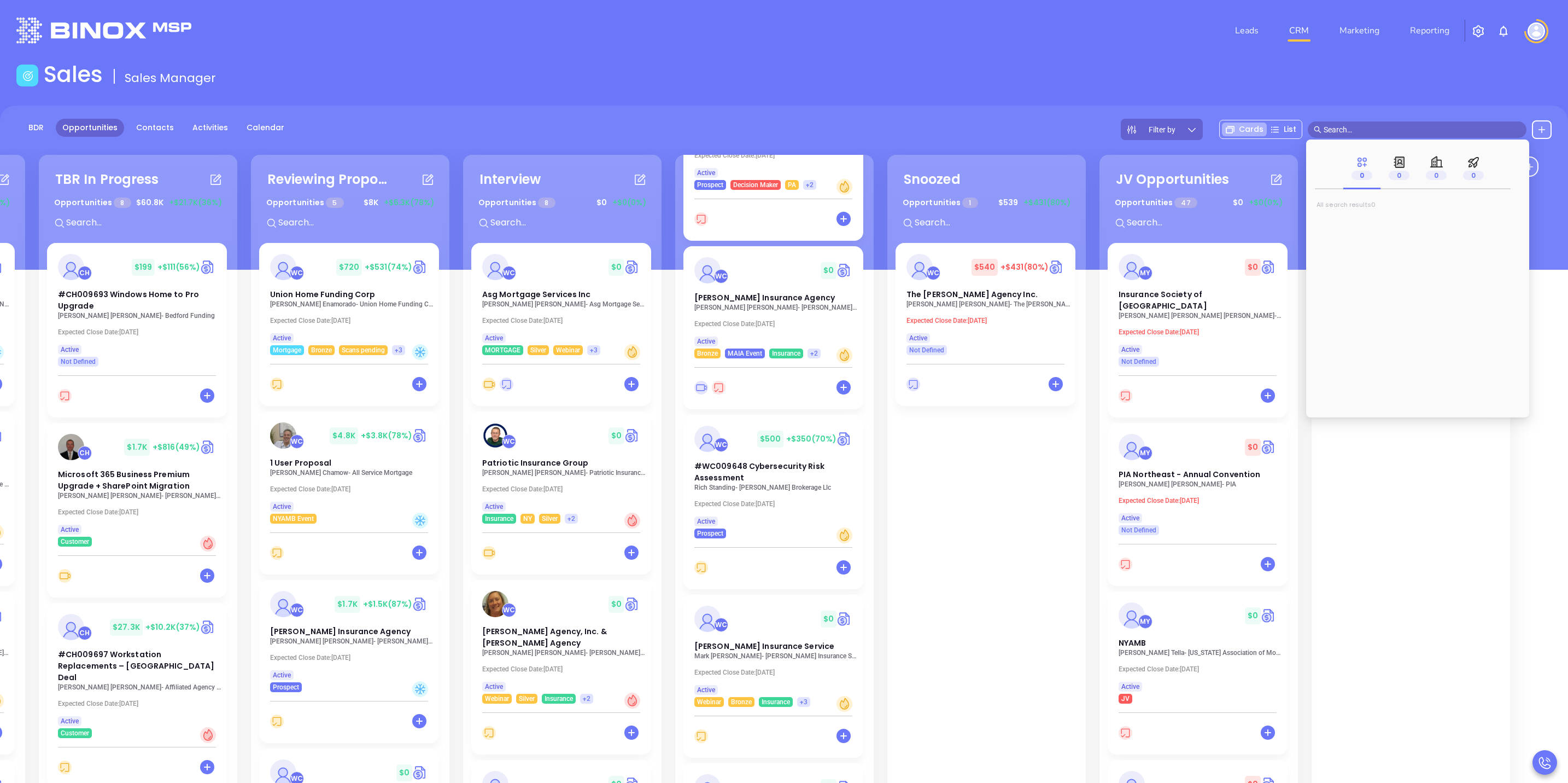
click at [1460, 609] on div "WC $ 11K +$9.3K (85%) Funding Source Corp Zev Meltzer - Funding Source Corp Exp…" at bounding box center [1411, 626] width 182 height 766
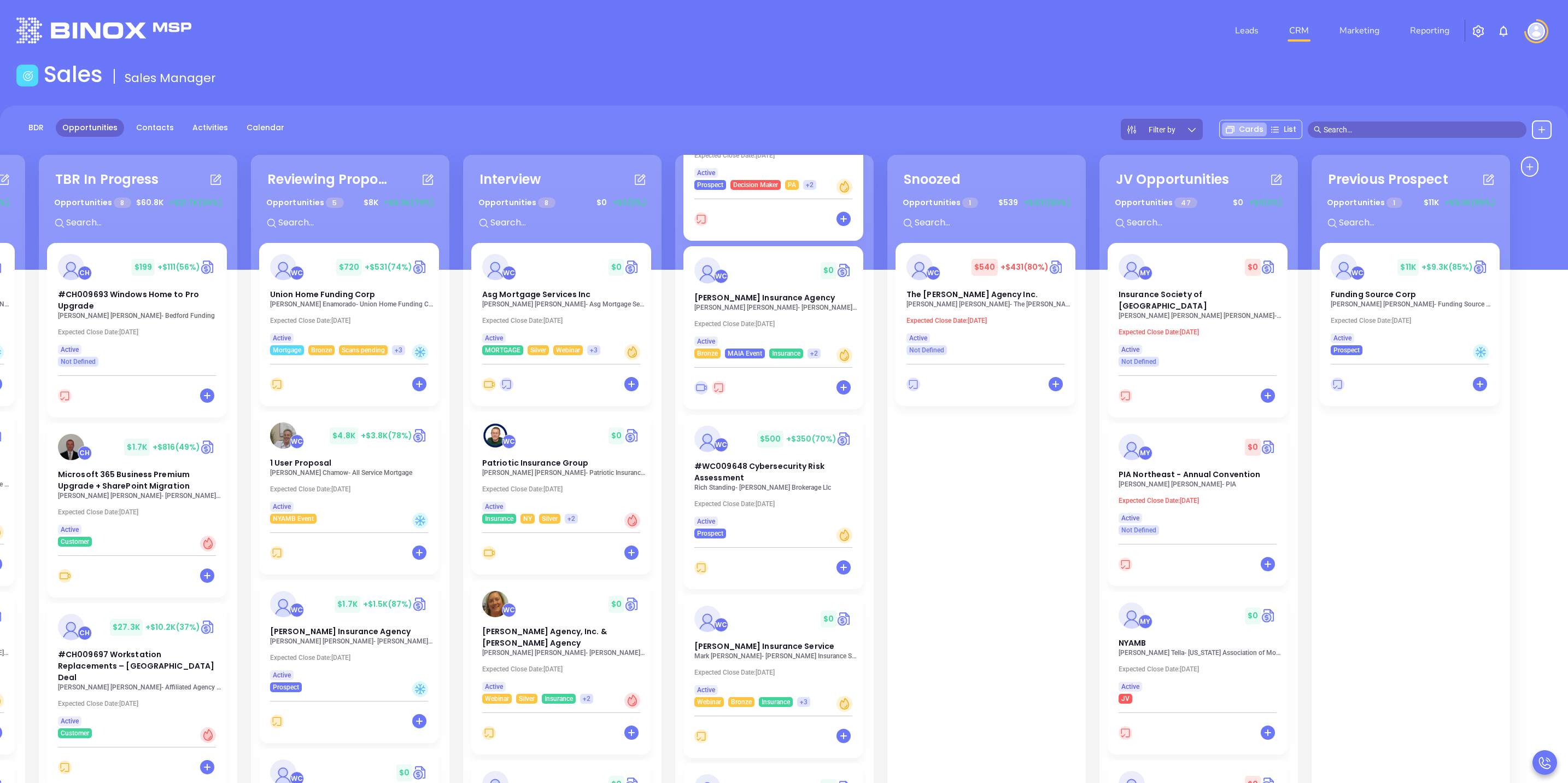
click at [1542, 32] on img at bounding box center [1536, 31] width 18 height 18
click at [1119, 64] on div "Sales Sales Manager" at bounding box center [784, 76] width 1549 height 31
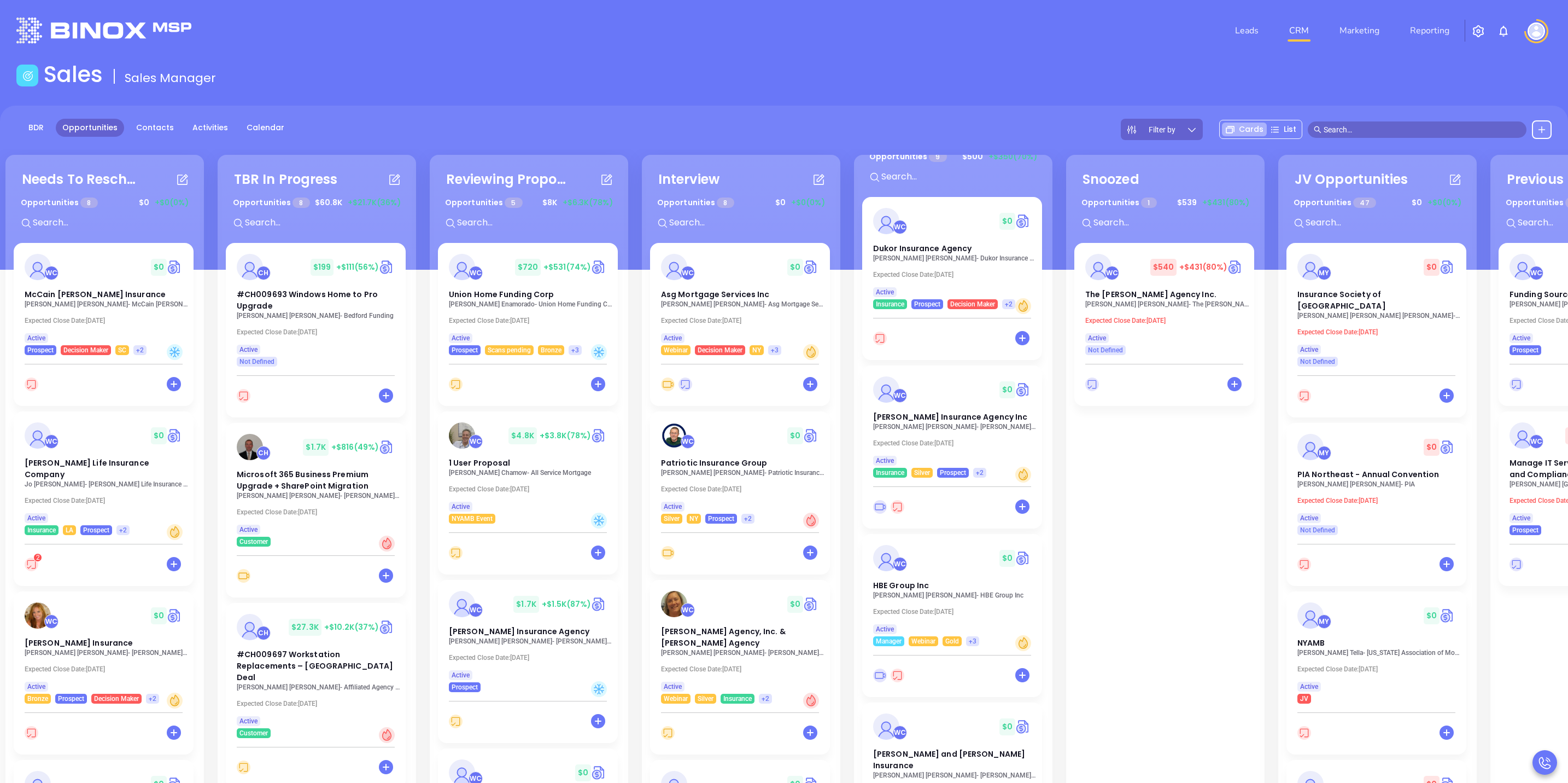
scroll to position [0, 179]
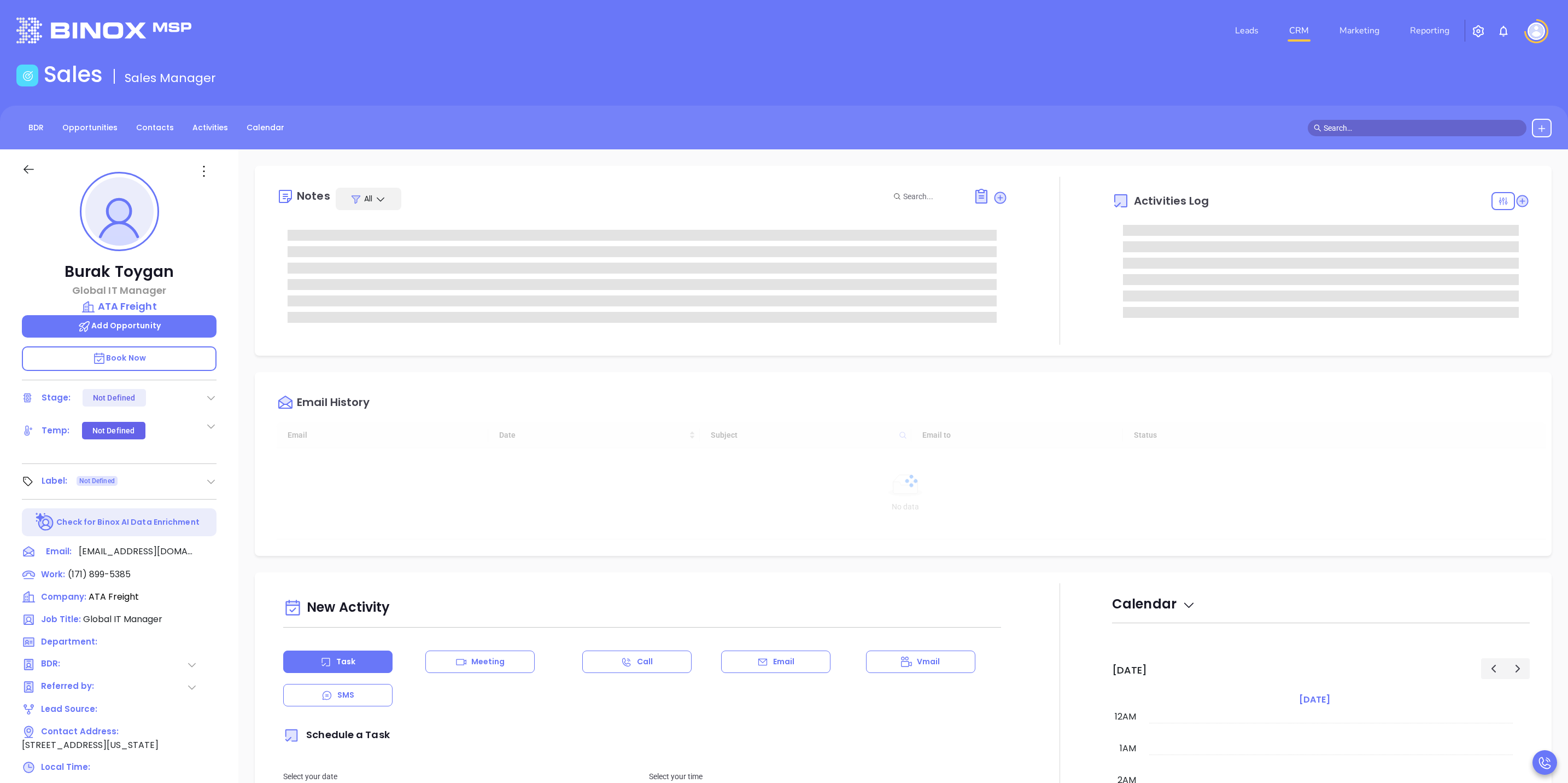
type input "10/15/2025"
type input "Sofia Chew"
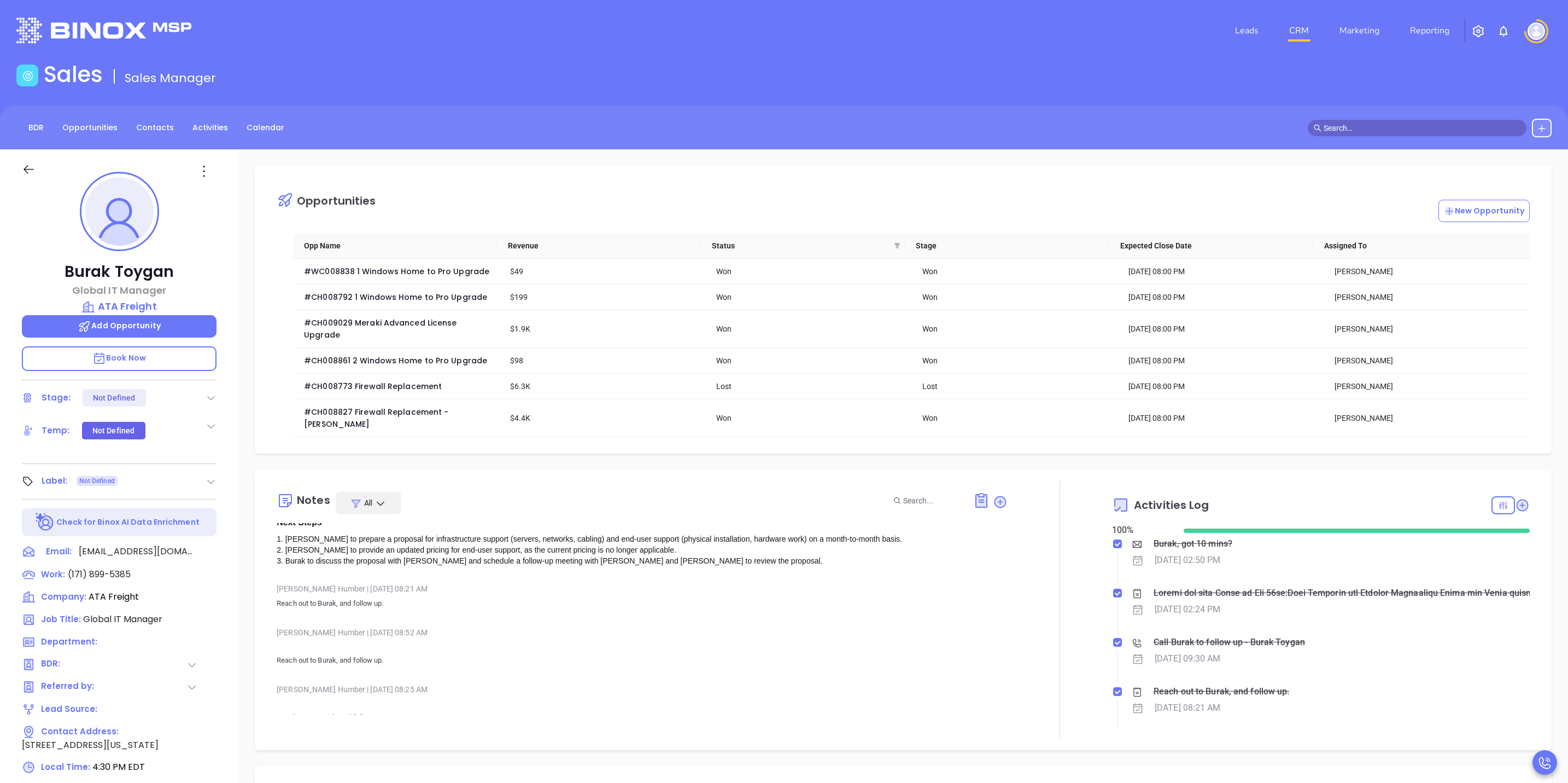
scroll to position [186, 0]
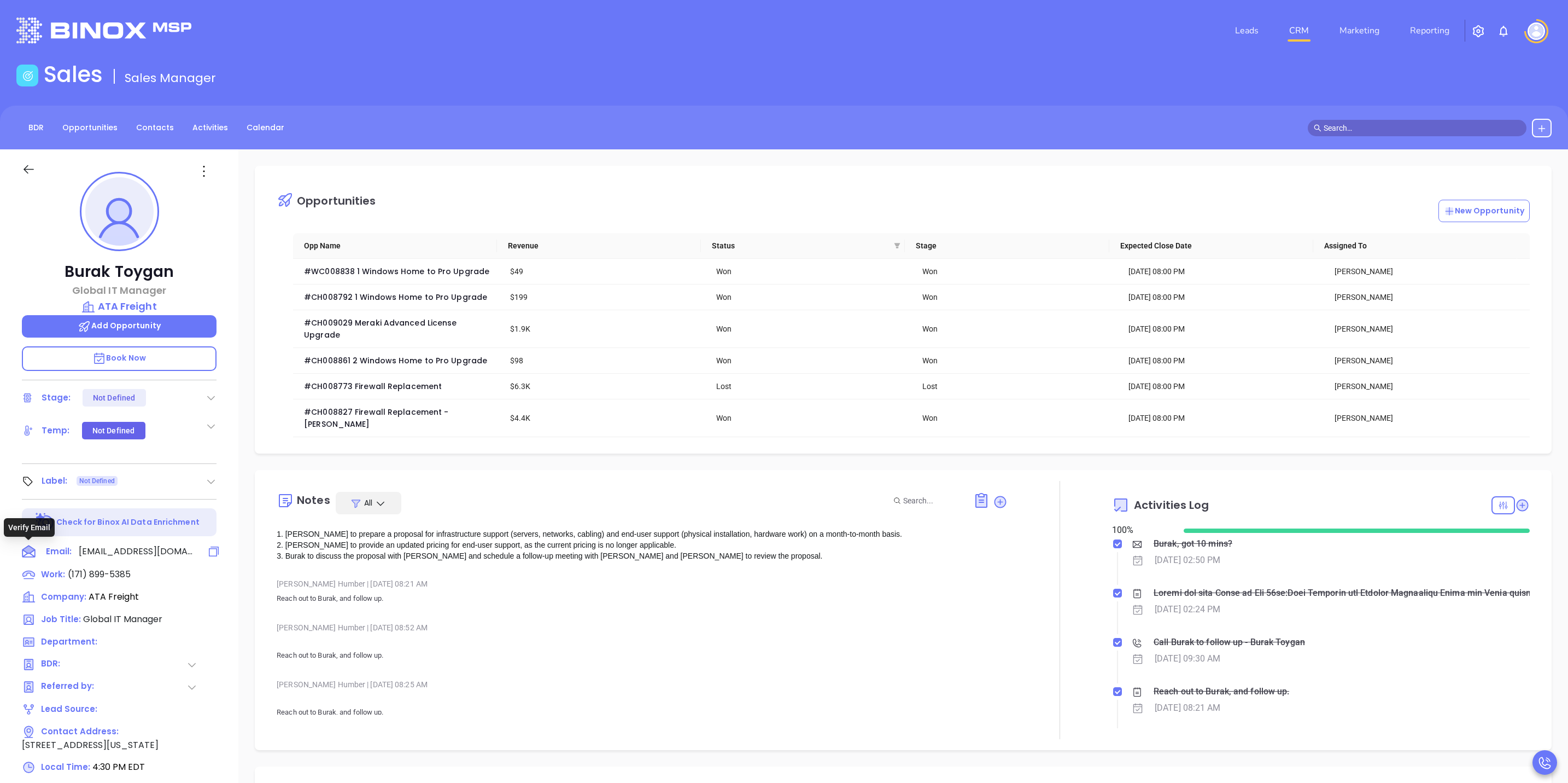
click at [32, 551] on icon at bounding box center [29, 549] width 13 height 7
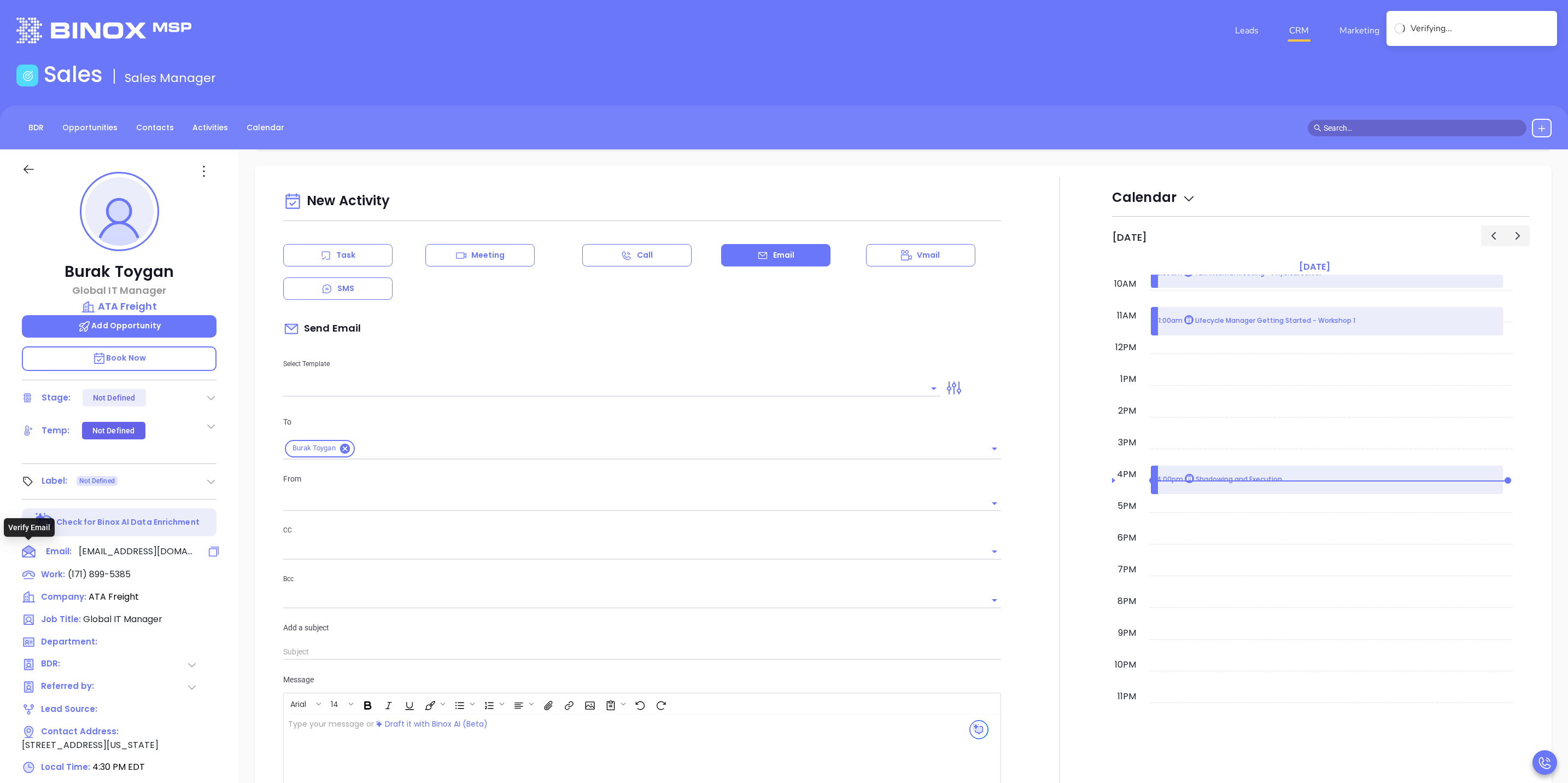
scroll to position [150, 0]
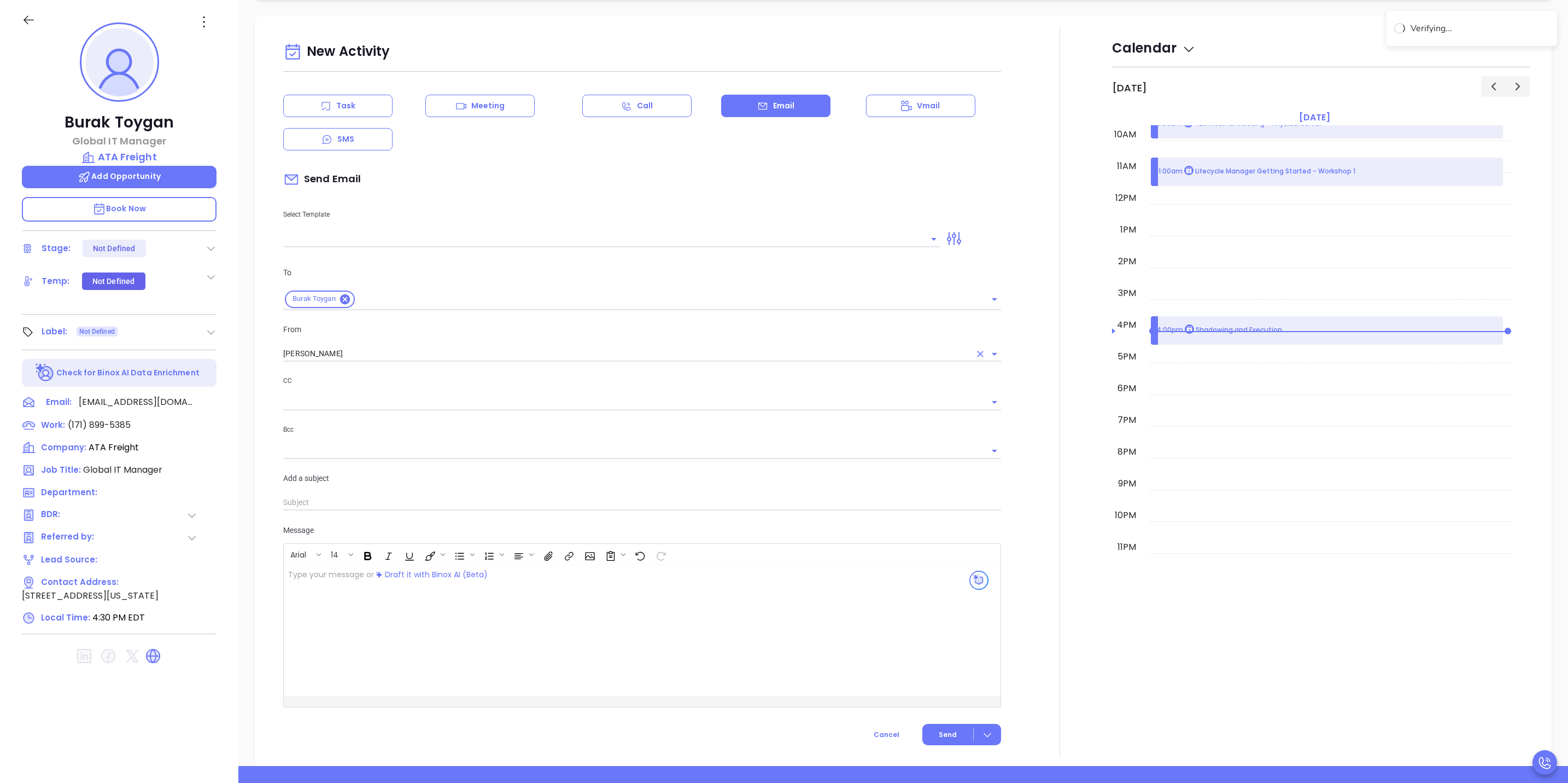
click at [629, 346] on input "Sofia Chew" at bounding box center [627, 353] width 687 height 16
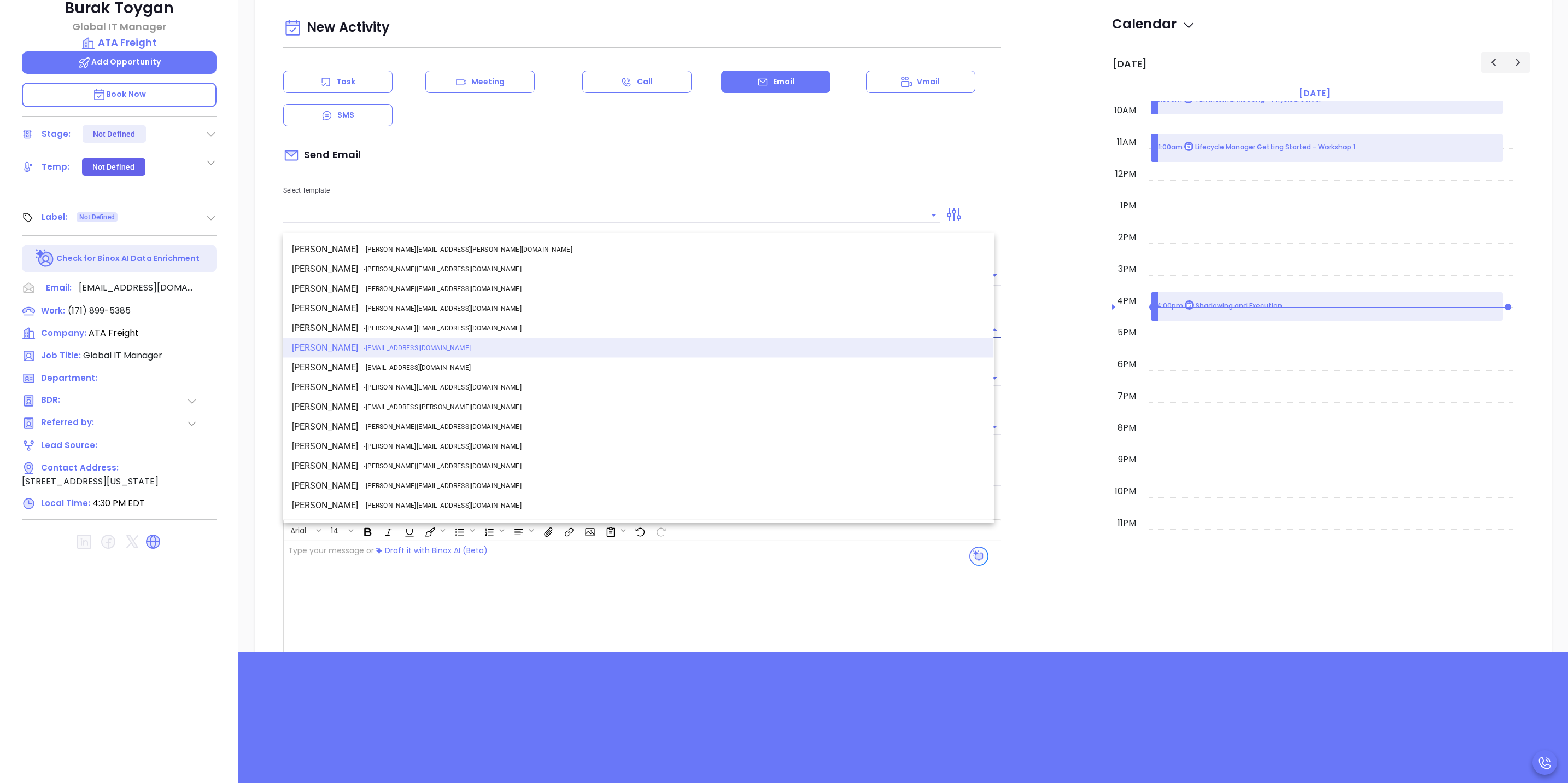
scroll to position [801, 0]
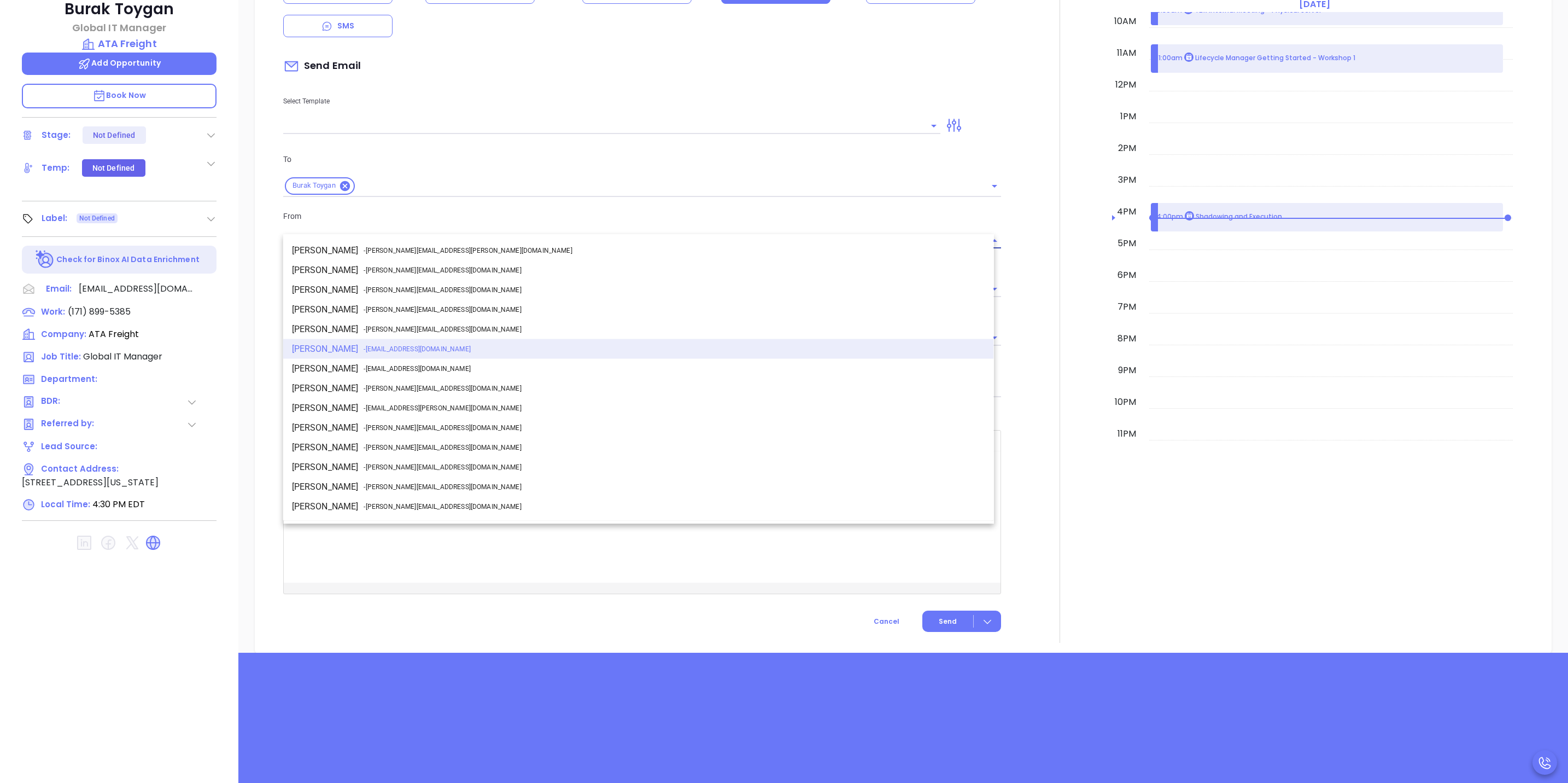
click at [308, 388] on li "Walter Contreras - walter@motiva.net" at bounding box center [639, 388] width 711 height 20
type input "[PERSON_NAME]"
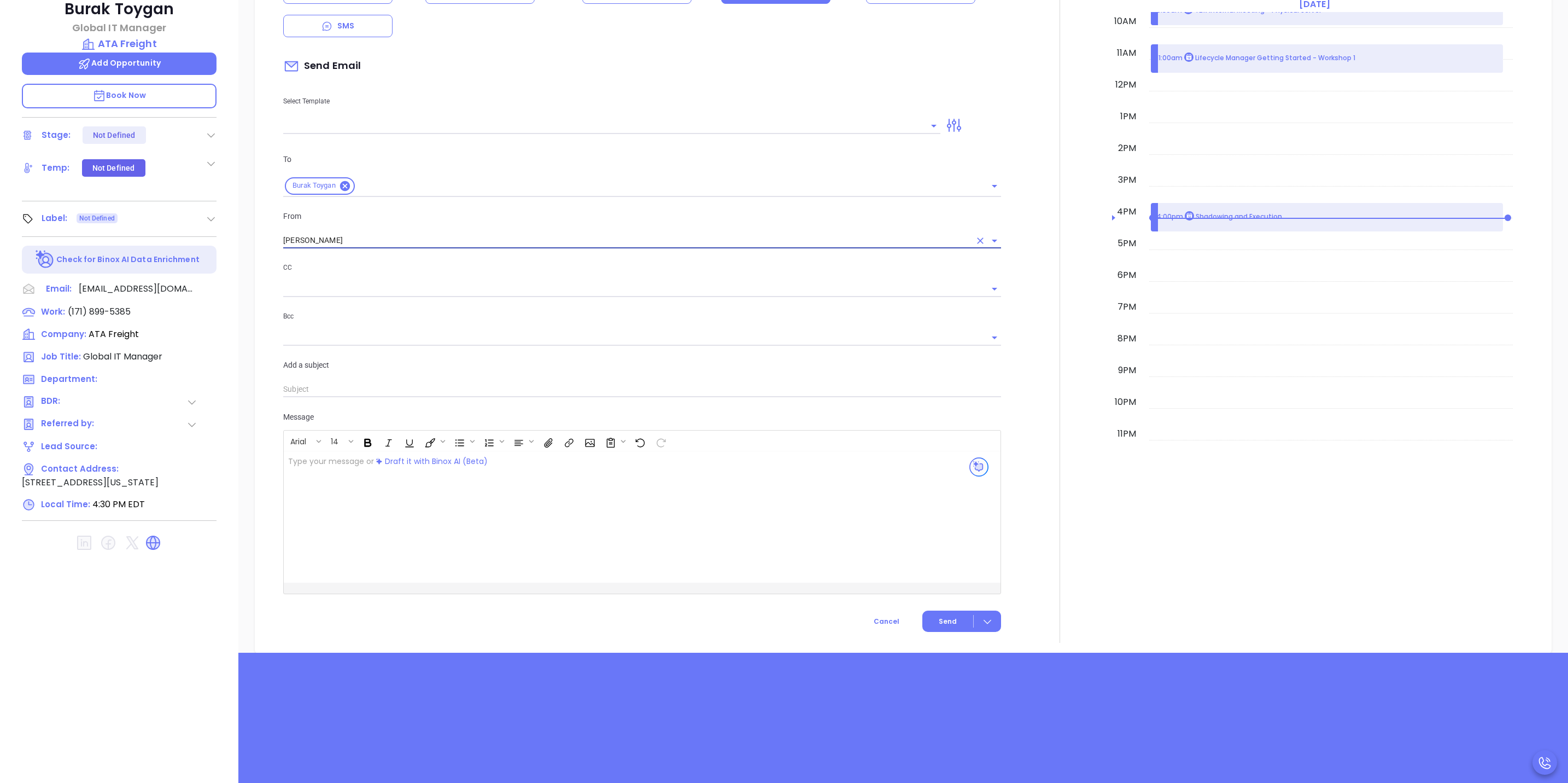
click at [382, 382] on input "text" at bounding box center [641, 390] width 718 height 17
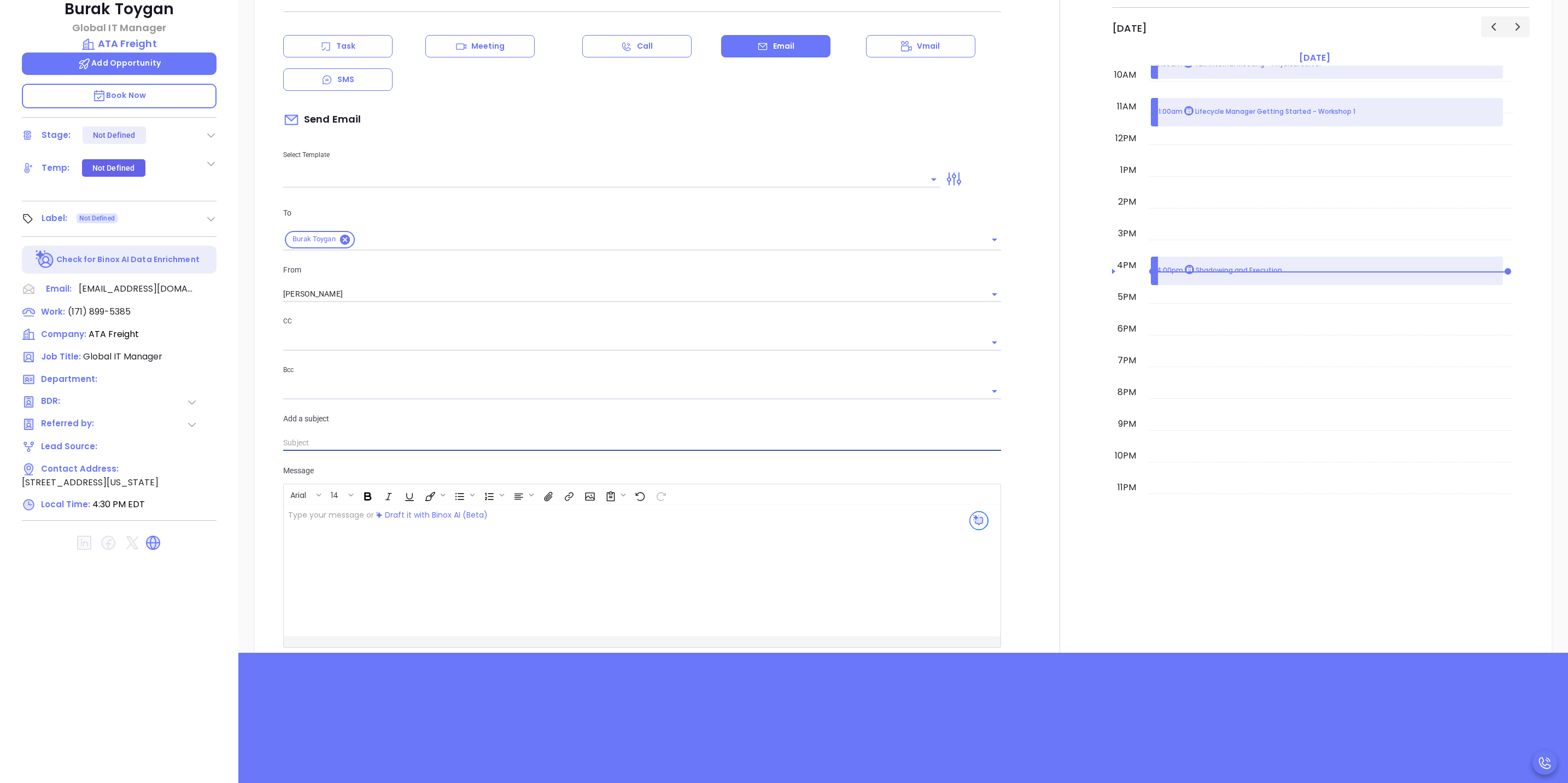
scroll to position [719, 0]
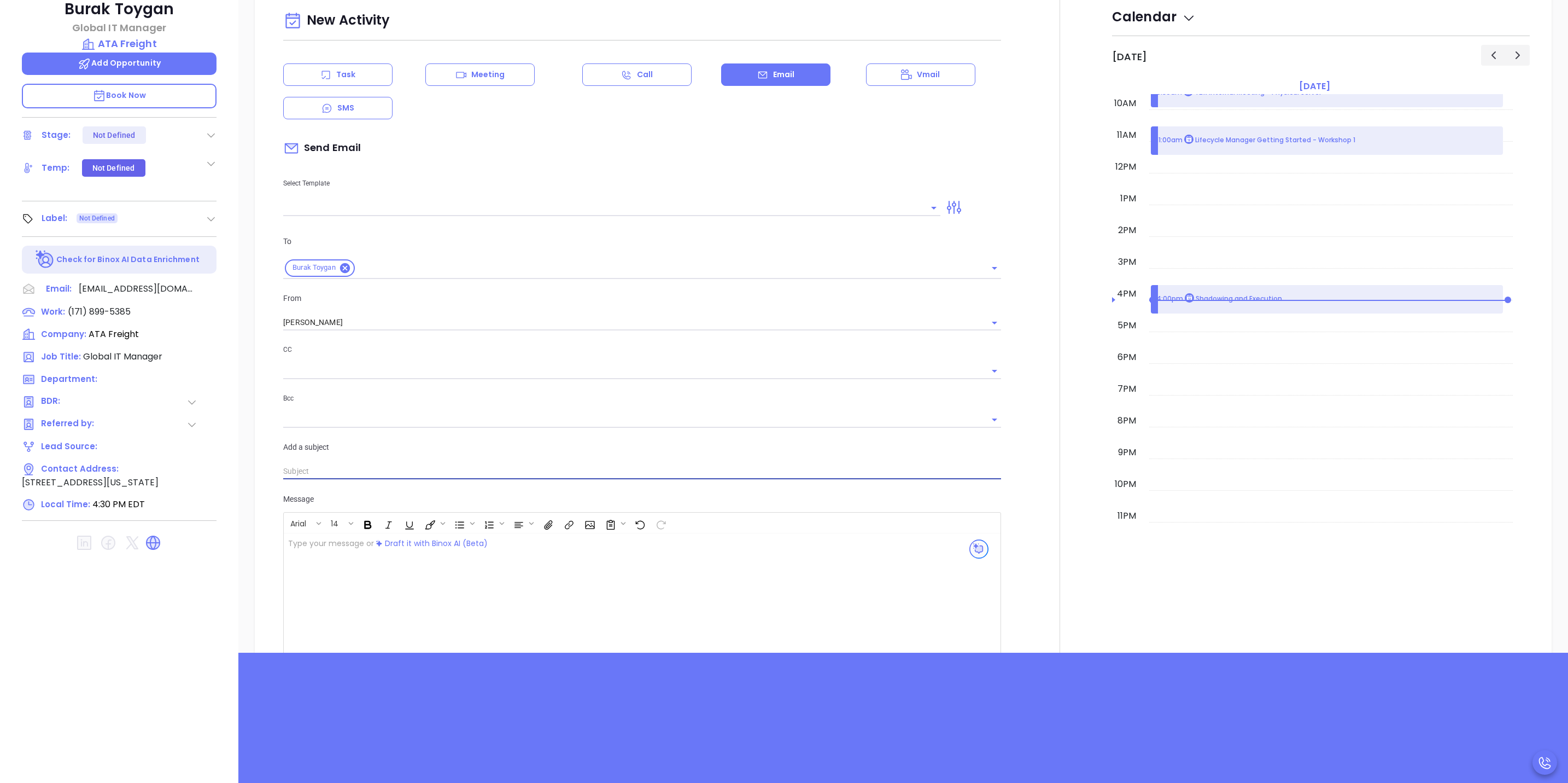
click at [927, 202] on icon "Open" at bounding box center [934, 208] width 13 height 13
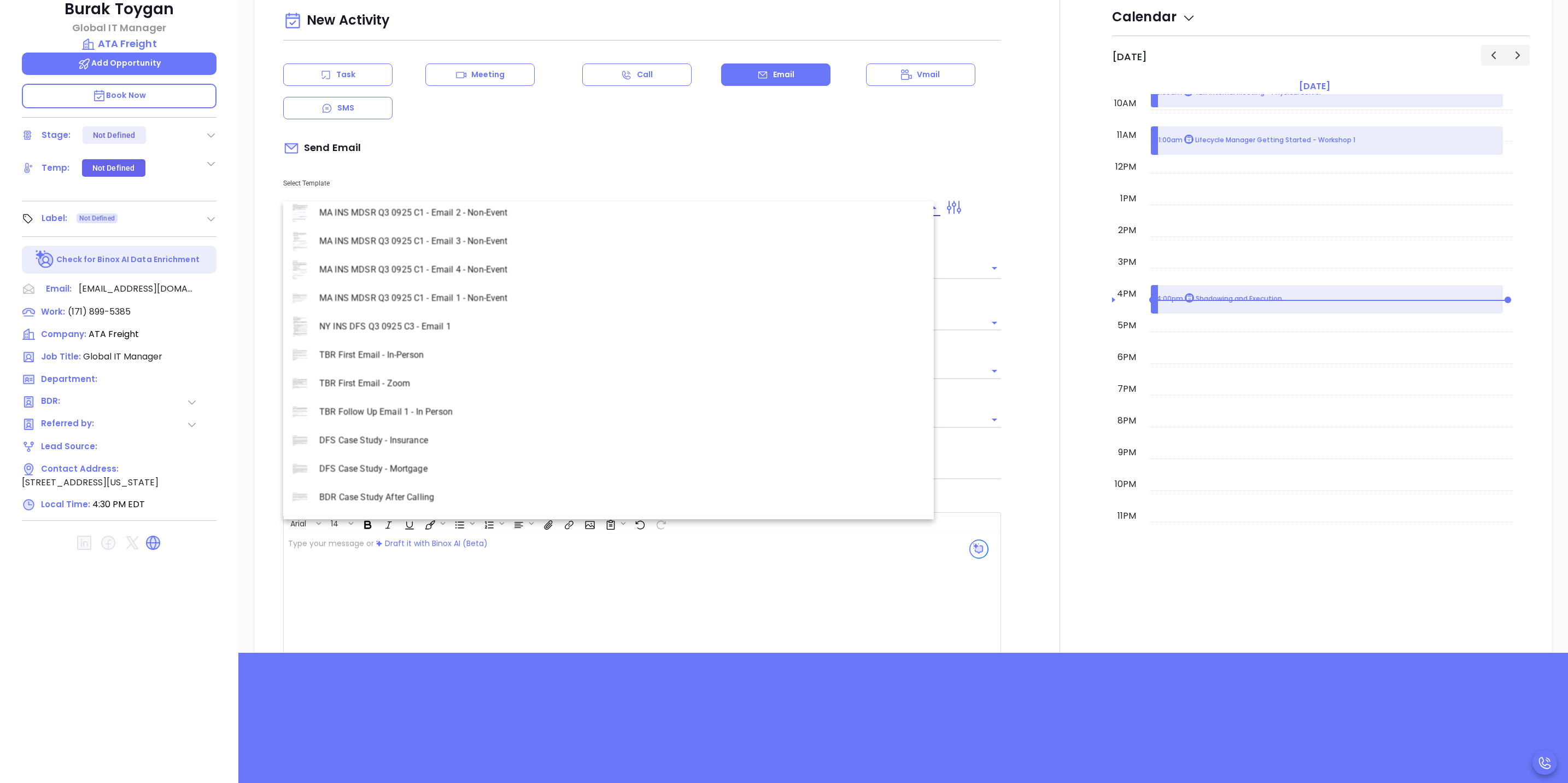
scroll to position [0, 0]
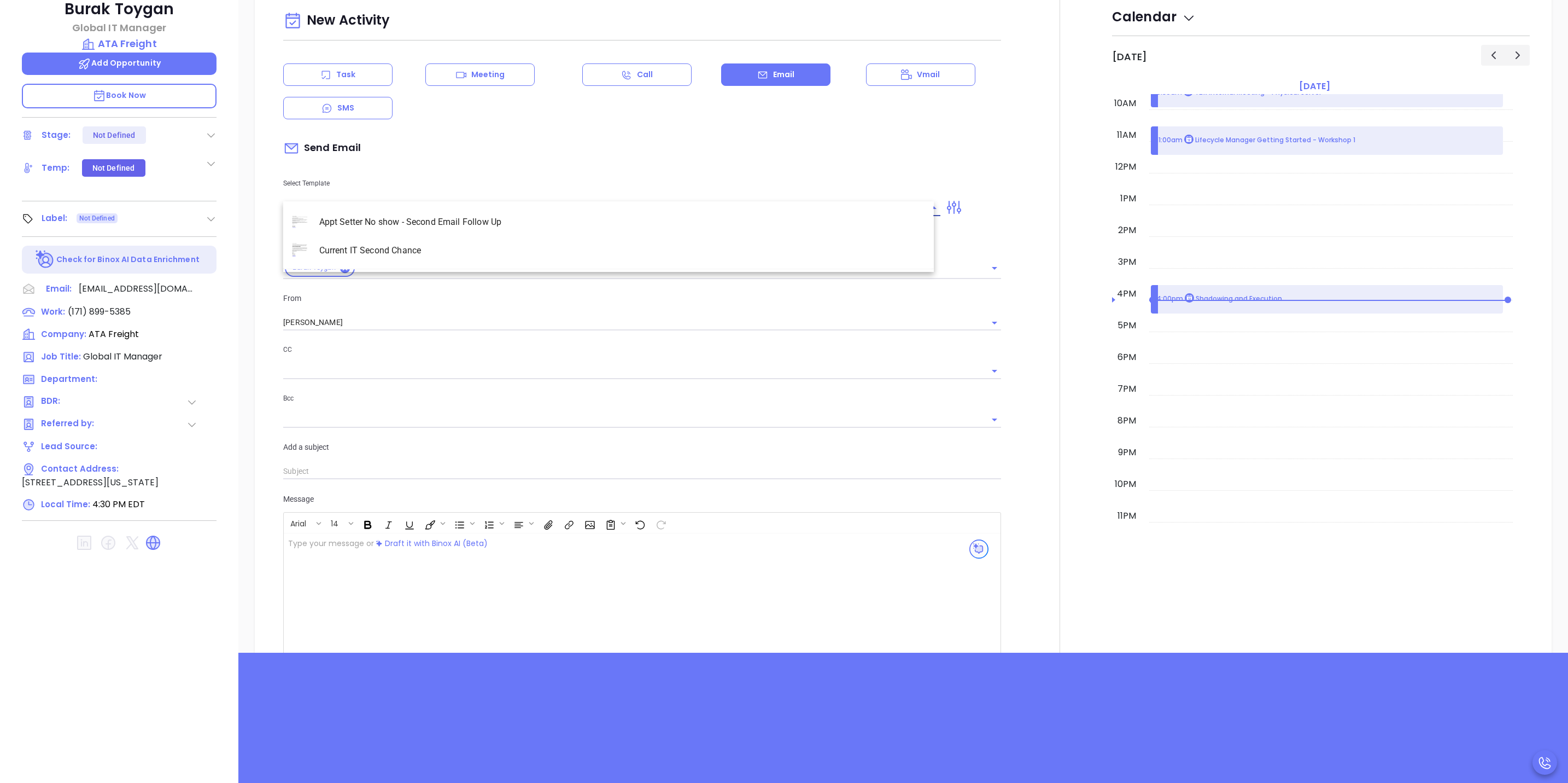
type input "s"
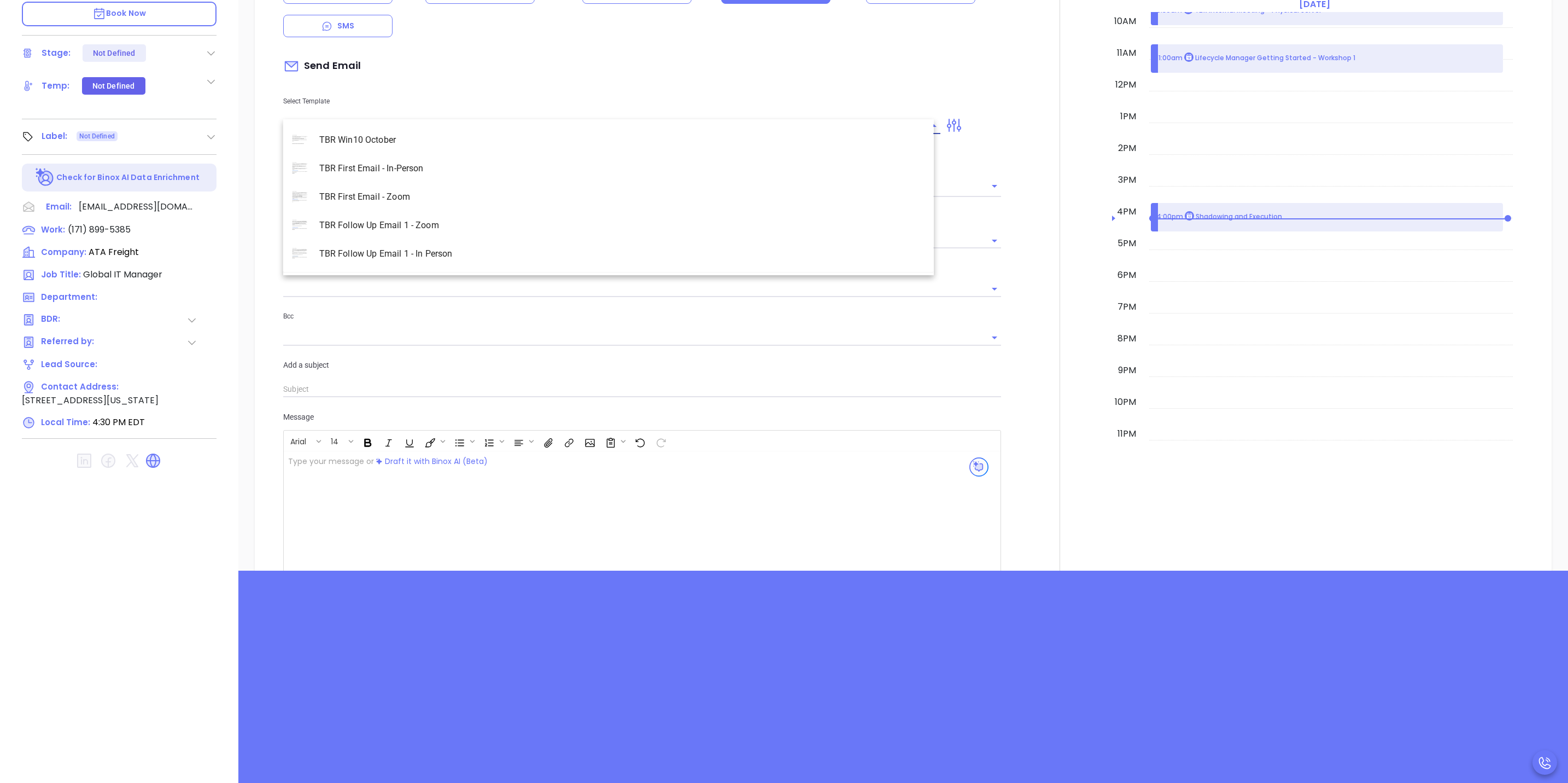
scroll to position [637, 0]
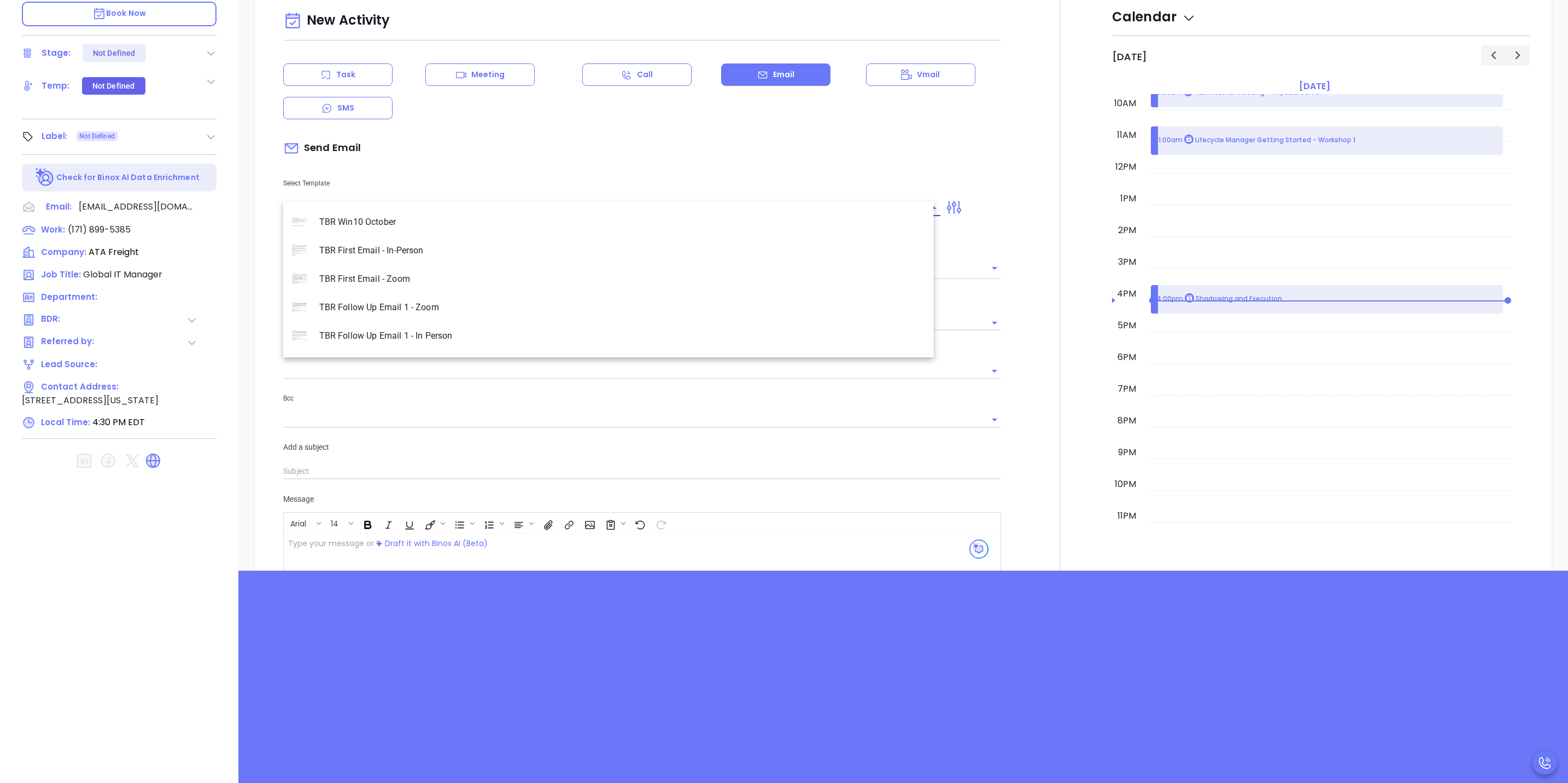
click at [397, 308] on li "TBR Follow Up Email 1 - Zoom" at bounding box center [608, 307] width 651 height 29
type input "TBR Follow Up Email 1 - Zoom"
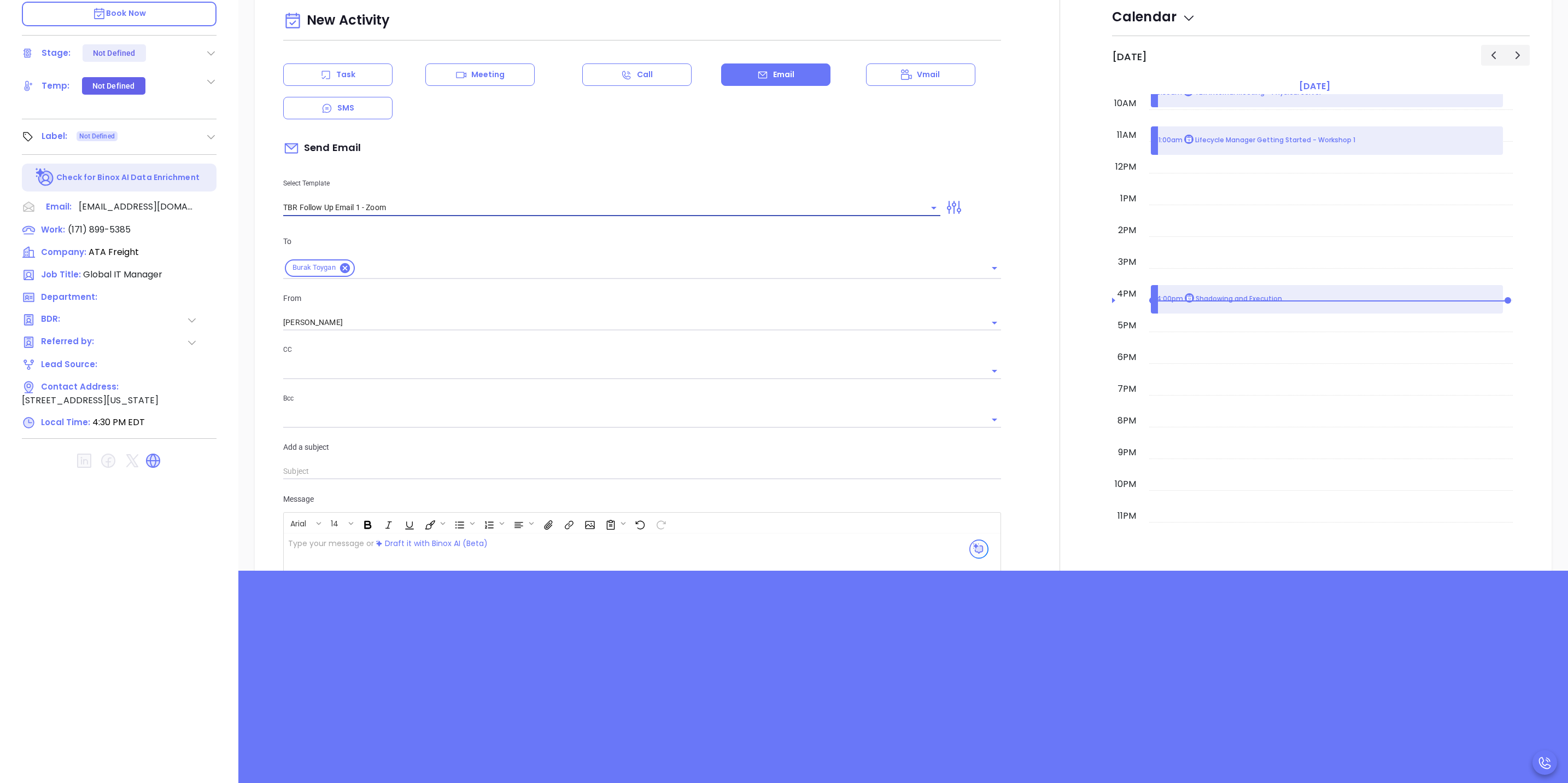
type input "Burak, just following up on Walter's request"
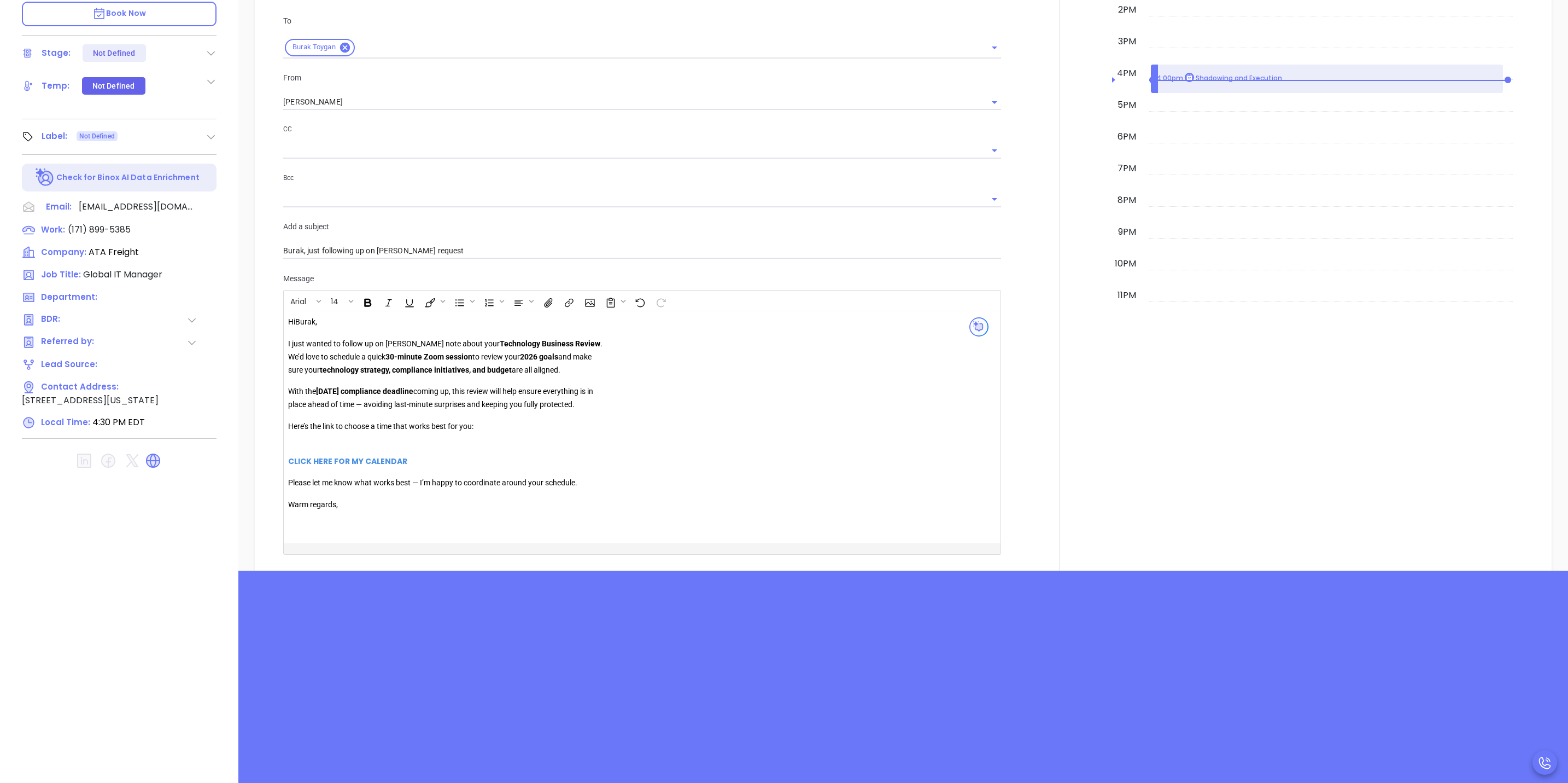
scroll to position [883, 0]
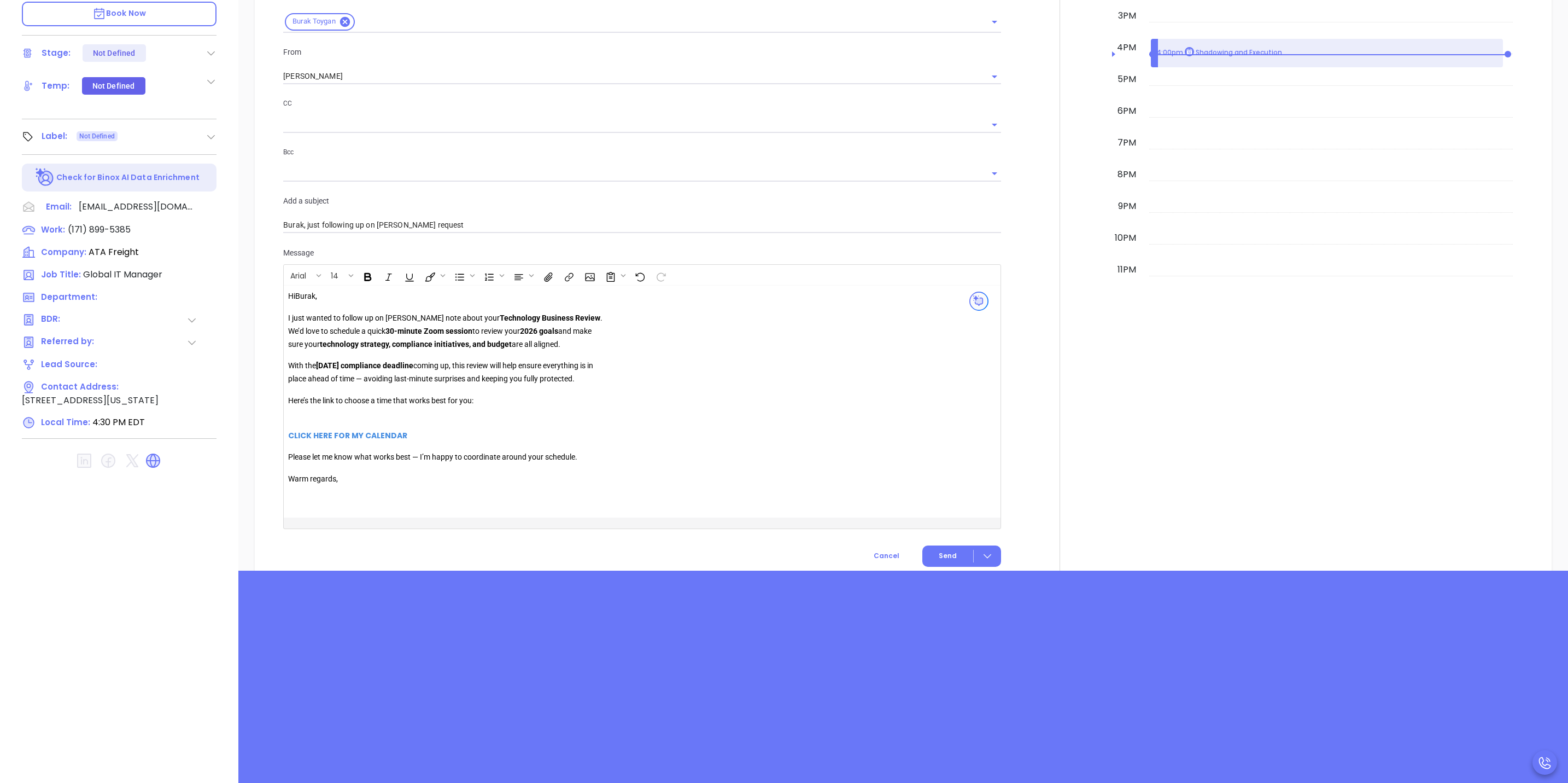
type input "TBR Follow Up Email 1 - Zoom"
drag, startPoint x: 331, startPoint y: 419, endPoint x: 252, endPoint y: 438, distance: 81.3
click at [252, 438] on div "New Activity Task Meeting Call Email Vmail SMS Send Email Select Template TBR F…" at bounding box center [903, 163] width 1329 height 850
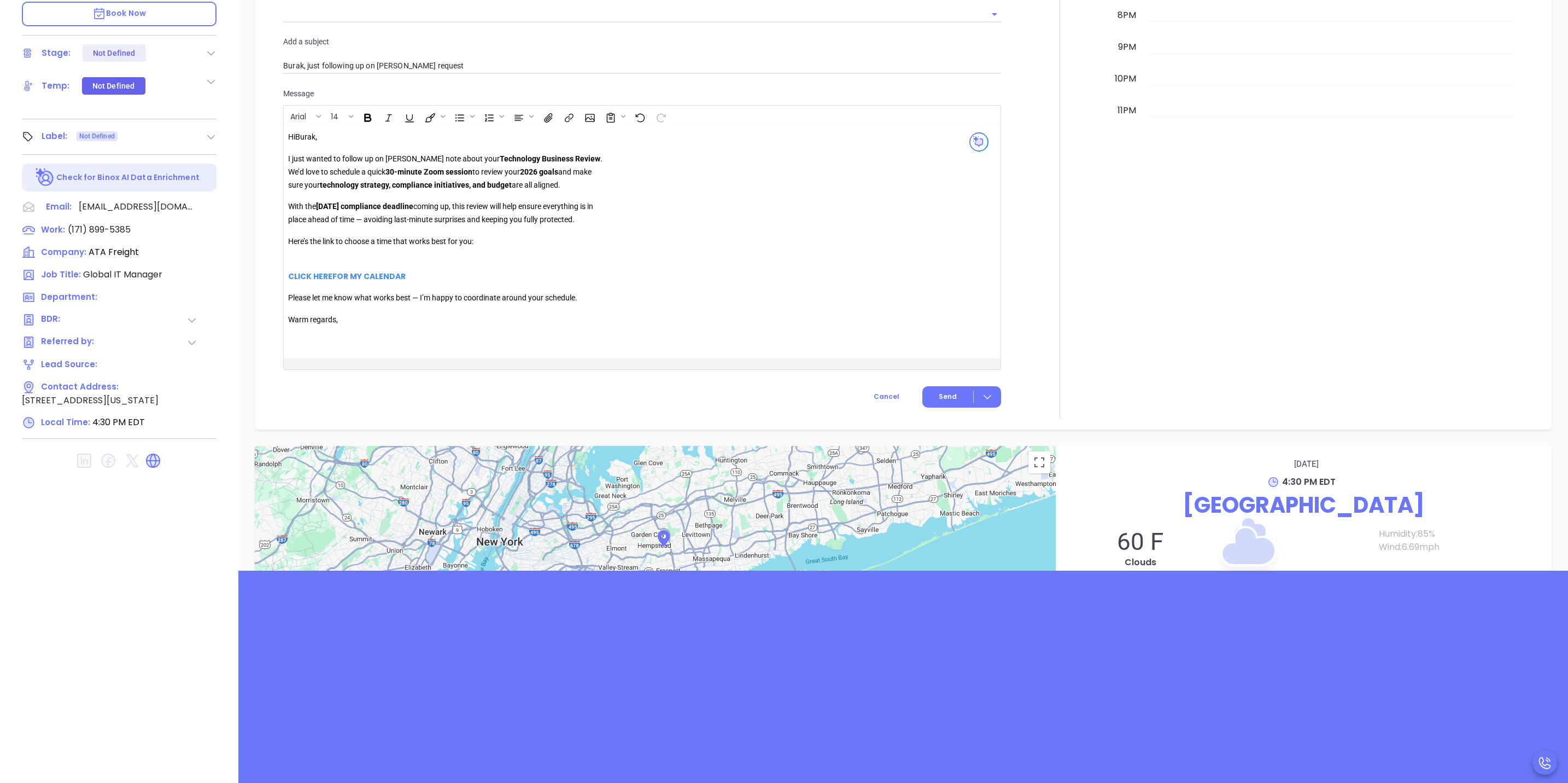
scroll to position [1047, 0]
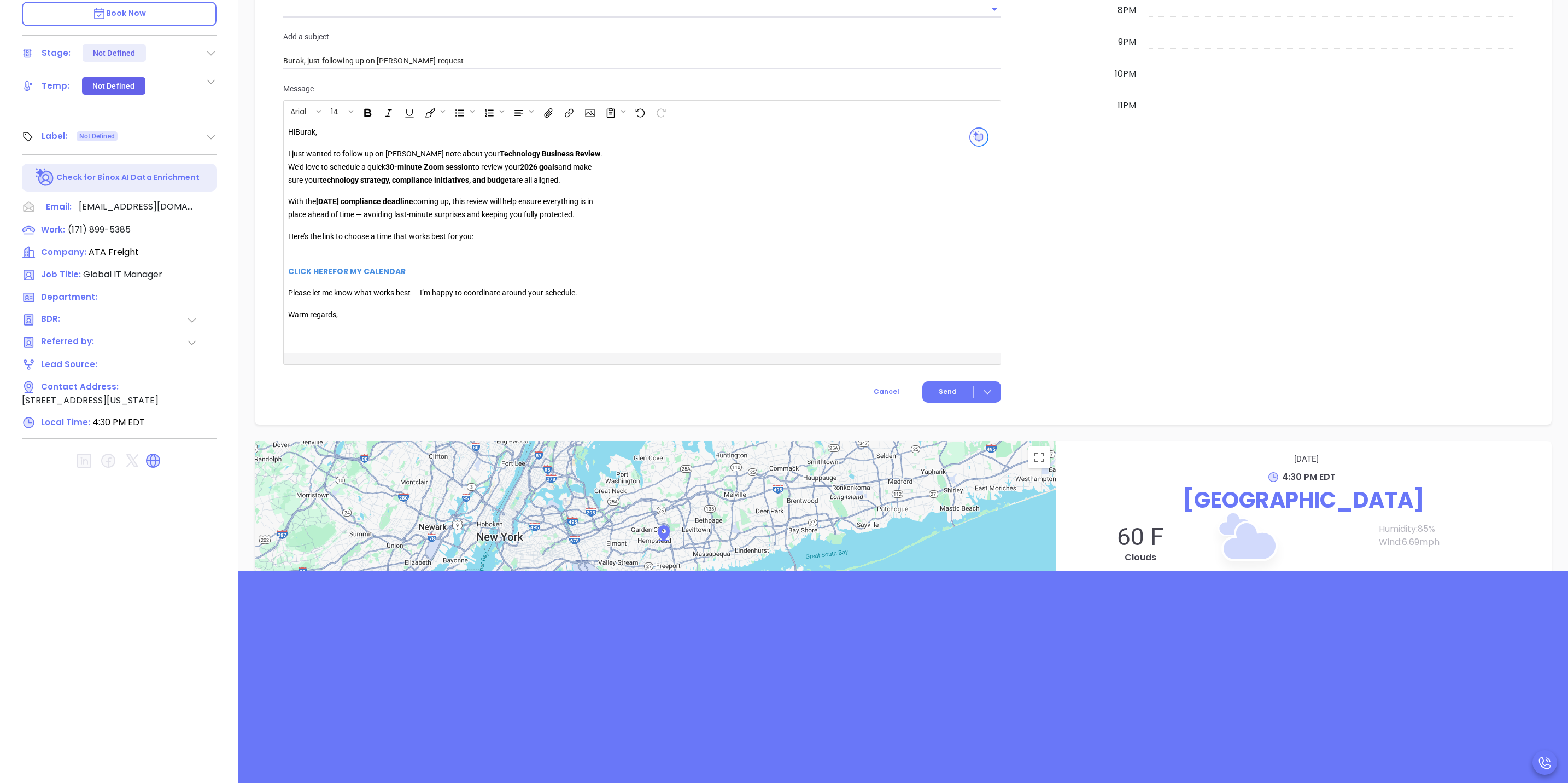
click at [348, 315] on p "Warm regards," at bounding box center [445, 321] width 315 height 26
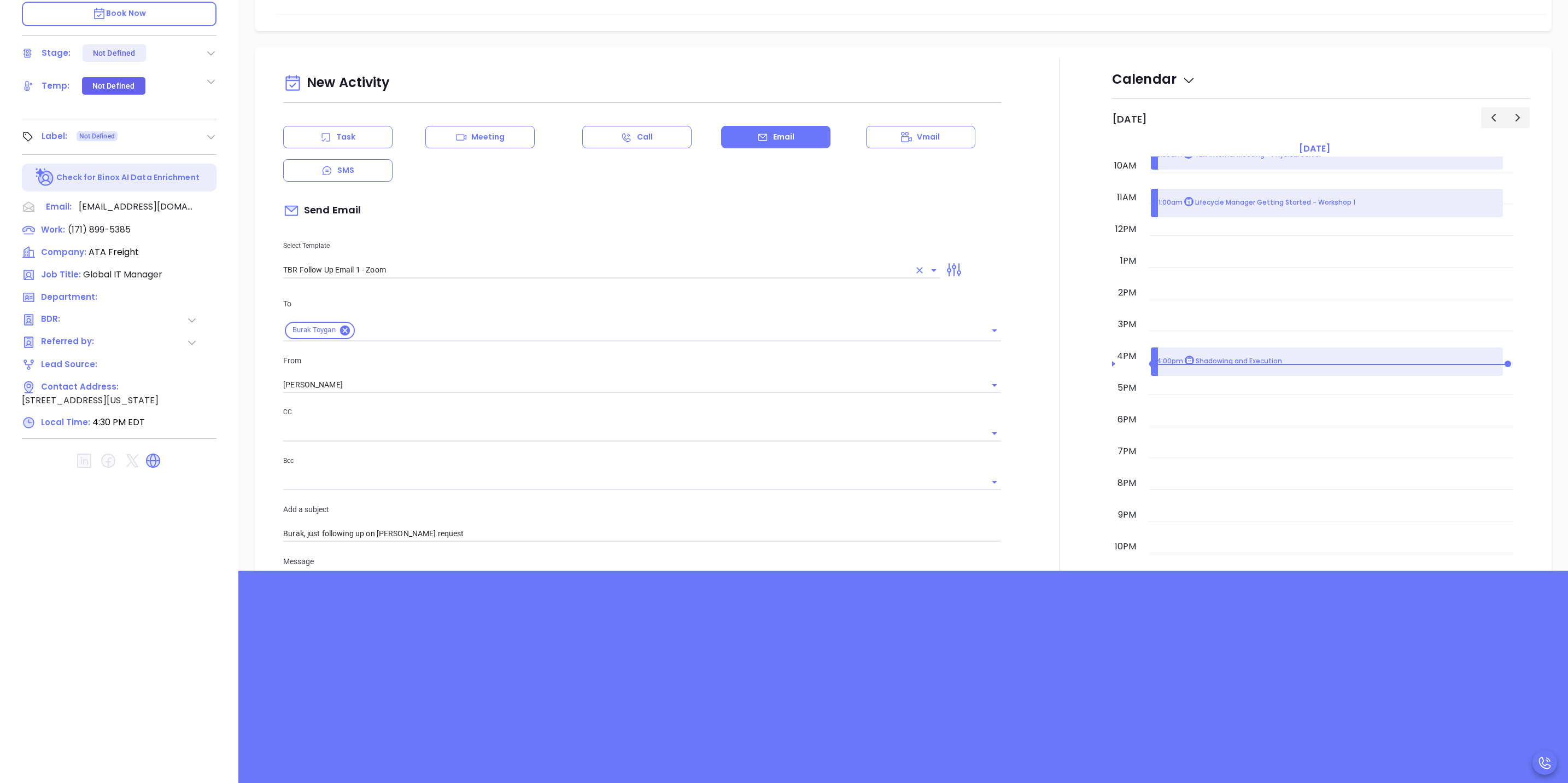
scroll to position [555, 0]
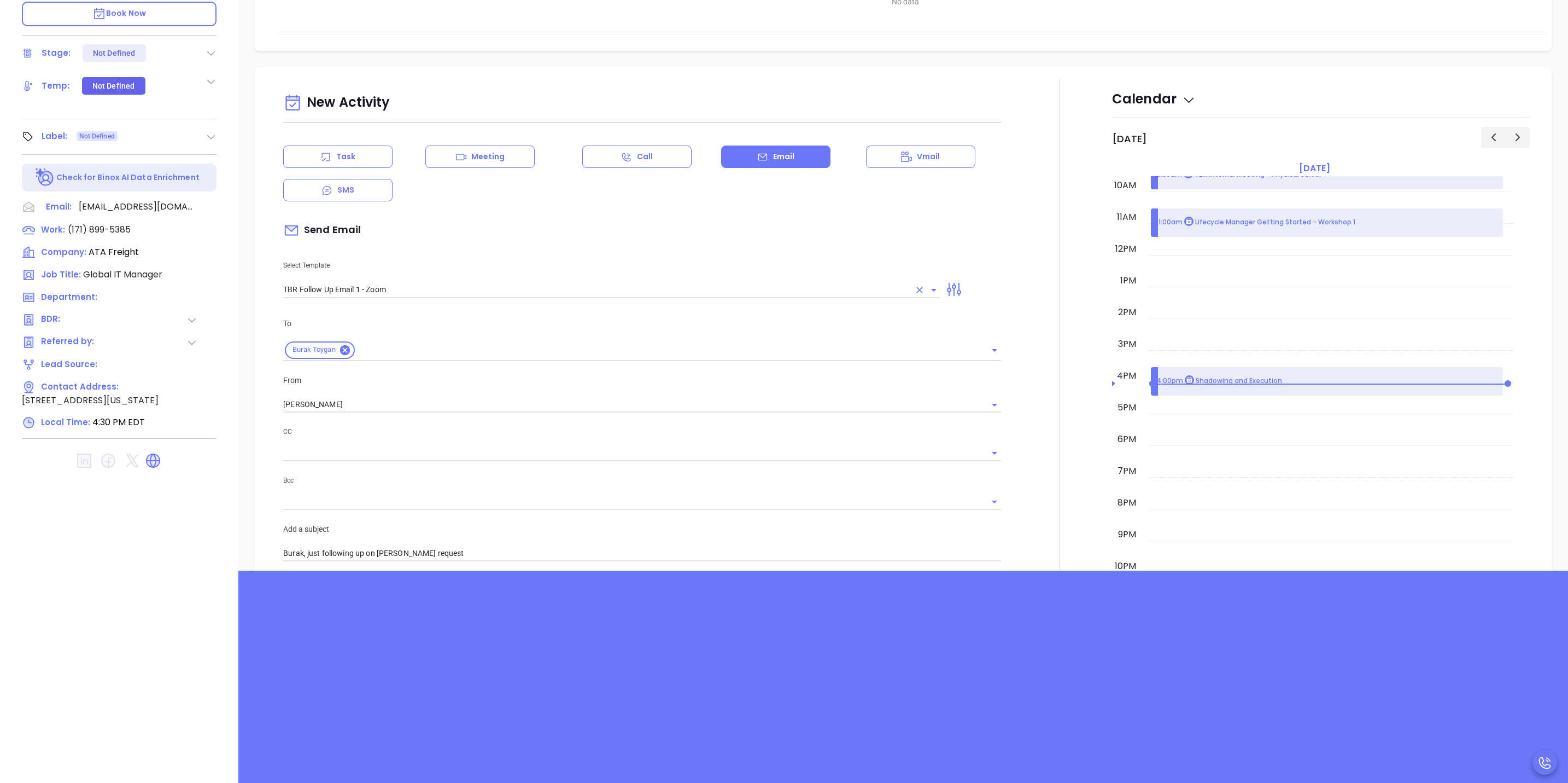
click at [930, 283] on icon "Open" at bounding box center [934, 290] width 13 height 13
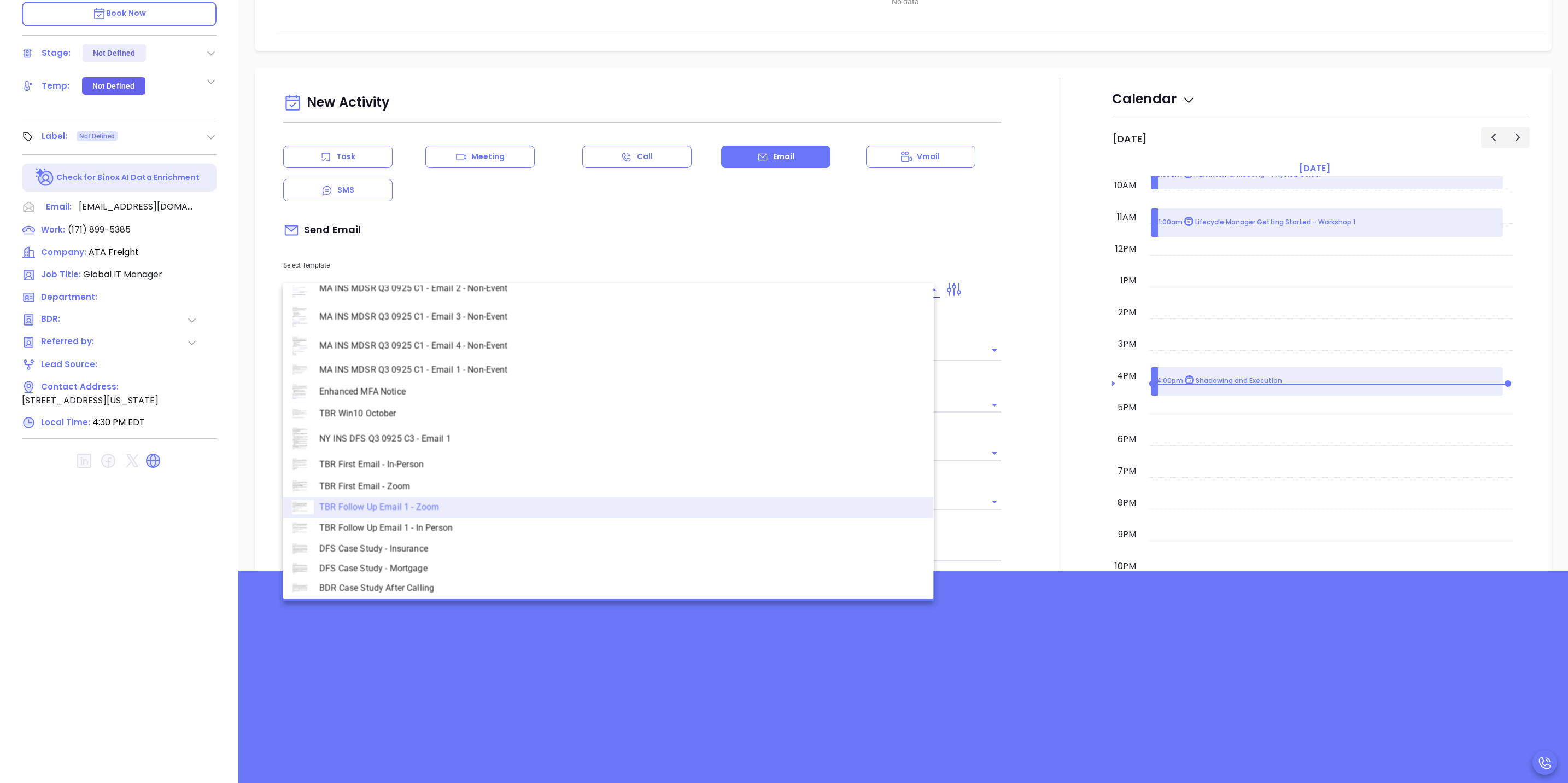
scroll to position [2982, 0]
click at [161, 545] on div "Burak Toygan Global IT Manager ATA Freight Add Opportunity Book Now Stage: Not …" at bounding box center [119, 294] width 239 height 979
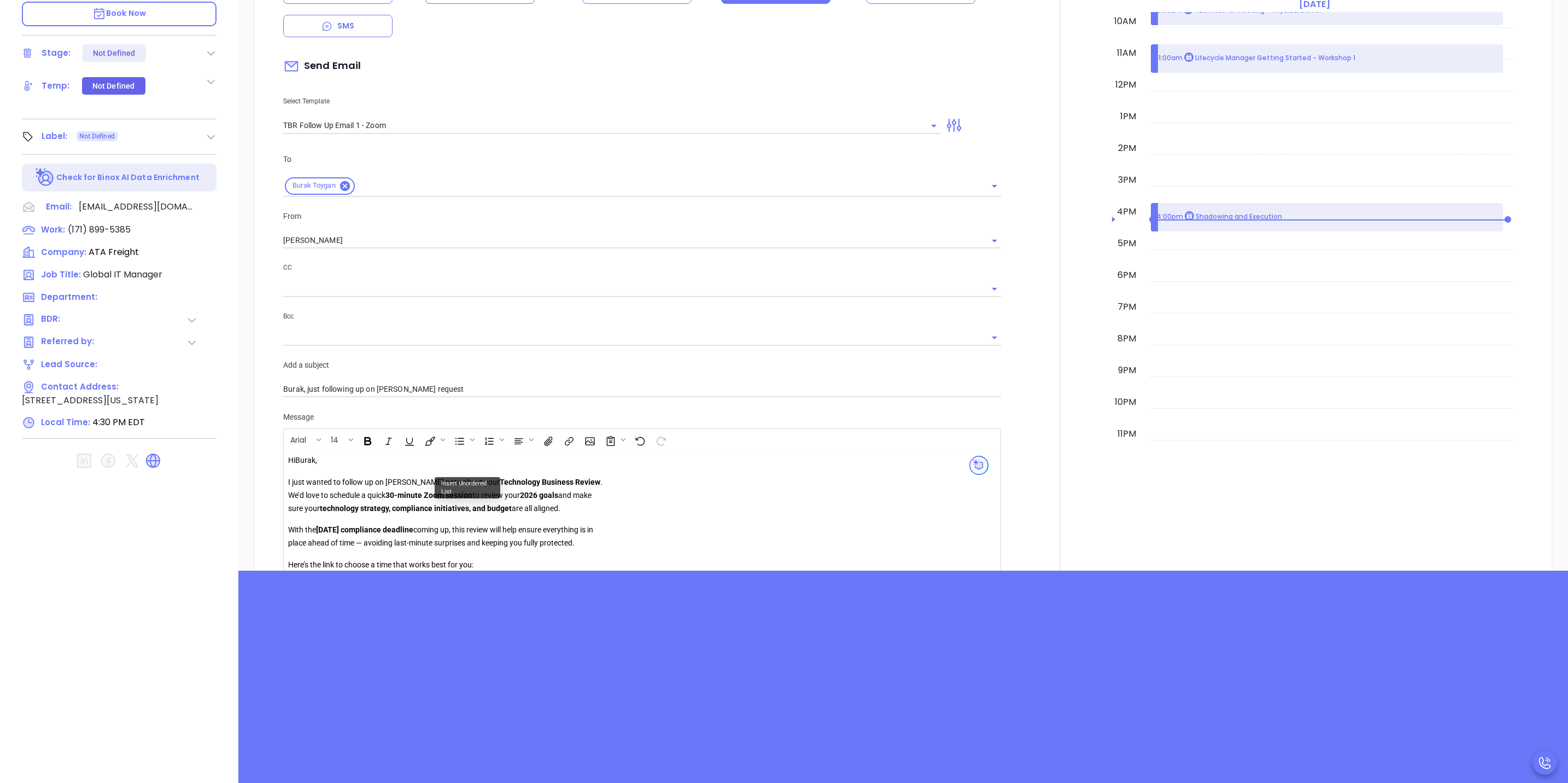
scroll to position [801, 0]
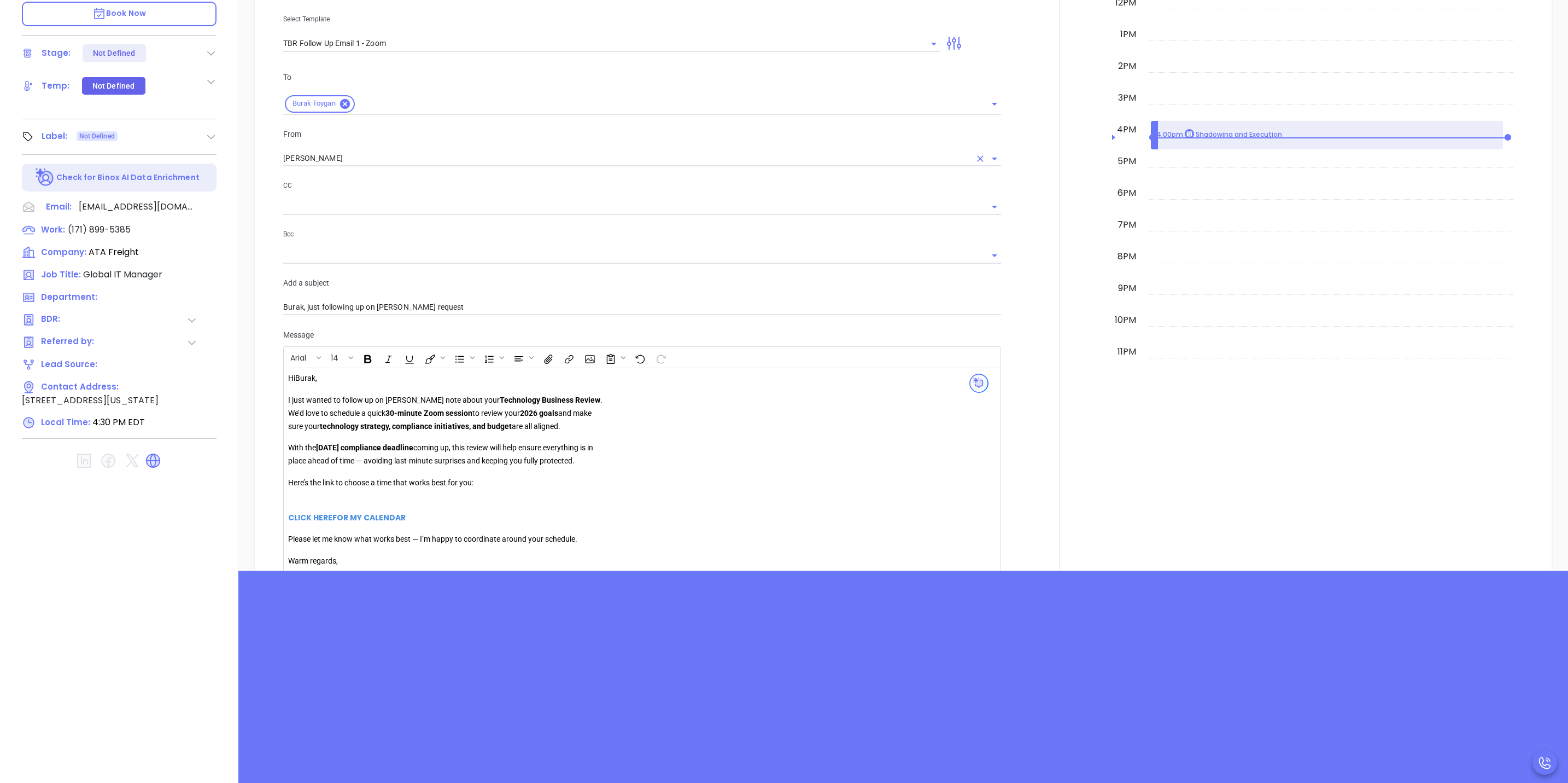
click at [489, 150] on input "[PERSON_NAME]" at bounding box center [627, 158] width 687 height 16
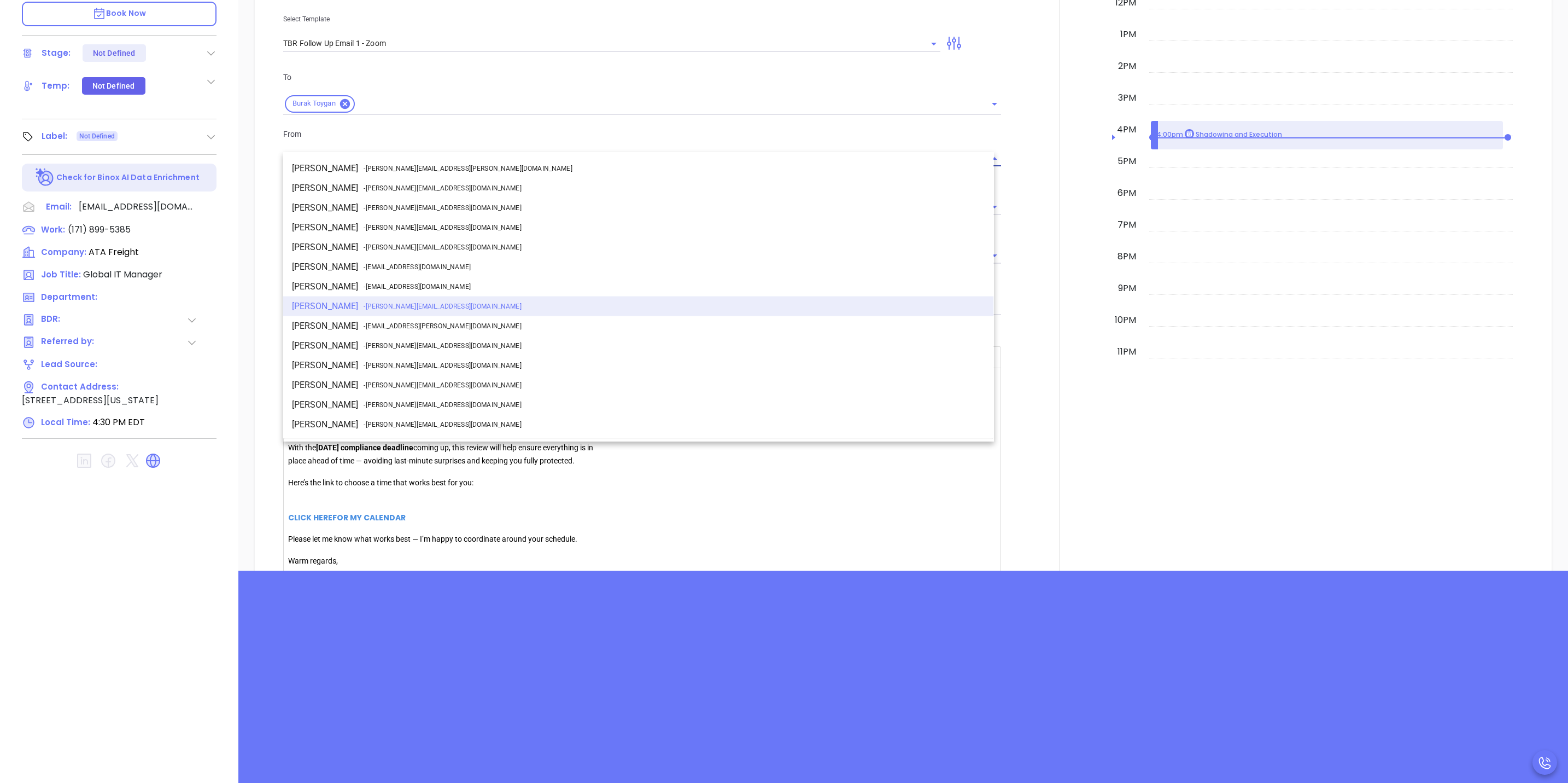
click at [175, 548] on div "Burak Toygan Global IT Manager ATA Freight Add Opportunity Book Now Stage: Not …" at bounding box center [119, 294] width 239 height 979
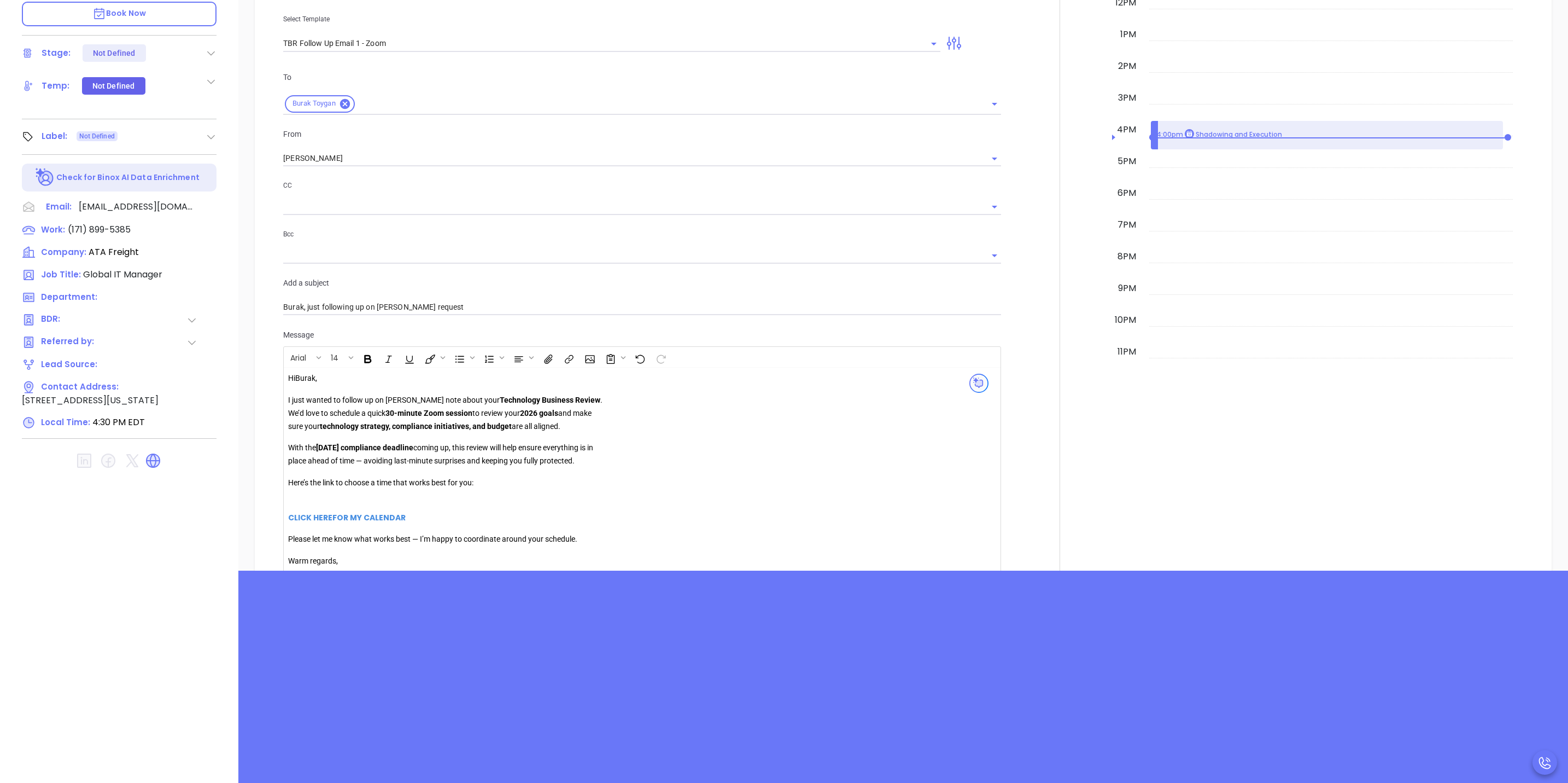
click at [346, 394] on p "I just wanted to follow up on Walter’s note about your Technology Business Revi…" at bounding box center [445, 413] width 315 height 39
drag, startPoint x: 415, startPoint y: 387, endPoint x: 387, endPoint y: 383, distance: 28.3
click at [387, 394] on p "I just wanted to follow up on Walter’s note about your Technology Business Revi…" at bounding box center [445, 413] width 315 height 39
click at [478, 402] on p "I just wanted to follow up on my previous note about your Technology Business R…" at bounding box center [445, 413] width 315 height 39
drag, startPoint x: 426, startPoint y: 414, endPoint x: 445, endPoint y: 466, distance: 55.4
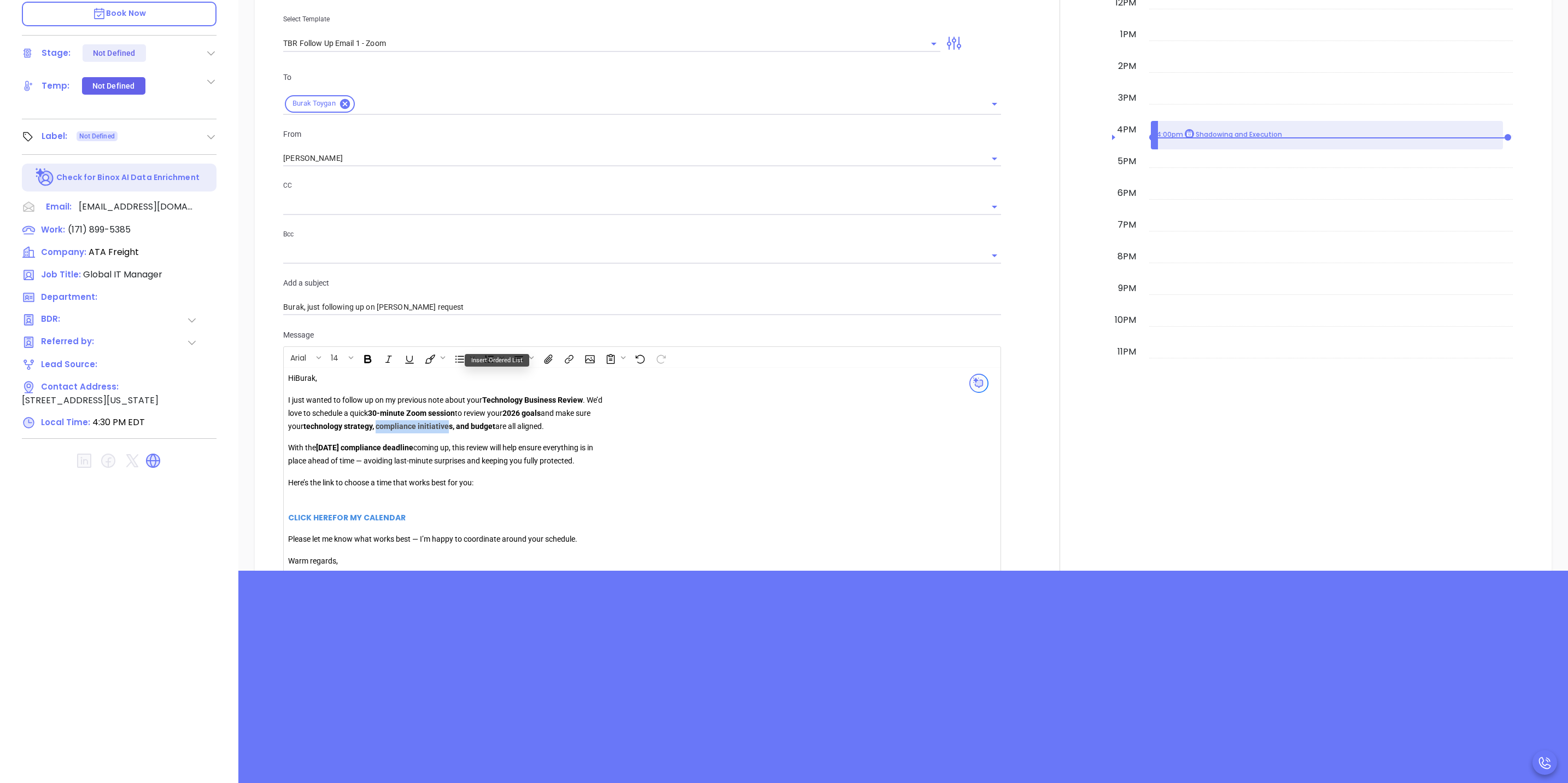
click at [490, 422] on strong "technology strategy, compliance initiatives, and budget" at bounding box center [399, 425] width 192 height 8
click at [553, 443] on p "With the [DATE] compliance deadline coming up, this review will help ensure eve…" at bounding box center [445, 454] width 315 height 26
drag, startPoint x: 290, startPoint y: 431, endPoint x: 606, endPoint y: 445, distance: 316.3
click at [606, 445] on div "Hi Burak , I just wanted to follow up on my previous note about your Technology…" at bounding box center [451, 484] width 328 height 223
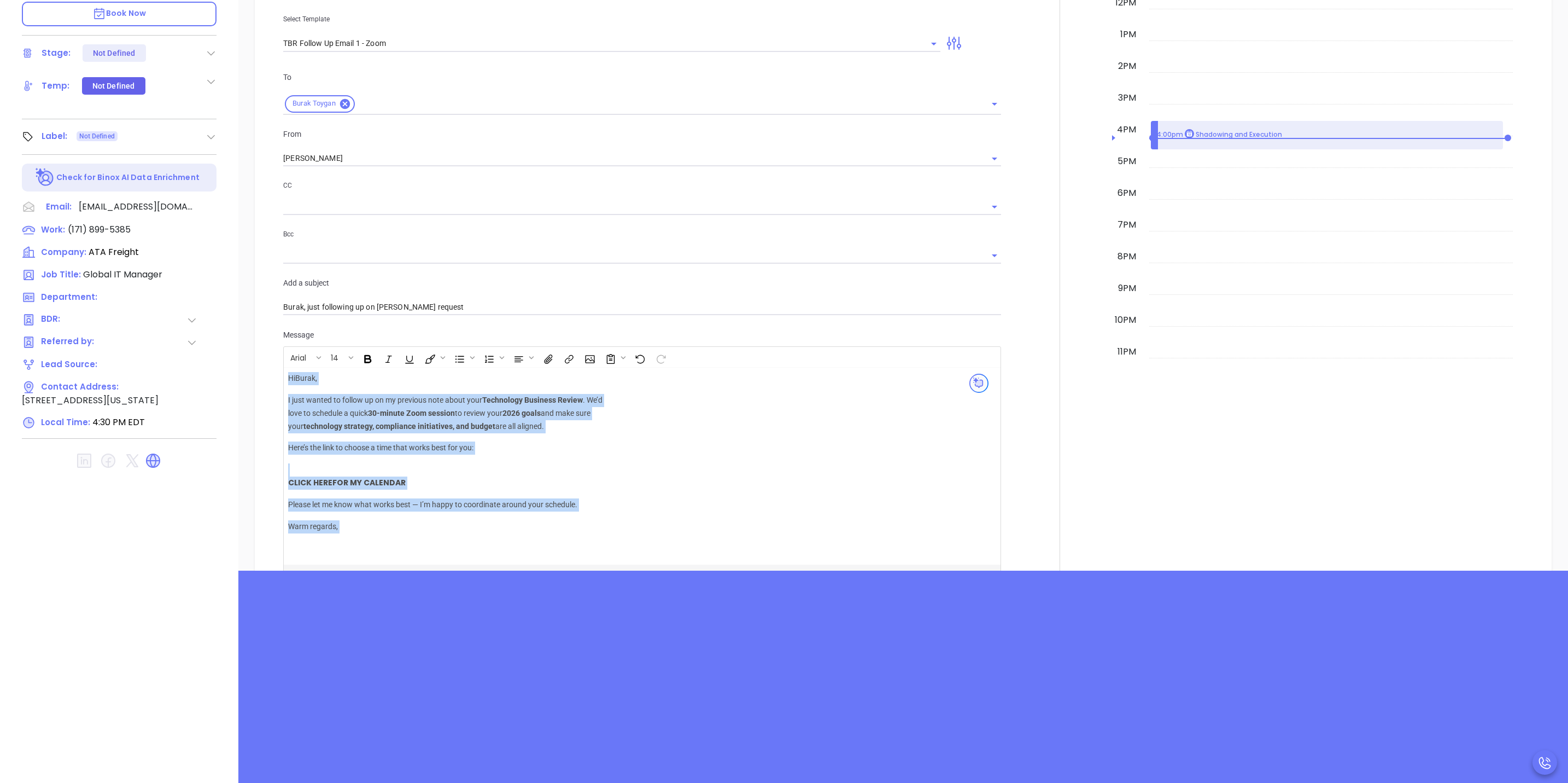
drag, startPoint x: 371, startPoint y: 526, endPoint x: 423, endPoint y: 389, distance: 146.5
click at [269, 411] on div "New Activity Task Meeting Call Email Vmail SMS Send Email Select Template TBR F…" at bounding box center [902, 228] width 1275 height 792
drag, startPoint x: 482, startPoint y: 400, endPoint x: 532, endPoint y: 424, distance: 55.5
click at [485, 402] on p "I just wanted to follow up on my previous note about your Technology Business R…" at bounding box center [445, 413] width 315 height 39
drag, startPoint x: 539, startPoint y: 420, endPoint x: 551, endPoint y: 422, distance: 12.2
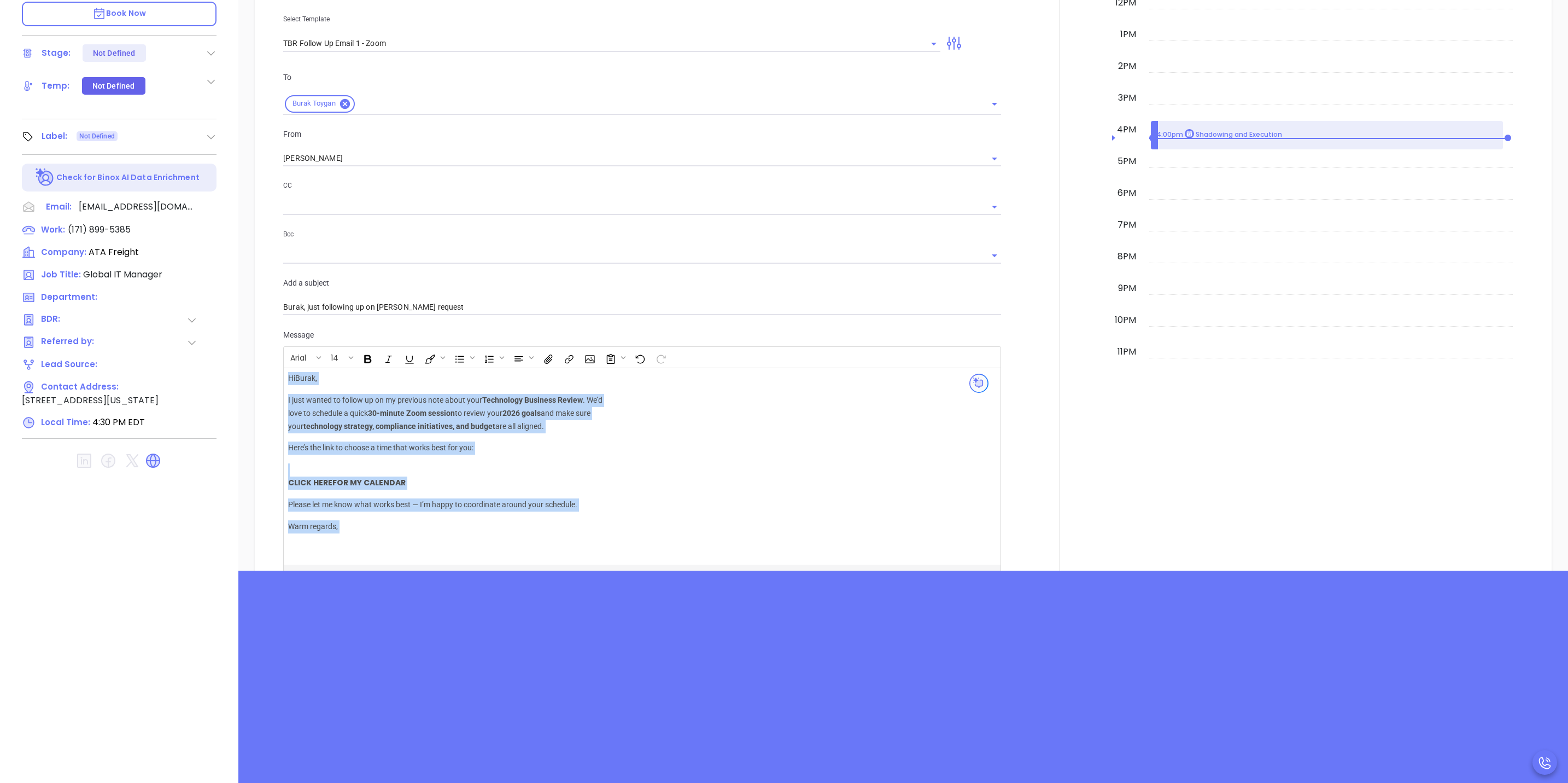
click at [541, 420] on div "Hi Burak , I just wanted to follow up on my previous note about your Technology…" at bounding box center [445, 459] width 315 height 174
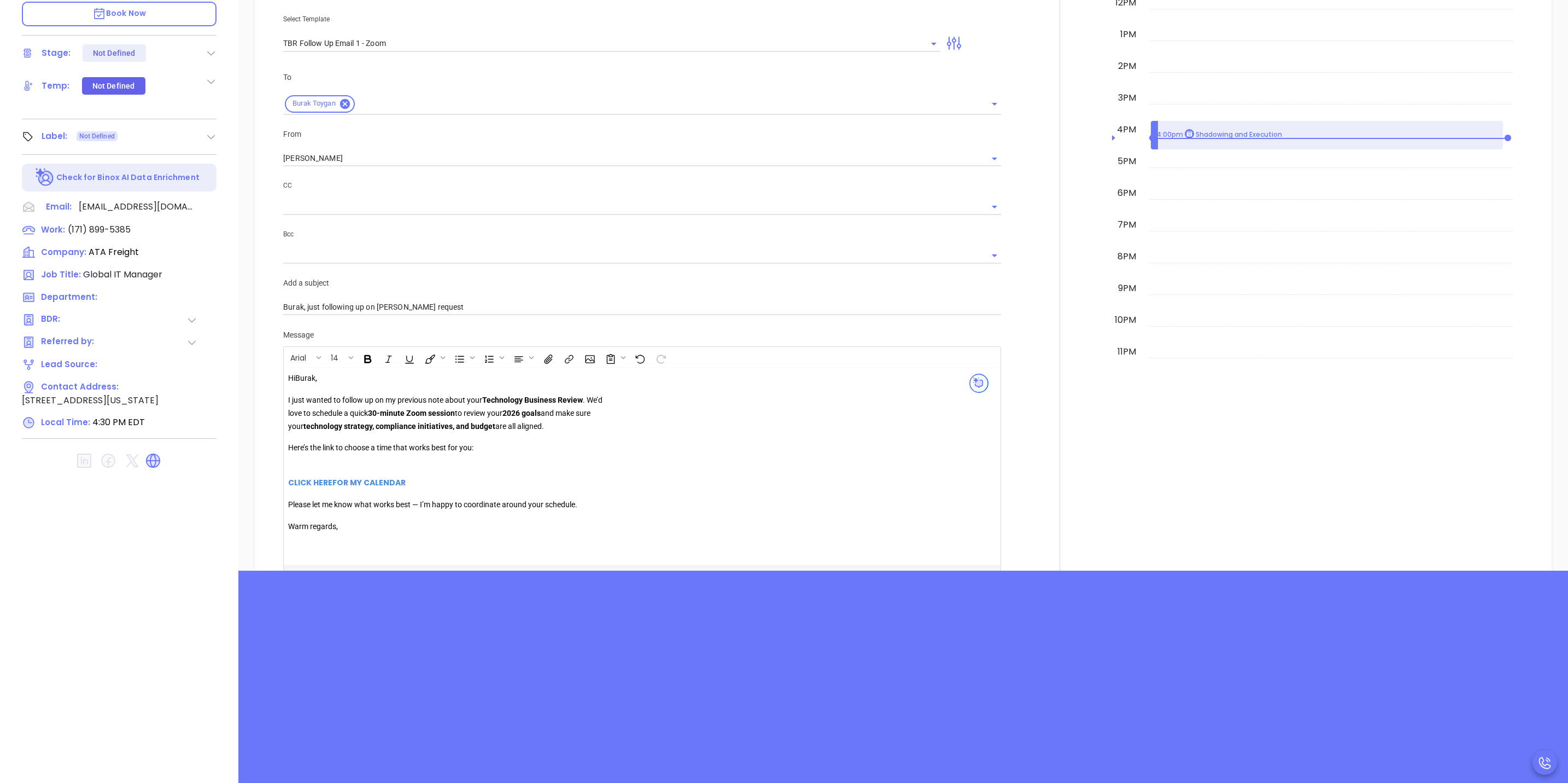
click at [662, 392] on div "Hi Burak , I just wanted to follow up on my previous note about your Technology…" at bounding box center [616, 466] width 658 height 189
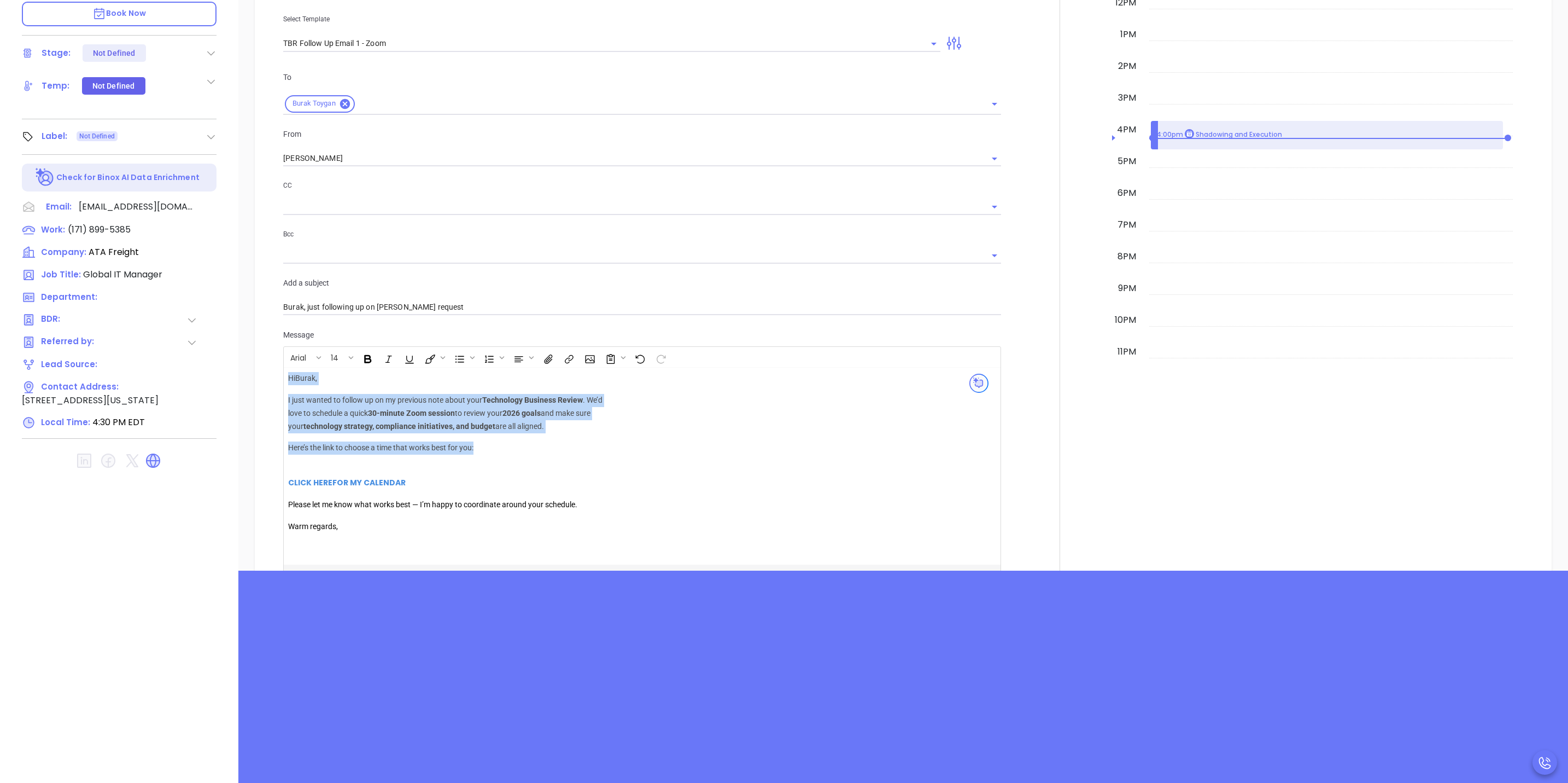
drag, startPoint x: 492, startPoint y: 437, endPoint x: 266, endPoint y: 364, distance: 237.5
click at [269, 365] on div "New Activity Task Meeting Call Email Vmail SMS Send Email Select Template TBR F…" at bounding box center [902, 228] width 1275 height 792
click at [552, 372] on p "Hi Burak ," at bounding box center [445, 379] width 315 height 13
drag, startPoint x: 499, startPoint y: 440, endPoint x: 289, endPoint y: 391, distance: 215.6
click at [289, 391] on div "Hi Burak , I just wanted to follow up on my previous note about your Technology…" at bounding box center [445, 459] width 315 height 174
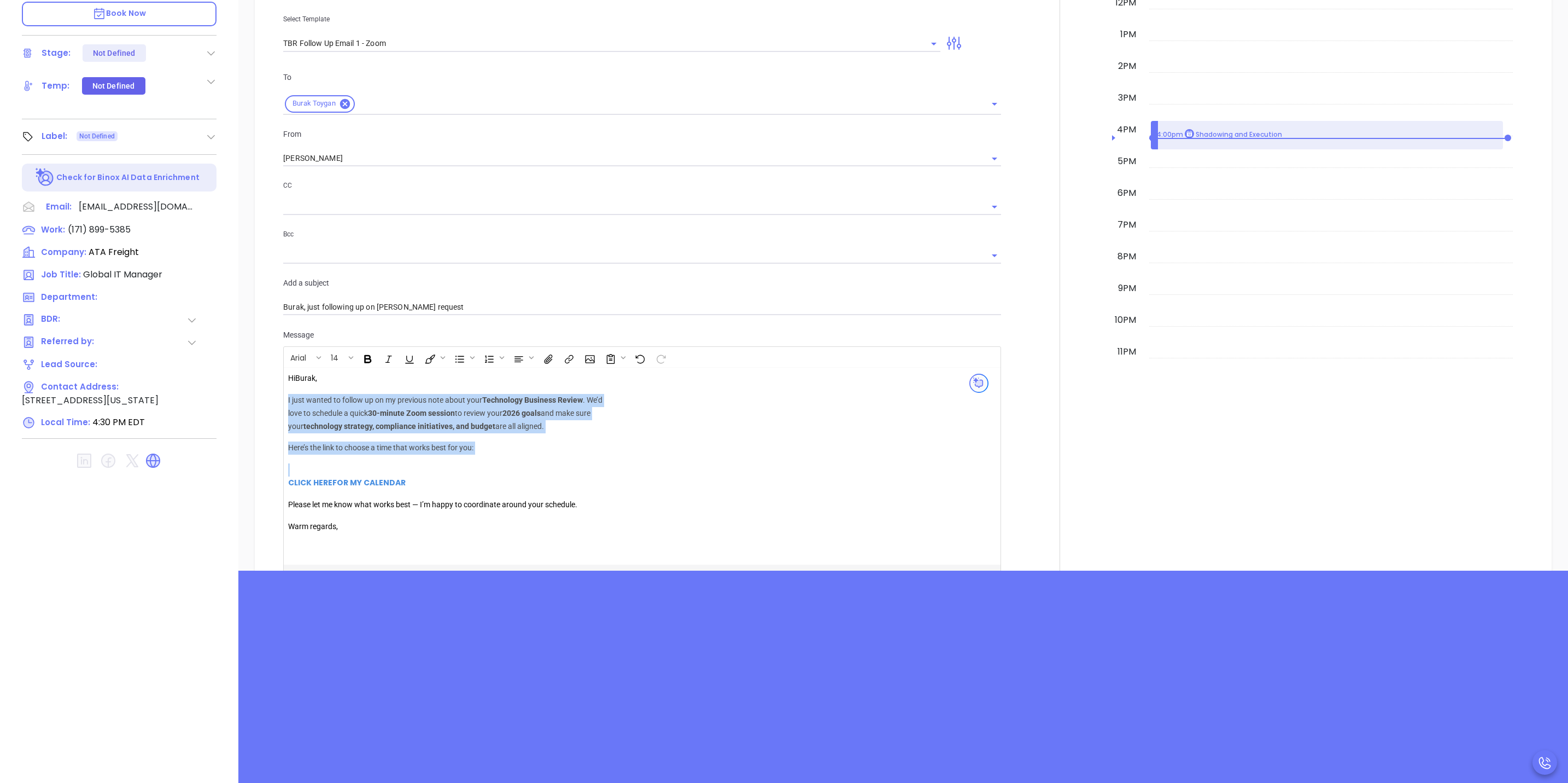
copy div "I just wanted to follow up on my previous note about your Technology Business R…"
click at [328, 477] on strong "CLICK HERE FOR MY CALENDAR" at bounding box center [346, 483] width 118 height 11
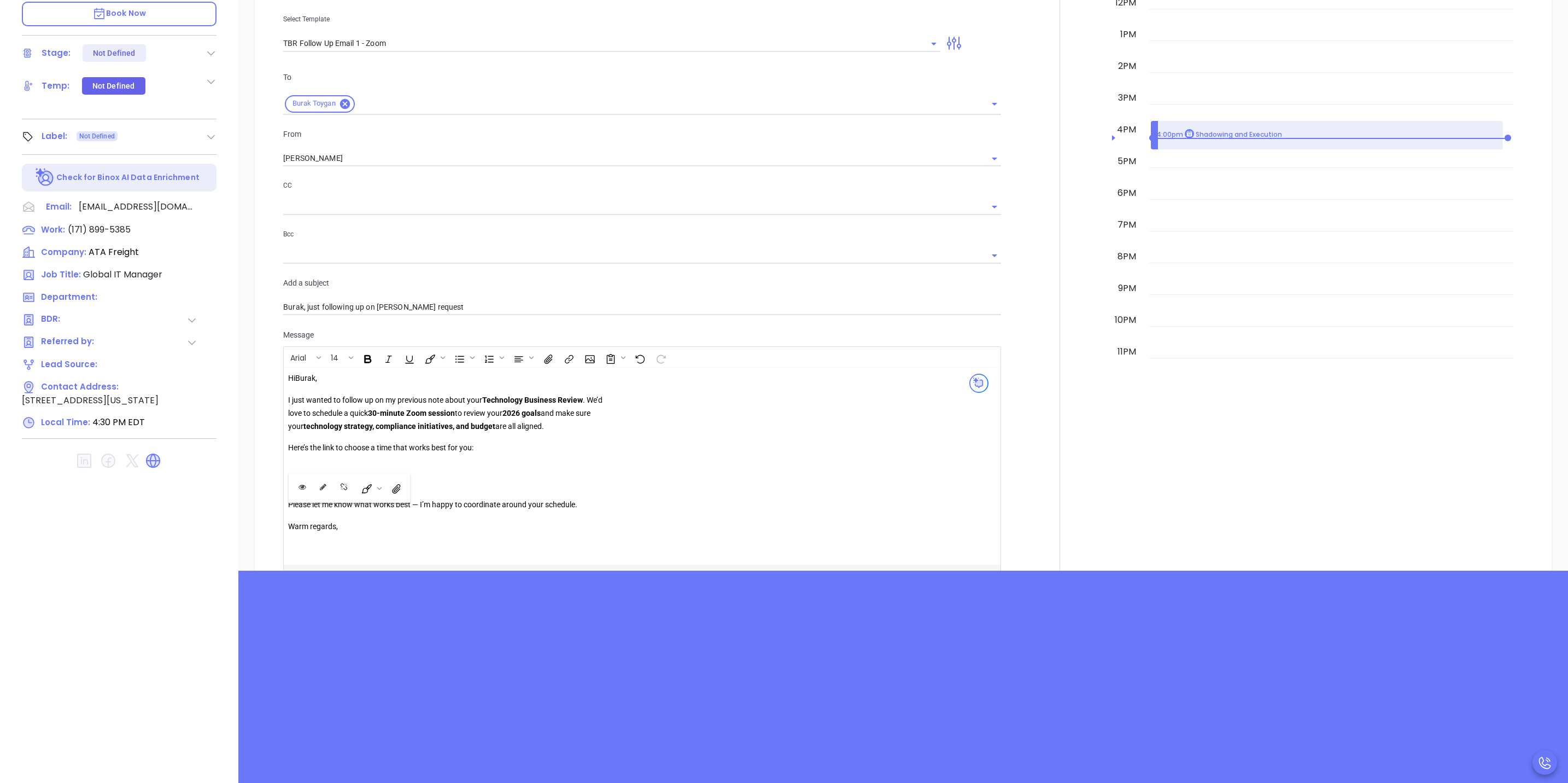
click at [545, 463] on p "CLICK HERE FOR MY CALENDAR" at bounding box center [445, 476] width 315 height 26
click at [355, 477] on strong "CLICK HERE FOR MY CALENDAR" at bounding box center [346, 483] width 118 height 11
click at [304, 488] on icon "Open link" at bounding box center [303, 487] width 7 height 5
drag, startPoint x: 417, startPoint y: 412, endPoint x: 496, endPoint y: 417, distance: 79.2
click at [496, 417] on p "I just wanted to follow up on my previous note about your Technology Business R…" at bounding box center [445, 413] width 315 height 39
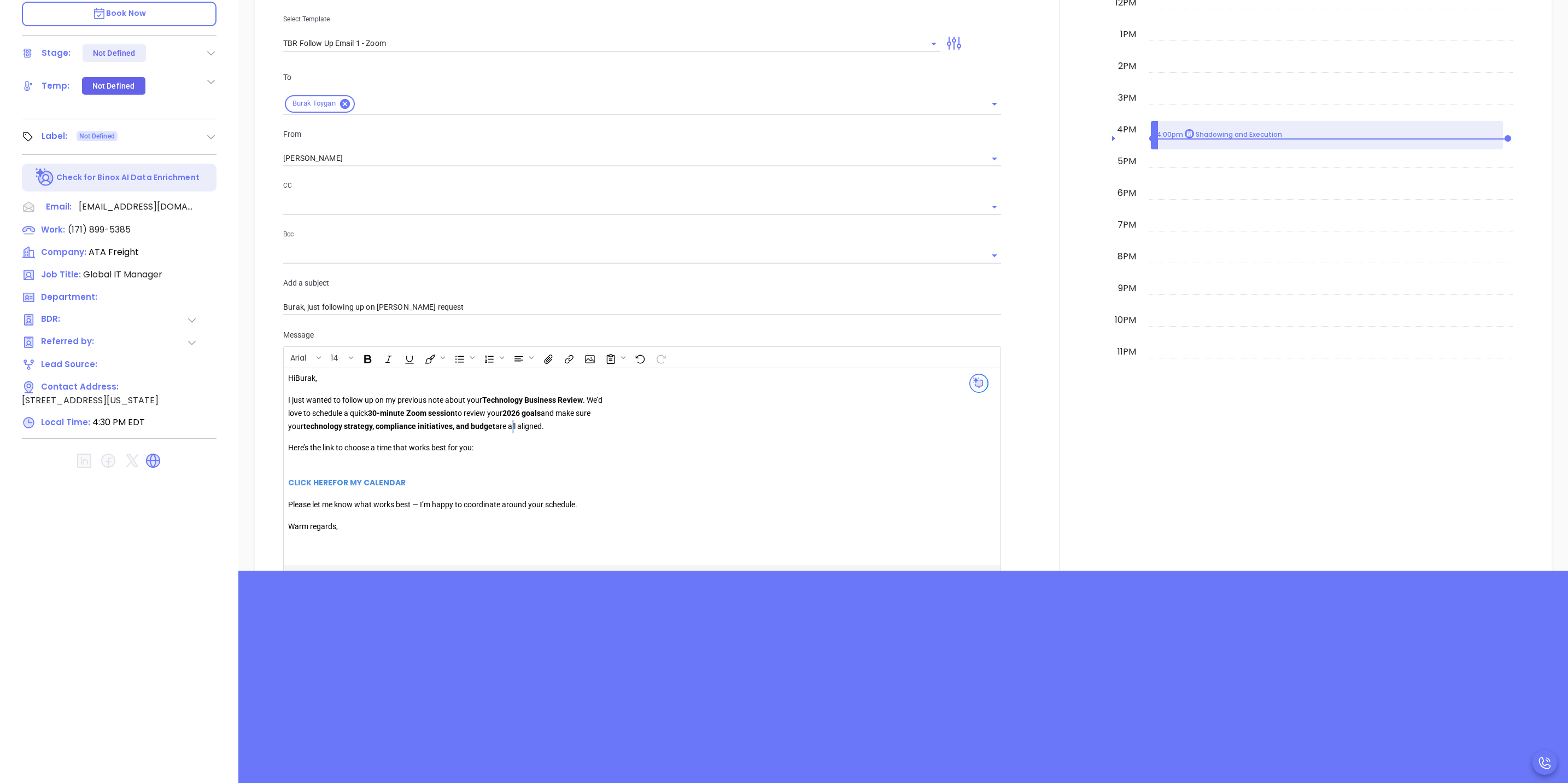
click at [560, 416] on p "I just wanted to follow up on my previous note about your Technology Business R…" at bounding box center [445, 413] width 315 height 39
drag, startPoint x: 486, startPoint y: 428, endPoint x: 288, endPoint y: 389, distance: 201.8
click at [288, 389] on div "Hi Burak , I just wanted to follow up on my previous note about your Technology…" at bounding box center [445, 459] width 315 height 174
copy div "I just wanted to follow up on my previous note about your Technology Business R…"
click at [725, 501] on div "Hi Burak , I just wanted to follow up on my previous note about your Technology…" at bounding box center [616, 466] width 658 height 189
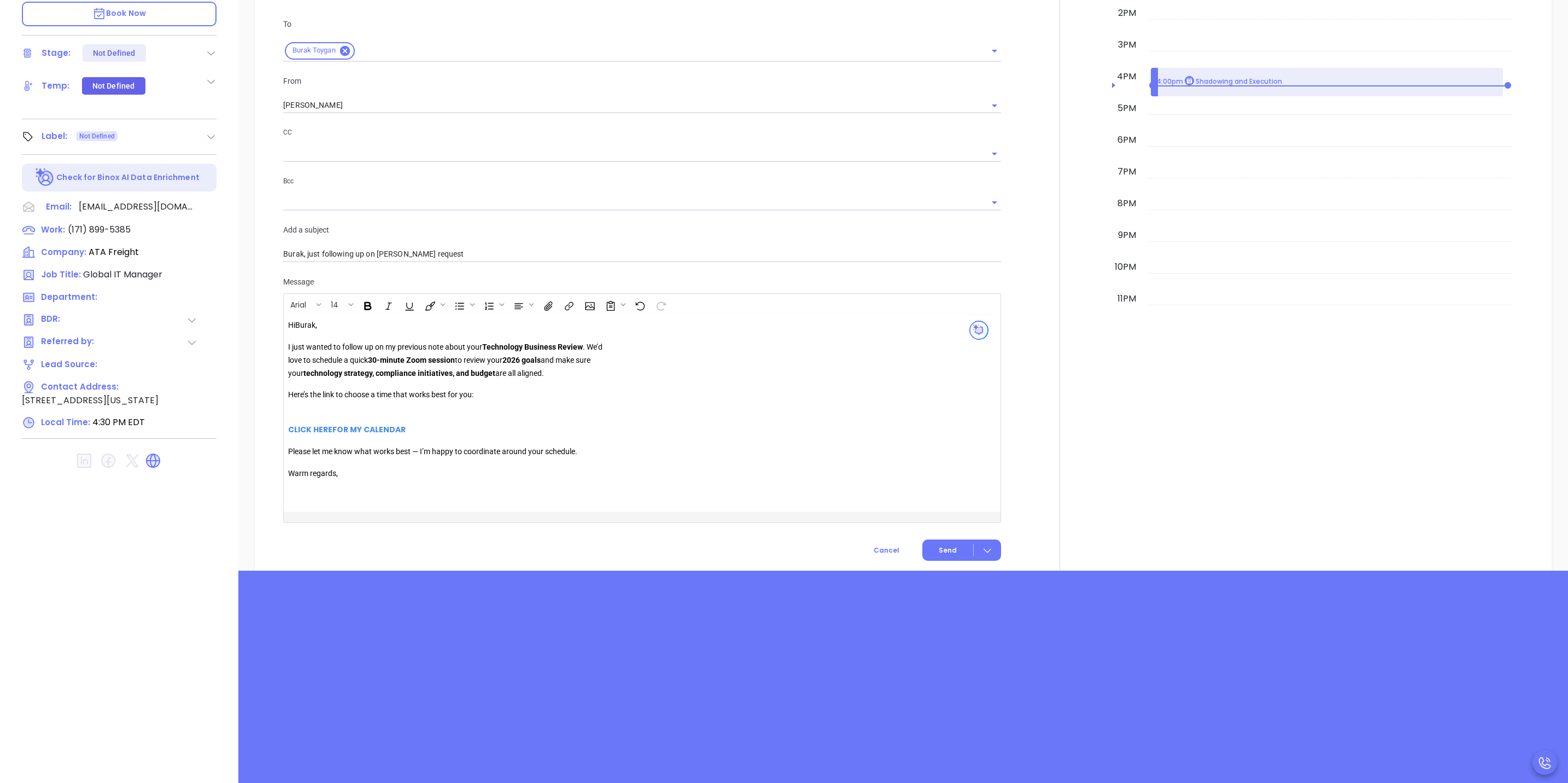
scroll to position [883, 0]
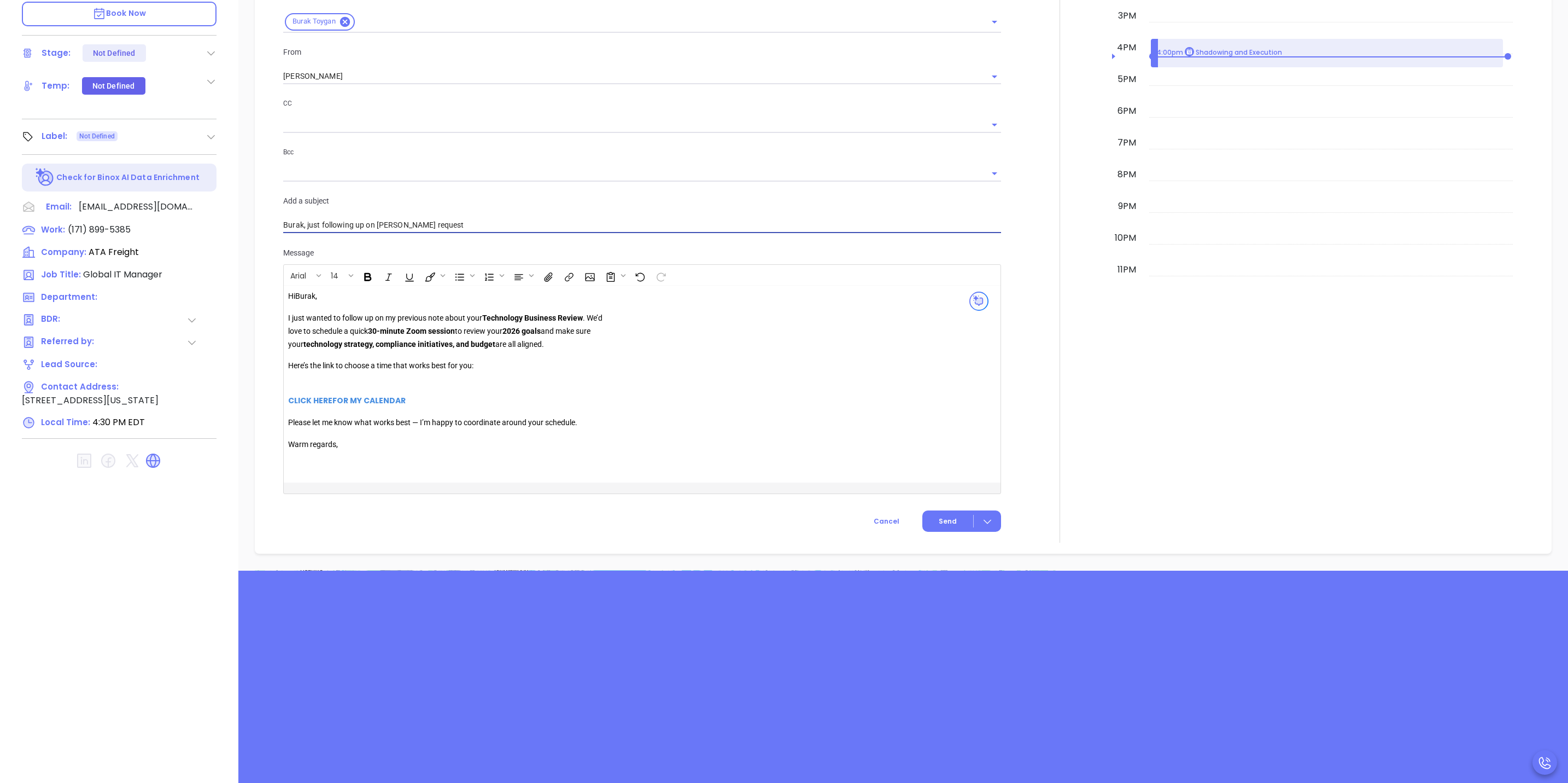
drag, startPoint x: 377, startPoint y: 211, endPoint x: 404, endPoint y: 219, distance: 28.2
click at [408, 220] on div "To Burak Toygan From Walter Contreras CC Bcc Add a subject Burak, just followin…" at bounding box center [641, 111] width 731 height 272
click at [376, 217] on input "Burak, just following up on Walter's request" at bounding box center [641, 226] width 718 height 17
drag, startPoint x: 540, startPoint y: 220, endPoint x: 567, endPoint y: 215, distance: 27.5
click at [567, 217] on input "Burak, just following up on Walter's request" at bounding box center [641, 226] width 718 height 17
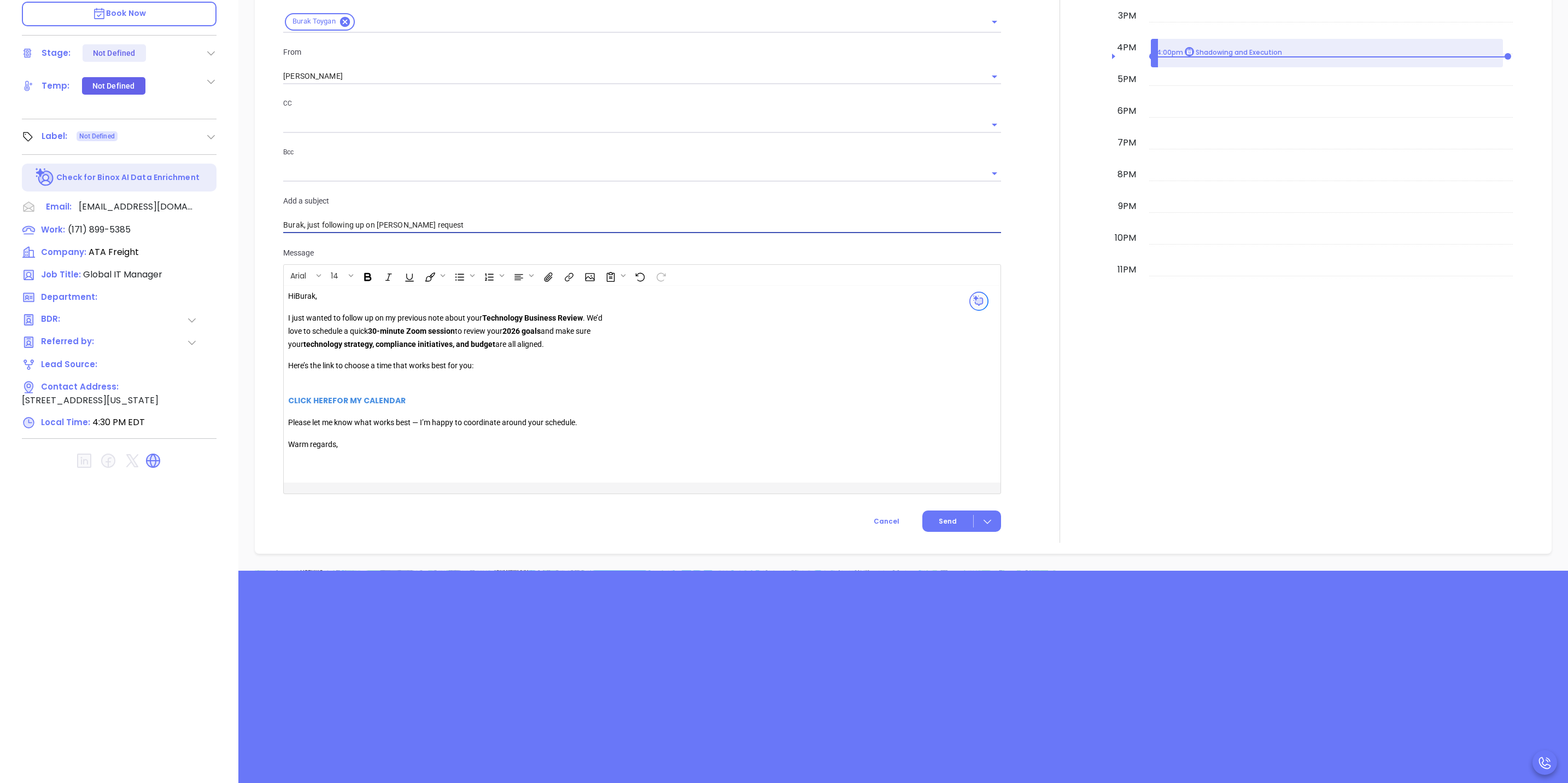
scroll to position [801, 0]
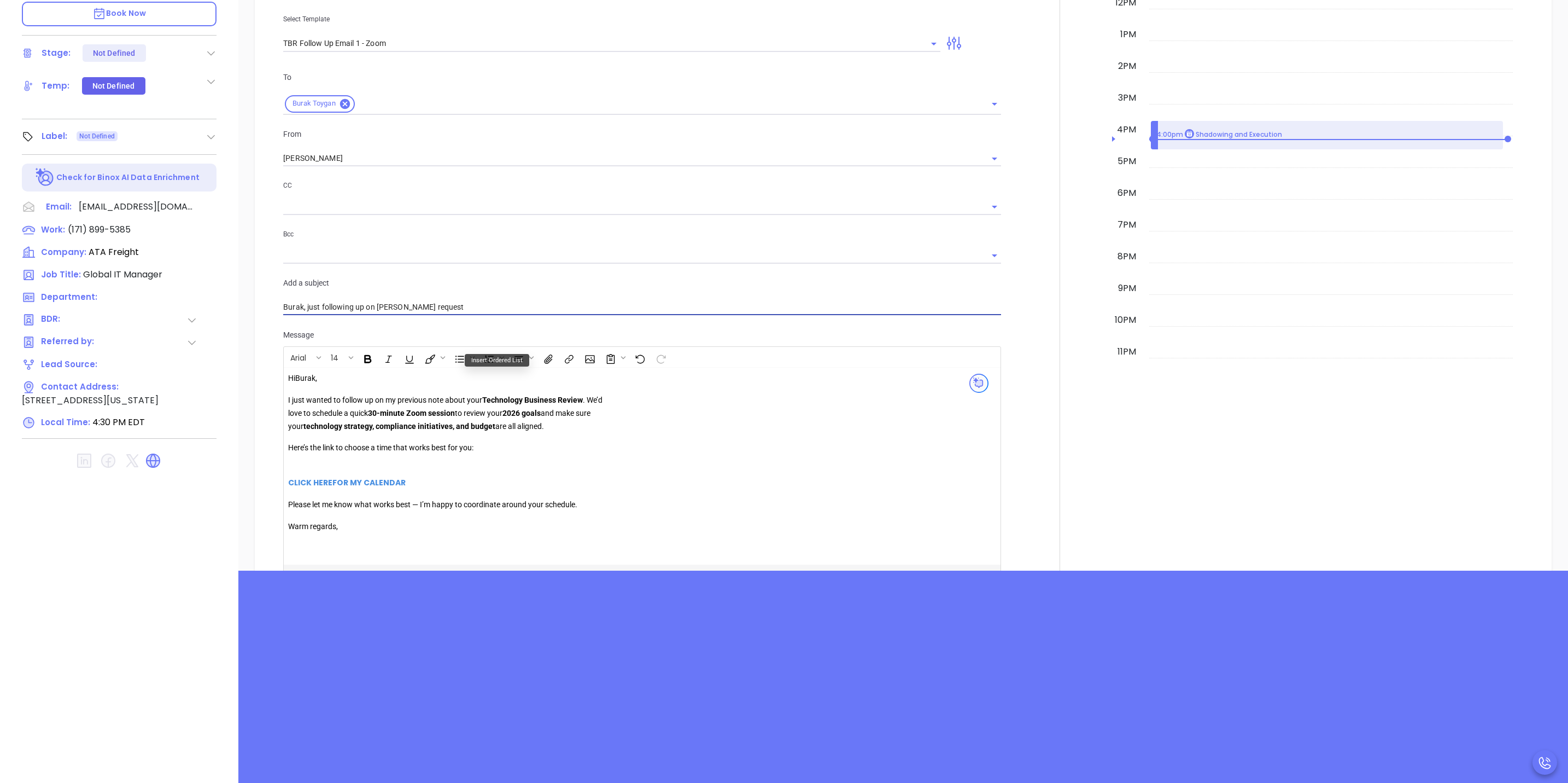
click at [496, 424] on div "Hi Burak , I just wanted to follow up on my previous note about your Technology…" at bounding box center [445, 459] width 315 height 174
click at [927, 37] on icon "Open" at bounding box center [934, 44] width 13 height 13
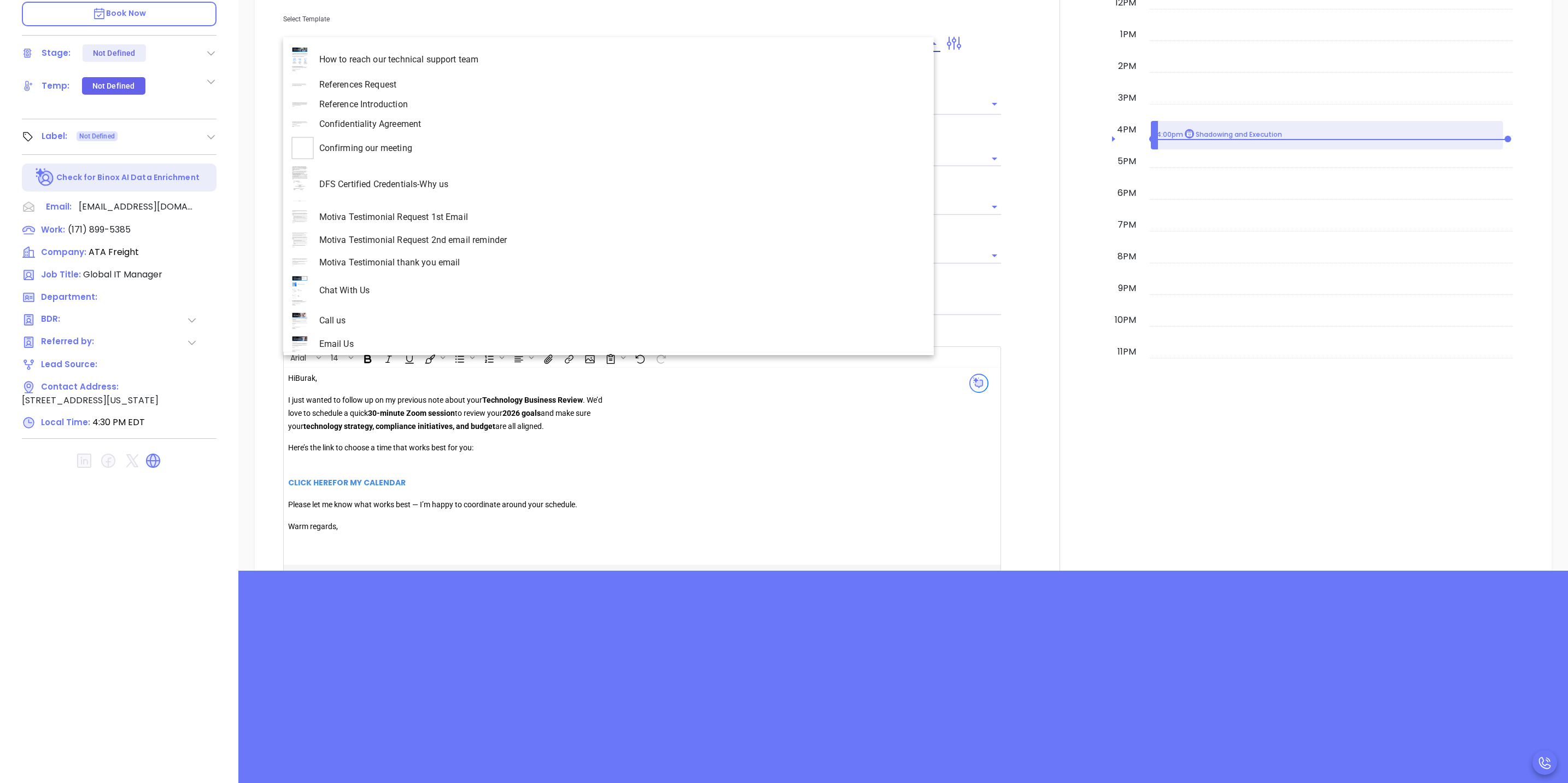
scroll to position [2938, 0]
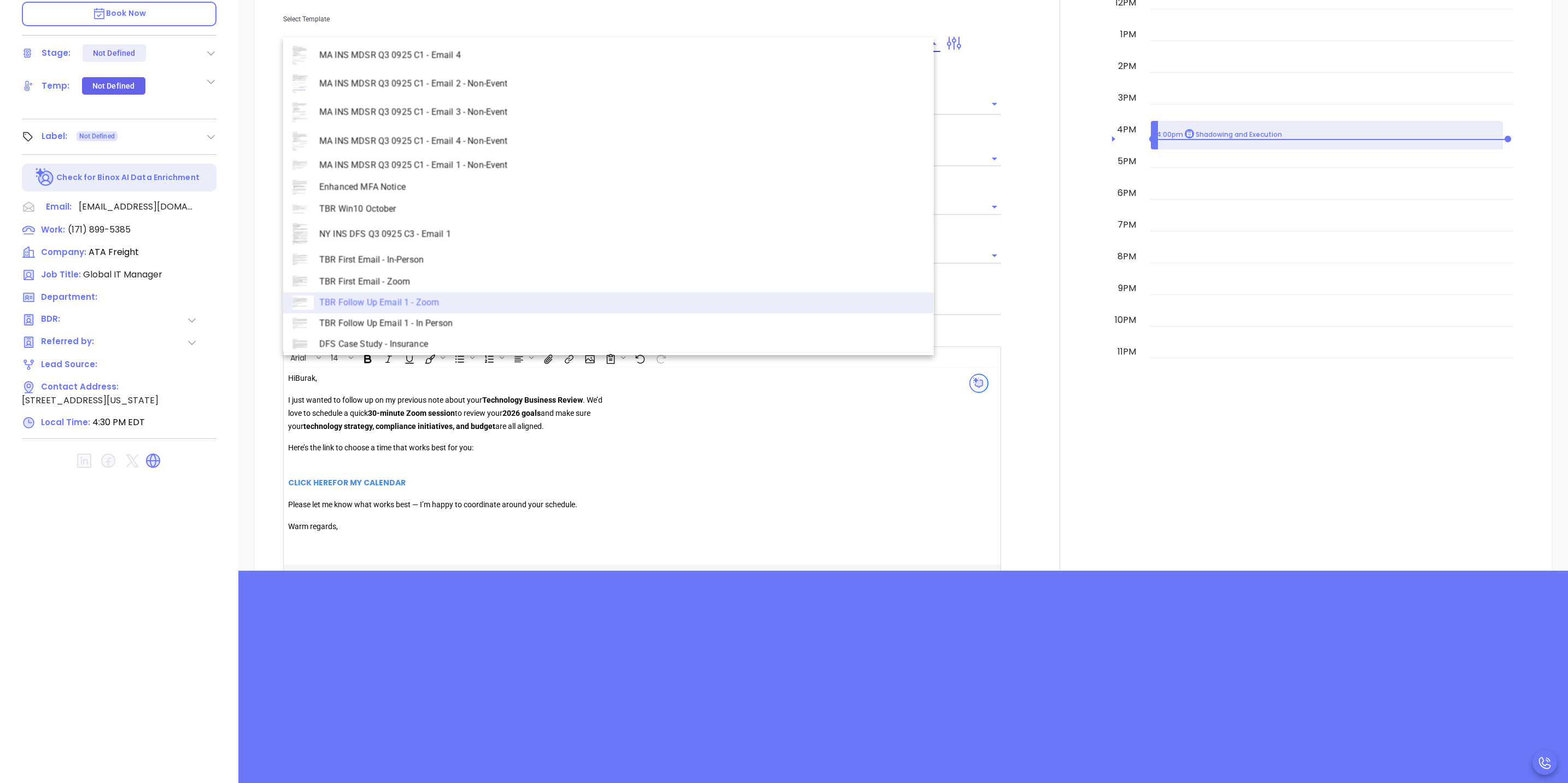
drag, startPoint x: 421, startPoint y: 168, endPoint x: 437, endPoint y: 164, distance: 16.5
click at [420, 169] on li "MA INS MDSR Q3 0925 C1 - Email 1 - Non-Event" at bounding box center [608, 164] width 651 height 20
type input "MA INS MDSR Q3 0925 C1 - Email 1 - Non-Event"
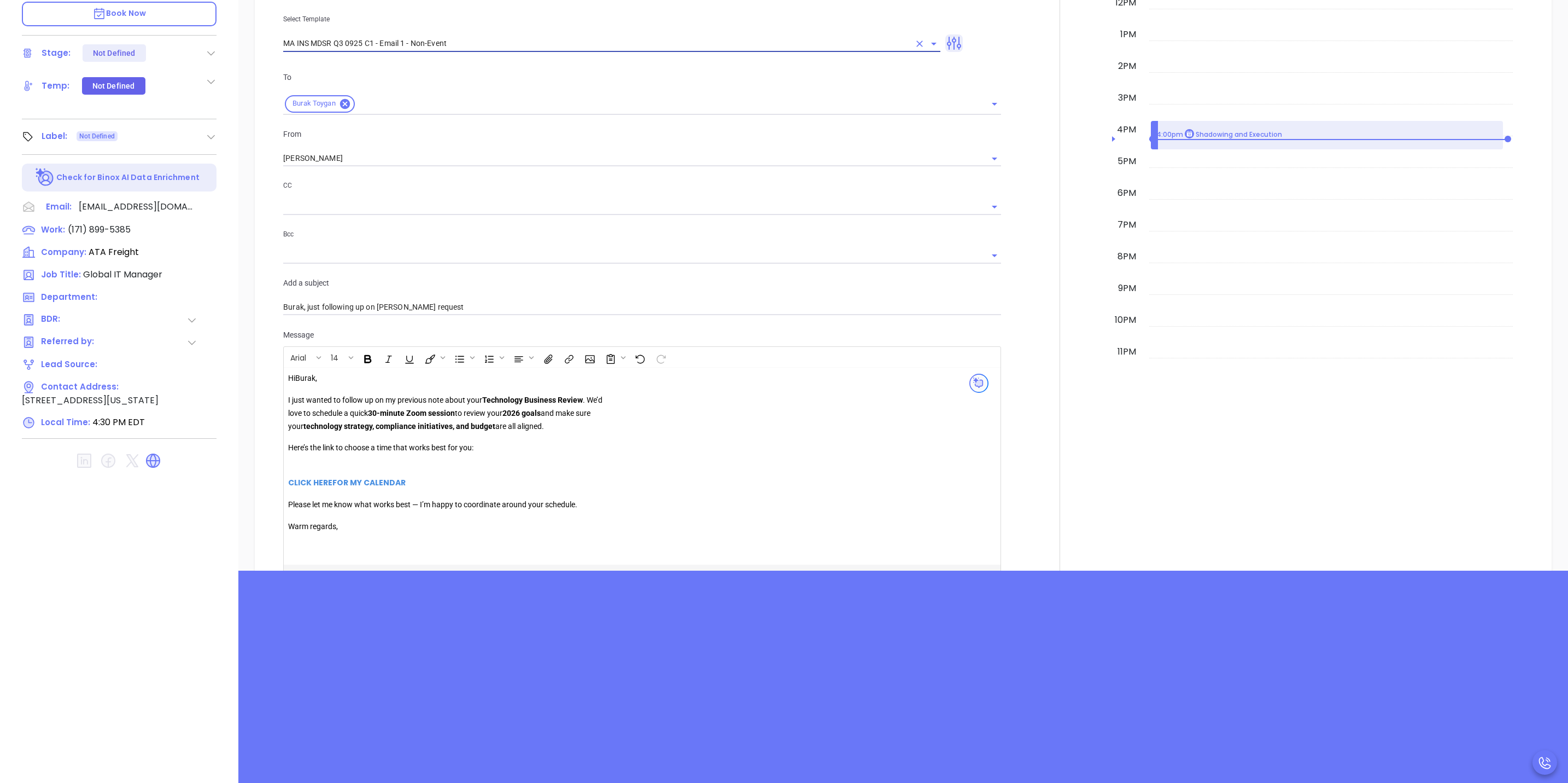
type input "Burak, are you ready for Massachusetts’ compliance requirement?"
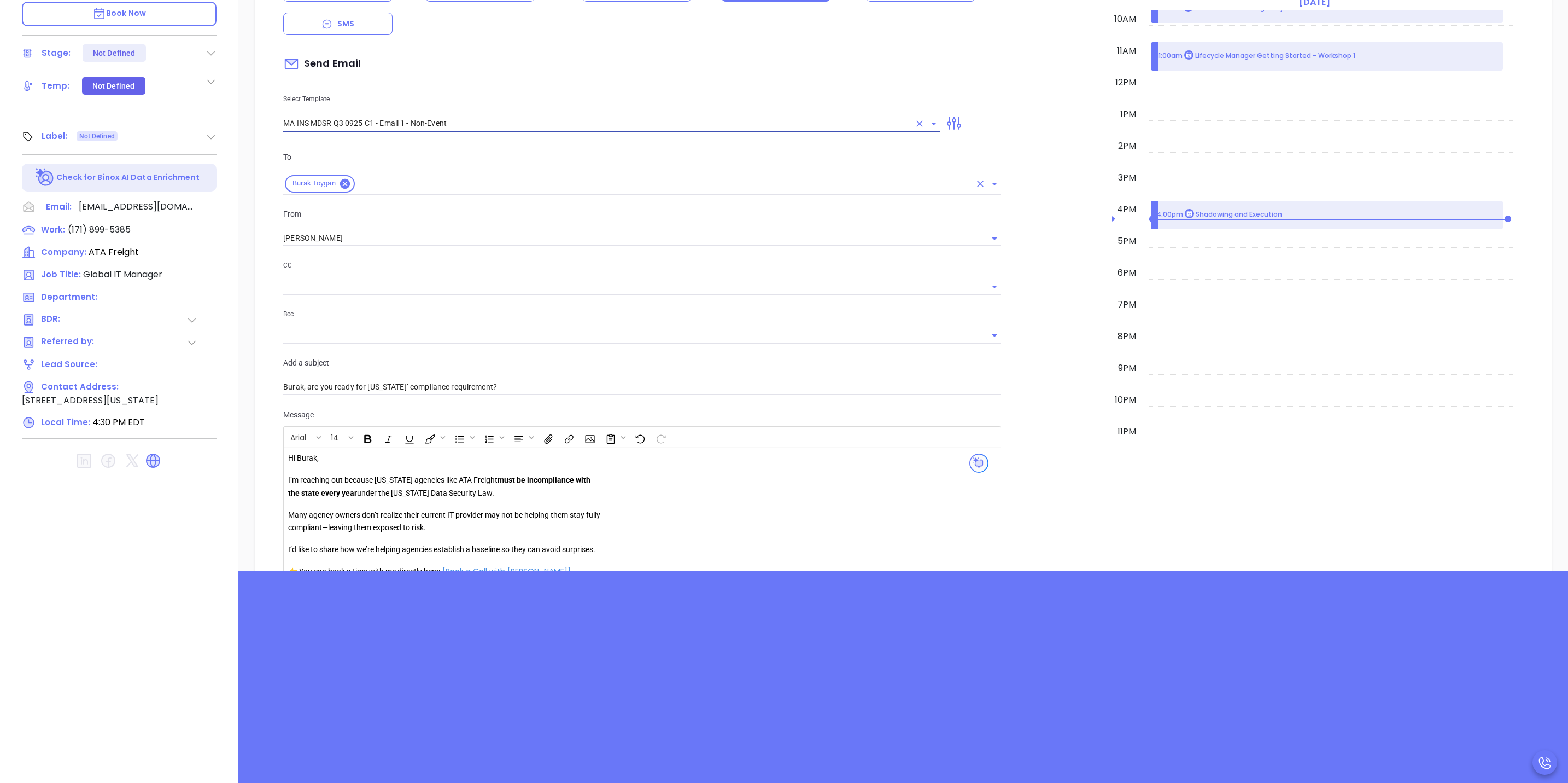
scroll to position [719, 0]
click at [927, 119] on icon "Open" at bounding box center [934, 125] width 13 height 13
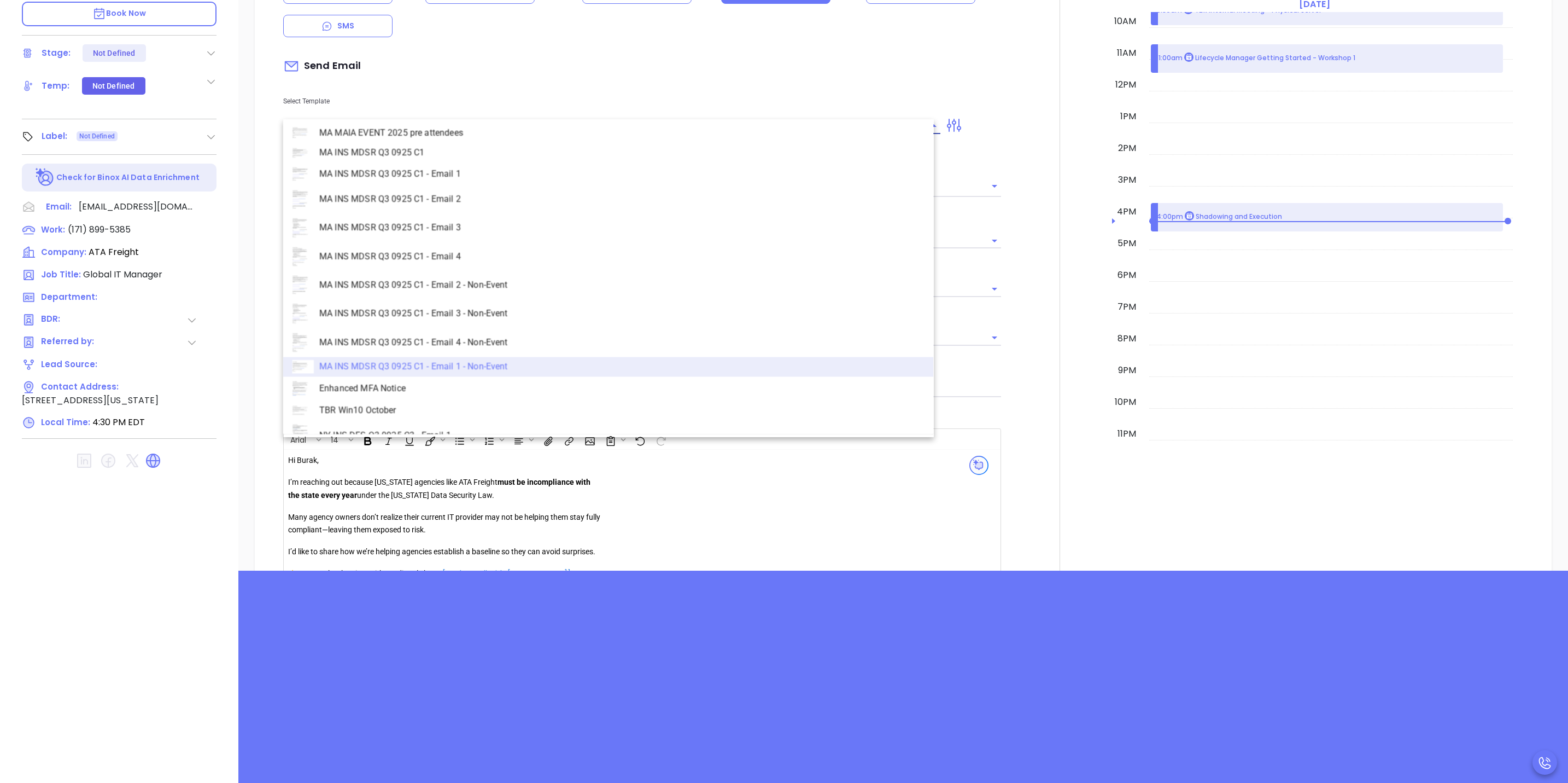
scroll to position [2982, 0]
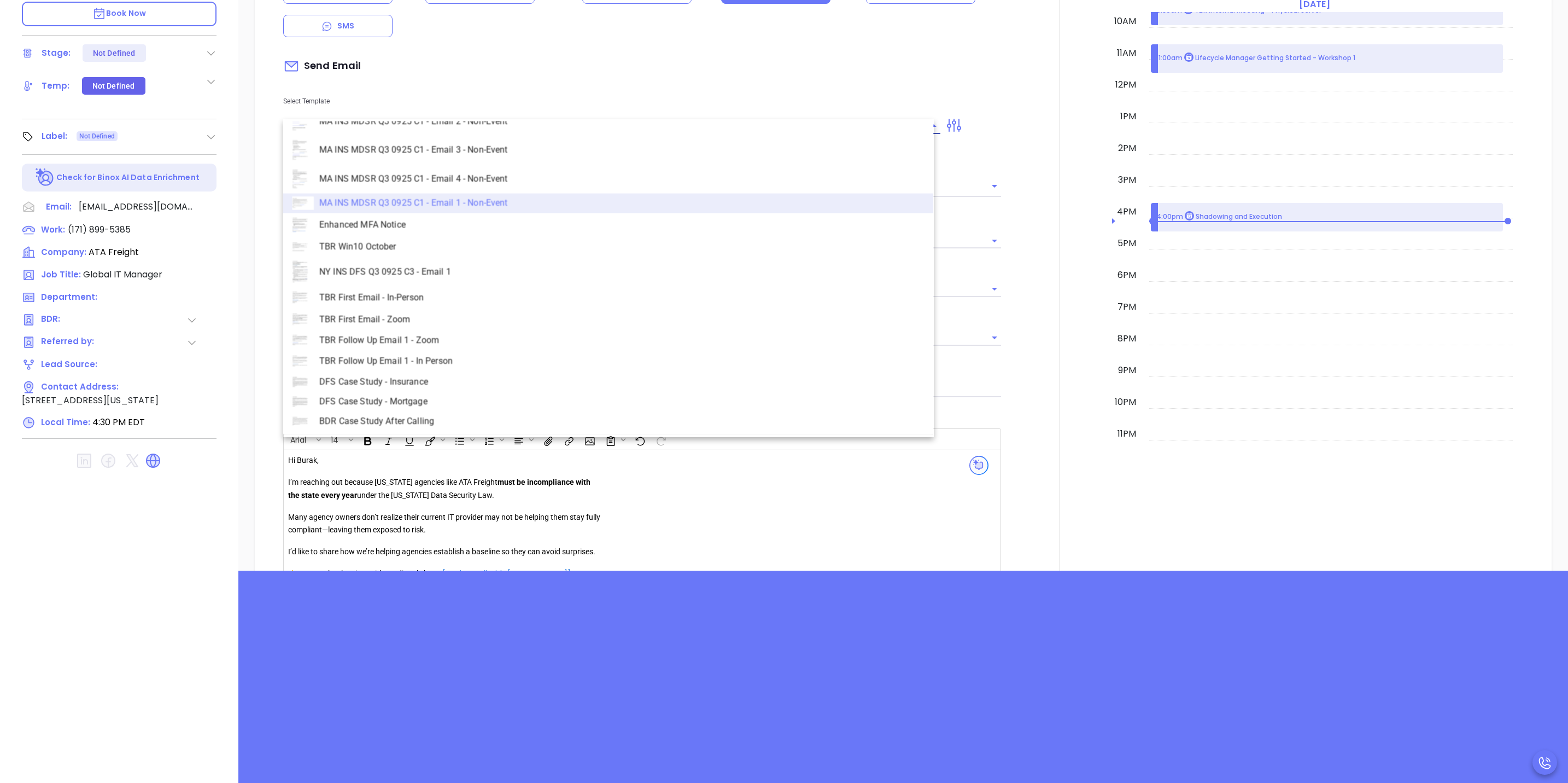
click at [421, 334] on li "TBR Follow Up Email 1 - Zoom" at bounding box center [608, 341] width 651 height 20
type input "TBR Follow Up Email 1 - Zoom"
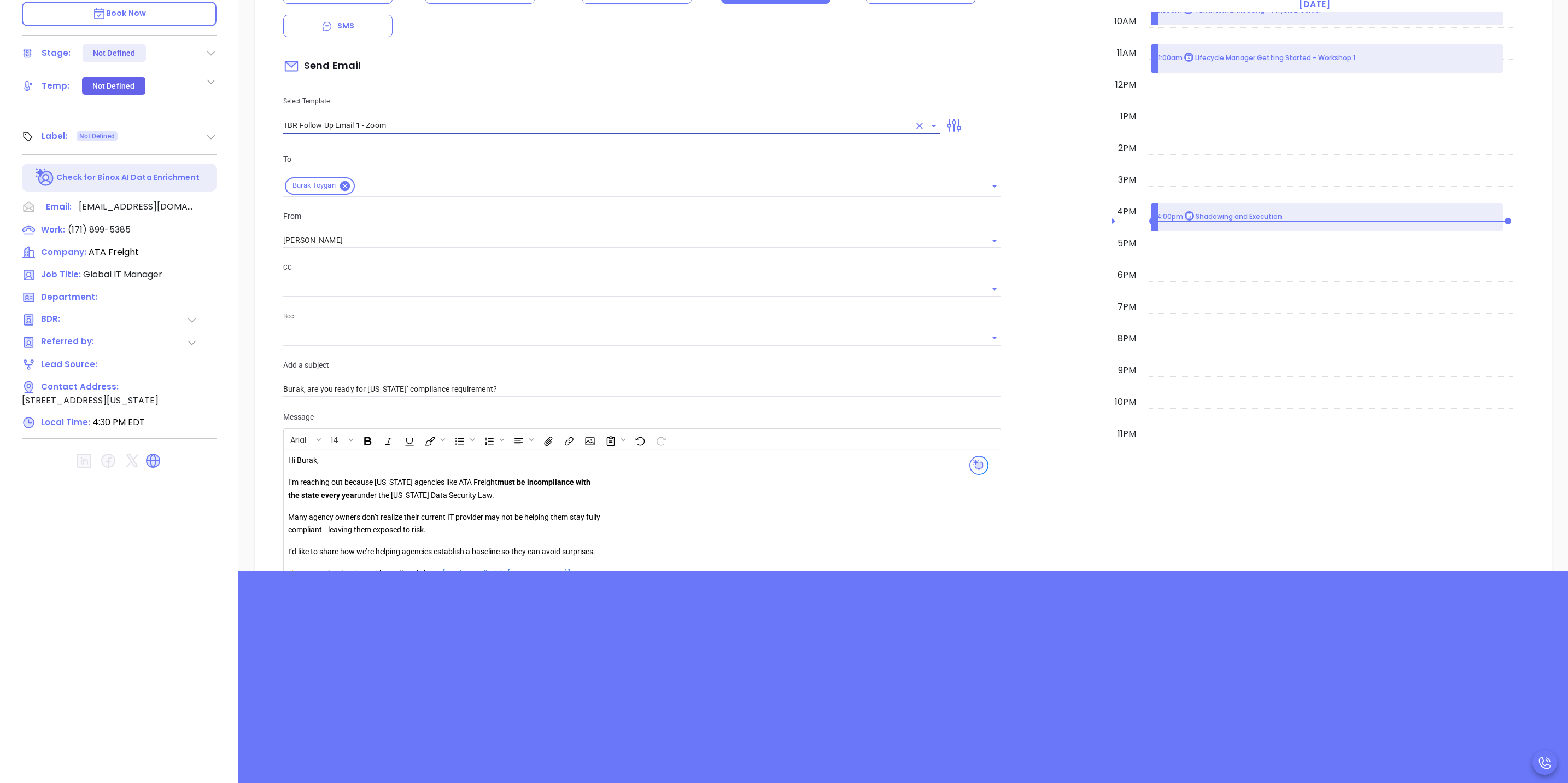
type input "Burak, just following up on Walter's request"
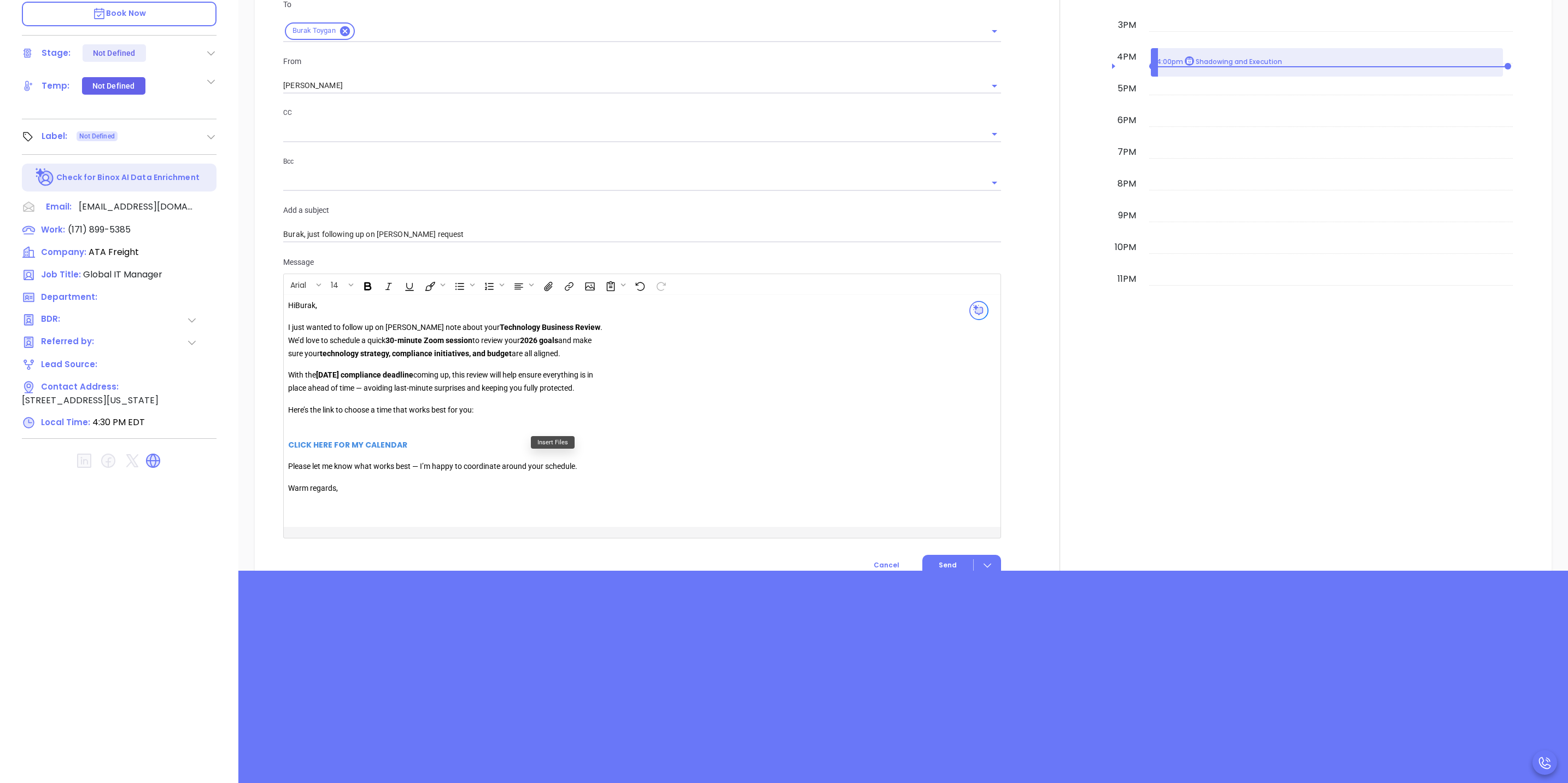
scroll to position [883, 0]
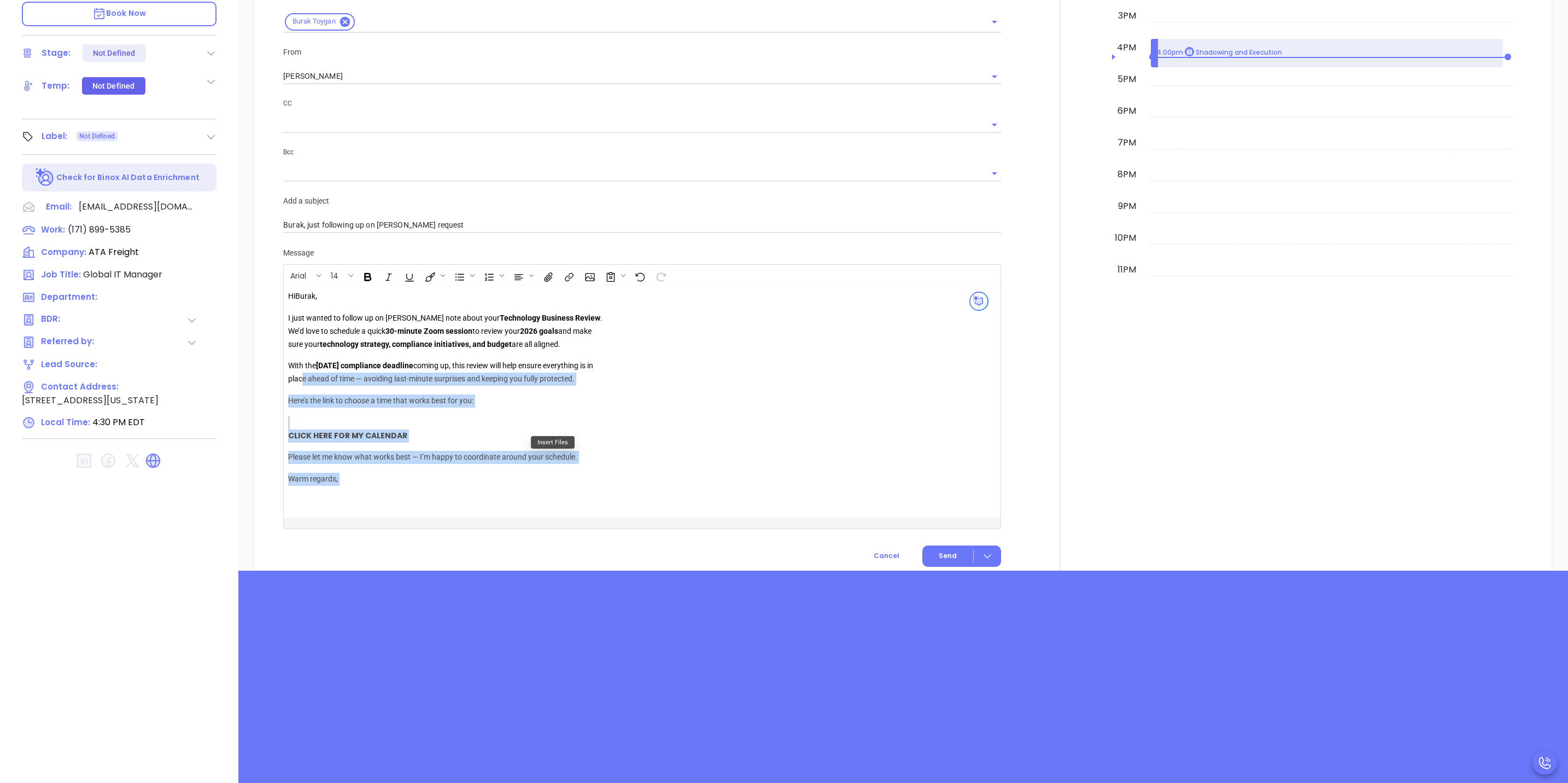
drag, startPoint x: 622, startPoint y: 368, endPoint x: 320, endPoint y: 365, distance: 302.0
click at [312, 368] on div "Hi Burak , I just wanted to follow up on Walter’s note about your Technology Bu…" at bounding box center [616, 401] width 658 height 223
click at [324, 359] on p "With the [DATE] compliance deadline coming up, this review will help ensure eve…" at bounding box center [445, 372] width 315 height 26
click at [595, 359] on p "With the [DATE] compliance deadline coming up, this review will help ensure eve…" at bounding box center [445, 372] width 315 height 26
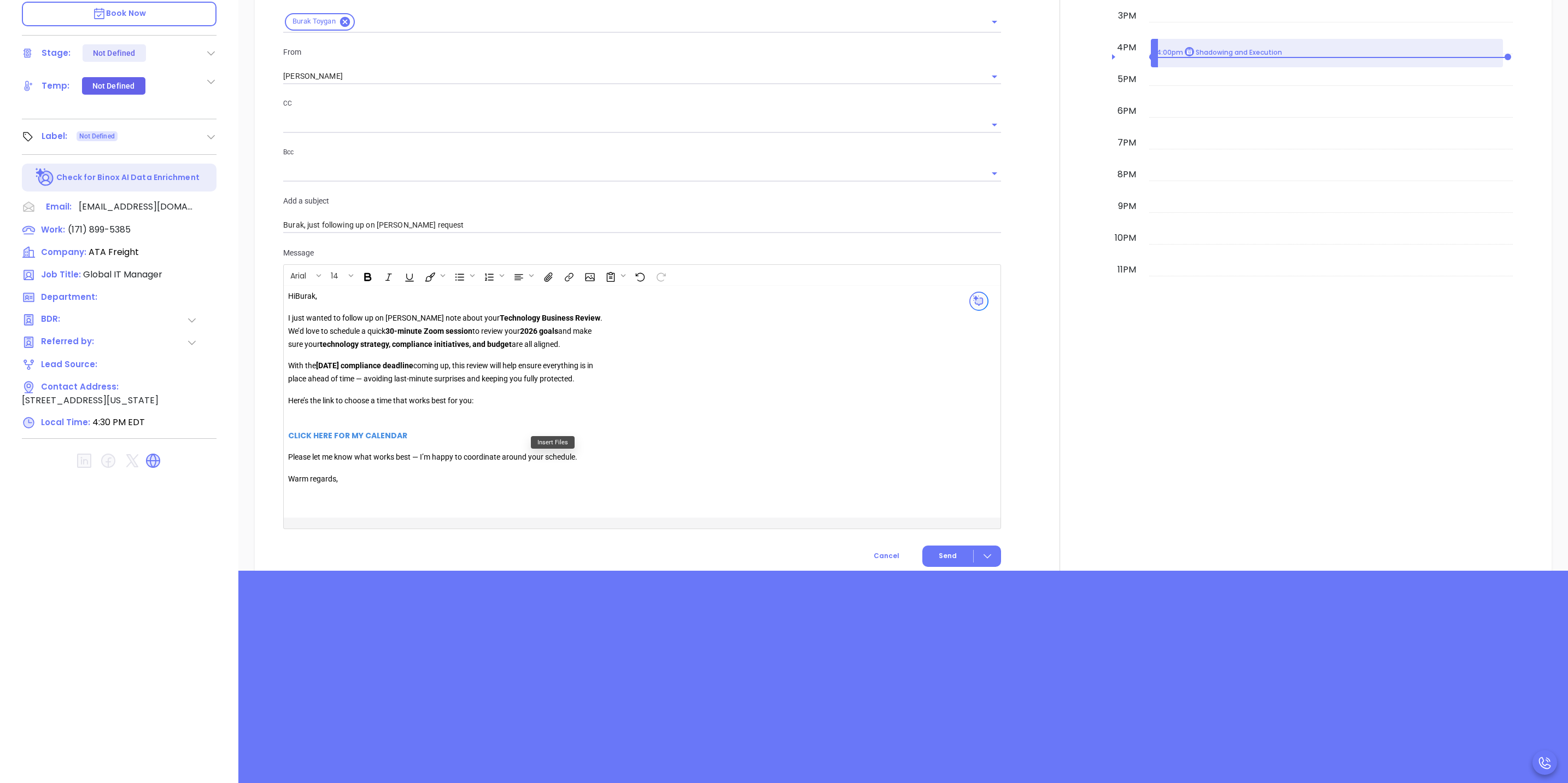
click at [547, 327] on strong "2026 goals" at bounding box center [538, 331] width 38 height 8
drag, startPoint x: 600, startPoint y: 367, endPoint x: 293, endPoint y: 353, distance: 307.3
click at [293, 359] on p "With the [DATE] compliance deadline coming up, this review will help ensure eve…" at bounding box center [445, 372] width 315 height 26
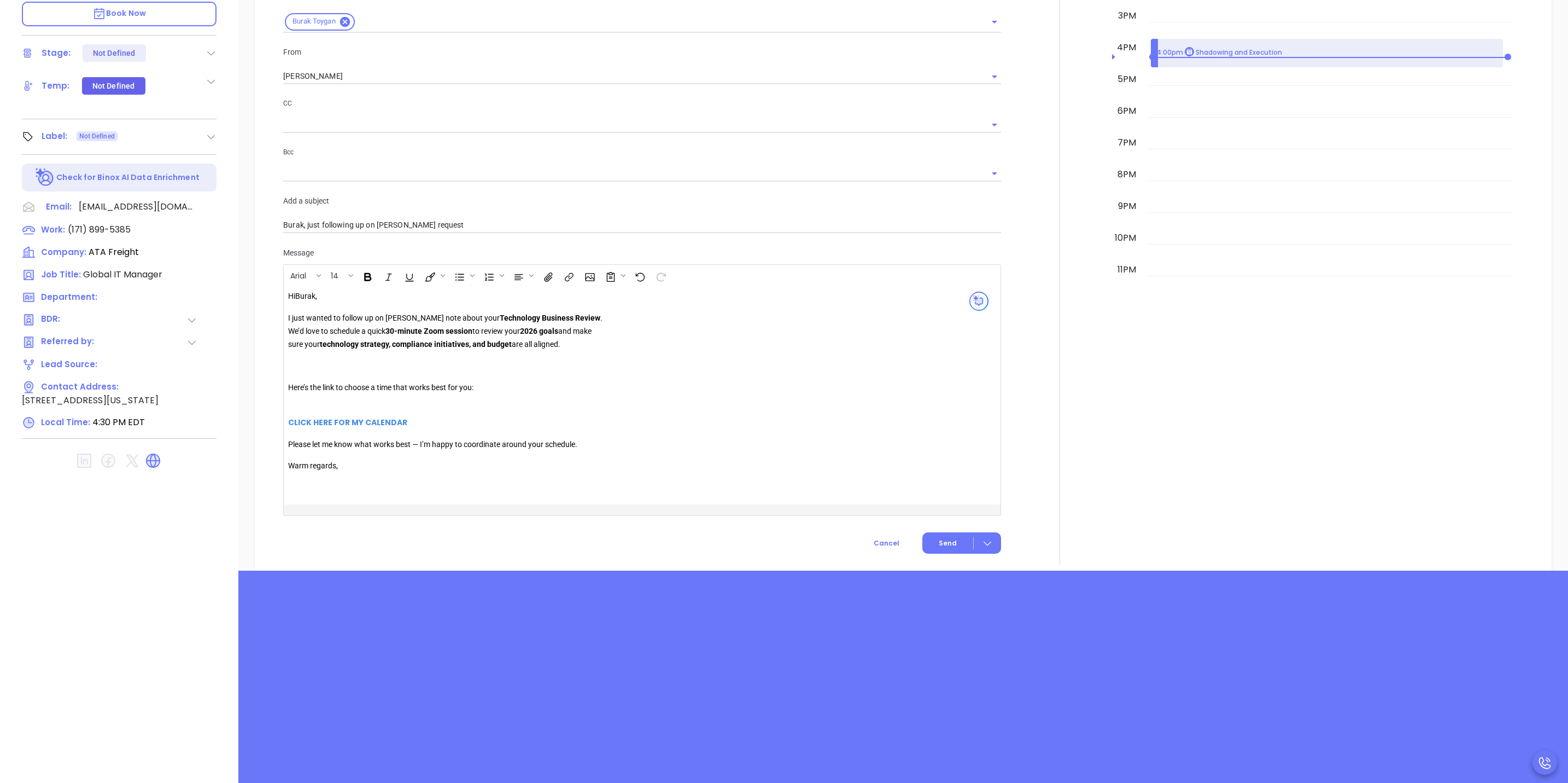
click at [603, 403] on p "CLICK HERE FOR MY CALENDAR" at bounding box center [445, 416] width 315 height 26
click at [607, 438] on div "Hi Burak , I just wanted to follow up on Walter’s note about your Technology Bu…" at bounding box center [451, 395] width 328 height 210
click at [333, 417] on strong "CLICK HERE FOR MY CALENDAR" at bounding box center [347, 423] width 119 height 11
click at [299, 427] on icon "Open link" at bounding box center [303, 426] width 7 height 7
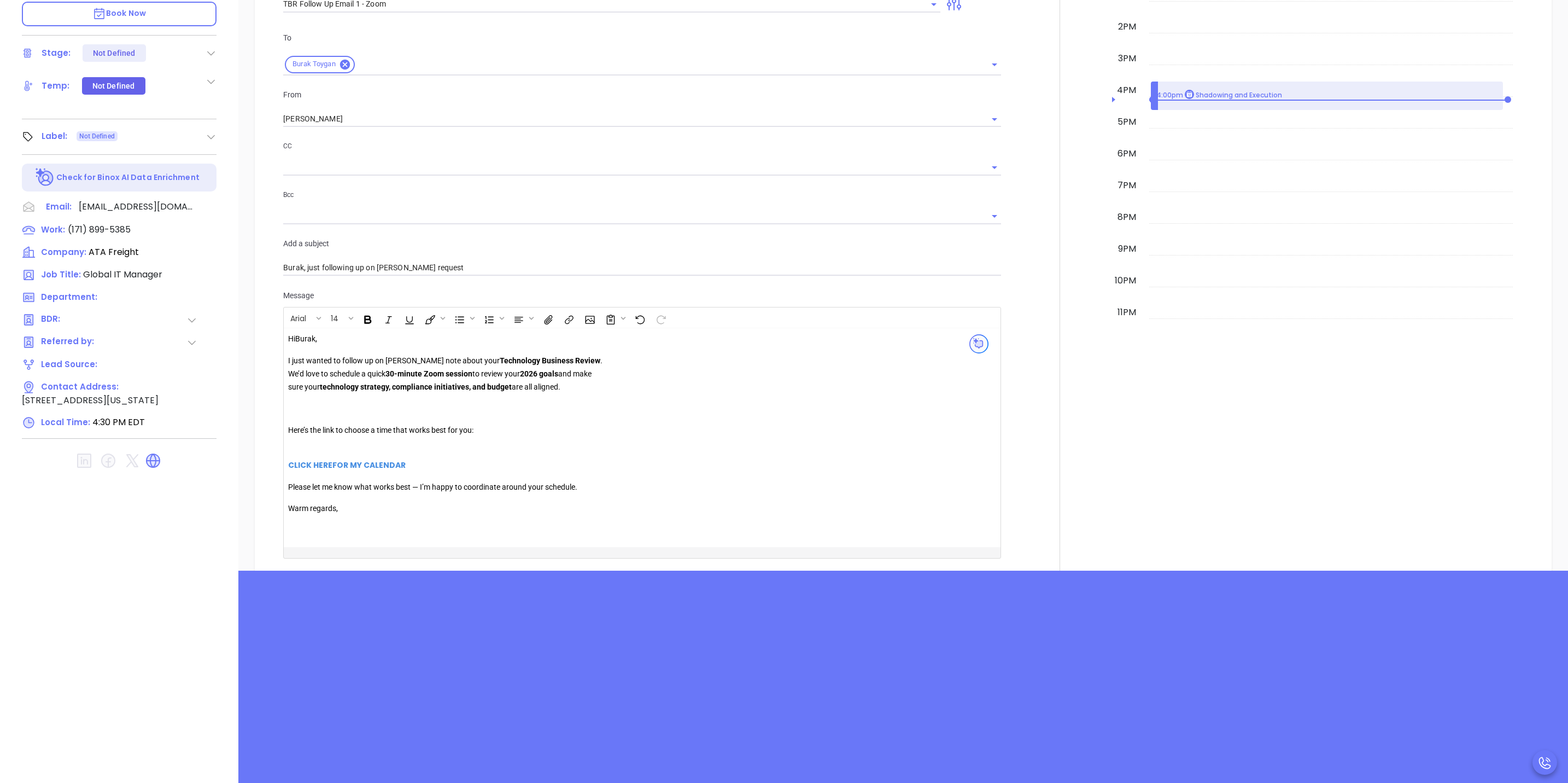
scroll to position [801, 0]
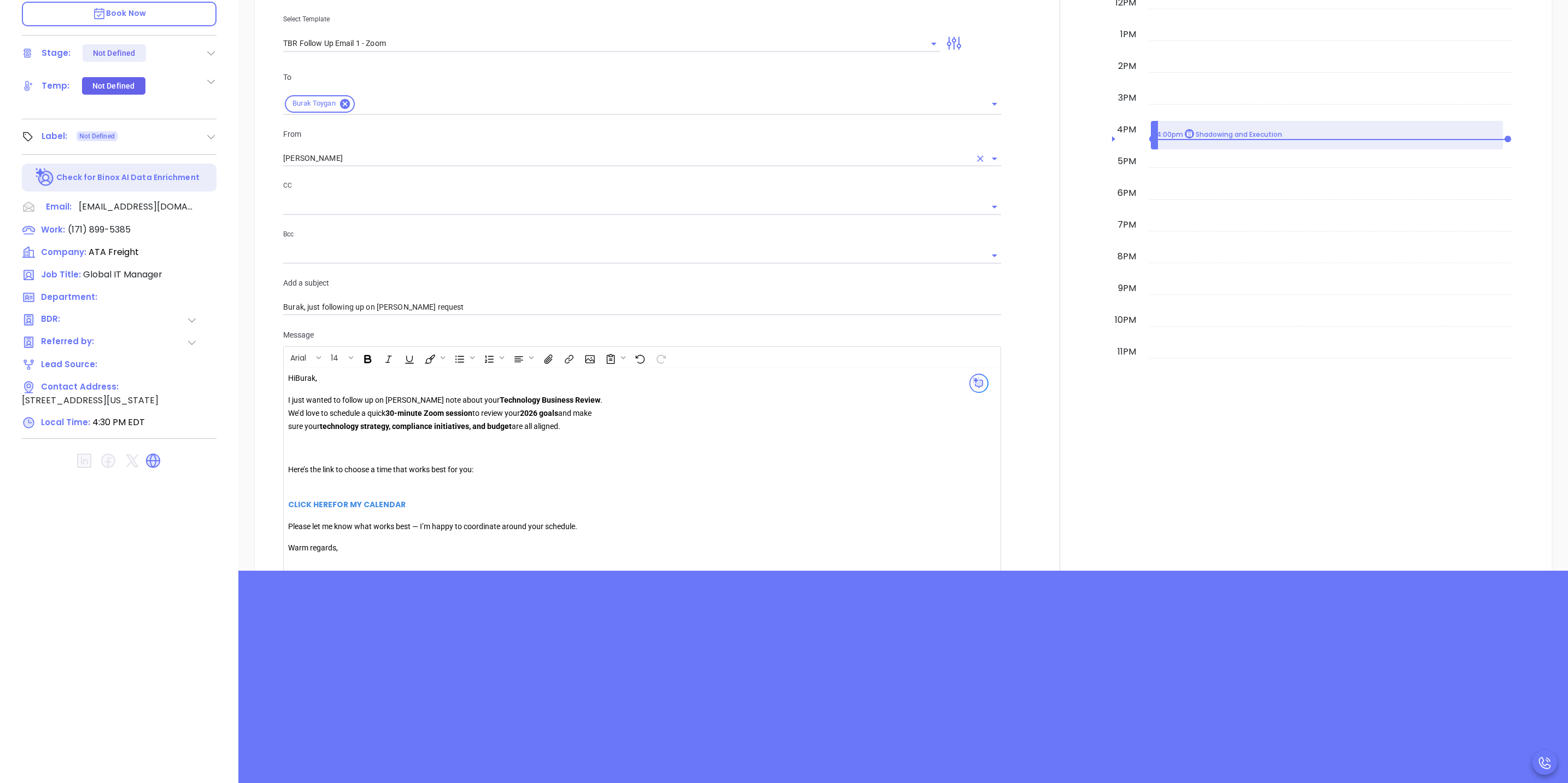
click at [366, 150] on input "[PERSON_NAME]" at bounding box center [627, 158] width 687 height 16
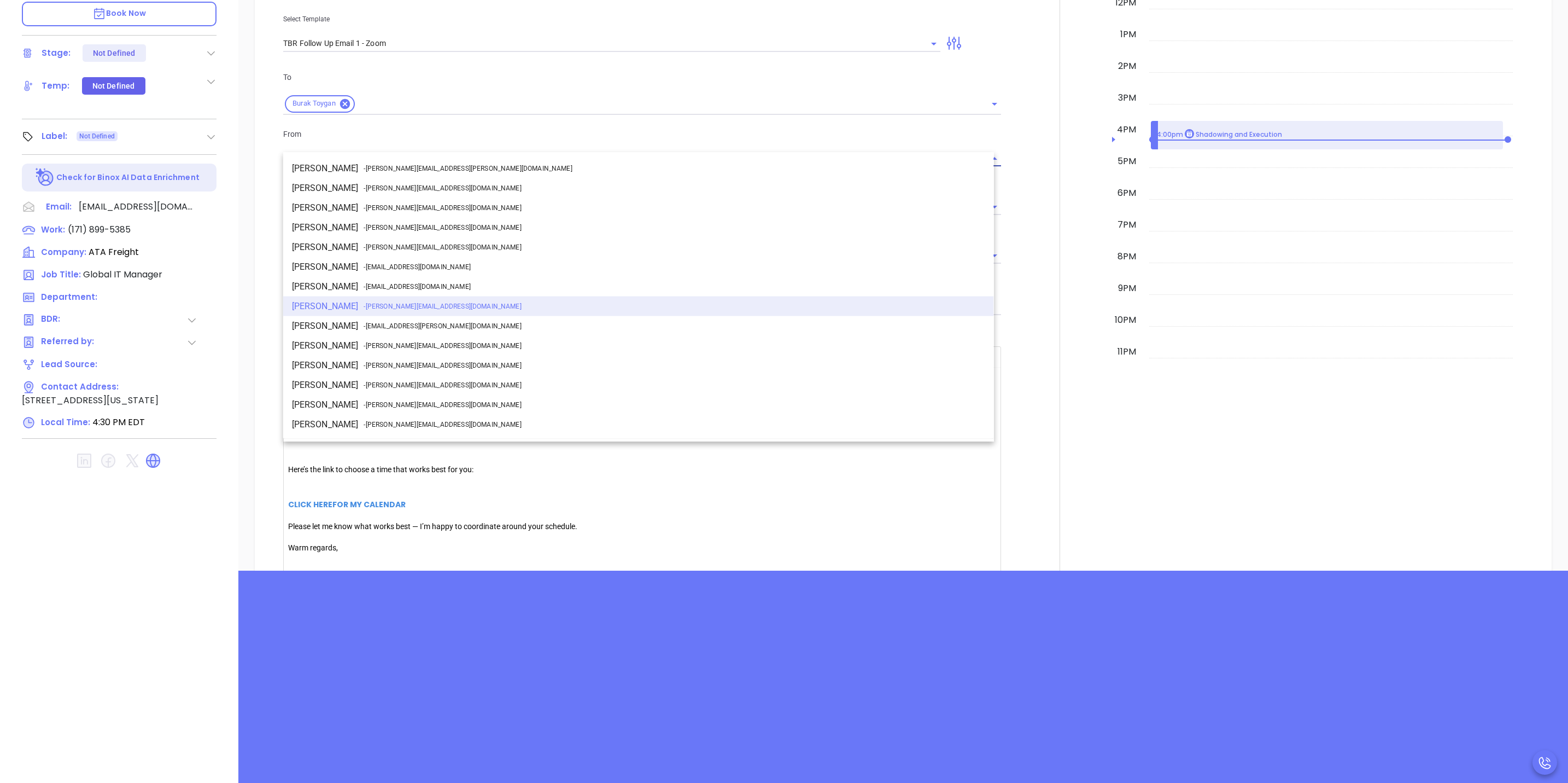
click at [330, 339] on li "Carla Humber - carla@motiva.net" at bounding box center [639, 346] width 711 height 20
type input "[PERSON_NAME]"
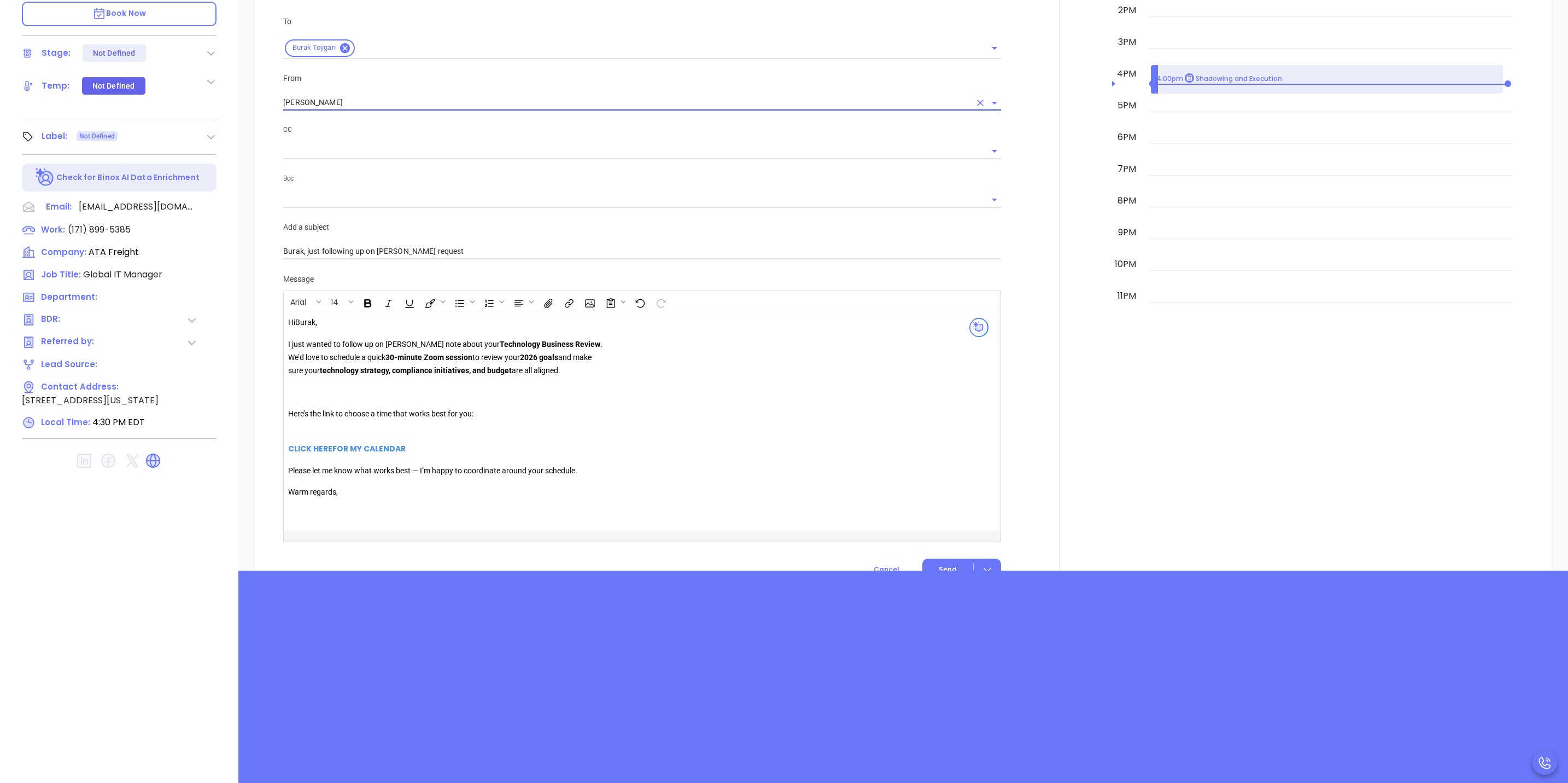
scroll to position [883, 0]
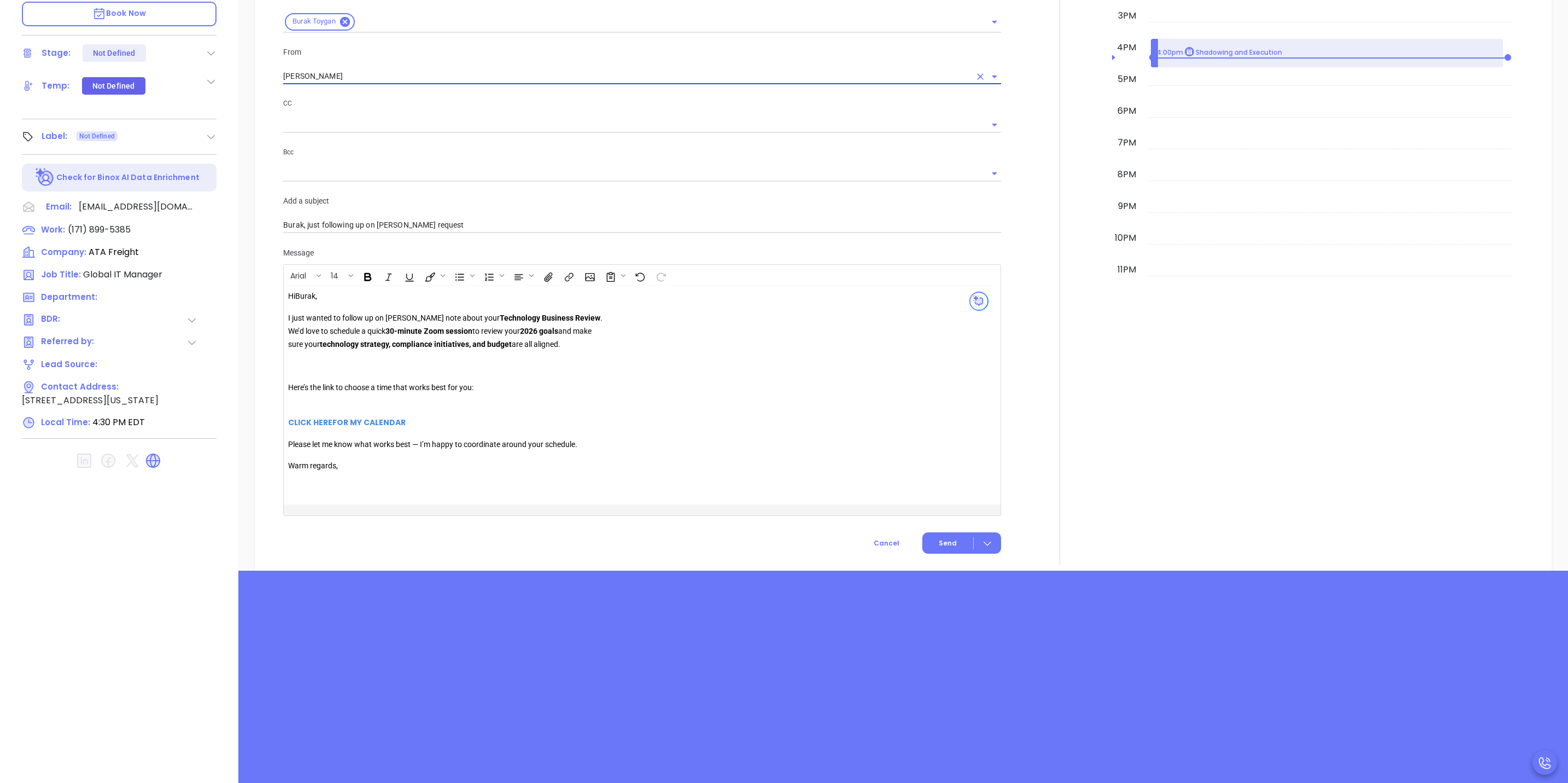
click at [1007, 336] on div at bounding box center [1059, 157] width 104 height 815
click at [945, 533] on button "Send" at bounding box center [962, 542] width 79 height 21
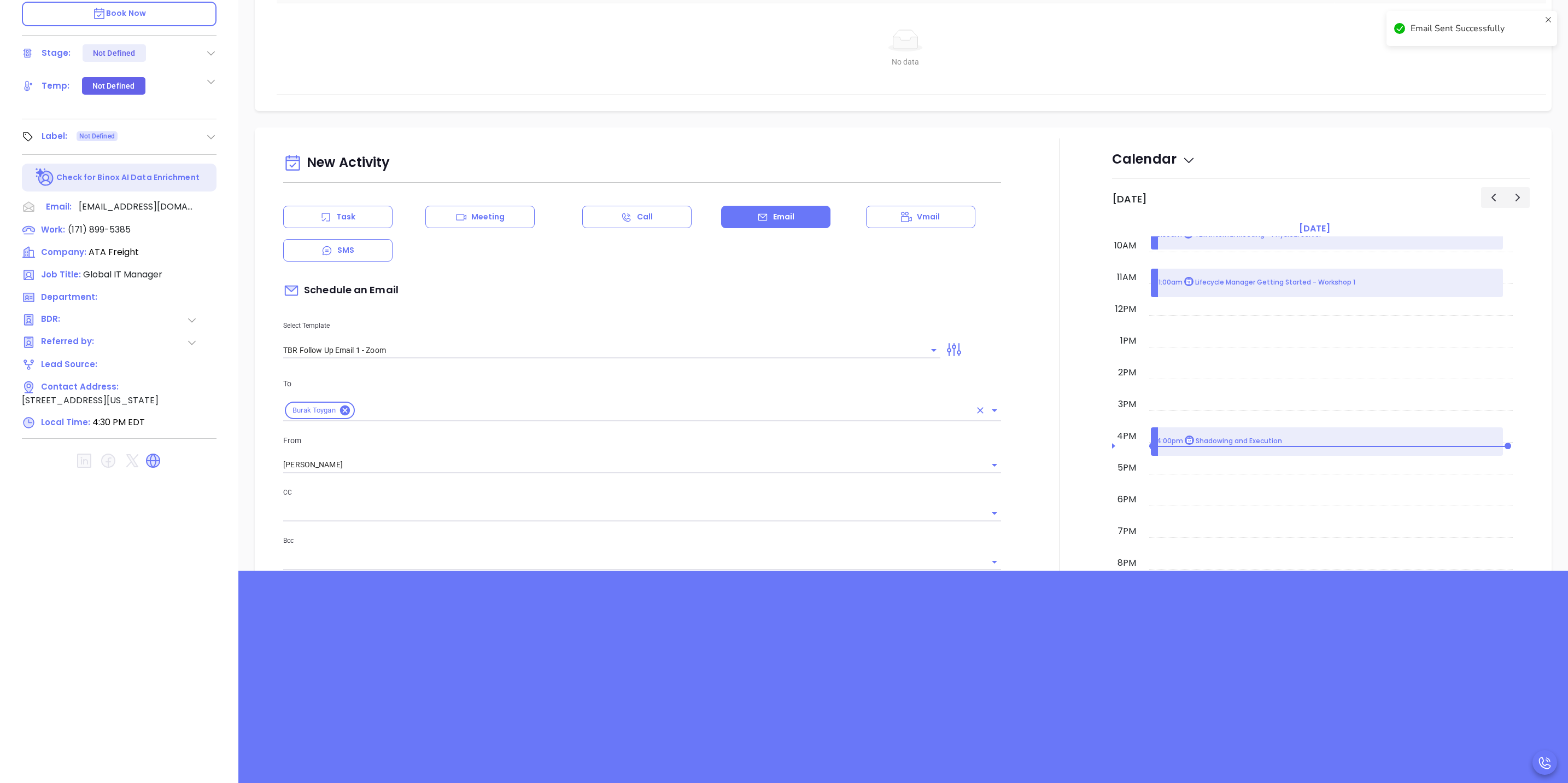
scroll to position [383, 0]
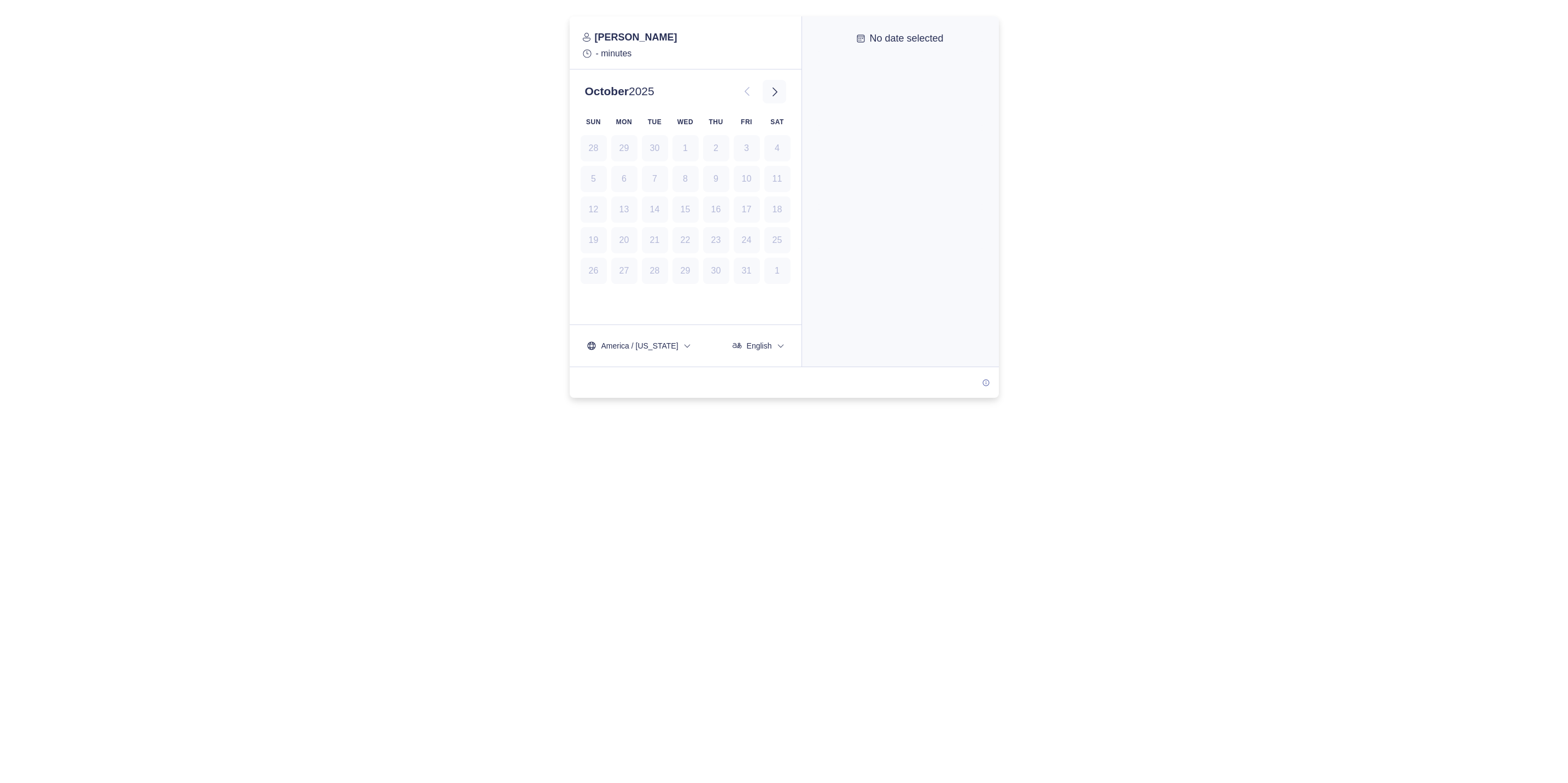
click at [771, 95] on icon at bounding box center [774, 91] width 13 height 13
click at [776, 90] on icon at bounding box center [774, 91] width 5 height 8
click at [755, 94] on button at bounding box center [747, 91] width 23 height 23
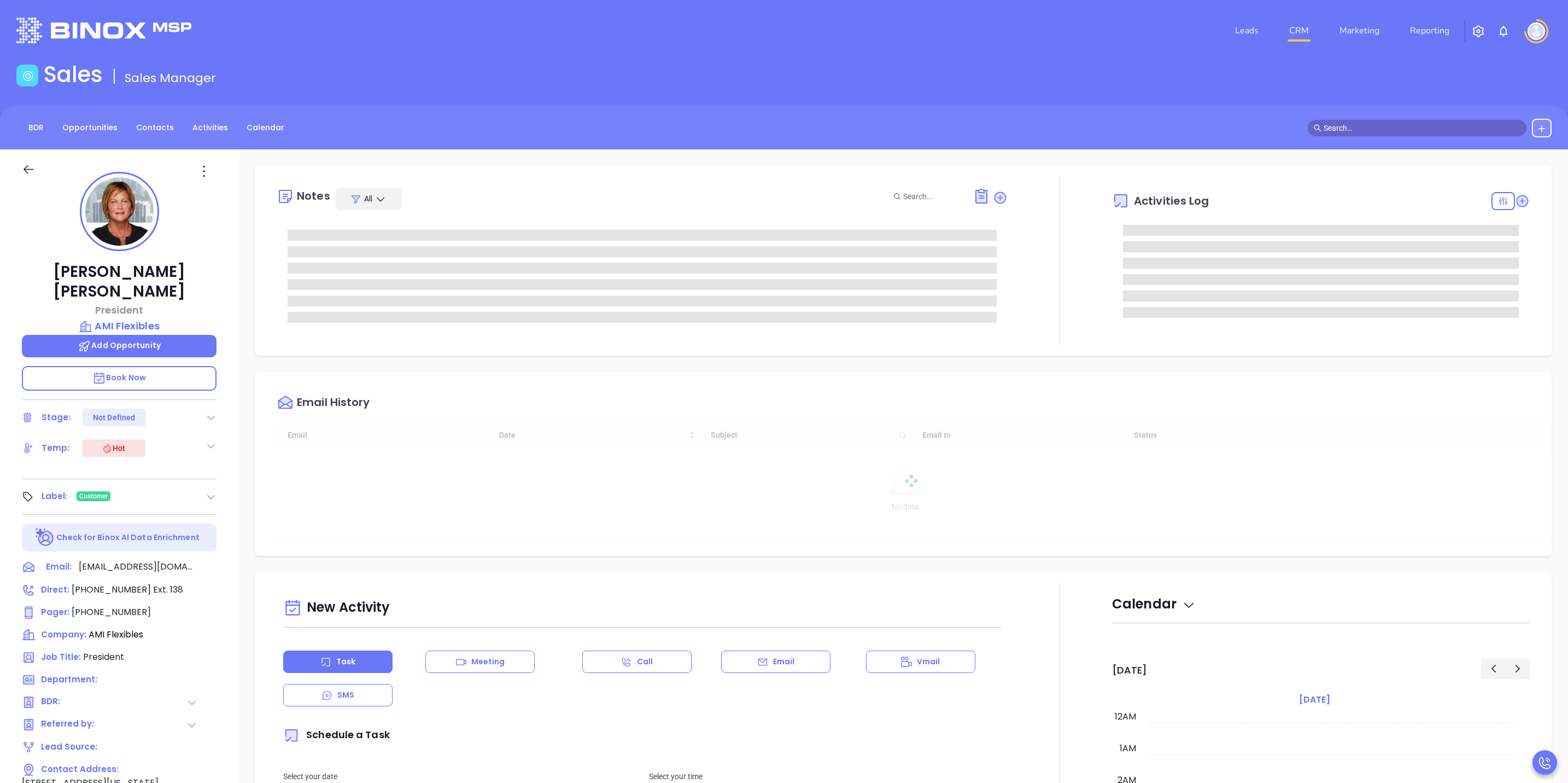
type input "[DATE]"
type input "[PERSON_NAME]"
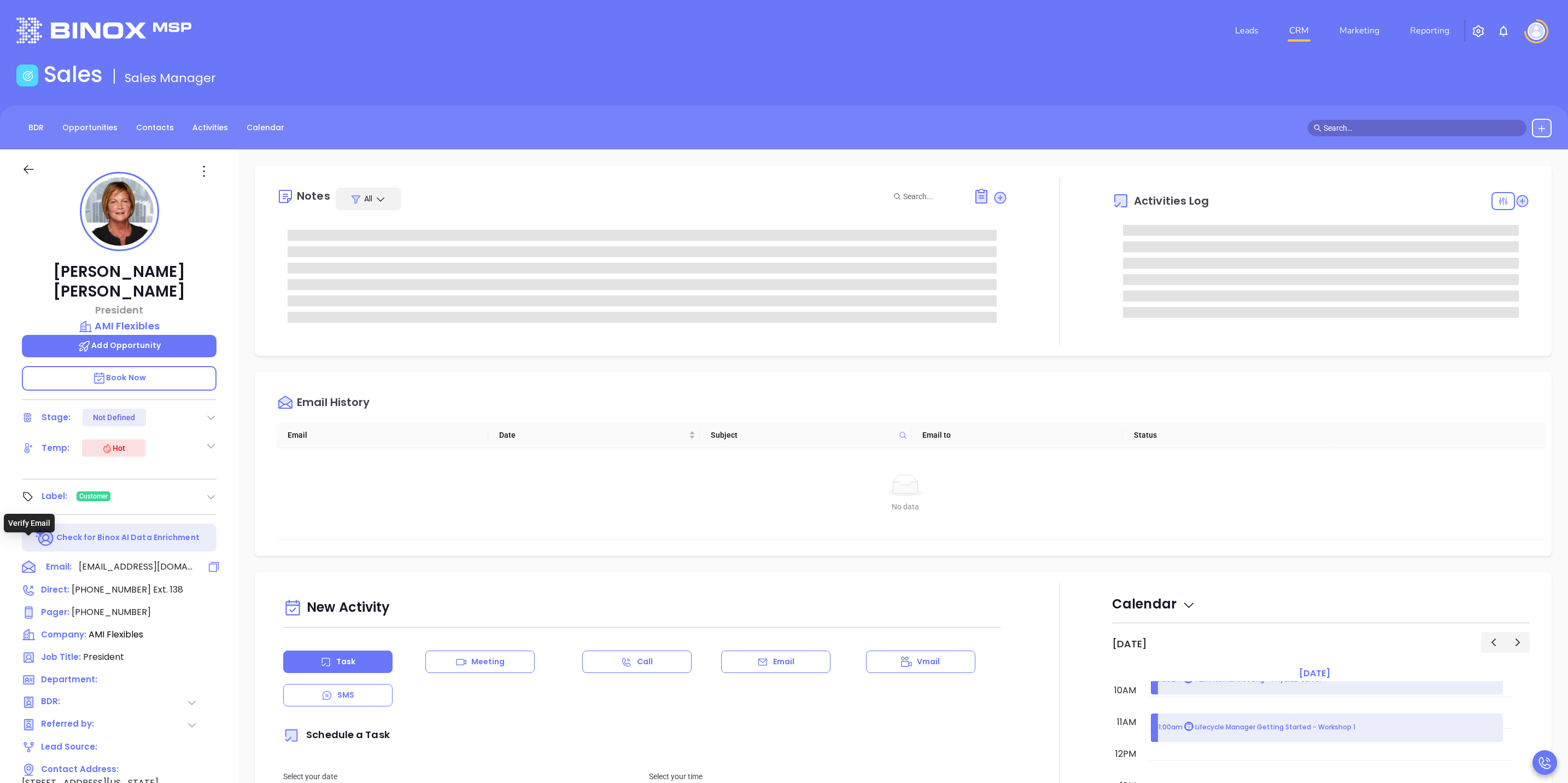
click at [29, 558] on icon at bounding box center [29, 567] width 17 height 17
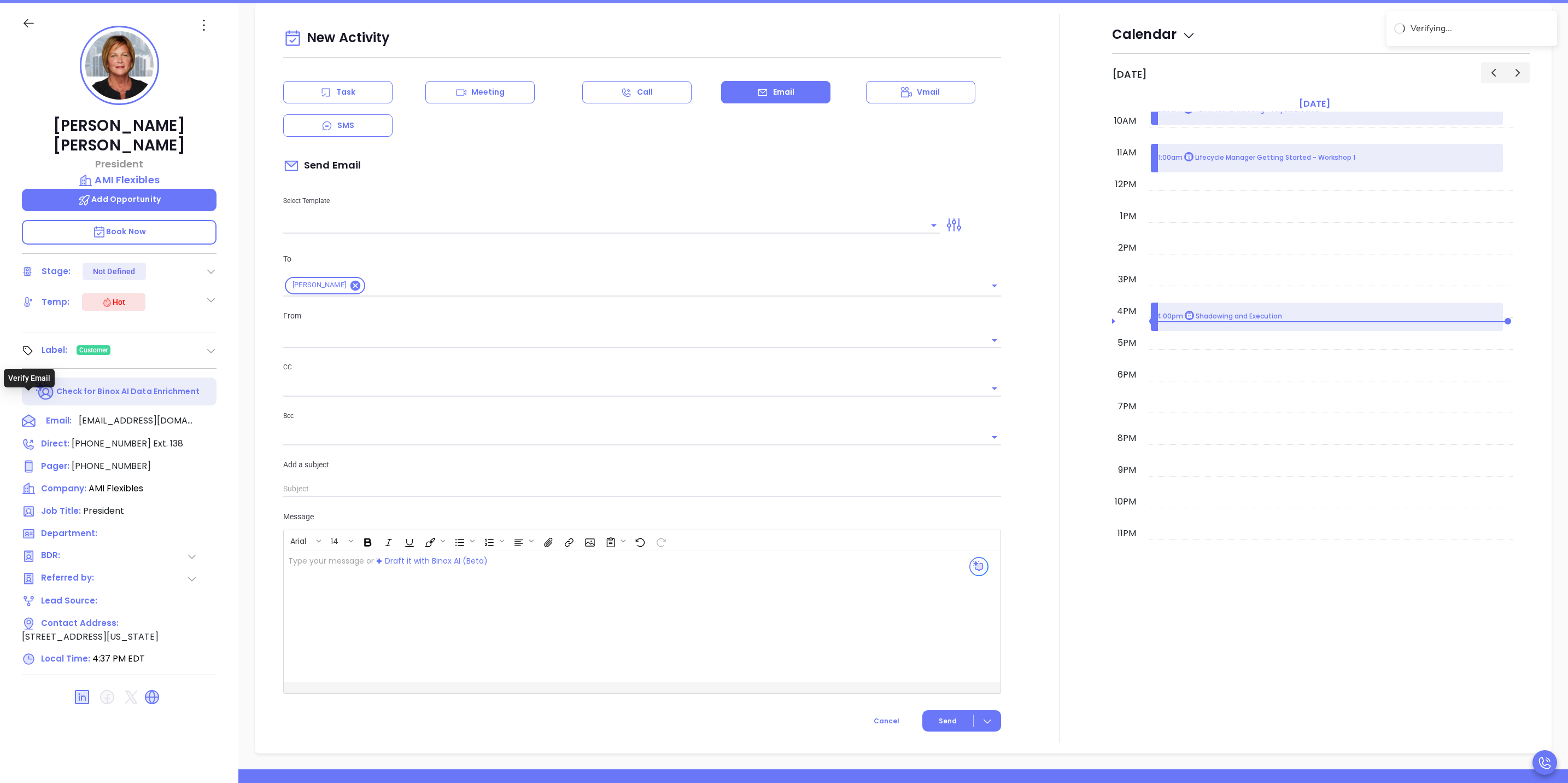
scroll to position [150, 0]
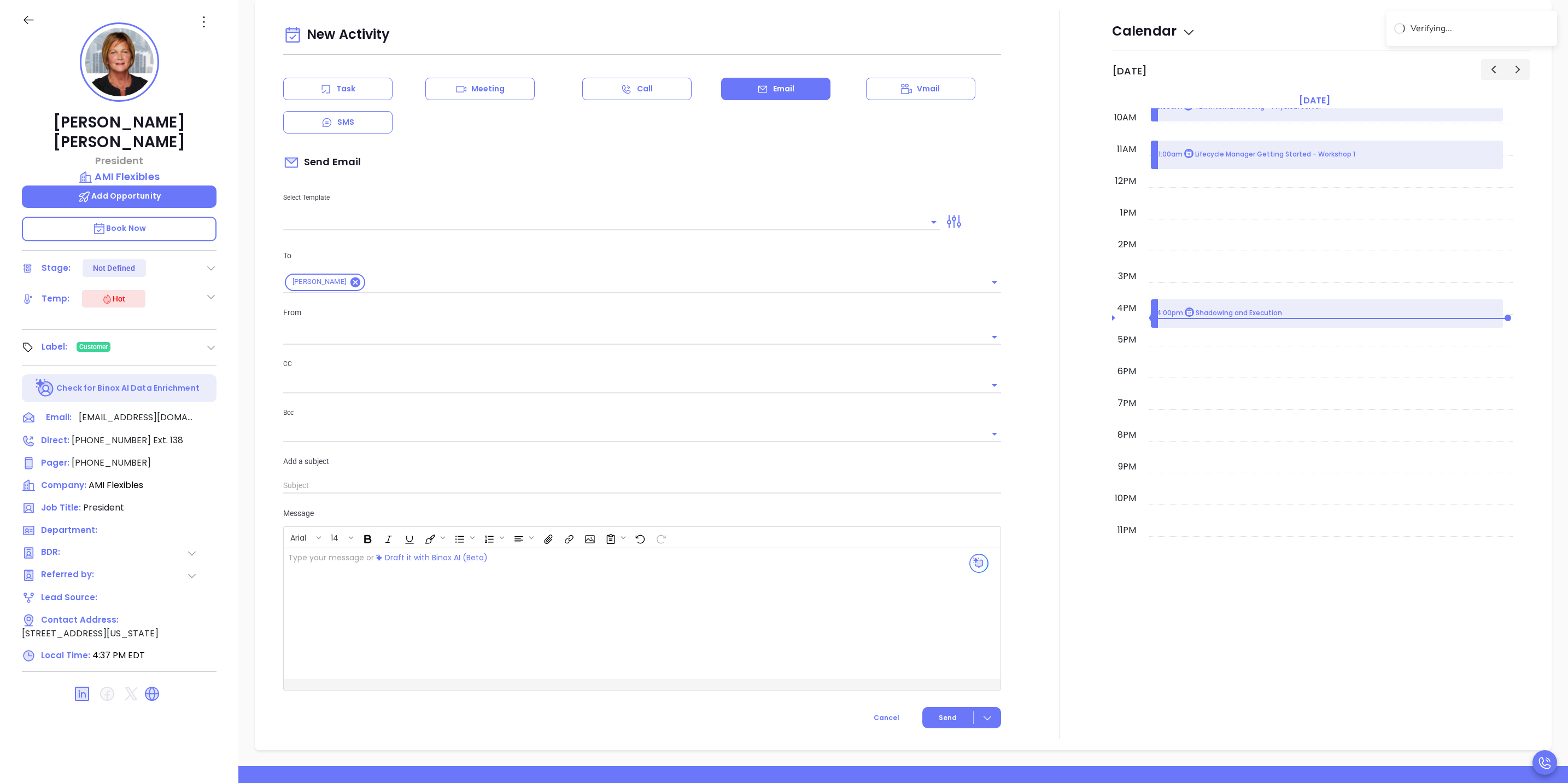
click at [753, 220] on input "text" at bounding box center [603, 221] width 641 height 16
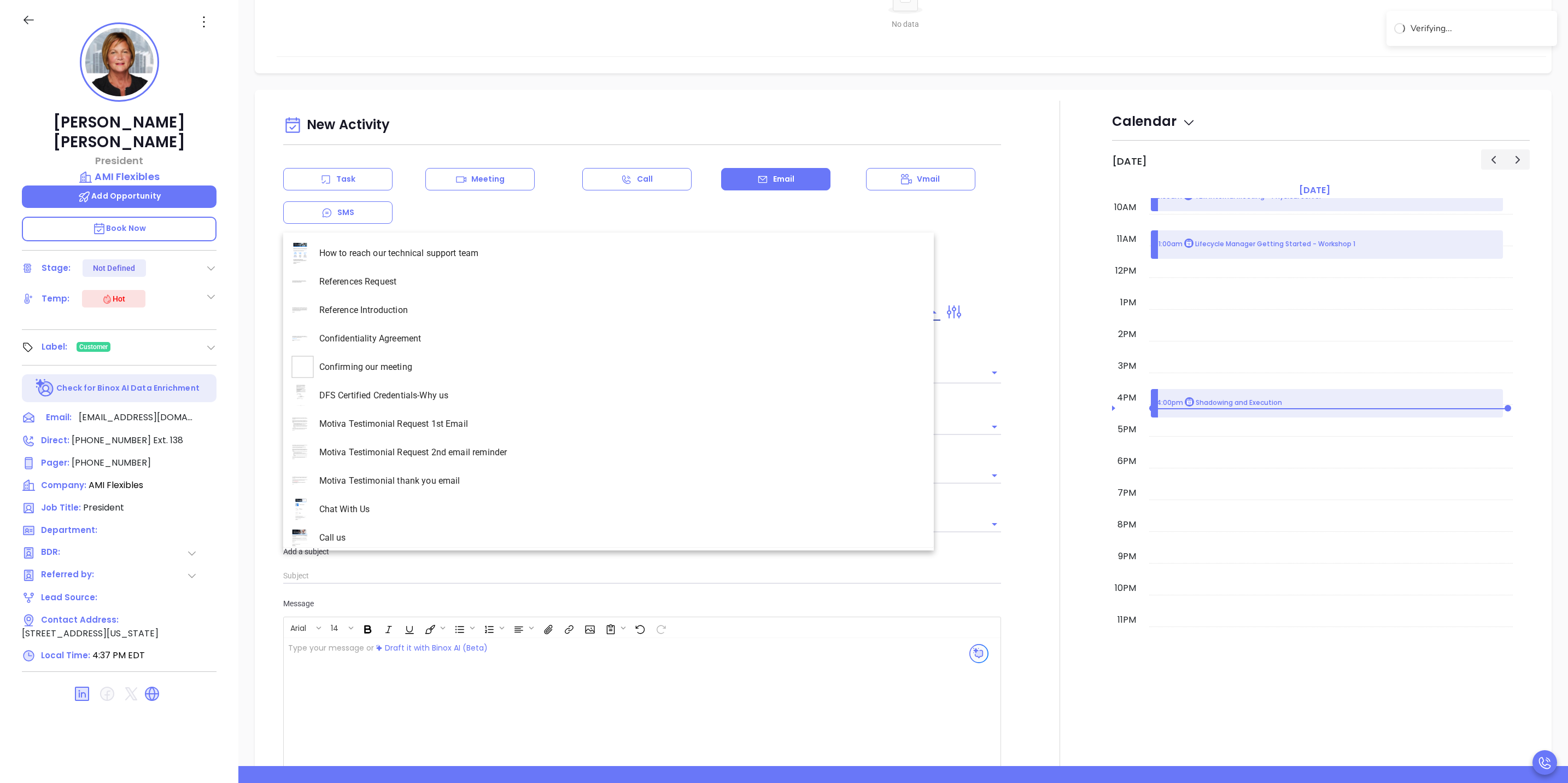
type input "[PERSON_NAME]"
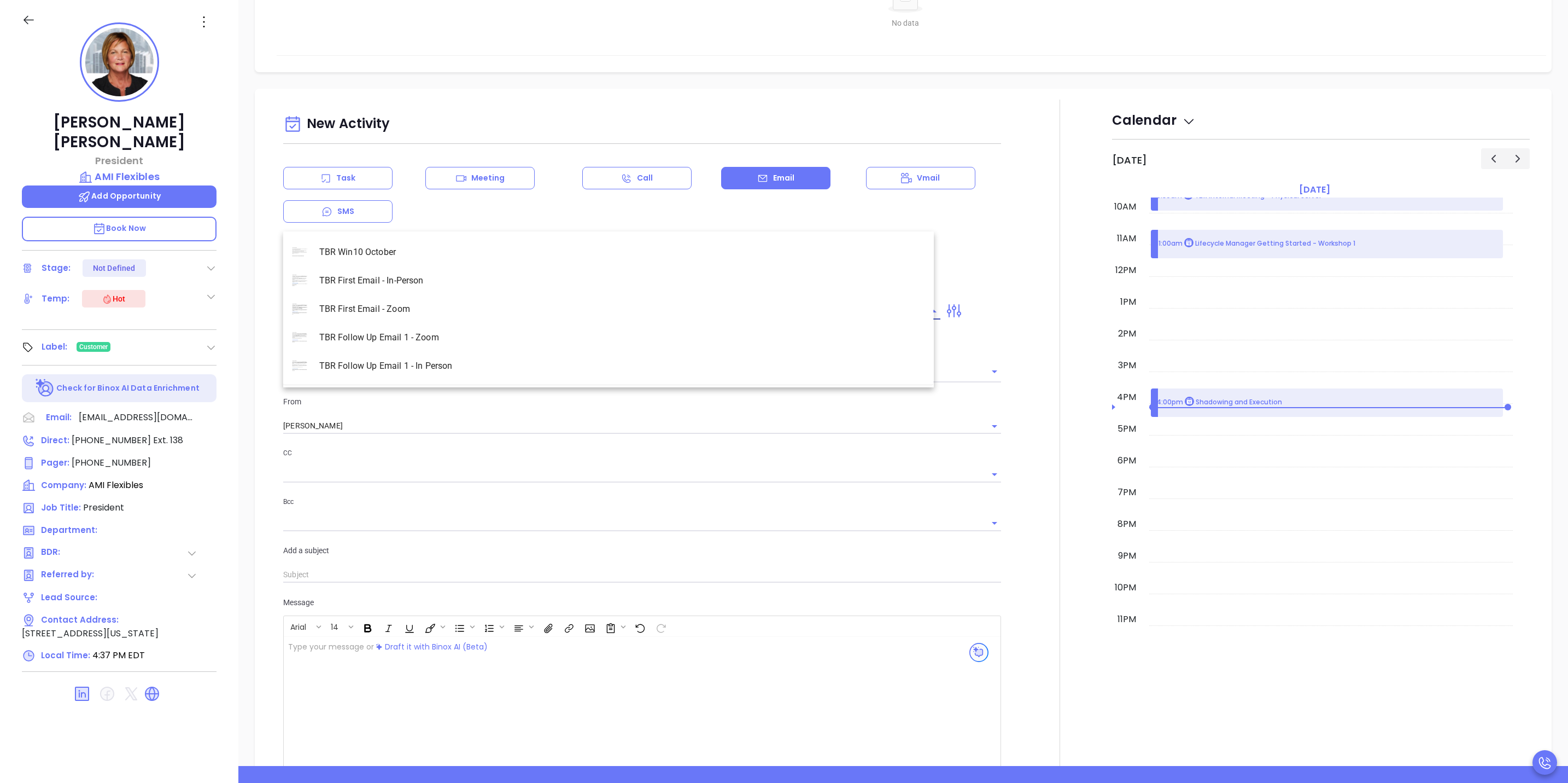
scroll to position [969, 0]
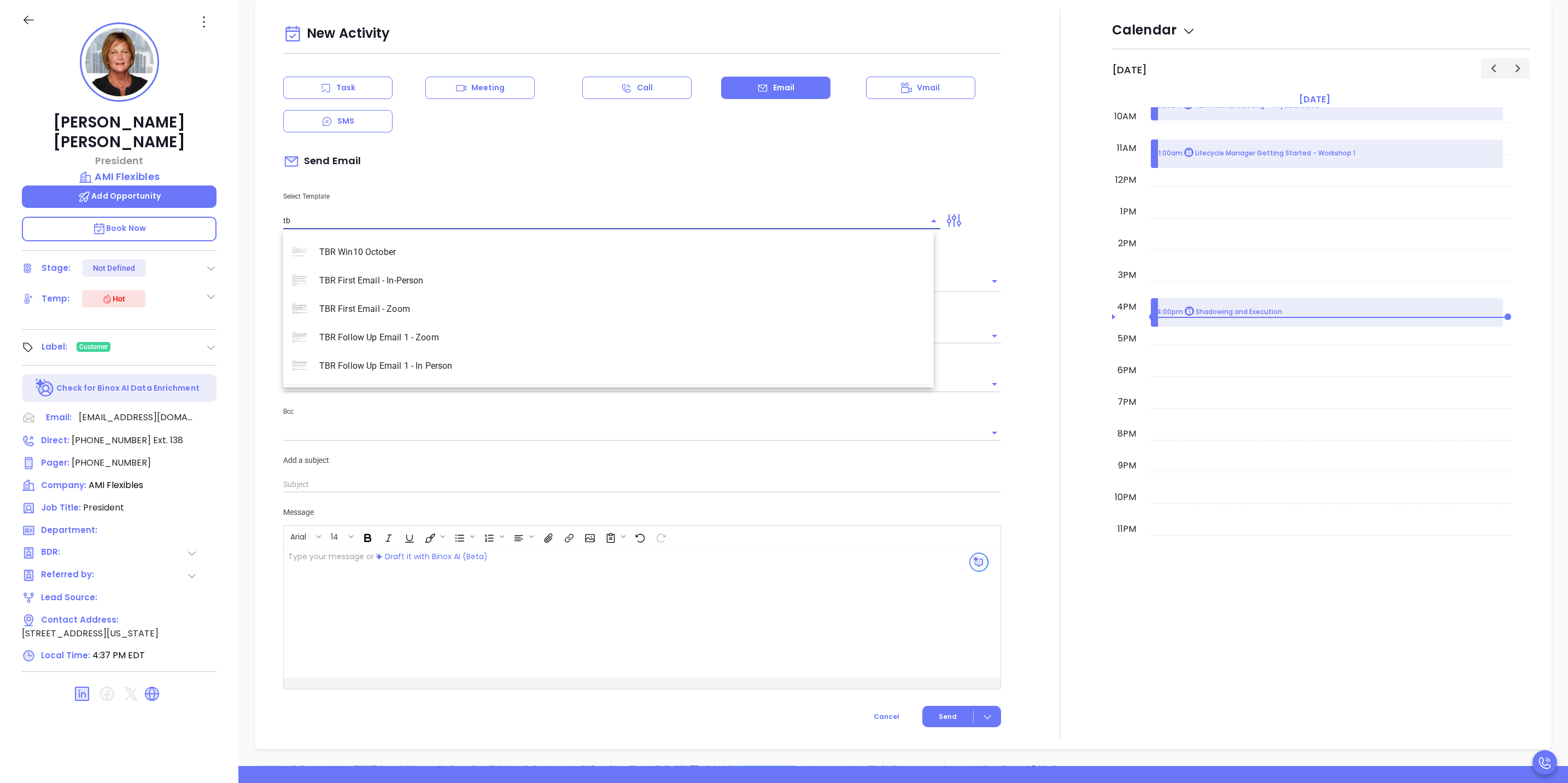
click at [409, 339] on li "TBR Follow Up Email 1 - Zoom" at bounding box center [608, 337] width 651 height 29
type input "TBR Follow Up Email 1 - Zoom"
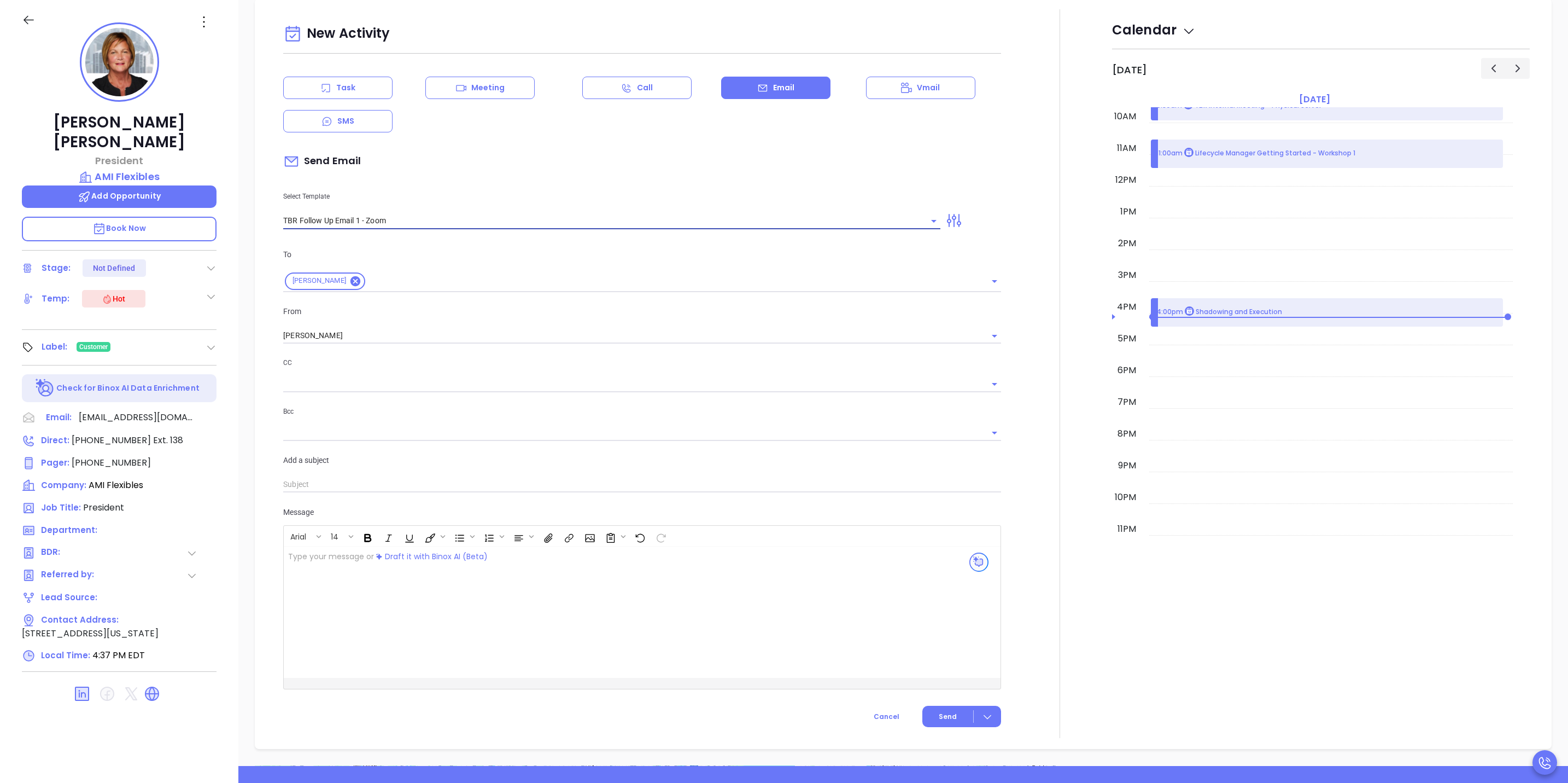
type input "[PERSON_NAME], just following up on [PERSON_NAME] request"
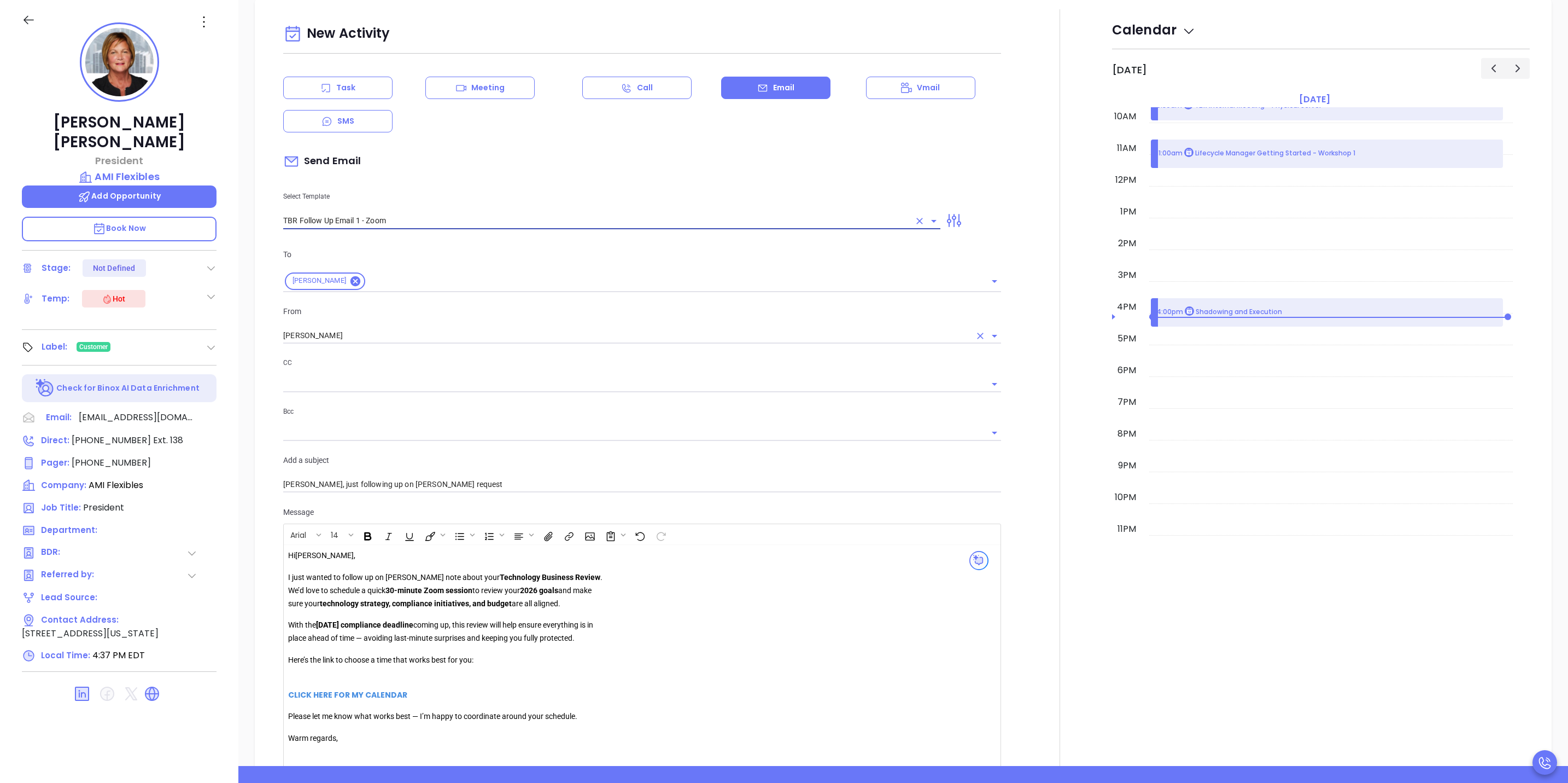
type input "TBR Follow Up Email 1 - Zoom"
click at [505, 344] on input "[PERSON_NAME]" at bounding box center [627, 335] width 687 height 16
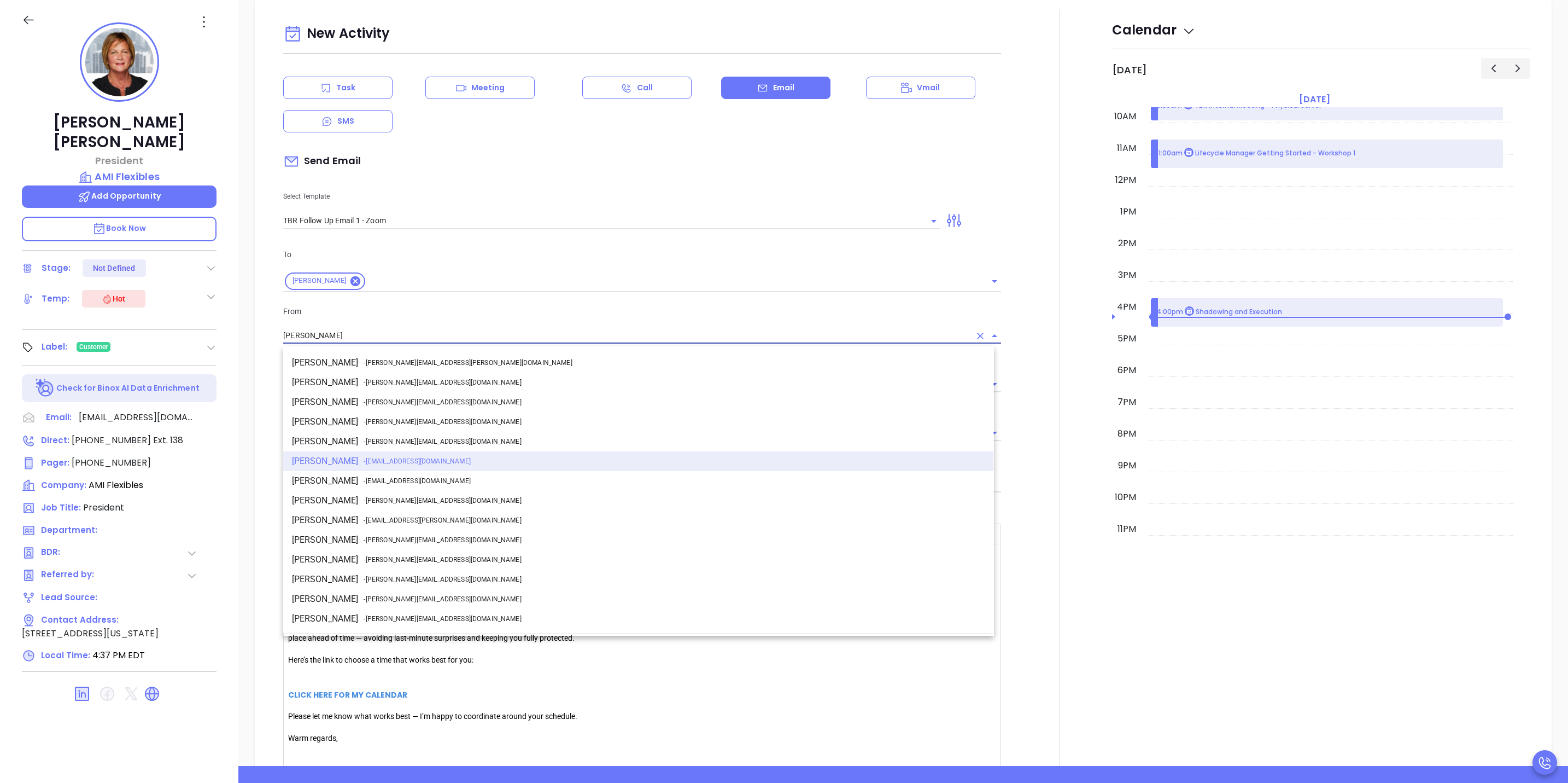
click at [368, 537] on span "- [PERSON_NAME][EMAIL_ADDRESS][DOMAIN_NAME]" at bounding box center [443, 540] width 158 height 10
type input "[PERSON_NAME]"
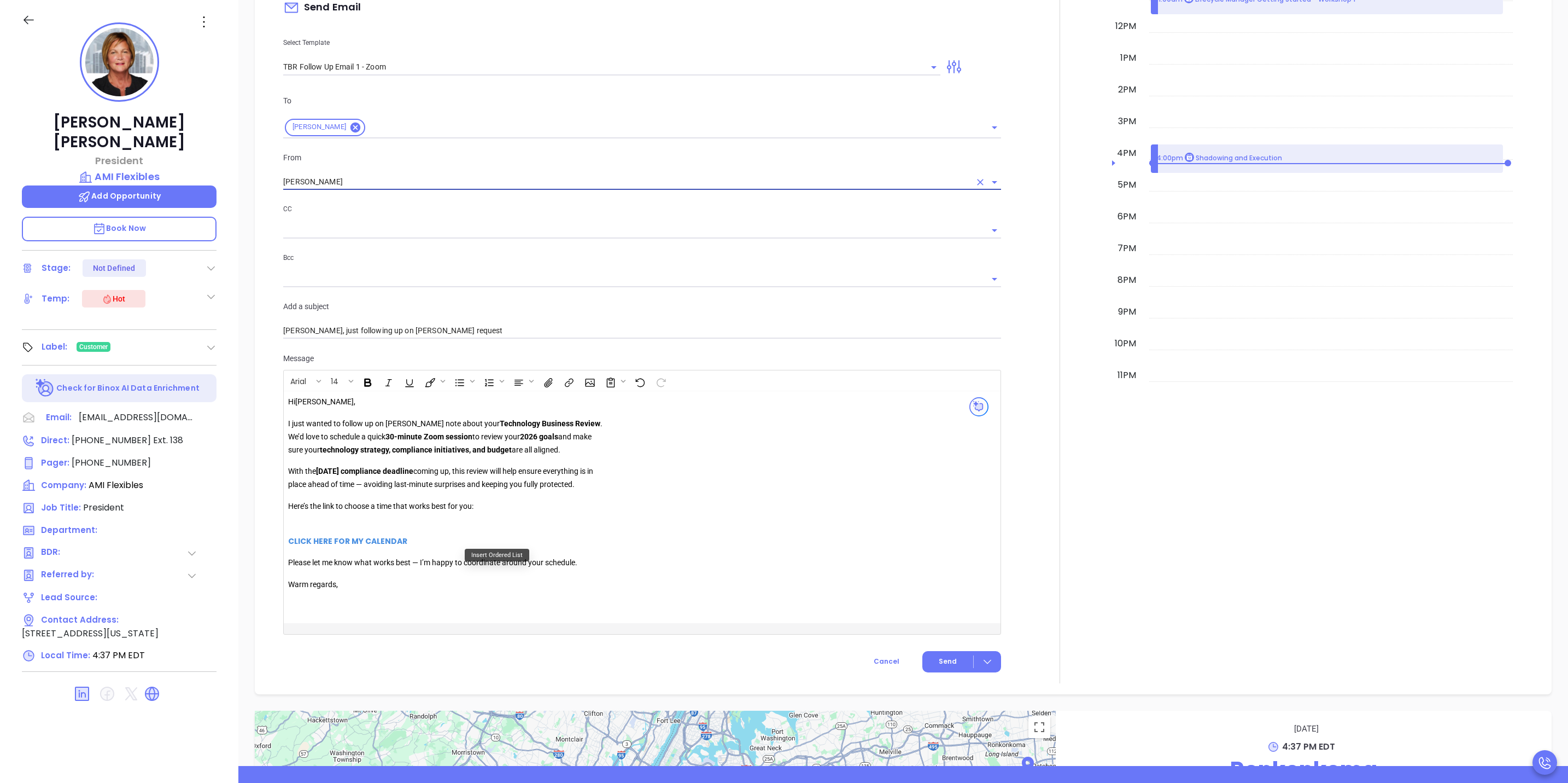
scroll to position [1133, 0]
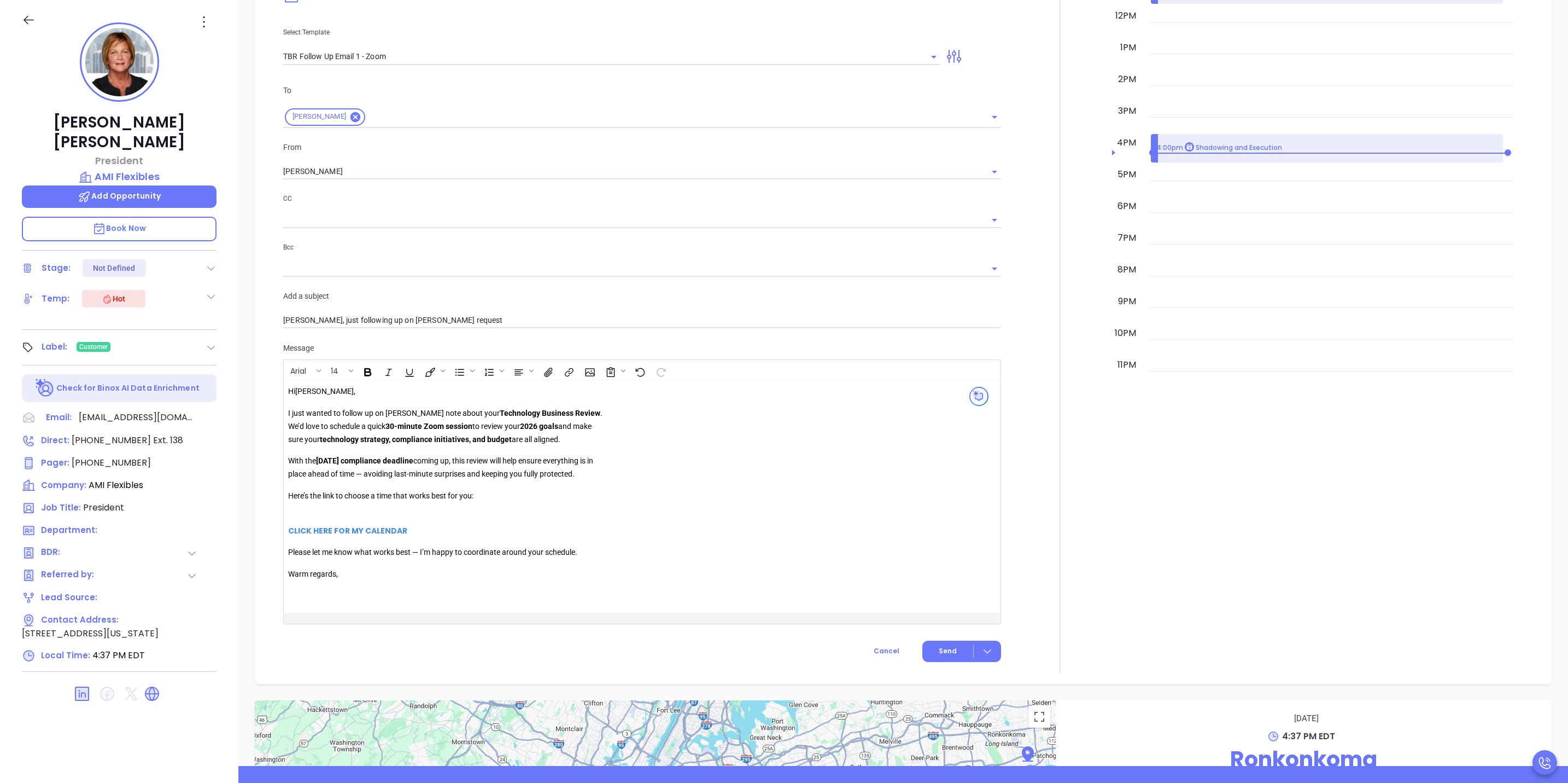
drag, startPoint x: 602, startPoint y: 481, endPoint x: 292, endPoint y: 462, distance: 310.6
click at [292, 462] on p "With the [DATE] compliance deadline coming up, this review will help ensure eve…" at bounding box center [445, 467] width 315 height 26
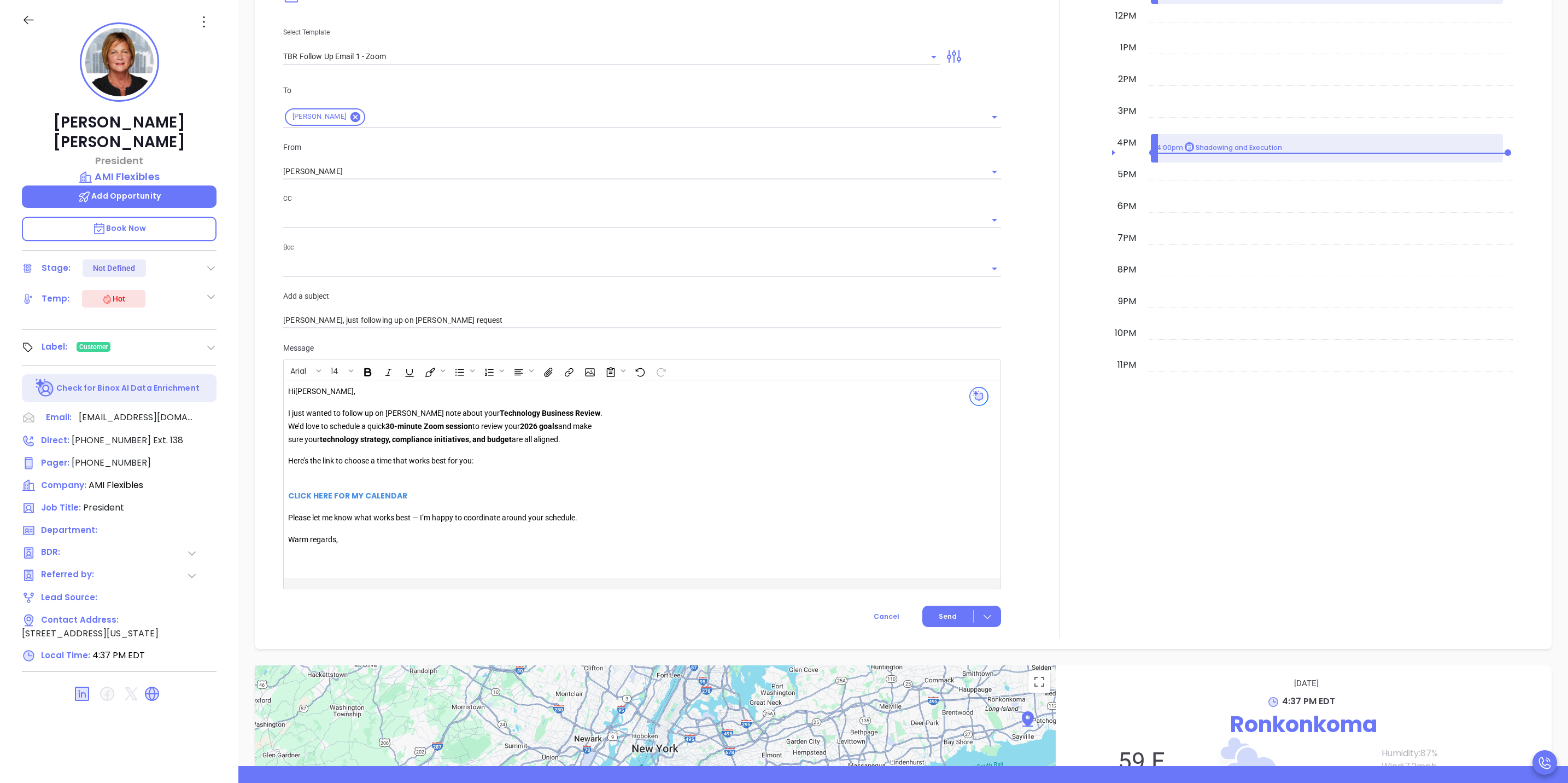
click at [325, 494] on strong "CLICK HERE FOR MY CALENDAR" at bounding box center [347, 496] width 119 height 11
click at [294, 513] on button "Open link" at bounding box center [304, 518] width 19 height 19
click at [951, 620] on button "Send" at bounding box center [962, 616] width 79 height 21
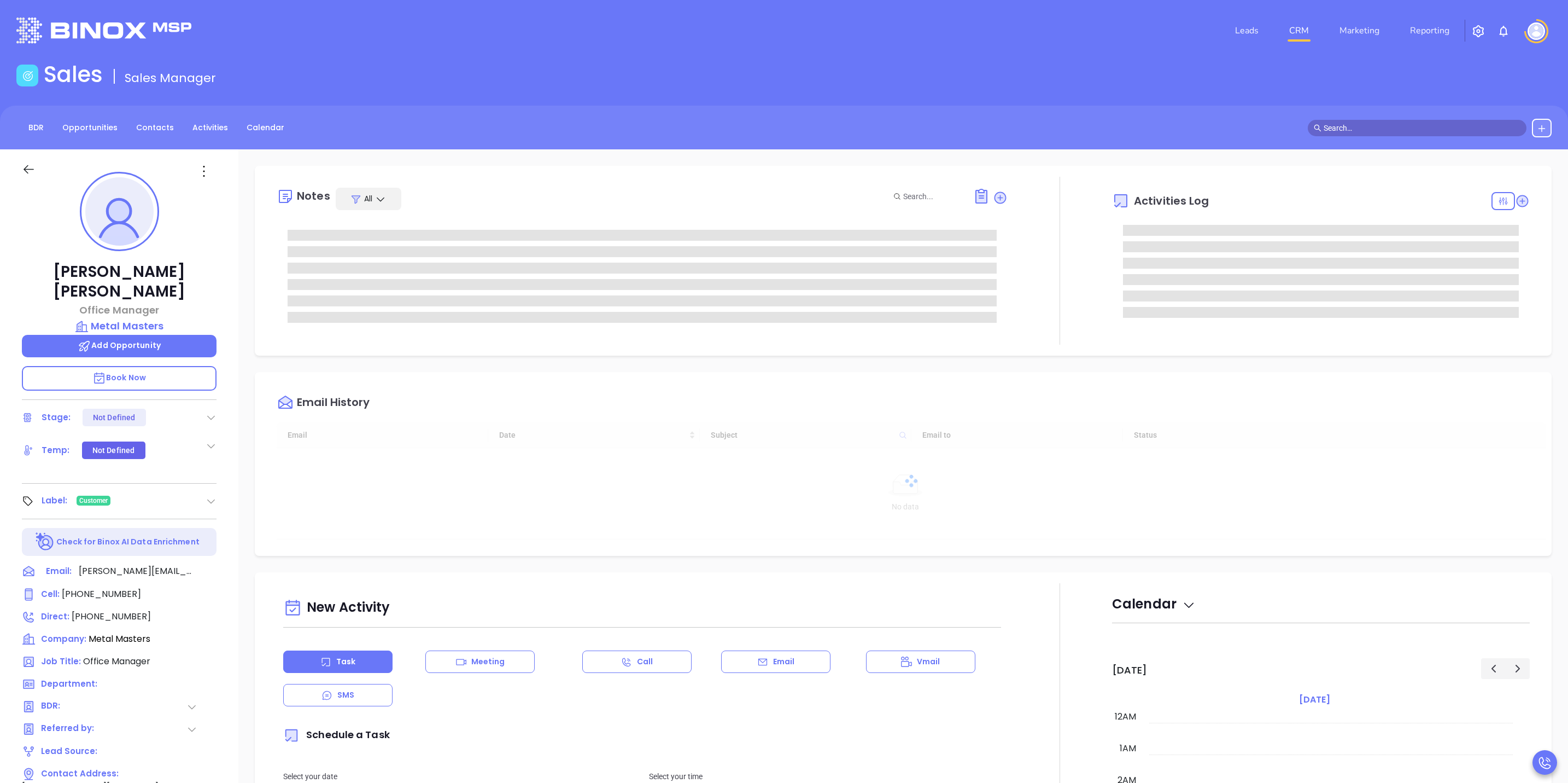
type input "10:00 am"
type input "[DATE]"
type input "[PERSON_NAME]"
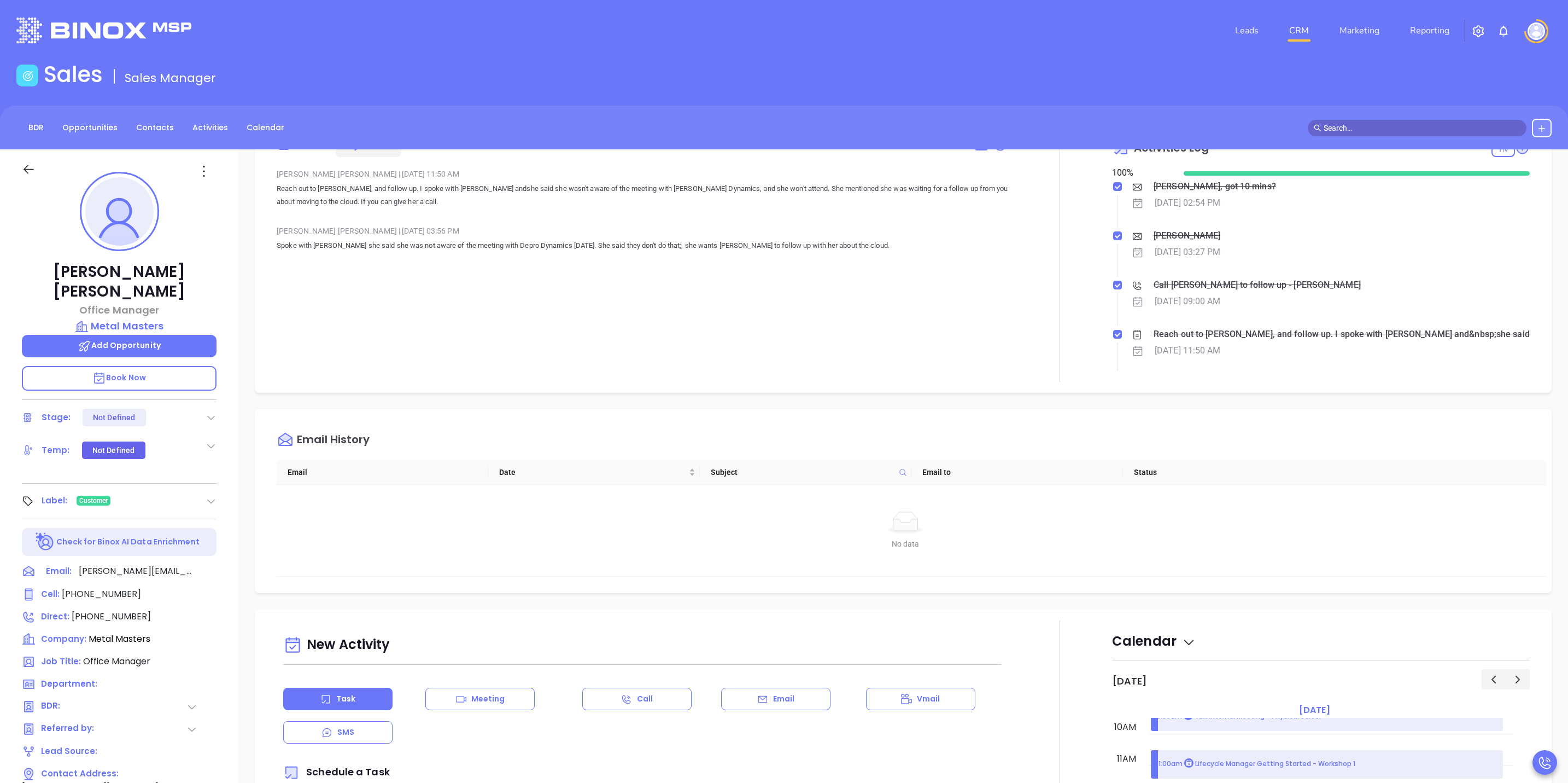
scroll to position [82, 0]
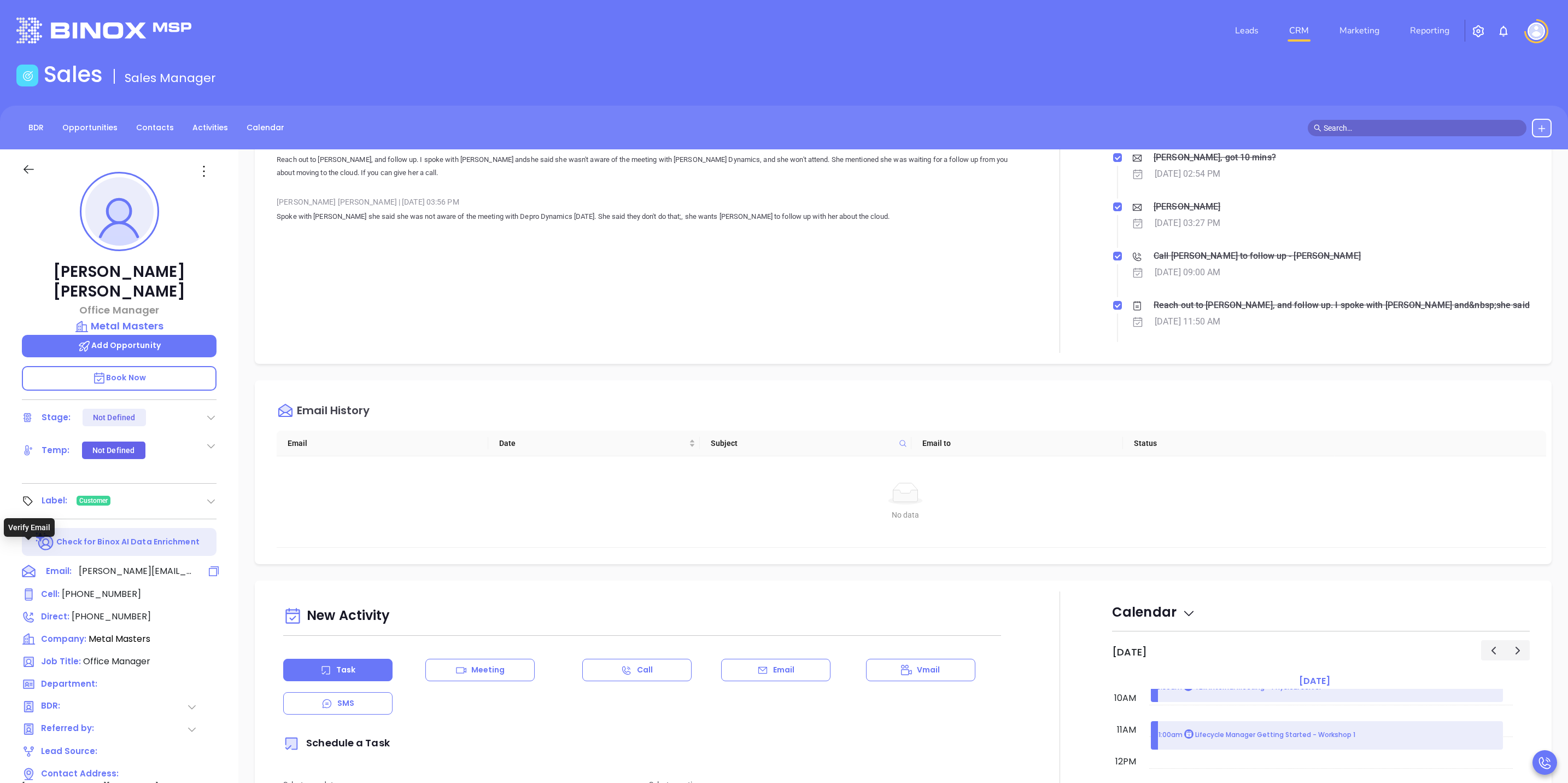
click at [27, 563] on icon at bounding box center [29, 571] width 17 height 17
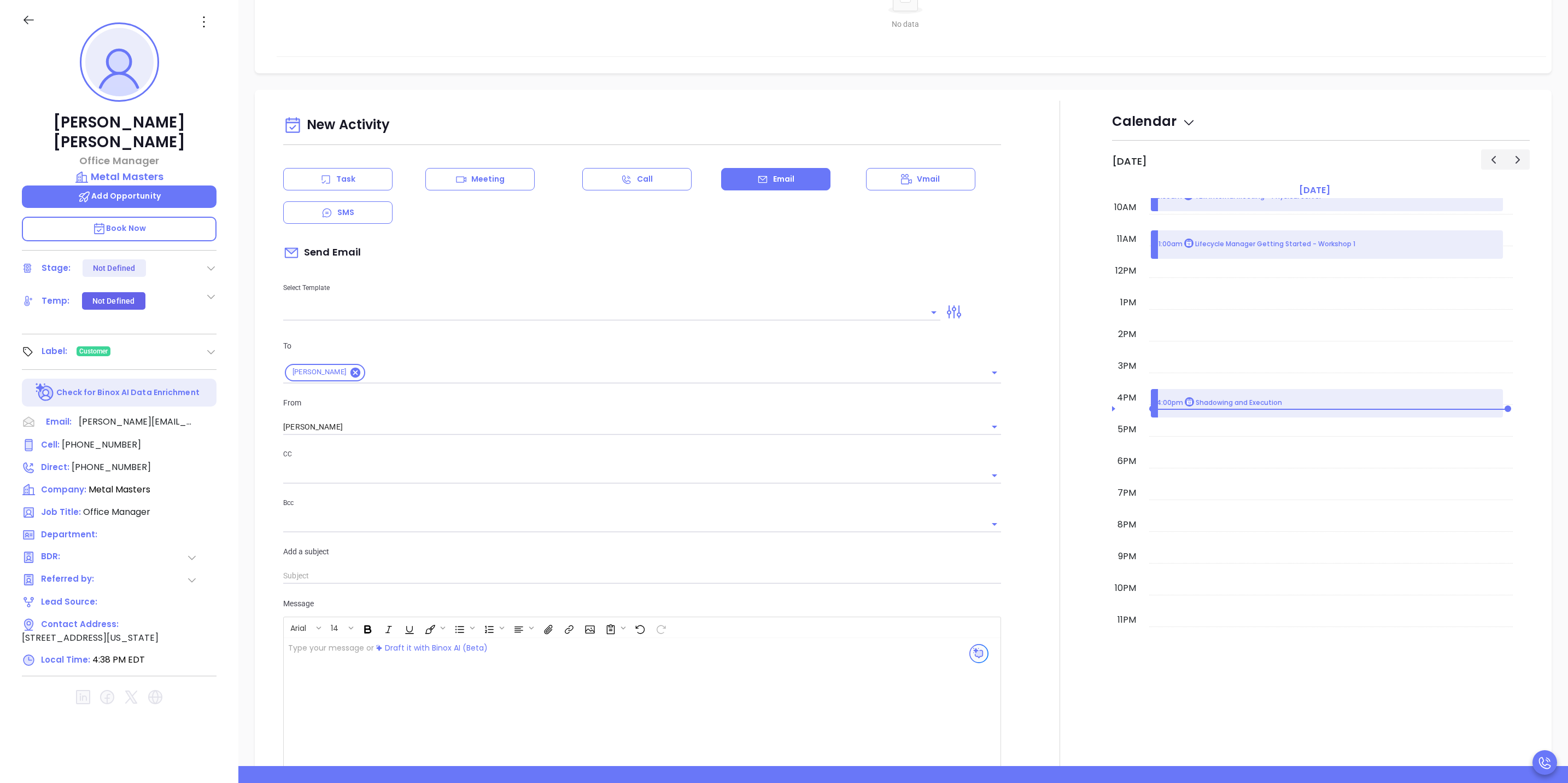
scroll to position [514, 0]
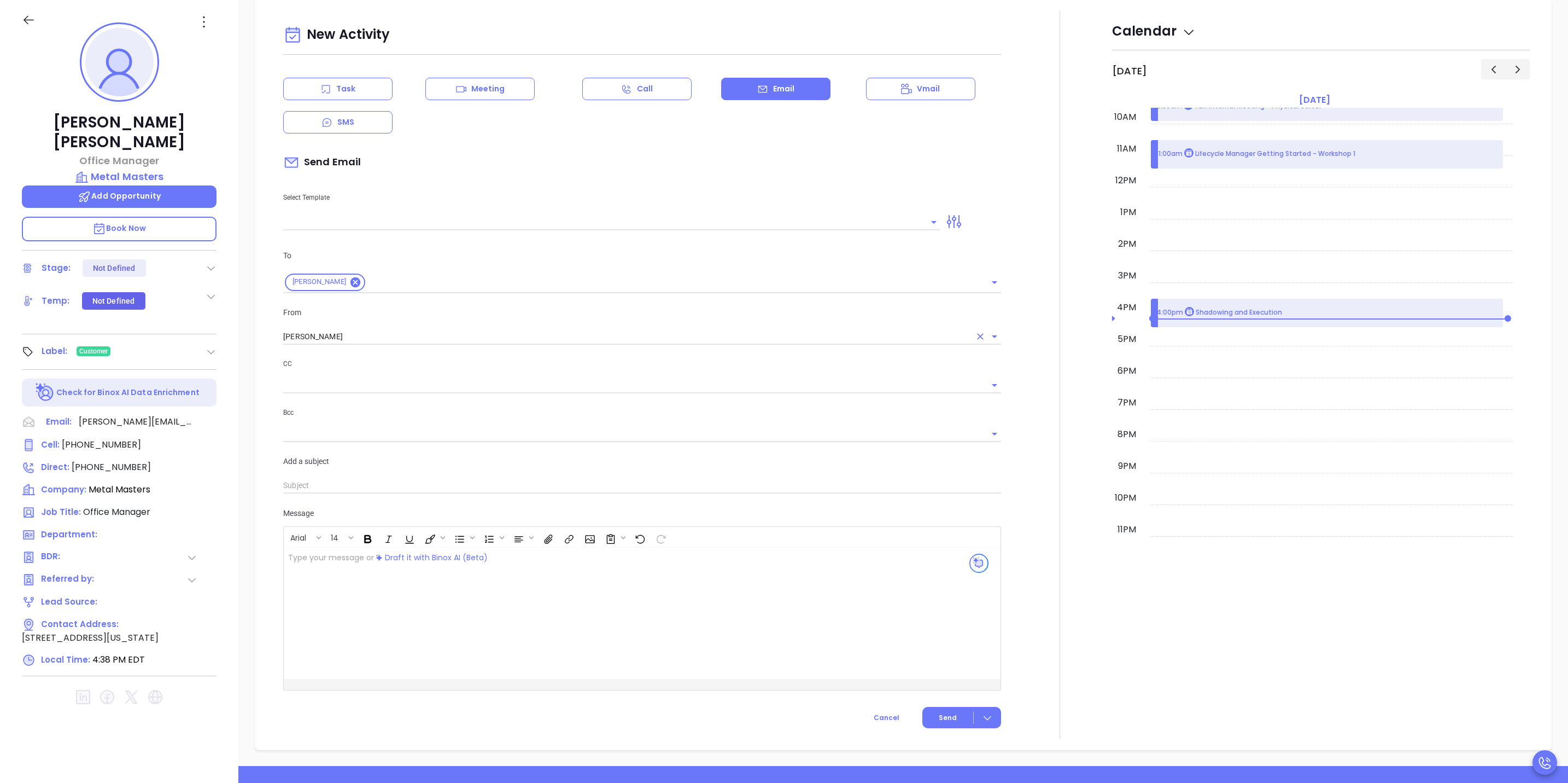
click at [677, 333] on input "[PERSON_NAME]" at bounding box center [627, 336] width 687 height 16
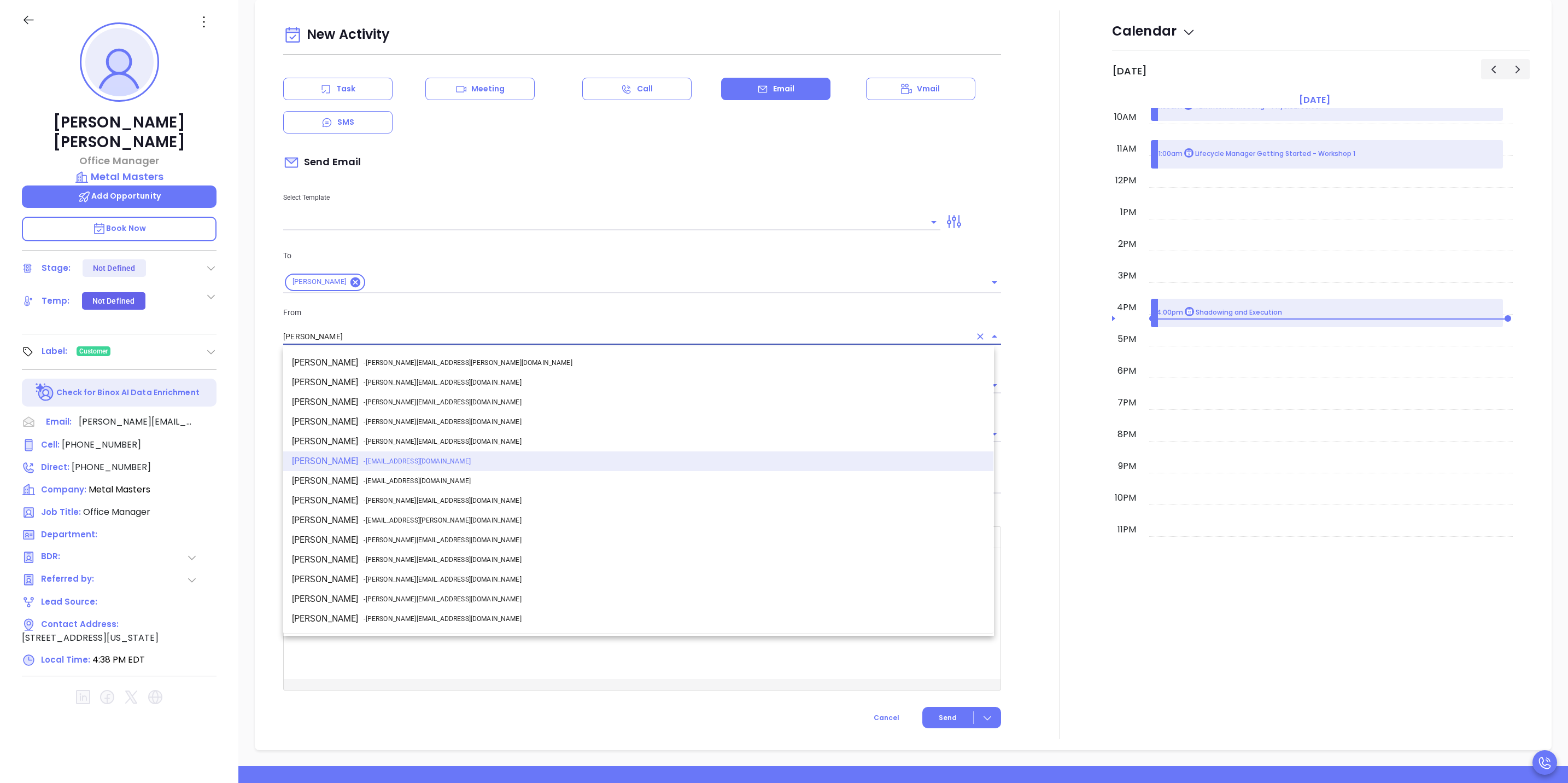
click at [318, 545] on li "[PERSON_NAME] - [PERSON_NAME][EMAIL_ADDRESS][DOMAIN_NAME]" at bounding box center [639, 540] width 711 height 20
type input "[PERSON_NAME]"
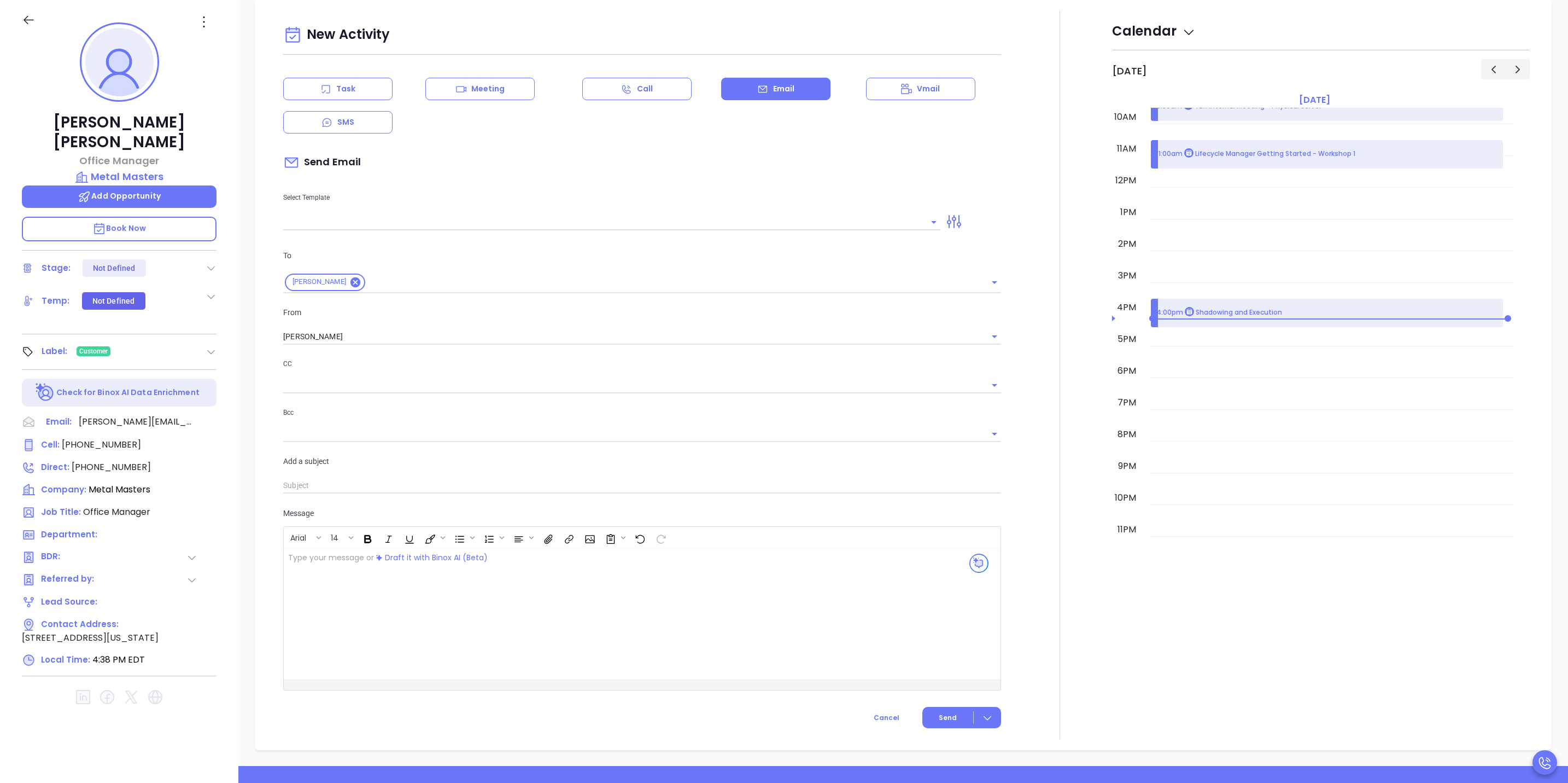
click at [943, 199] on div "Select Template" at bounding box center [641, 202] width 731 height 55
click at [927, 227] on icon "Open" at bounding box center [934, 222] width 13 height 13
click at [447, 333] on li "TBR Follow Up Email 1 - Zoom" at bounding box center [608, 338] width 651 height 29
type input "TBR Follow Up Email 1 - Zoom"
type input "[PERSON_NAME], just following up on [PERSON_NAME] request"
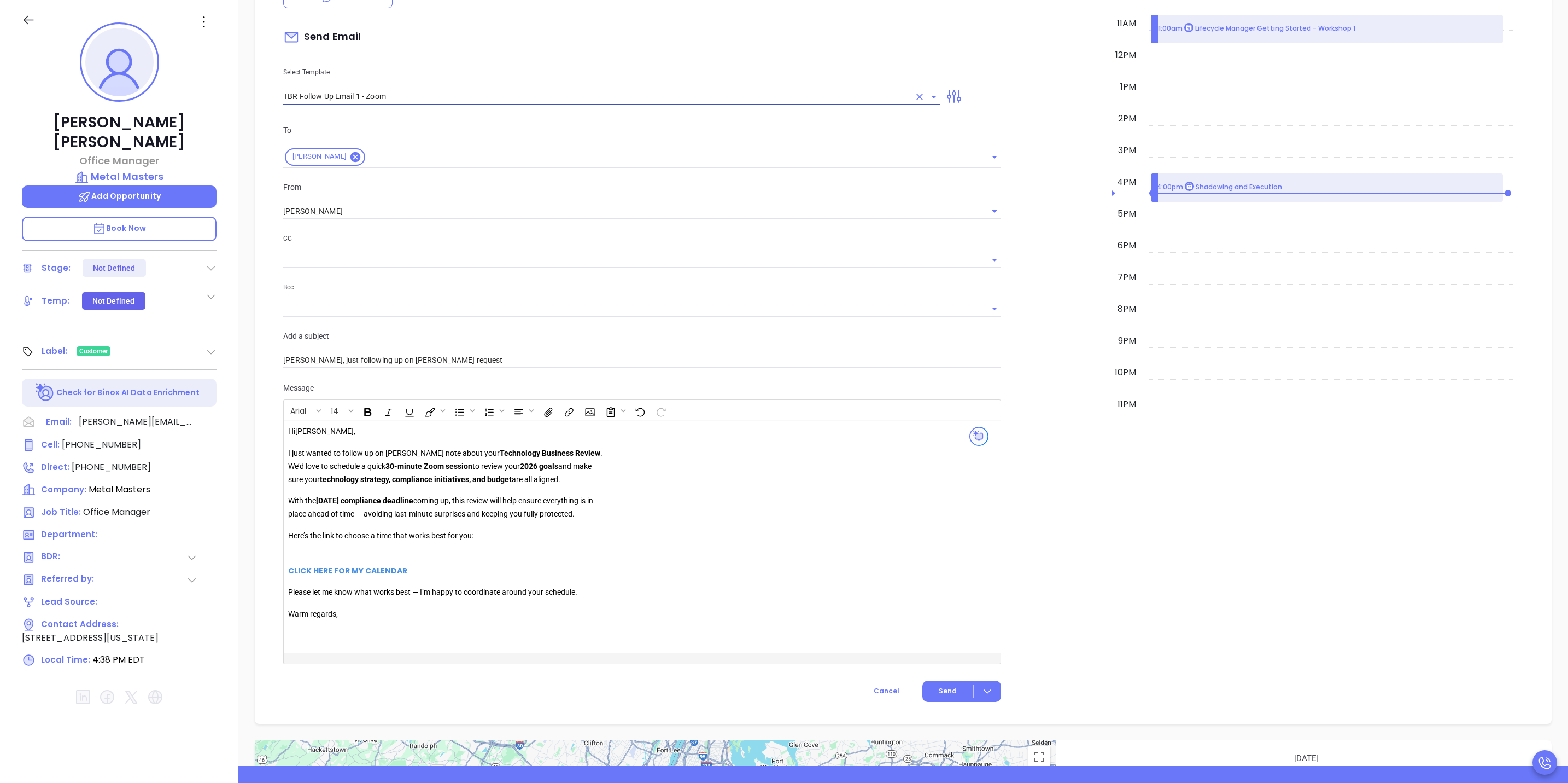
scroll to position [678, 0]
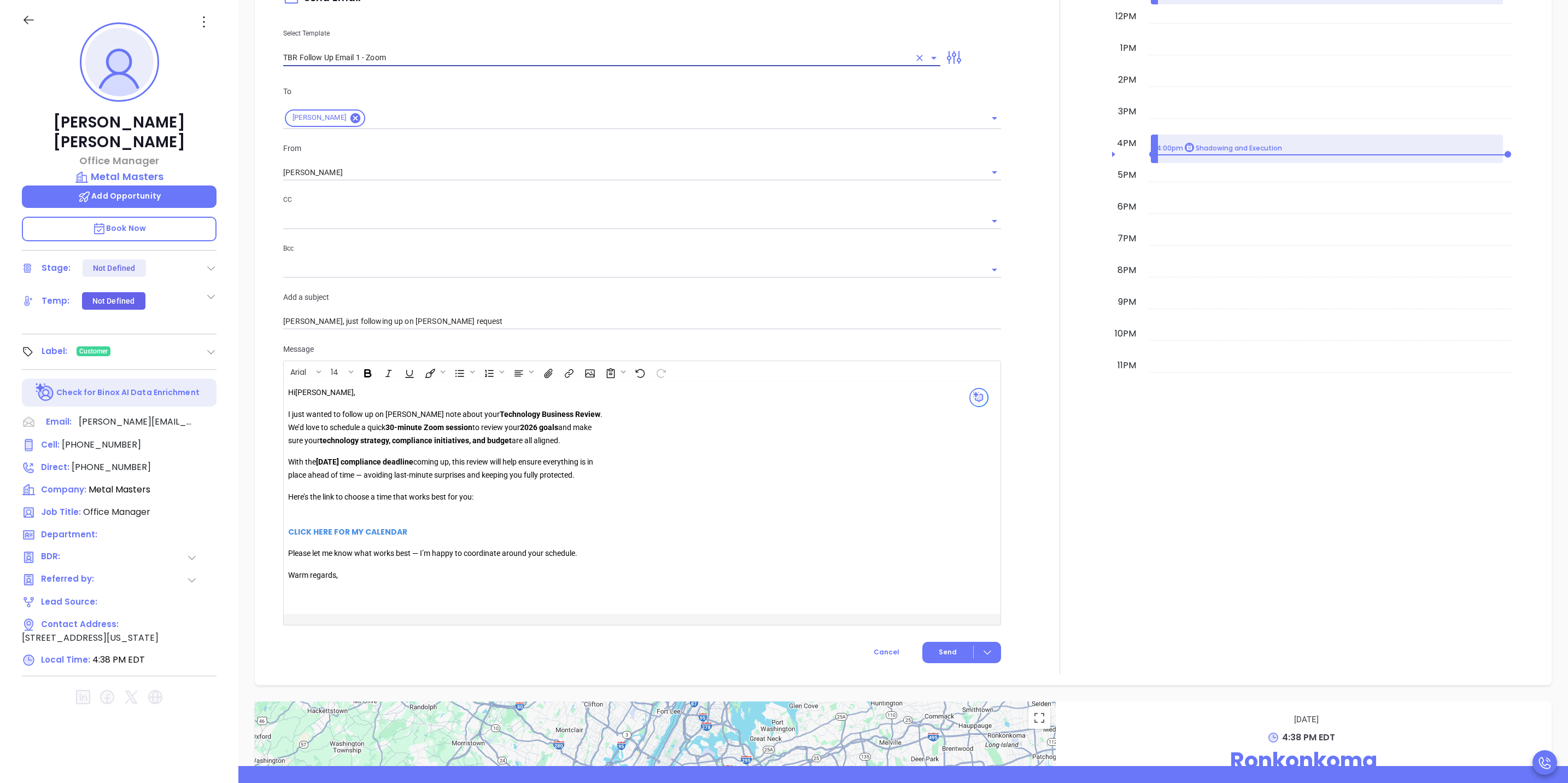
type input "TBR Follow Up Email 1 - Zoom"
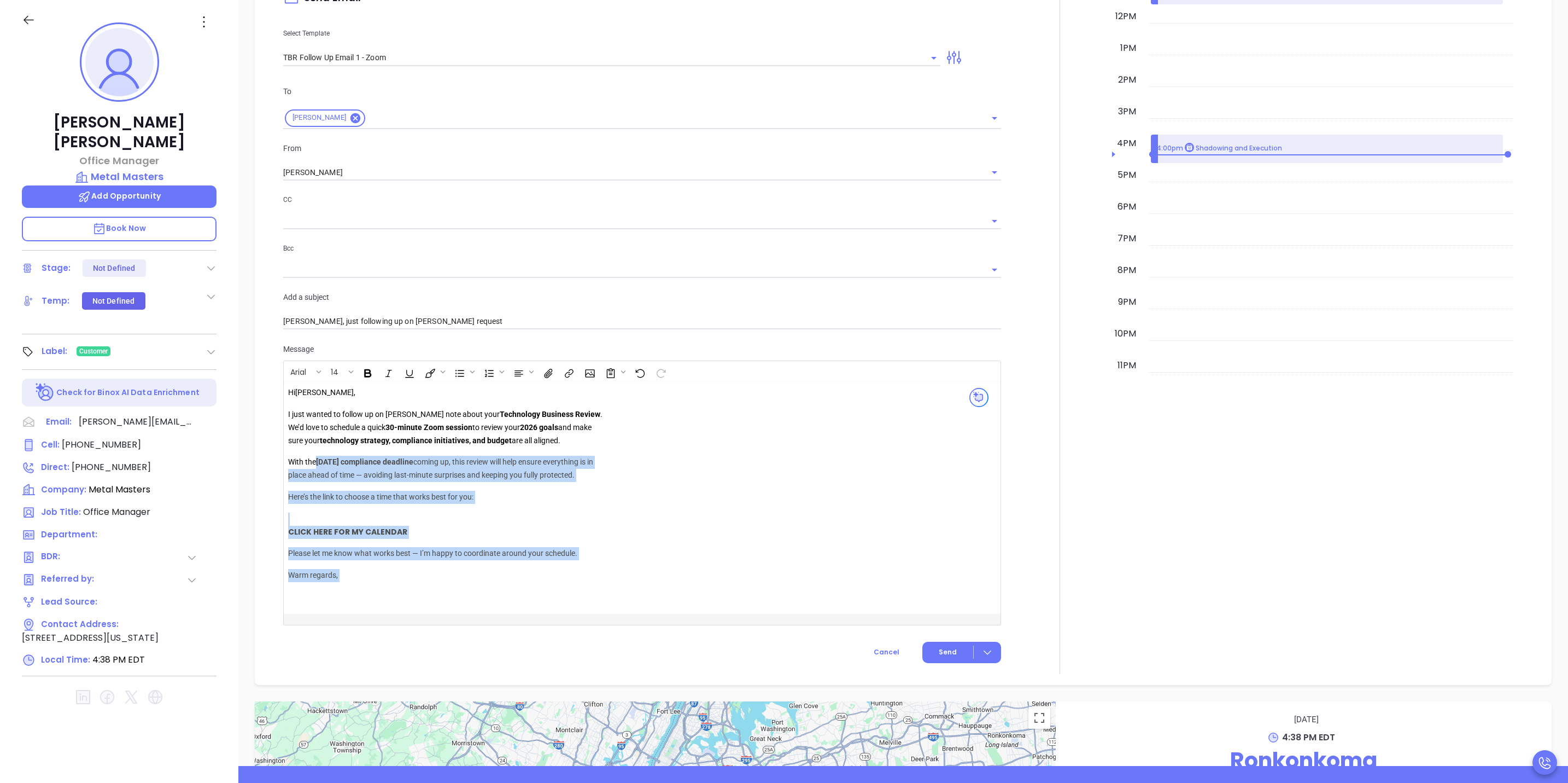
drag, startPoint x: 619, startPoint y: 475, endPoint x: 318, endPoint y: 466, distance: 301.1
click at [318, 466] on div "Hi [PERSON_NAME] , I just wanted to follow up on [PERSON_NAME] note about your …" at bounding box center [616, 498] width 658 height 223
drag, startPoint x: 318, startPoint y: 466, endPoint x: 305, endPoint y: 471, distance: 13.9
click at [318, 466] on p "With the [DATE] compliance deadline coming up, this review will help ensure eve…" at bounding box center [445, 469] width 315 height 26
click at [291, 475] on p "With the [DATE] compliance deadline coming up, this review will help ensure eve…" at bounding box center [445, 469] width 315 height 26
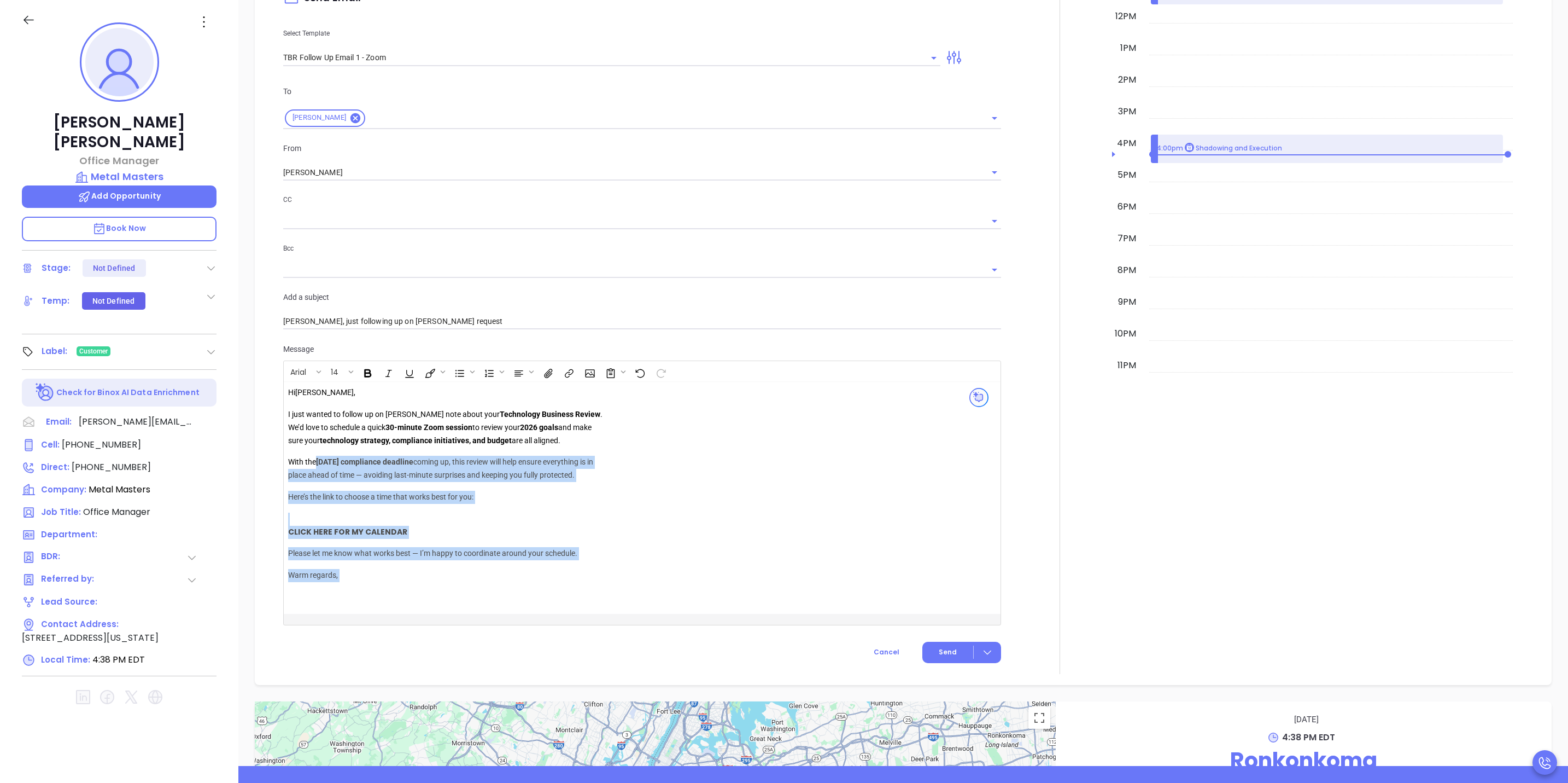
click at [288, 471] on p "With the [DATE] compliance deadline coming up, this review will help ensure eve…" at bounding box center [445, 469] width 315 height 26
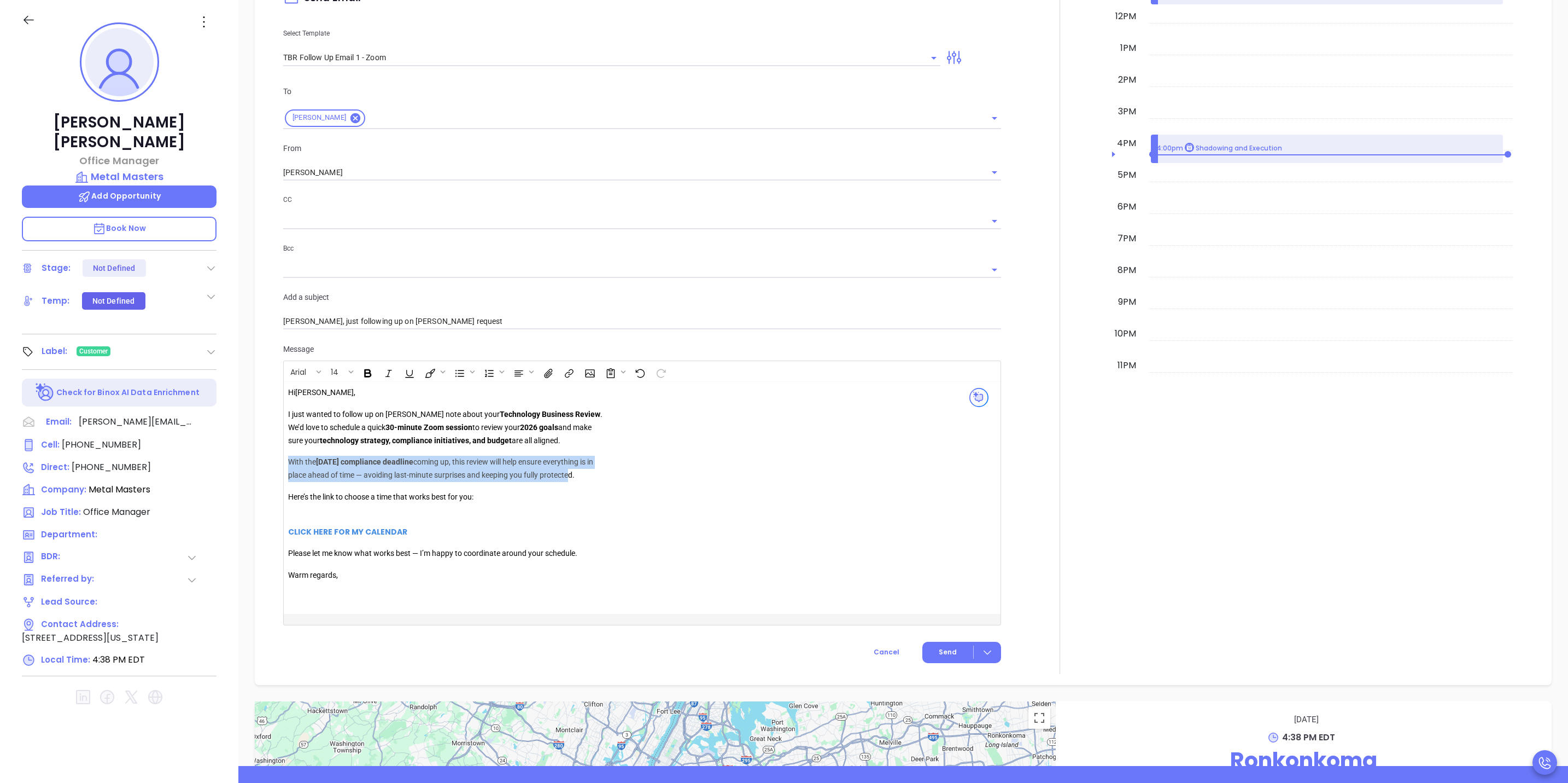
drag, startPoint x: 289, startPoint y: 466, endPoint x: 586, endPoint y: 476, distance: 297.2
click at [586, 476] on p "With the [DATE] compliance deadline coming up, this review will help ensure eve…" at bounding box center [445, 469] width 315 height 26
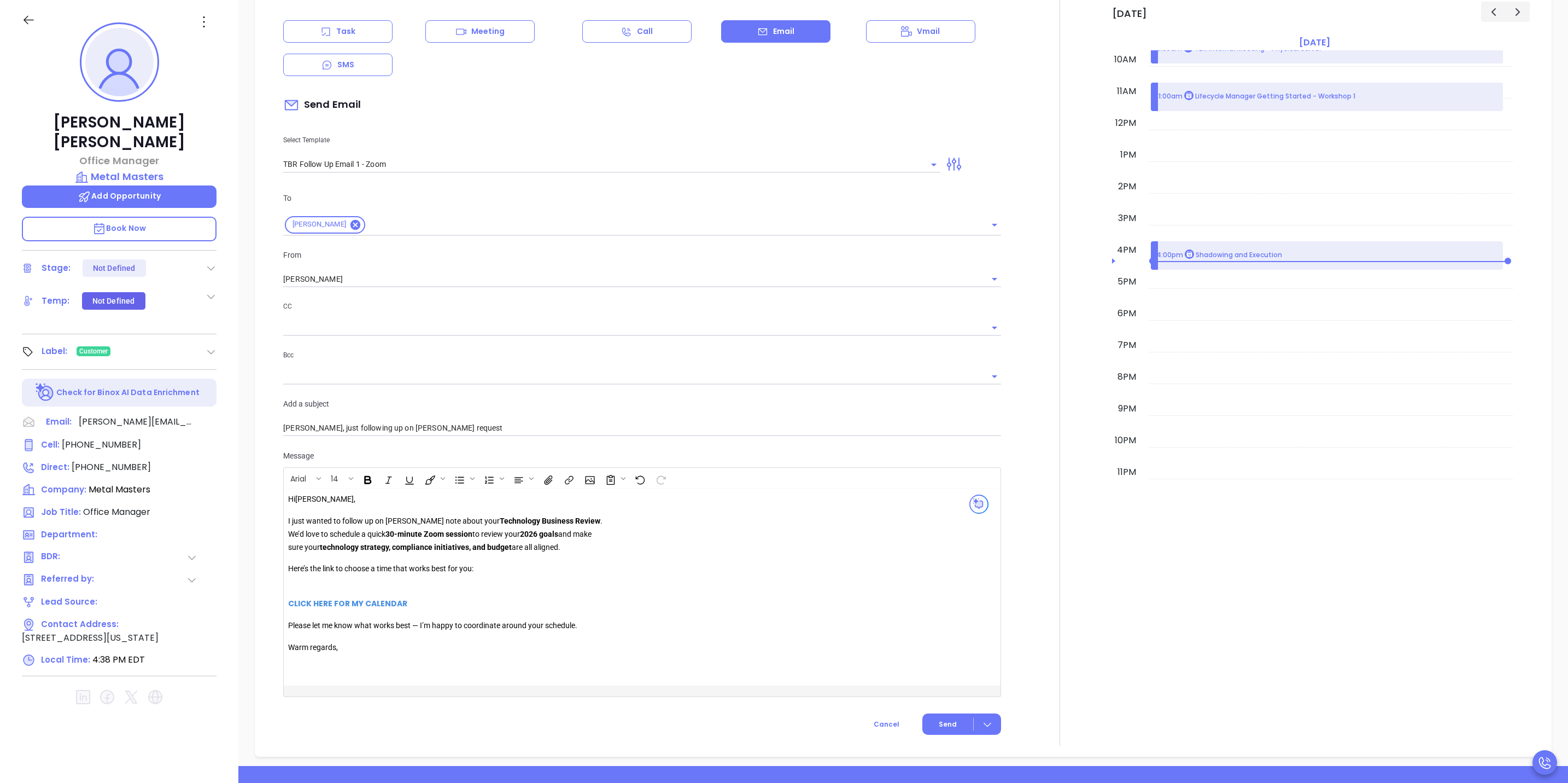
scroll to position [595, 0]
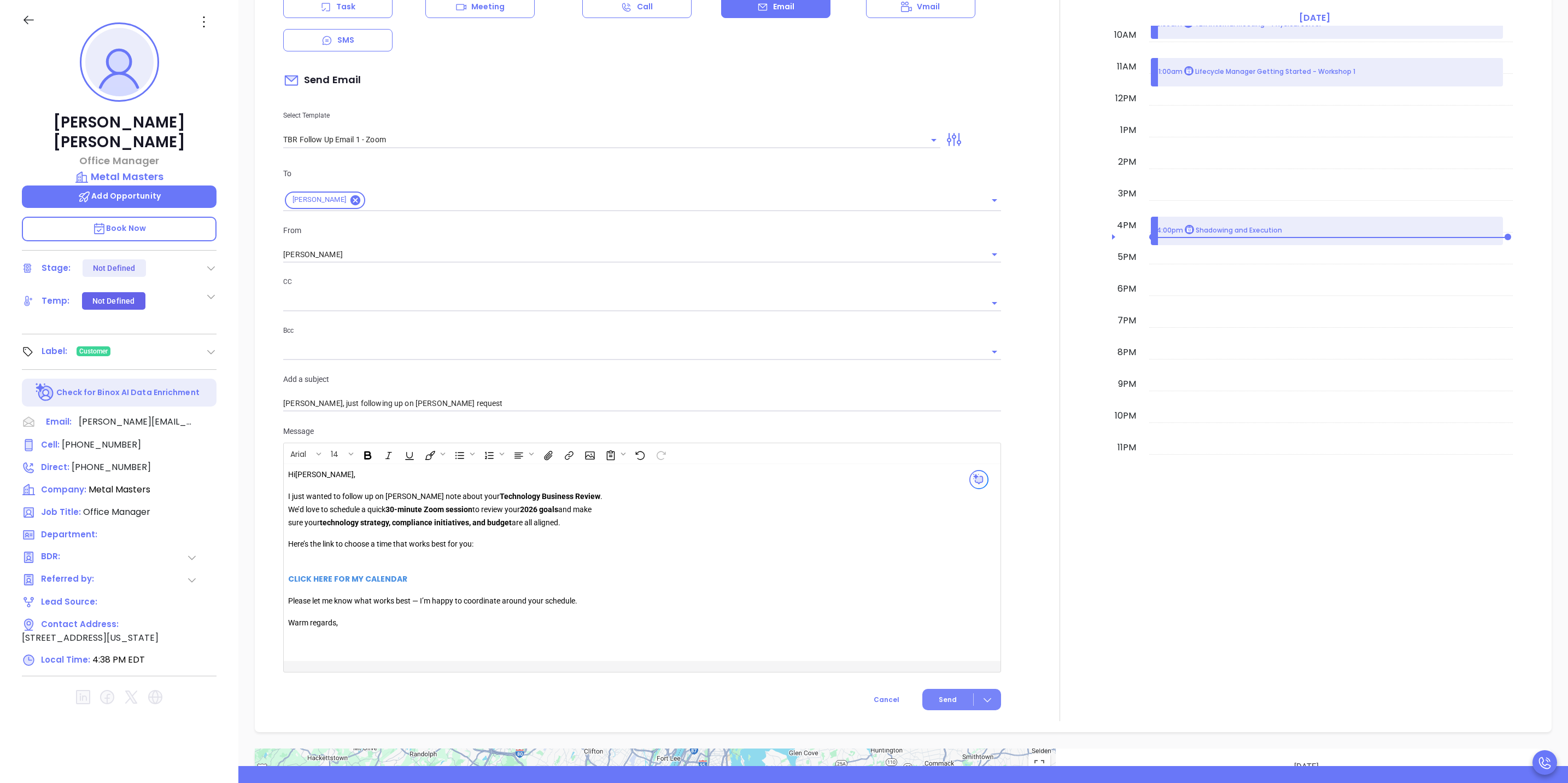
click at [947, 705] on span "Send" at bounding box center [947, 699] width 18 height 10
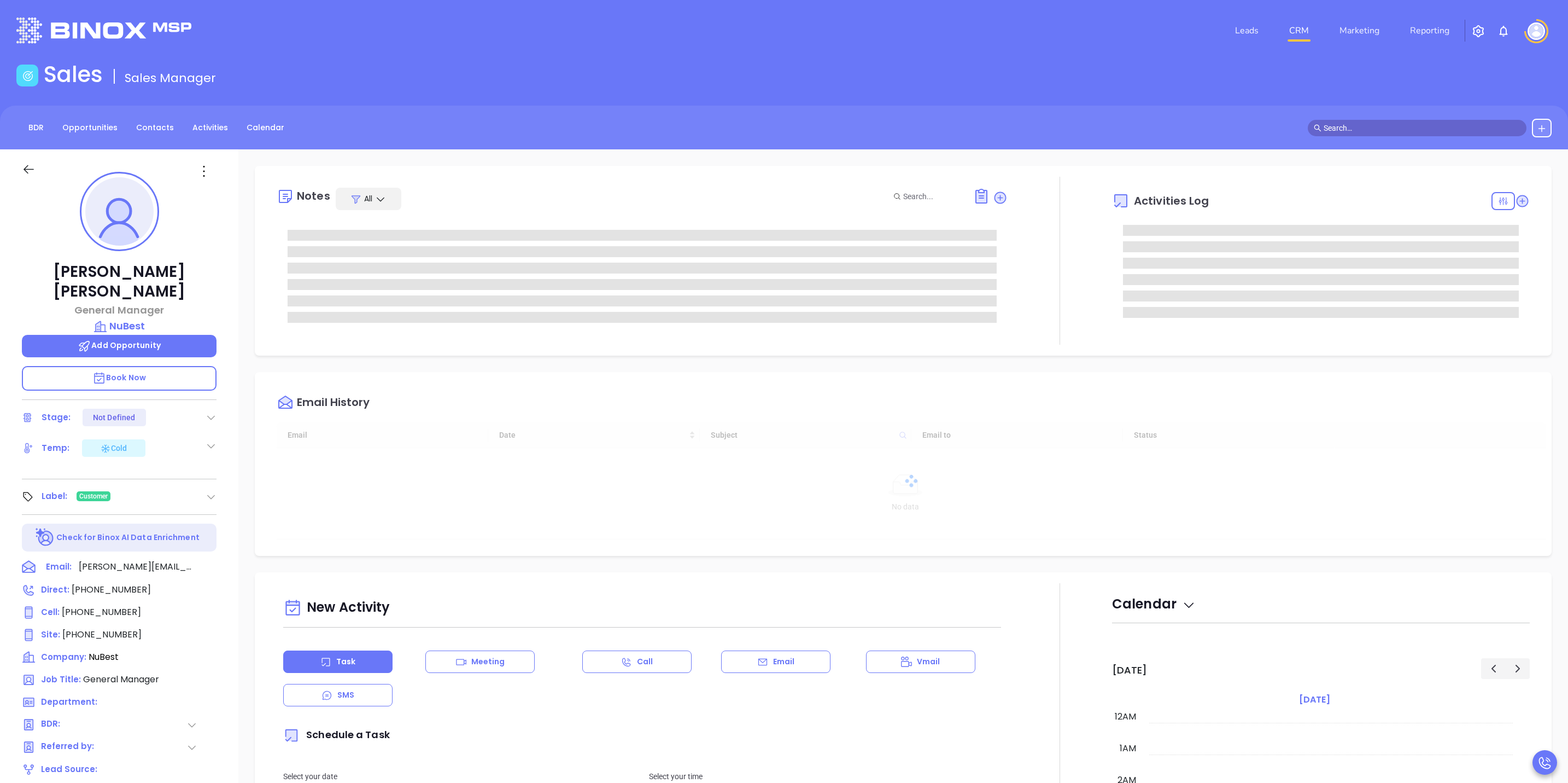
type input "10:00 am"
type input "[DATE]"
click at [28, 558] on icon at bounding box center [29, 567] width 17 height 17
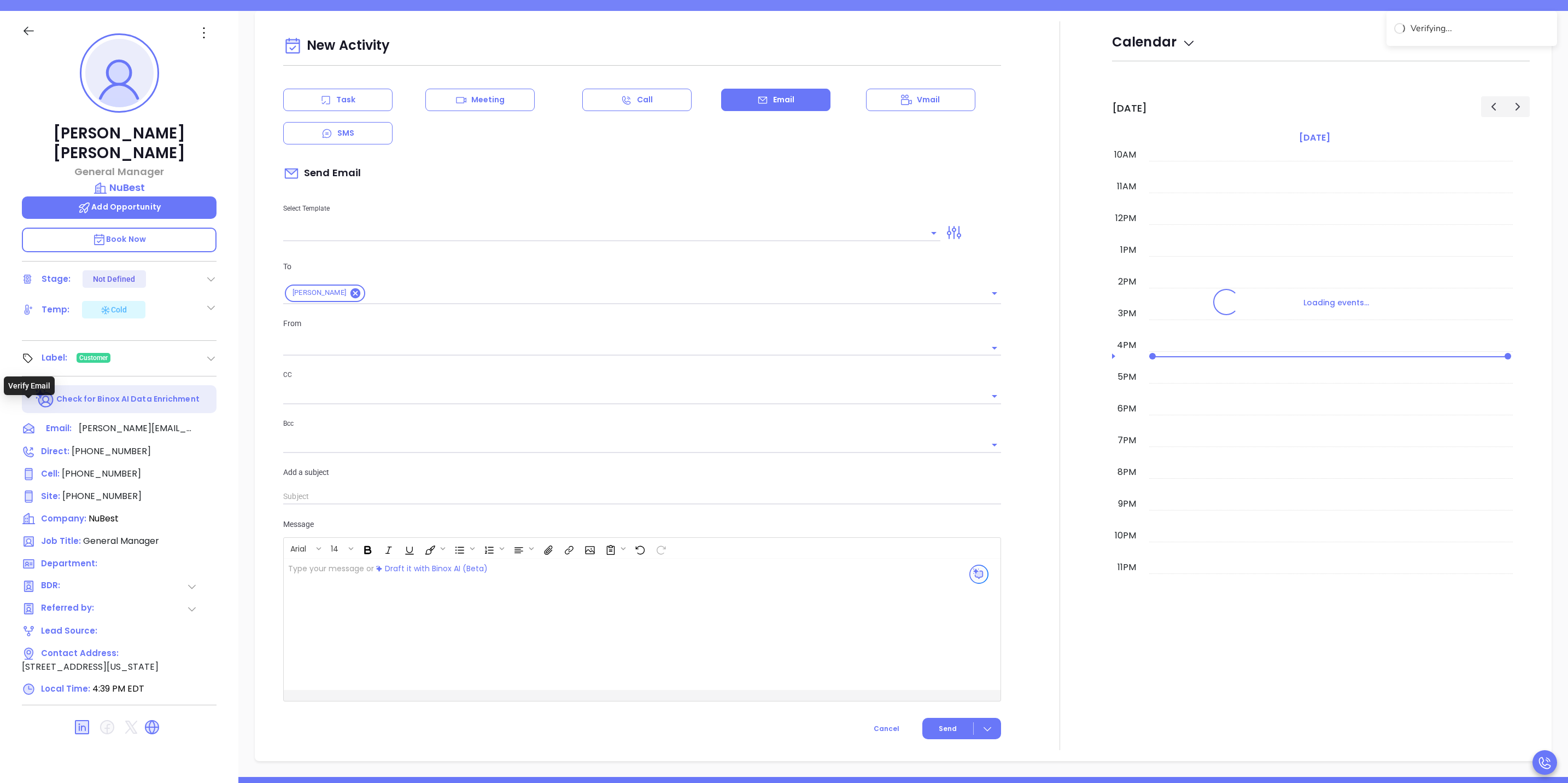
scroll to position [150, 0]
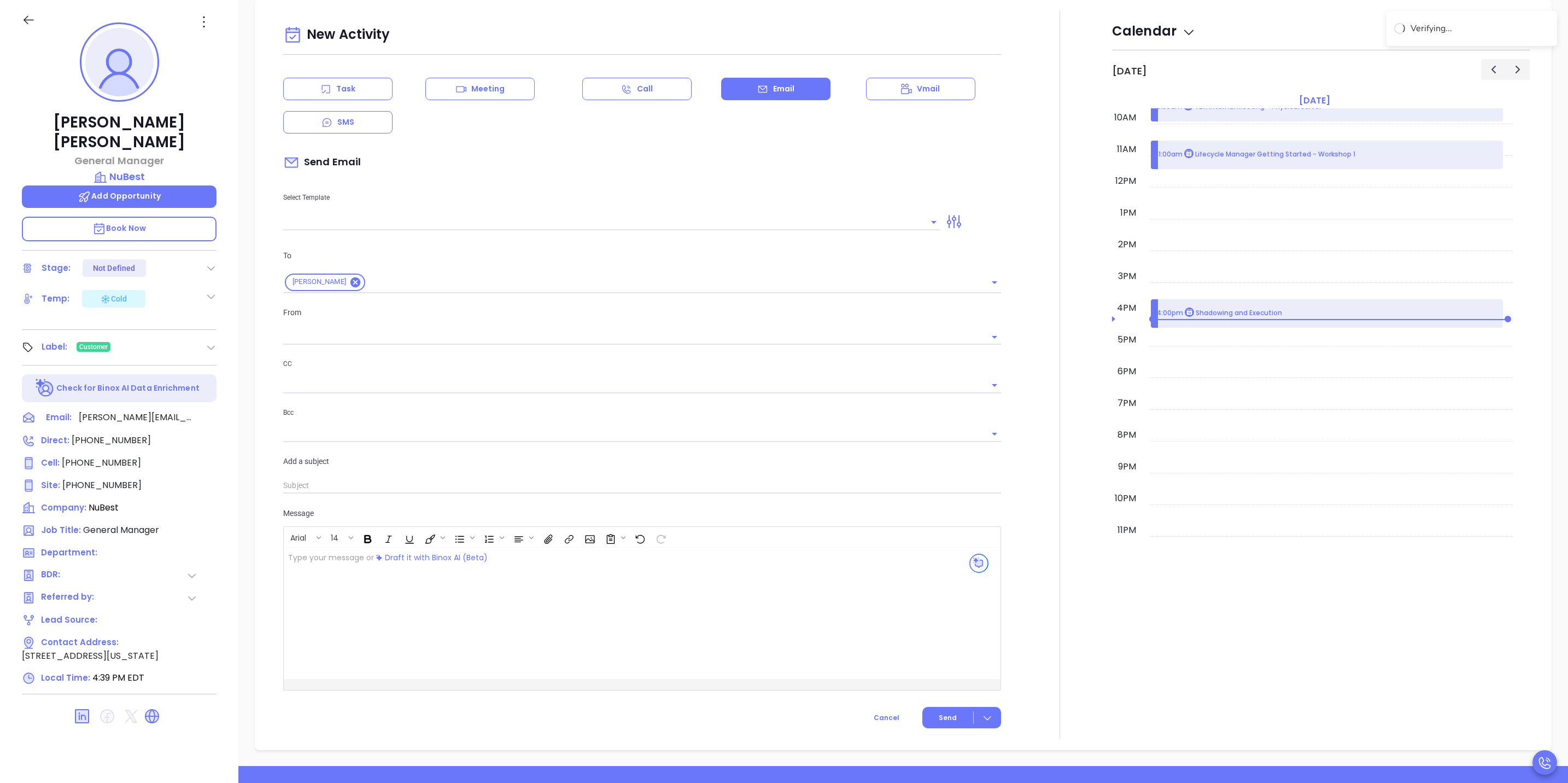
type input "[PERSON_NAME]"
click at [547, 220] on input "text" at bounding box center [603, 221] width 641 height 16
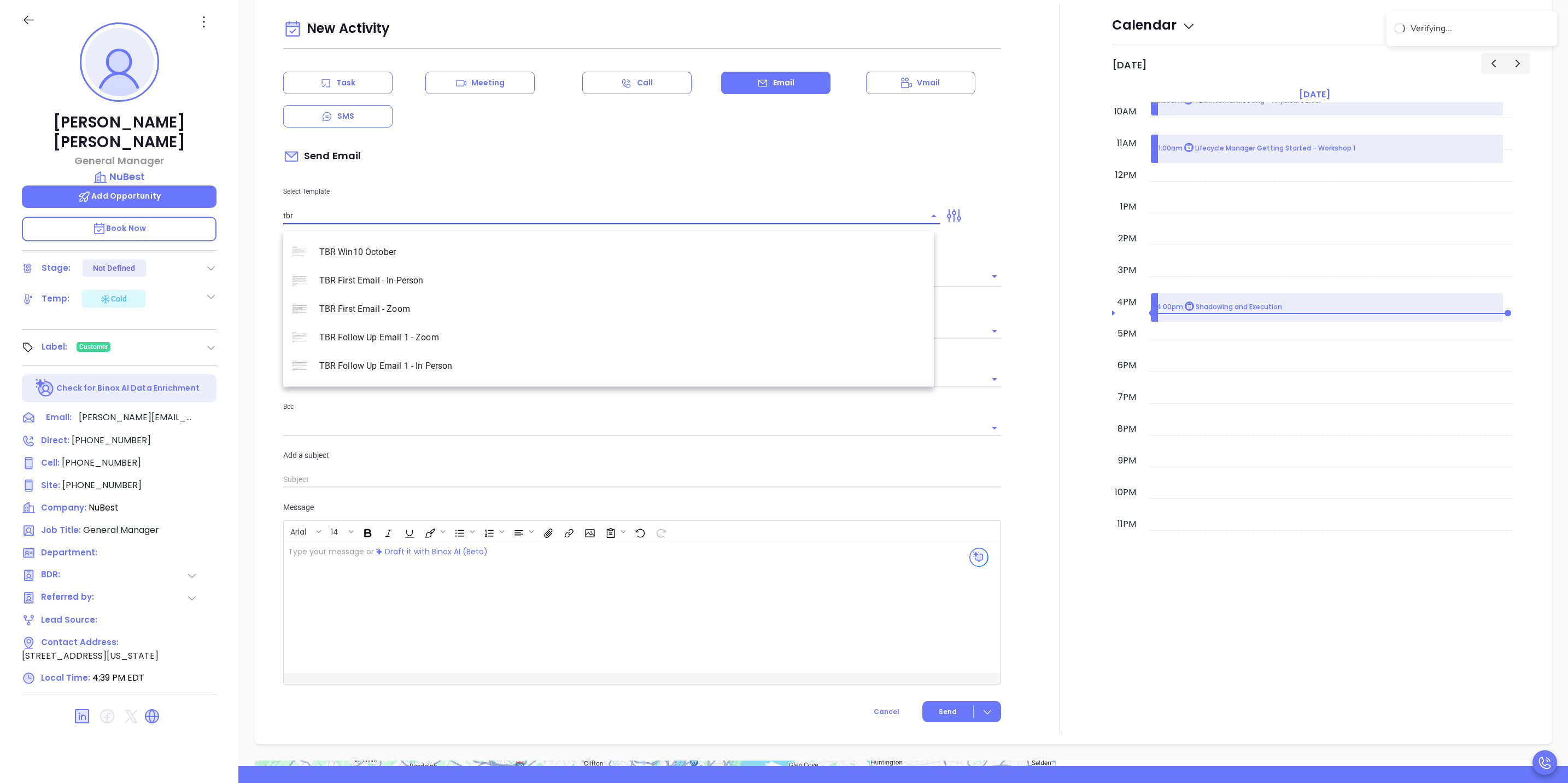
scroll to position [670, 0]
click at [421, 338] on li "TBR Follow Up Email 1 - Zoom" at bounding box center [608, 337] width 651 height 29
type input "TBR Follow Up Email 1 - Zoom"
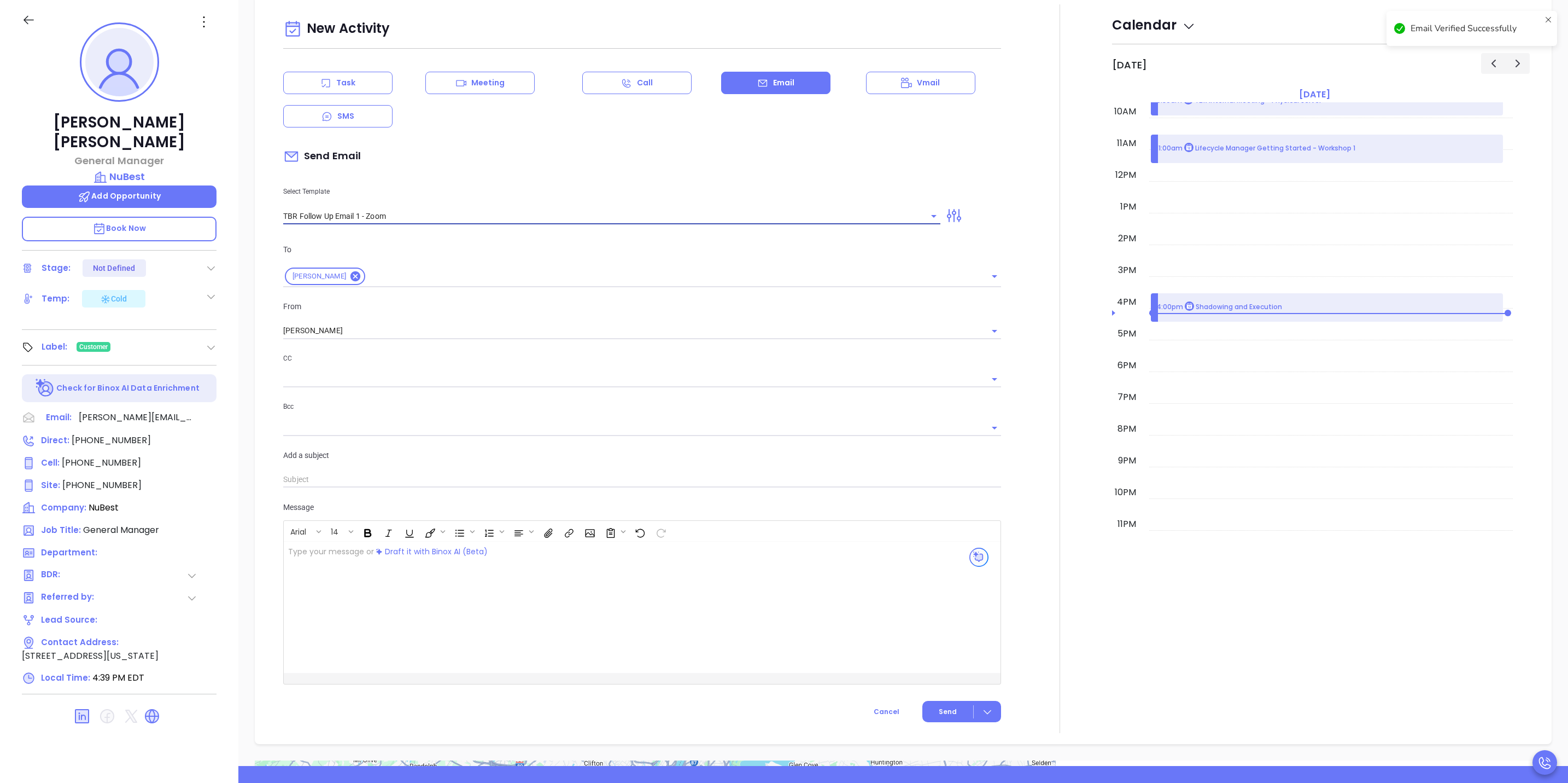
type input "[PERSON_NAME], just following up on [PERSON_NAME] request"
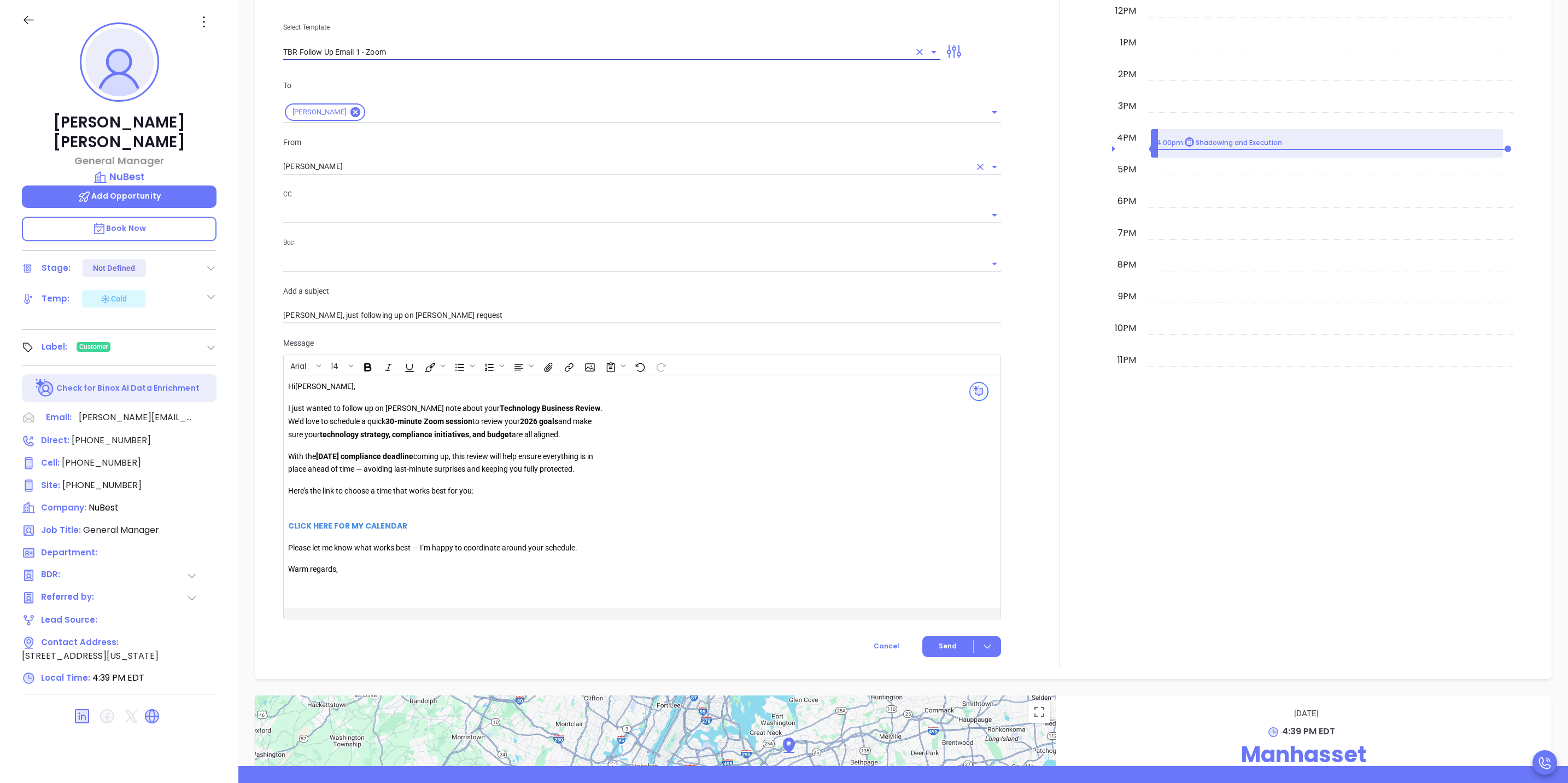
type input "TBR Follow Up Email 1 - Zoom"
click at [432, 175] on input "[PERSON_NAME]" at bounding box center [627, 166] width 687 height 16
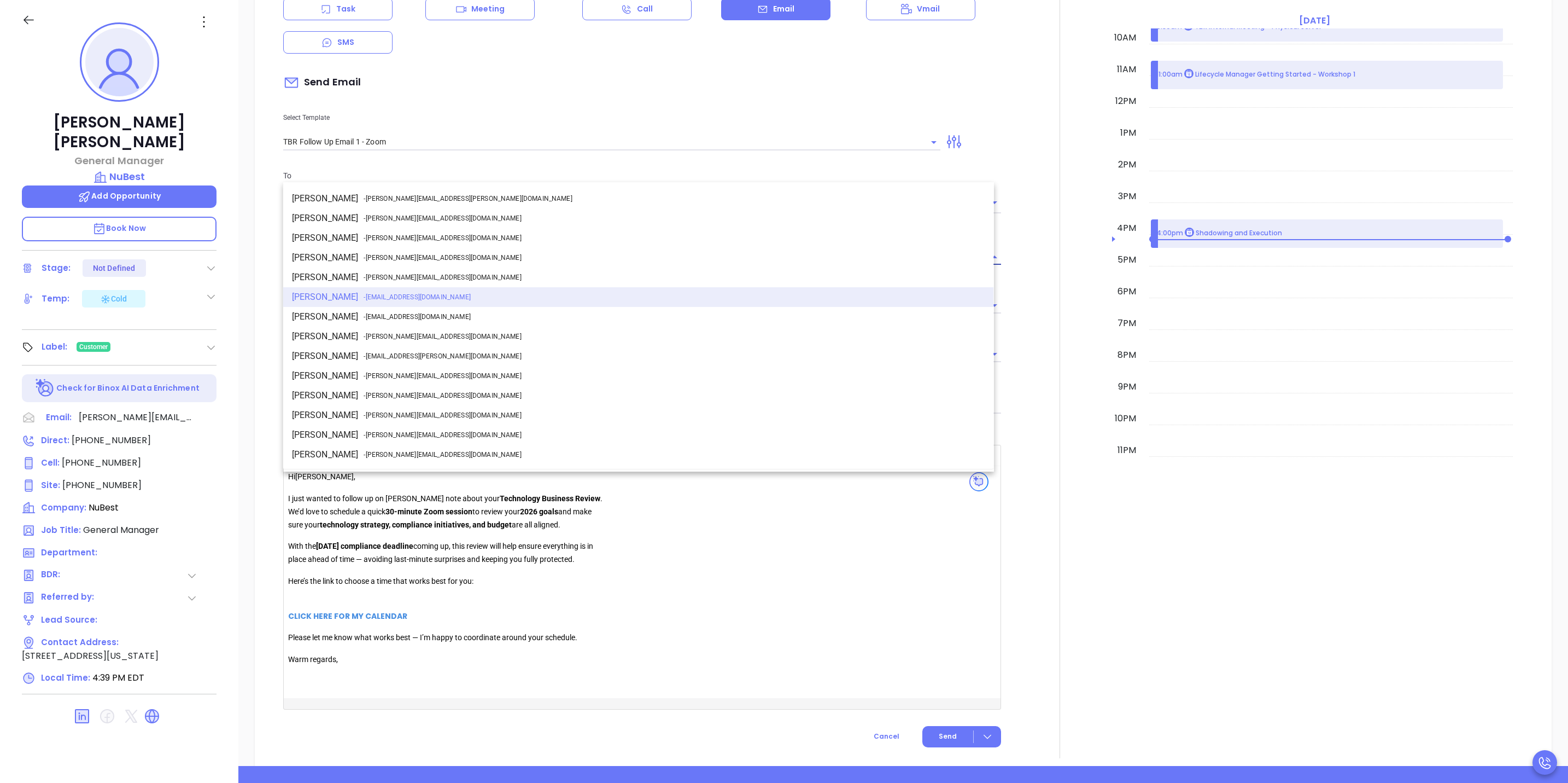
scroll to position [924, 0]
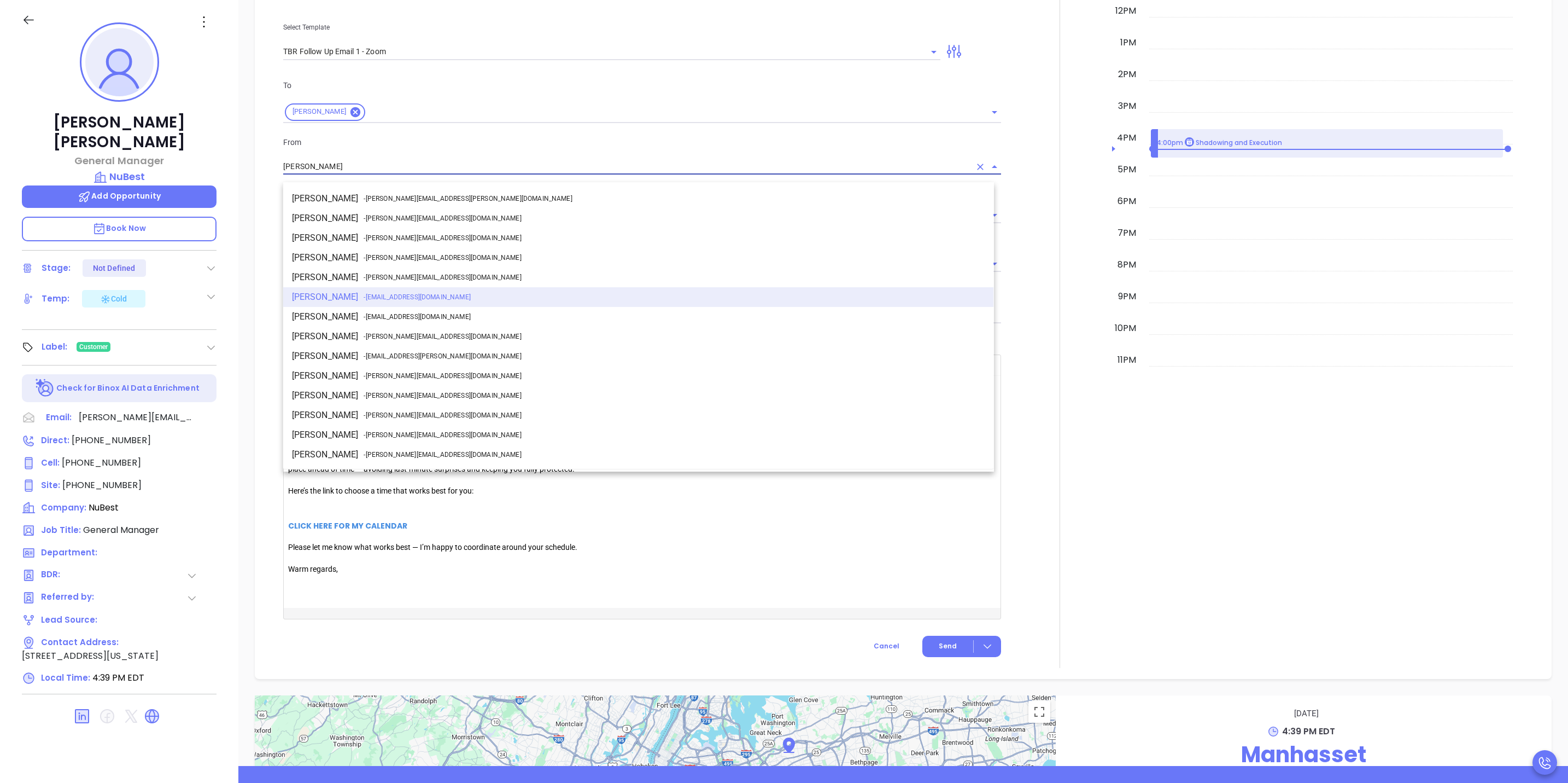
click at [348, 374] on li "[PERSON_NAME] - [PERSON_NAME][EMAIL_ADDRESS][DOMAIN_NAME]" at bounding box center [639, 375] width 711 height 20
type input "[PERSON_NAME]"
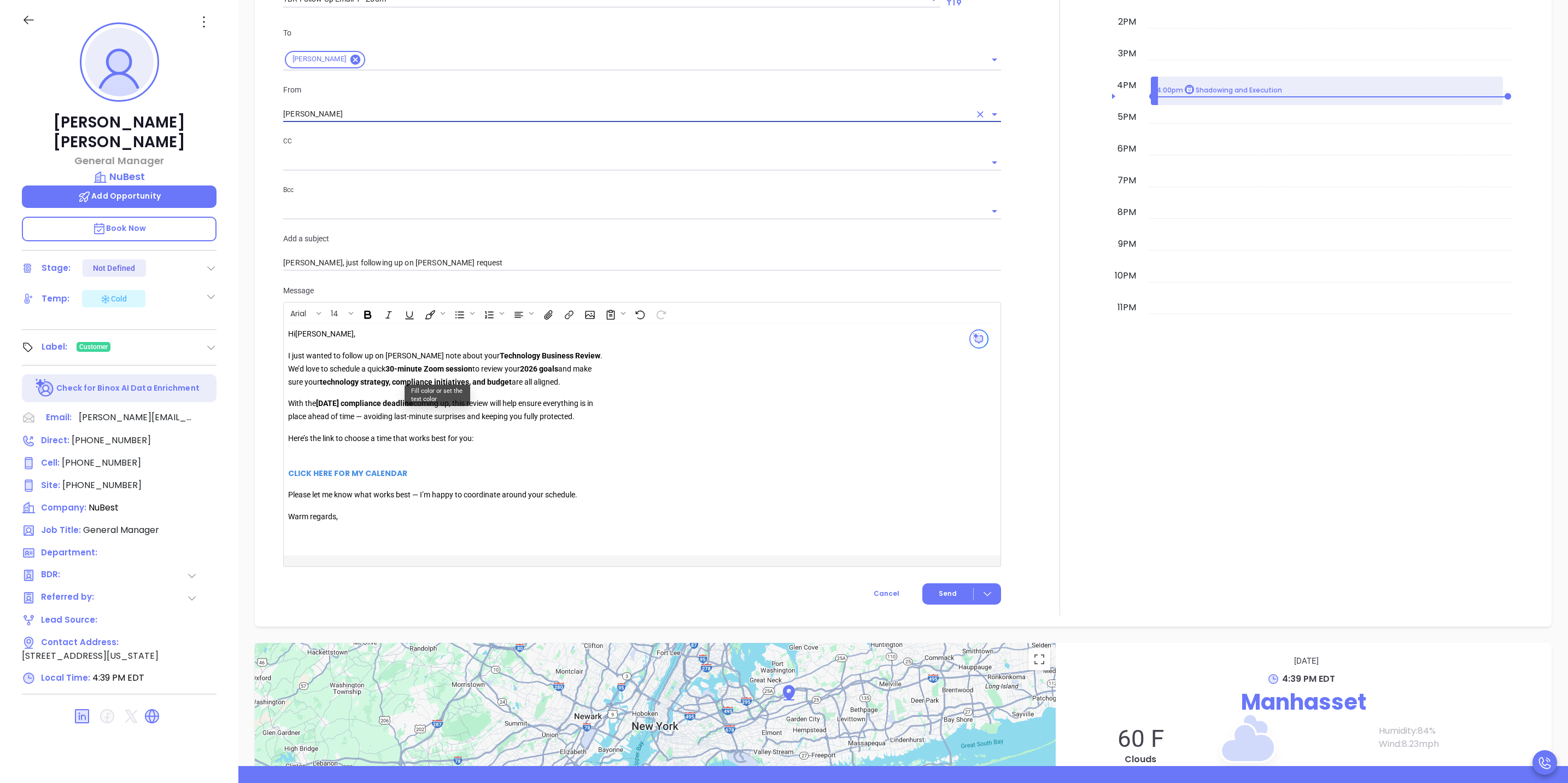
scroll to position [1007, 0]
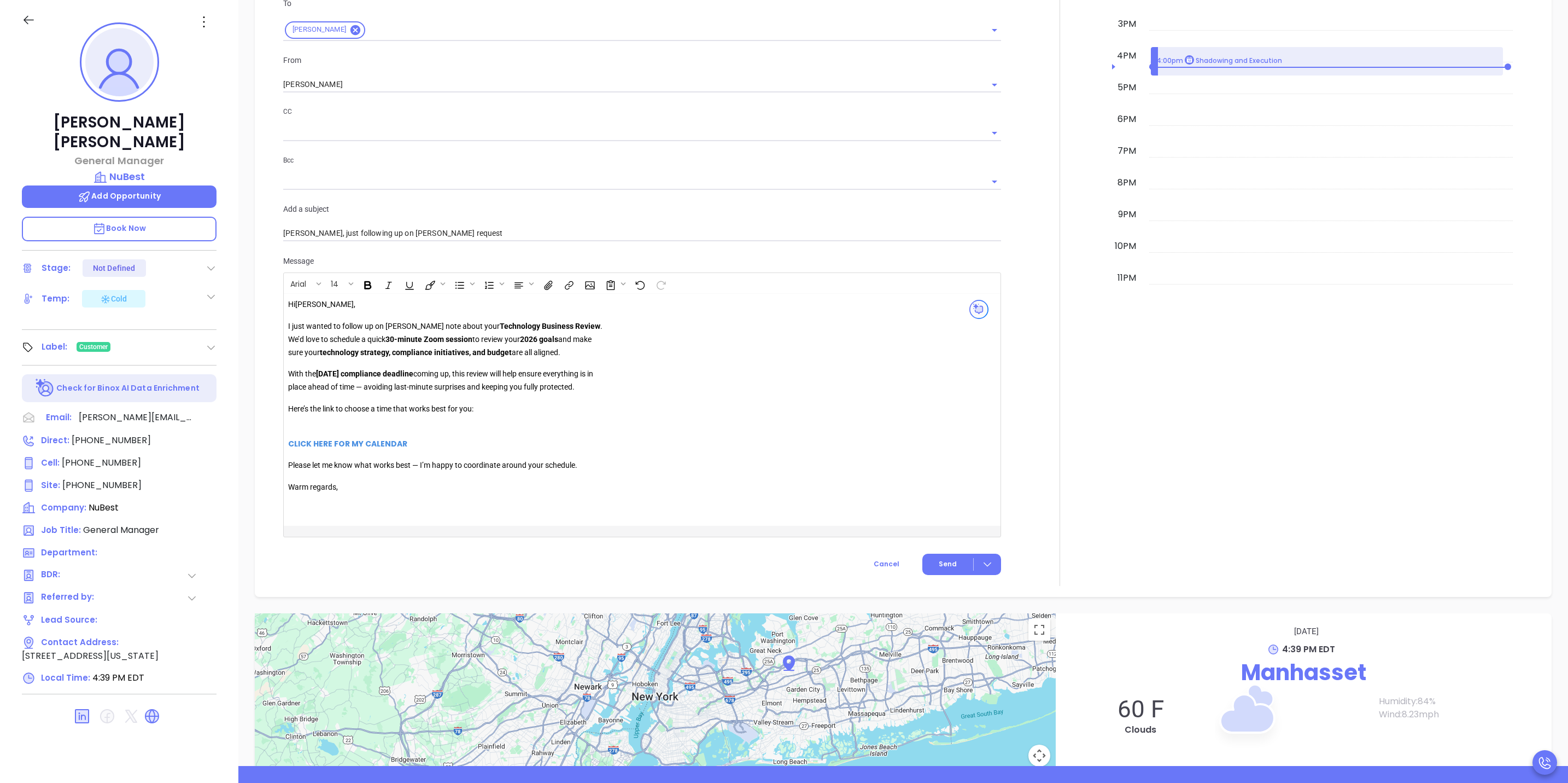
drag, startPoint x: 596, startPoint y: 396, endPoint x: 291, endPoint y: 384, distance: 305.2
click at [291, 384] on p "With the [DATE] compliance deadline coming up, this review will help ensure eve…" at bounding box center [445, 381] width 315 height 26
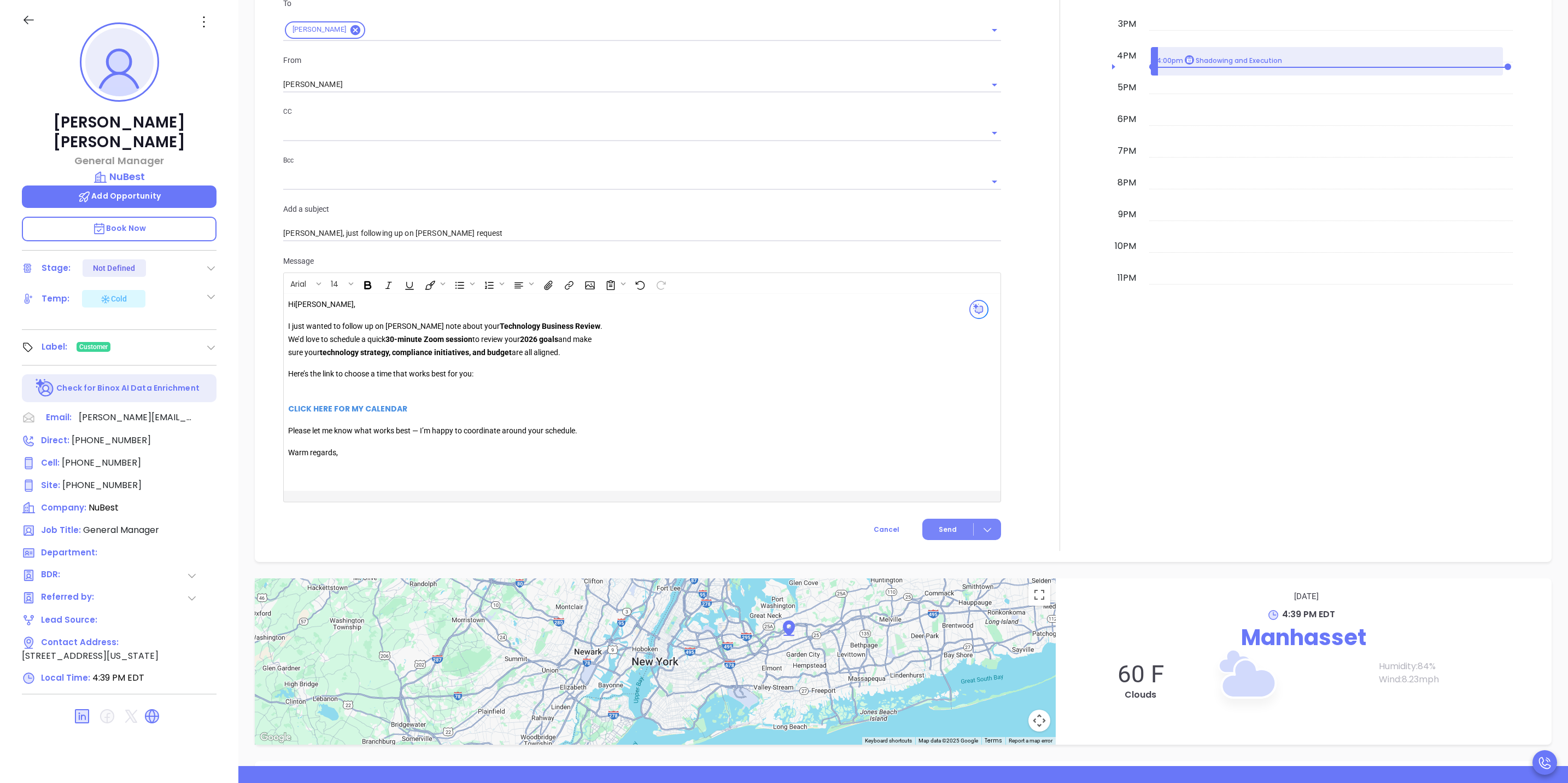
click at [942, 534] on span "Send" at bounding box center [947, 529] width 18 height 10
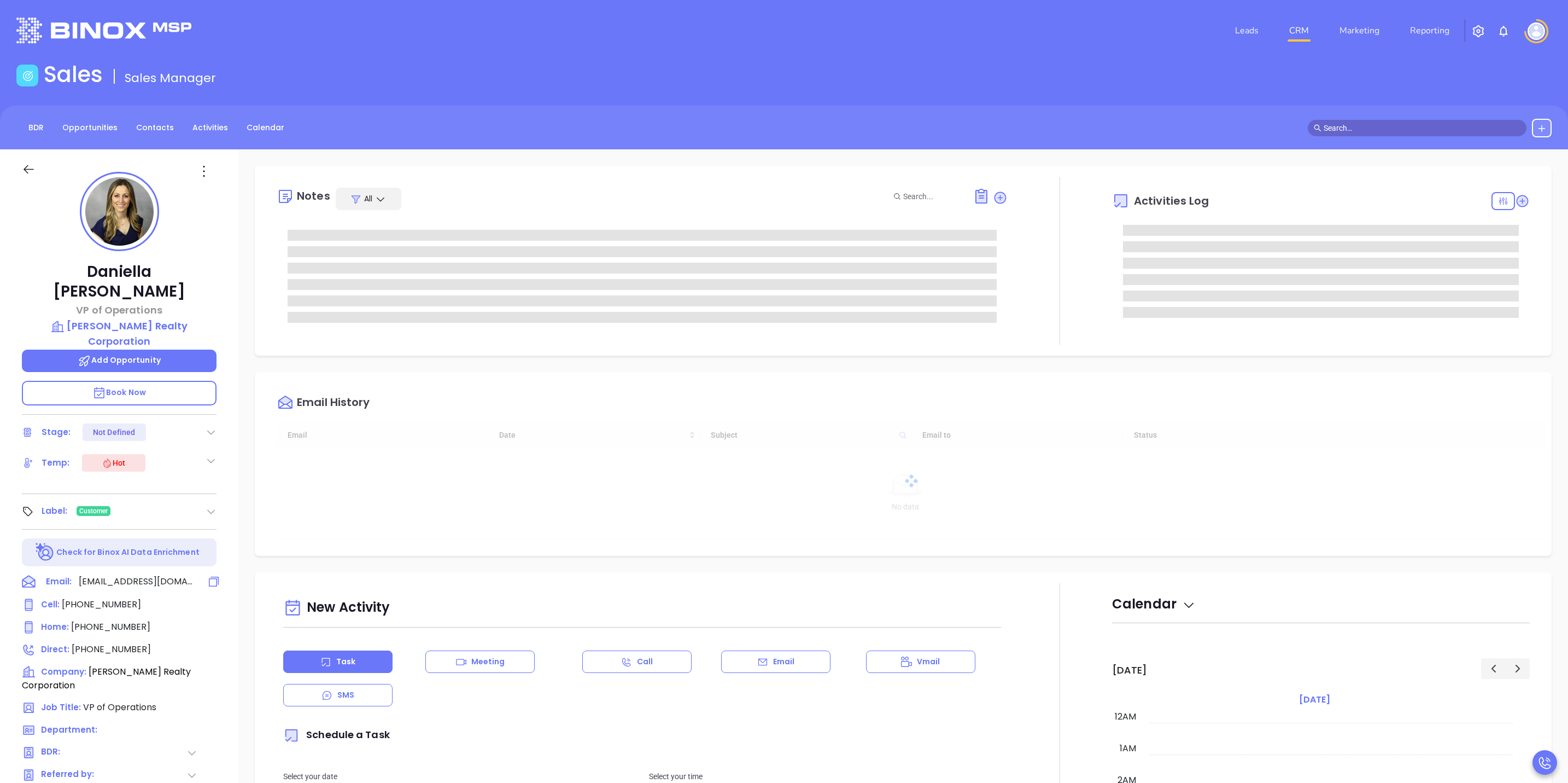
type input "[DATE]"
click at [33, 573] on icon at bounding box center [29, 581] width 17 height 17
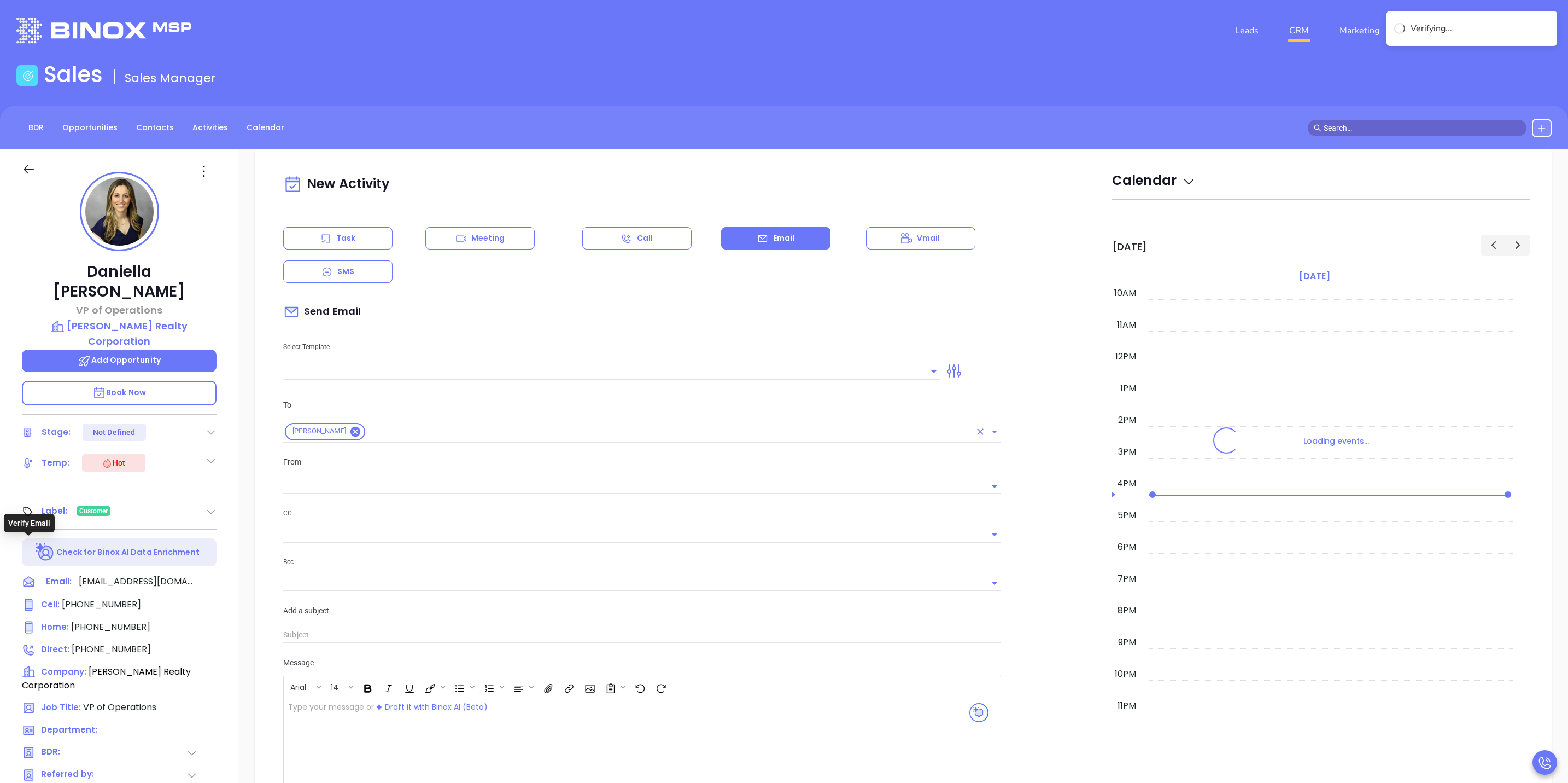
scroll to position [150, 0]
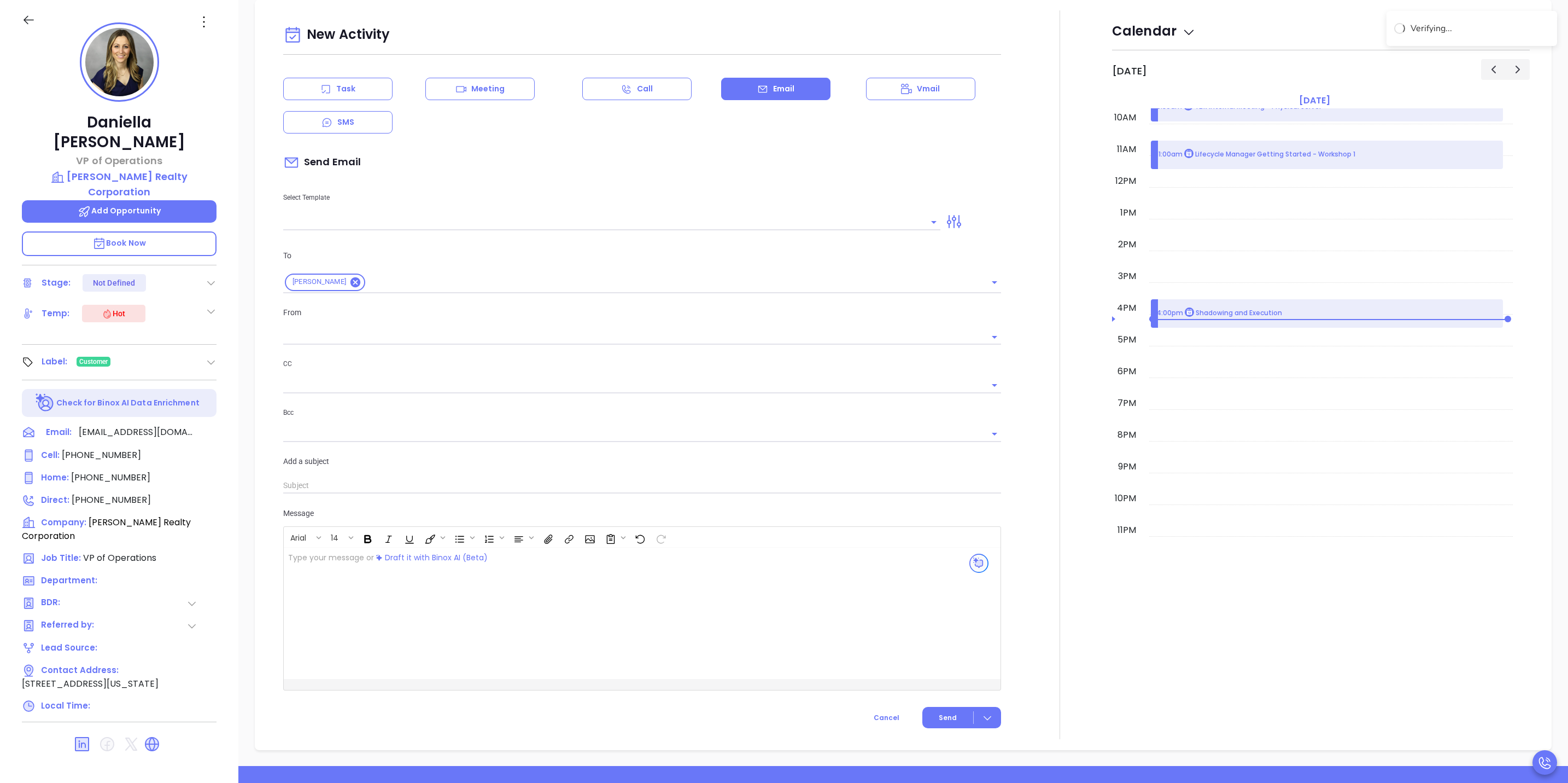
click at [558, 224] on input "text" at bounding box center [603, 221] width 641 height 16
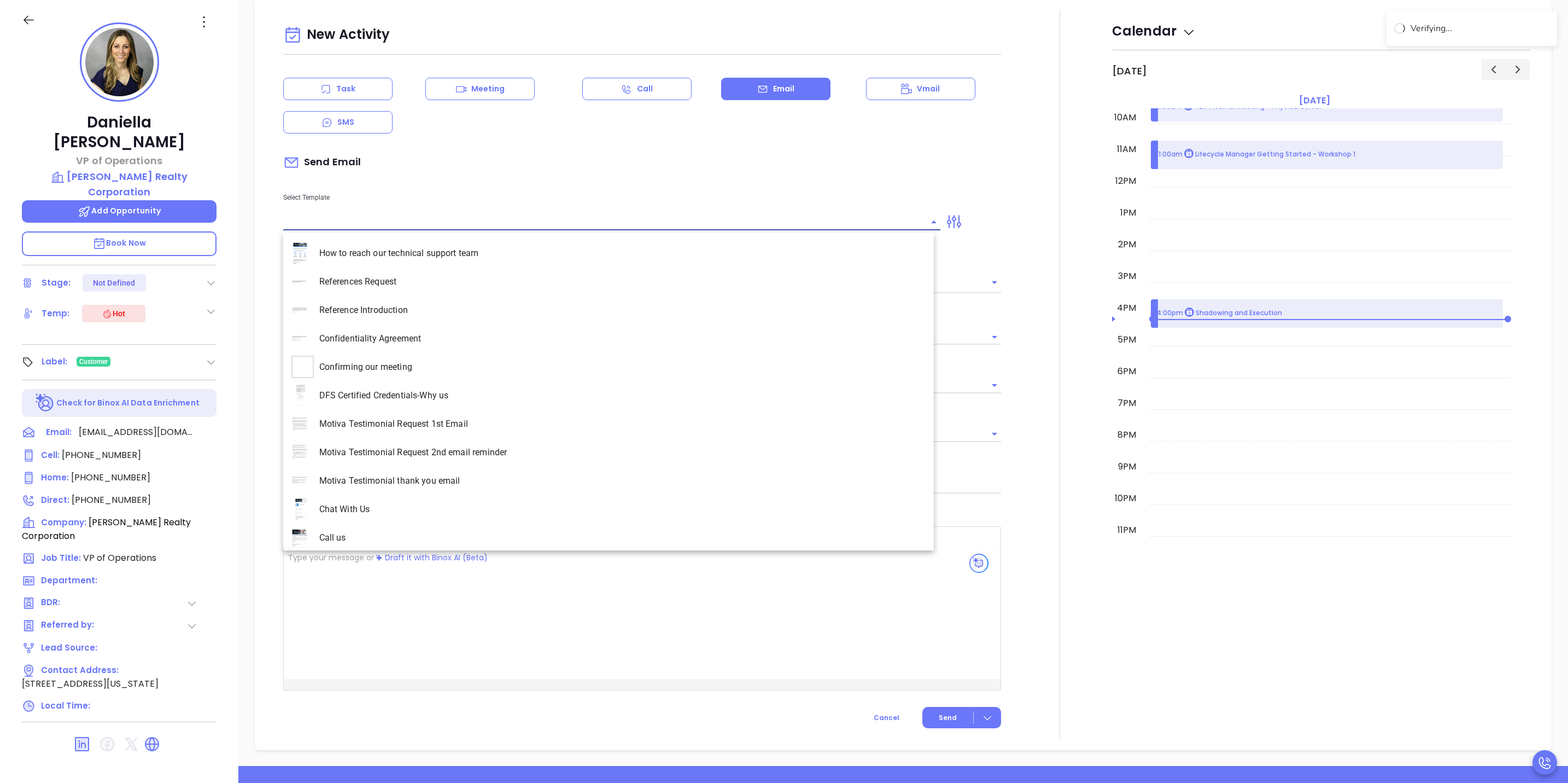
type input "[PERSON_NAME]"
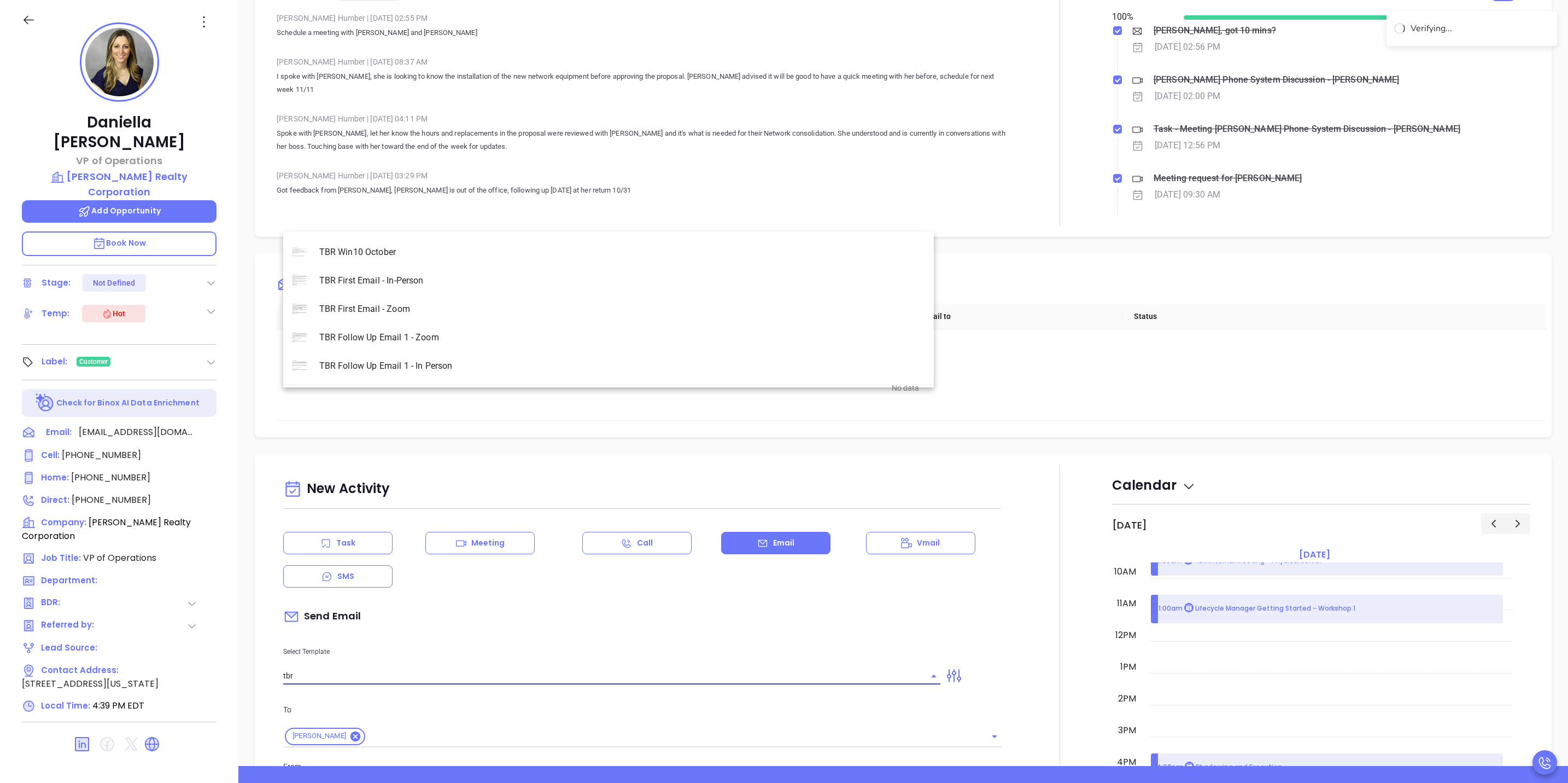
scroll to position [879, 0]
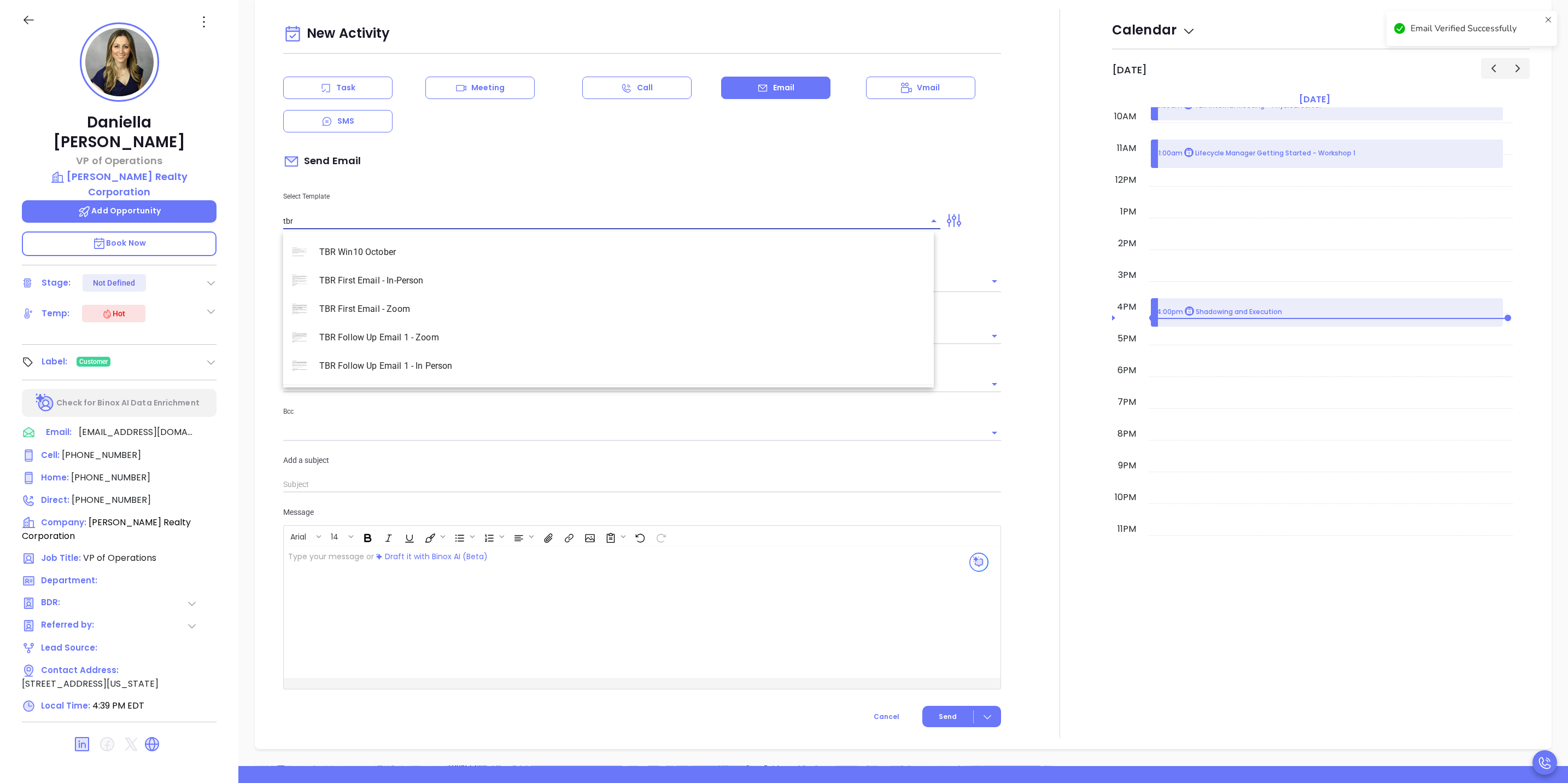
click at [414, 333] on li "TBR Follow Up Email 1 - Zoom" at bounding box center [608, 337] width 651 height 29
type input "TBR Follow Up Email 1 - Zoom"
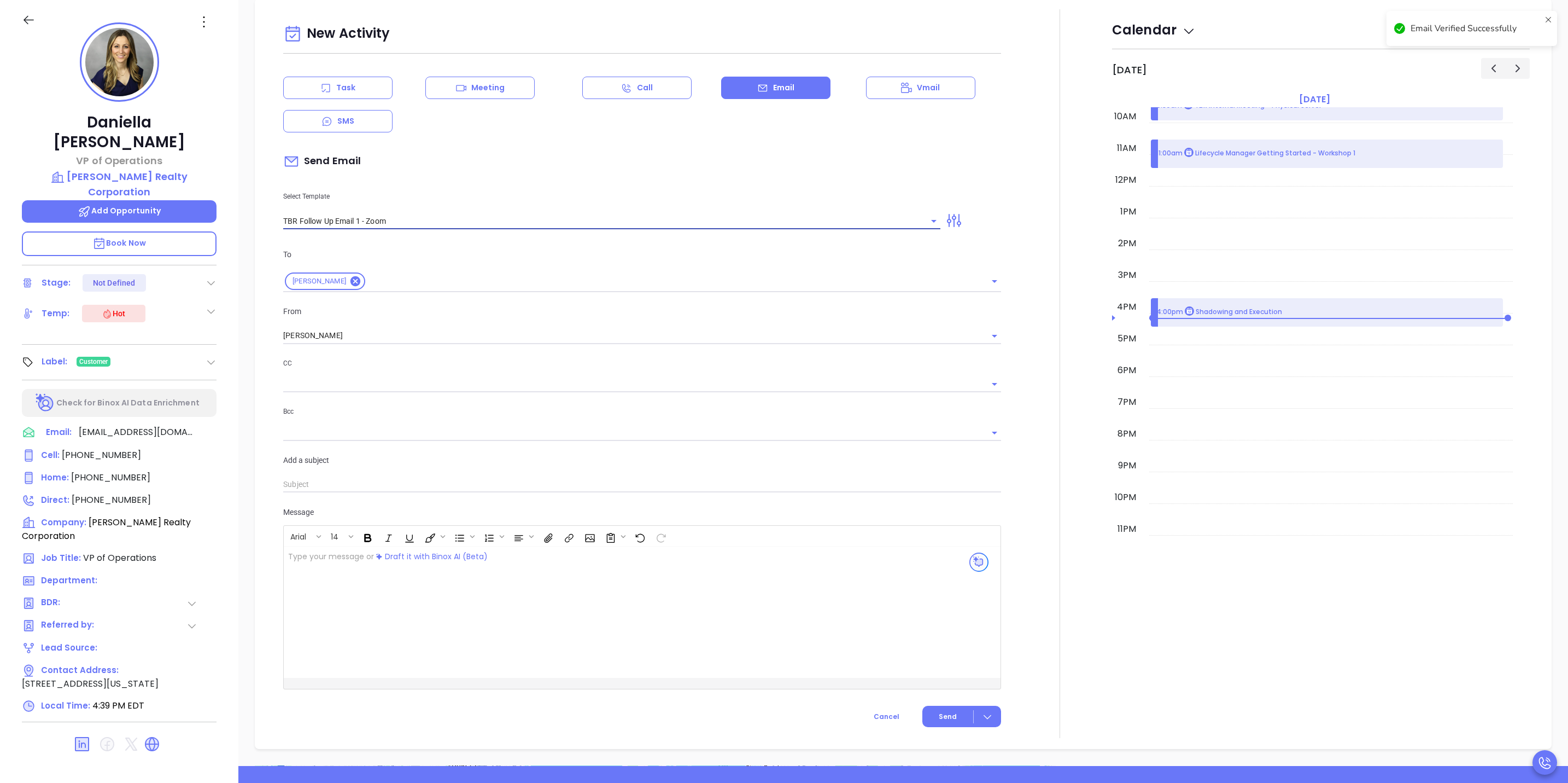
type input "[PERSON_NAME], just following up on [PERSON_NAME] request"
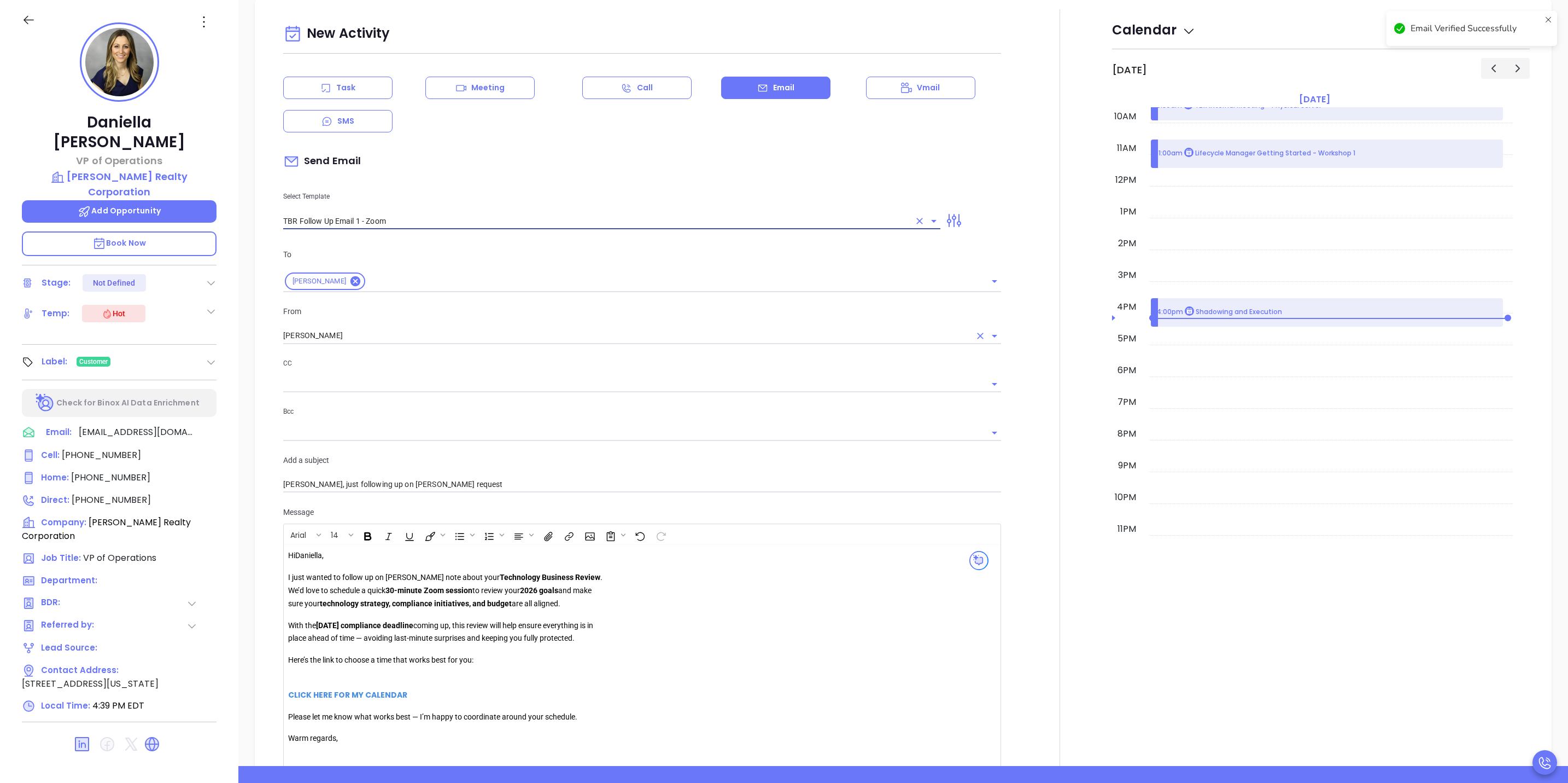
type input "TBR Follow Up Email 1 - Zoom"
click at [445, 340] on input "[PERSON_NAME]" at bounding box center [627, 335] width 687 height 16
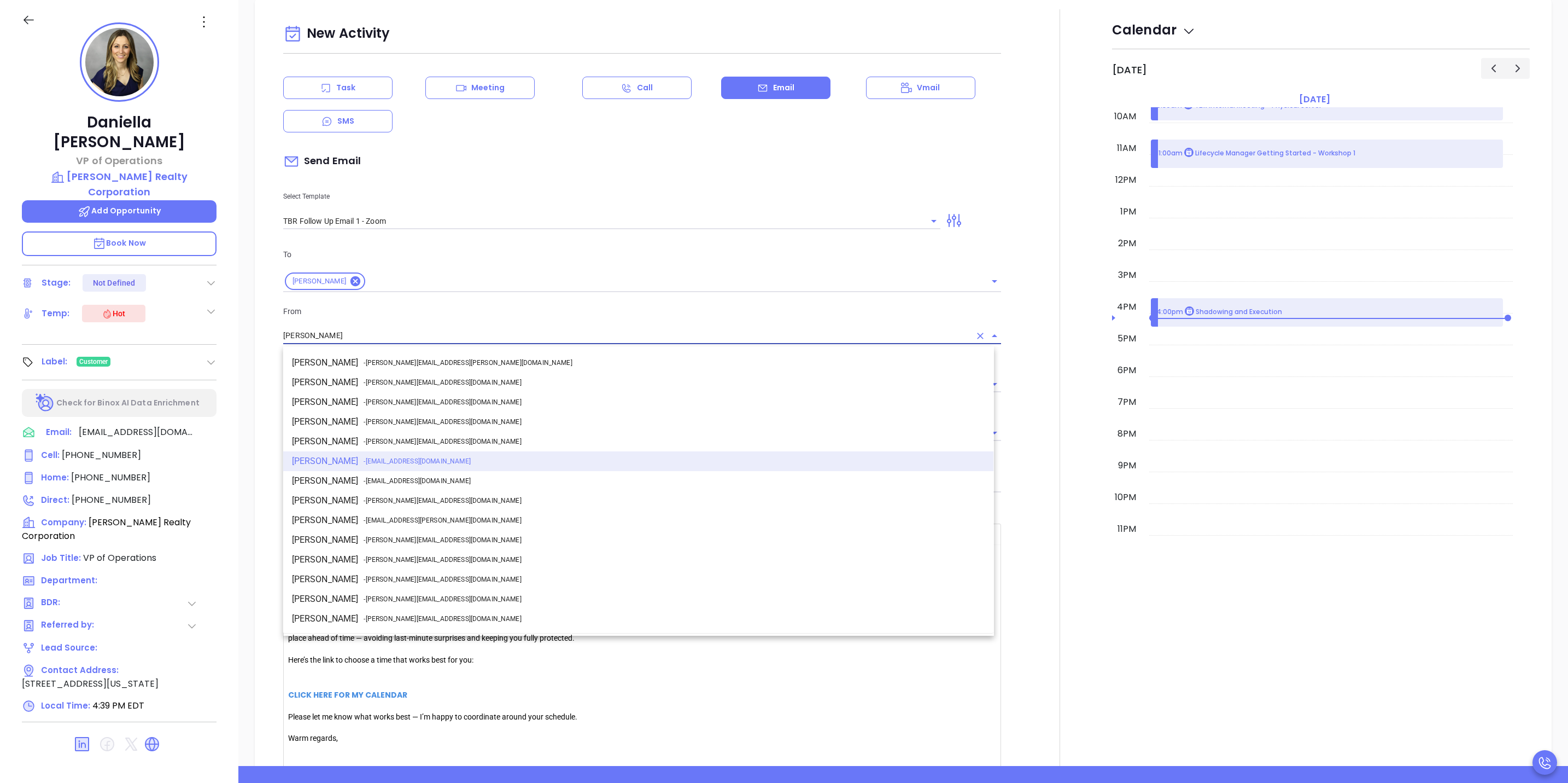
scroll to position [969, 0]
click at [364, 536] on span "- [PERSON_NAME][EMAIL_ADDRESS][DOMAIN_NAME]" at bounding box center [443, 540] width 158 height 10
type input "[PERSON_NAME]"
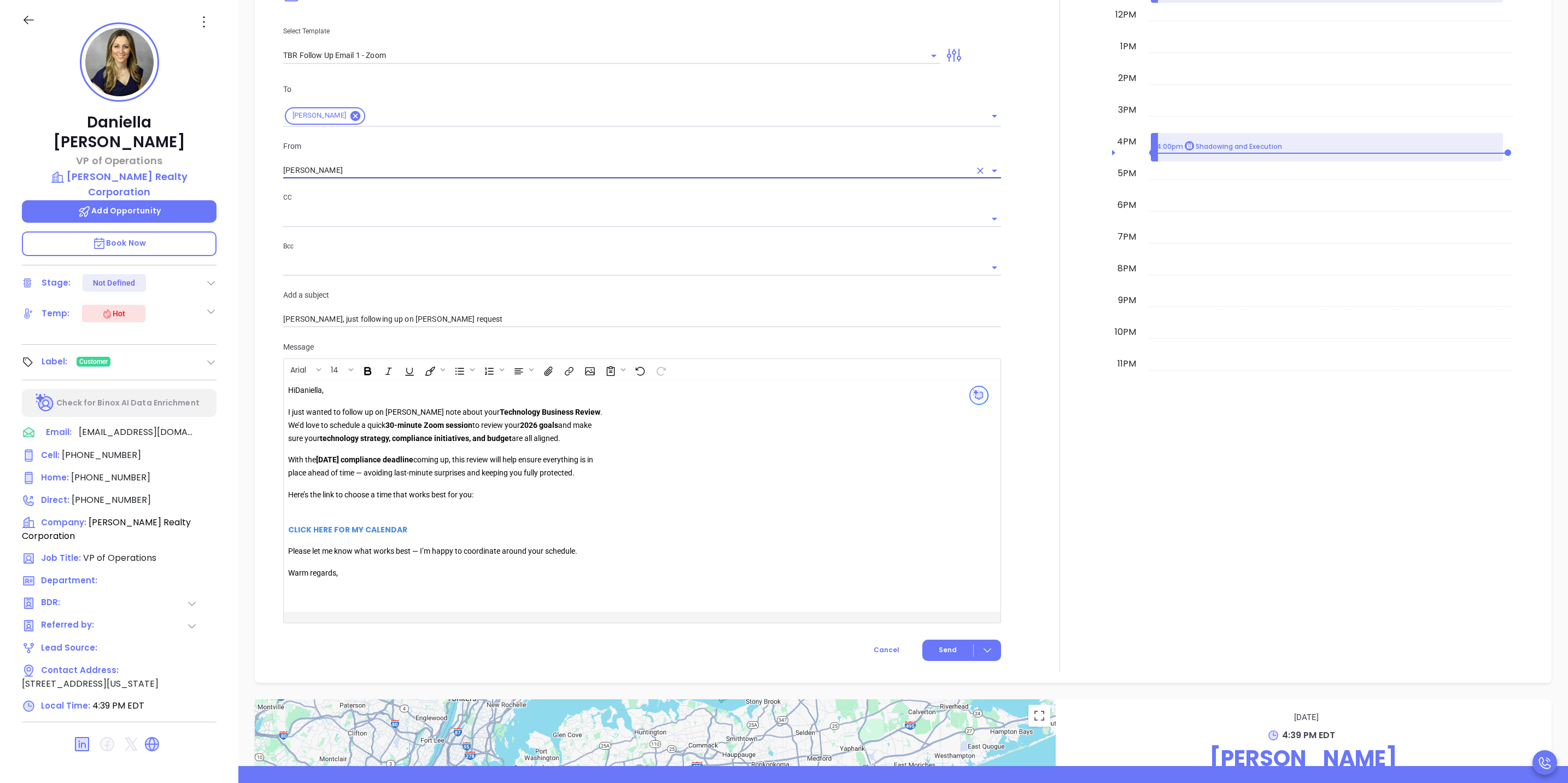
scroll to position [1215, 0]
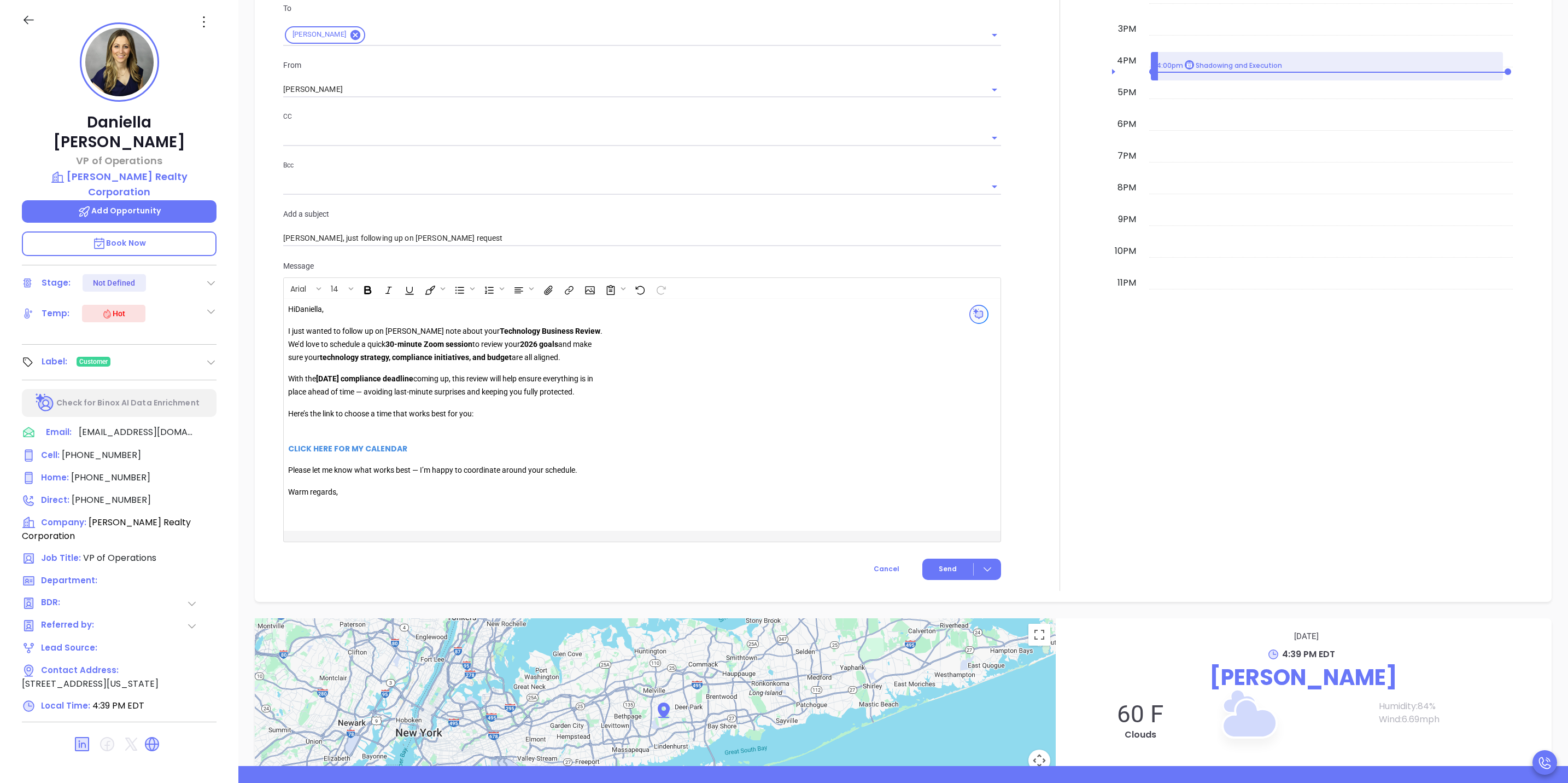
drag, startPoint x: 595, startPoint y: 396, endPoint x: 291, endPoint y: 385, distance: 304.2
click at [291, 385] on p "With the [DATE] compliance deadline coming up, this review will help ensure eve…" at bounding box center [445, 385] width 315 height 26
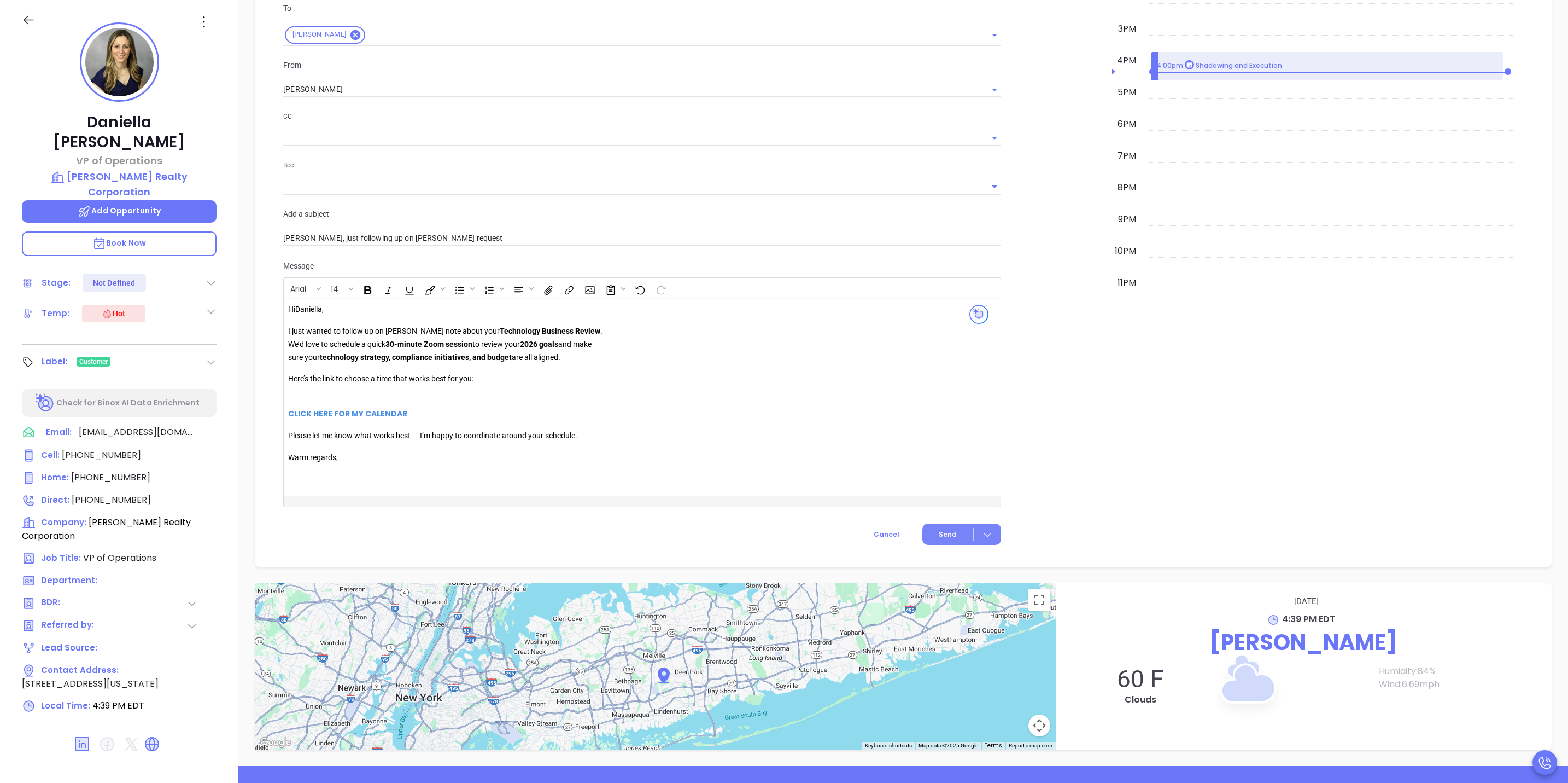
click at [943, 539] on span "Send" at bounding box center [947, 534] width 18 height 10
